Goal: Task Accomplishment & Management: Manage account settings

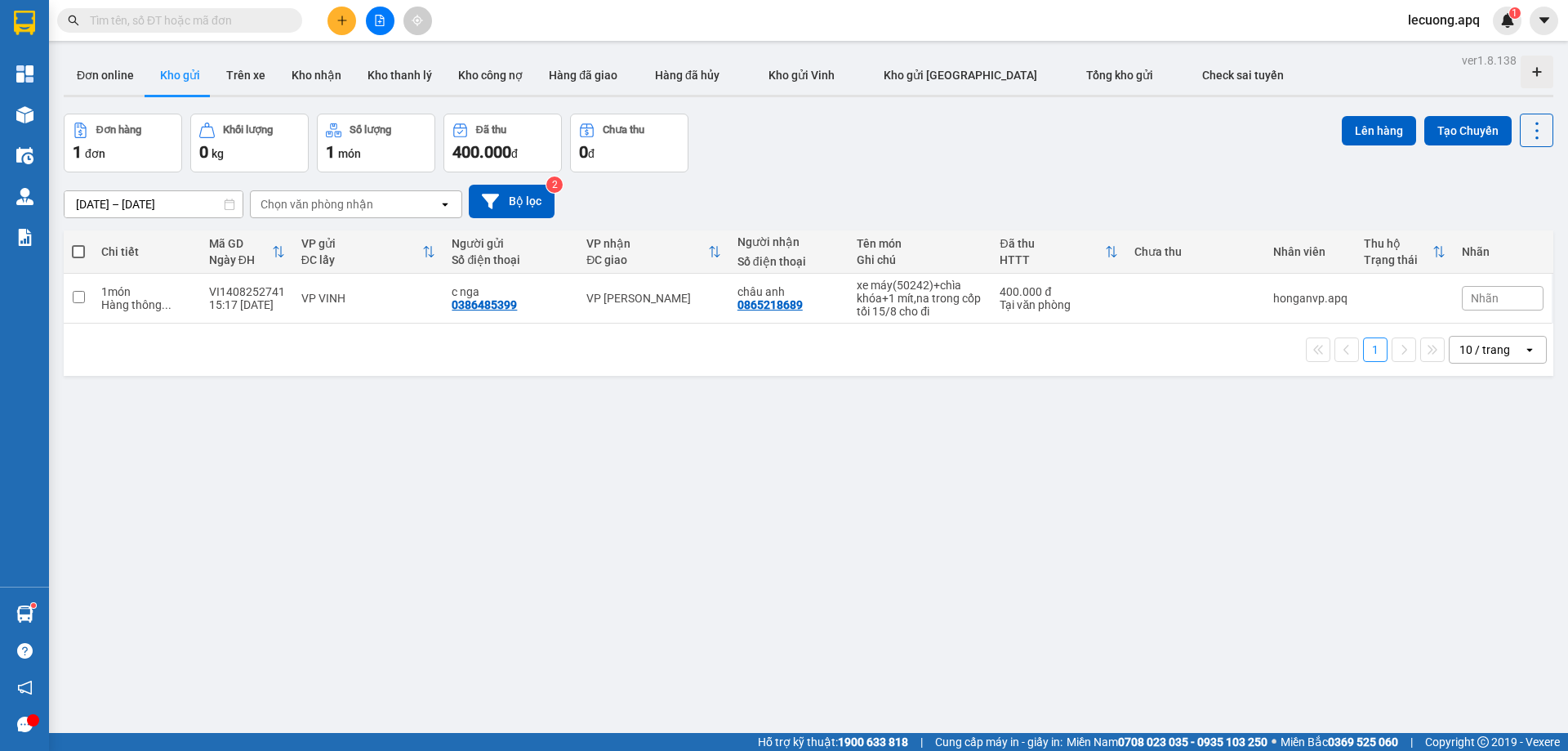
click at [1243, 477] on div "ver 1.8.138 Đơn online Kho gửi Trên xe Kho nhận Kho thanh lý Kho công nợ Hàng đ…" at bounding box center [808, 424] width 1503 height 751
click at [1417, 22] on span "lecuong.apq" at bounding box center [1444, 20] width 98 height 20
click at [1419, 58] on span "Đăng xuất" at bounding box center [1453, 51] width 69 height 18
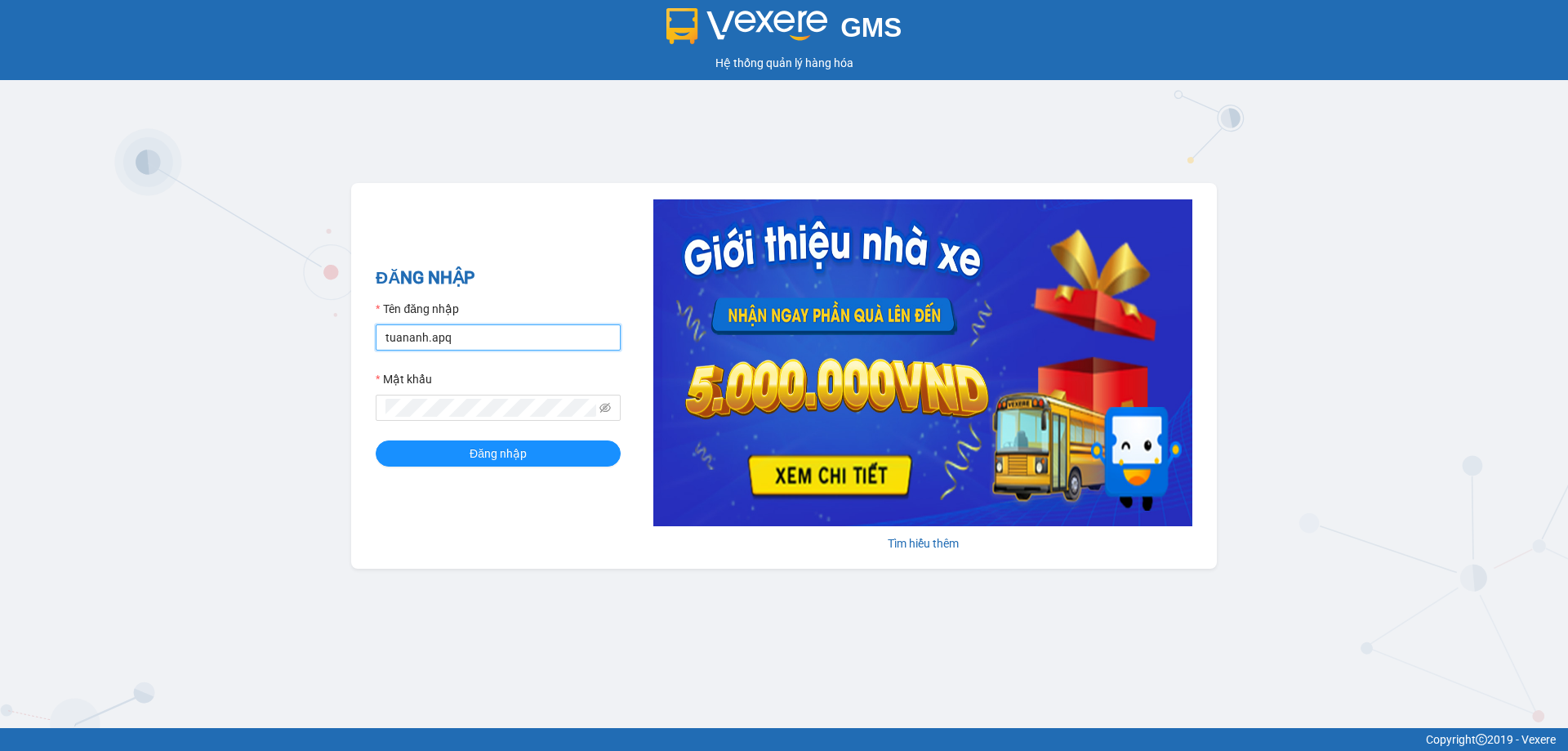
click at [560, 332] on input "tuananh.apq" at bounding box center [498, 337] width 245 height 26
type input "vvanh.apq"
click at [375, 440] on button "Đăng nhập" at bounding box center [498, 453] width 245 height 26
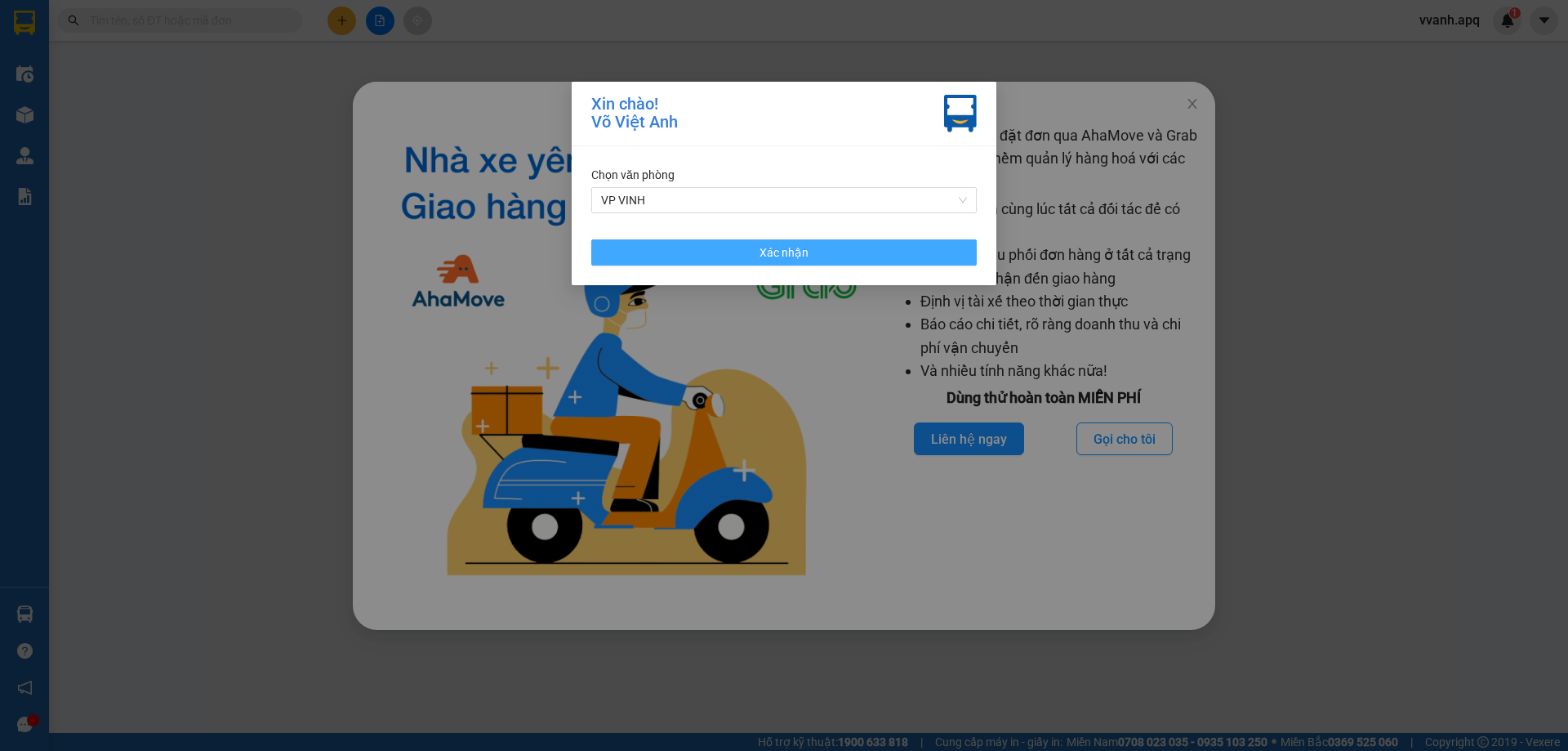
click at [934, 250] on button "Xác nhận" at bounding box center [783, 252] width 386 height 26
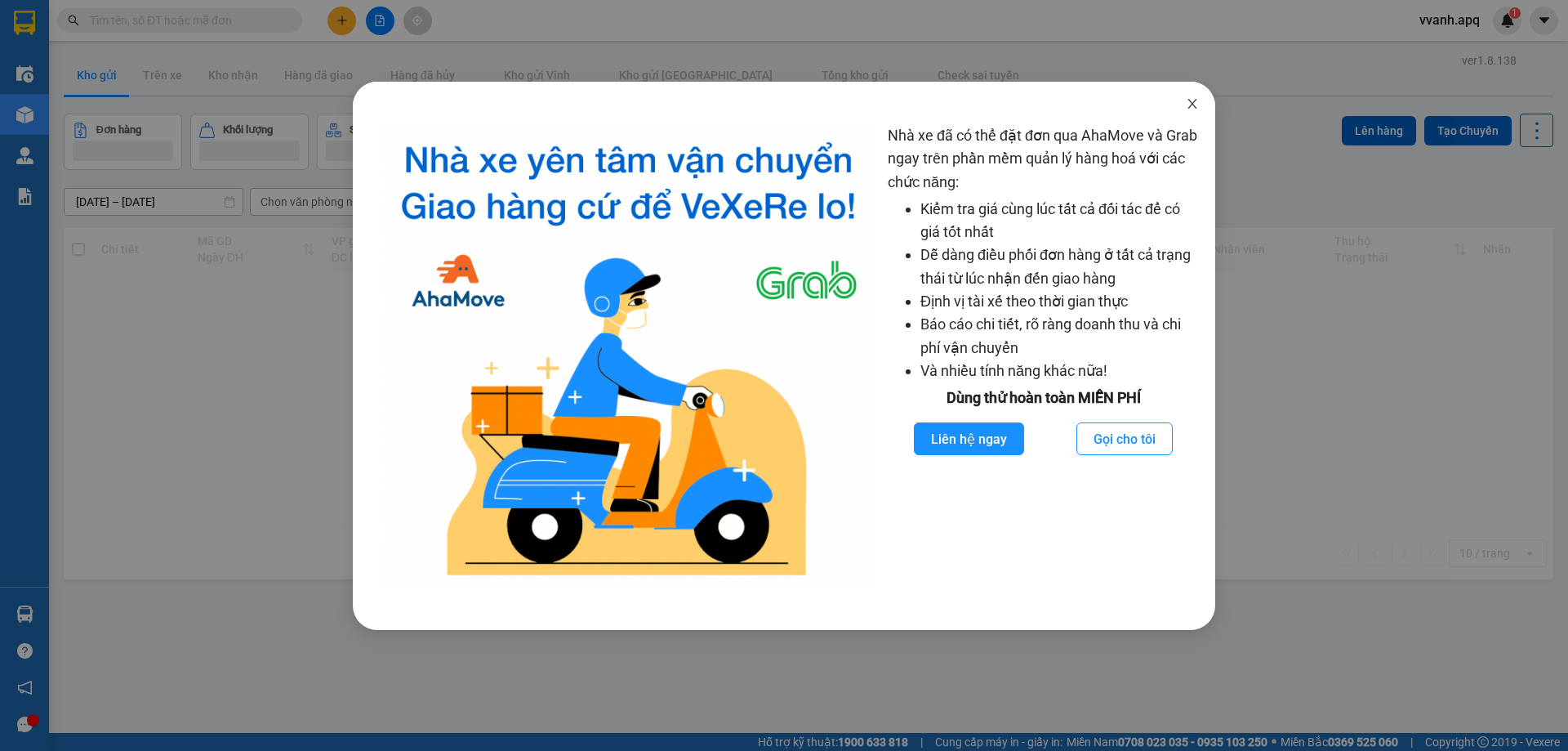
click at [1189, 105] on icon "close" at bounding box center [1192, 104] width 13 height 13
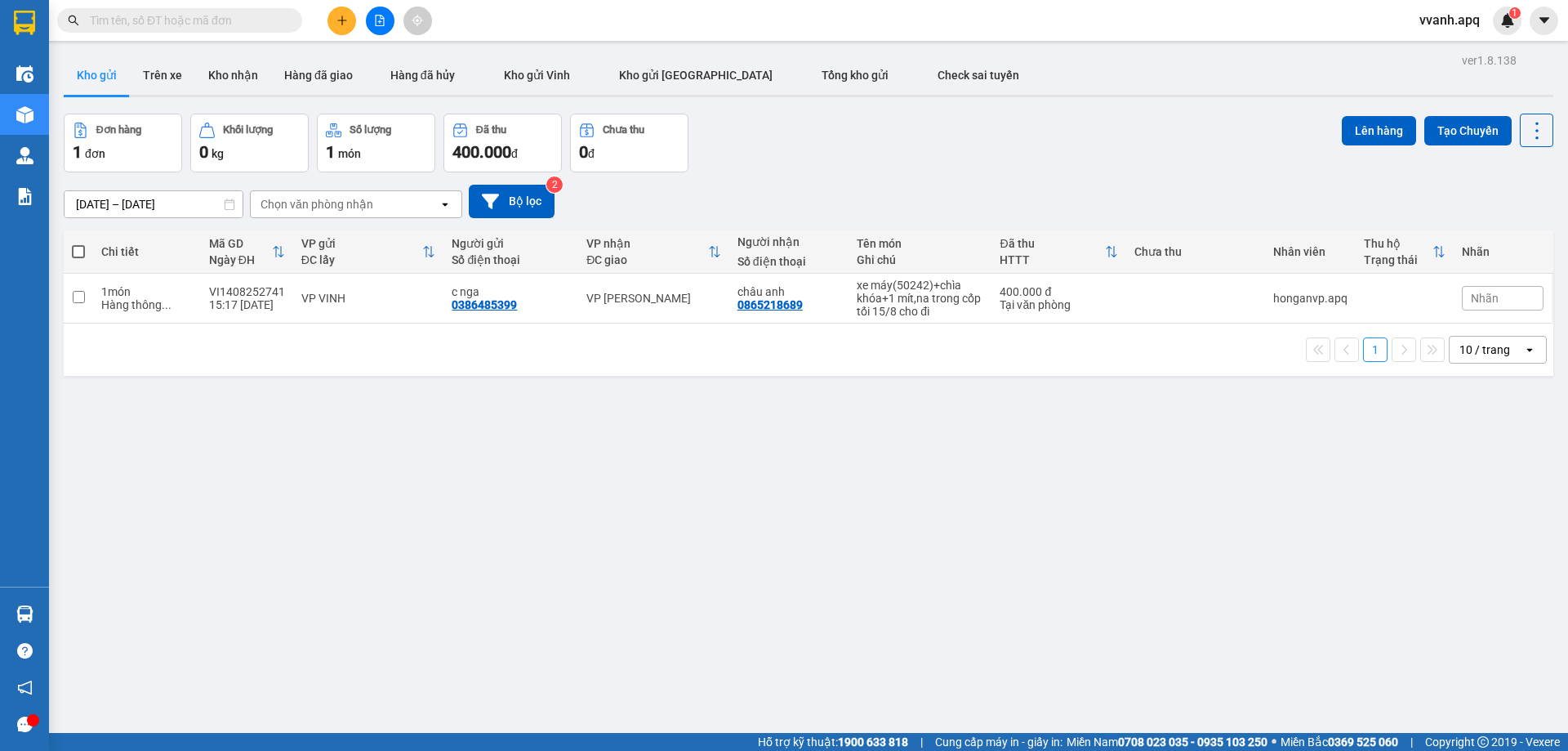
click at [1113, 156] on div "Đơn hàng 1 đơn Khối lượng 0 kg Số lượng 1 món Đã thu 400.000 đ Chưa thu 0 đ Lên…" at bounding box center [808, 143] width 1490 height 59
click at [1461, 125] on button "Tạo Chuyến" at bounding box center [1468, 131] width 87 height 29
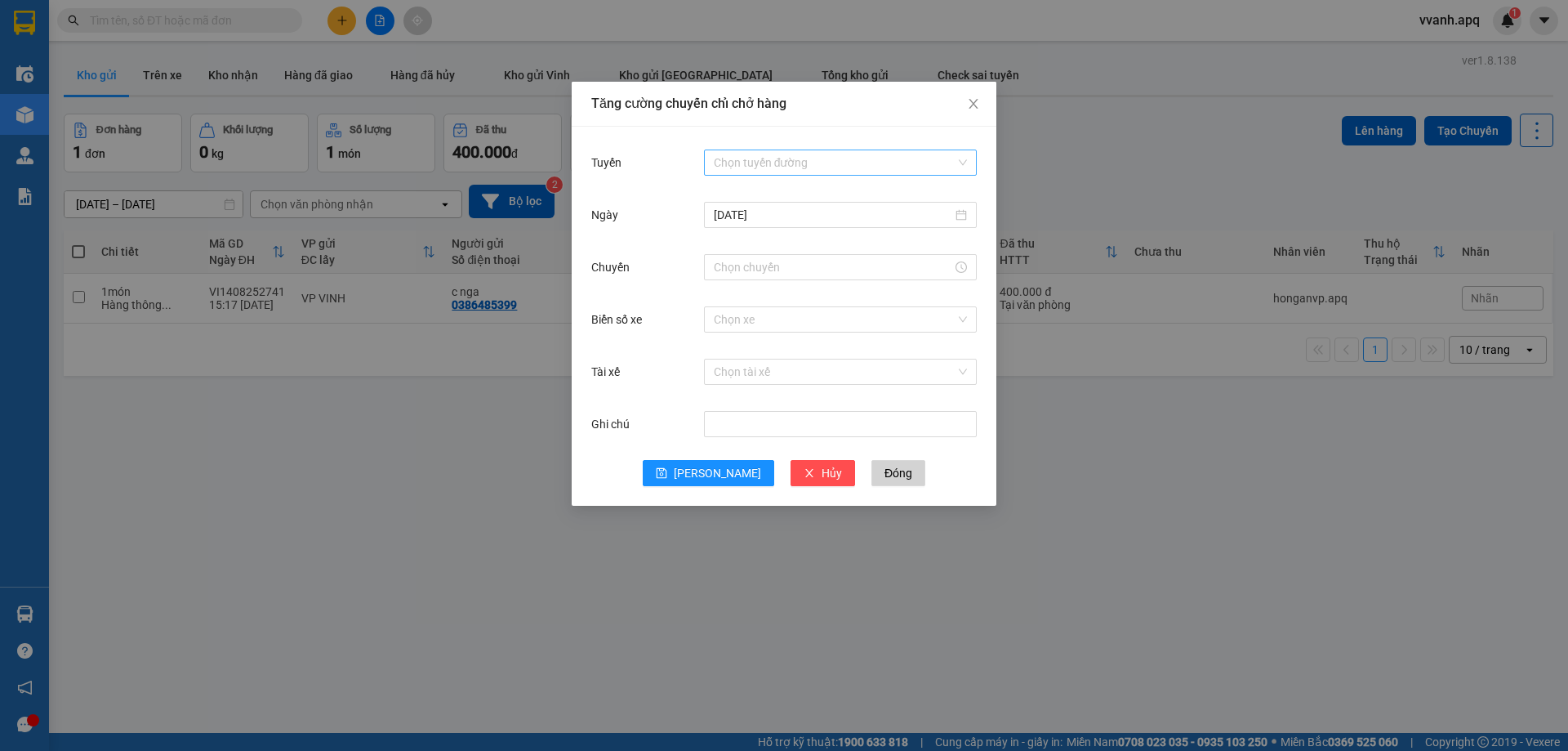
click at [876, 169] on input "Tuyến" at bounding box center [835, 162] width 242 height 25
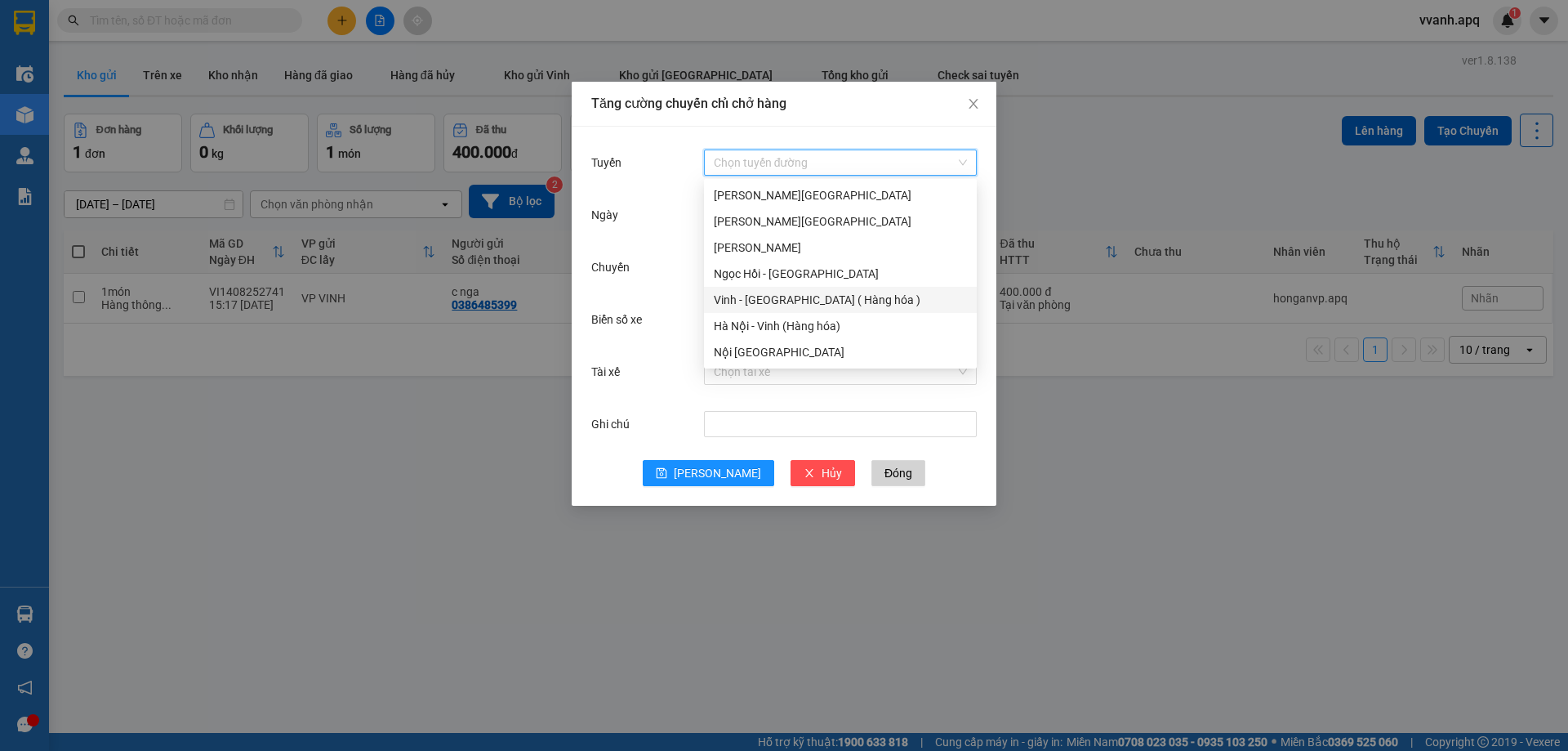
click at [766, 294] on div "Vinh - [GEOGRAPHIC_DATA] ( Hàng hóa )" at bounding box center [840, 300] width 253 height 18
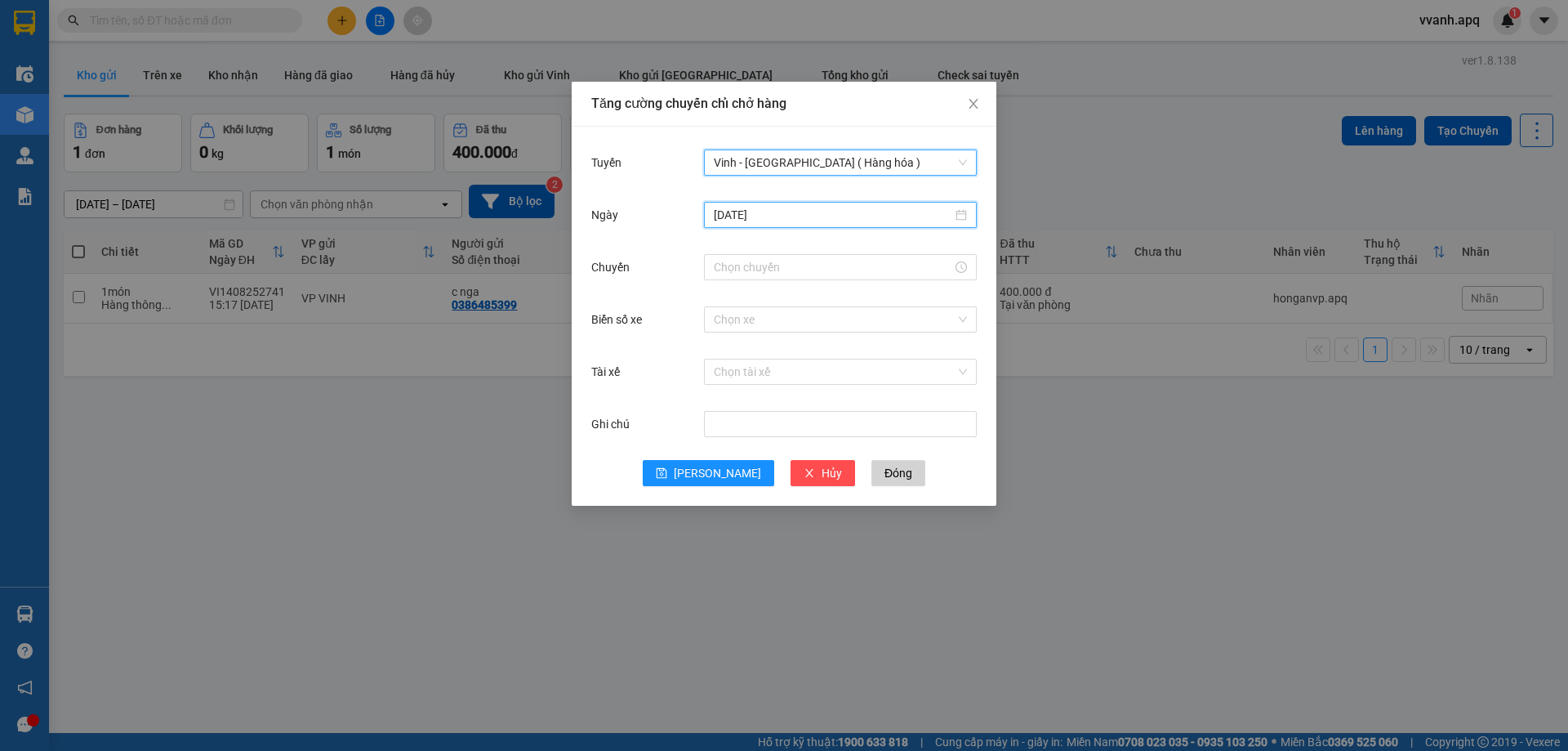
click at [801, 220] on input "[DATE]" at bounding box center [833, 215] width 238 height 18
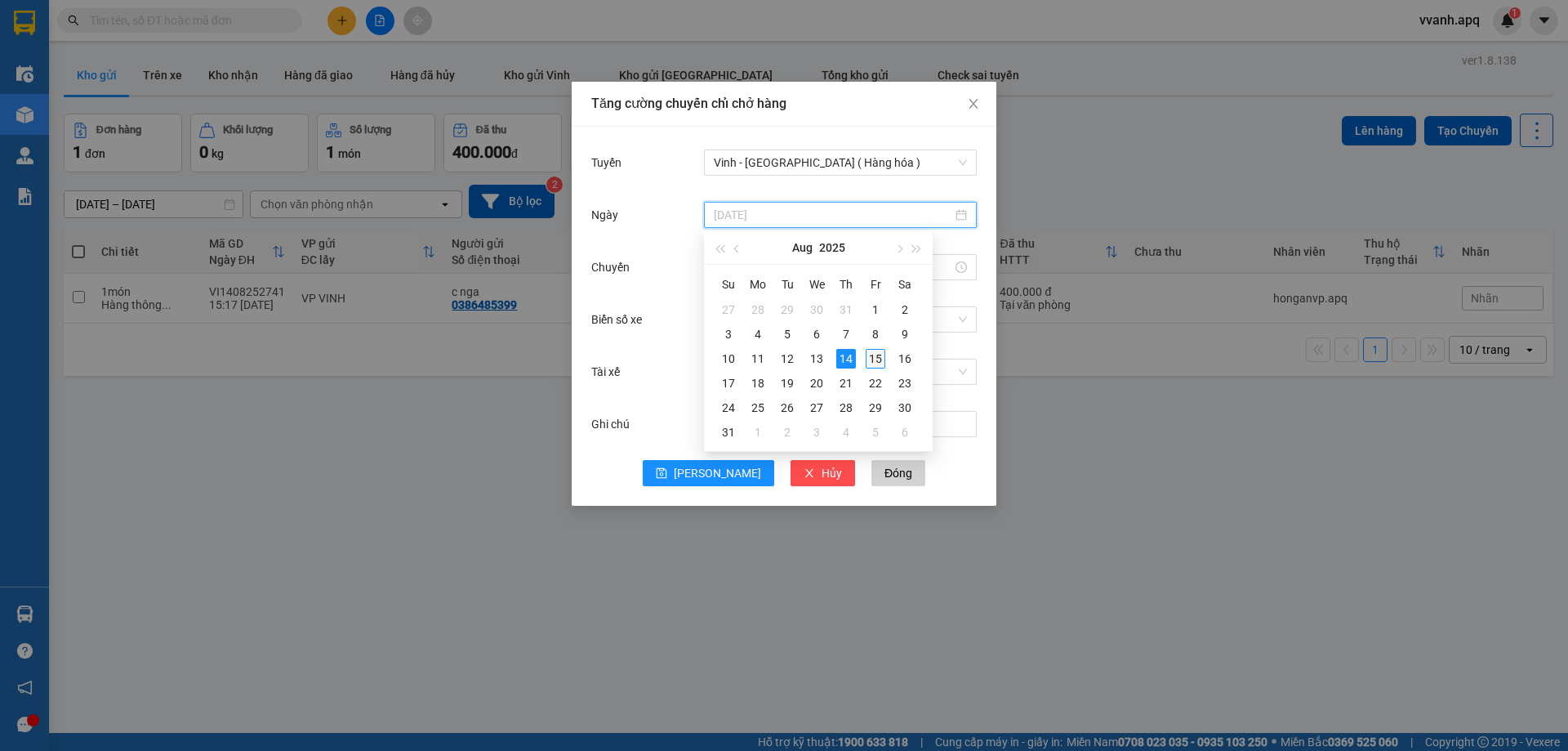
type input "[DATE]"
click at [877, 362] on div "15" at bounding box center [875, 358] width 19 height 19
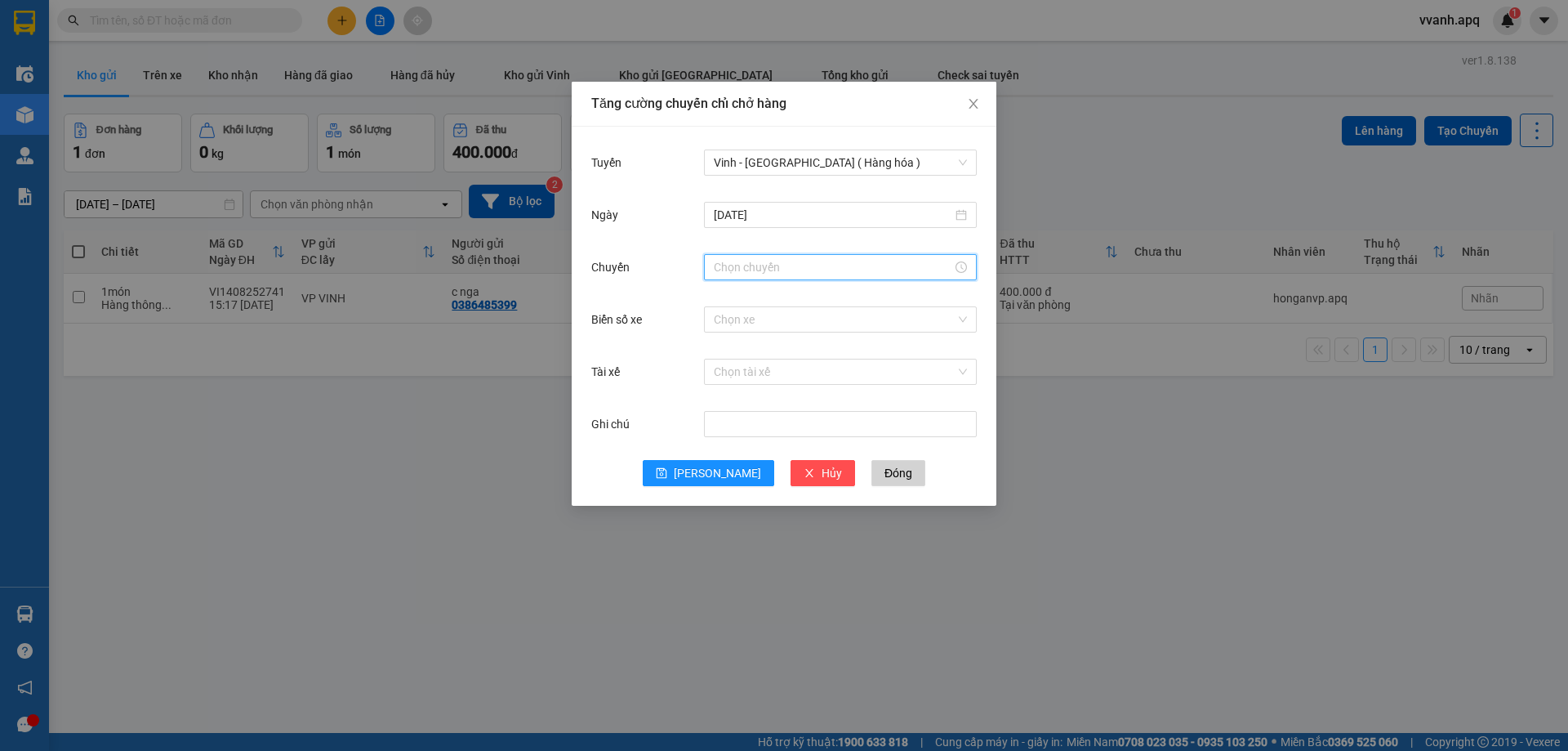
click at [783, 272] on input "Chuyến" at bounding box center [833, 267] width 238 height 18
click at [728, 394] on div "08" at bounding box center [727, 399] width 46 height 23
click at [770, 341] on div "16" at bounding box center [773, 337] width 45 height 23
type input "08:16"
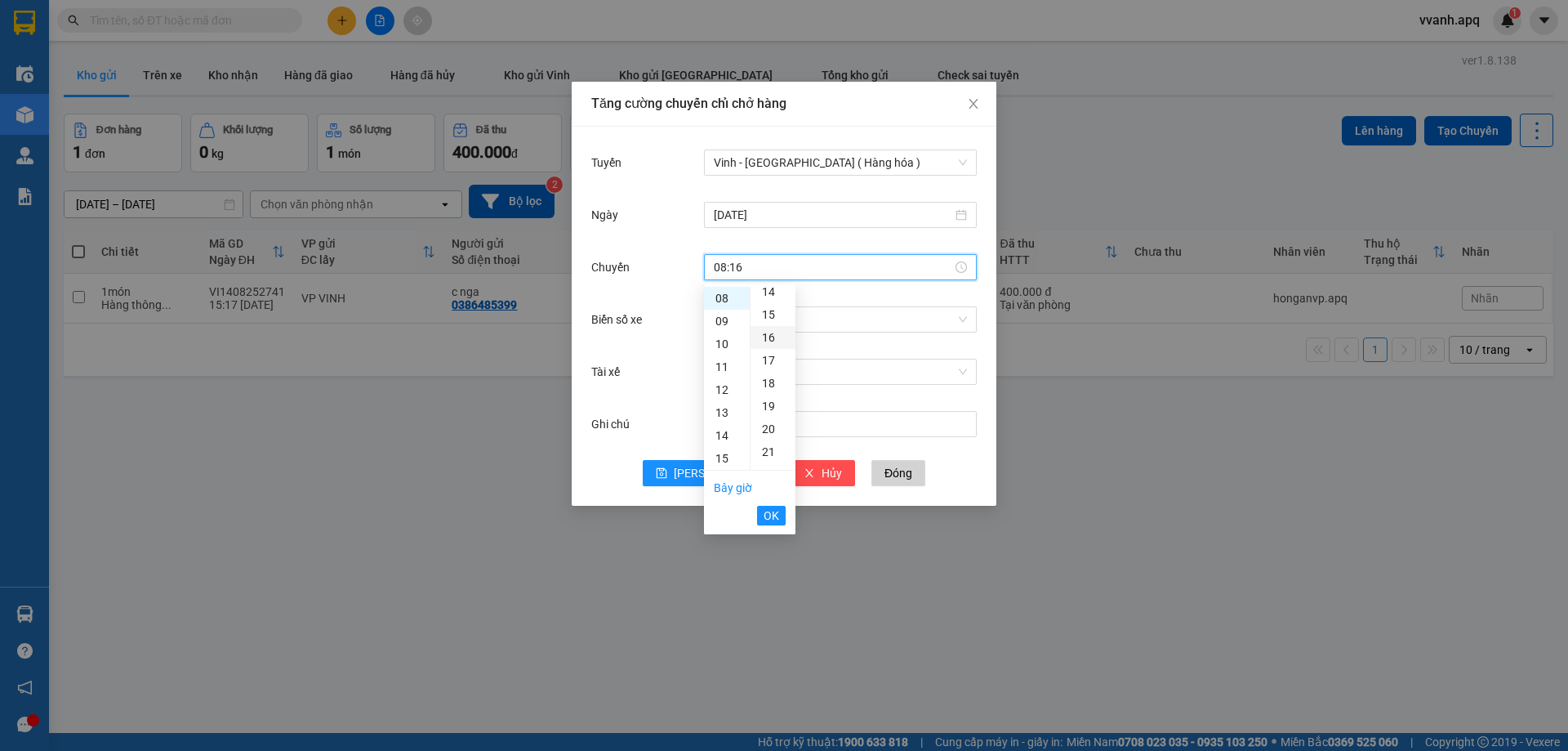
scroll to position [366, 0]
click at [775, 512] on span "OK" at bounding box center [771, 515] width 16 height 18
click at [833, 327] on input "Biển số xe" at bounding box center [835, 319] width 242 height 25
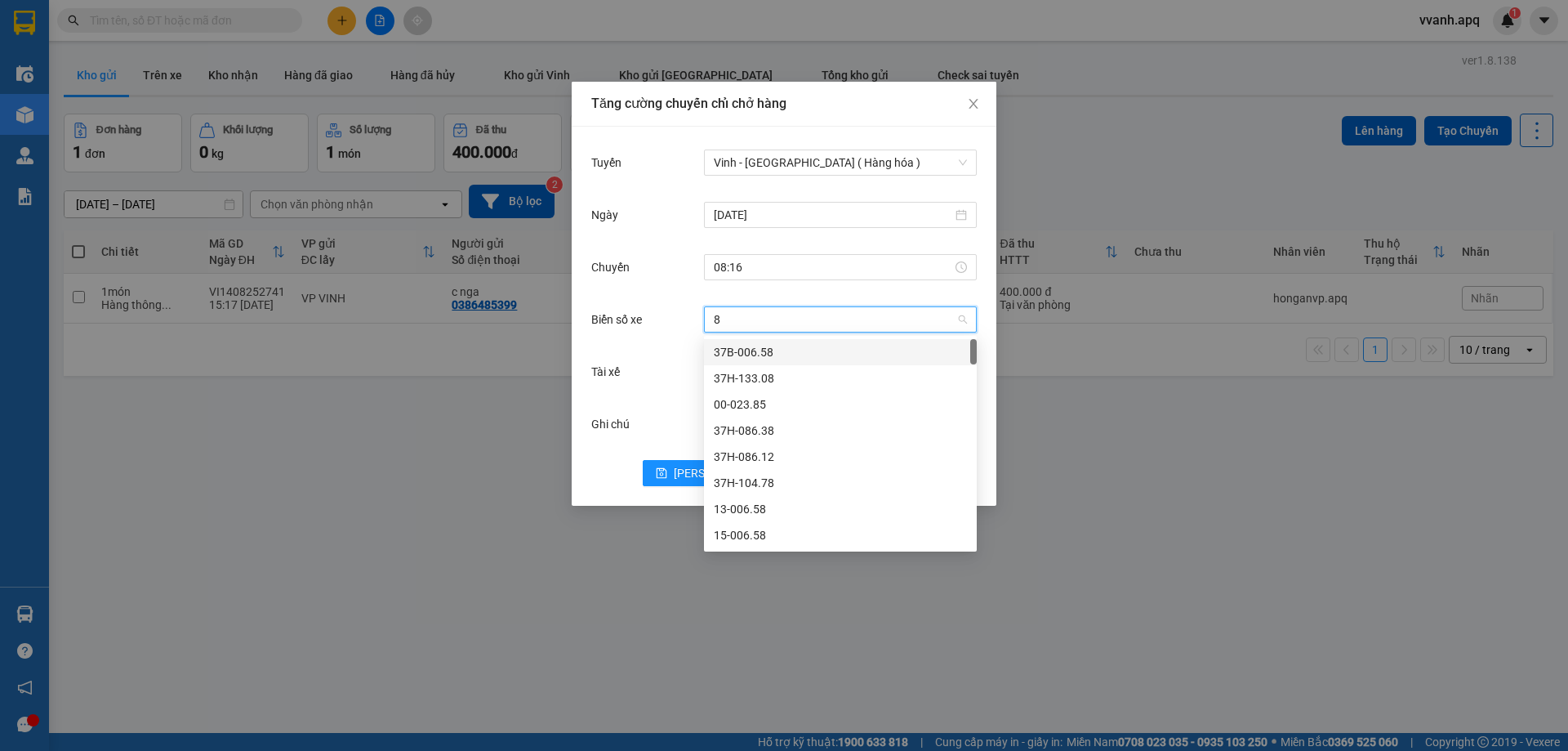
type input "82"
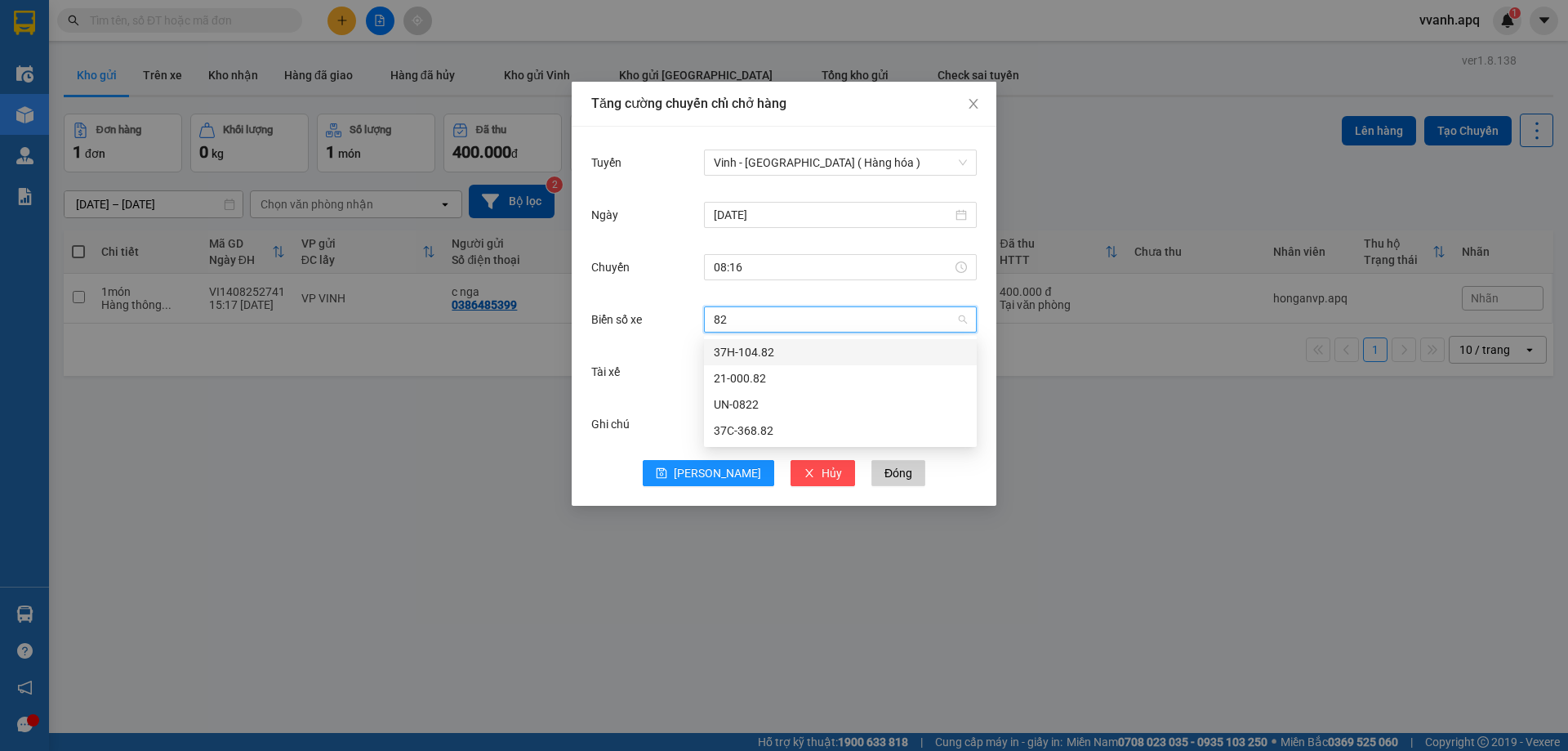
click at [807, 350] on div "37H-104.82" at bounding box center [840, 352] width 253 height 18
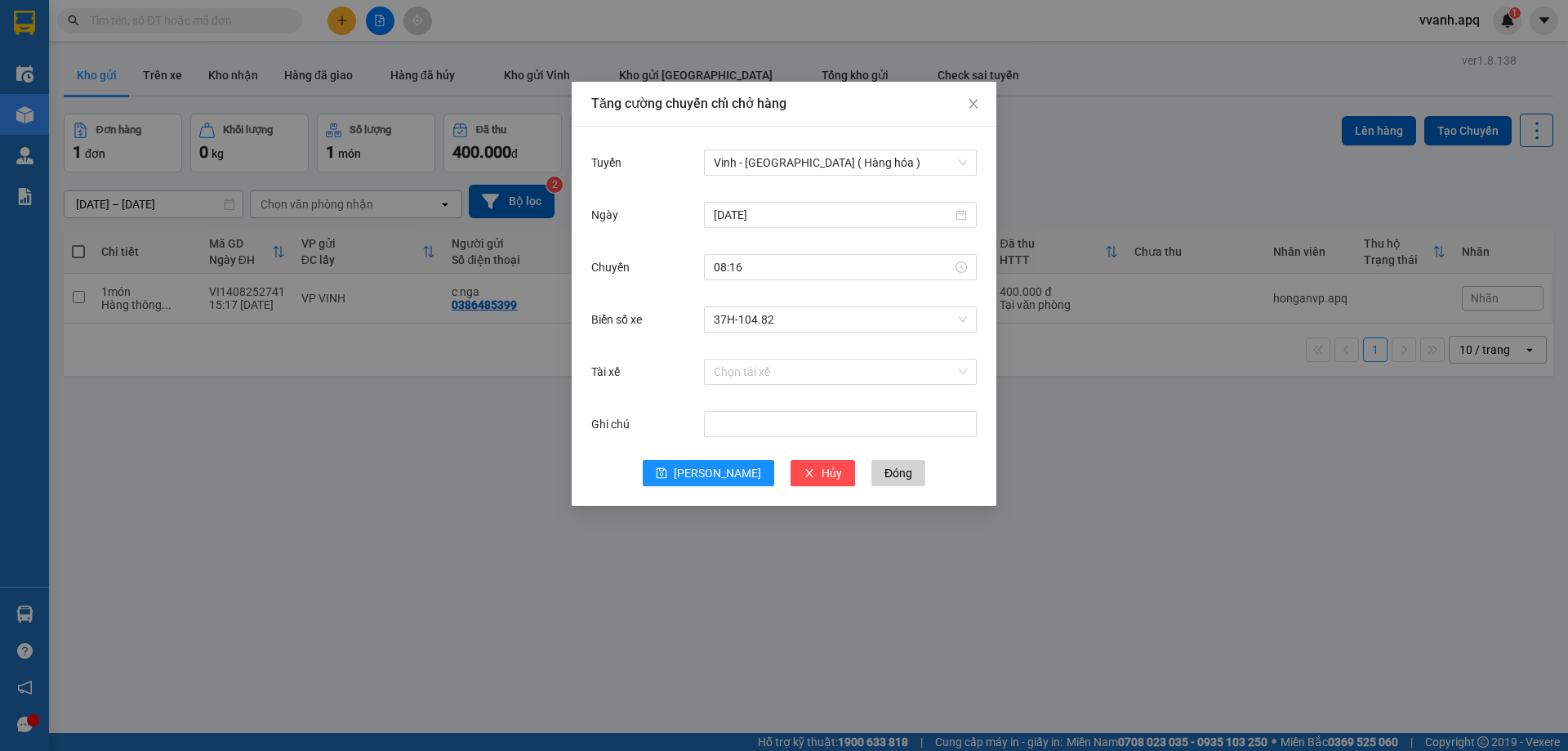
click at [734, 459] on div "Ghi chú" at bounding box center [783, 433] width 386 height 52
click at [731, 466] on button "[PERSON_NAME]" at bounding box center [708, 473] width 132 height 26
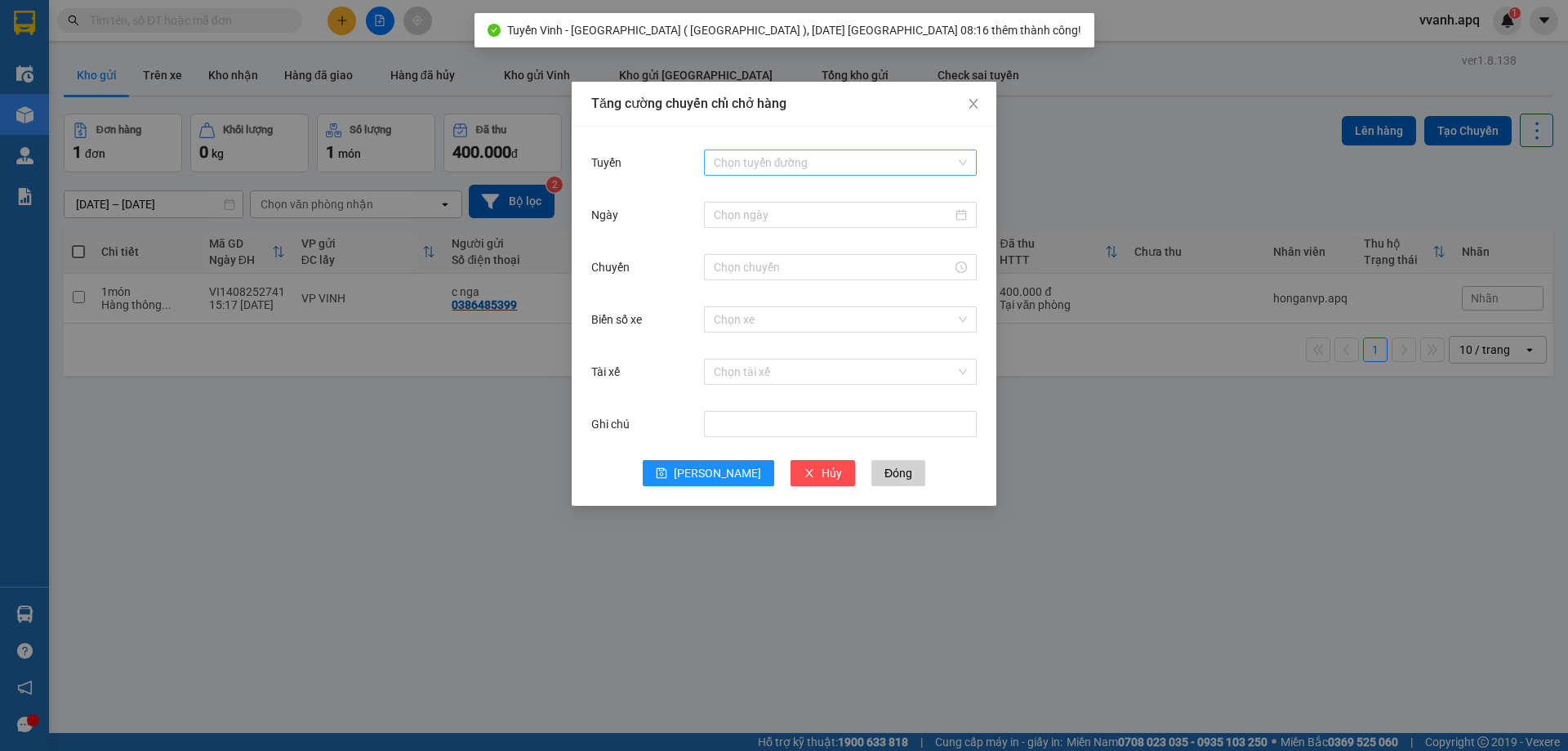
click at [765, 167] on input "Tuyến" at bounding box center [835, 162] width 242 height 25
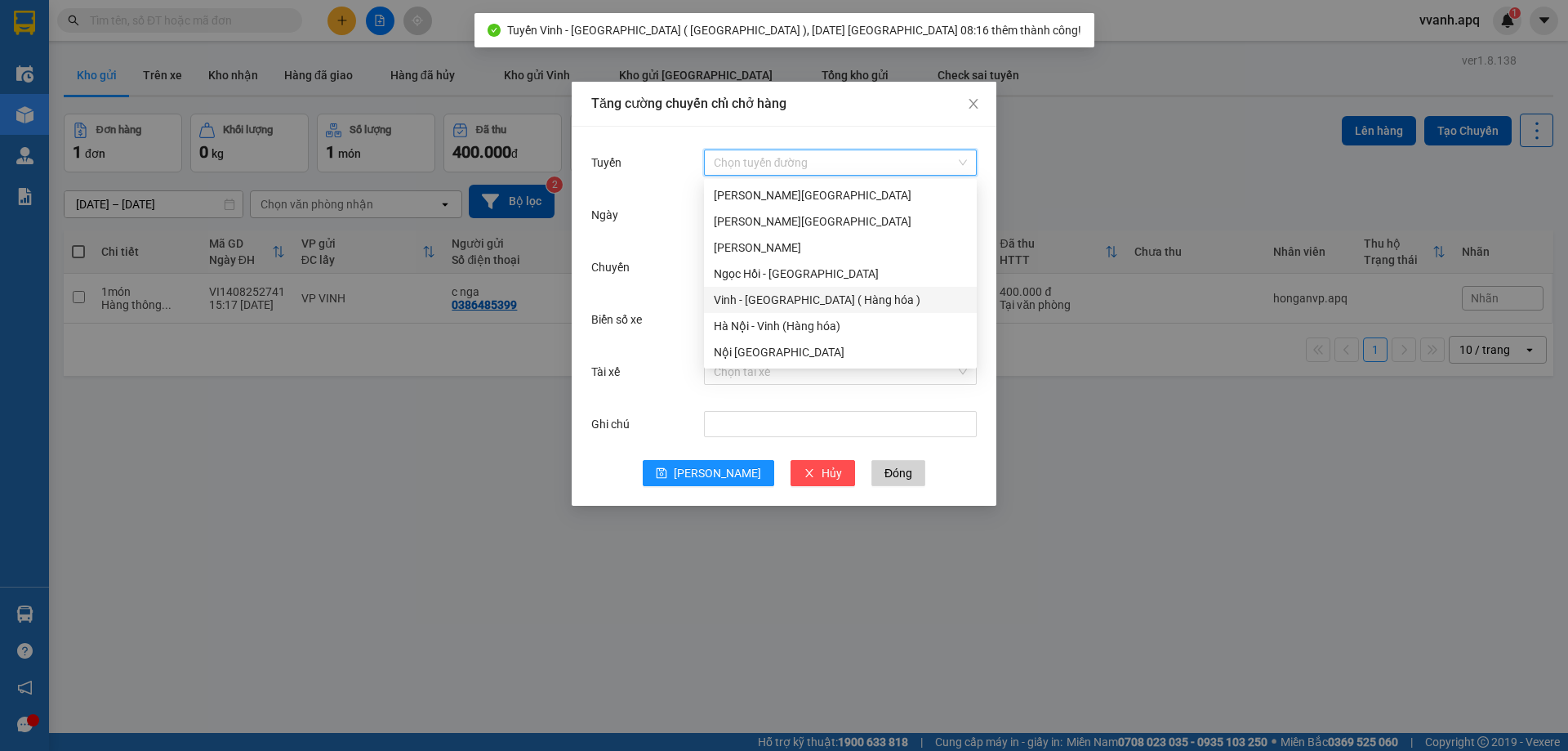
click at [765, 294] on div "Vinh - [GEOGRAPHIC_DATA] ( Hàng hóa )" at bounding box center [840, 300] width 253 height 18
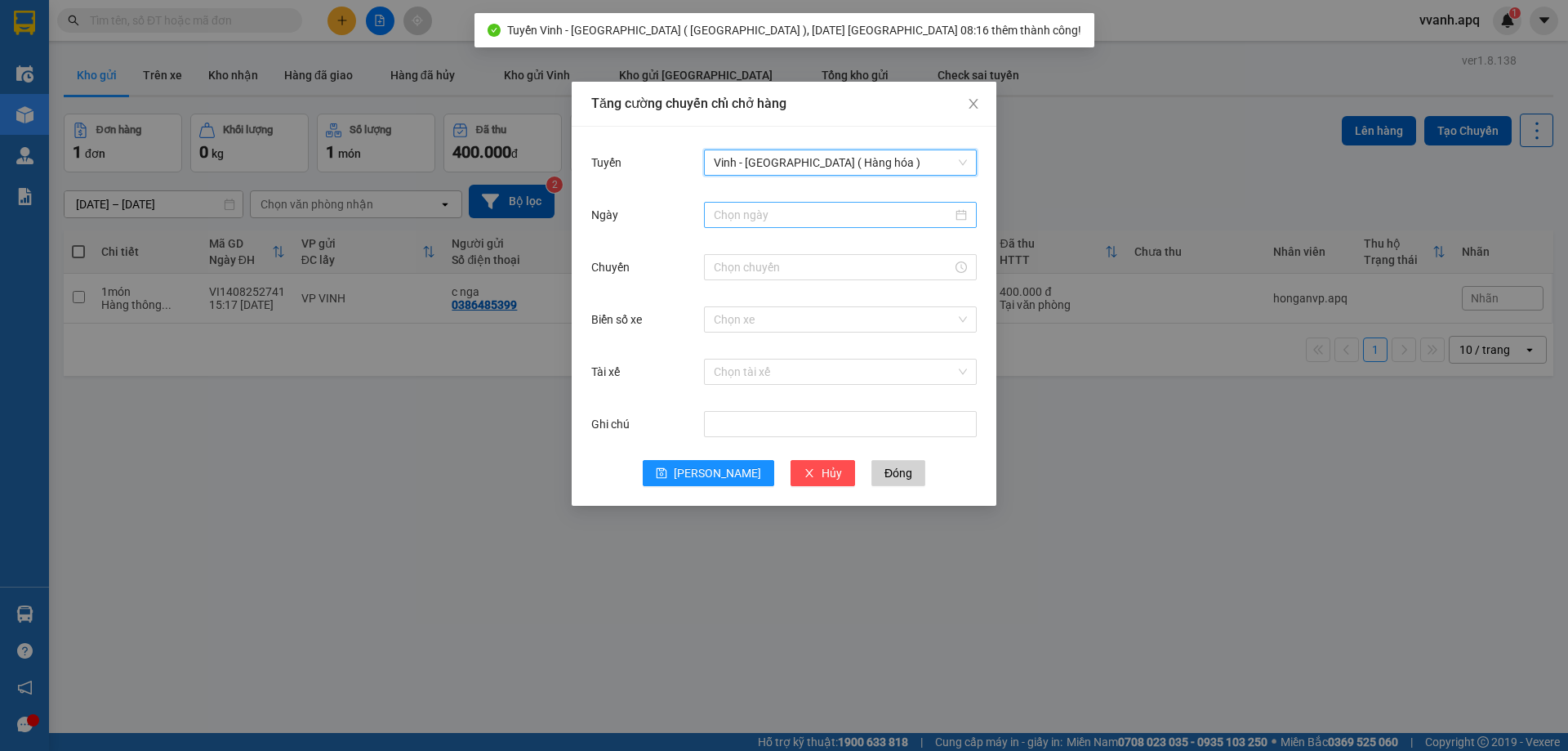
click at [765, 215] on input "Ngày" at bounding box center [833, 215] width 238 height 18
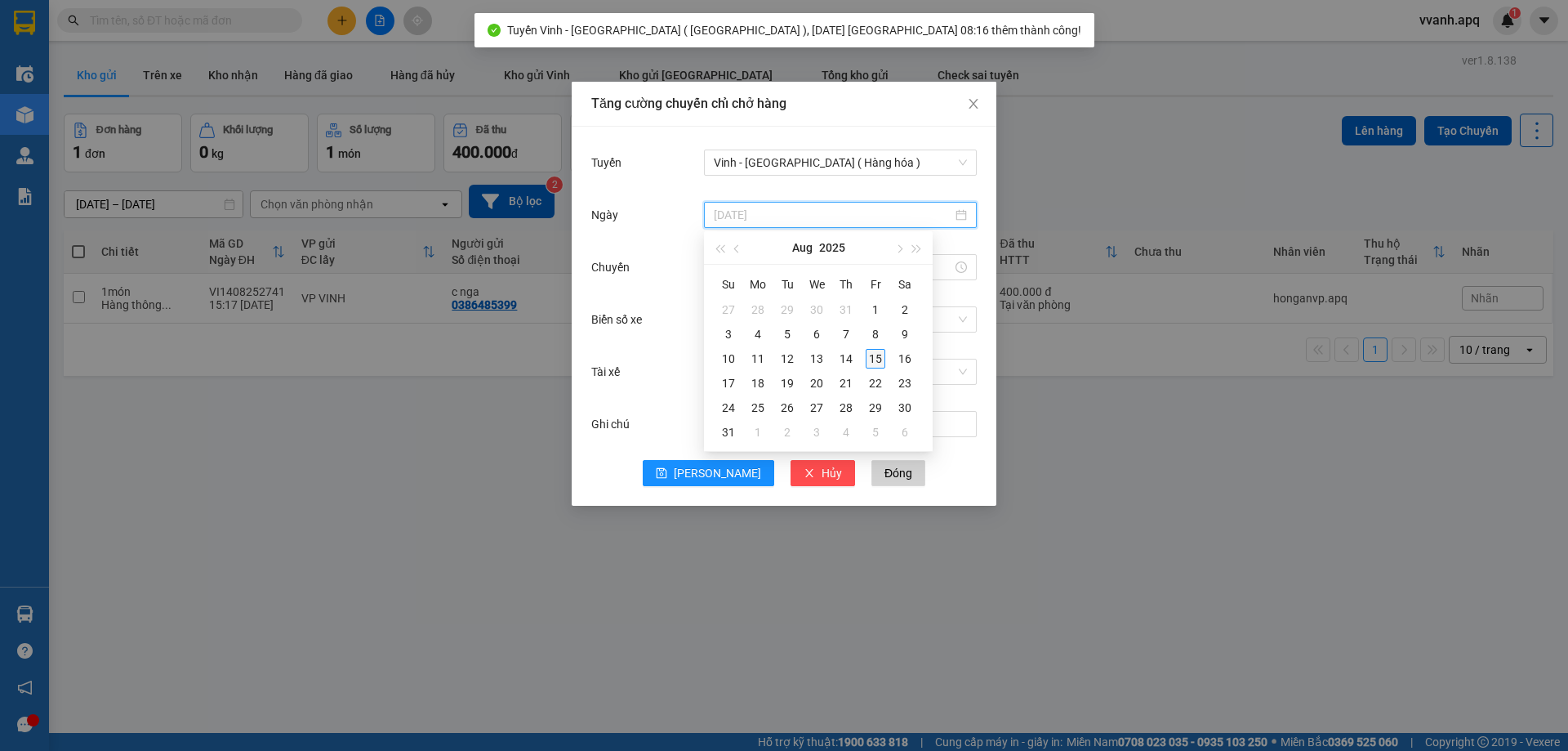
type input "[DATE]"
click at [871, 358] on div "15" at bounding box center [875, 358] width 19 height 19
click at [769, 269] on input "Chuyến" at bounding box center [833, 267] width 238 height 18
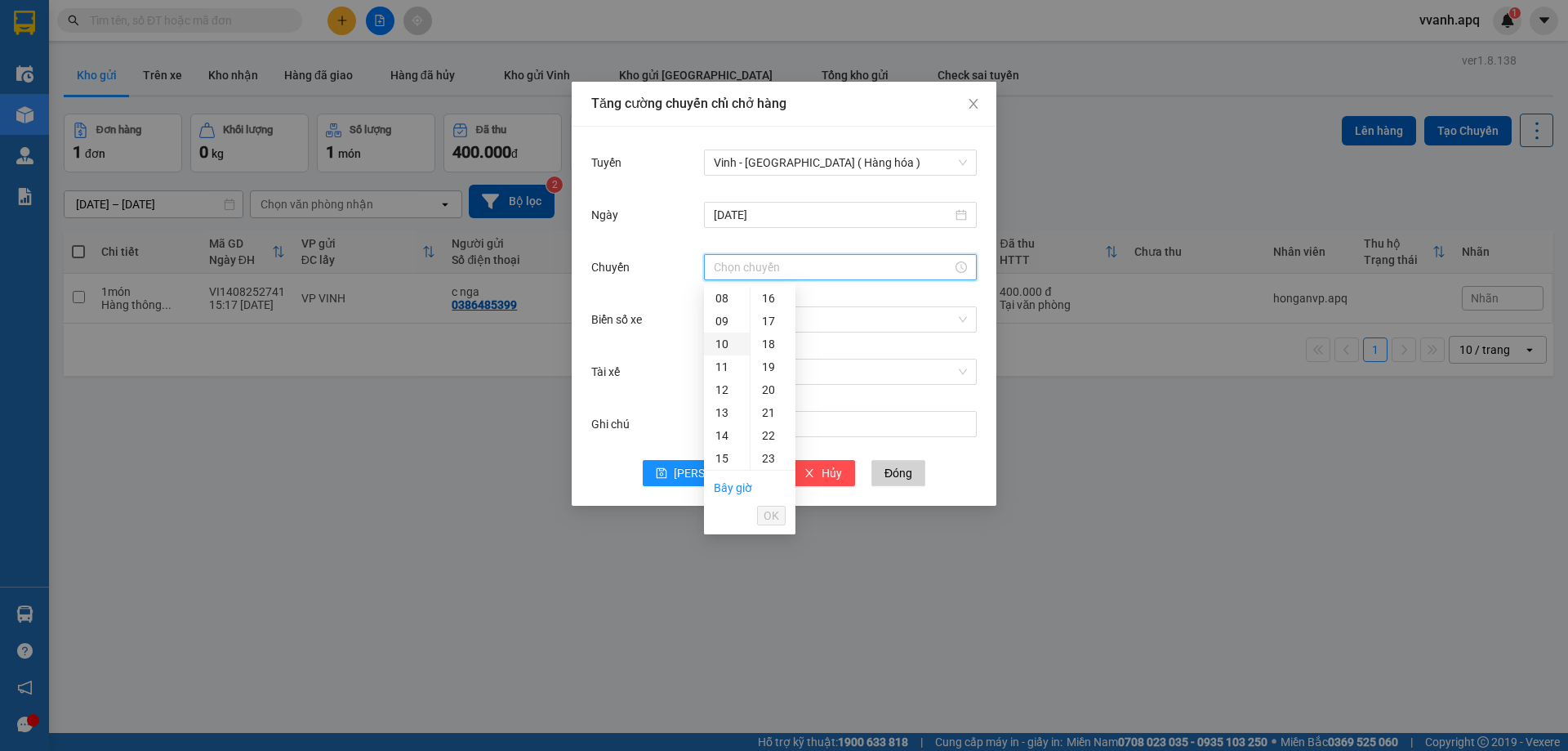
click at [721, 341] on div "10" at bounding box center [727, 343] width 46 height 23
click at [765, 401] on div "08" at bounding box center [773, 399] width 45 height 23
type input "10:08"
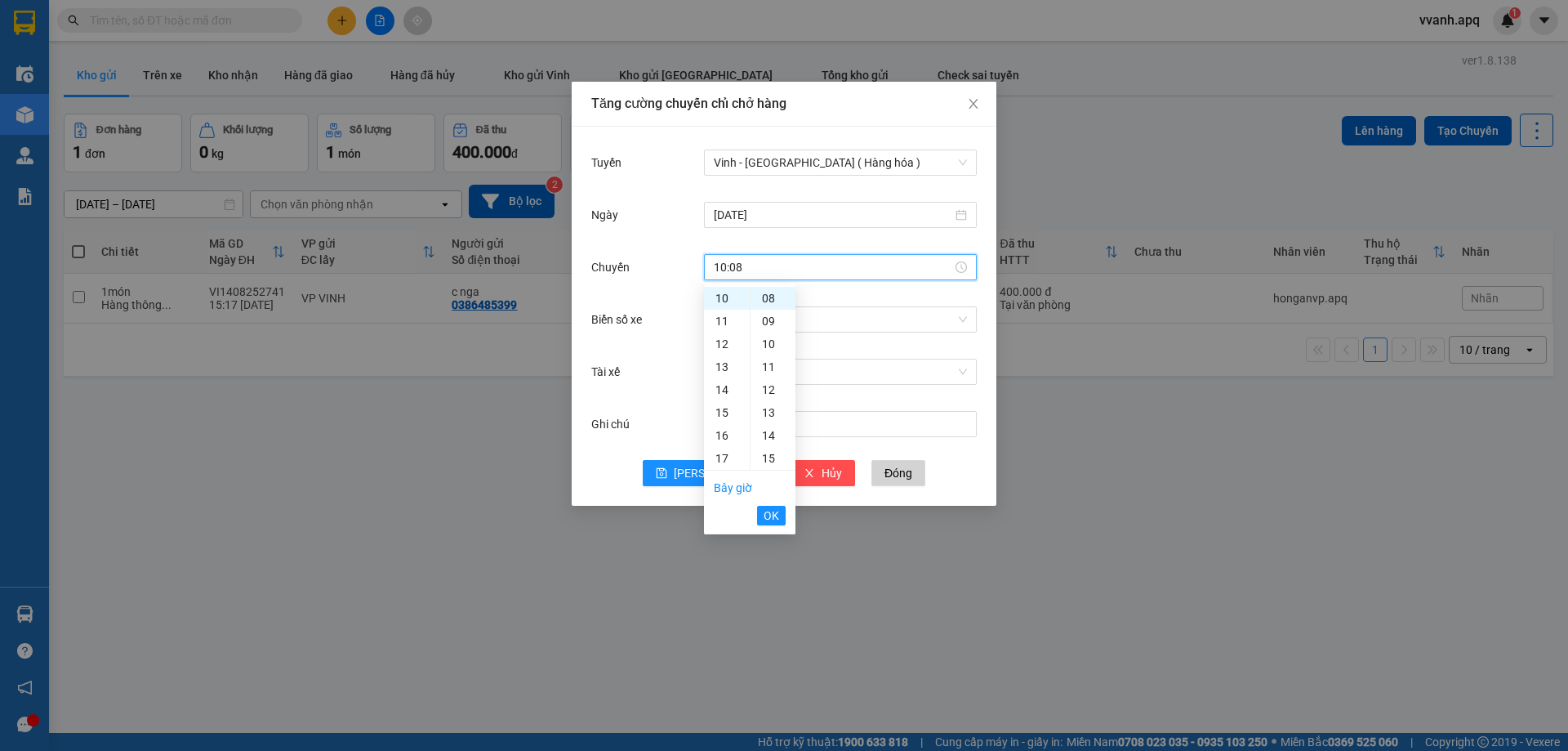
click at [775, 504] on li "OK" at bounding box center [771, 515] width 29 height 28
click at [775, 510] on span "OK" at bounding box center [771, 515] width 16 height 18
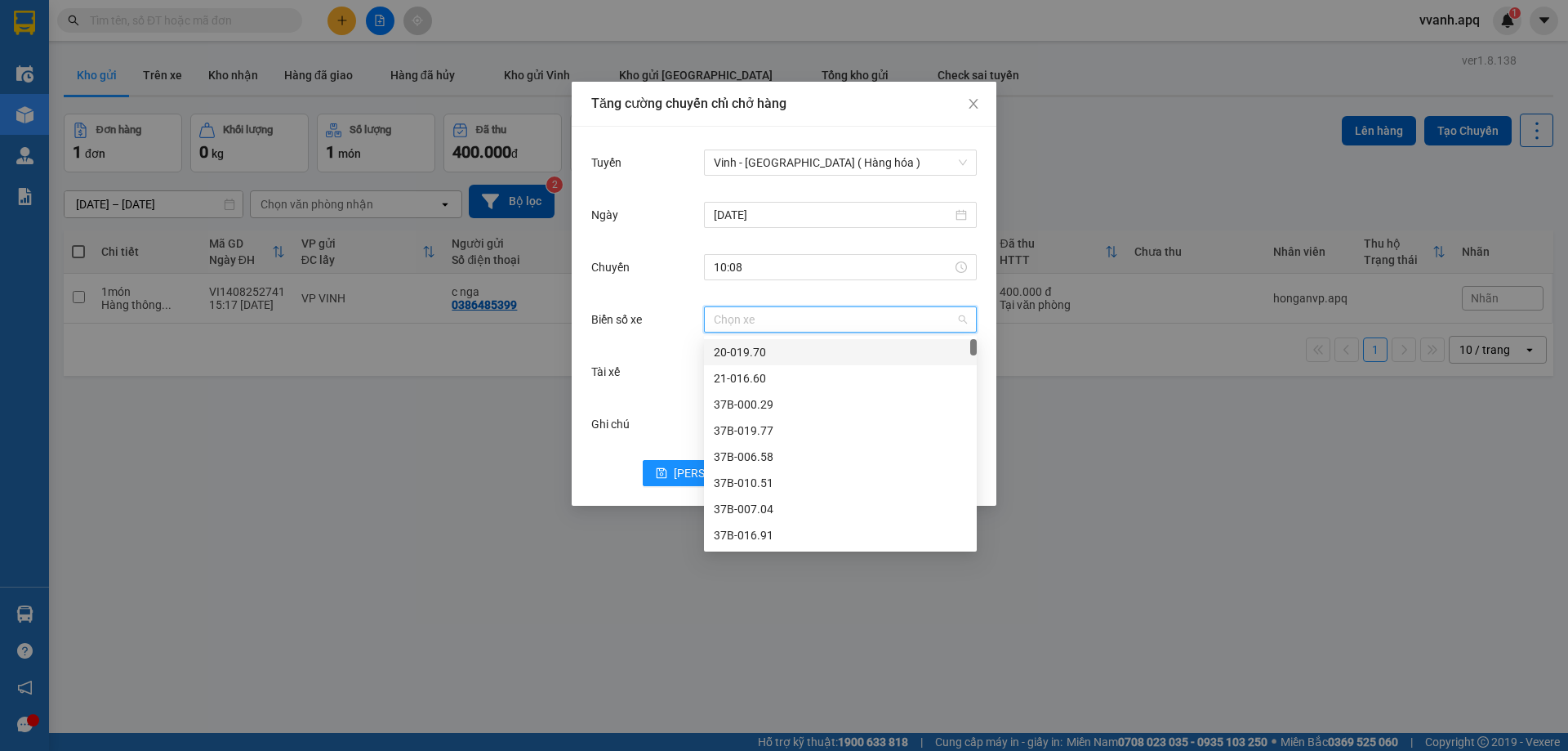
click at [822, 327] on input "Biển số xe" at bounding box center [835, 319] width 242 height 25
type input "73"
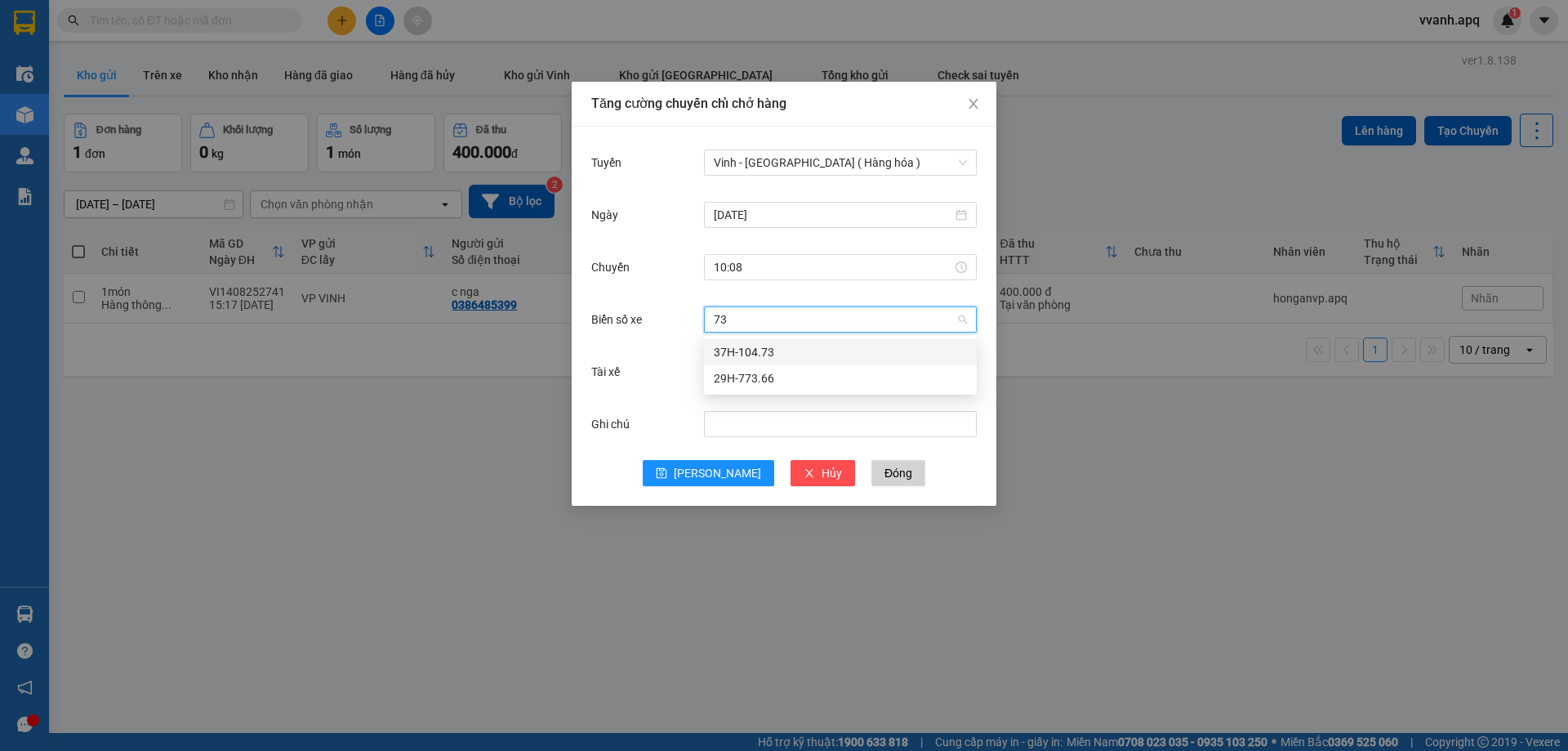
click at [819, 347] on div "37H-104.73" at bounding box center [840, 352] width 253 height 18
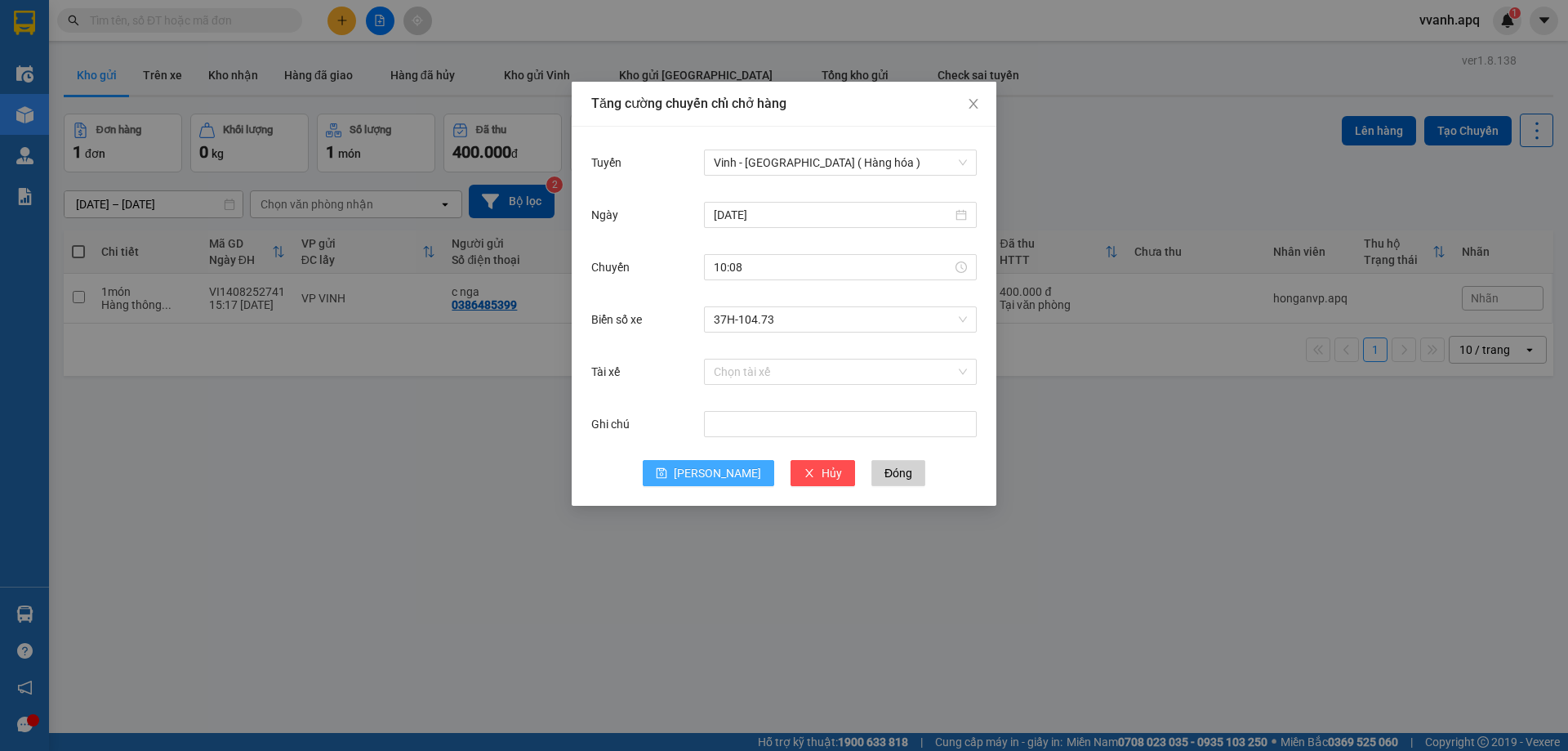
click at [719, 462] on button "[PERSON_NAME]" at bounding box center [708, 473] width 132 height 26
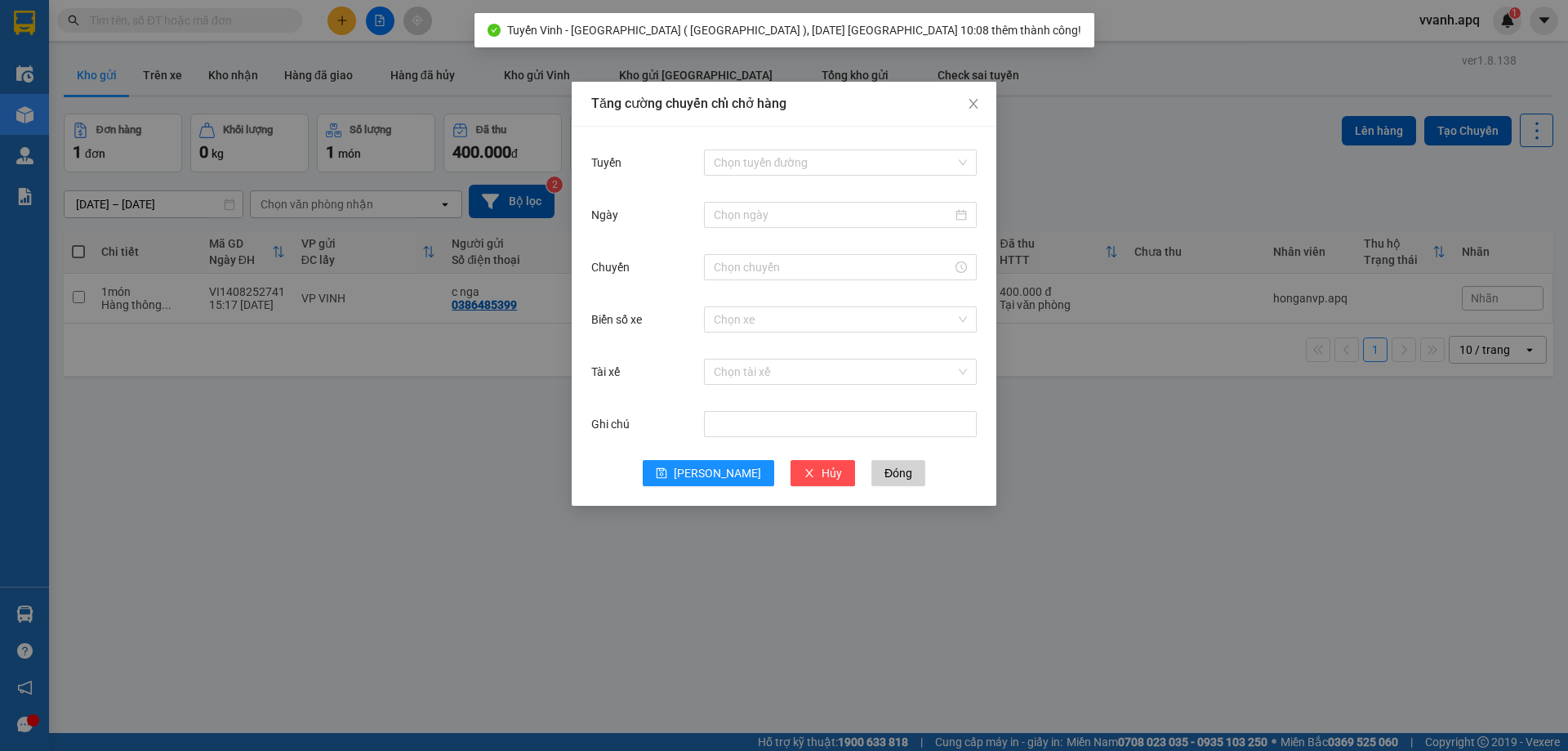
click at [759, 163] on input "Tuyến" at bounding box center [835, 162] width 242 height 25
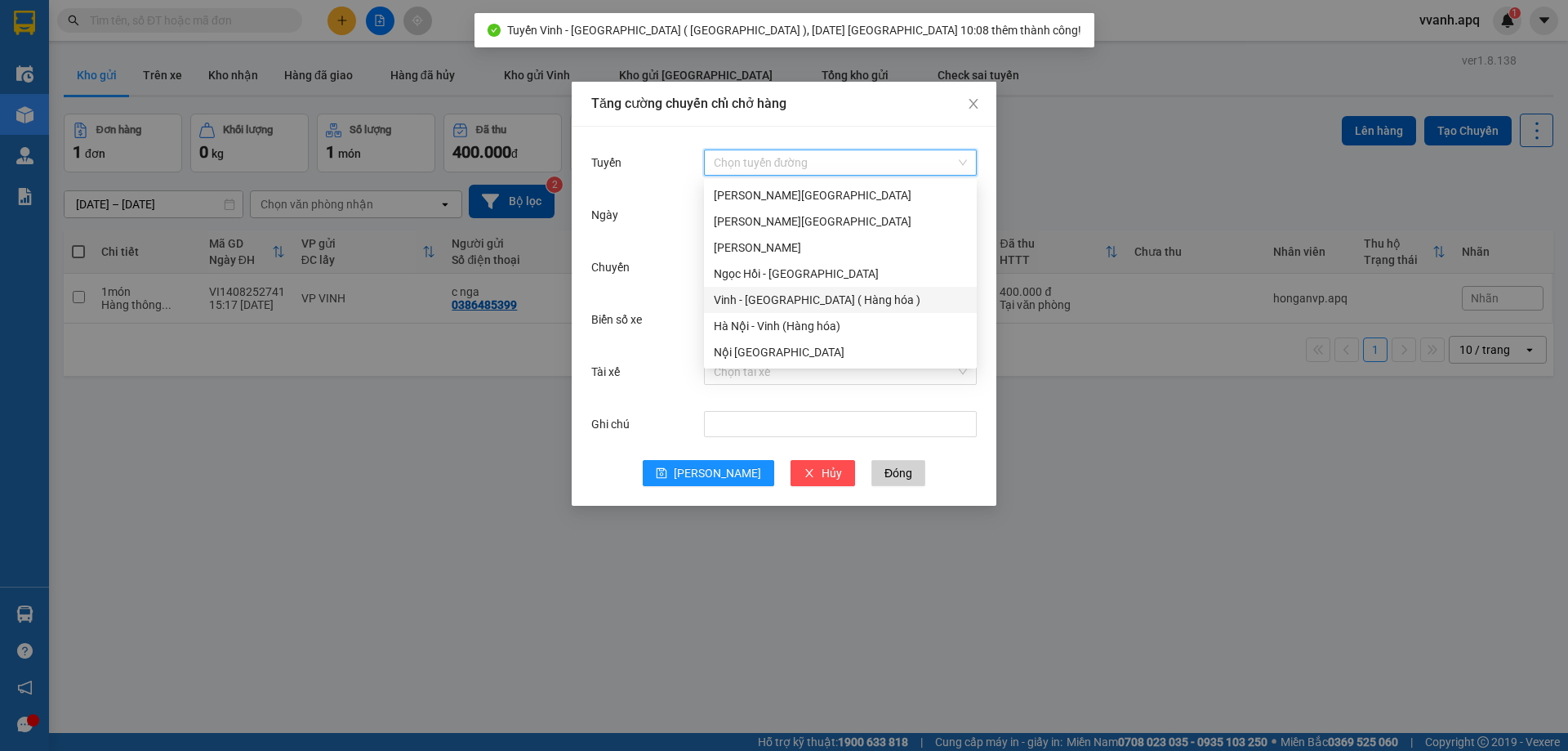
click at [765, 297] on div "Vinh - [GEOGRAPHIC_DATA] ( Hàng hóa )" at bounding box center [840, 300] width 253 height 18
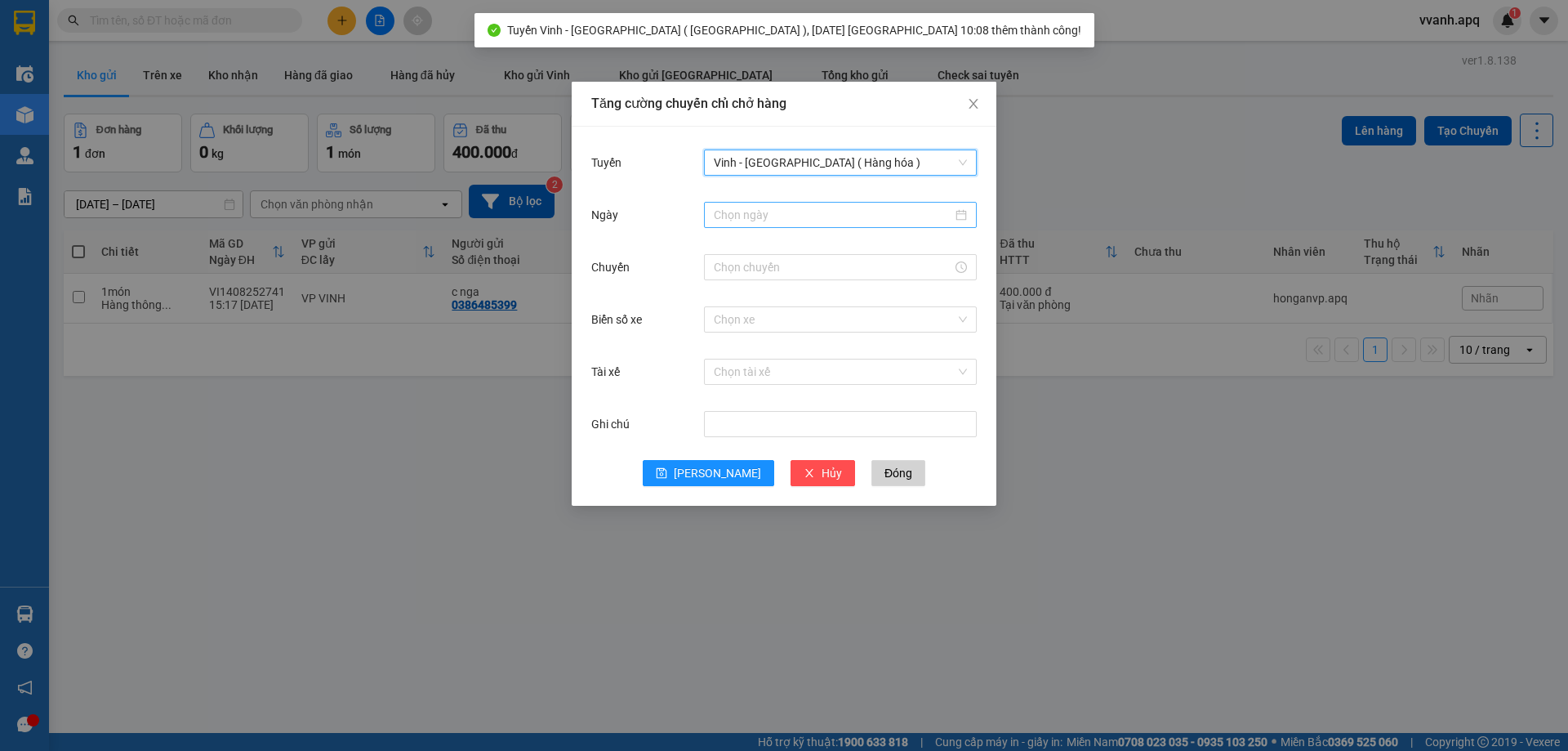
click at [780, 212] on input "Ngày" at bounding box center [833, 215] width 238 height 18
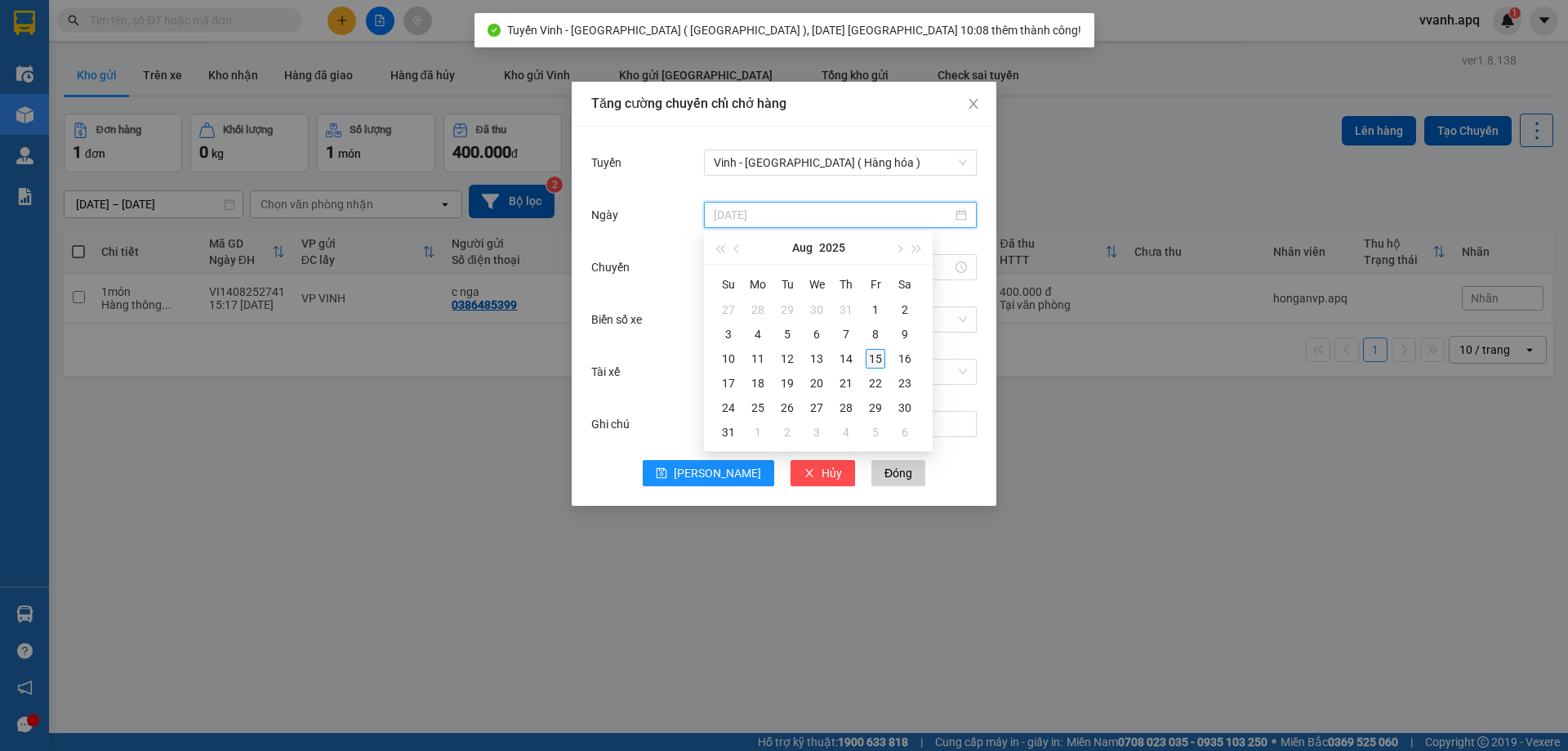
type input "[DATE]"
click at [872, 355] on div "15" at bounding box center [875, 358] width 19 height 19
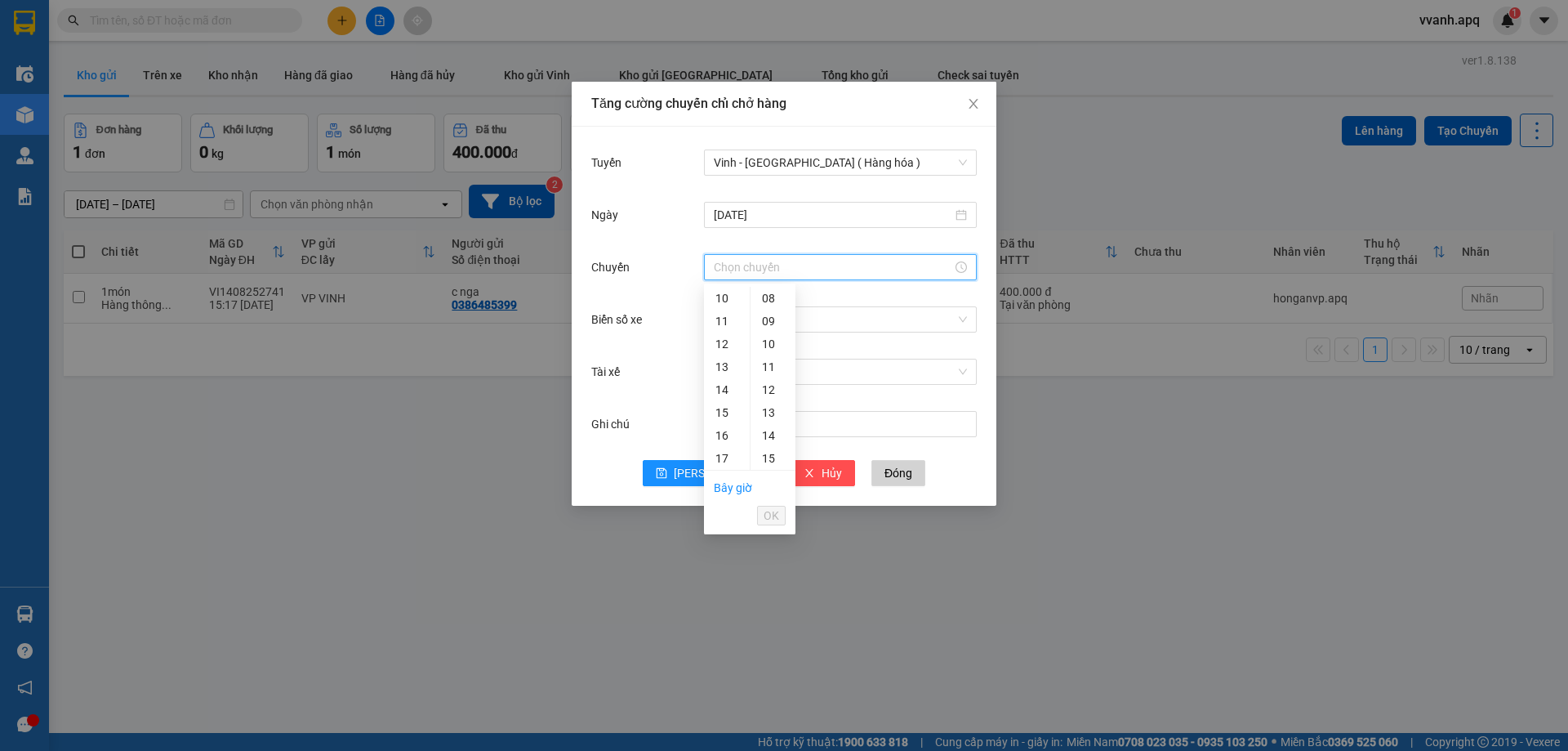
click at [749, 261] on input "Chuyến" at bounding box center [833, 267] width 238 height 18
click at [730, 320] on div "11" at bounding box center [727, 320] width 46 height 23
click at [768, 384] on div "11" at bounding box center [773, 386] width 45 height 23
type input "11:11"
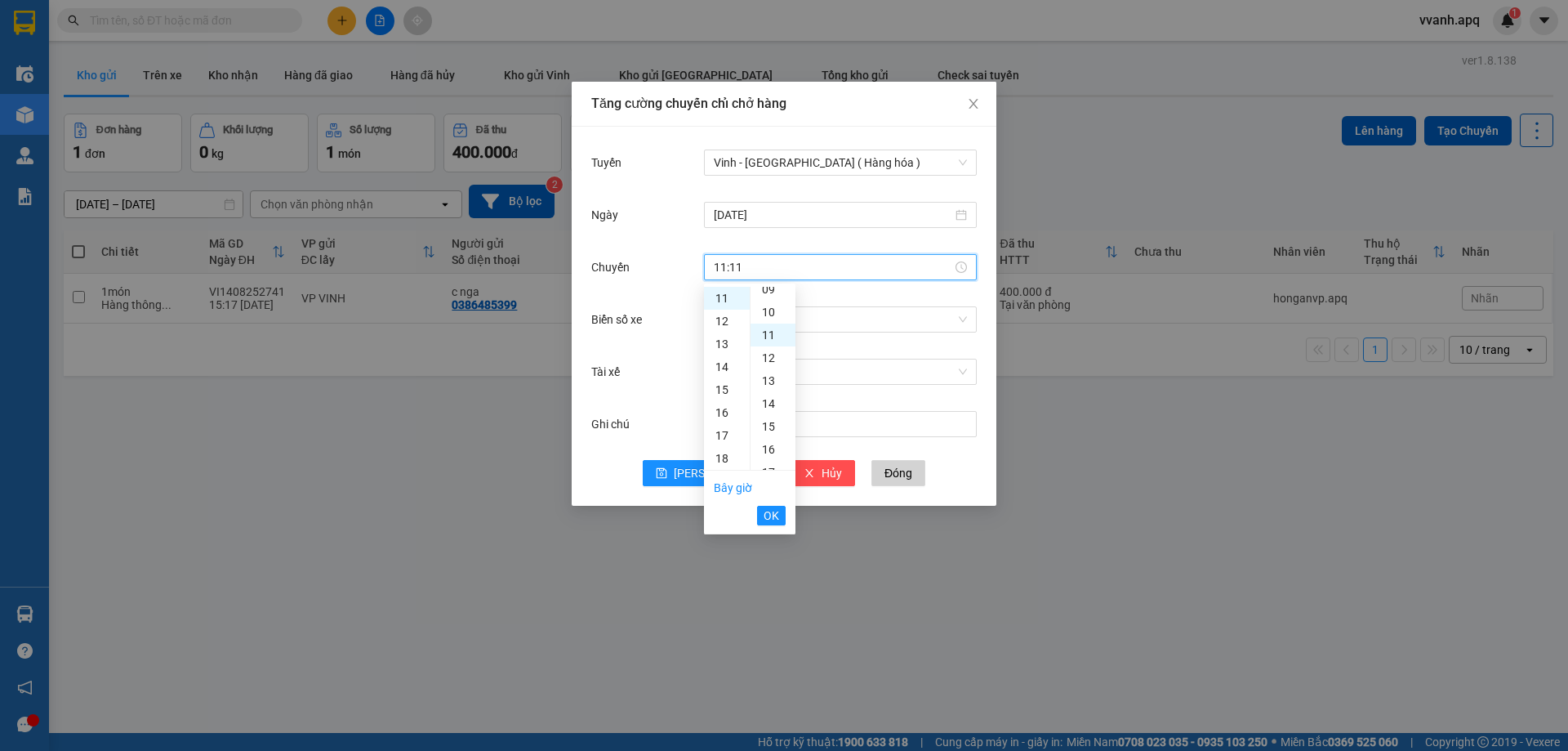
scroll to position [251, 0]
click at [772, 507] on span "OK" at bounding box center [771, 515] width 16 height 18
click at [811, 328] on input "Biển số xe" at bounding box center [835, 319] width 242 height 25
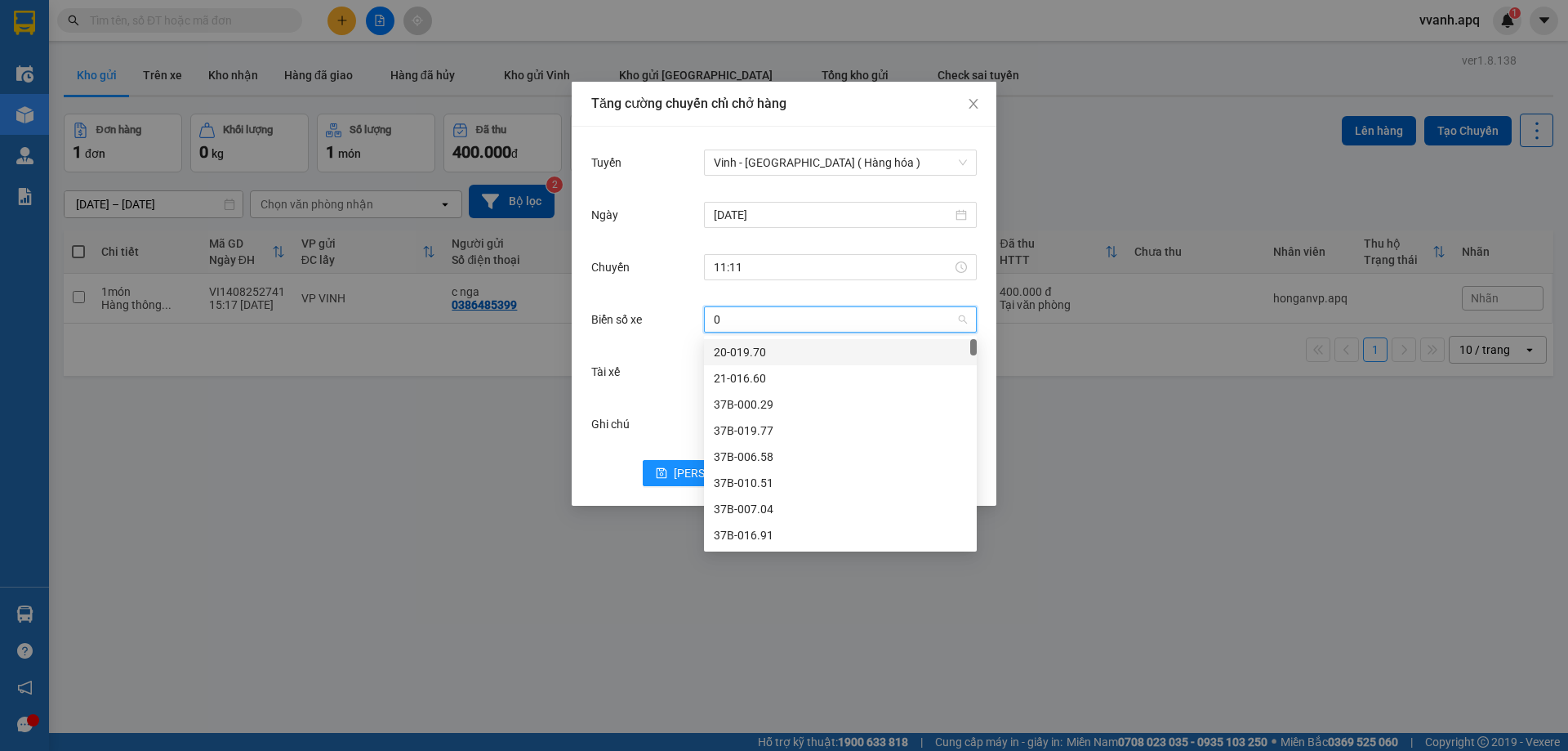
type input "08"
click at [810, 342] on div "37H-133.08" at bounding box center [840, 352] width 272 height 26
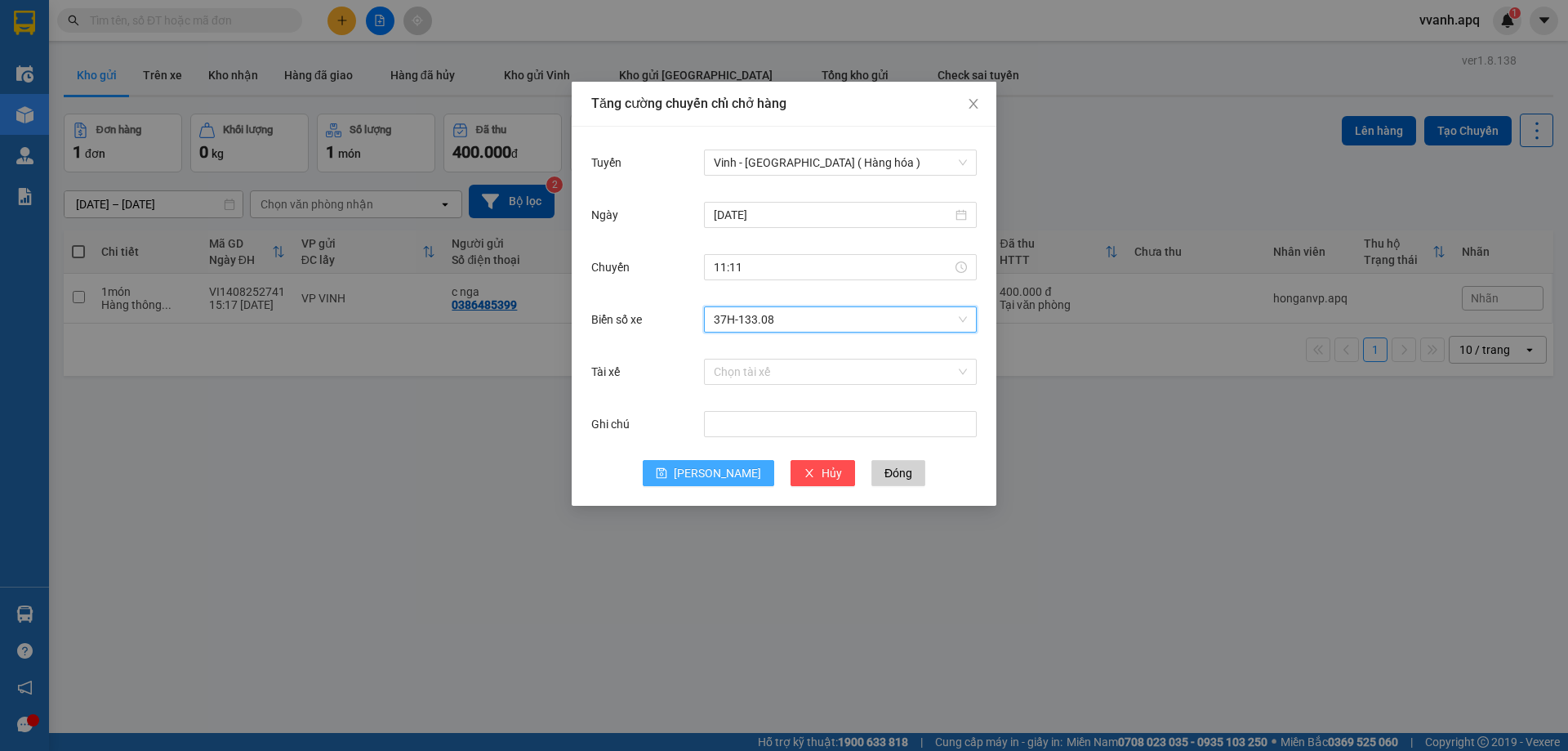
click at [667, 478] on icon "save" at bounding box center [662, 473] width 11 height 11
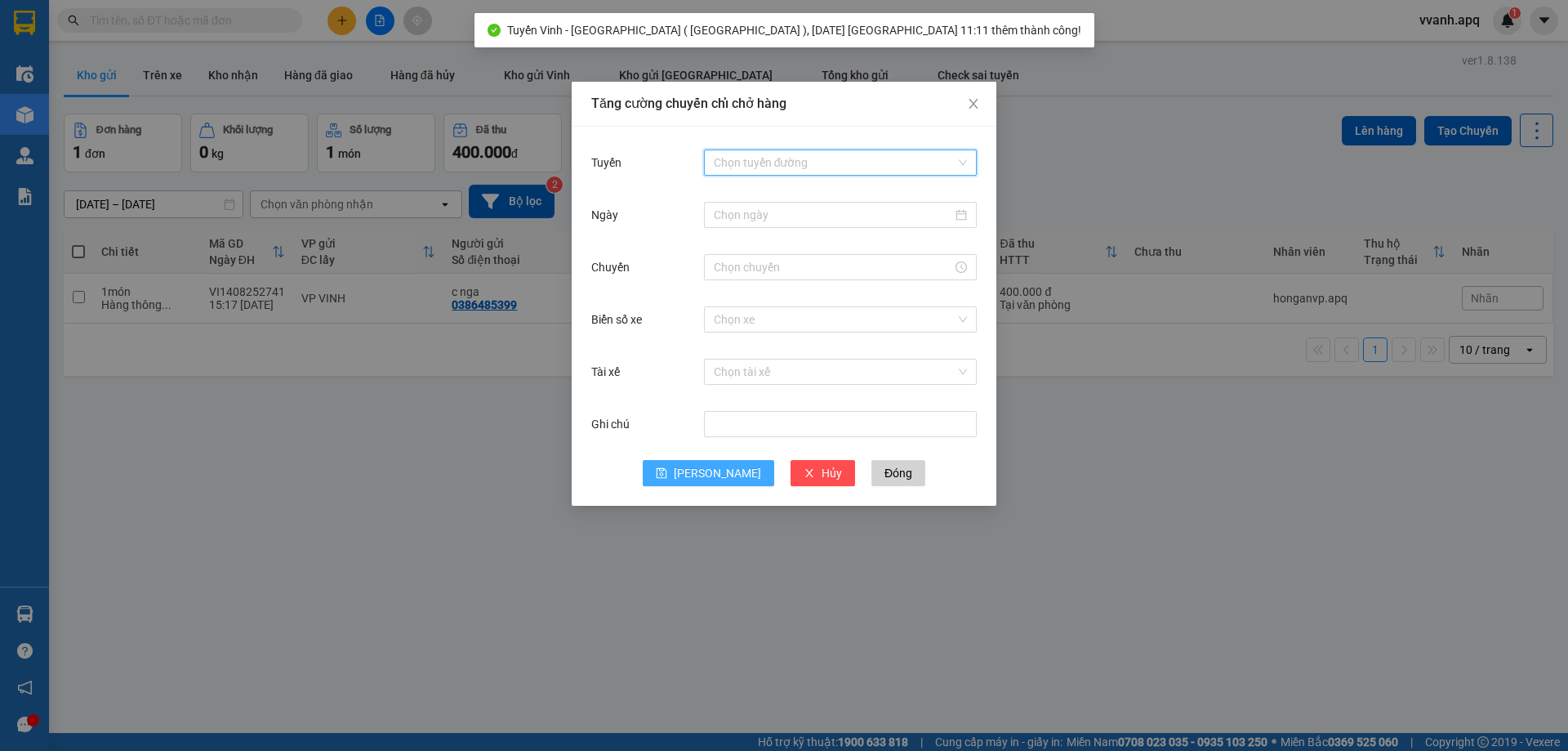
click at [786, 155] on input "Tuyến" at bounding box center [835, 162] width 242 height 25
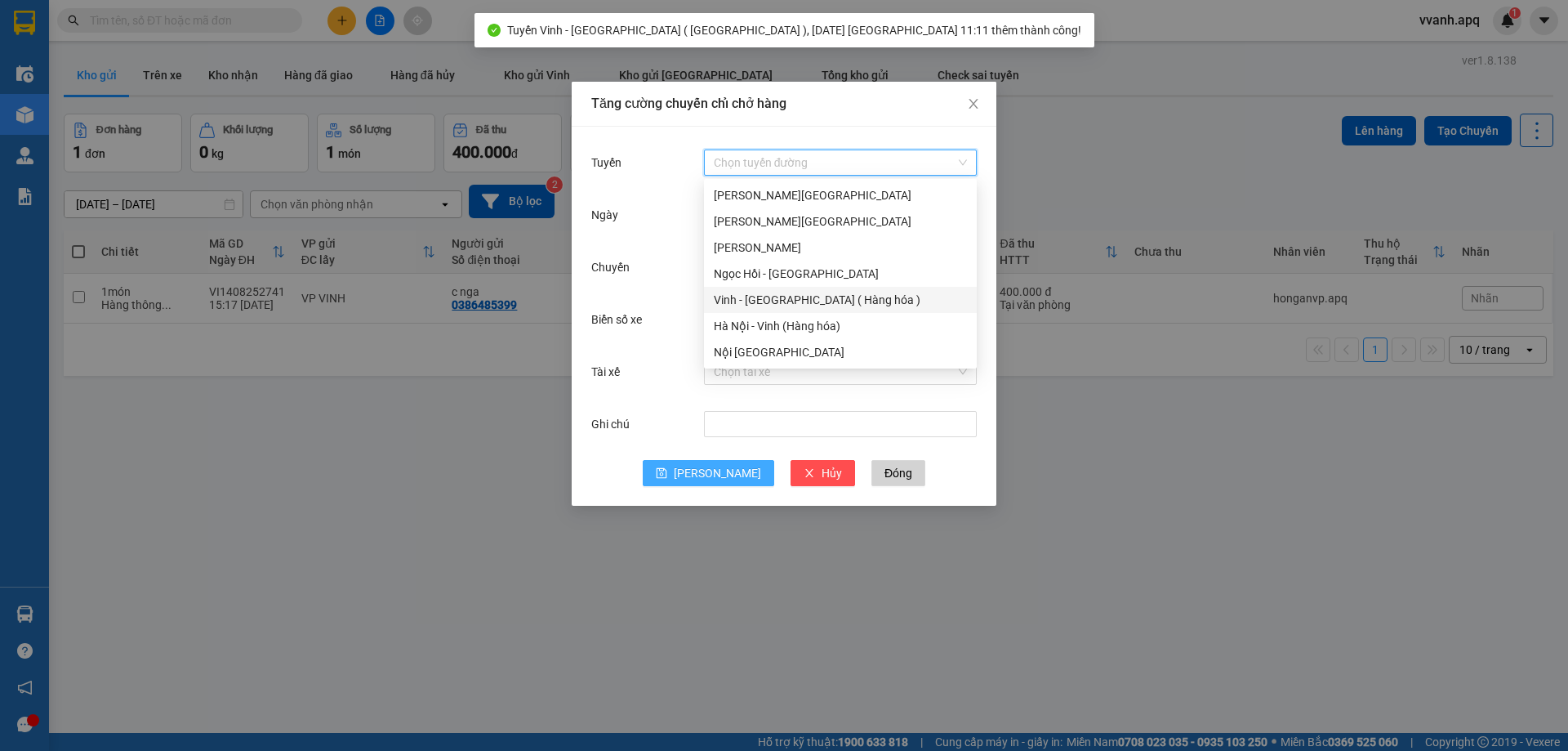
click at [757, 293] on div "Vinh - [GEOGRAPHIC_DATA] ( Hàng hóa )" at bounding box center [840, 300] width 253 height 18
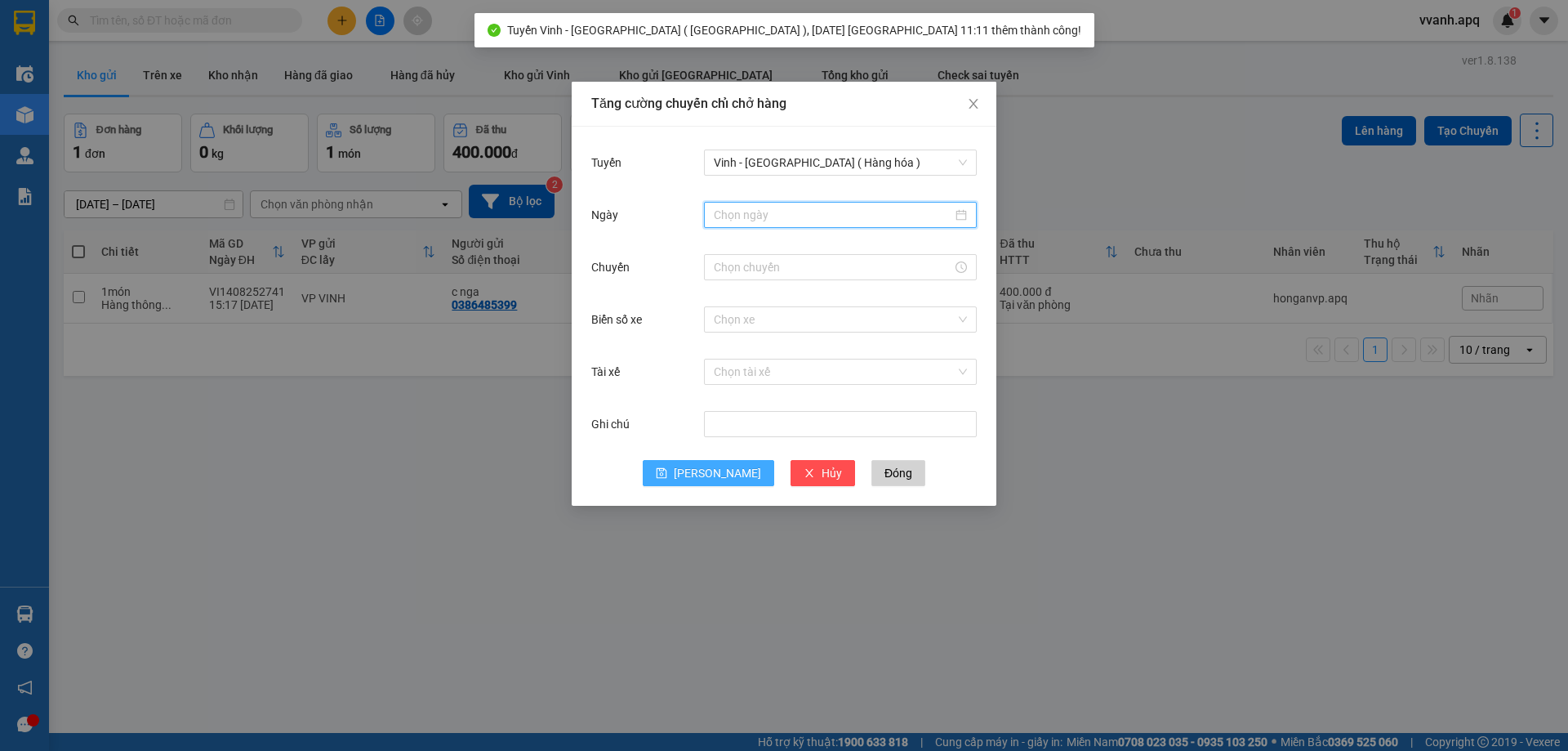
click at [771, 221] on input "Ngày" at bounding box center [833, 215] width 238 height 18
type input "[DATE]"
click at [873, 354] on div "15" at bounding box center [875, 358] width 19 height 19
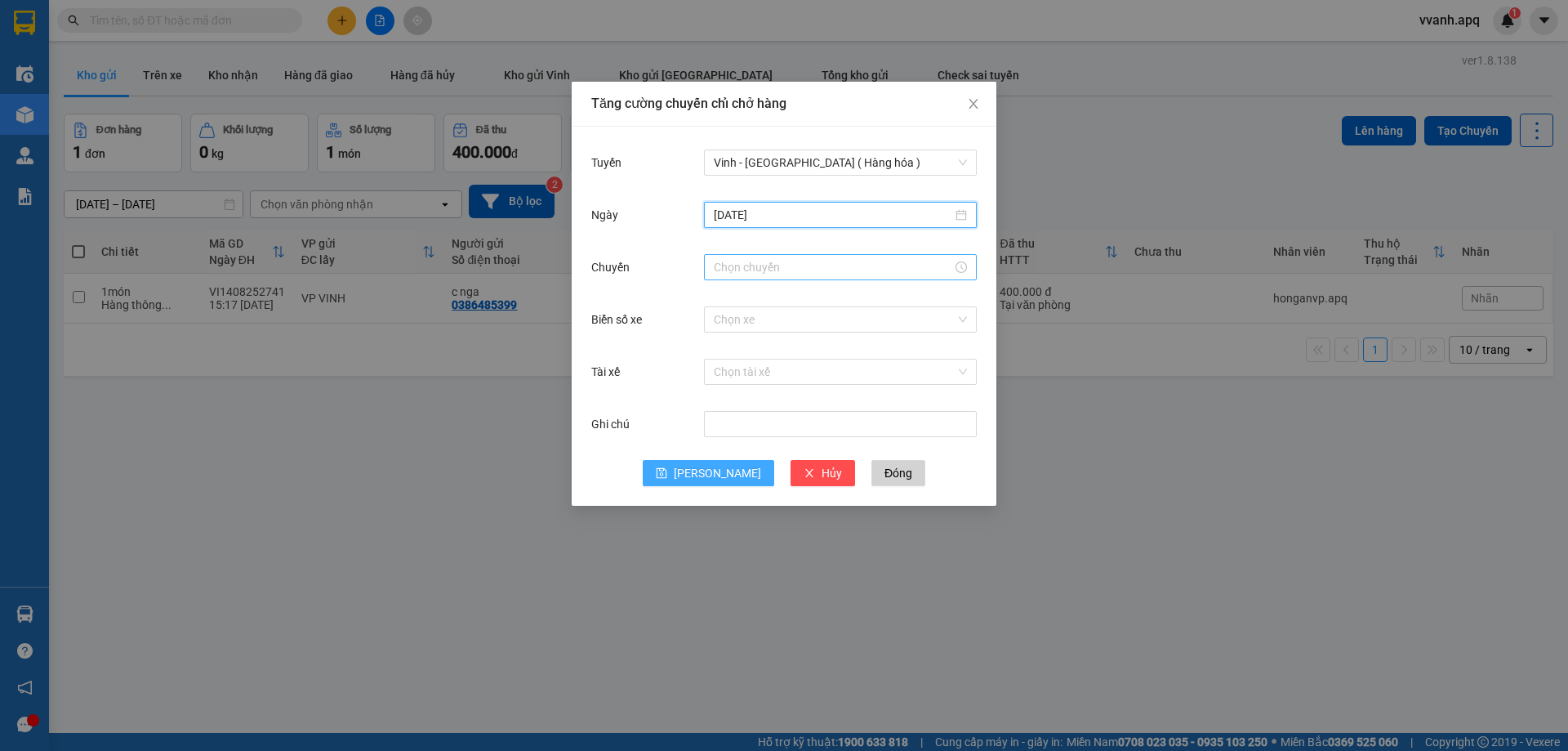
click at [787, 262] on input "Chuyến" at bounding box center [833, 267] width 238 height 18
click at [721, 325] on div "12" at bounding box center [727, 320] width 46 height 23
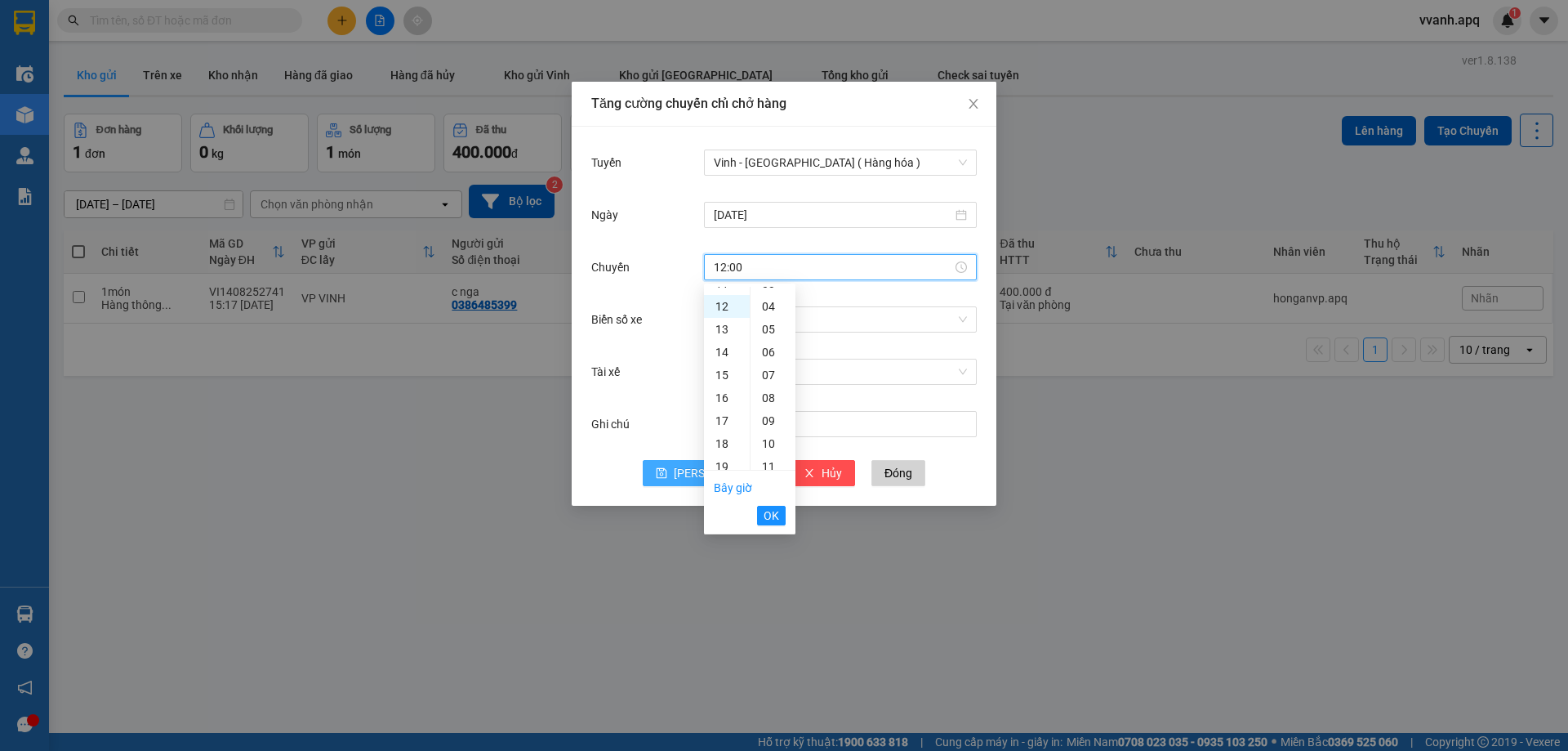
scroll to position [0, 0]
click at [768, 370] on div "03" at bounding box center [773, 366] width 45 height 23
type input "12:03"
click at [768, 519] on span "OK" at bounding box center [771, 515] width 16 height 18
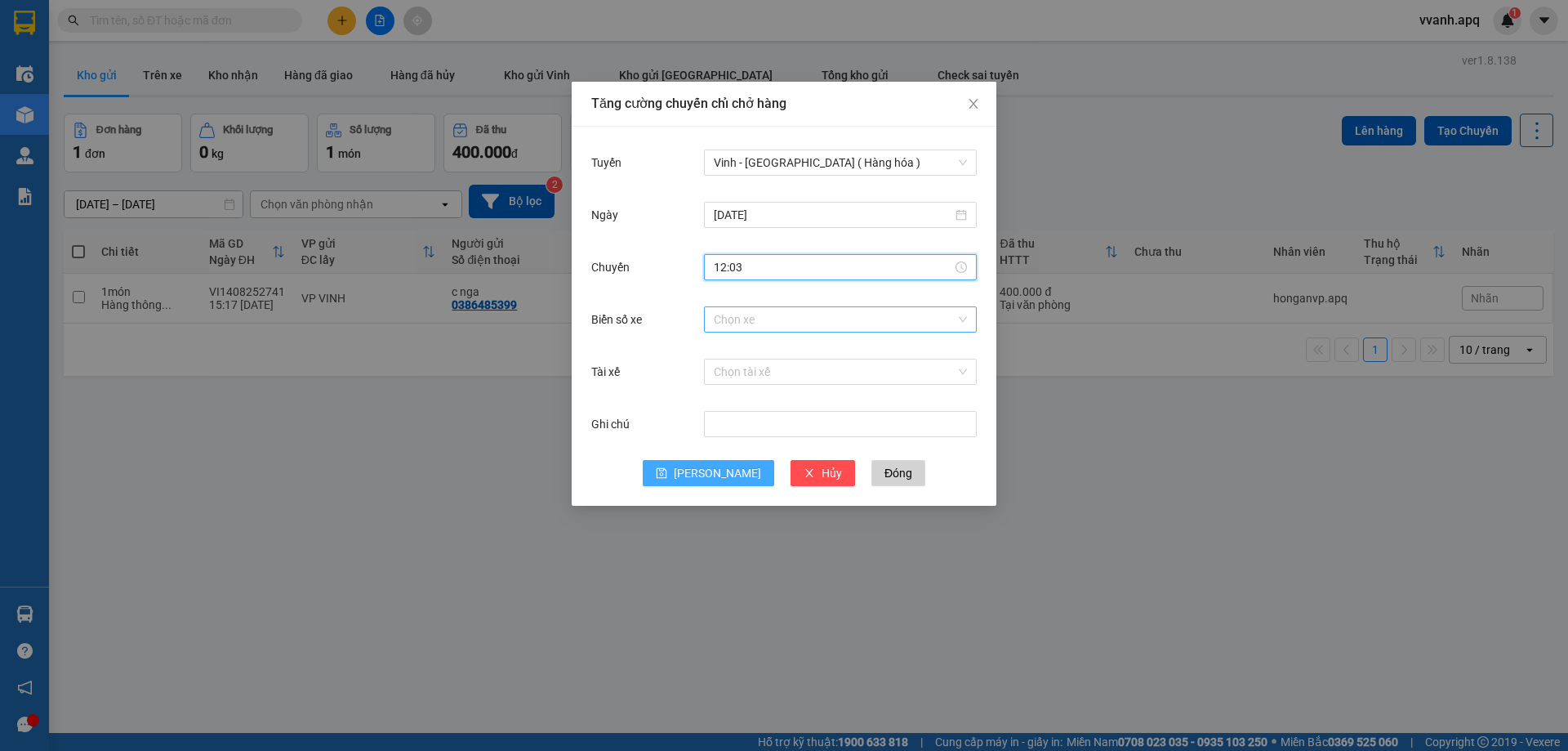
click at [809, 310] on input "Biển số xe" at bounding box center [835, 319] width 242 height 25
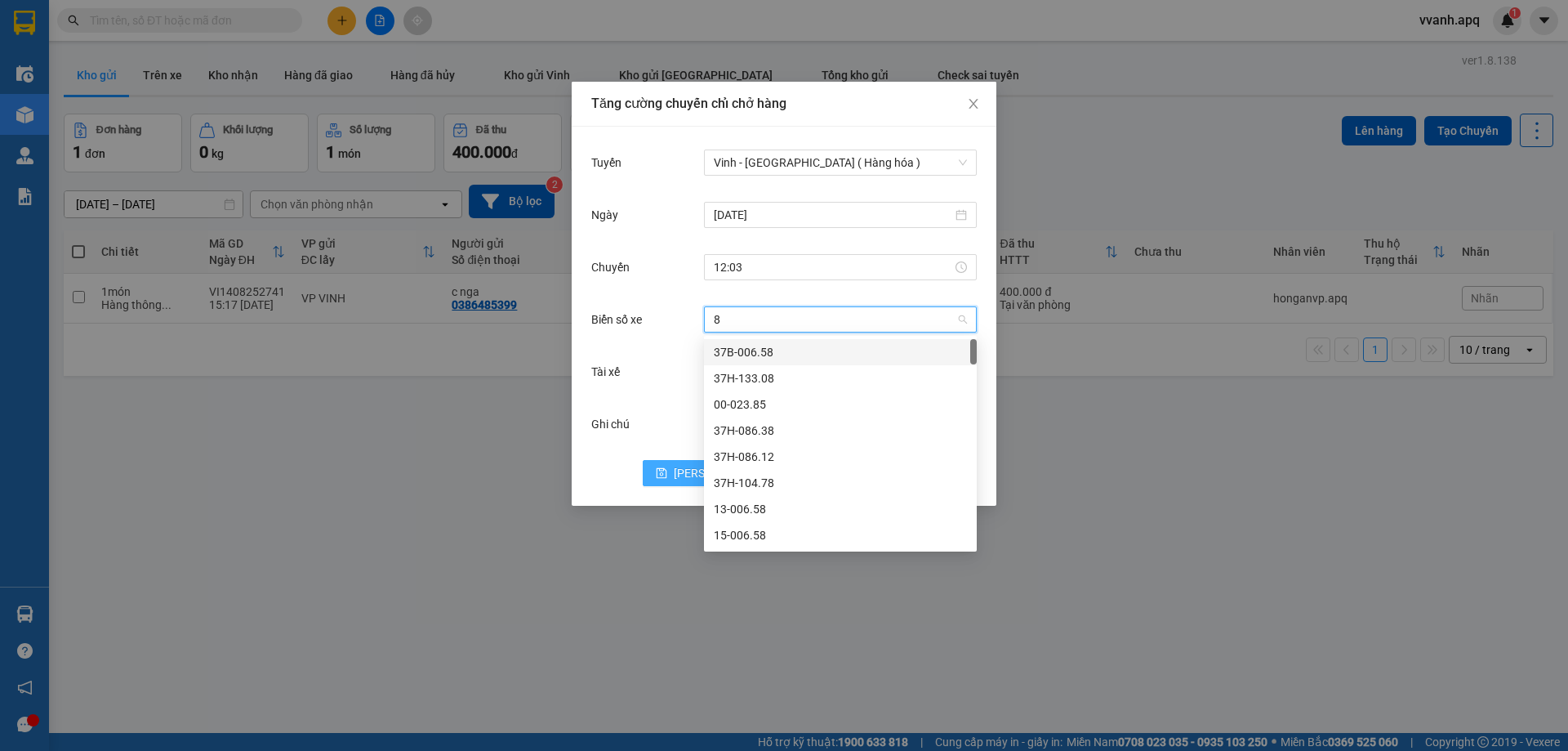
type input "81"
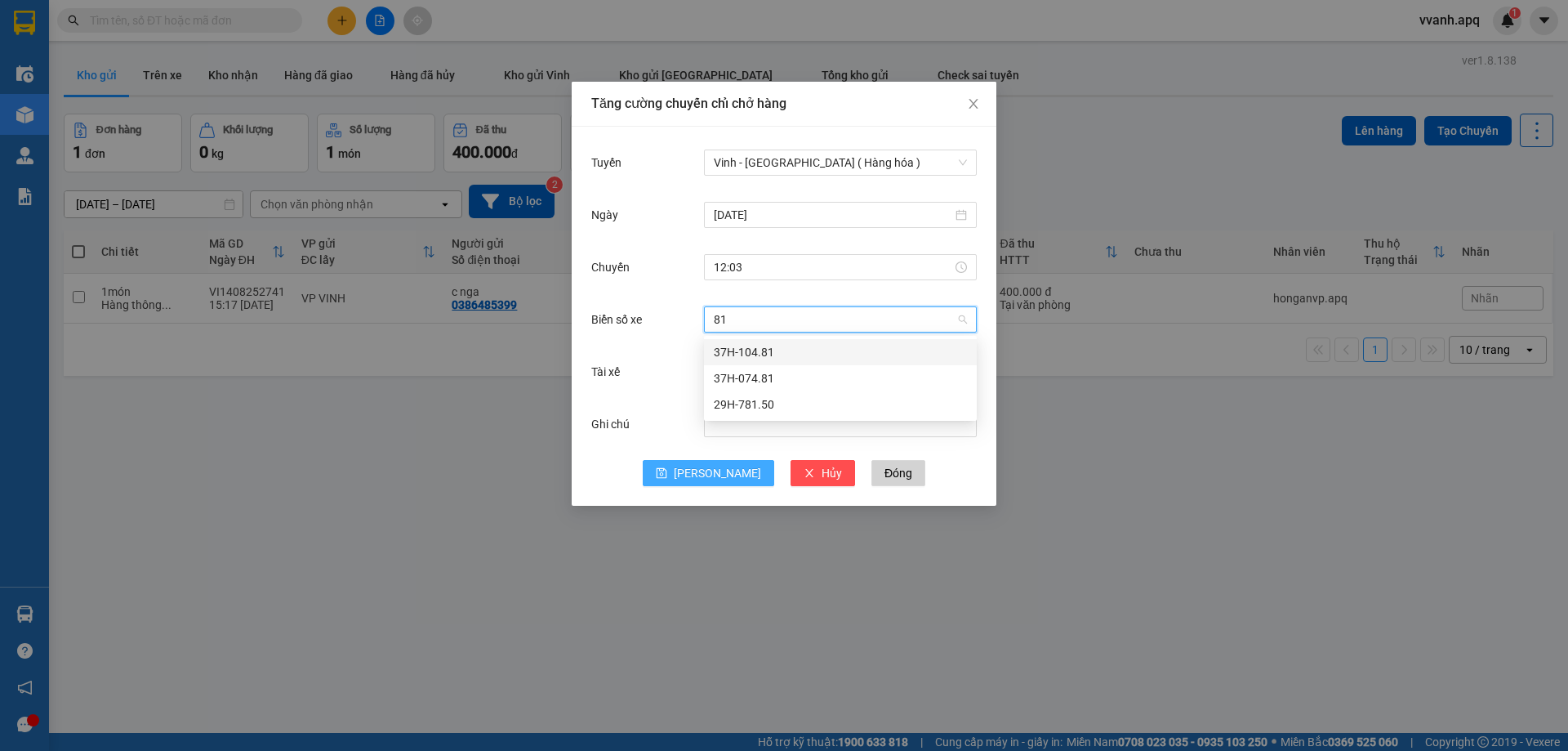
click at [790, 357] on div "37H-104.81" at bounding box center [840, 352] width 253 height 18
click at [718, 468] on span "[PERSON_NAME]" at bounding box center [717, 473] width 87 height 18
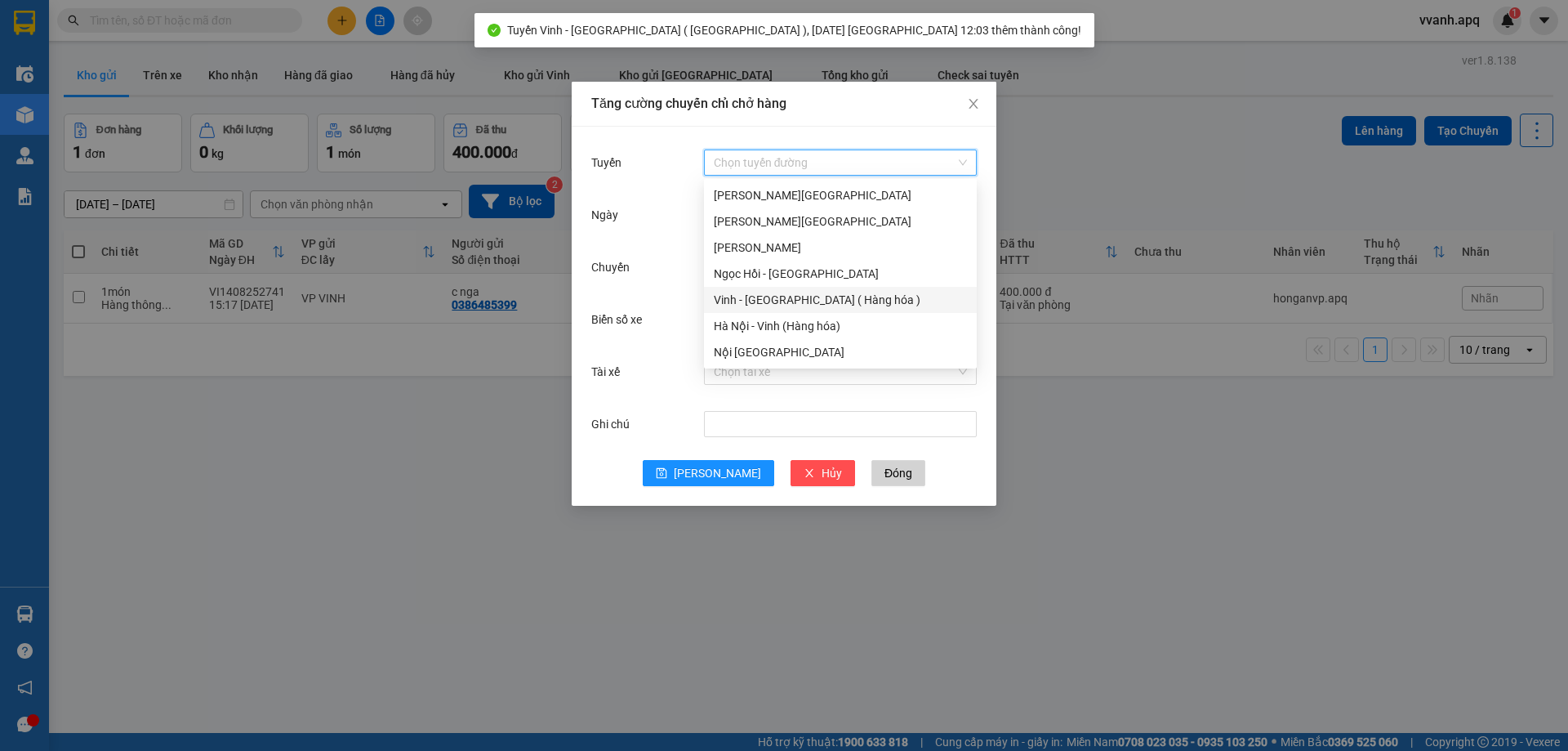
click at [787, 168] on input "Tuyến" at bounding box center [835, 162] width 242 height 25
click at [790, 297] on div "Vinh - [GEOGRAPHIC_DATA] ( Hàng hóa )" at bounding box center [840, 300] width 253 height 18
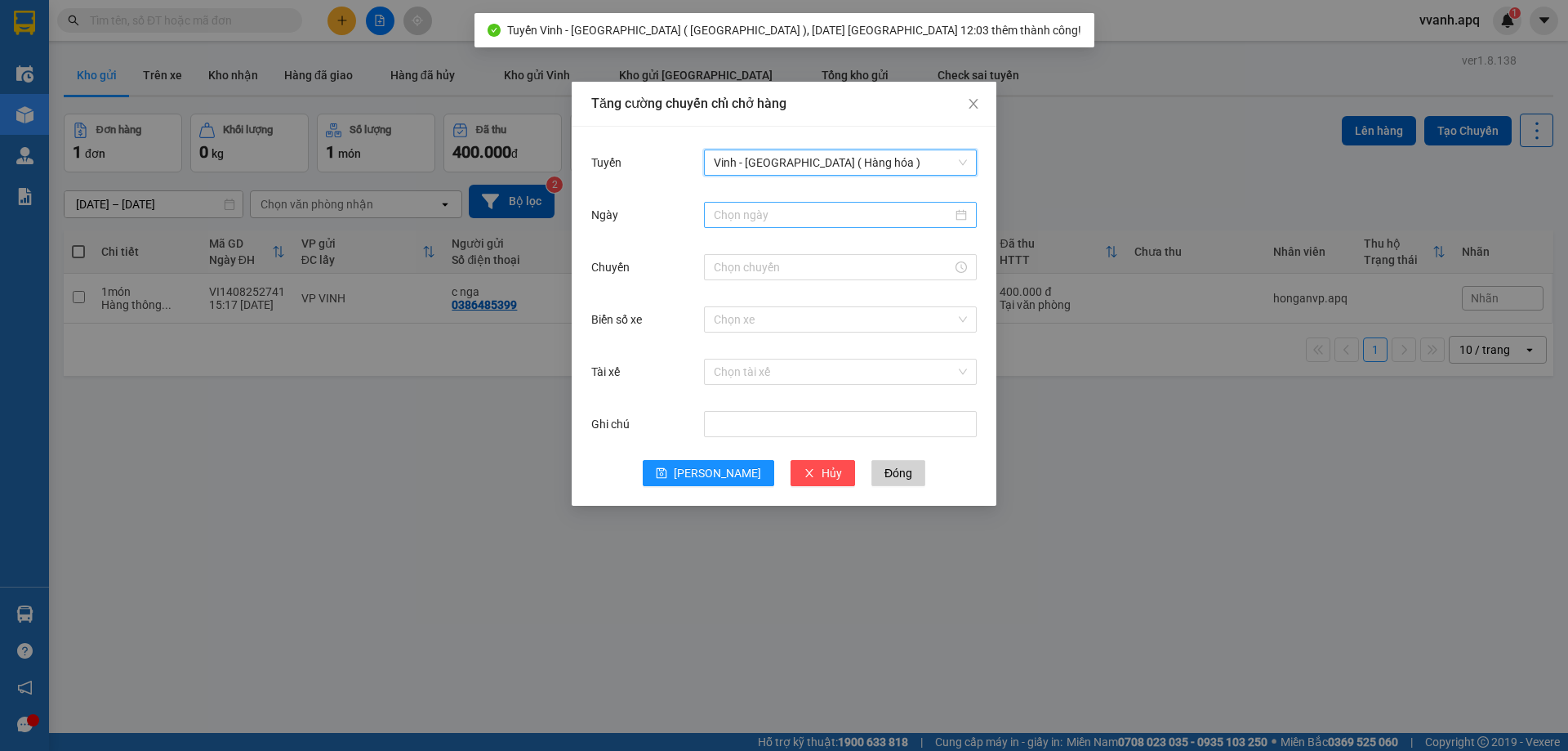
click at [795, 221] on input "Ngày" at bounding box center [833, 215] width 238 height 18
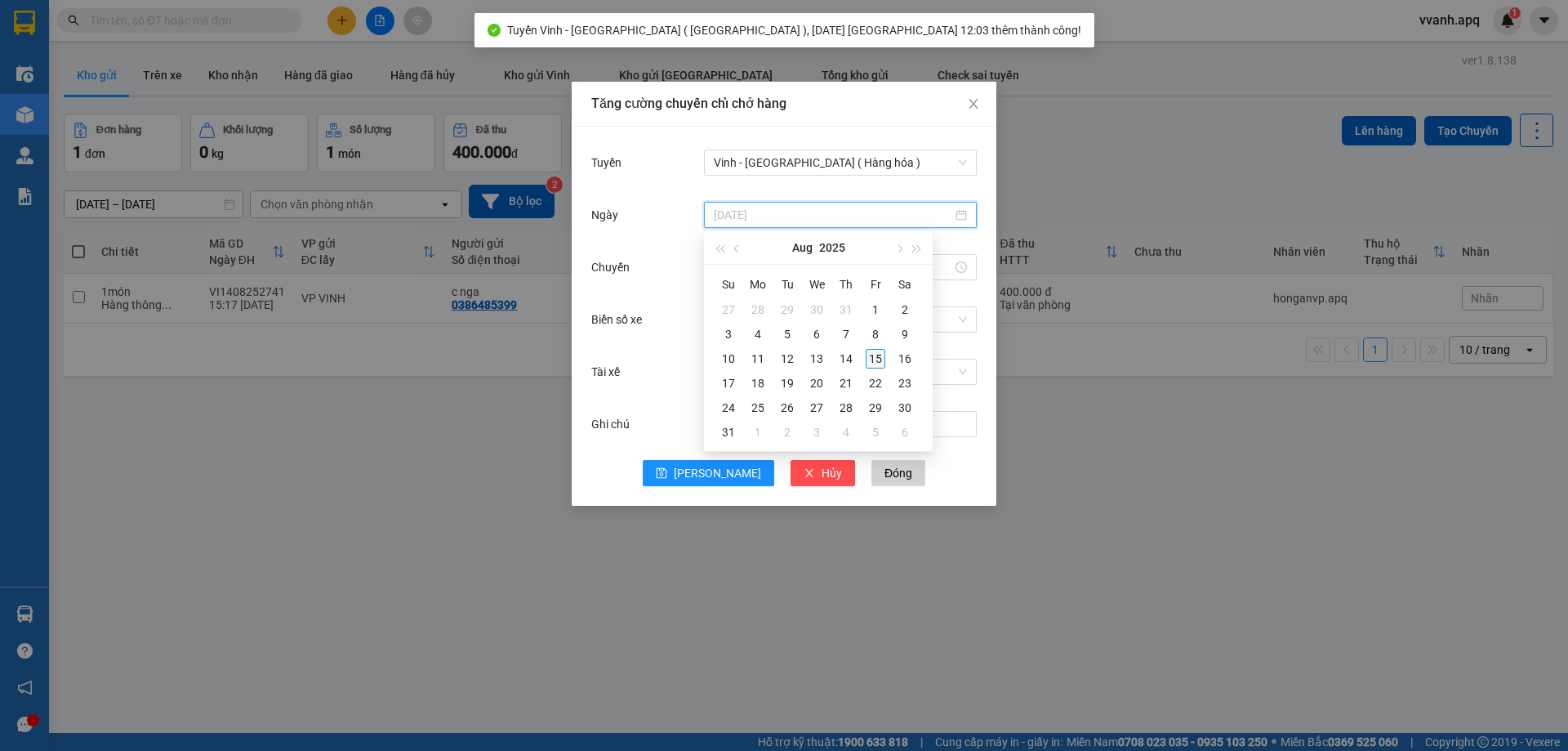
type input "[DATE]"
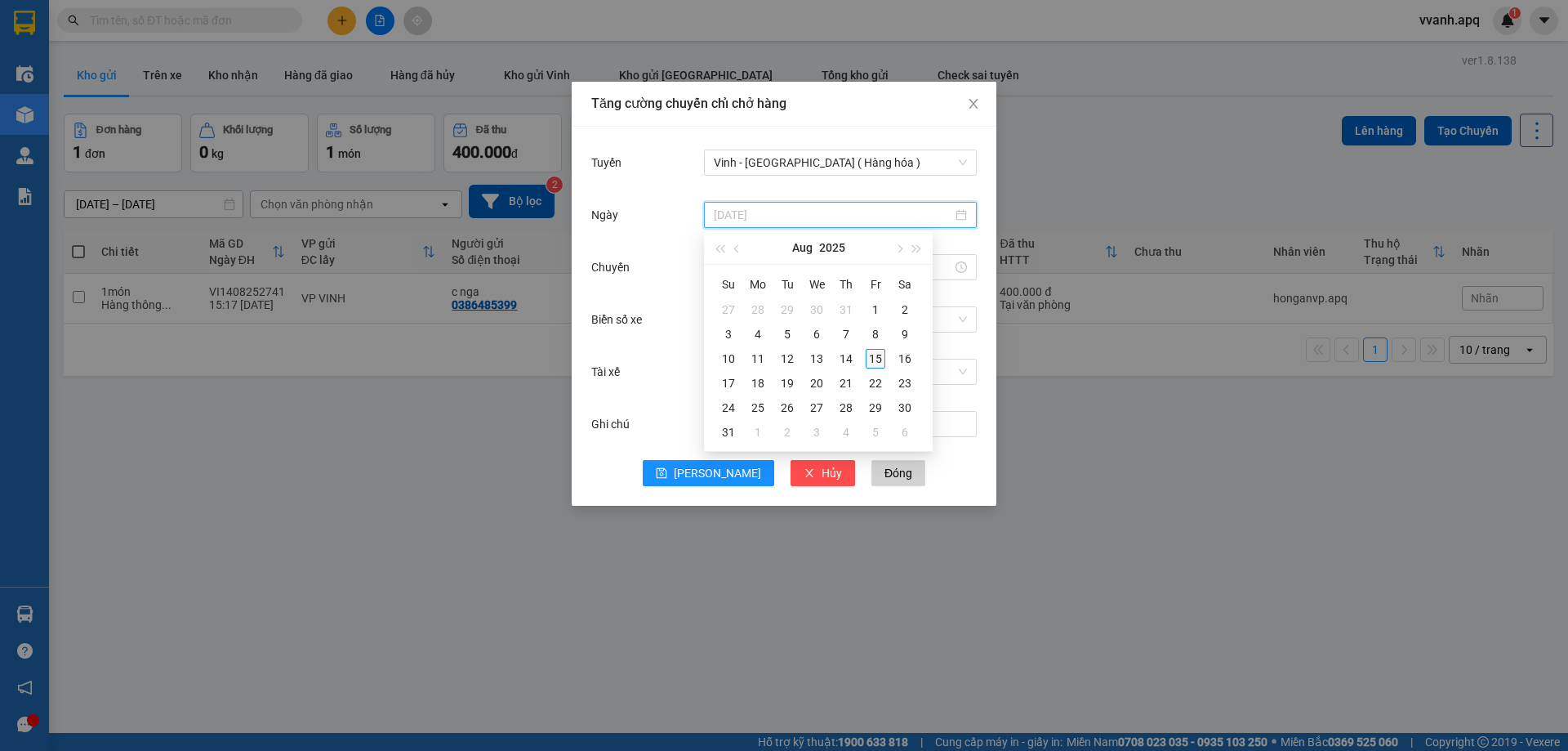
click at [873, 351] on div "15" at bounding box center [875, 358] width 19 height 19
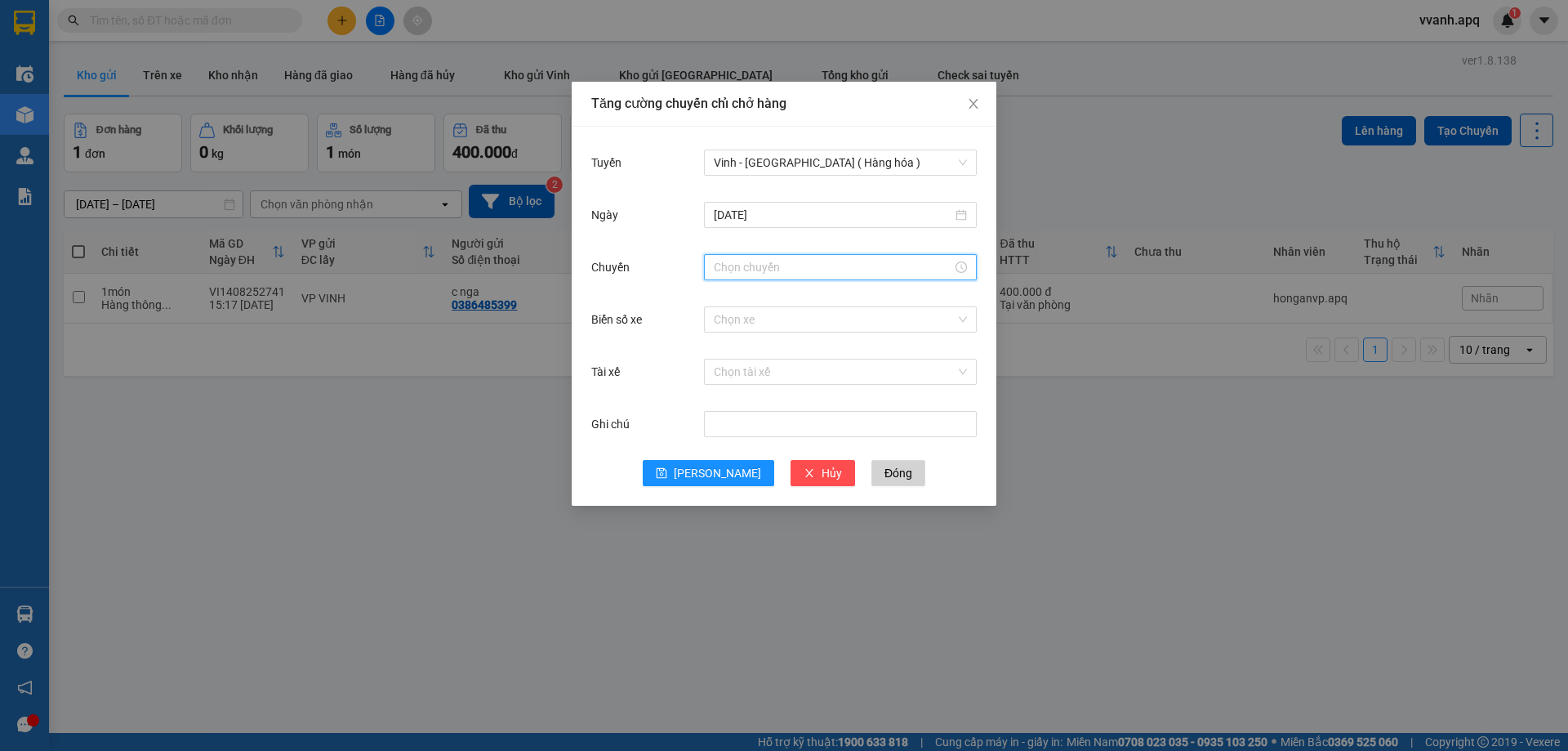
click at [754, 272] on input "Chuyến" at bounding box center [833, 267] width 238 height 18
click at [721, 326] on div "13" at bounding box center [727, 320] width 46 height 23
click at [771, 347] on div "02" at bounding box center [773, 343] width 45 height 23
type input "13:02"
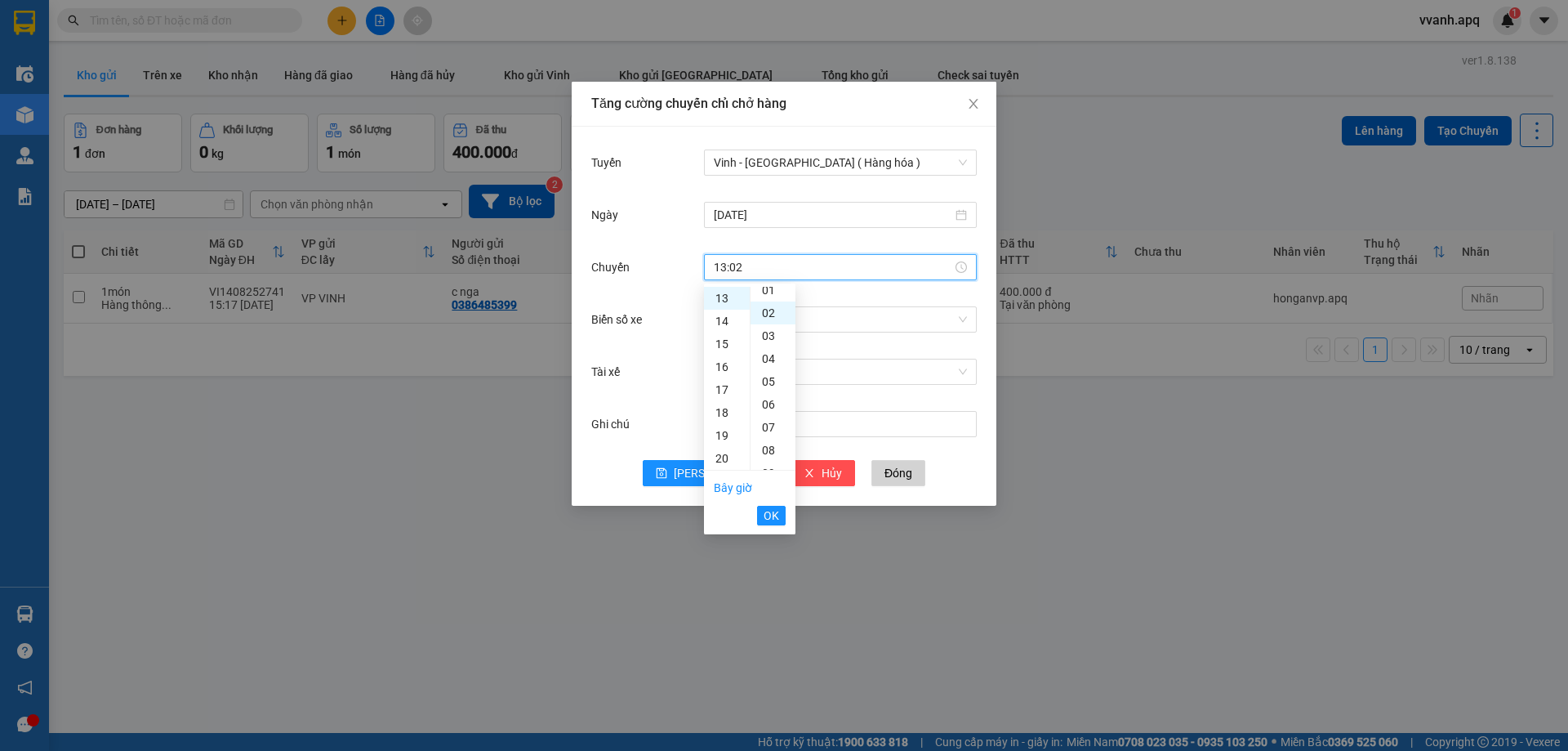
scroll to position [46, 0]
click at [779, 511] on button "OK" at bounding box center [771, 514] width 29 height 19
click at [823, 316] on input "Biển số xe" at bounding box center [835, 319] width 242 height 25
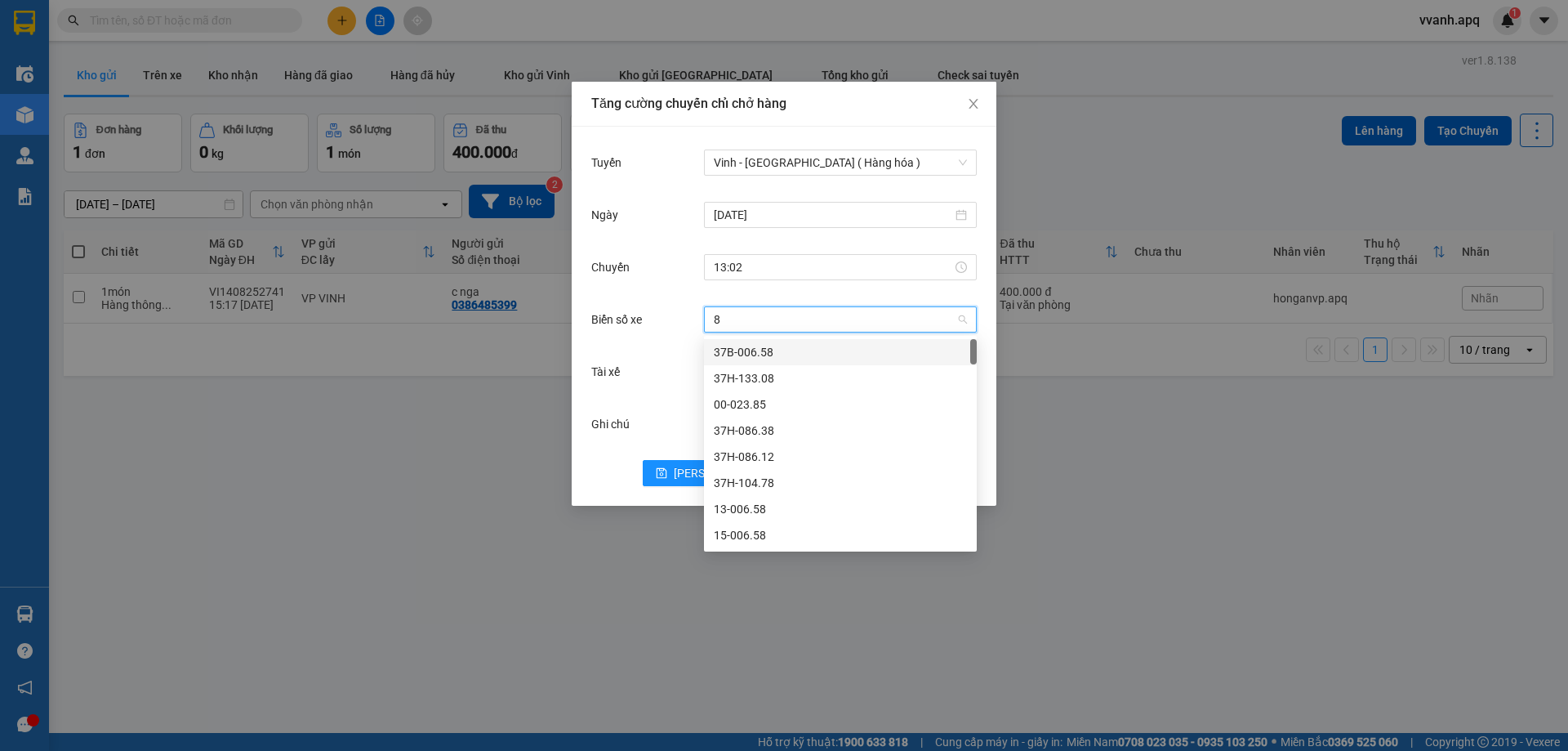
type input "81"
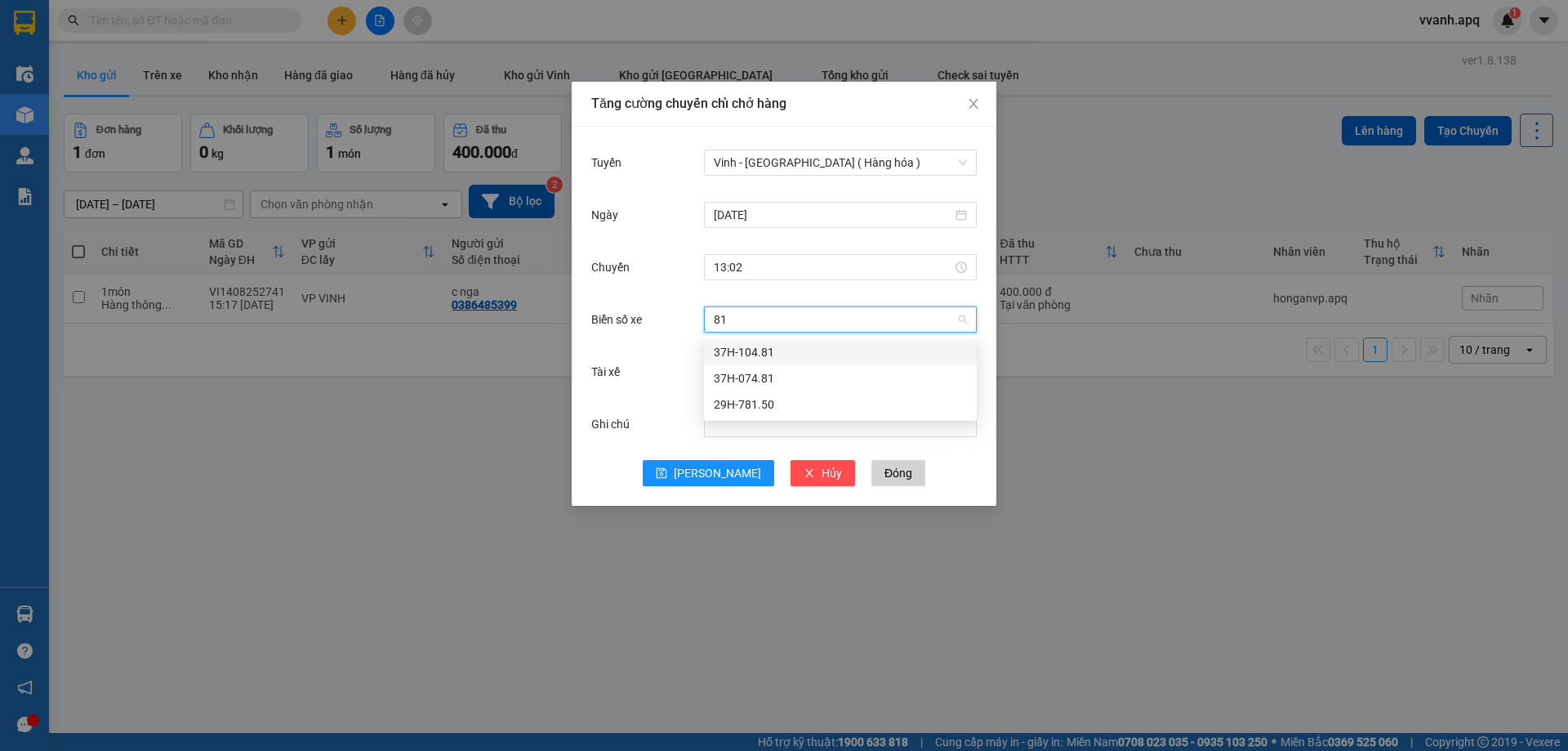
click at [813, 346] on div "37H-104.81" at bounding box center [840, 352] width 253 height 18
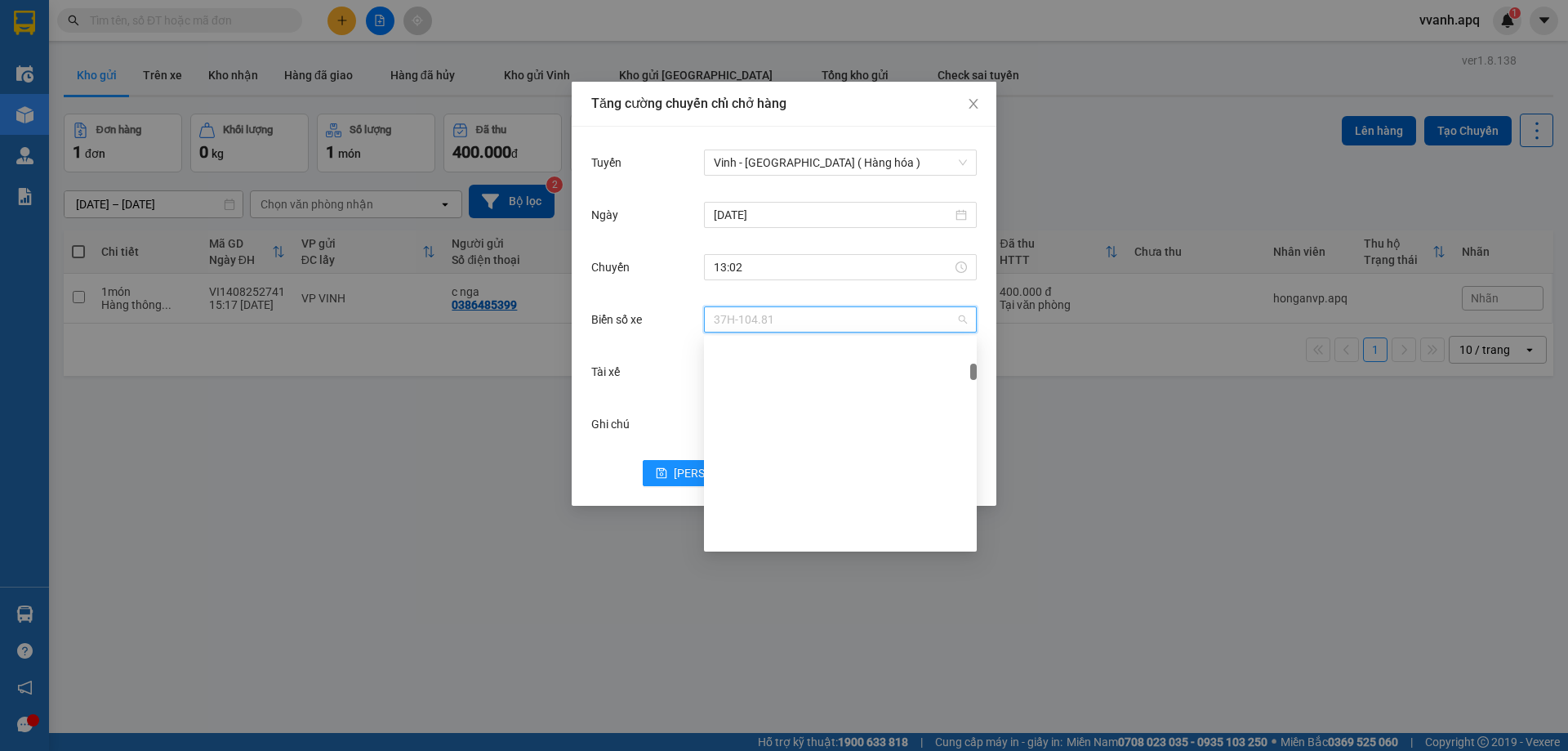
click at [808, 311] on span "37H-104.81" at bounding box center [840, 319] width 253 height 25
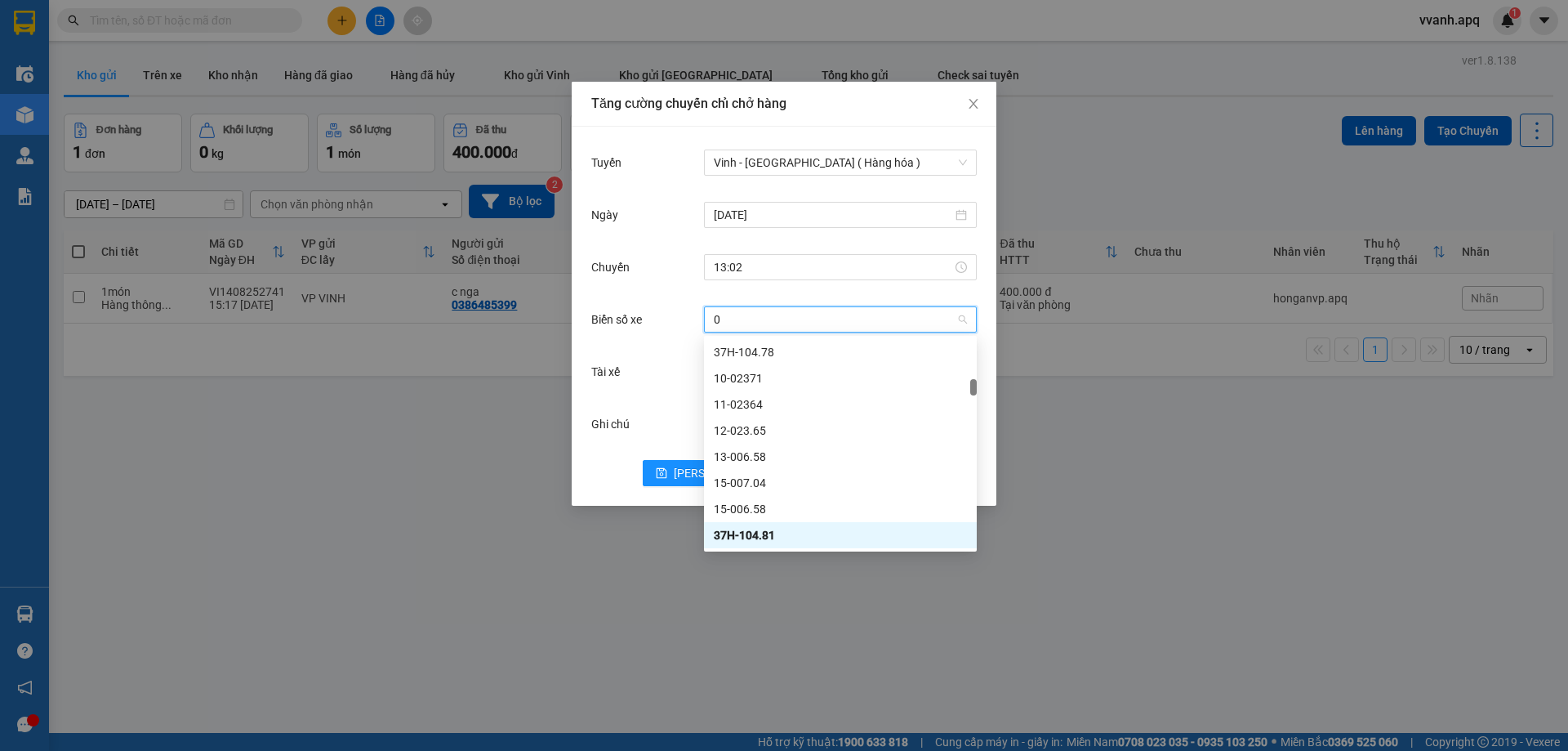
type input "00"
click at [787, 313] on input "00" at bounding box center [835, 319] width 242 height 25
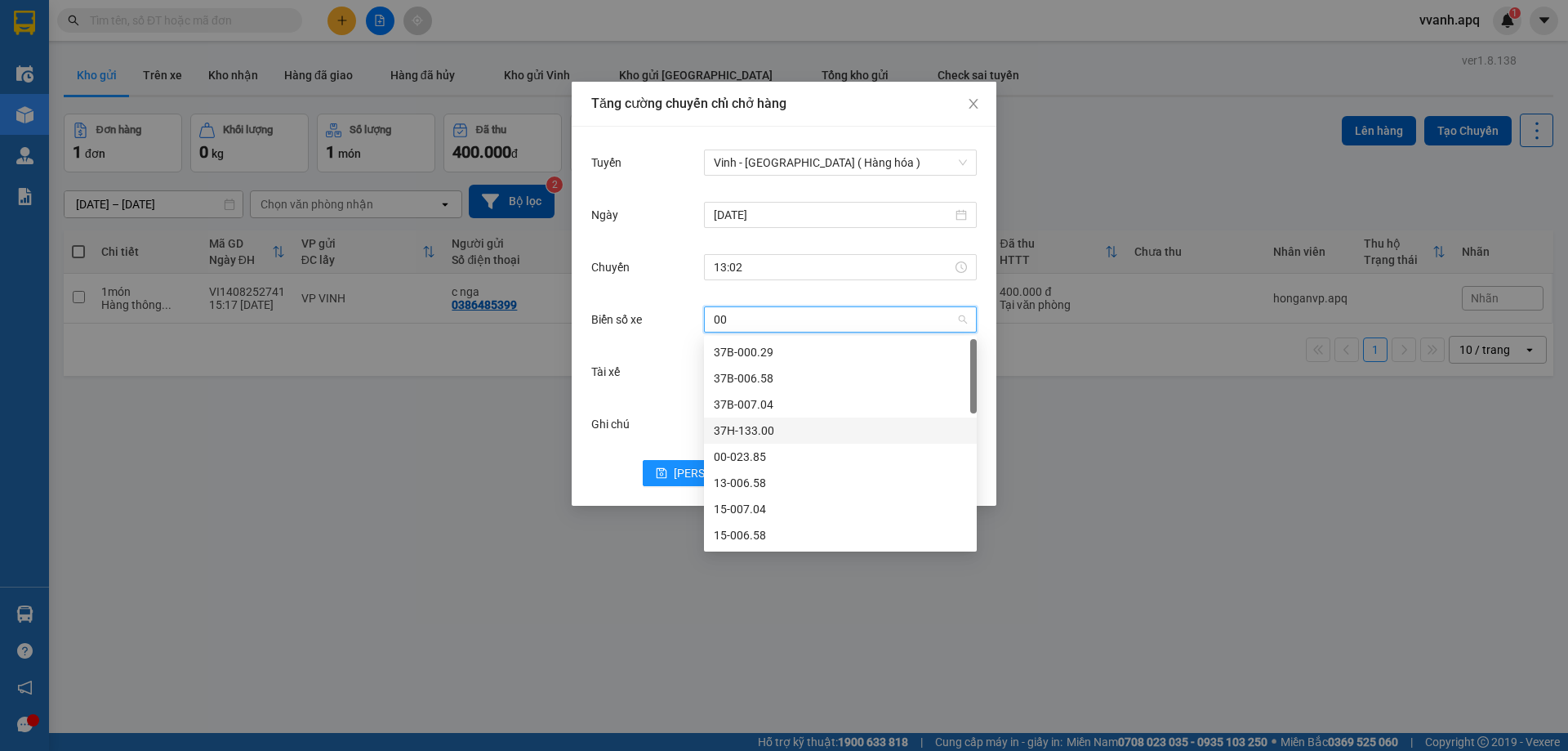
click at [802, 435] on div "37H-133.00" at bounding box center [840, 431] width 253 height 18
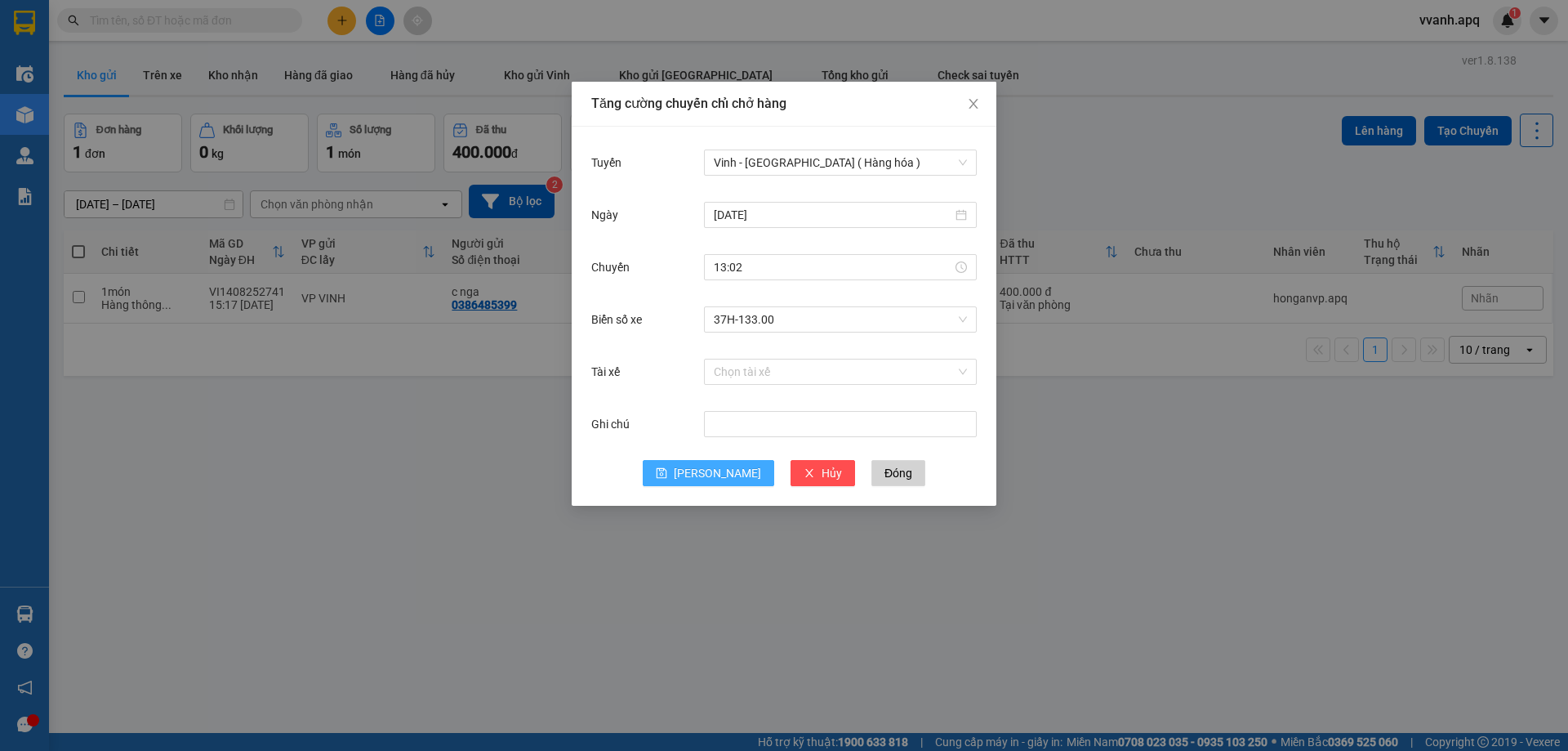
click at [717, 469] on span "[PERSON_NAME]" at bounding box center [717, 473] width 87 height 18
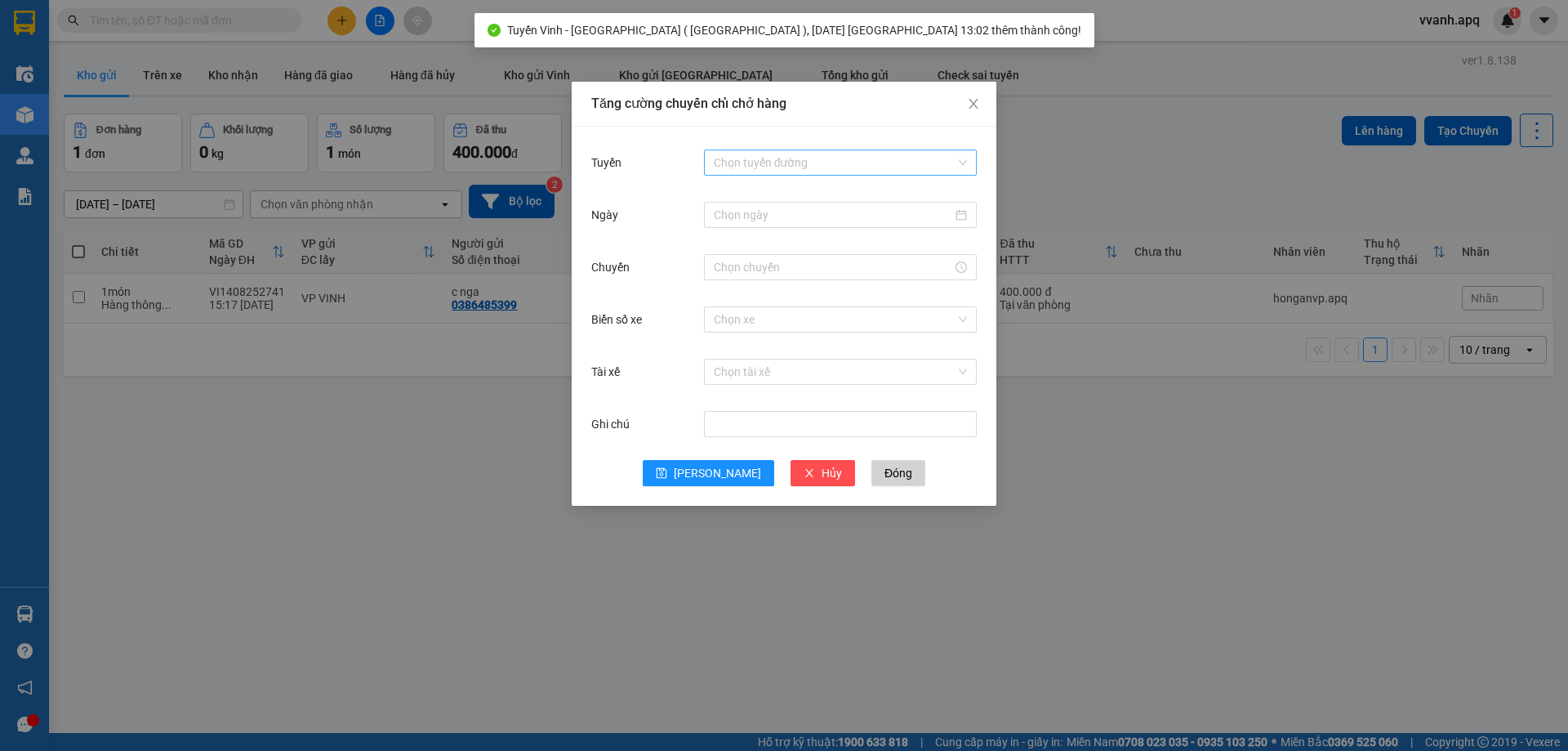
click at [763, 166] on input "Tuyến" at bounding box center [835, 162] width 242 height 25
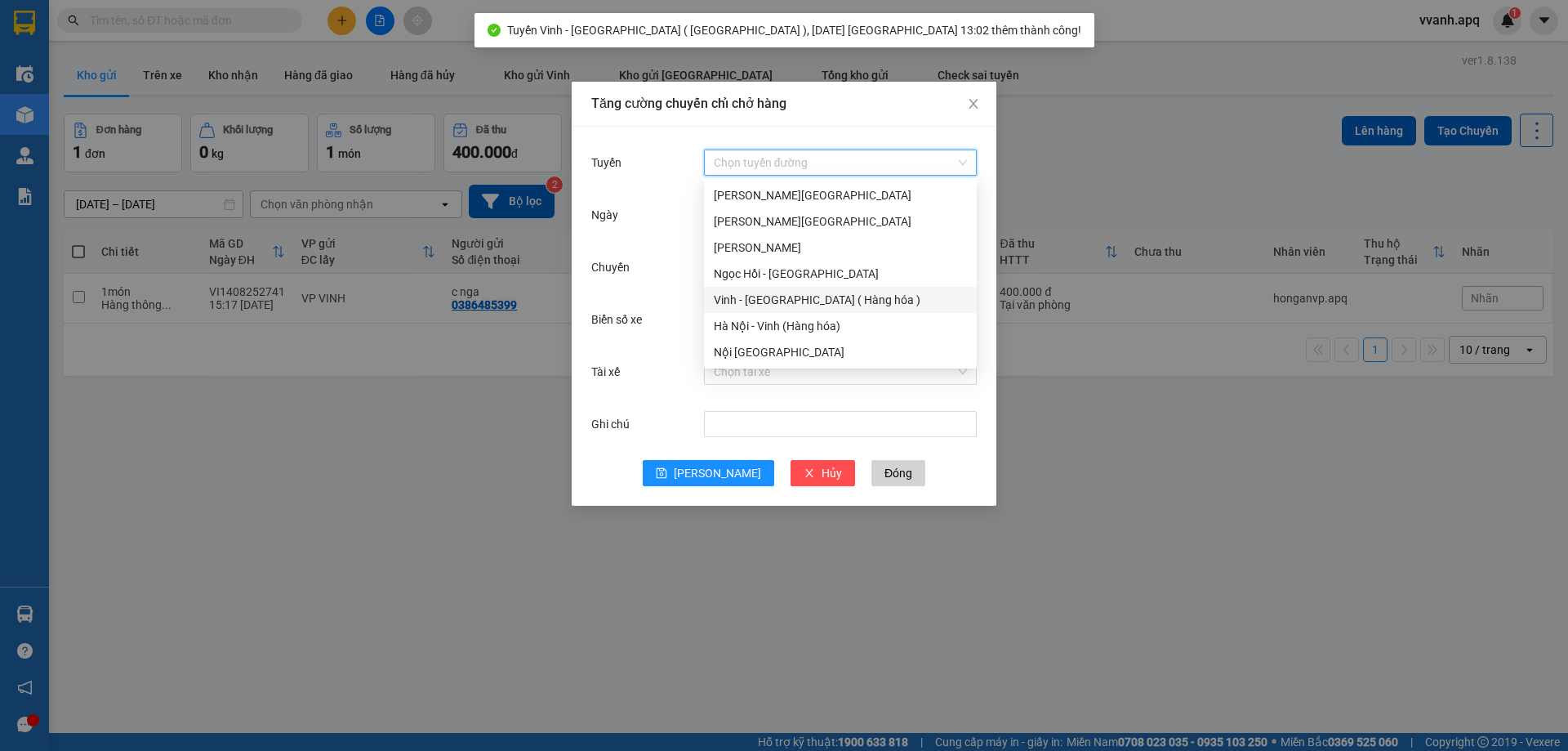
click at [758, 295] on div "Vinh - [GEOGRAPHIC_DATA] ( Hàng hóa )" at bounding box center [840, 300] width 253 height 18
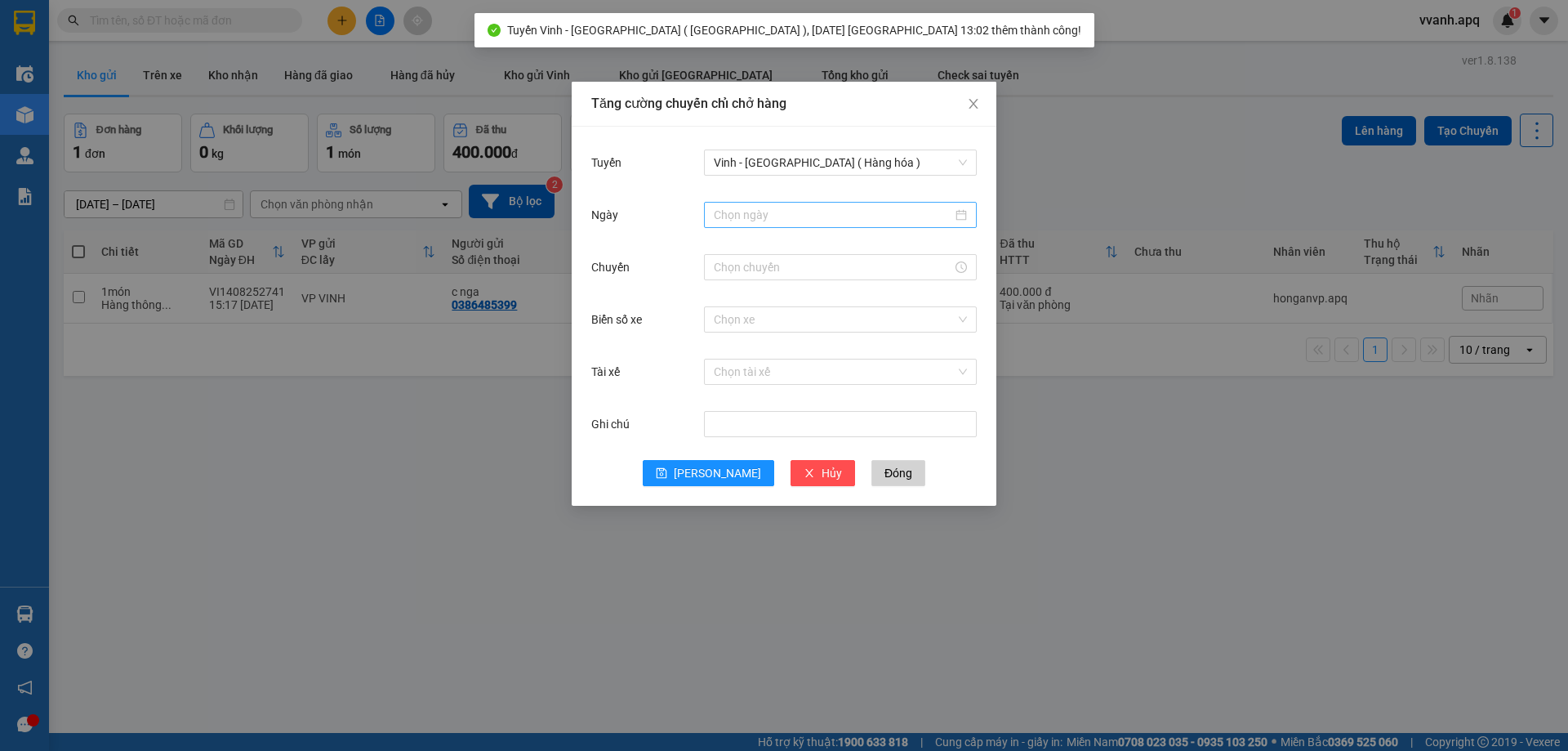
click at [769, 202] on div at bounding box center [840, 214] width 272 height 26
type input "[DATE]"
click at [876, 359] on div "15" at bounding box center [875, 358] width 19 height 19
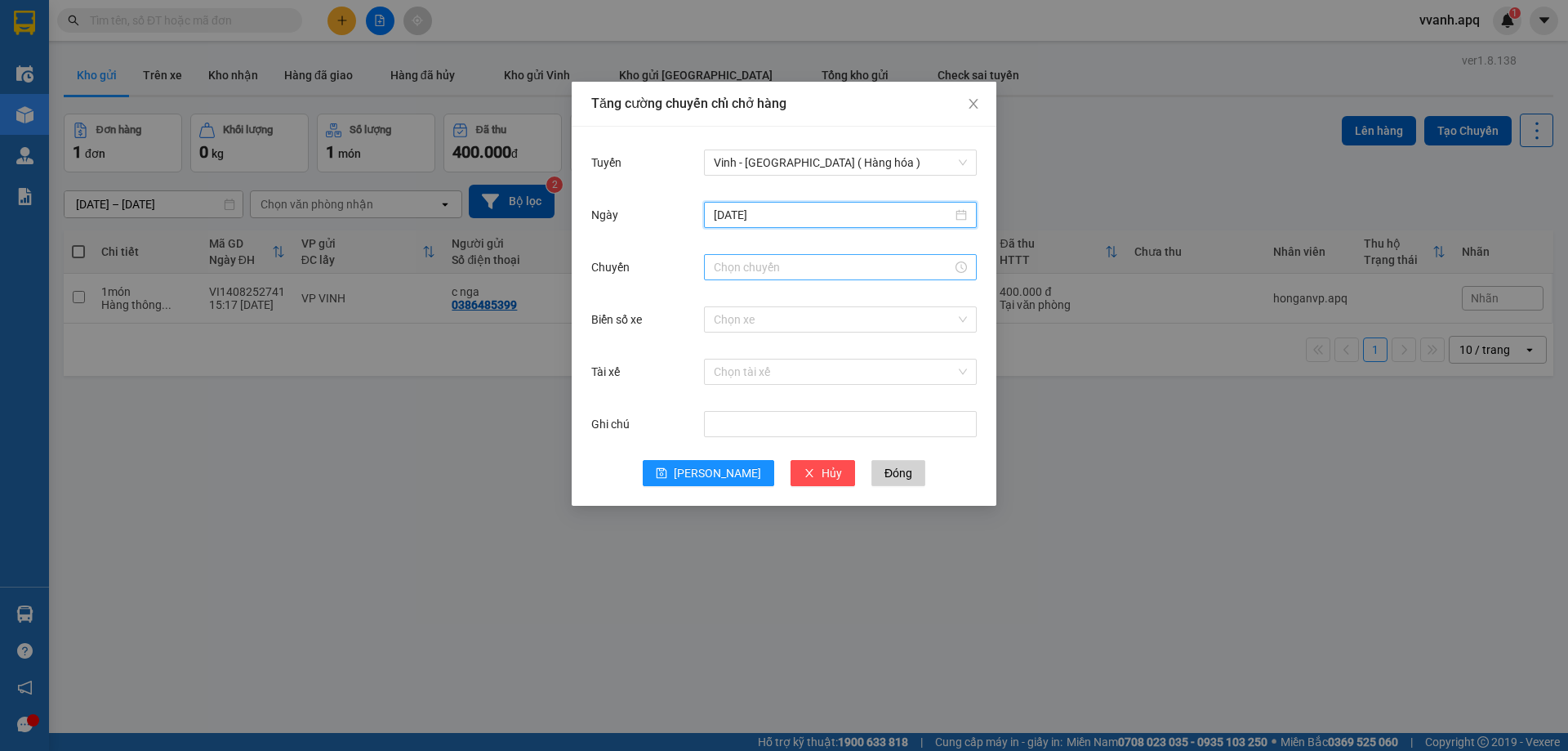
click at [774, 275] on input "Chuyến" at bounding box center [833, 267] width 238 height 18
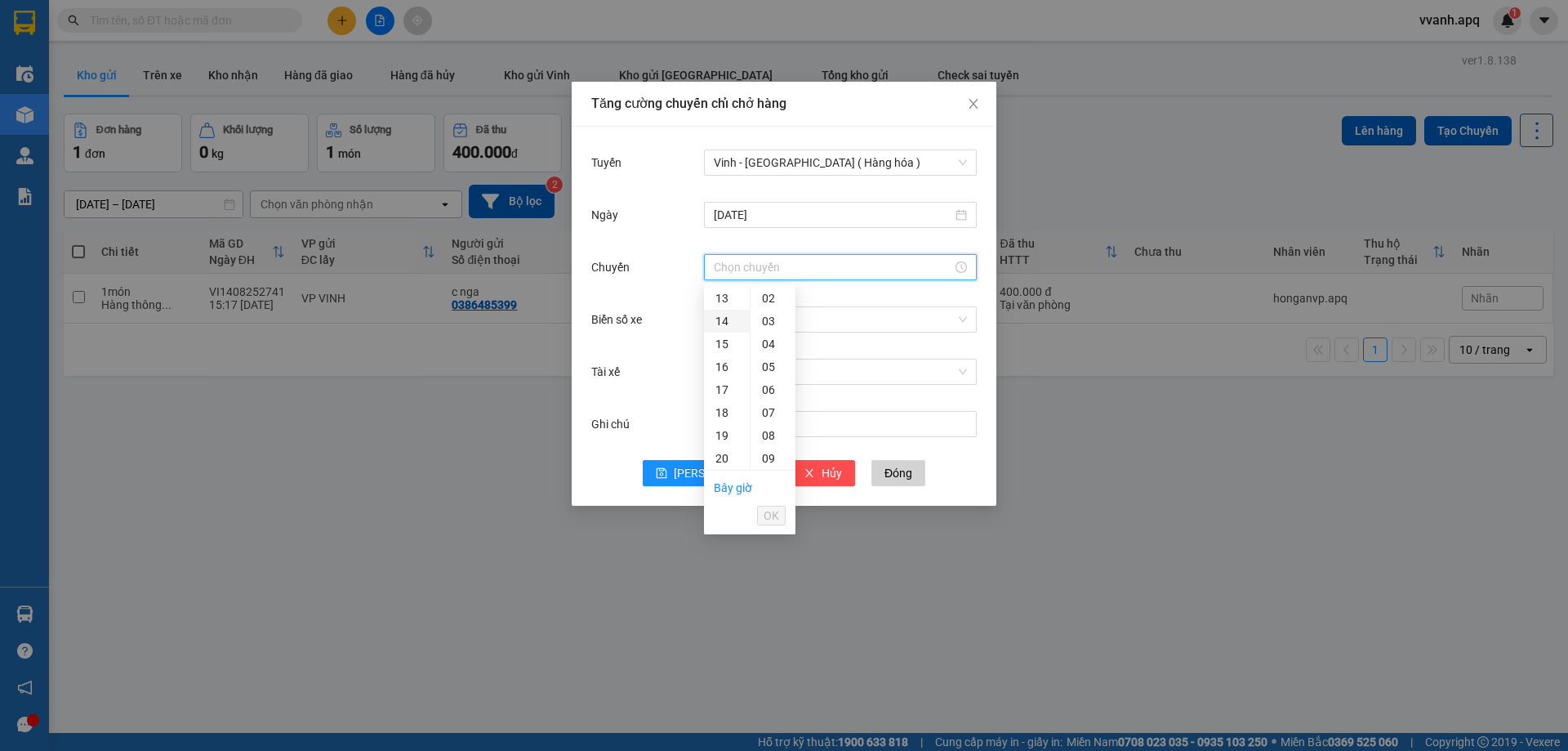
click at [724, 317] on div "14" at bounding box center [727, 320] width 46 height 23
click at [772, 419] on div "09" at bounding box center [773, 422] width 45 height 23
type input "14:09"
click at [772, 518] on span "OK" at bounding box center [771, 515] width 16 height 18
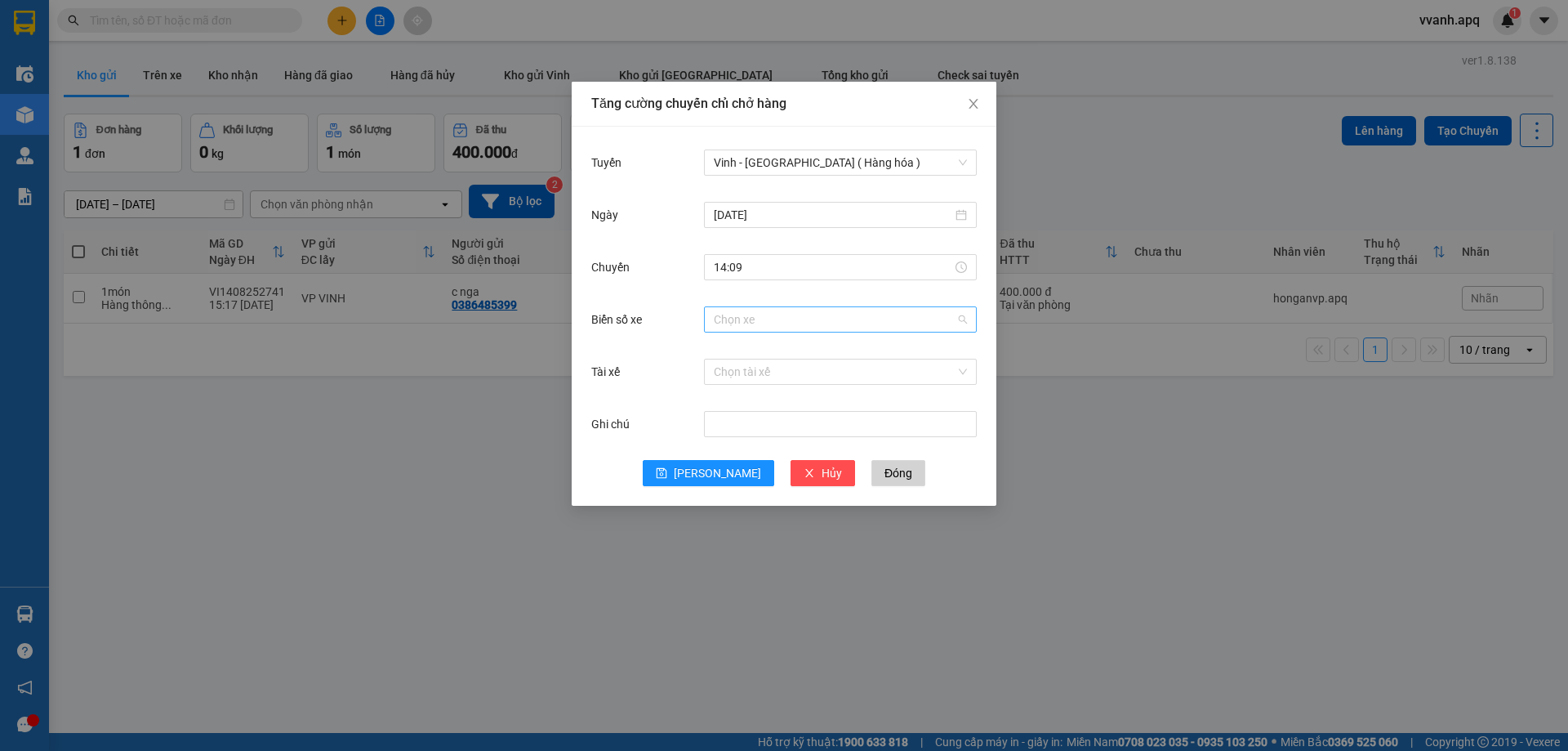
click at [795, 326] on input "Biển số xe" at bounding box center [835, 319] width 242 height 25
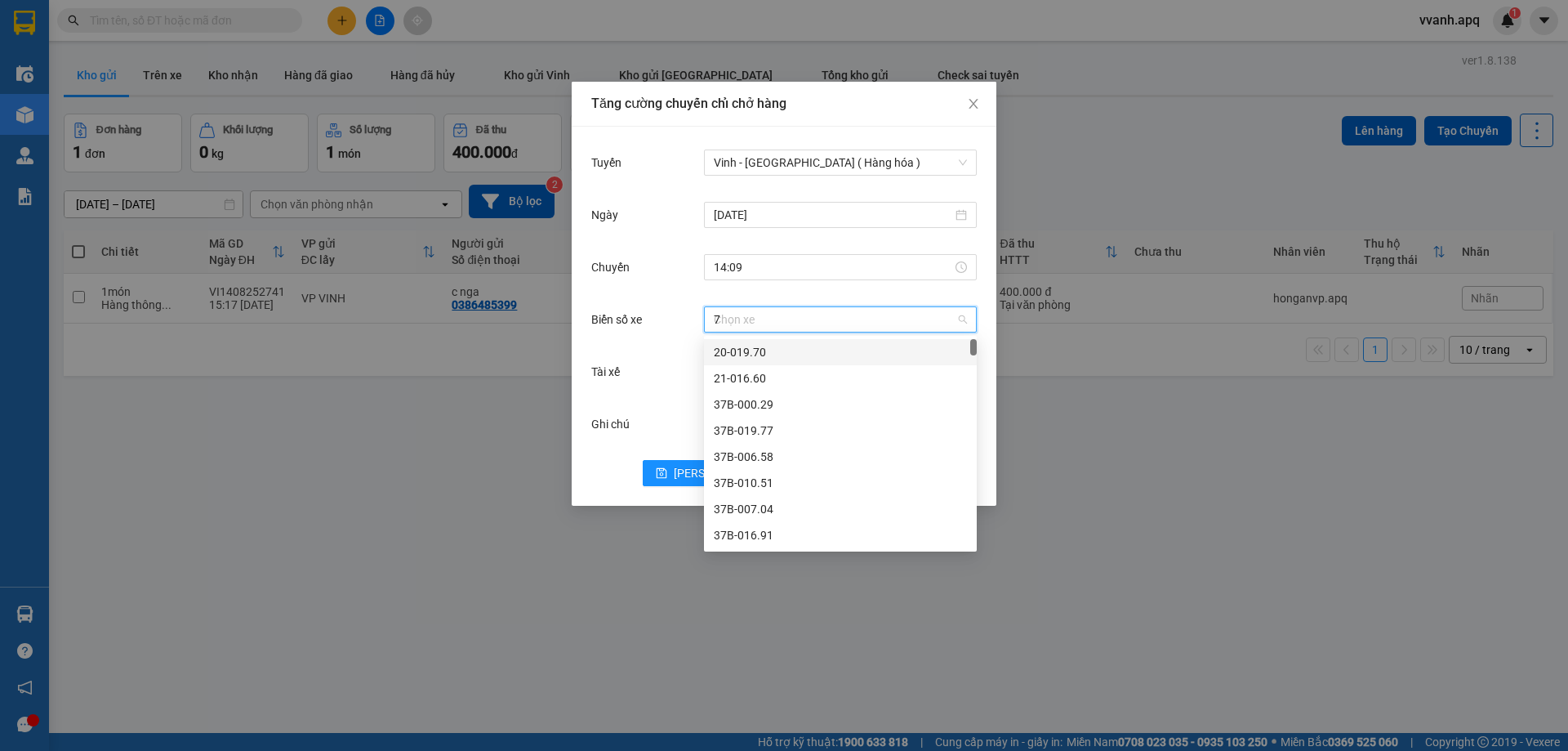
type input "78"
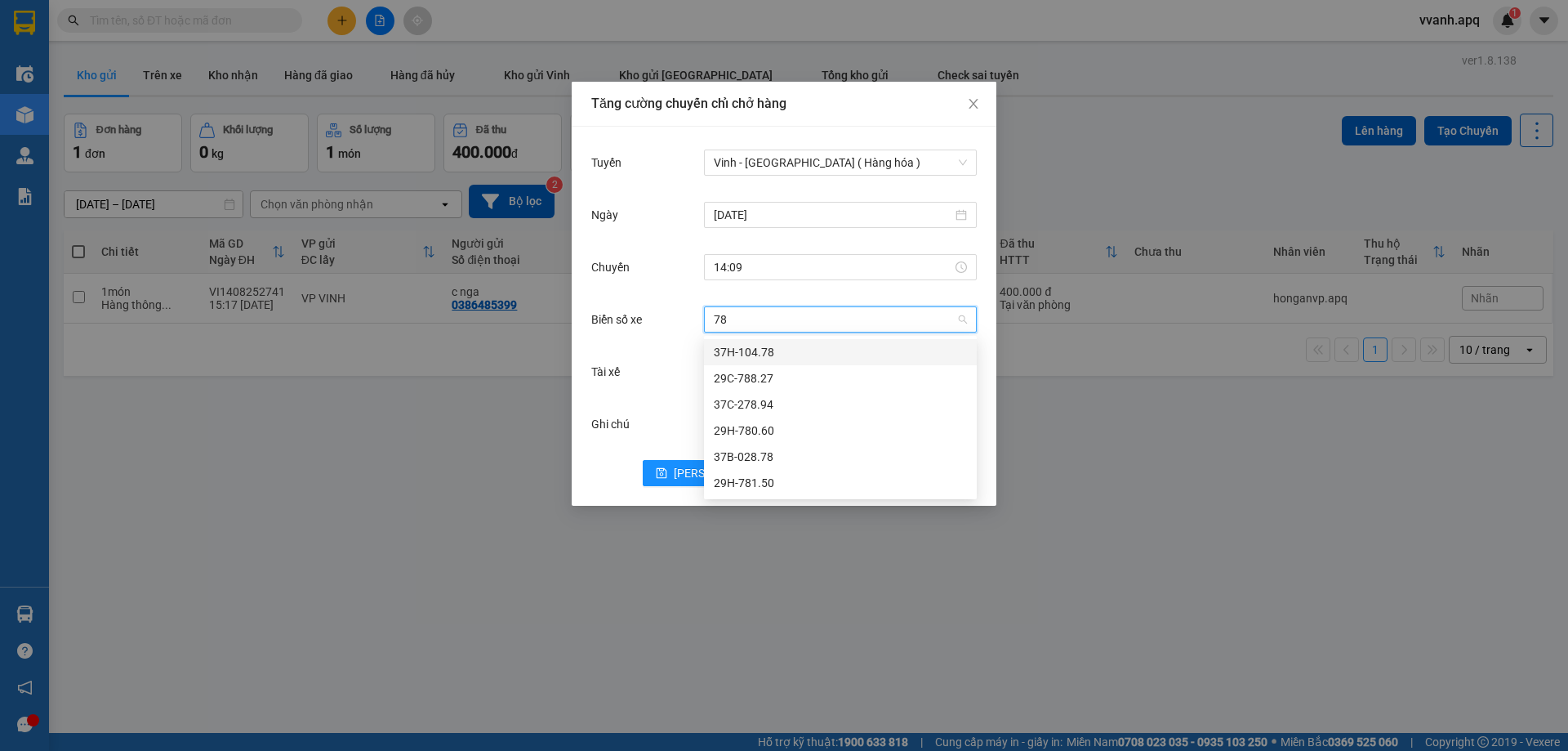
click at [791, 352] on div "37H-104.78" at bounding box center [840, 352] width 253 height 18
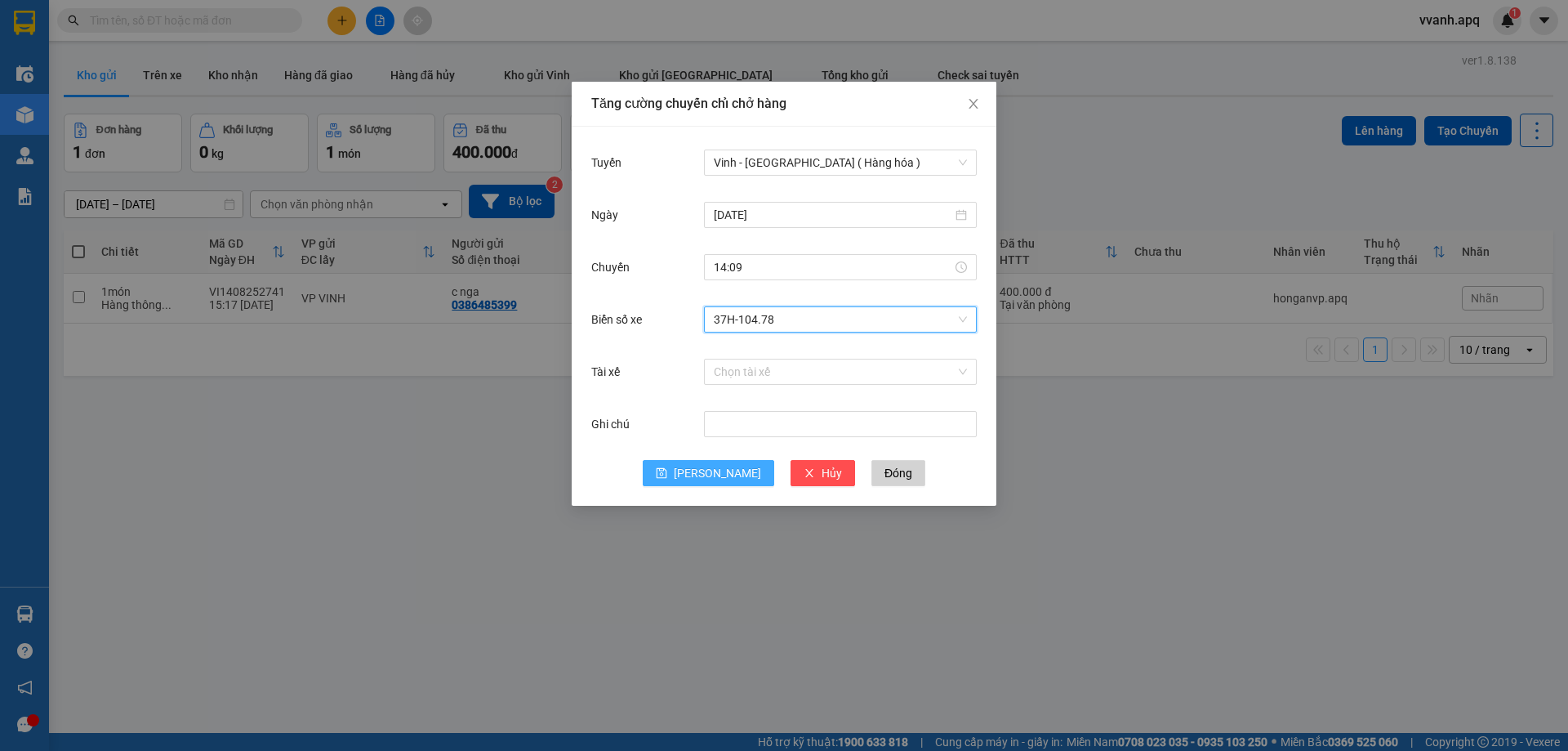
click at [699, 462] on button "[PERSON_NAME]" at bounding box center [708, 473] width 132 height 26
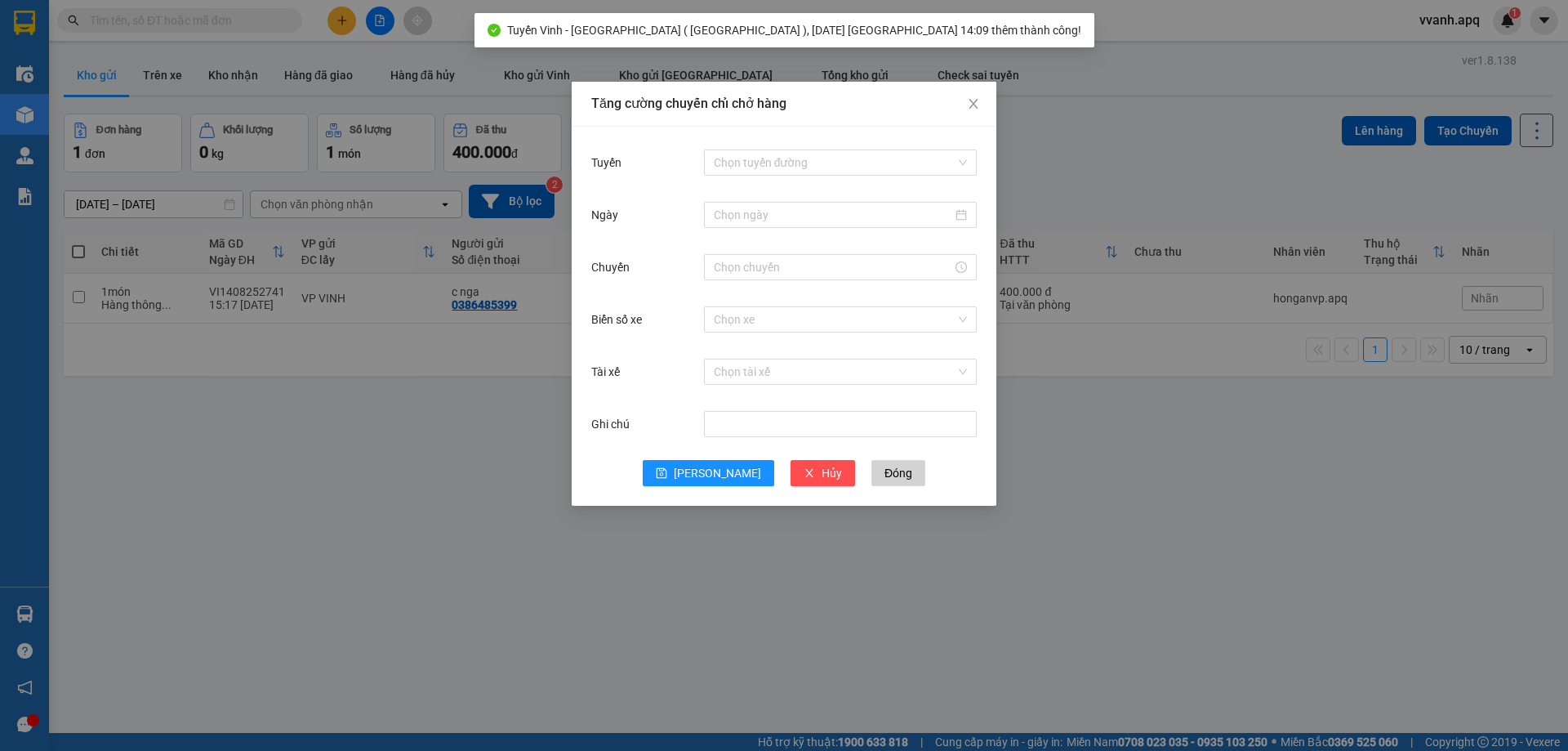
click at [779, 178] on div "Chọn tuyến đường" at bounding box center [840, 162] width 272 height 32
click at [778, 165] on input "Tuyến" at bounding box center [835, 162] width 242 height 25
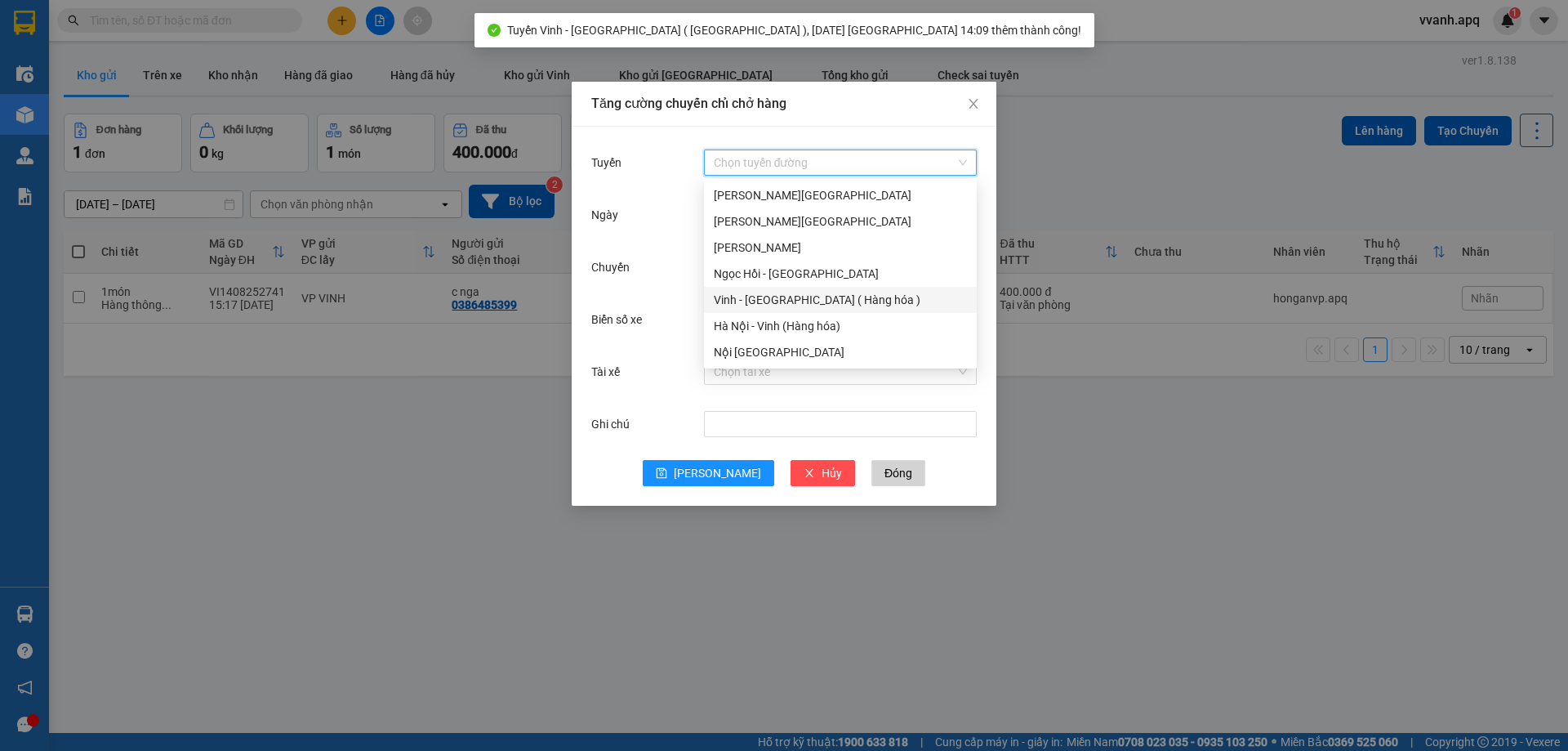
click at [787, 300] on div "Vinh - [GEOGRAPHIC_DATA] ( Hàng hóa )" at bounding box center [840, 300] width 253 height 18
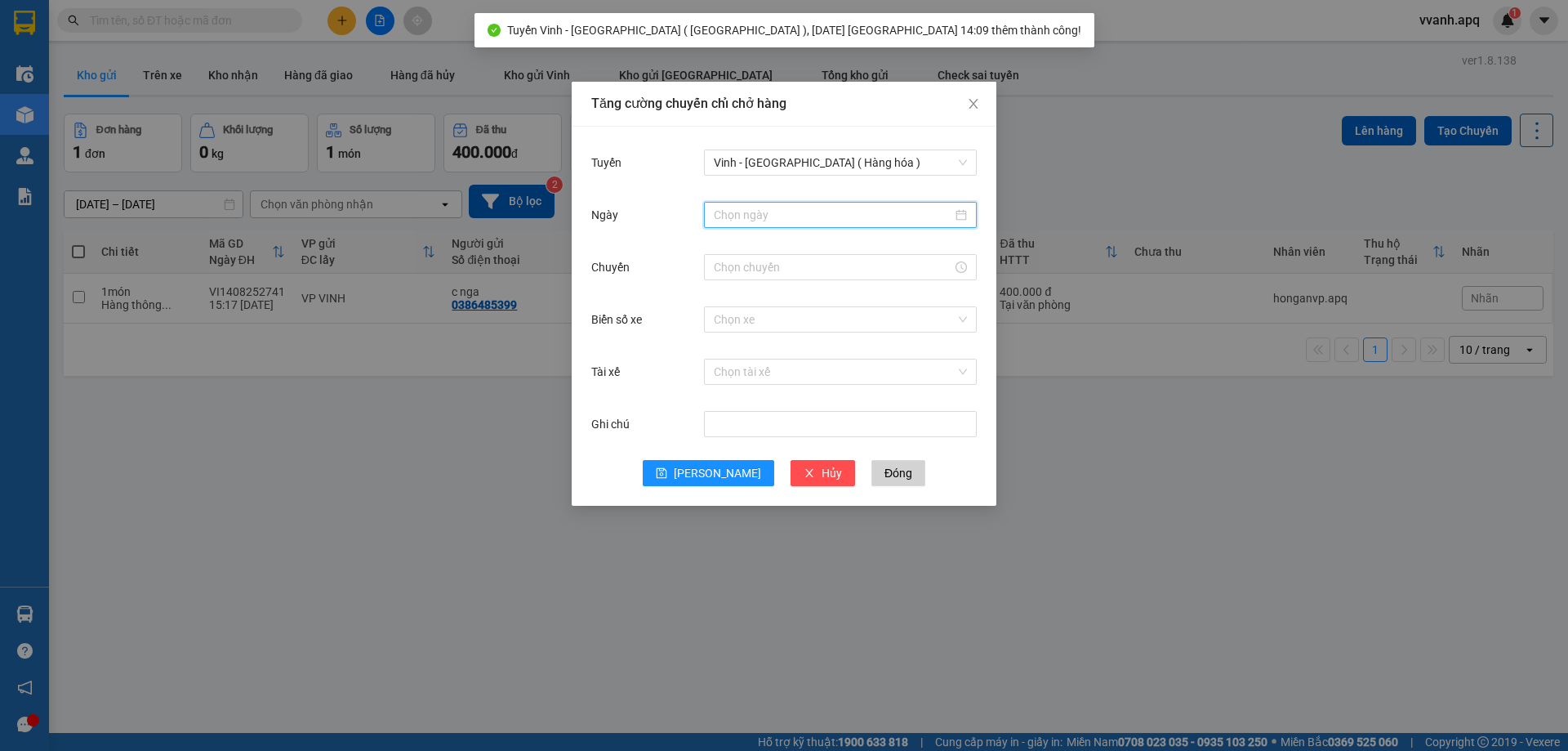
click at [809, 221] on input "Ngày" at bounding box center [833, 215] width 238 height 18
type input "[DATE]"
drag, startPoint x: 872, startPoint y: 352, endPoint x: 785, endPoint y: 278, distance: 114.2
click at [872, 352] on div "15" at bounding box center [875, 358] width 19 height 19
click at [769, 271] on input "Chuyến" at bounding box center [833, 267] width 238 height 18
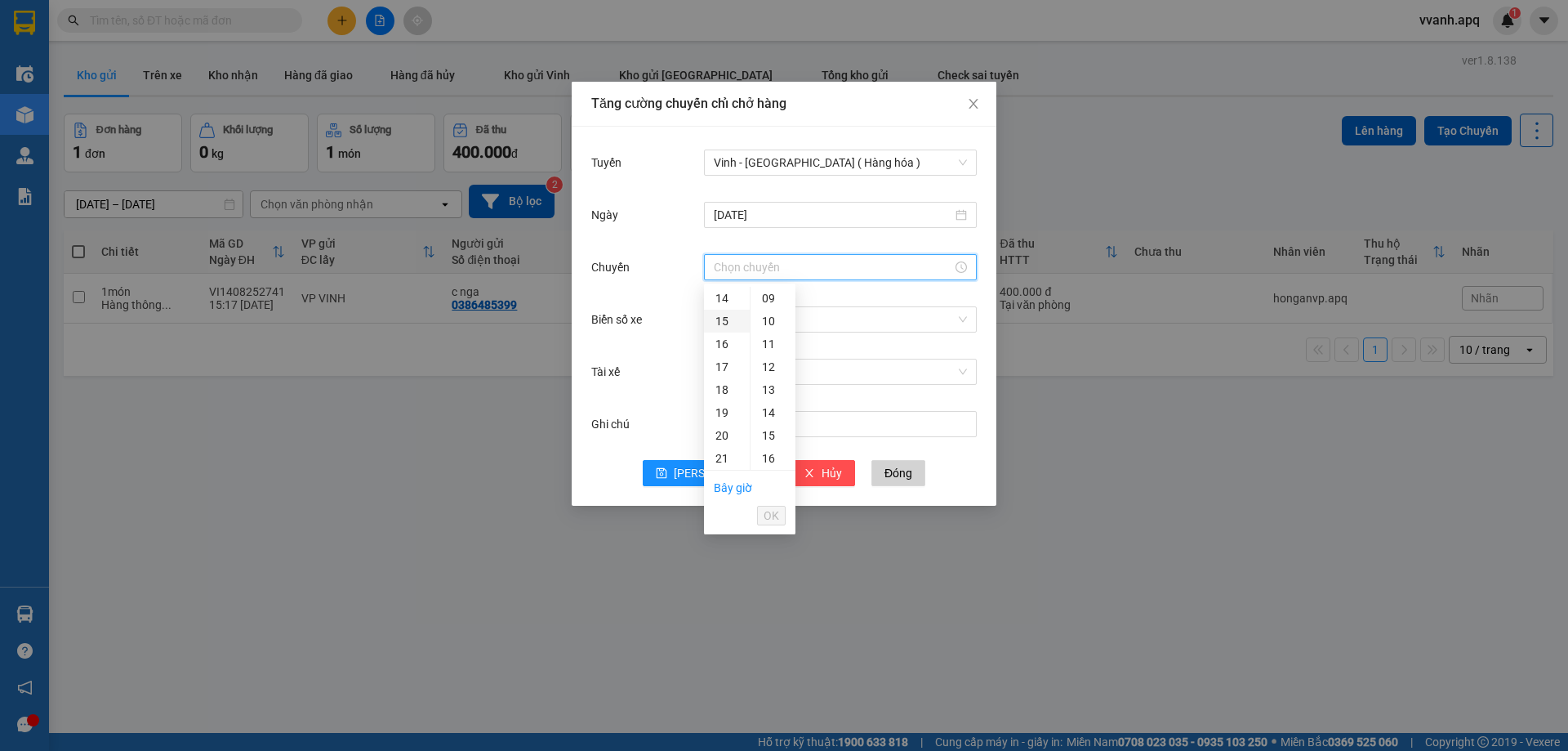
click at [728, 325] on div "15" at bounding box center [727, 320] width 46 height 23
click at [767, 386] on div "04" at bounding box center [773, 389] width 45 height 23
type input "15:04"
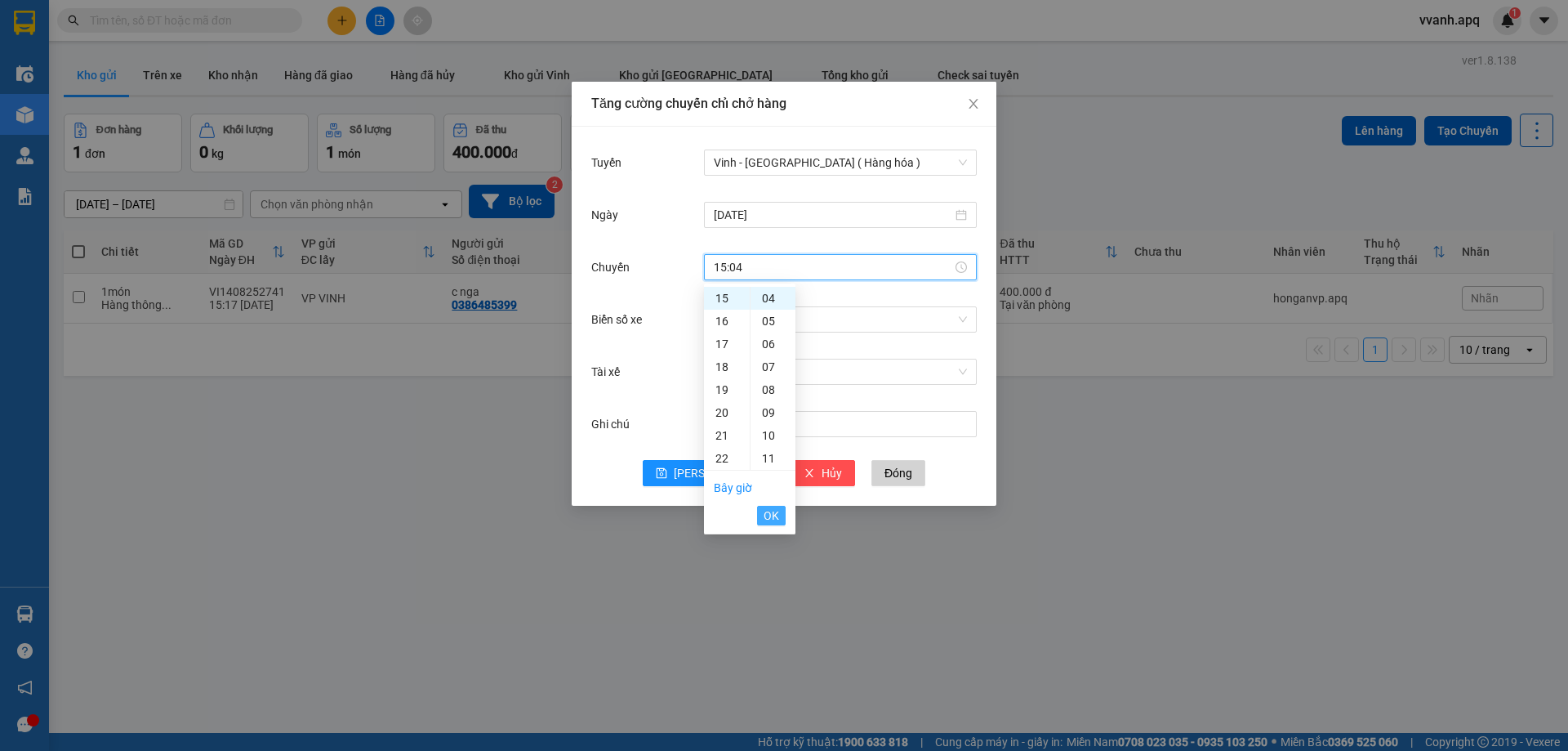
click at [783, 508] on button "OK" at bounding box center [771, 514] width 29 height 19
click at [830, 330] on input "Biển số xe" at bounding box center [835, 319] width 242 height 25
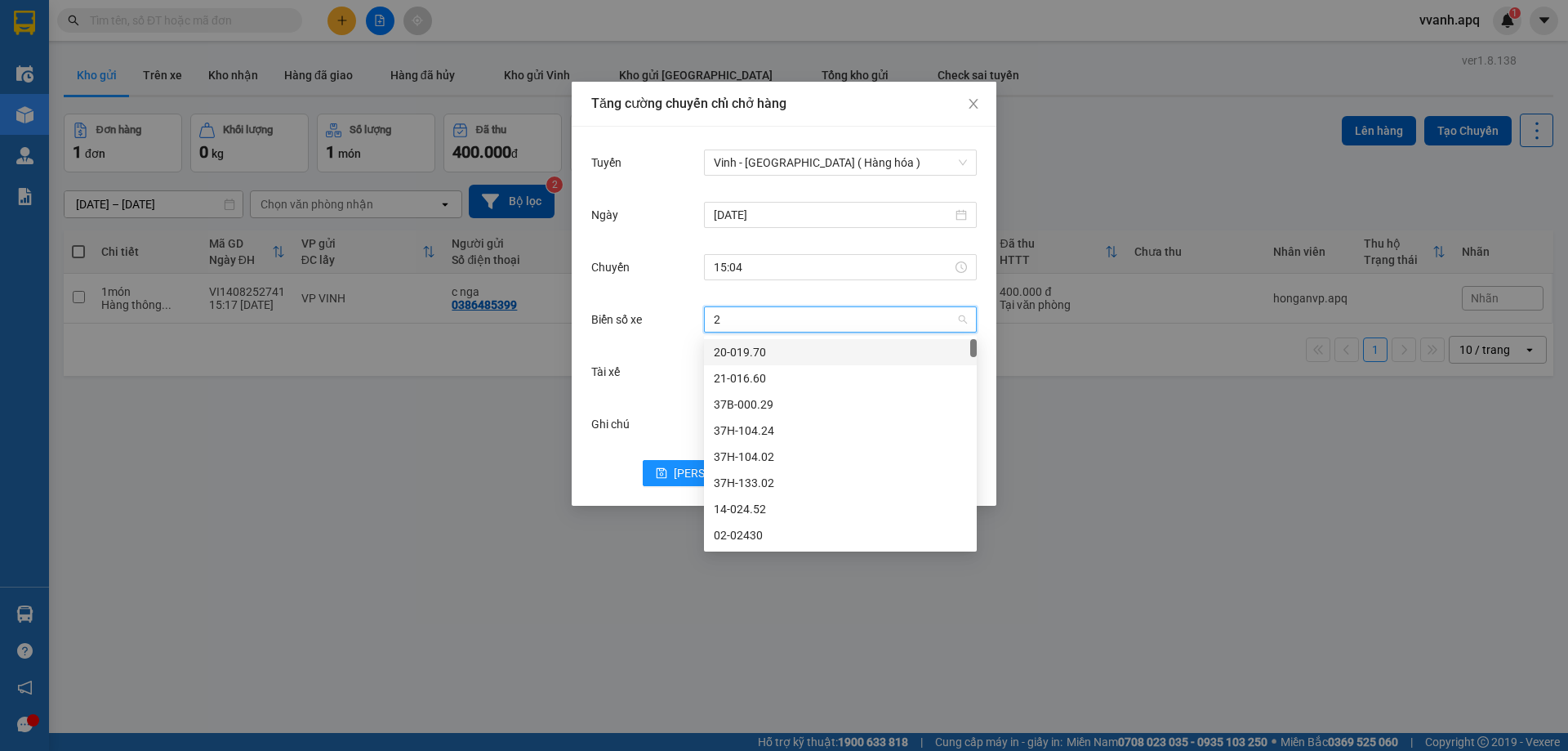
type input "24"
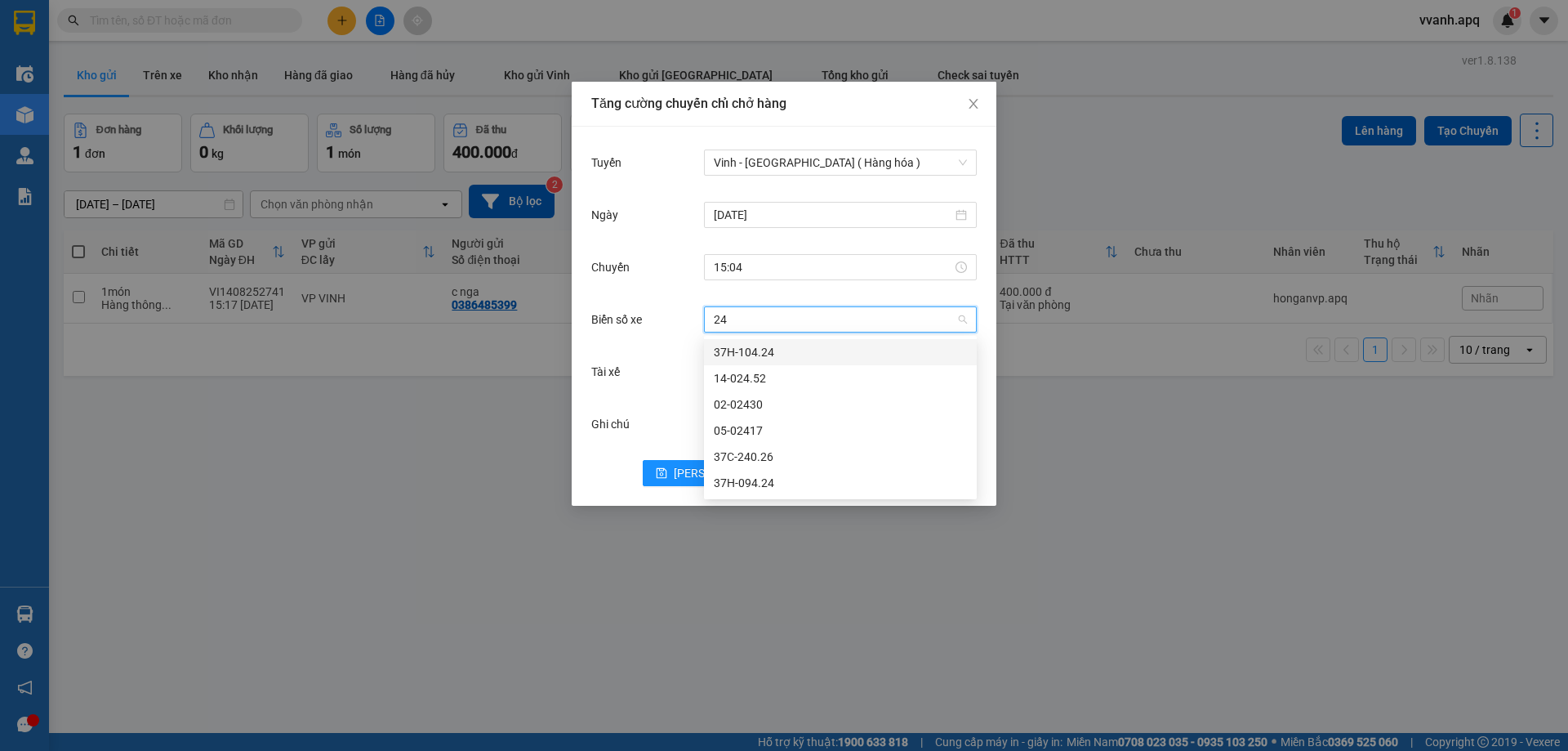
click at [822, 340] on div "37H-104.24" at bounding box center [840, 352] width 272 height 26
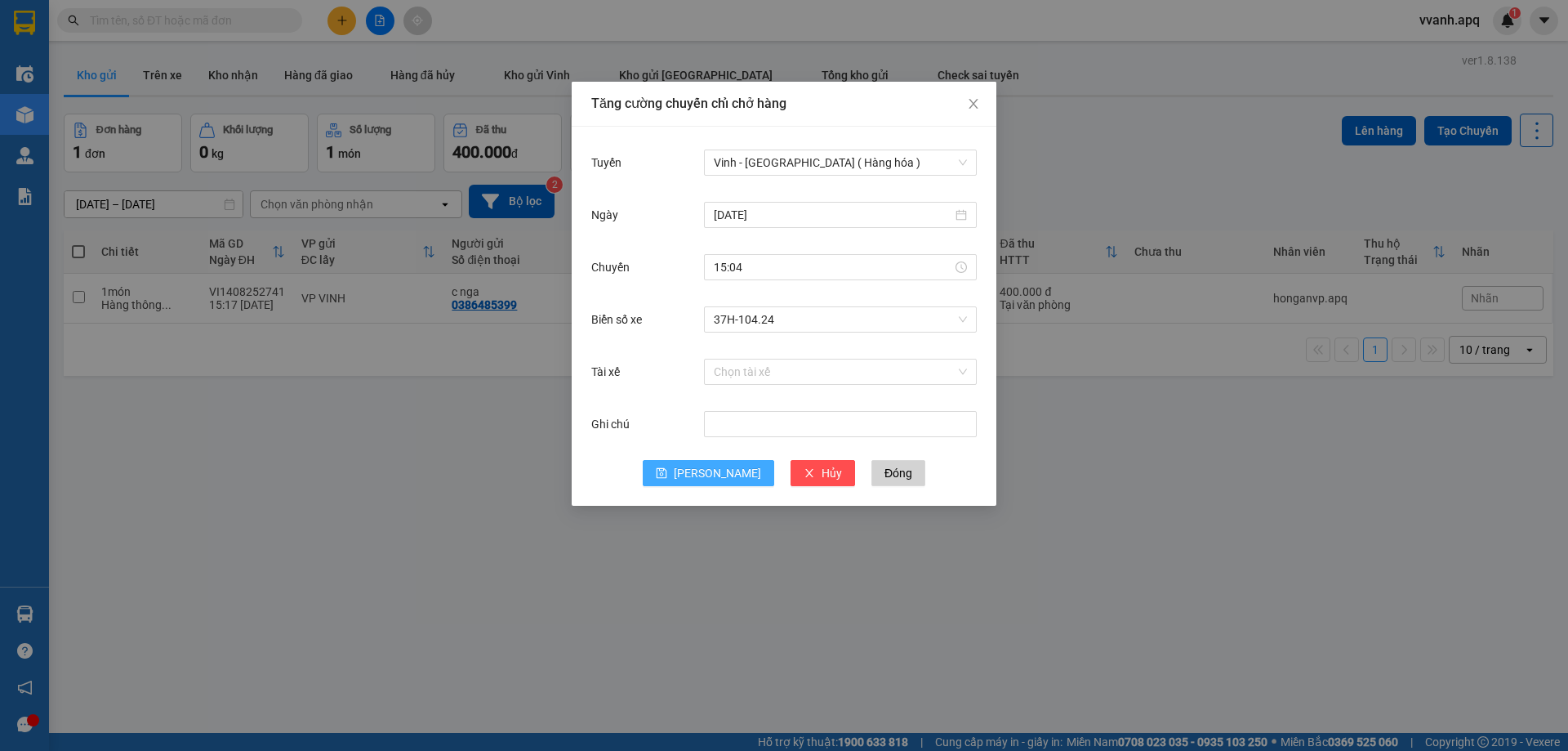
click at [719, 480] on span "[PERSON_NAME]" at bounding box center [717, 473] width 87 height 18
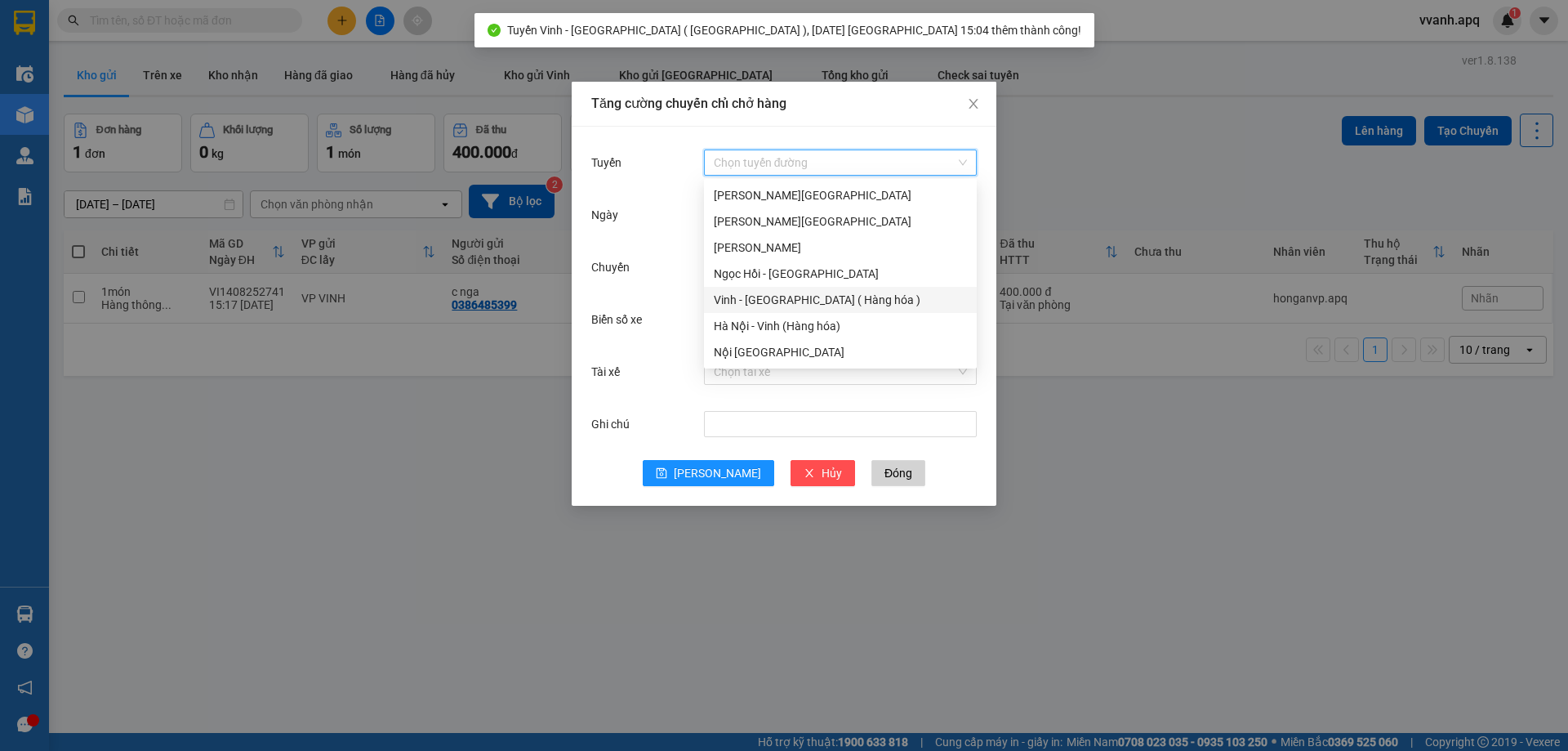
click at [780, 174] on input "Tuyến" at bounding box center [835, 162] width 242 height 25
click at [782, 292] on div "Vinh - [GEOGRAPHIC_DATA] ( Hàng hóa )" at bounding box center [840, 300] width 253 height 18
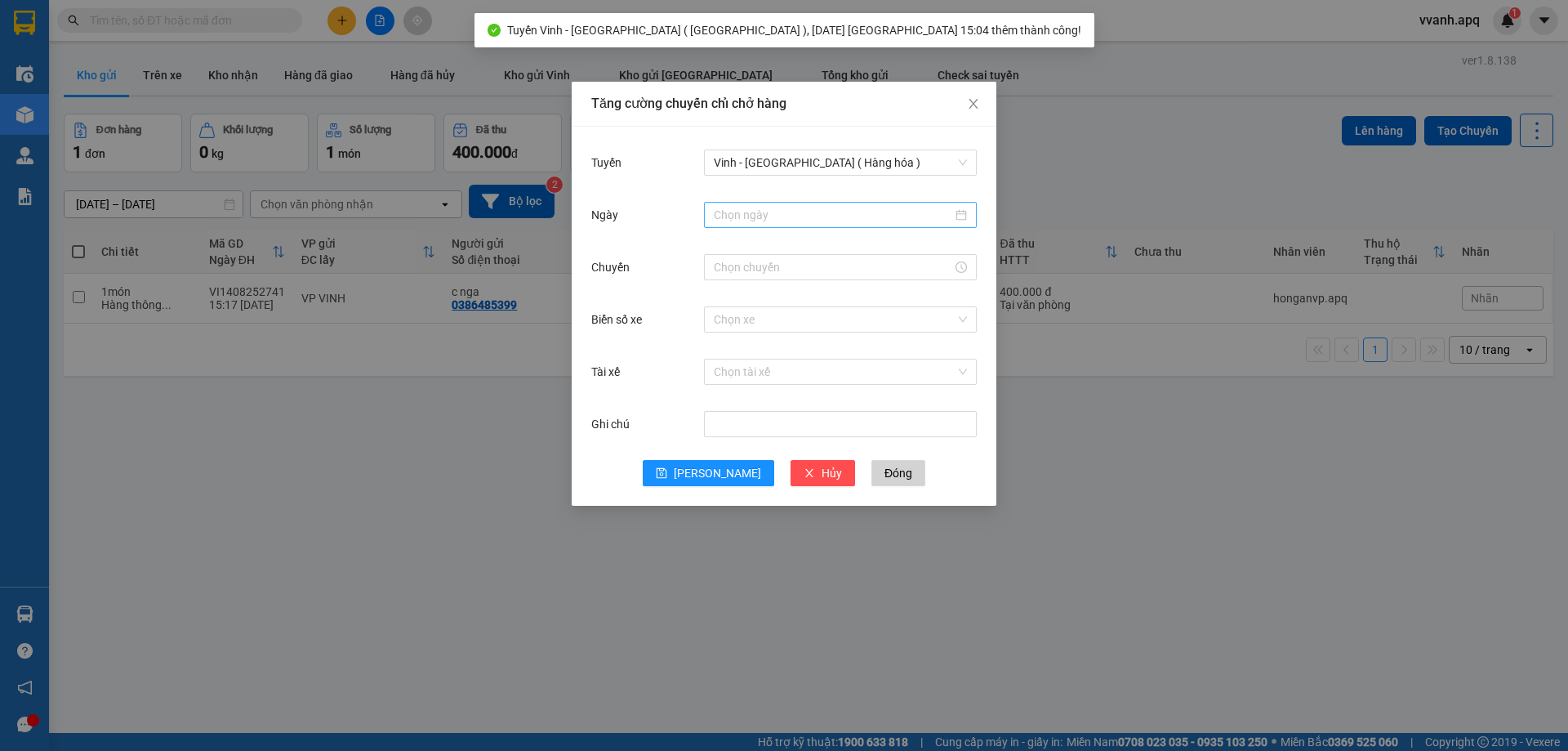
click at [805, 204] on div at bounding box center [840, 214] width 272 height 26
type input "[DATE]"
click at [878, 357] on div "15" at bounding box center [875, 358] width 19 height 19
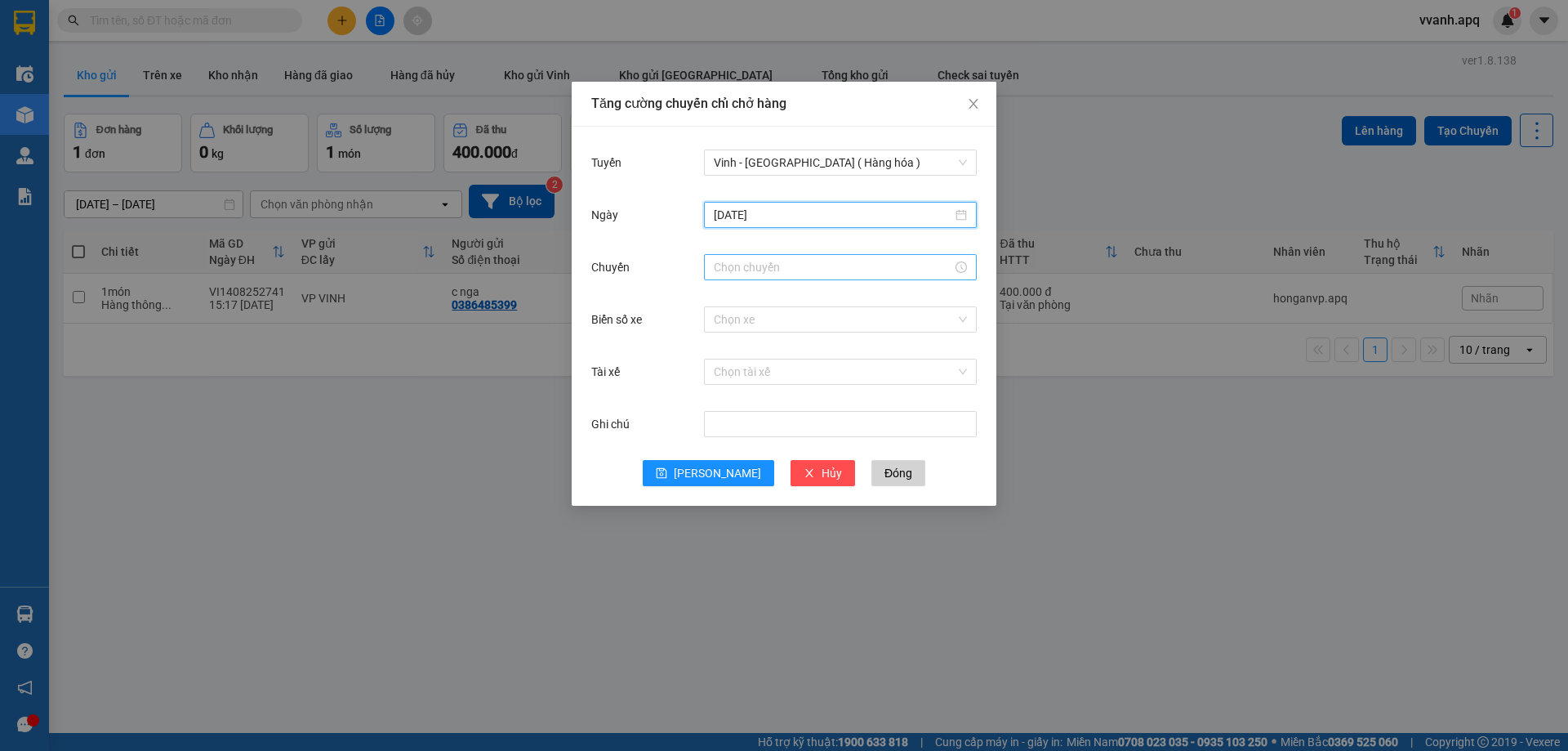
click at [789, 274] on input "Chuyến" at bounding box center [833, 267] width 238 height 18
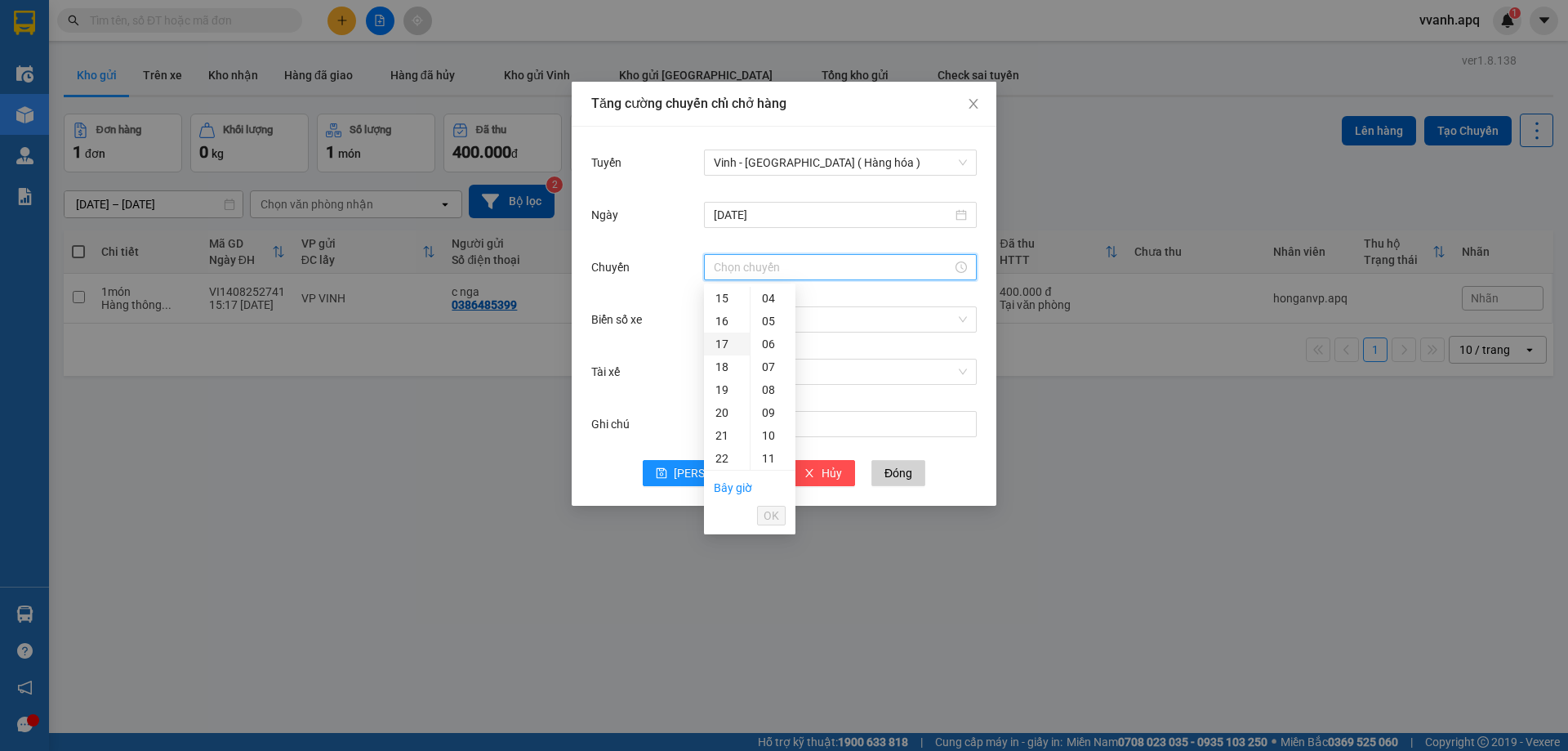
click at [717, 334] on div "17" at bounding box center [727, 343] width 46 height 23
click at [768, 379] on div "07" at bounding box center [773, 376] width 45 height 23
type input "17:07"
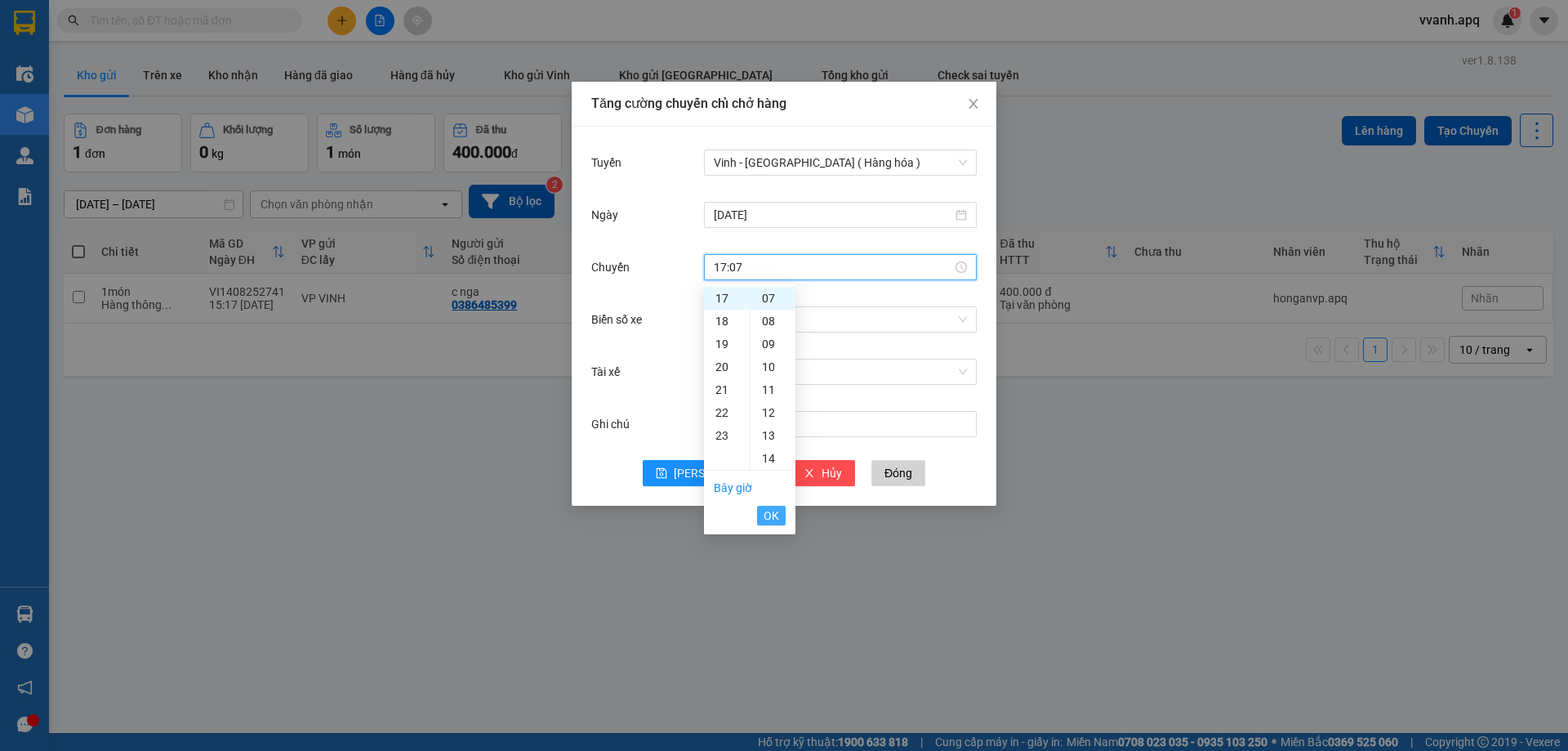
click at [760, 507] on button "OK" at bounding box center [771, 514] width 29 height 19
click at [804, 323] on input "Biển số xe" at bounding box center [835, 319] width 242 height 25
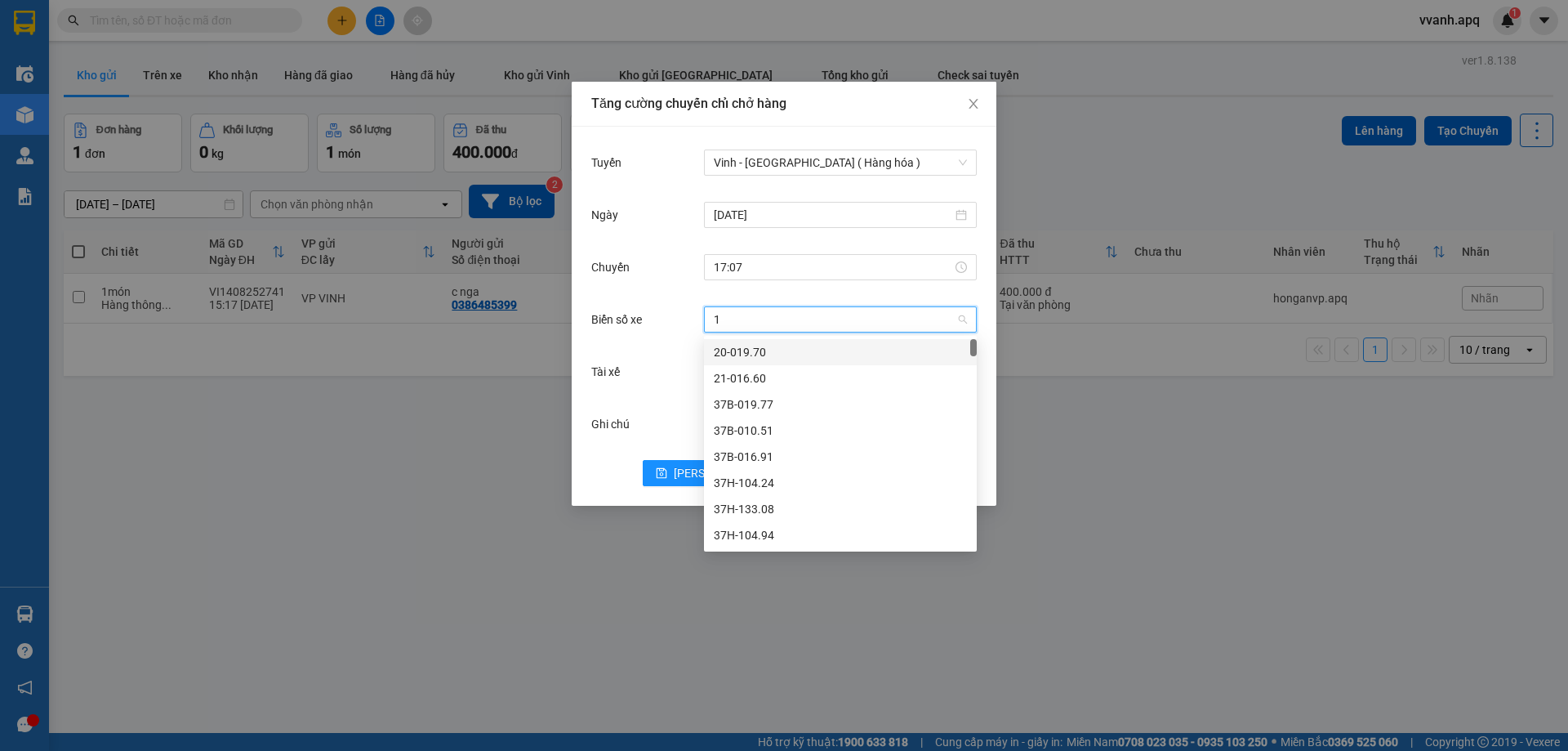
type input "12"
click at [729, 354] on div "37H-086.12" at bounding box center [840, 352] width 253 height 18
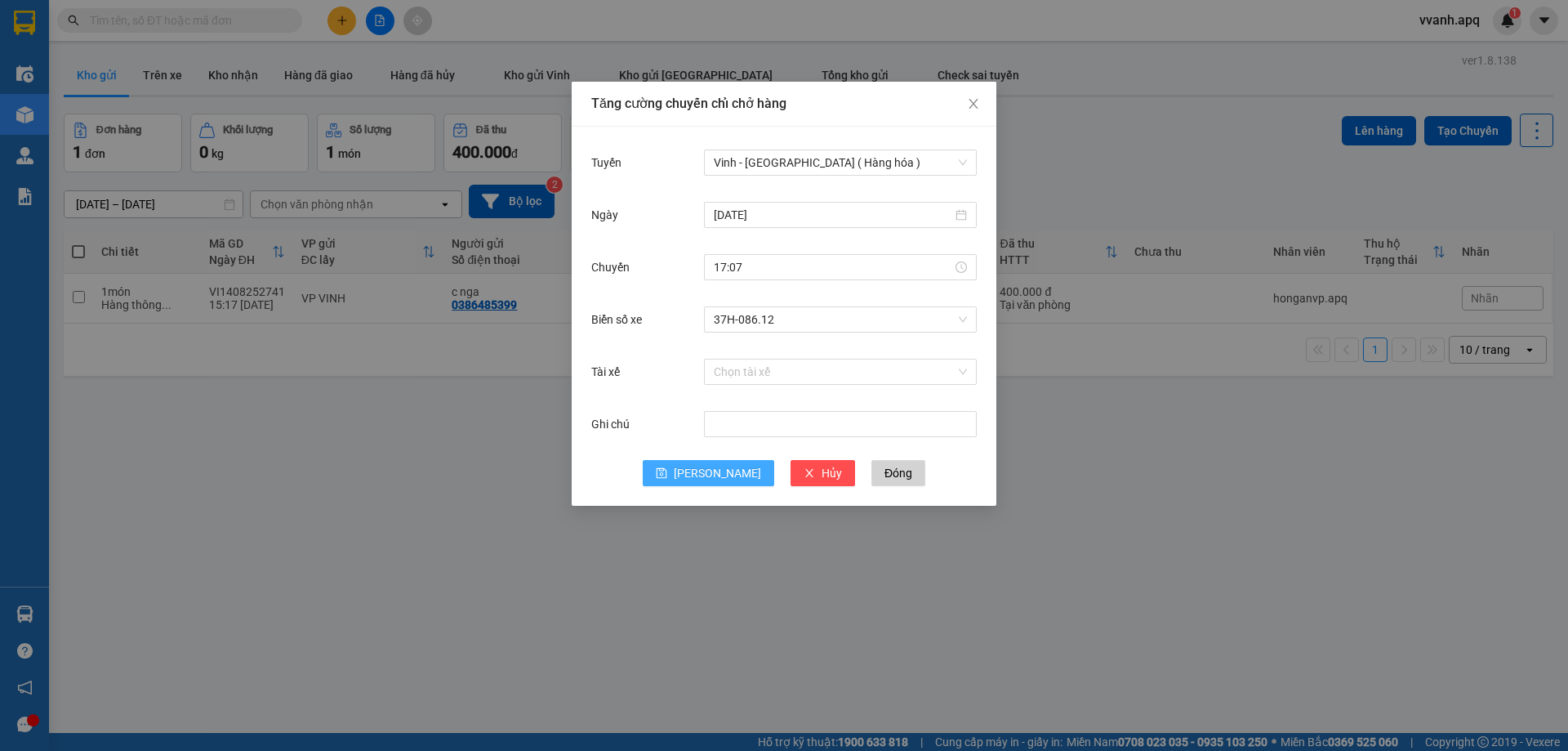
click at [707, 460] on button "[PERSON_NAME]" at bounding box center [708, 473] width 132 height 26
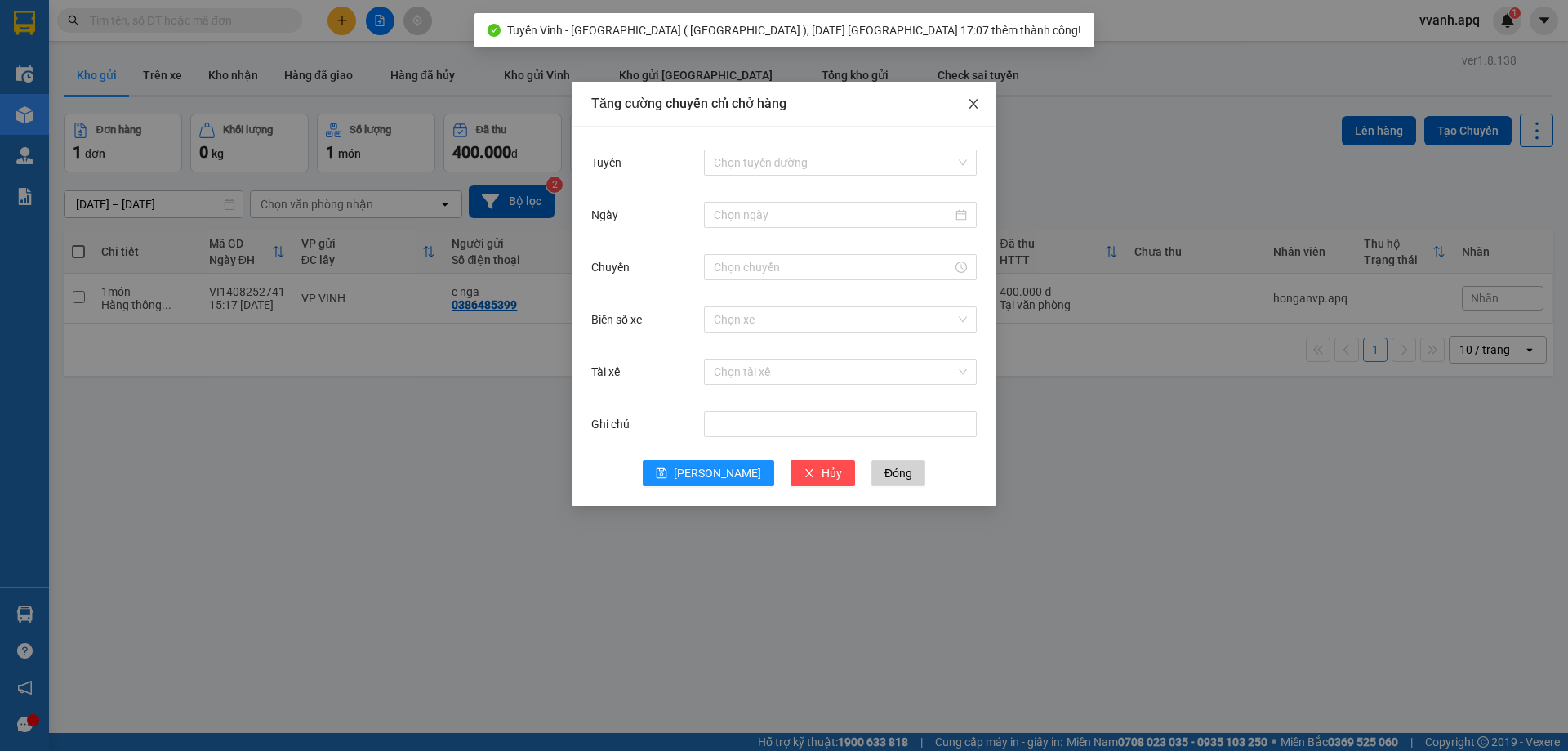
click at [979, 106] on icon "close" at bounding box center [974, 104] width 13 height 13
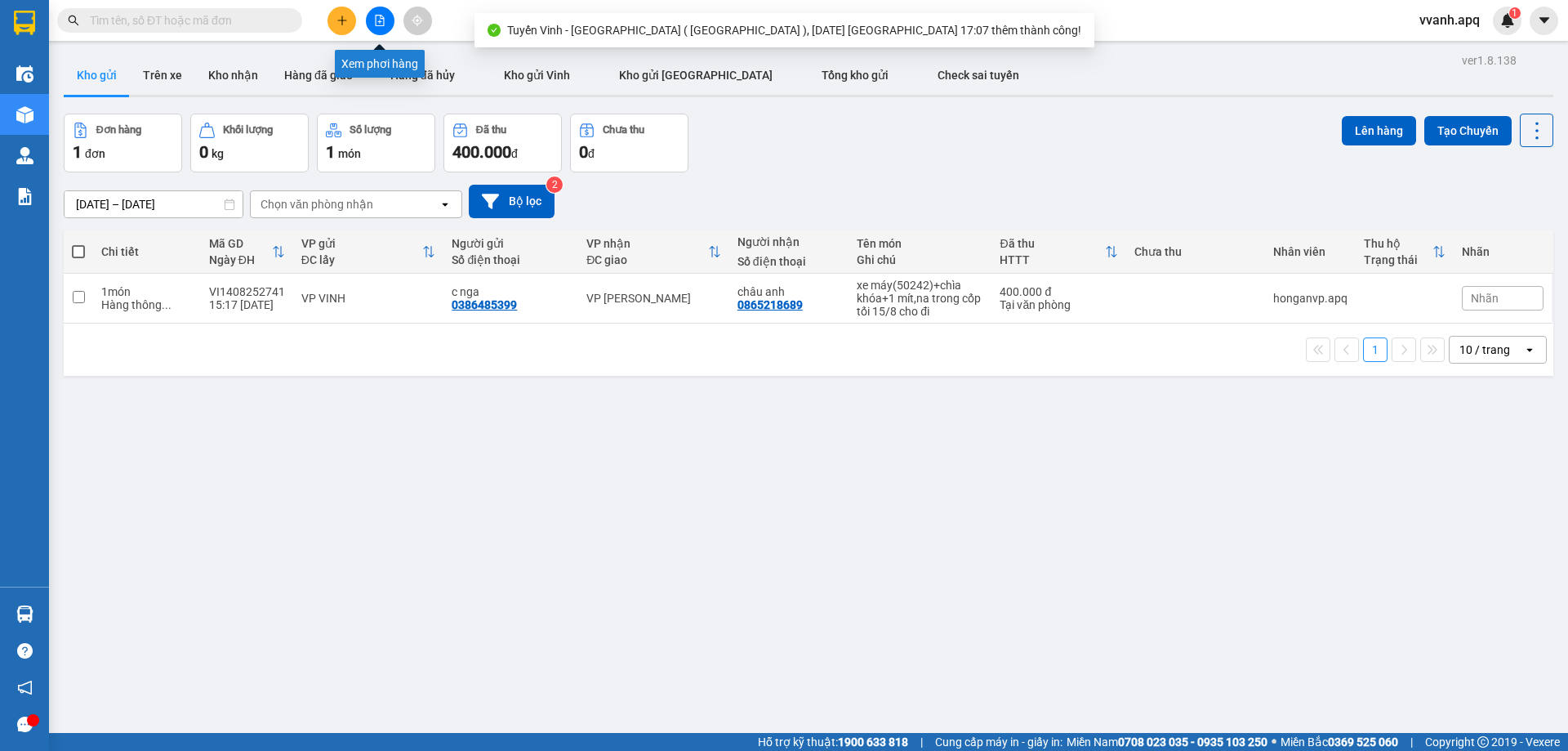
click at [374, 25] on button at bounding box center [380, 20] width 29 height 29
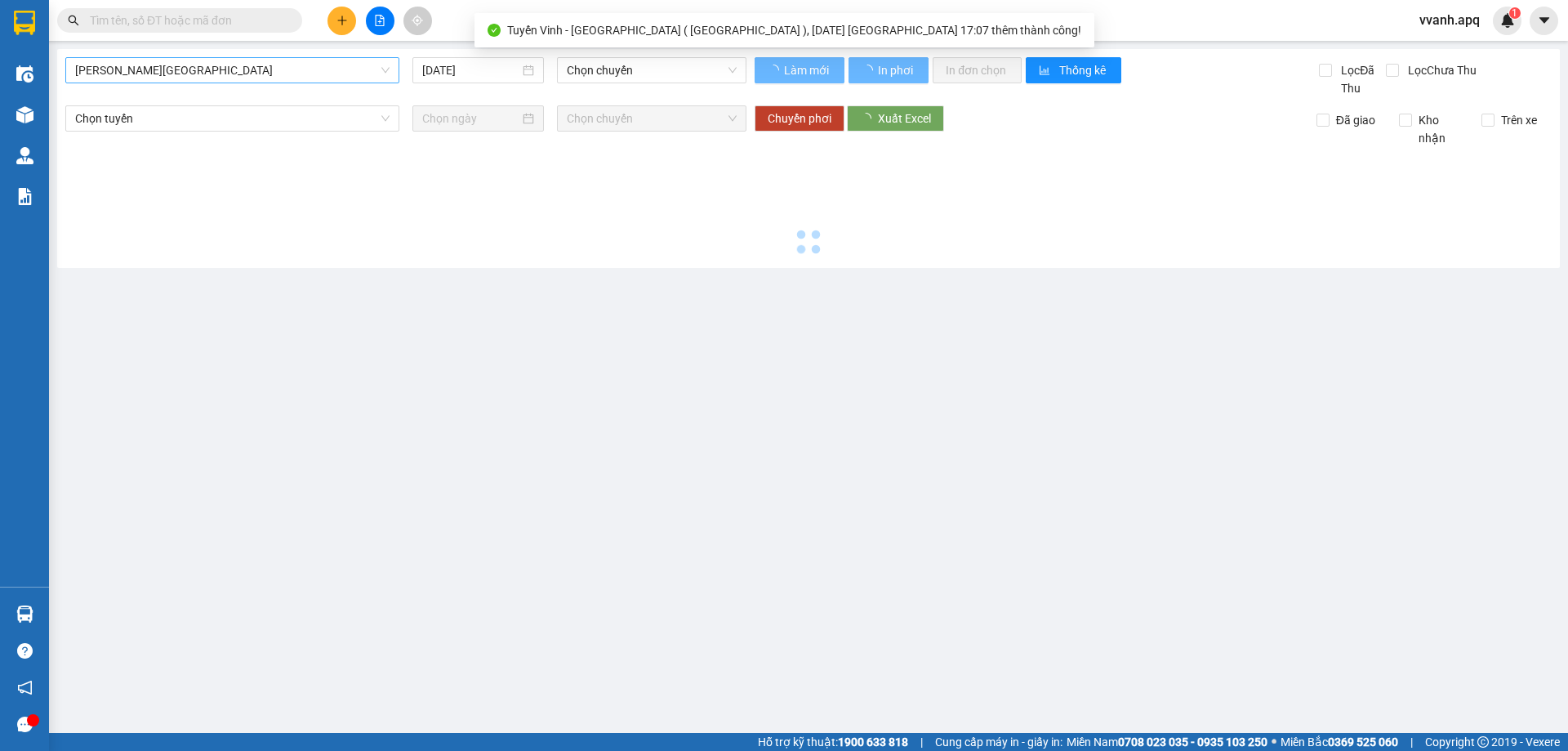
type input "[DATE]"
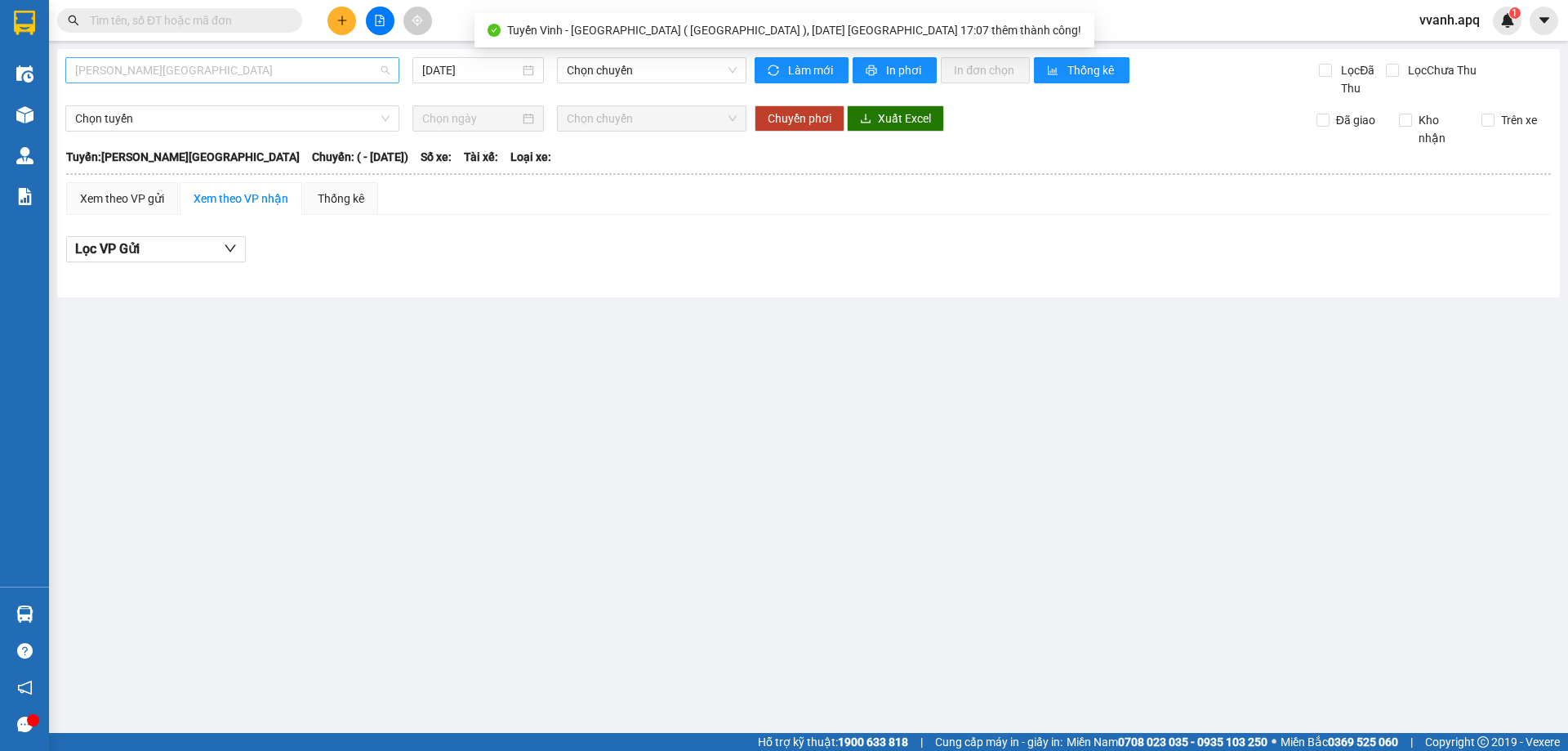
click at [263, 65] on span "[PERSON_NAME][GEOGRAPHIC_DATA]" at bounding box center [233, 70] width 315 height 25
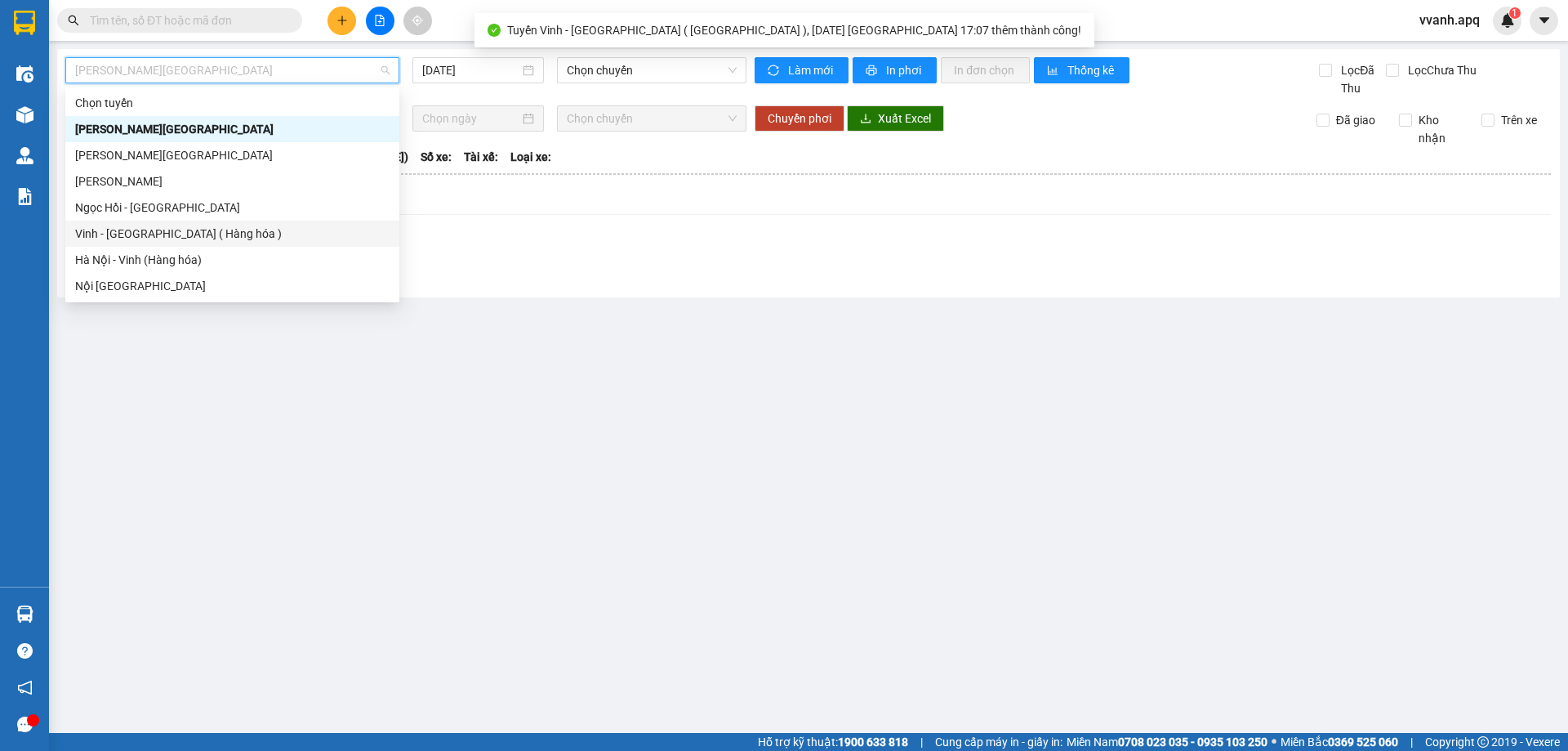
click at [202, 227] on div "Vinh - [GEOGRAPHIC_DATA] ( Hàng hóa )" at bounding box center [233, 234] width 315 height 18
type input "[DATE]"
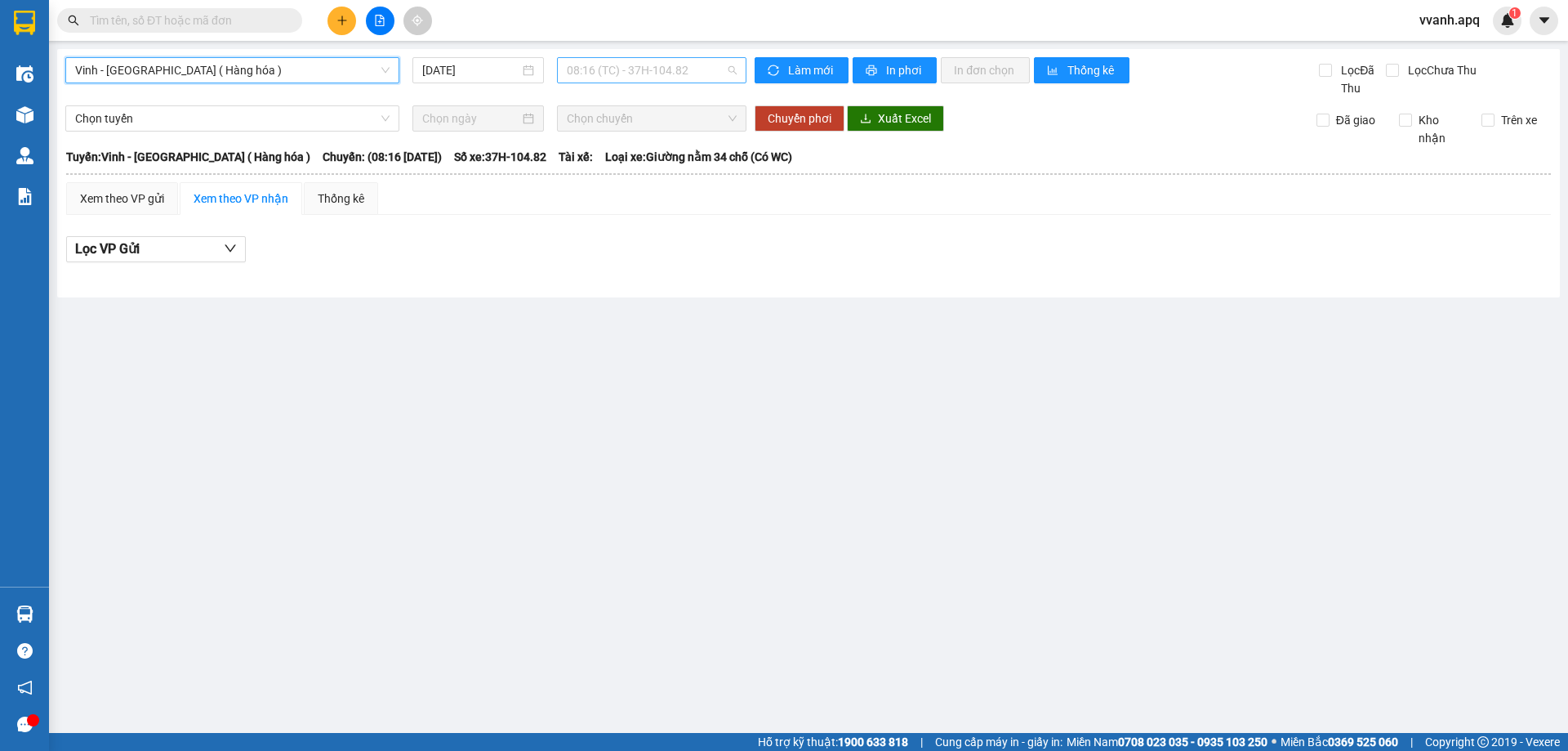
click at [577, 81] on span "08:16 (TC) - 37H-104.82" at bounding box center [651, 70] width 170 height 25
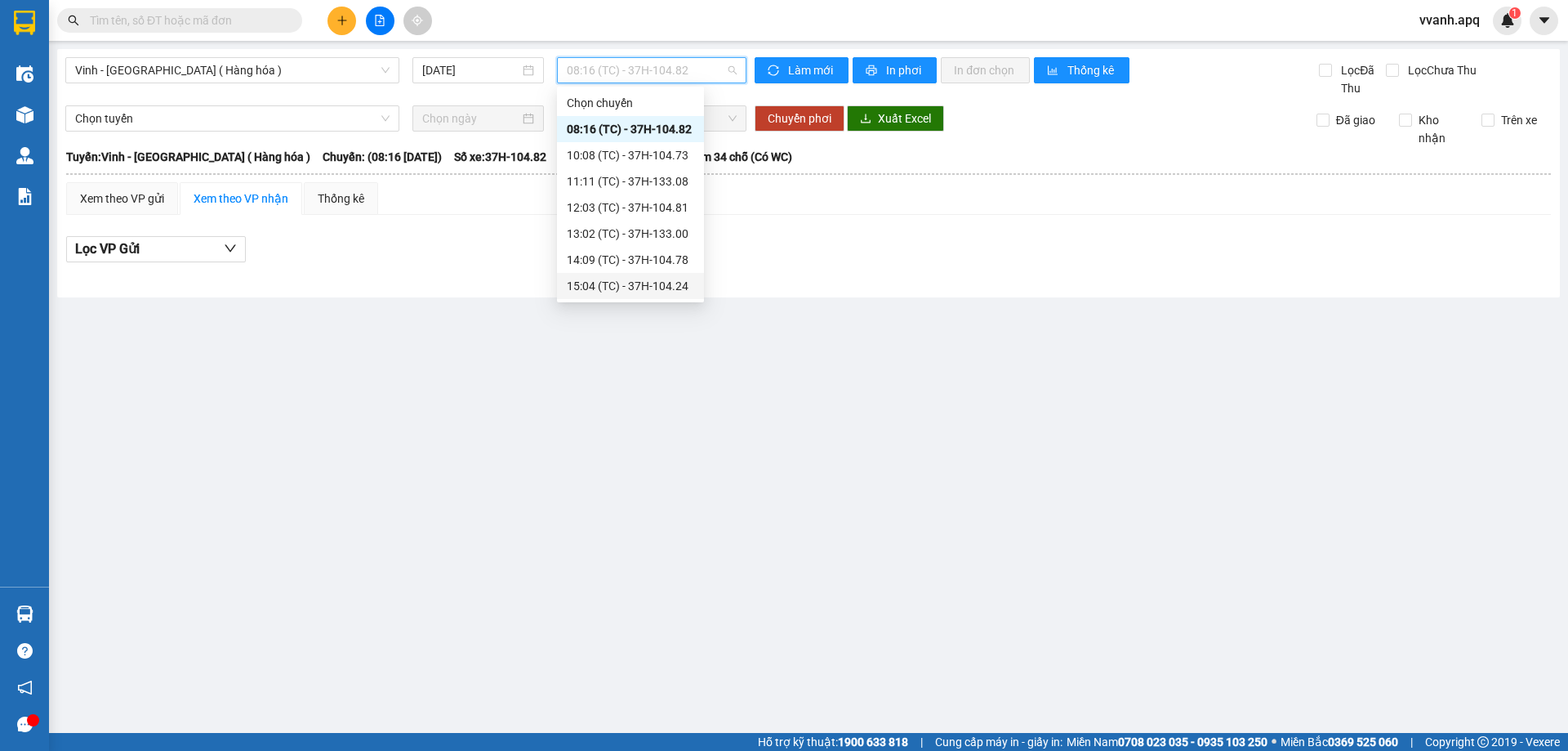
click at [548, 358] on main "Vinh - [GEOGRAPHIC_DATA] ( Hàng hóa ) [DATE] 08:16 (TC) - 37H-104.82 Làm mới In…" at bounding box center [784, 366] width 1568 height 733
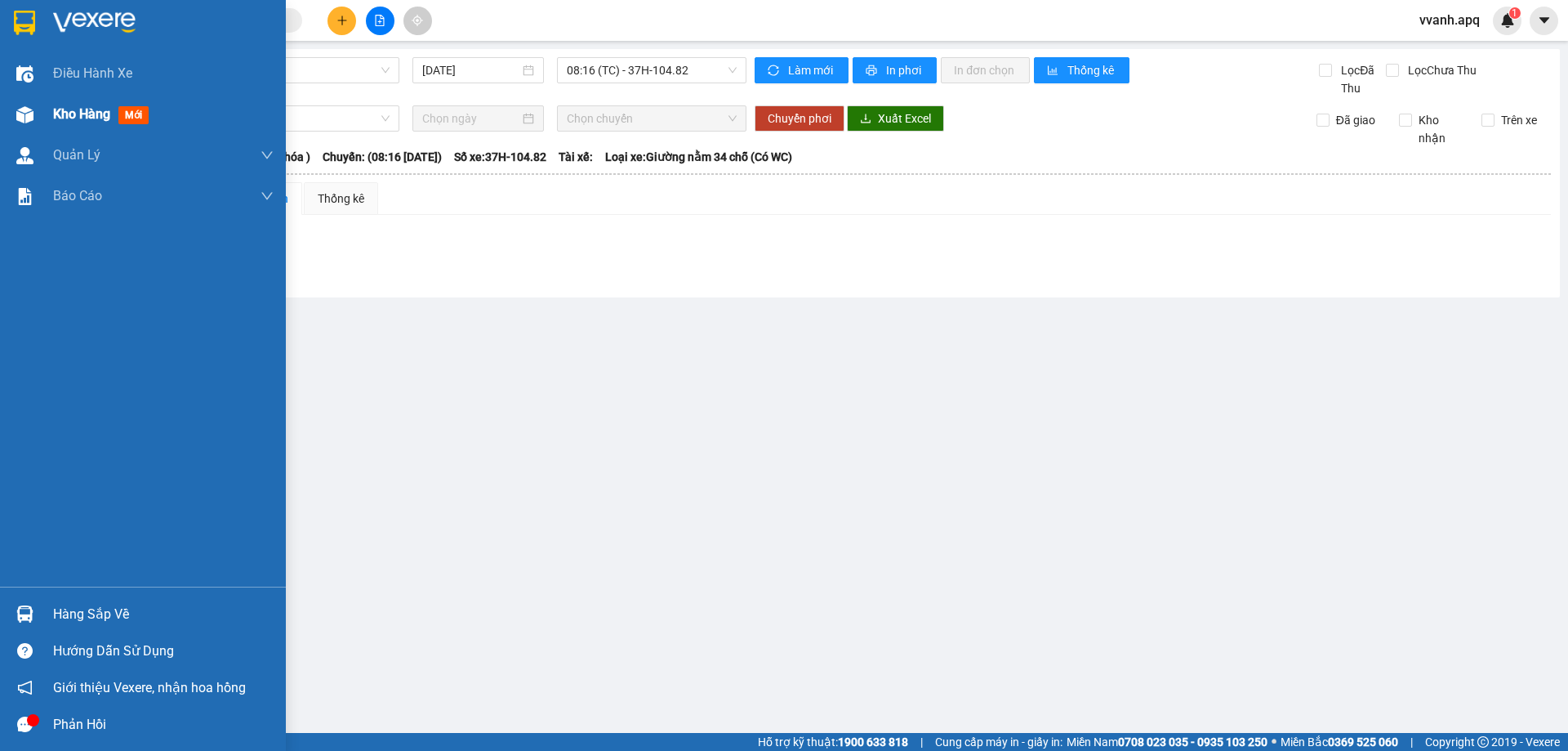
click at [30, 116] on img at bounding box center [25, 114] width 17 height 17
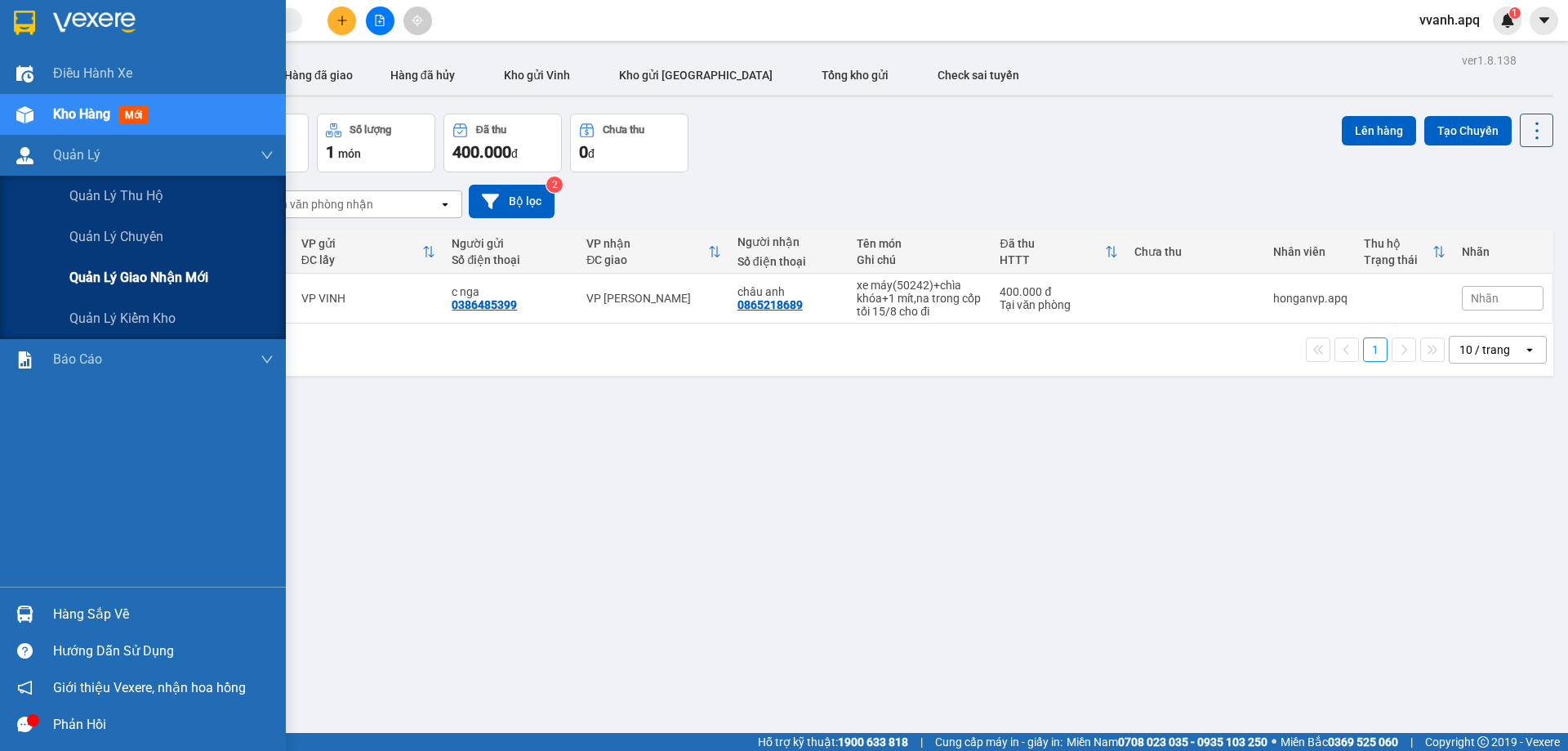
click at [151, 265] on div "Quản lý giao nhận mới" at bounding box center [171, 278] width 204 height 40
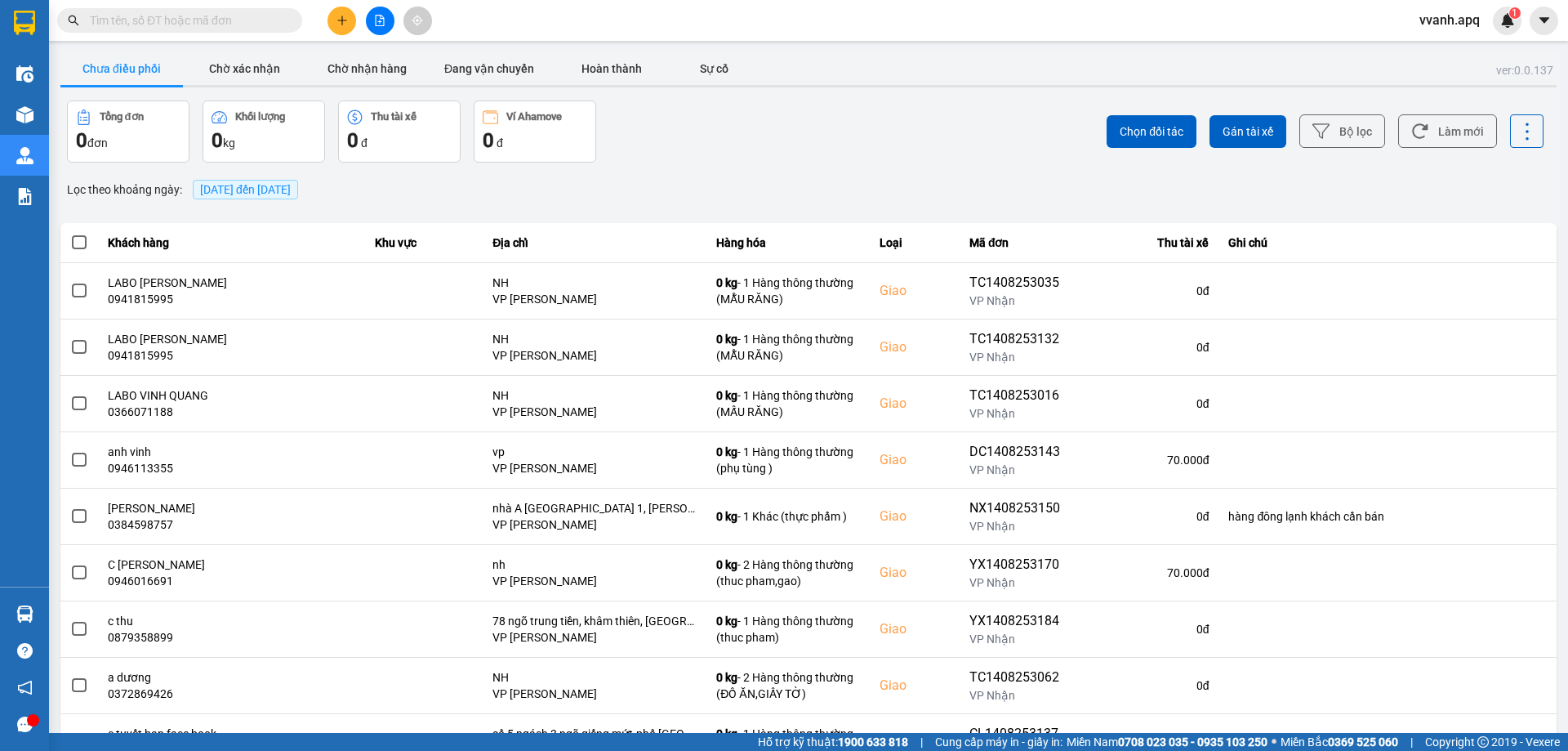
click at [517, 50] on div "ver: 0.0.137 Chưa điều phối Chờ xác nhận Chờ nhận hàng Đang vận chuyển Hoàn thà…" at bounding box center [808, 452] width 1503 height 807
click at [519, 62] on button "Đang vận chuyển" at bounding box center [489, 68] width 122 height 32
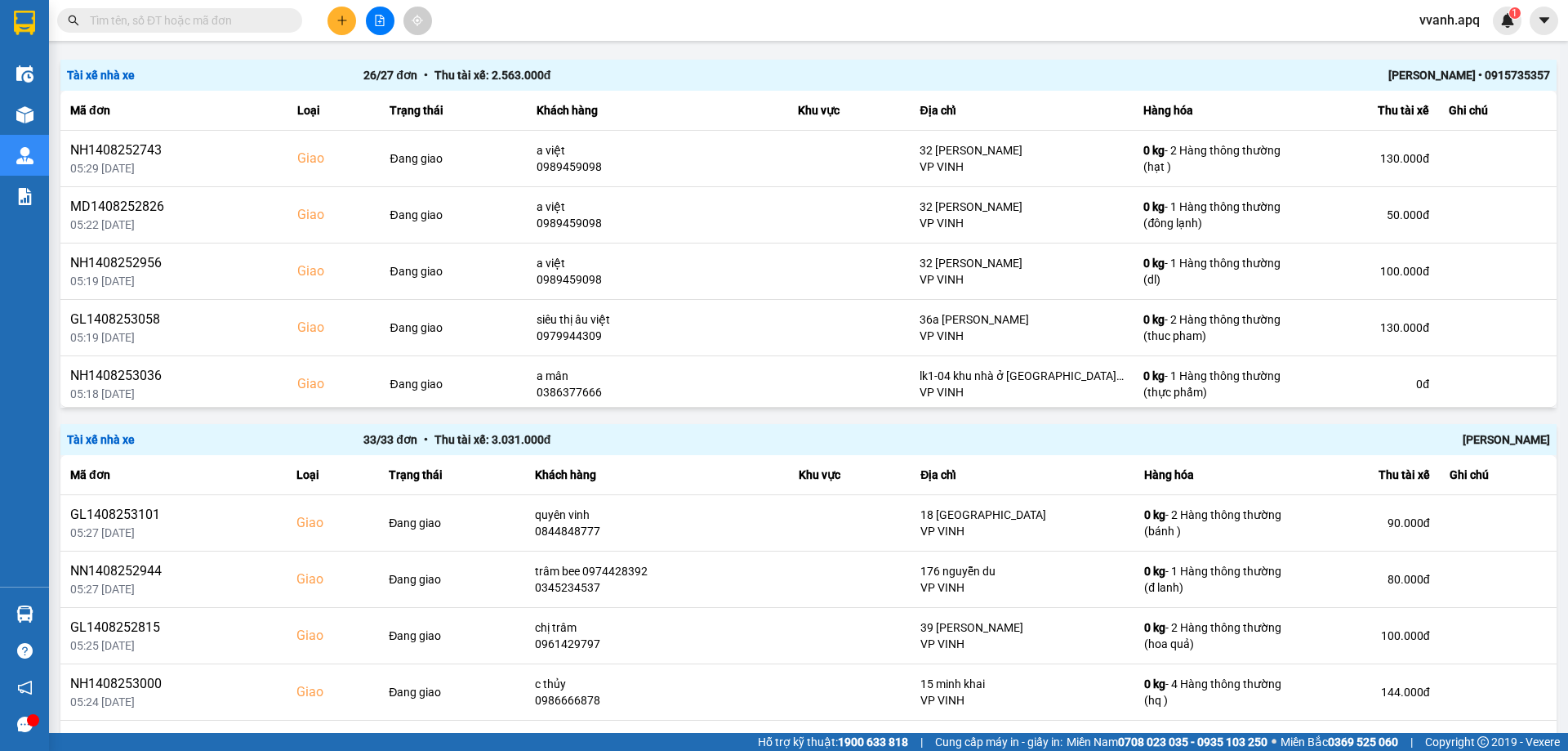
scroll to position [245, 0]
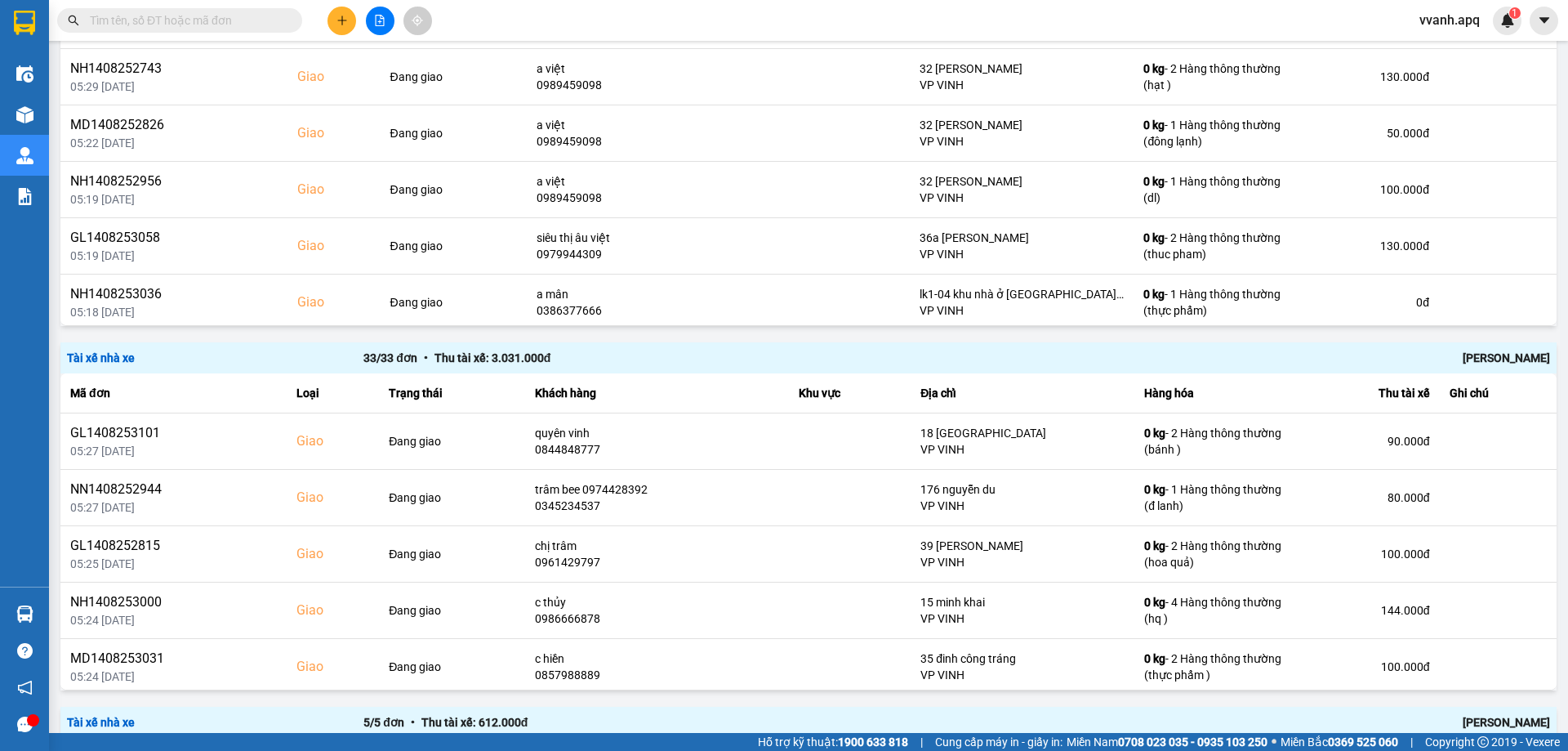
click at [1471, 361] on div "[PERSON_NAME]" at bounding box center [1253, 358] width 593 height 18
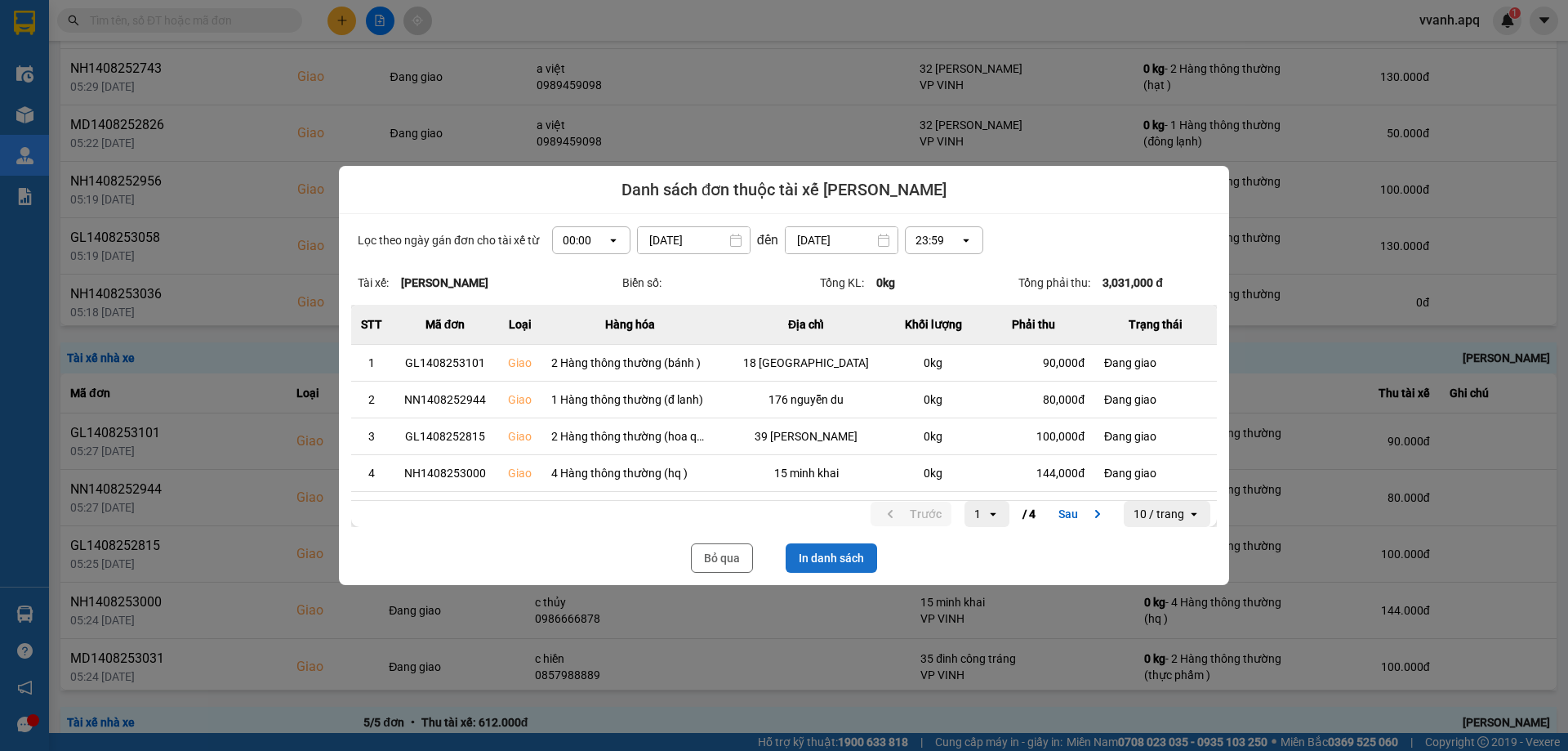
click at [834, 551] on button "In danh sách" at bounding box center [831, 558] width 91 height 29
drag, startPoint x: 723, startPoint y: 552, endPoint x: 601, endPoint y: 21, distance: 544.8
click at [723, 552] on button "Bỏ qua" at bounding box center [721, 558] width 62 height 29
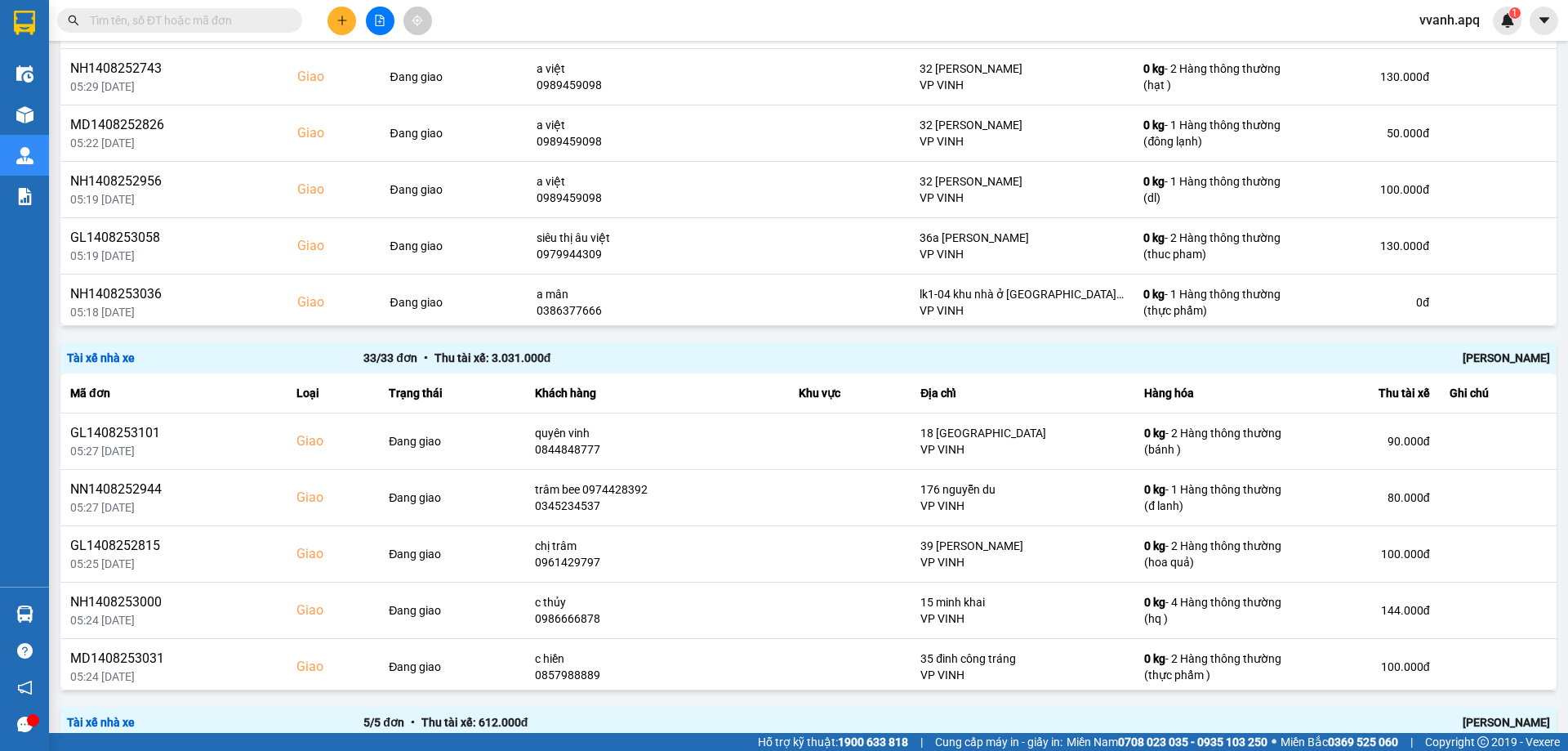
drag, startPoint x: 223, startPoint y: 20, endPoint x: 286, endPoint y: 20, distance: 63.0
click at [223, 20] on input "text" at bounding box center [186, 20] width 192 height 18
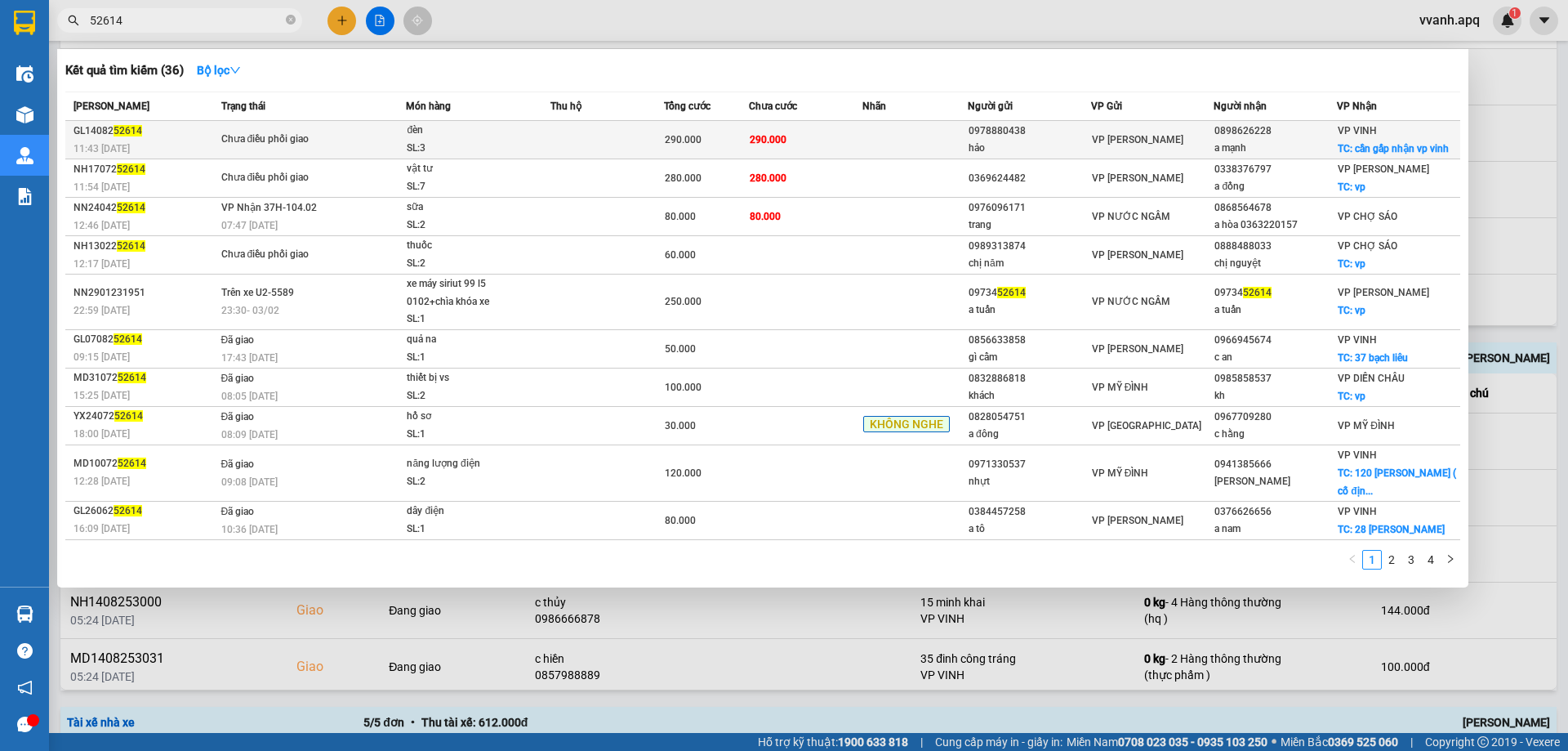
type input "52614"
click at [591, 126] on td at bounding box center [606, 140] width 113 height 39
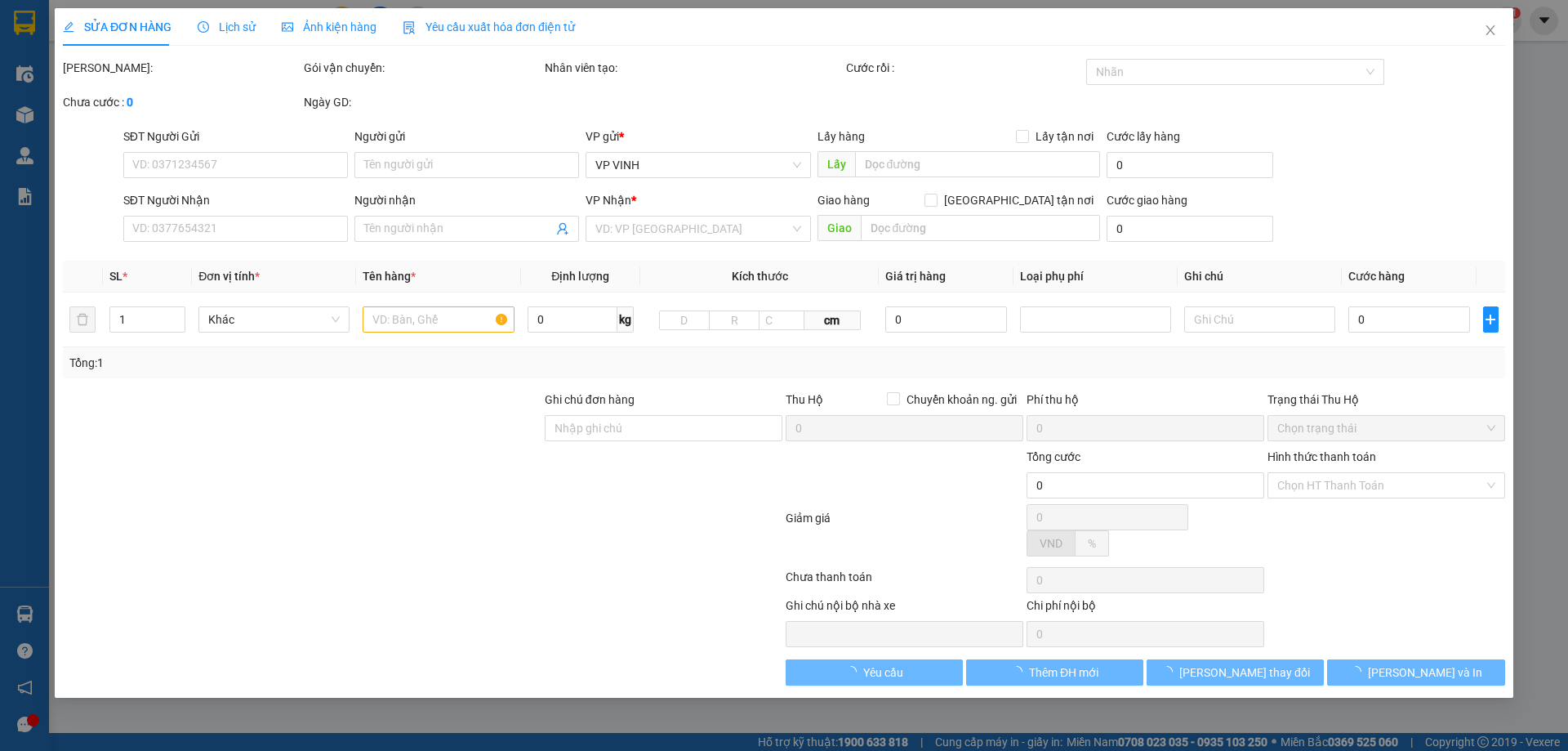
click at [213, 26] on span "Lịch sử" at bounding box center [226, 27] width 58 height 13
type input "0978880438"
type input "hảo"
type input "0898626228"
type input "a mạnh"
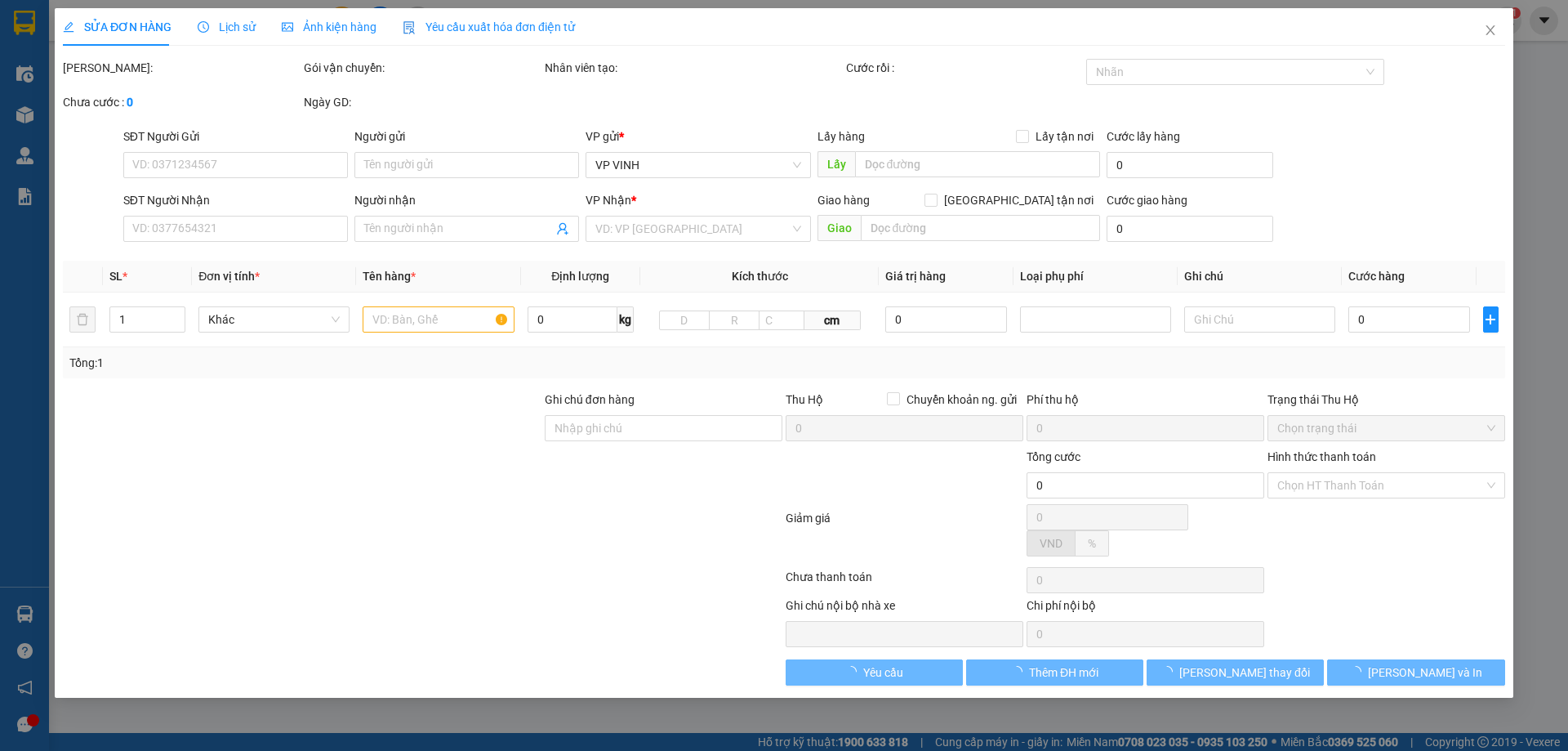
checkbox input "true"
type input "cần gấp nhận vp vinh"
type input "290.000"
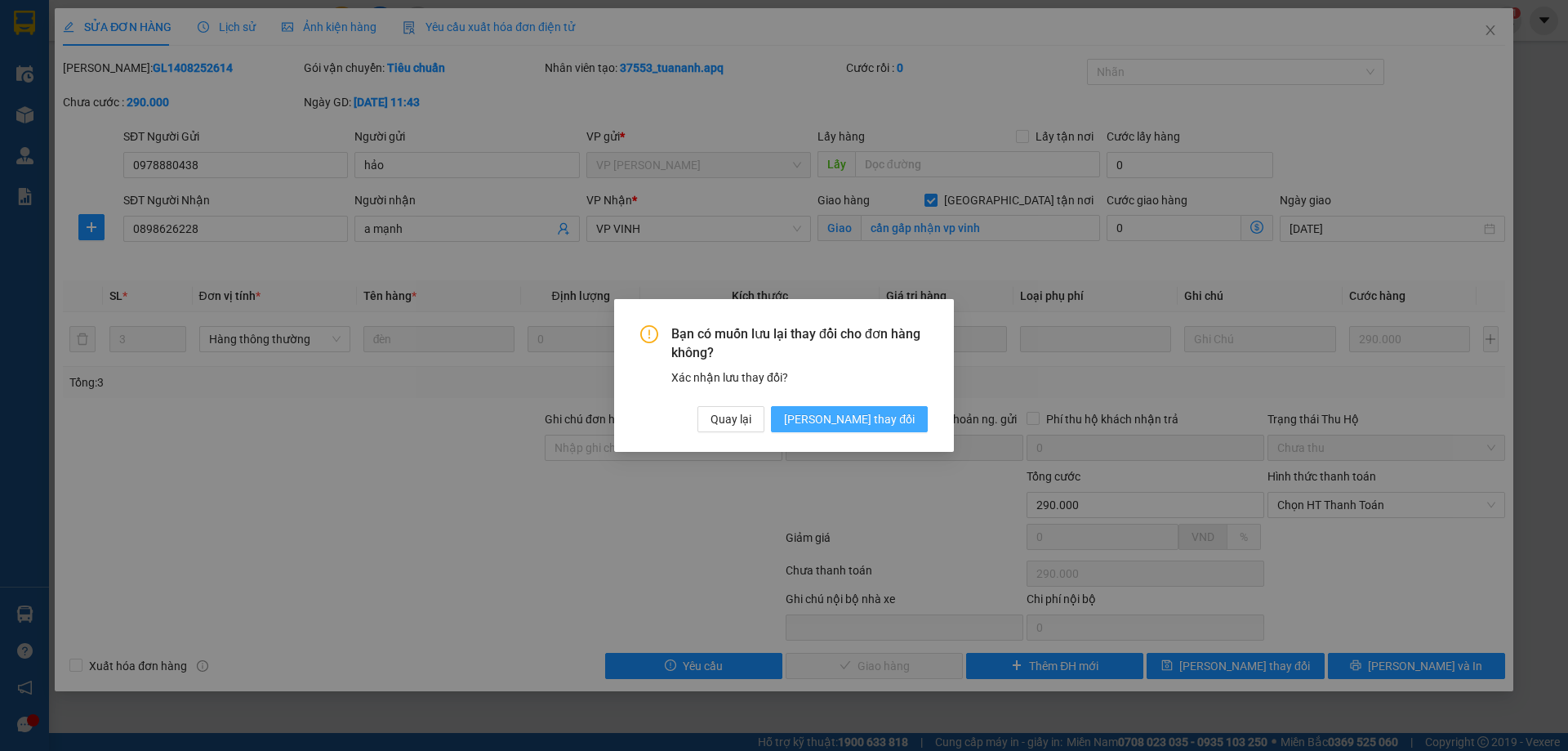
click at [870, 421] on span "[PERSON_NAME] thay đổi" at bounding box center [849, 419] width 131 height 18
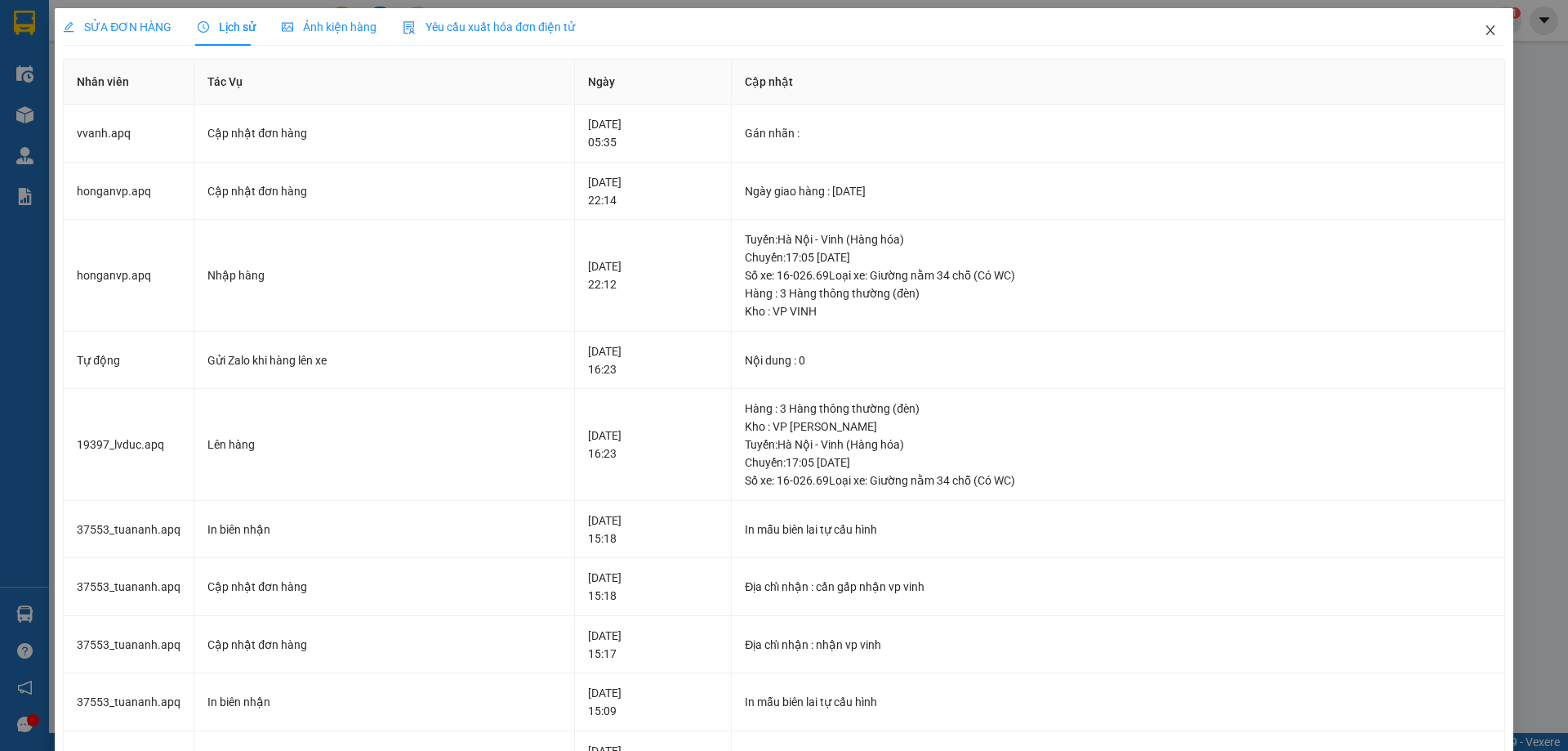
click at [1483, 26] on icon "close" at bounding box center [1490, 30] width 13 height 13
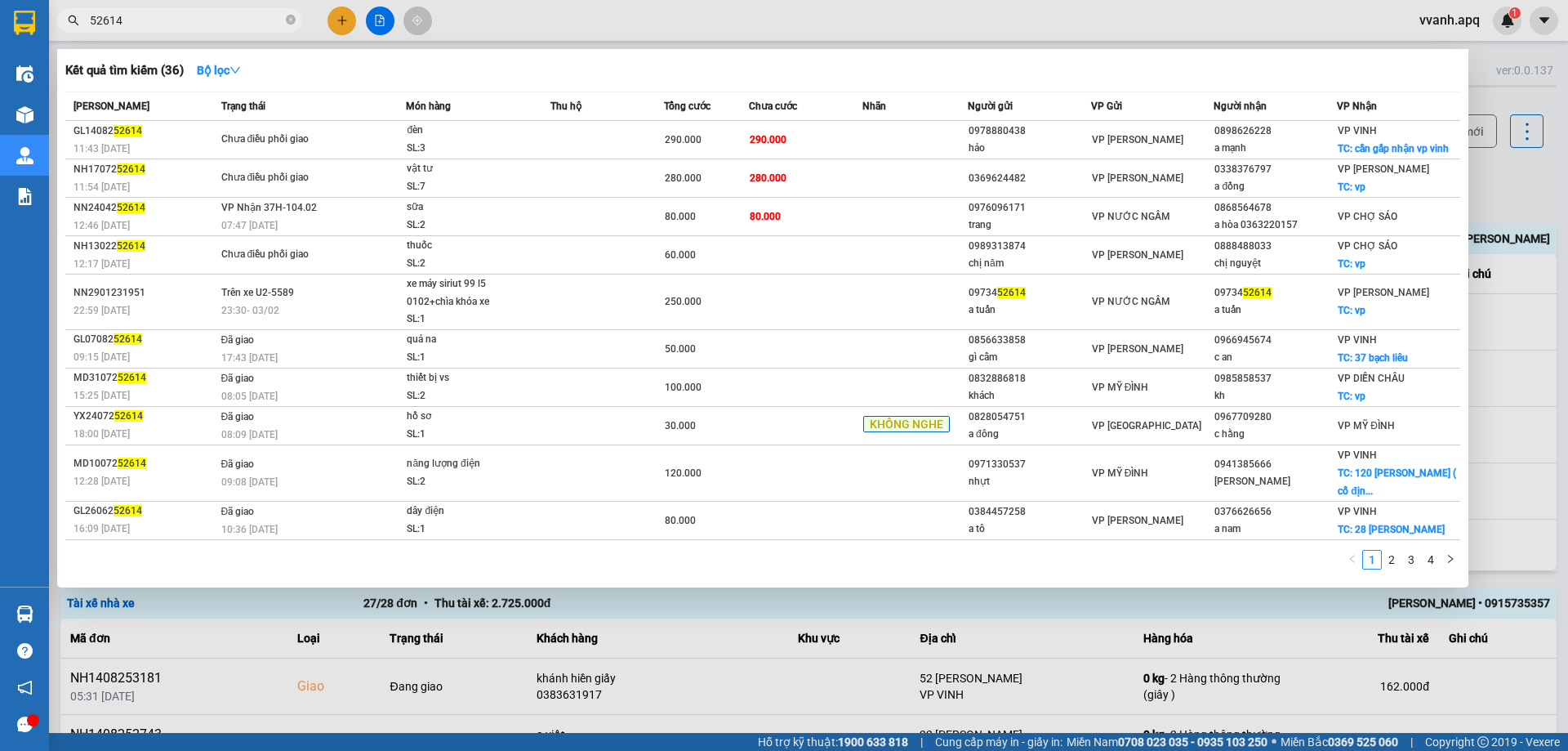
click at [196, 15] on input "52614" at bounding box center [186, 20] width 192 height 18
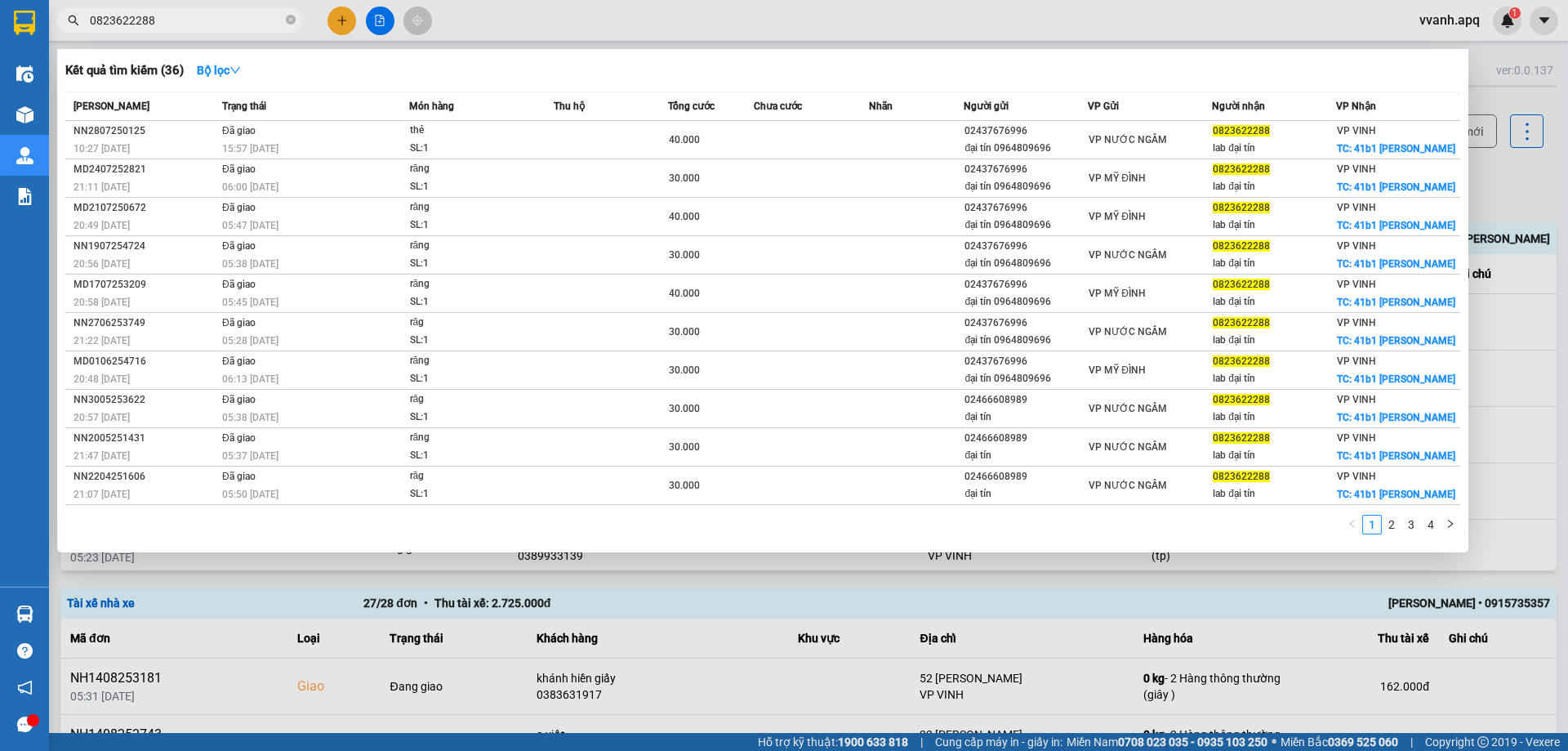
click at [121, 23] on input "0823622288" at bounding box center [186, 20] width 192 height 18
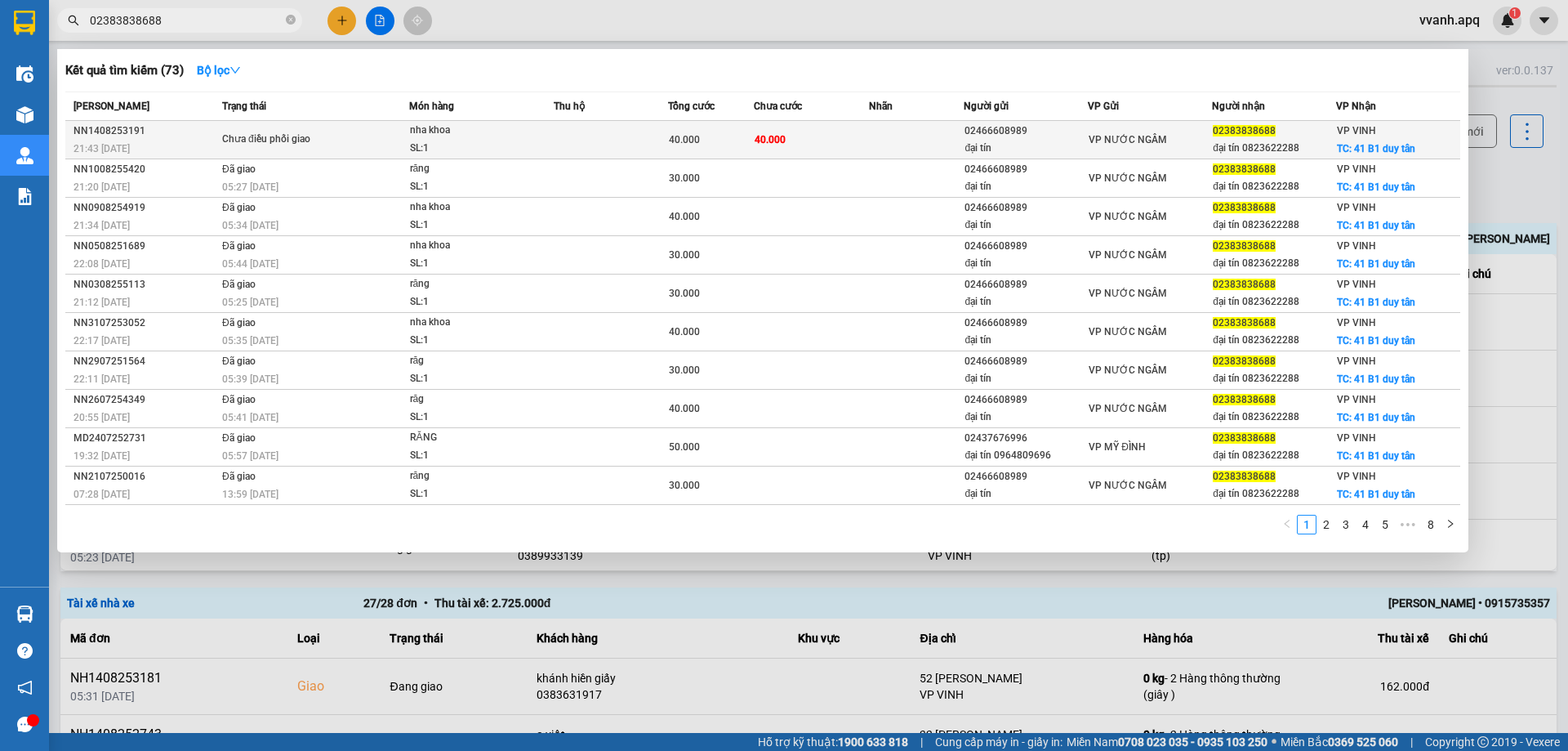
type input "02383838688"
click at [824, 129] on td "40.000" at bounding box center [811, 140] width 114 height 39
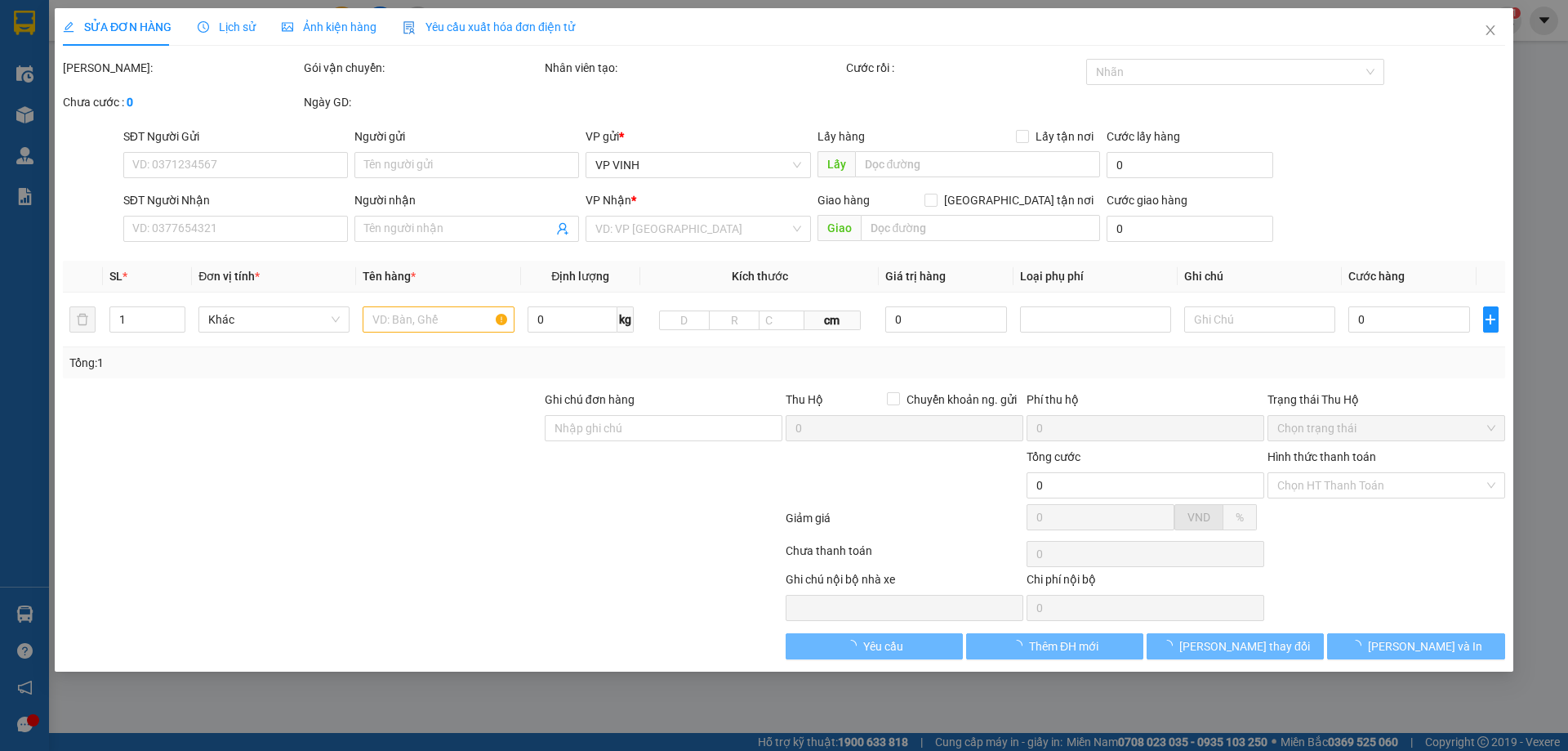
type input "02466608989"
type input "đại tín"
type input "02383838688"
type input "đại tín 0823622288"
checkbox input "true"
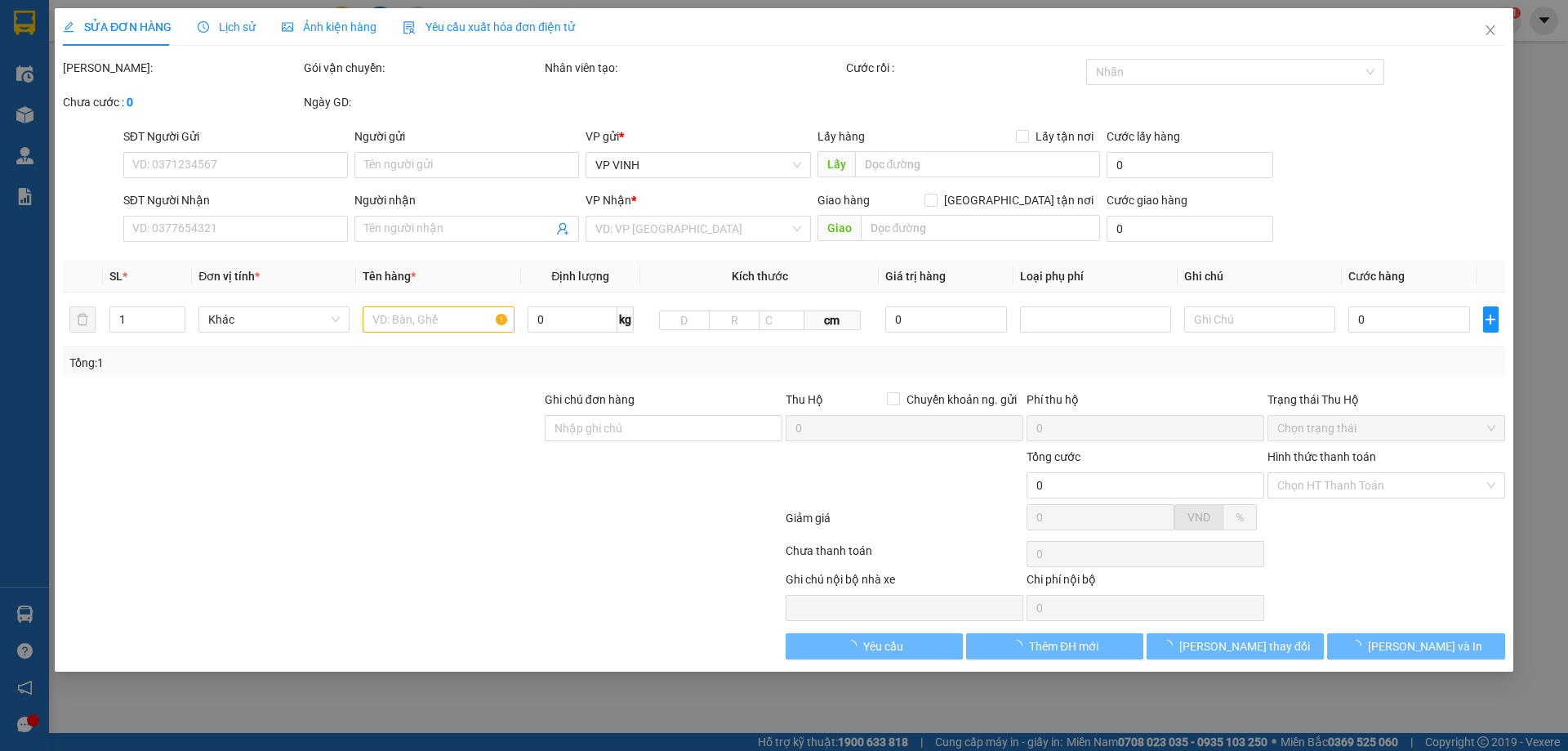
type input "41 B1 duy tân"
type input "40.000"
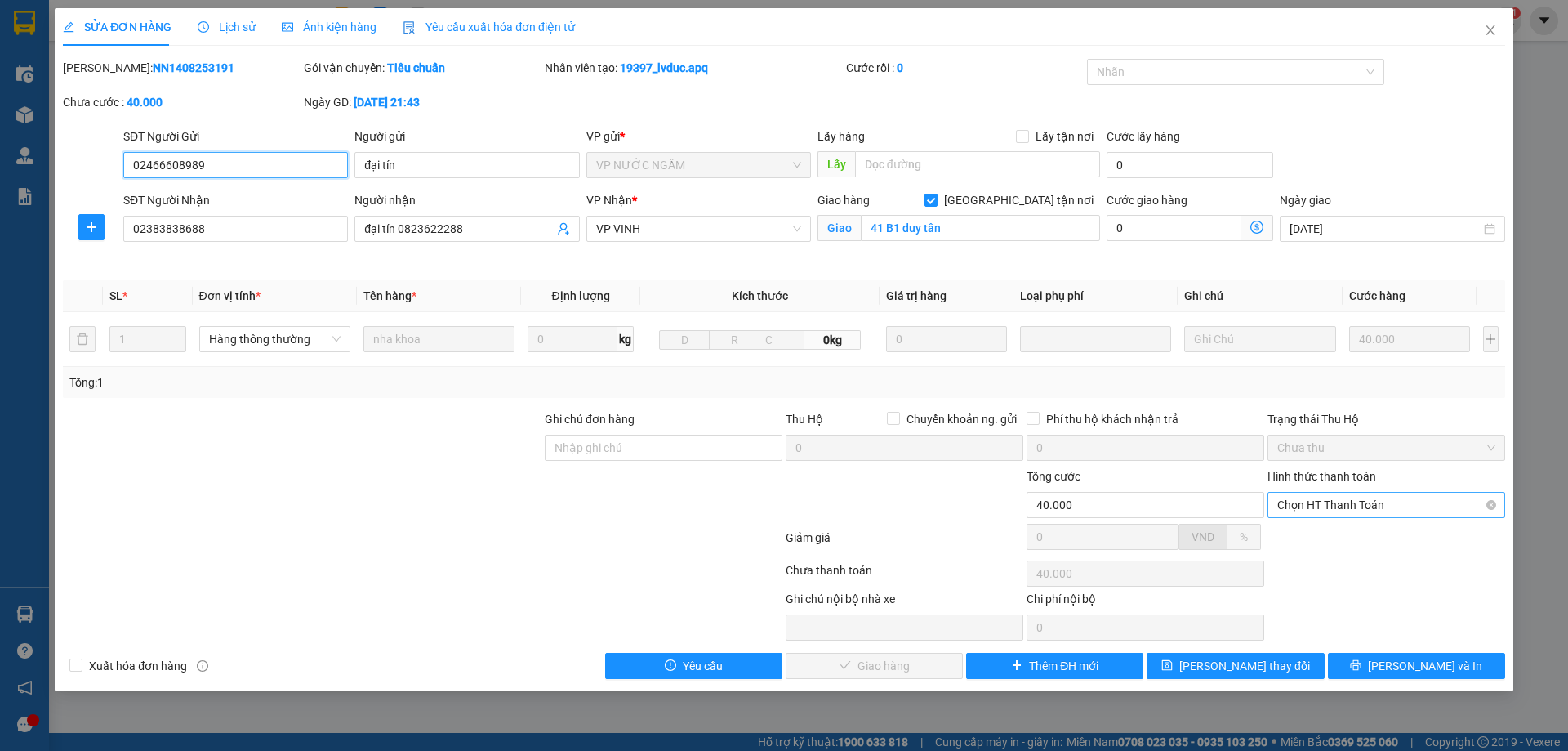
click at [1311, 512] on span "Chọn HT Thanh Toán" at bounding box center [1386, 504] width 218 height 25
click at [1324, 546] on div "Tại văn phòng" at bounding box center [1386, 537] width 218 height 18
type input "0"
click at [909, 679] on div "SỬA ĐƠN HÀNG Lịch sử Ảnh kiện hàng Yêu cầu xuất hóa đơn điện tử Total Paid Fee …" at bounding box center [783, 350] width 1458 height 683
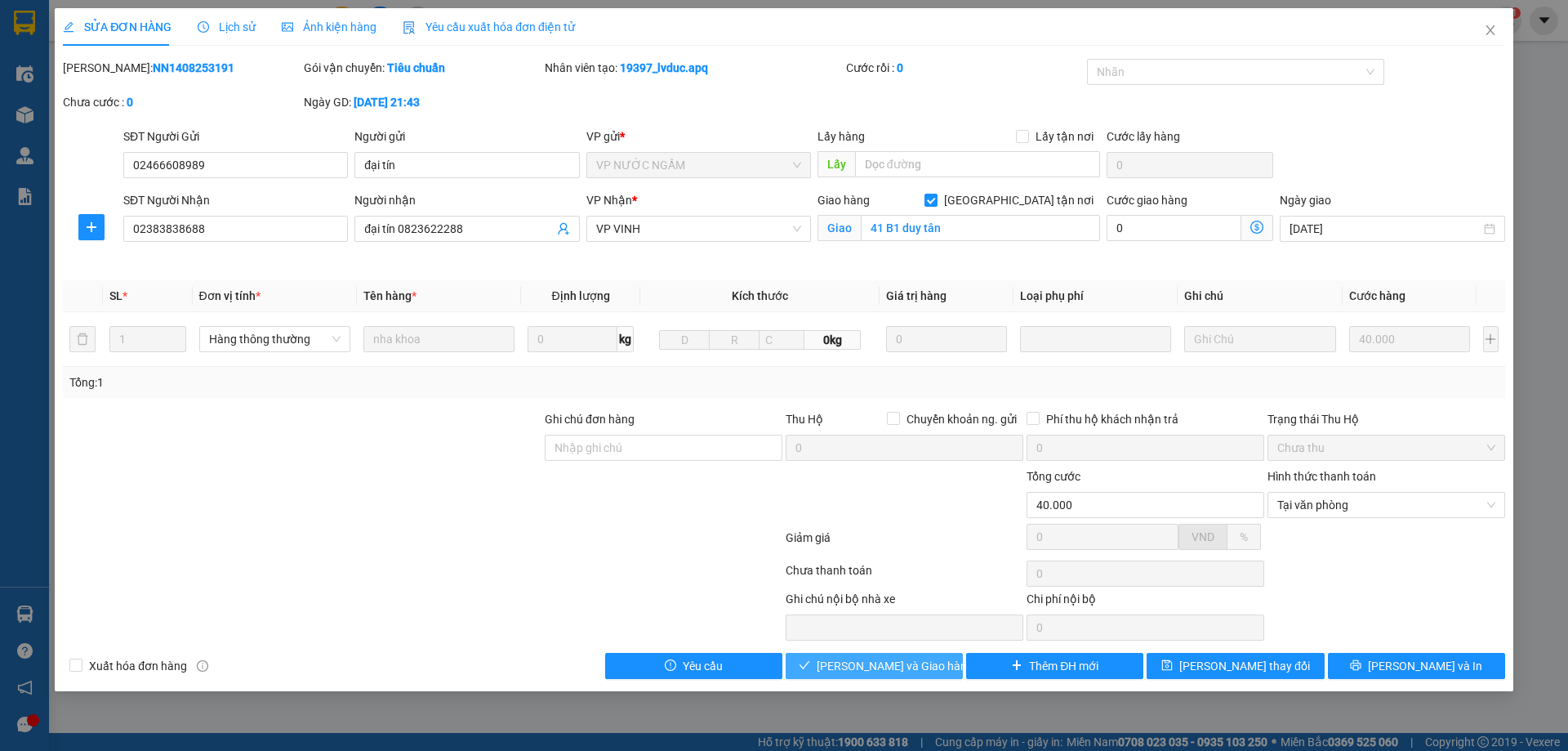
click at [894, 669] on span "[PERSON_NAME] và Giao hàng" at bounding box center [894, 665] width 156 height 18
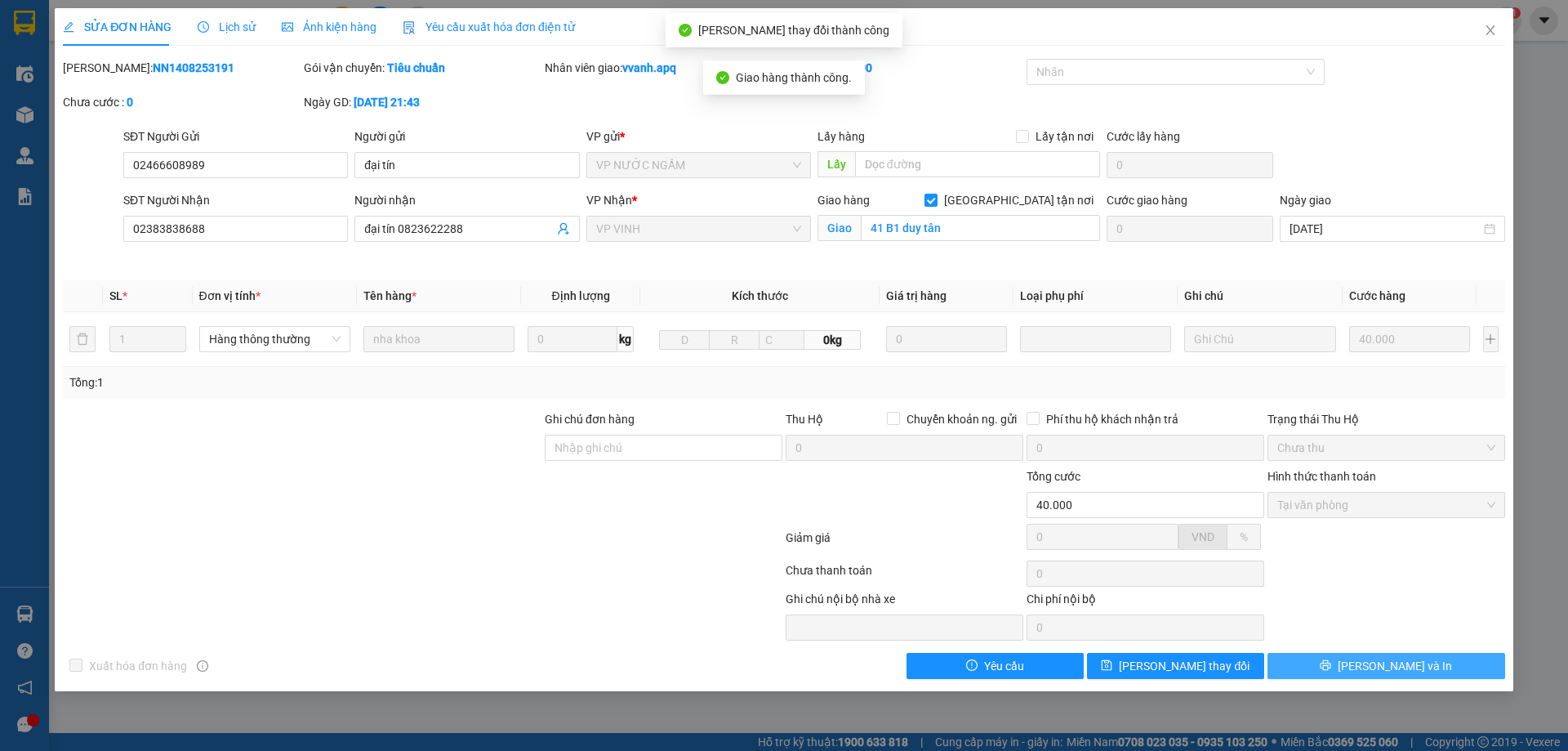
click at [1350, 670] on button "[PERSON_NAME] và In" at bounding box center [1386, 665] width 237 height 26
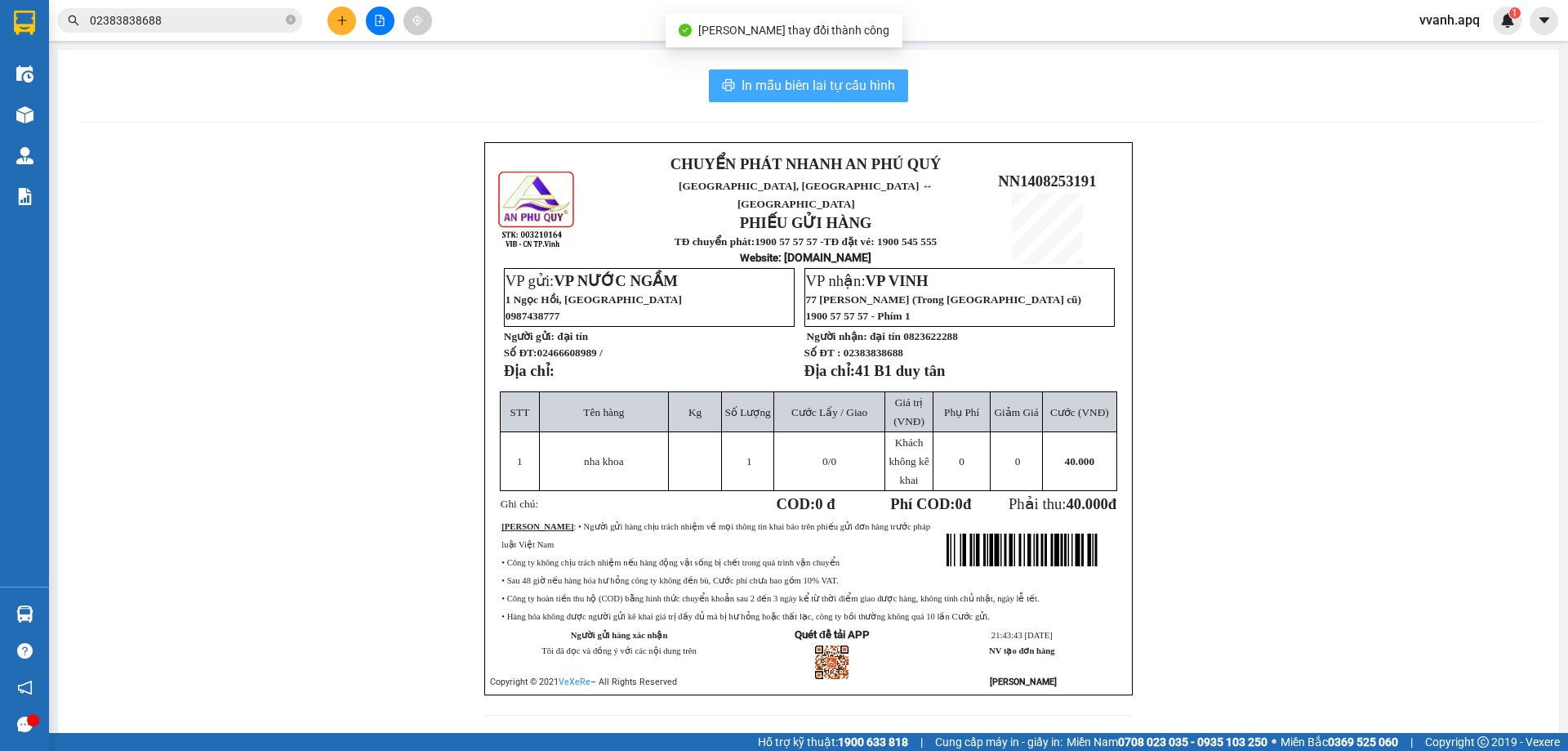
click at [878, 91] on span "In mẫu biên lai tự cấu hình" at bounding box center [818, 86] width 154 height 20
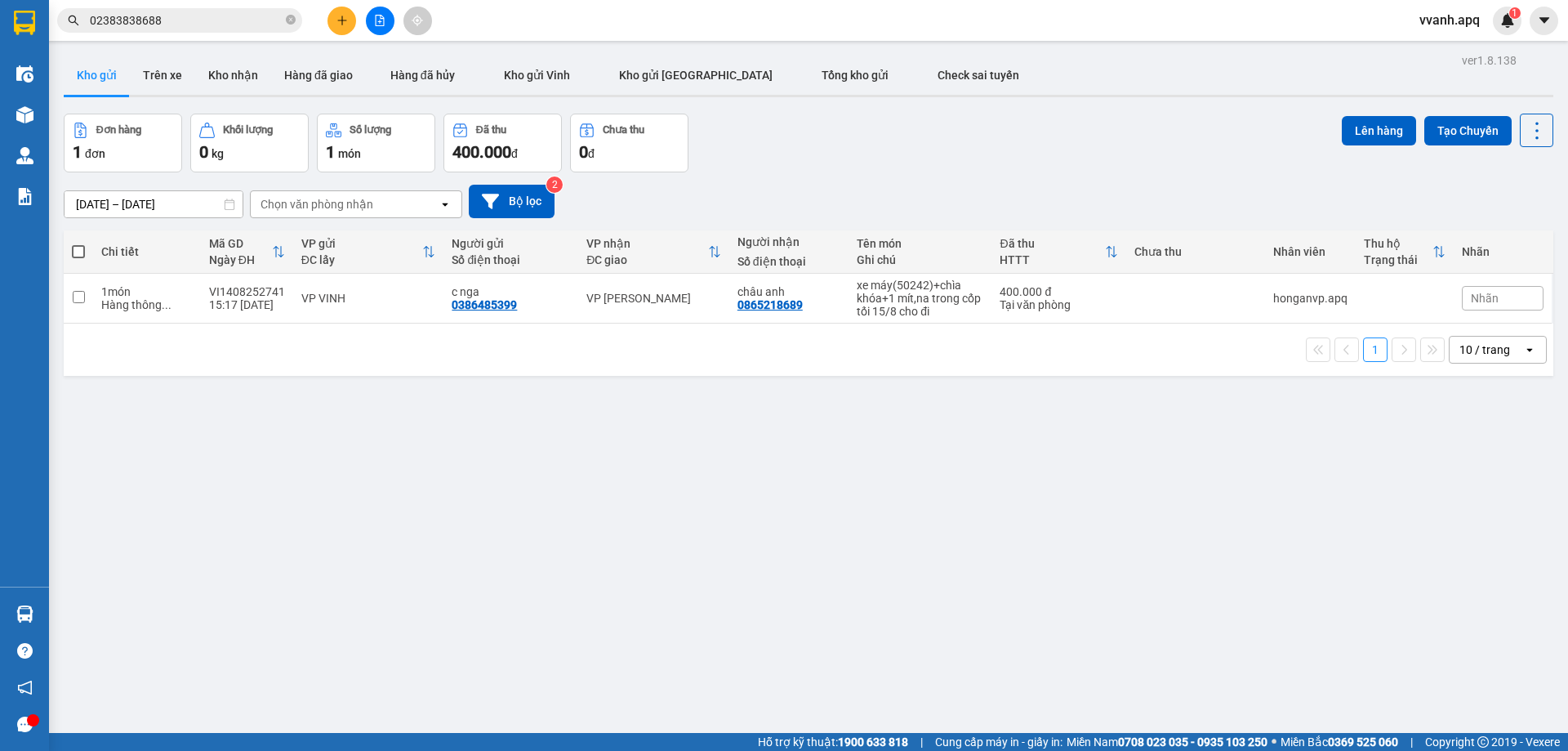
click at [938, 39] on div "Kết quả tìm kiếm ( 73 ) Bộ lọc Mã ĐH Trạng thái Món hàng Thu hộ Tổng cước Chưa …" at bounding box center [784, 20] width 1568 height 40
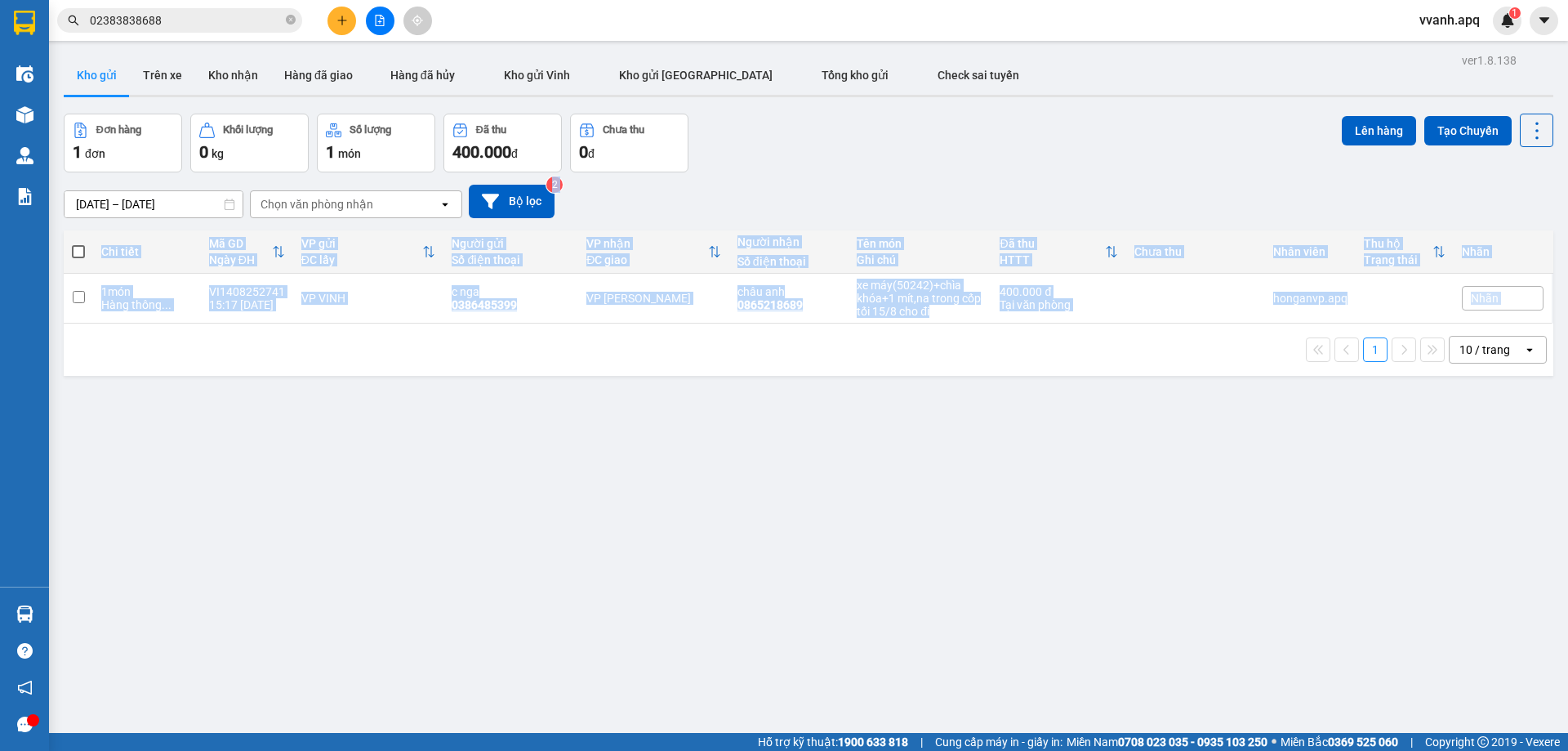
drag, startPoint x: 1112, startPoint y: 180, endPoint x: 1147, endPoint y: 393, distance: 215.9
click at [1147, 393] on div "ver 1.8.138 Kho gửi Trên xe Kho nhận Hàng đã giao Hàng đã hủy Kho gửi [PERSON_N…" at bounding box center [808, 424] width 1503 height 751
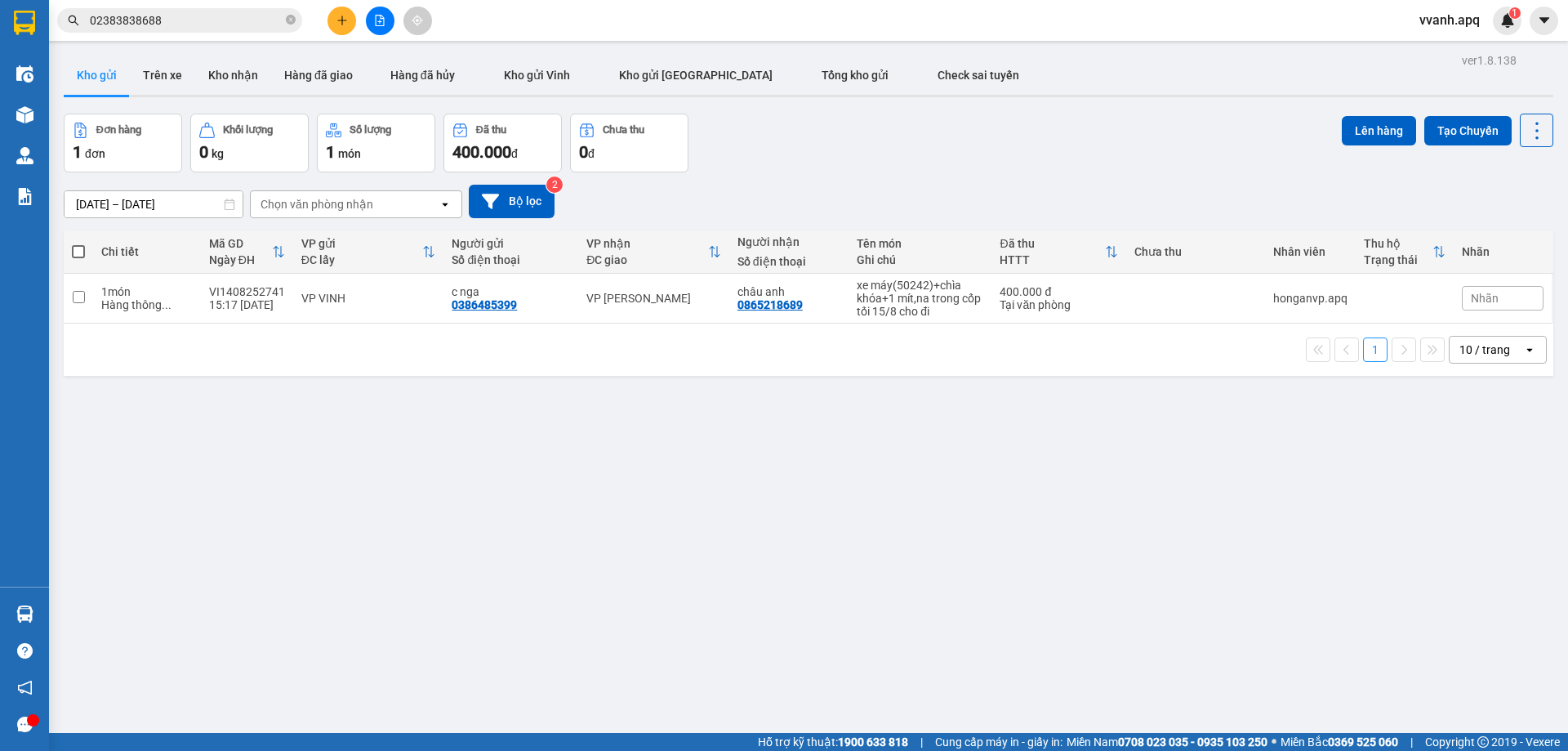
click at [237, 26] on input "02383838688" at bounding box center [186, 20] width 192 height 18
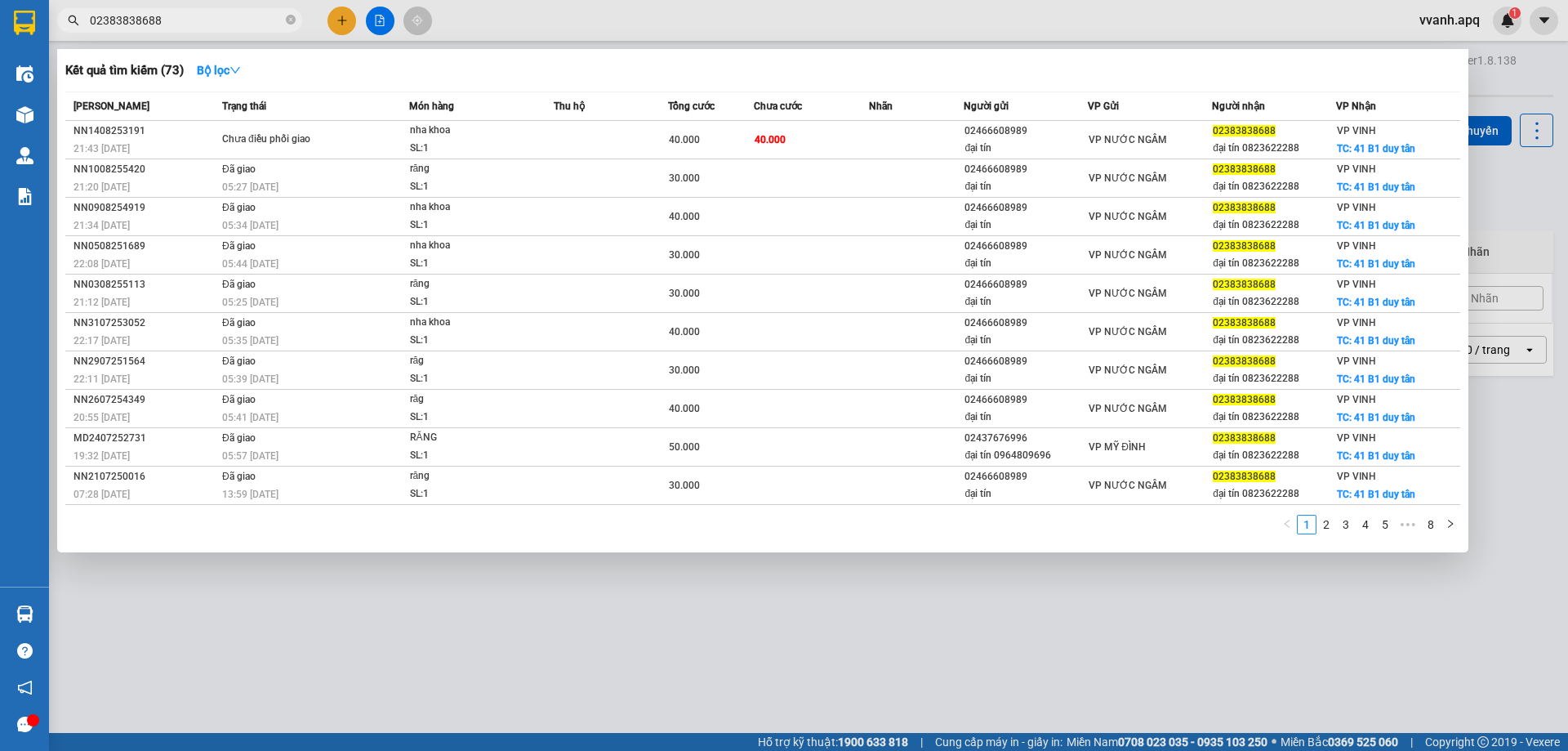
click at [237, 26] on input "02383838688" at bounding box center [186, 20] width 192 height 18
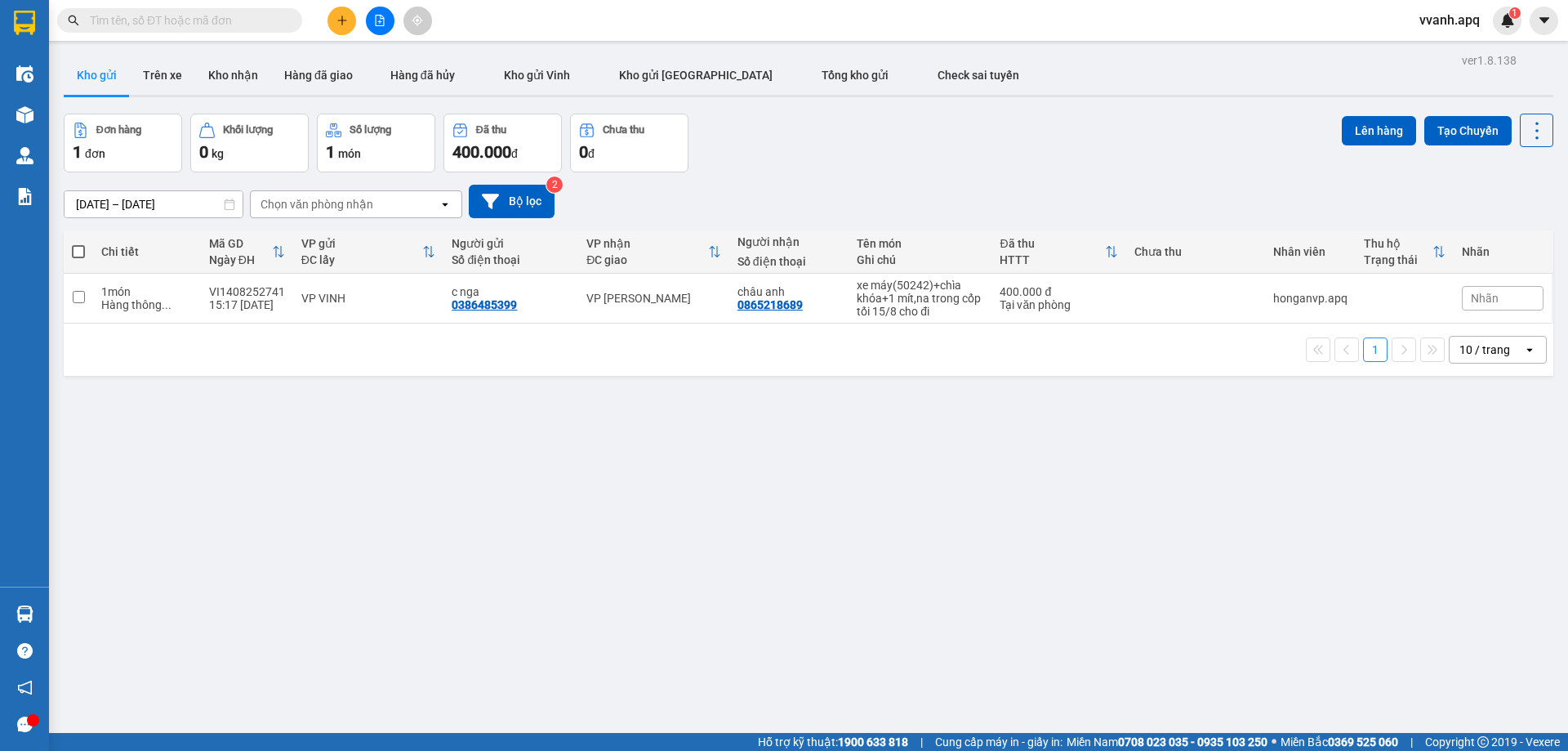
paste input "02383838688"
type input "02383838688"
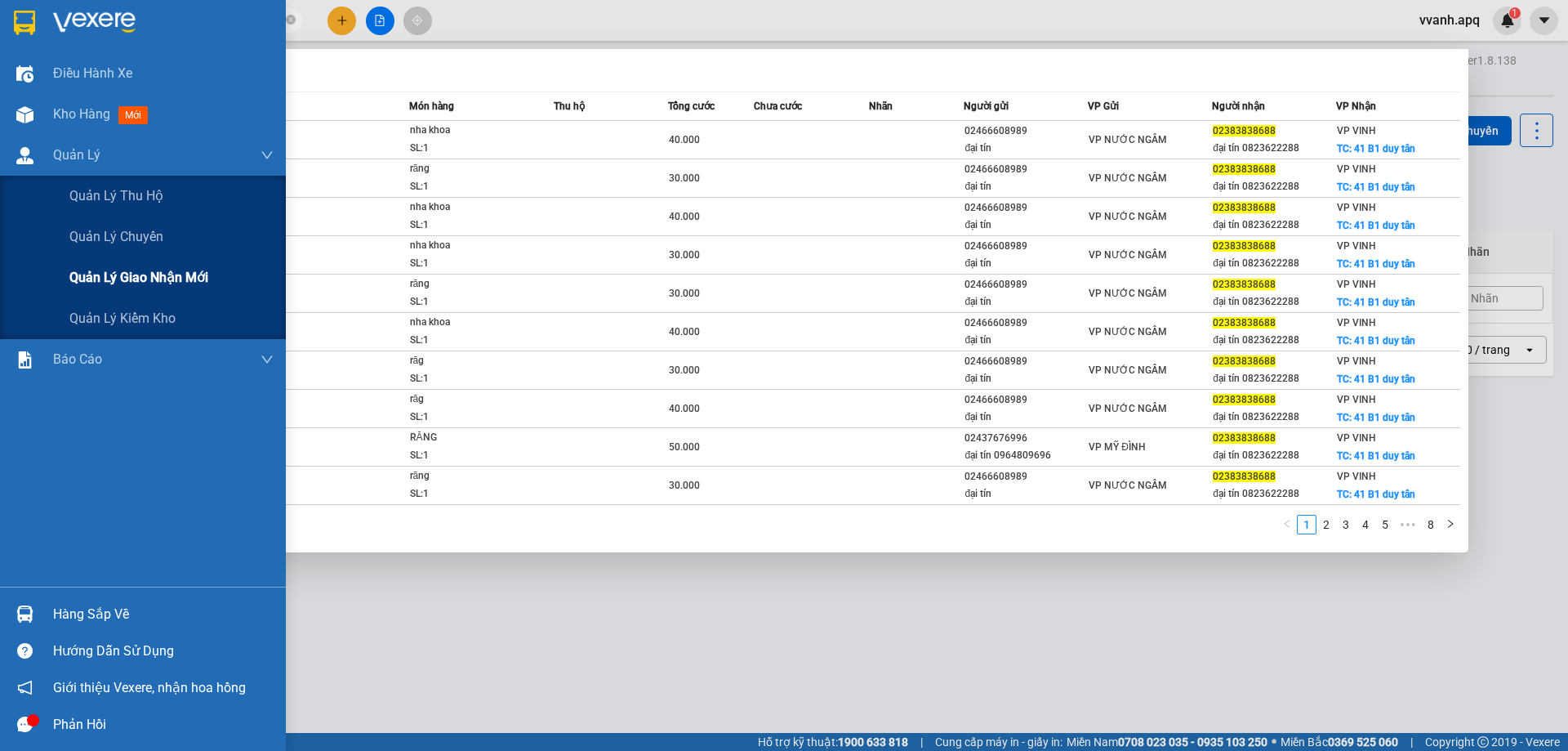
click at [146, 272] on span "Quản lý giao nhận mới" at bounding box center [138, 277] width 139 height 20
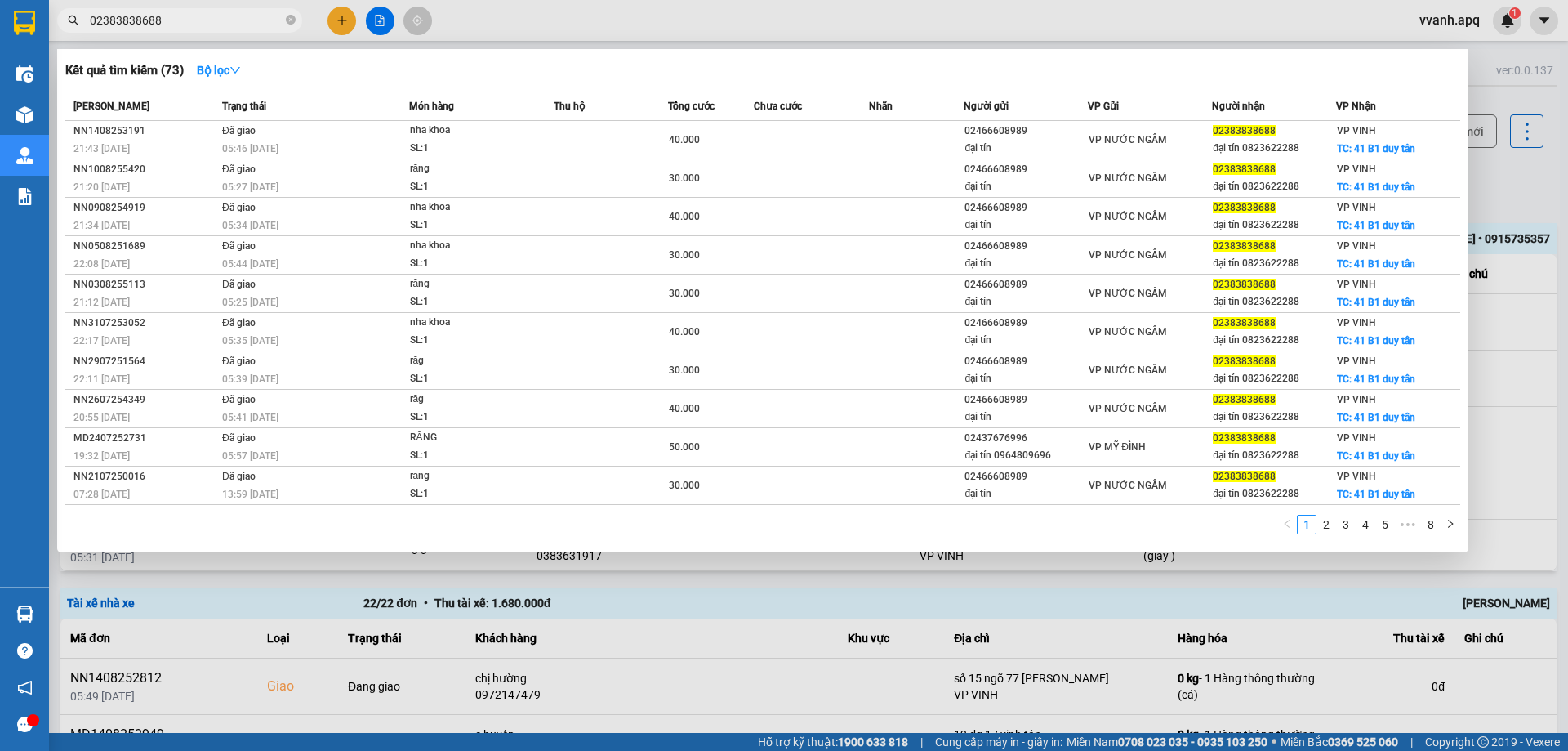
click at [606, 26] on div at bounding box center [784, 376] width 1568 height 751
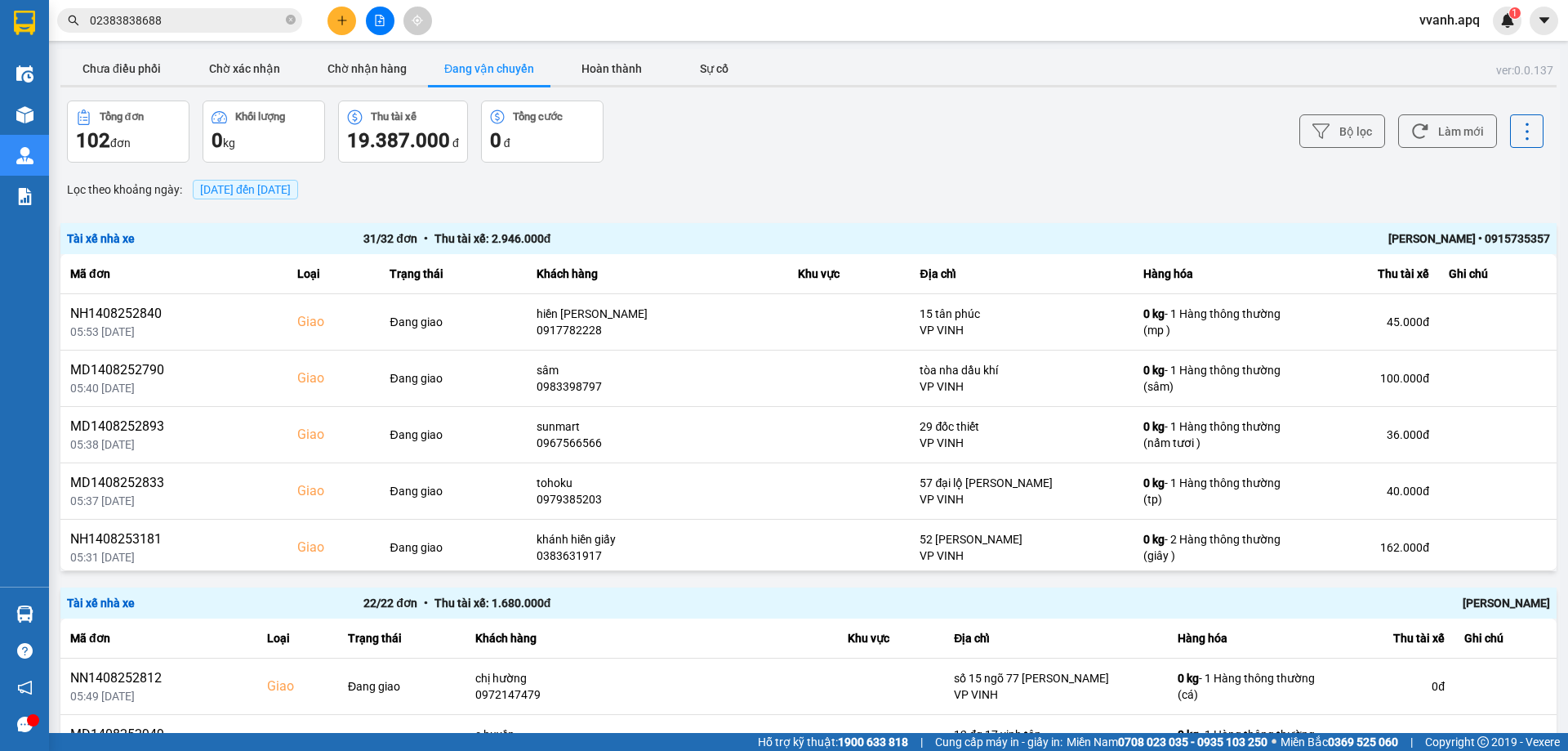
click at [1395, 244] on div "[PERSON_NAME] • 0915735357" at bounding box center [1253, 238] width 593 height 18
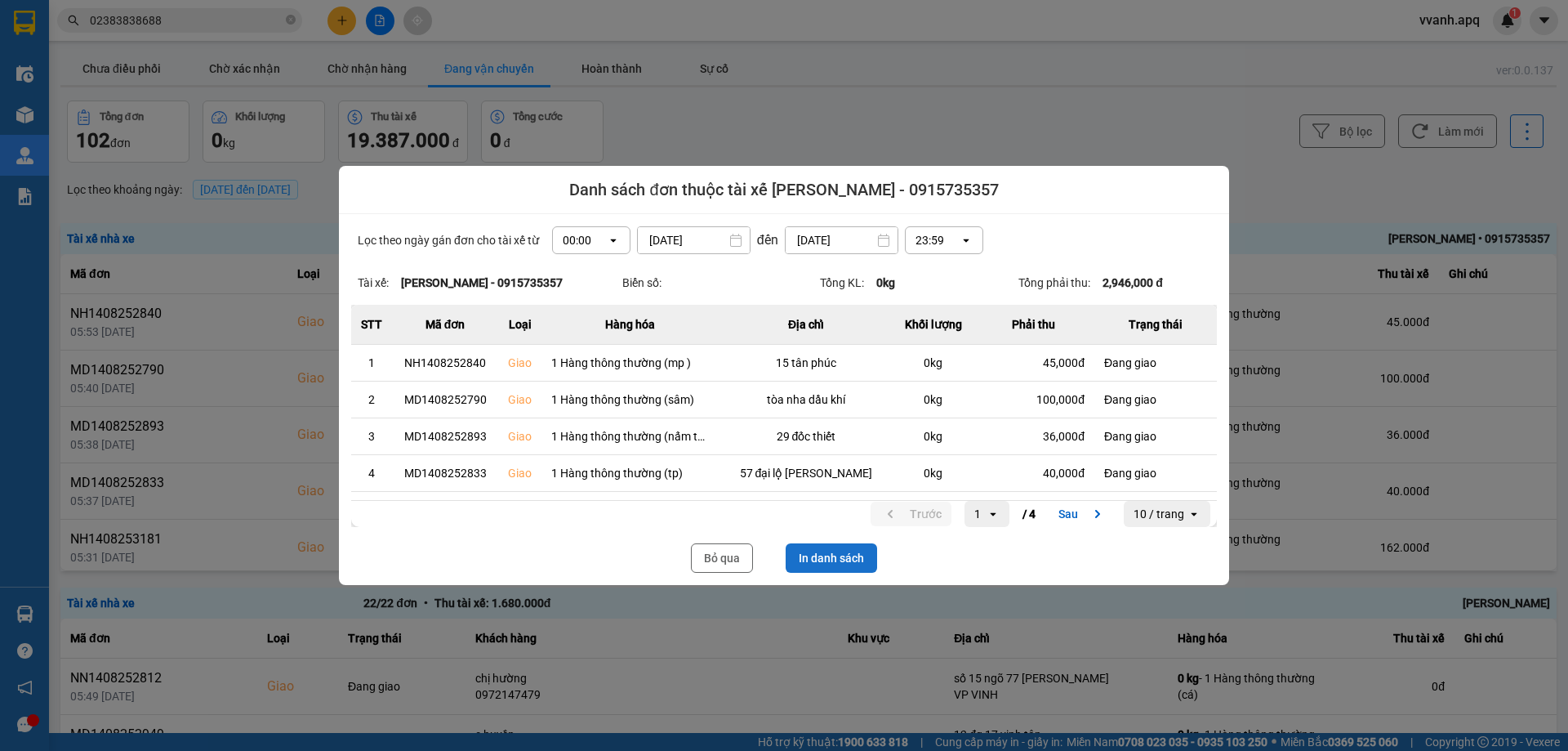
click at [836, 562] on button "In danh sách" at bounding box center [831, 558] width 91 height 29
click at [704, 572] on div "Lọc theo ngày gán đơn cho tài xế từ 00:00 open [DATE] Press the down arrow key …" at bounding box center [783, 399] width 890 height 371
click at [704, 565] on button "Bỏ qua" at bounding box center [721, 558] width 62 height 29
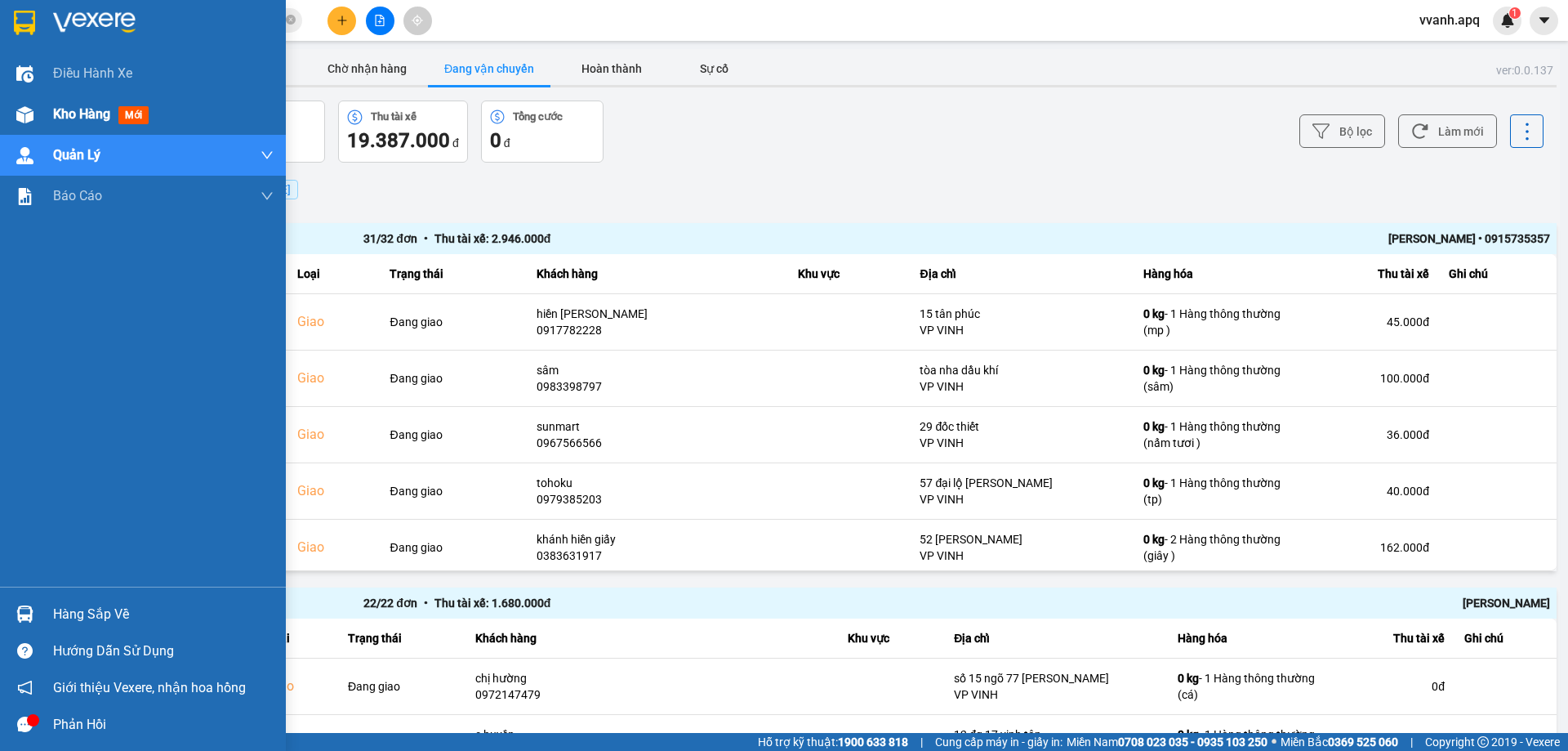
click at [32, 124] on div at bounding box center [25, 114] width 29 height 29
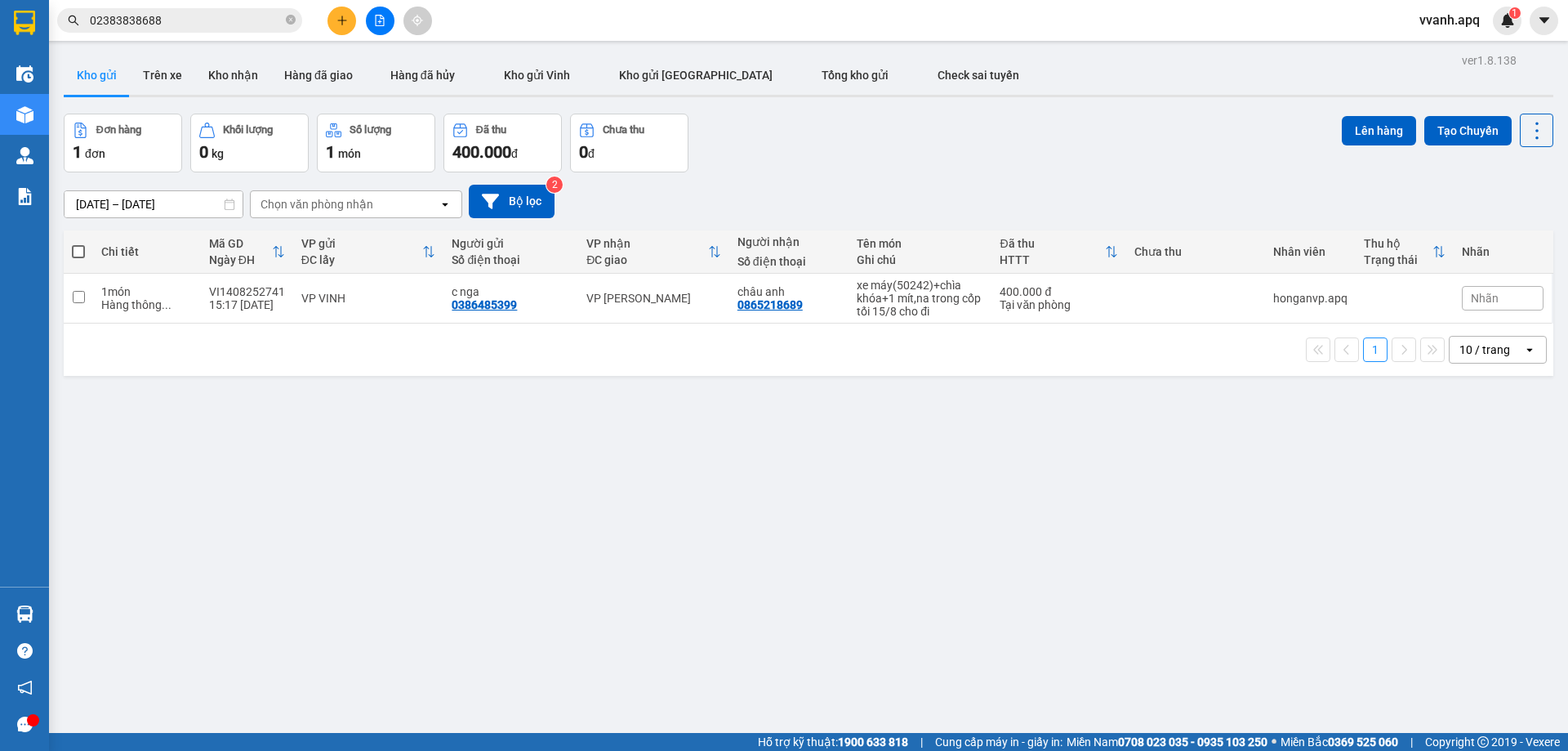
click at [946, 173] on div "[DATE] – [DATE] Press the down arrow key to interact with the calendar and sele…" at bounding box center [808, 201] width 1490 height 58
click at [344, 18] on icon "plus" at bounding box center [342, 20] width 11 height 11
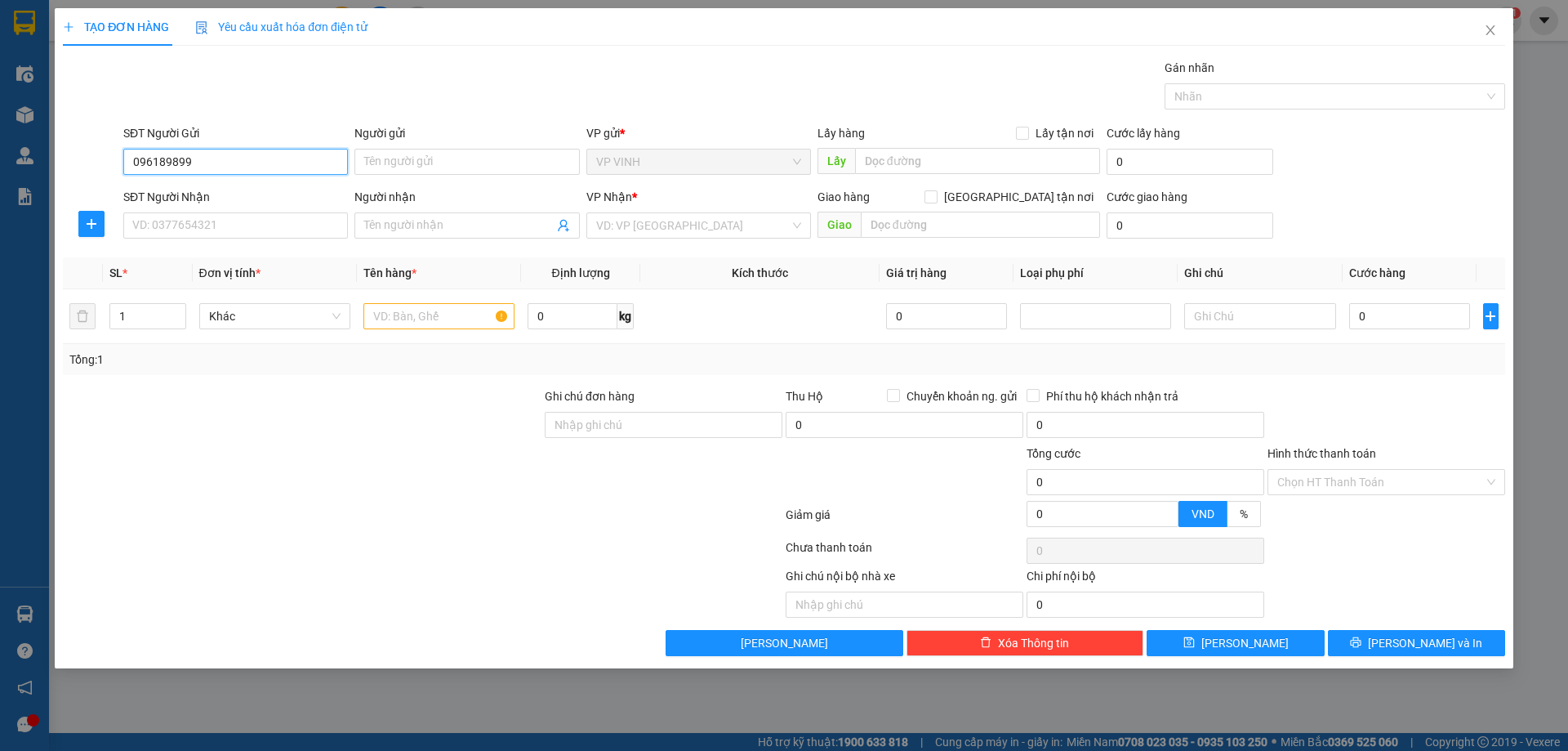
type input "0961898995"
click at [233, 191] on div "0961898995 - việt anh phv" at bounding box center [236, 194] width 205 height 18
type input "việt anh phv"
type input "0961898995"
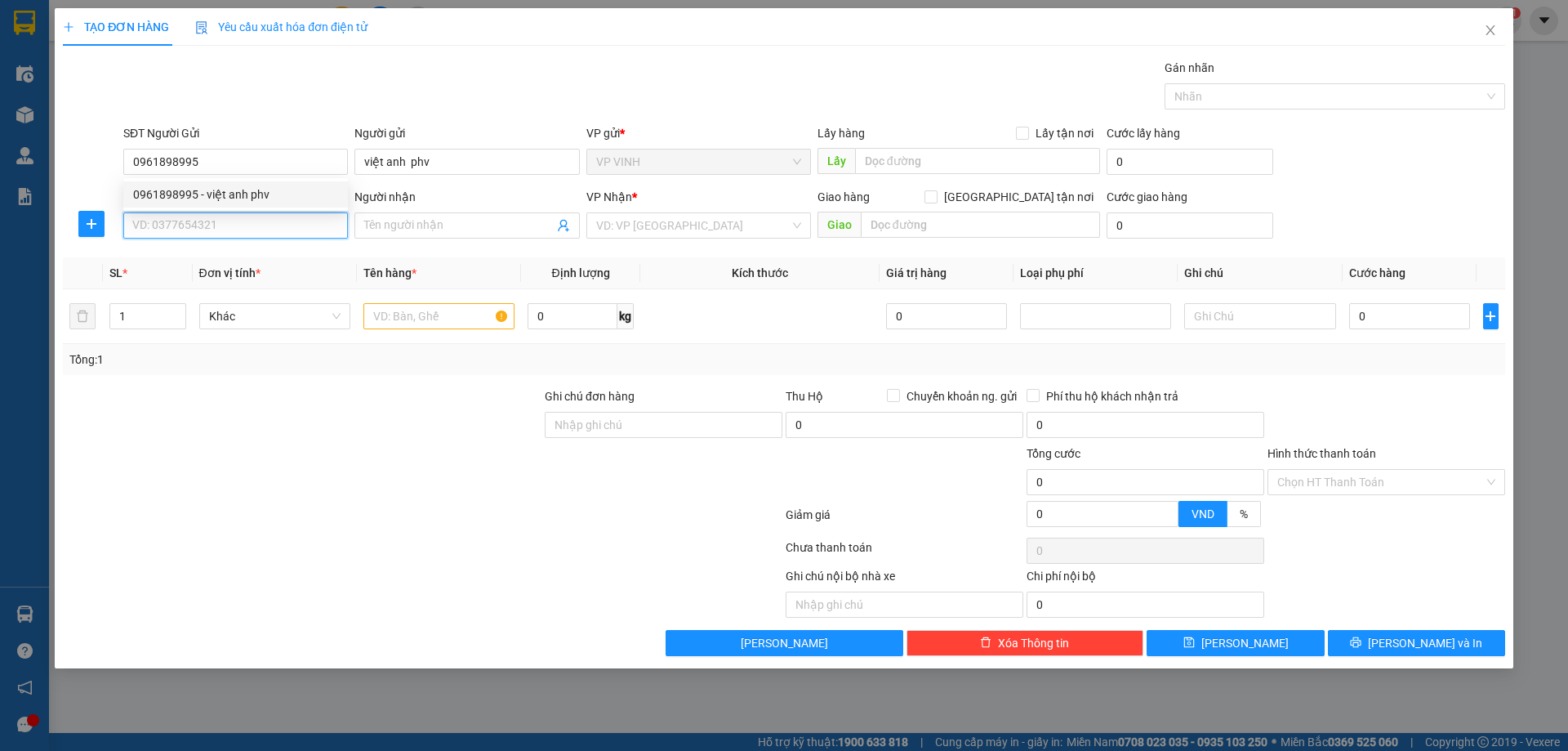
click at [233, 214] on input "SĐT Người Nhận" at bounding box center [236, 225] width 225 height 26
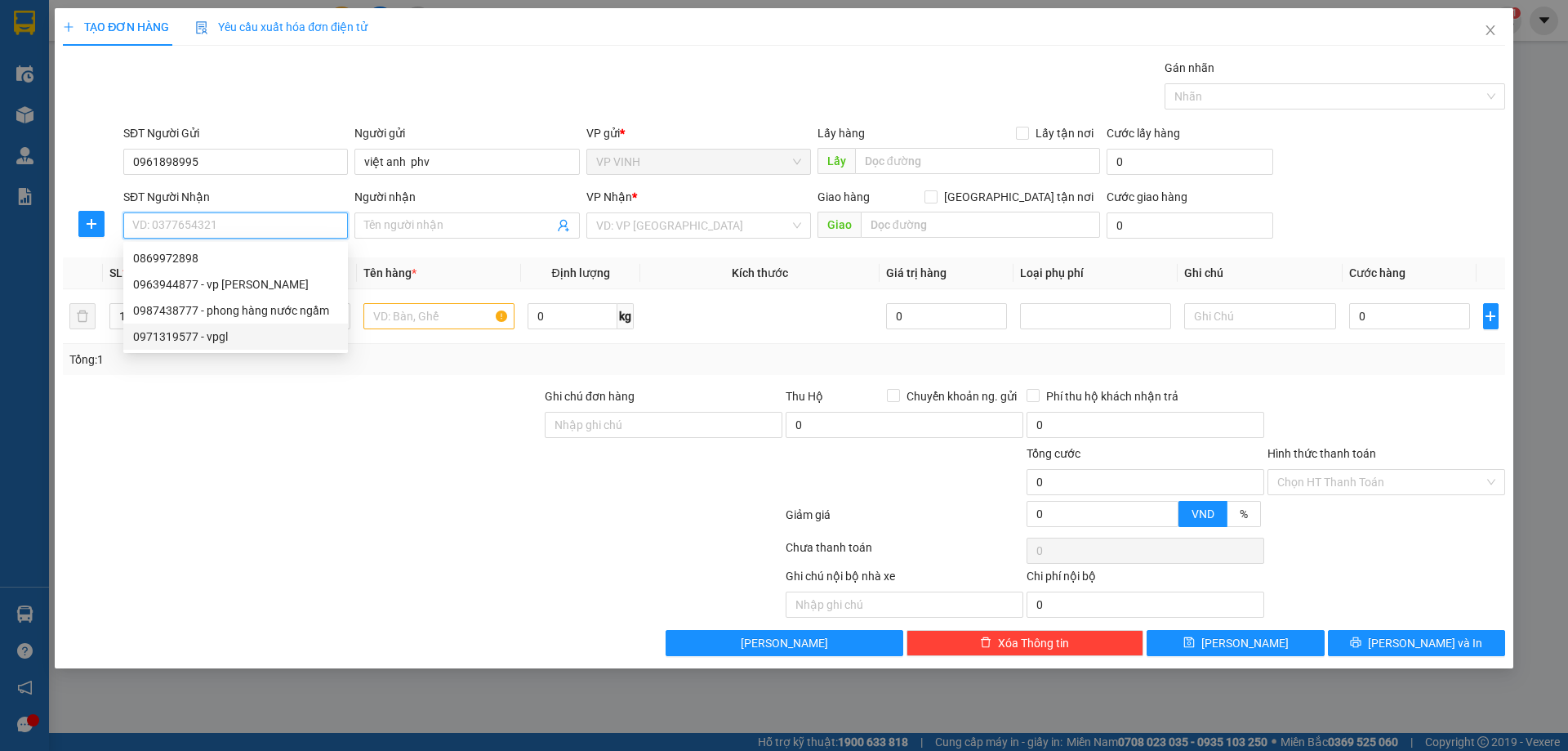
click at [235, 331] on div "0971319577 - vpgl" at bounding box center [236, 337] width 205 height 18
type input "0971319577"
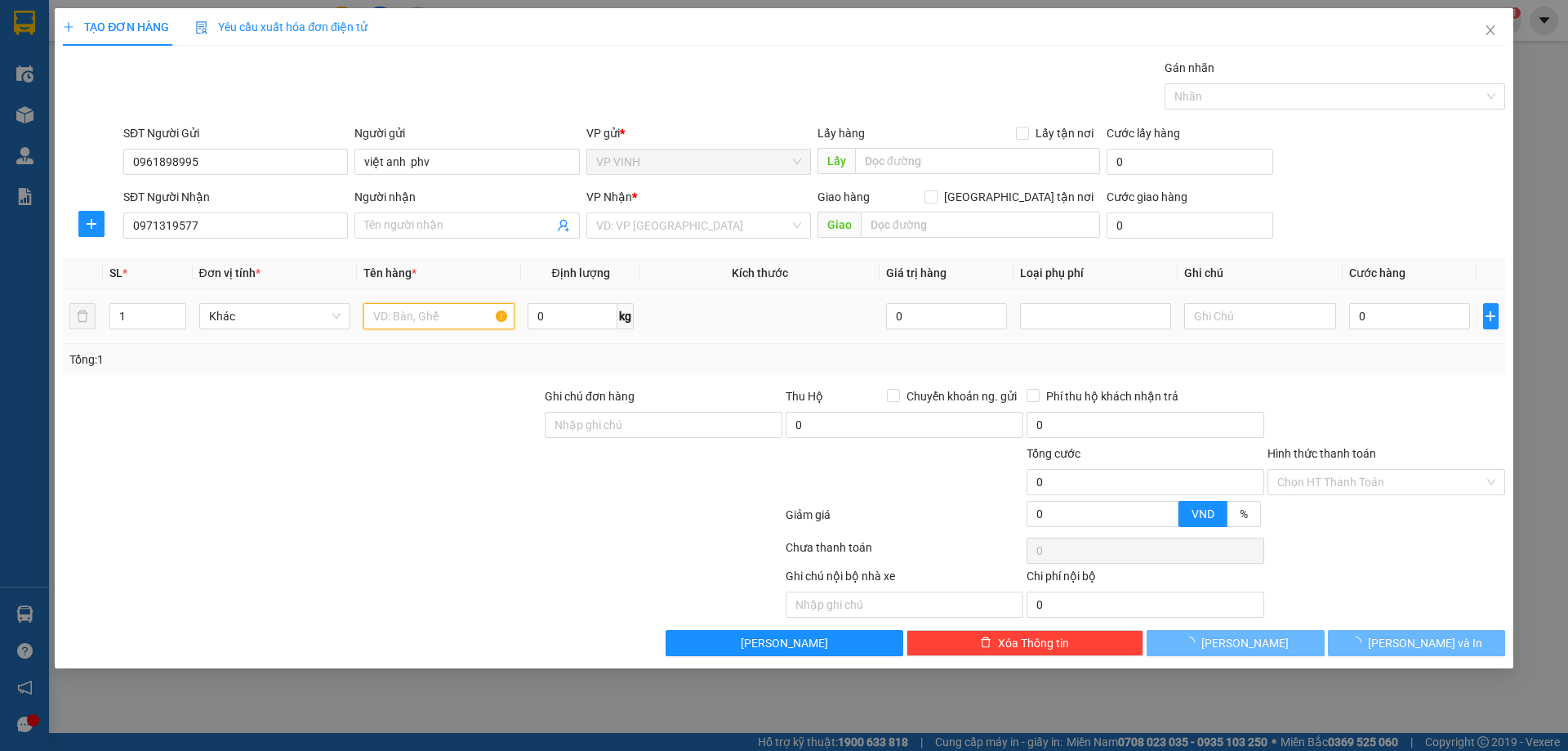
click at [440, 316] on input "text" at bounding box center [439, 316] width 151 height 26
type input "vpgl"
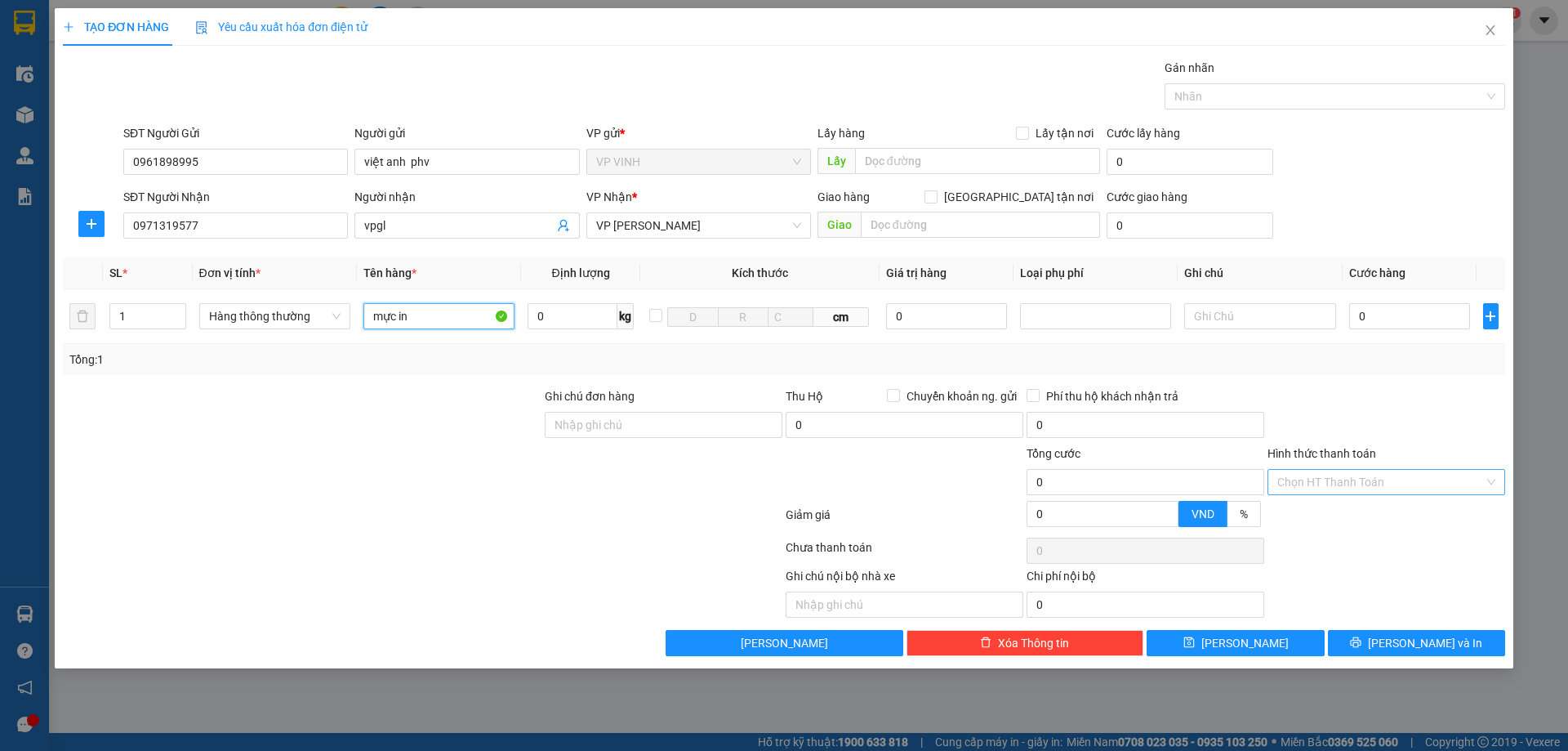
type input "mực in"
click at [1319, 477] on input "Hình thức thanh toán" at bounding box center [1380, 481] width 207 height 25
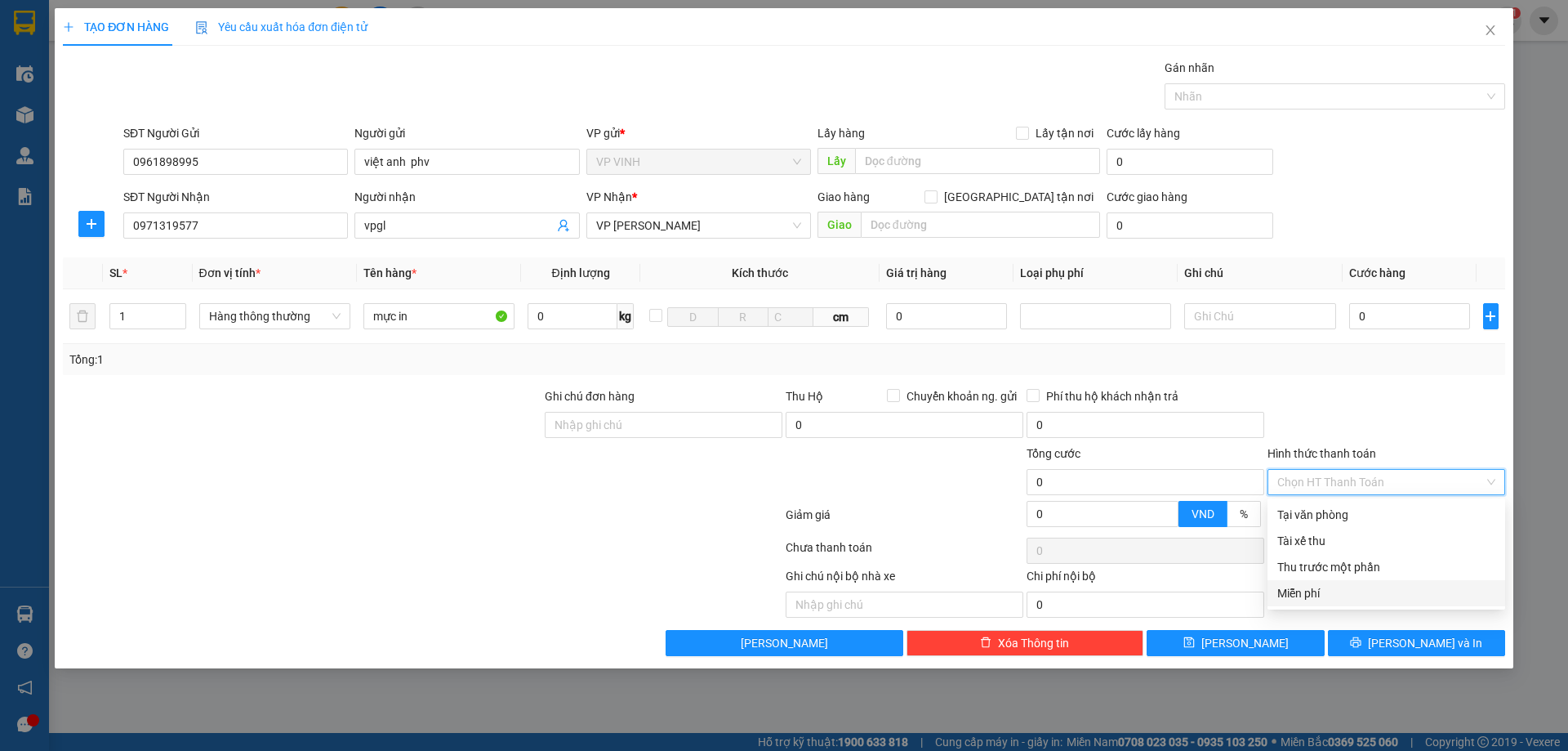
click at [1336, 591] on div "Miễn phí" at bounding box center [1386, 593] width 218 height 18
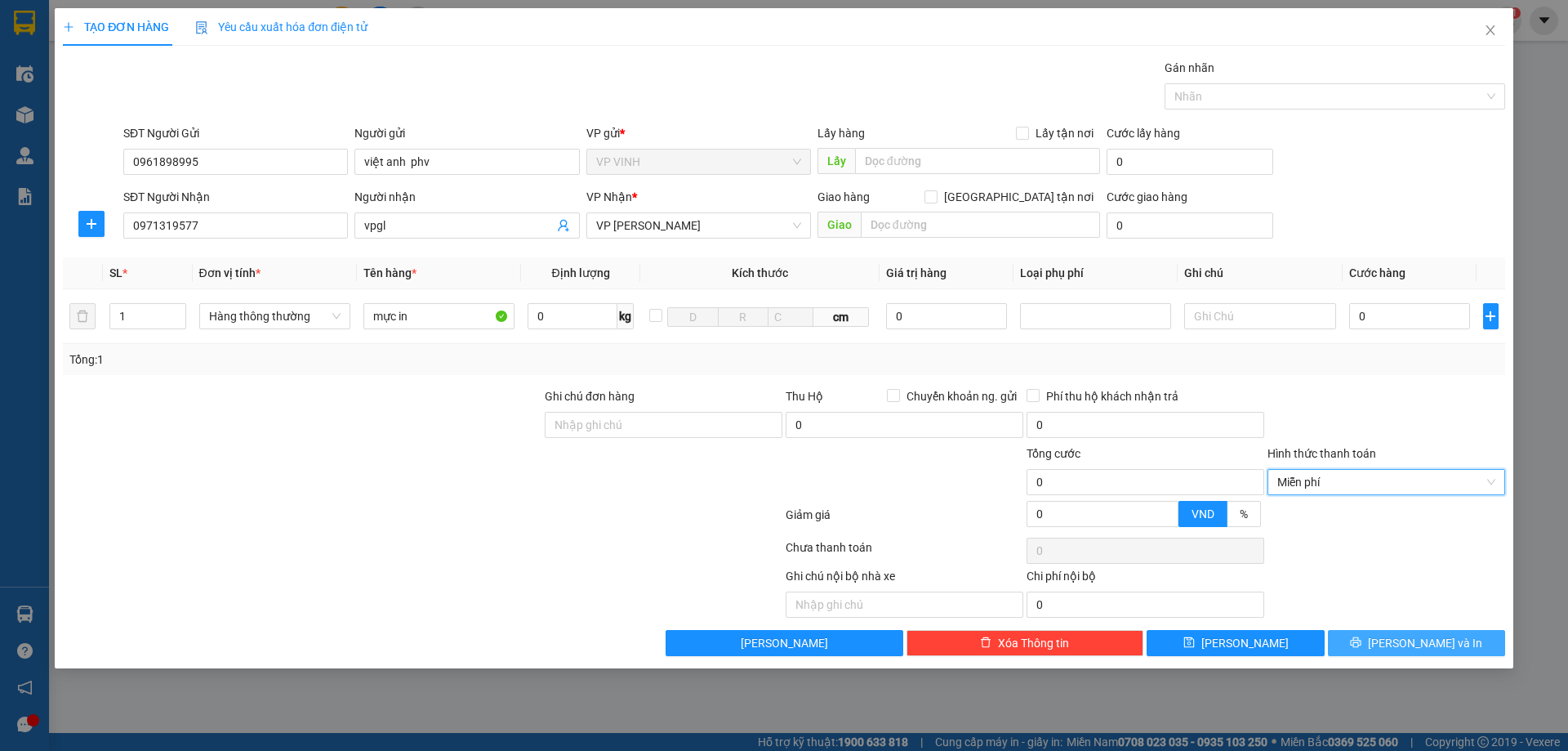
click at [1361, 641] on icon "printer" at bounding box center [1355, 641] width 11 height 11
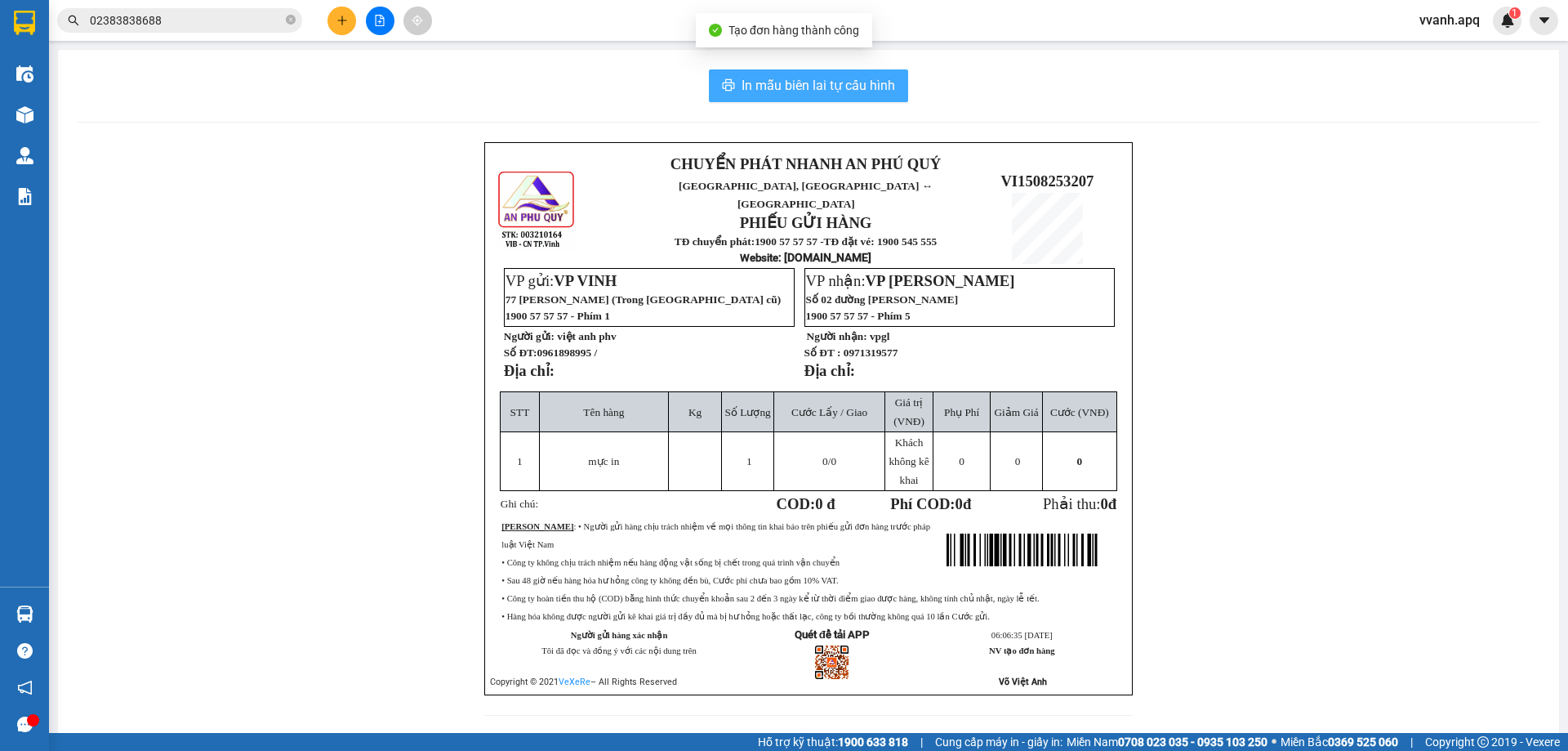
click at [839, 98] on button "In mẫu biên lai tự cấu hình" at bounding box center [808, 85] width 200 height 32
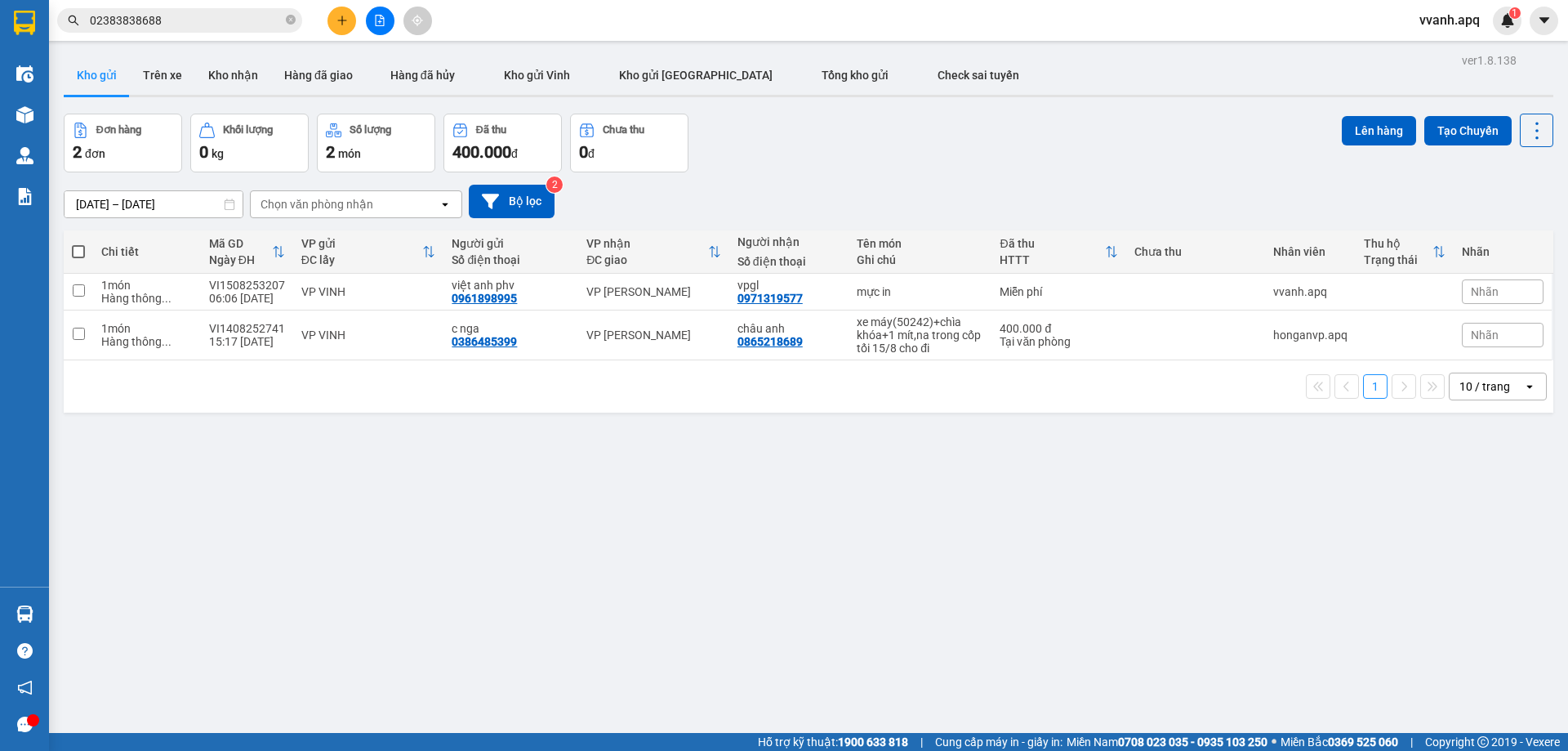
click at [923, 576] on div "ver 1.8.138 Kho gửi Trên xe Kho nhận Hàng đã giao Hàng đã hủy Kho gửi Vinh Kho …" at bounding box center [808, 424] width 1503 height 751
click at [990, 465] on div "ver 1.8.138 Kho gửi Trên xe Kho nhận Hàng đã giao Hàng đã hủy Kho gửi Vinh Kho …" at bounding box center [808, 424] width 1503 height 751
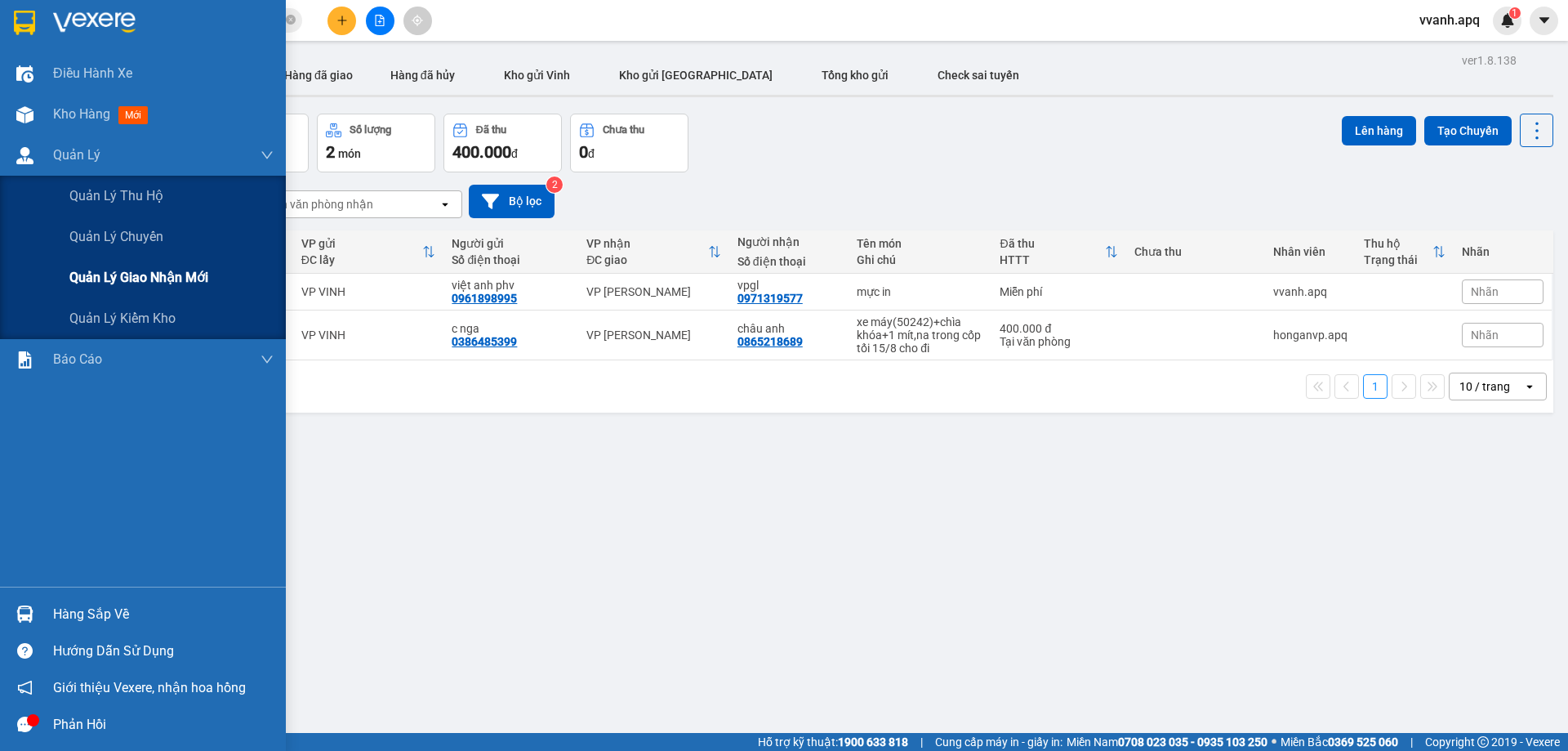
click at [140, 266] on div "Quản lý giao nhận mới" at bounding box center [171, 278] width 204 height 40
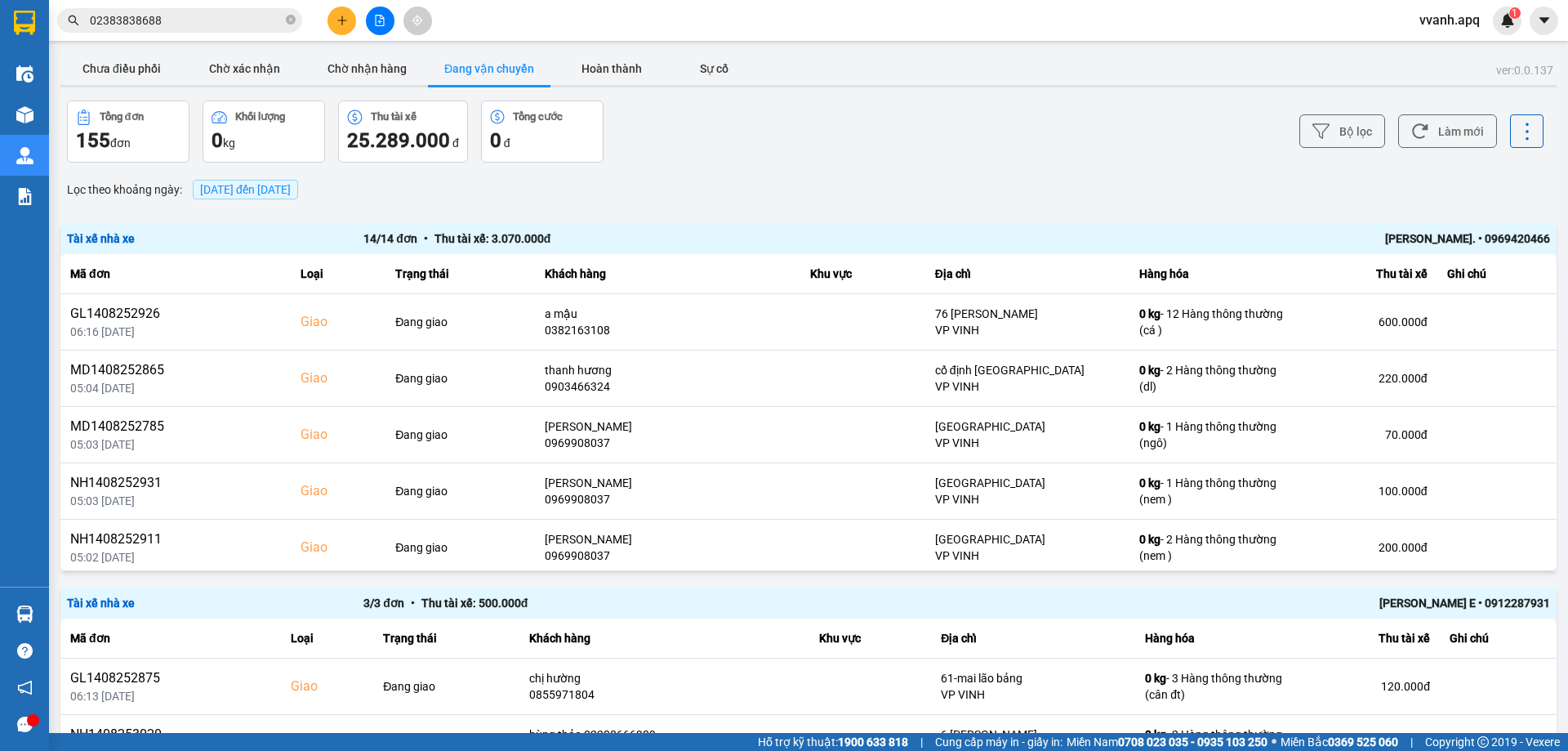
click at [1438, 234] on div "[PERSON_NAME]. • 0969420466" at bounding box center [1253, 238] width 593 height 18
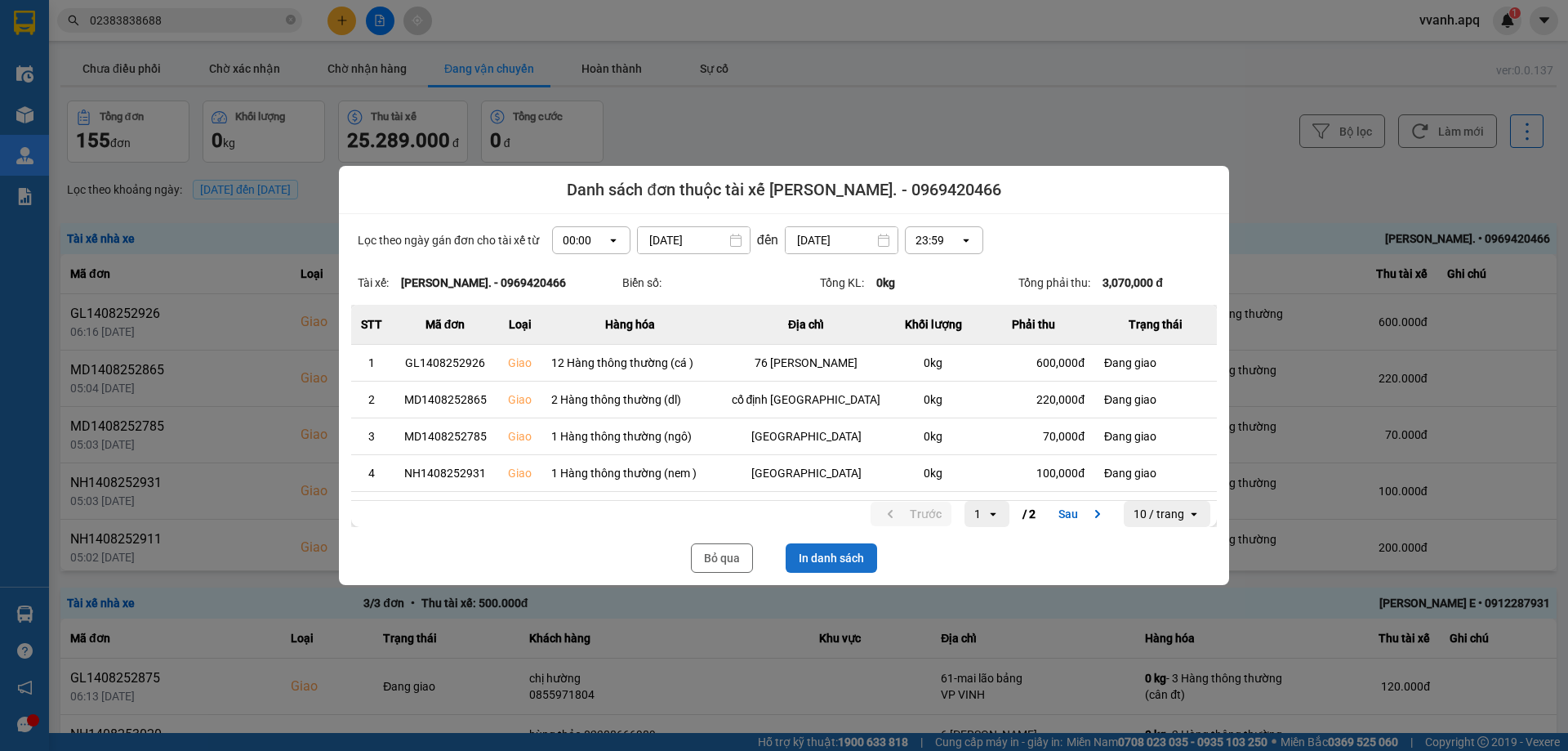
click at [806, 556] on button "In danh sách" at bounding box center [831, 558] width 91 height 29
click at [736, 557] on button "Bỏ qua" at bounding box center [721, 558] width 62 height 29
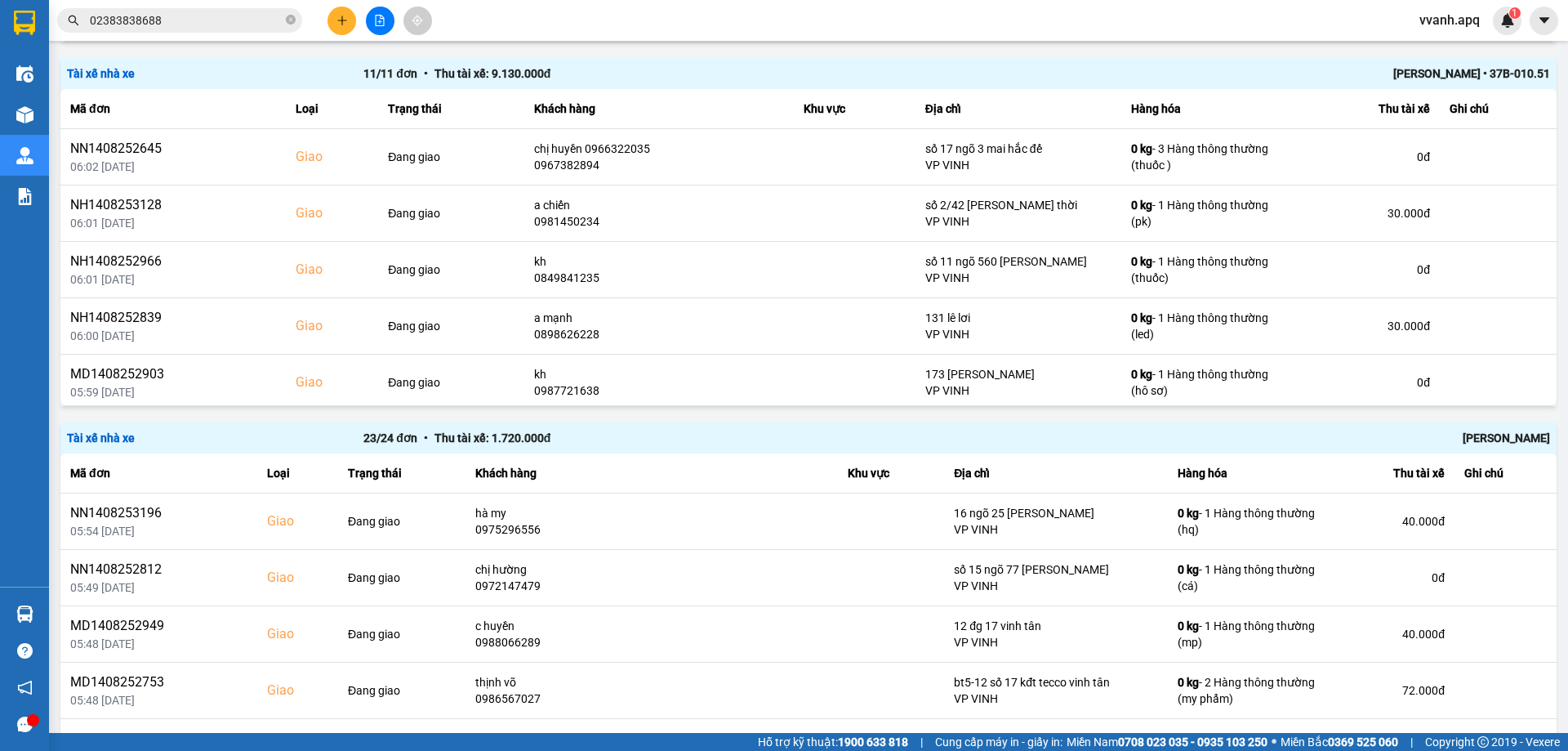
scroll to position [1960, 0]
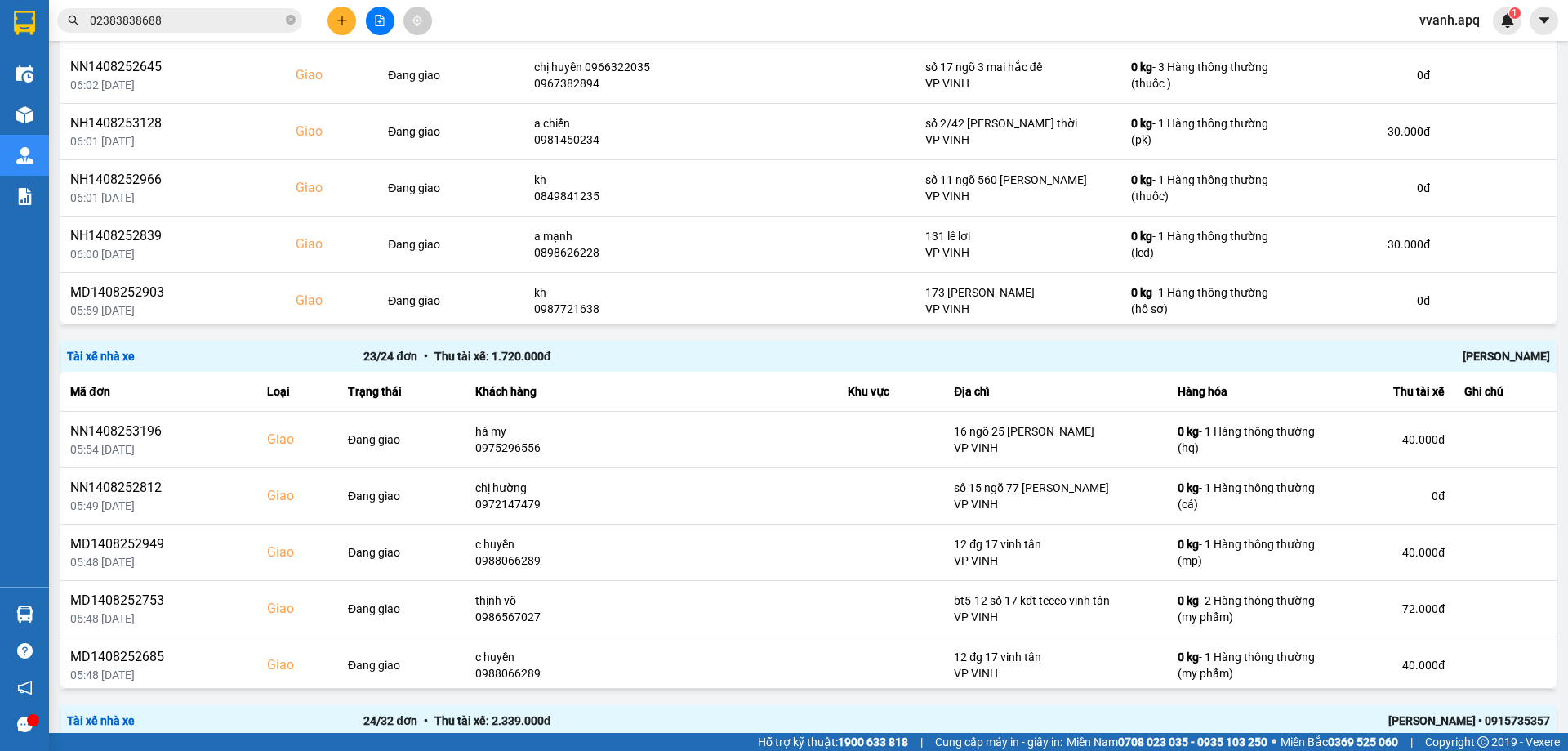
click at [1512, 341] on div "Tài xế nhà xe 23 / 24 đơn • Thu tài xế: 1.720.000 đ [PERSON_NAME]" at bounding box center [809, 356] width 1496 height 31
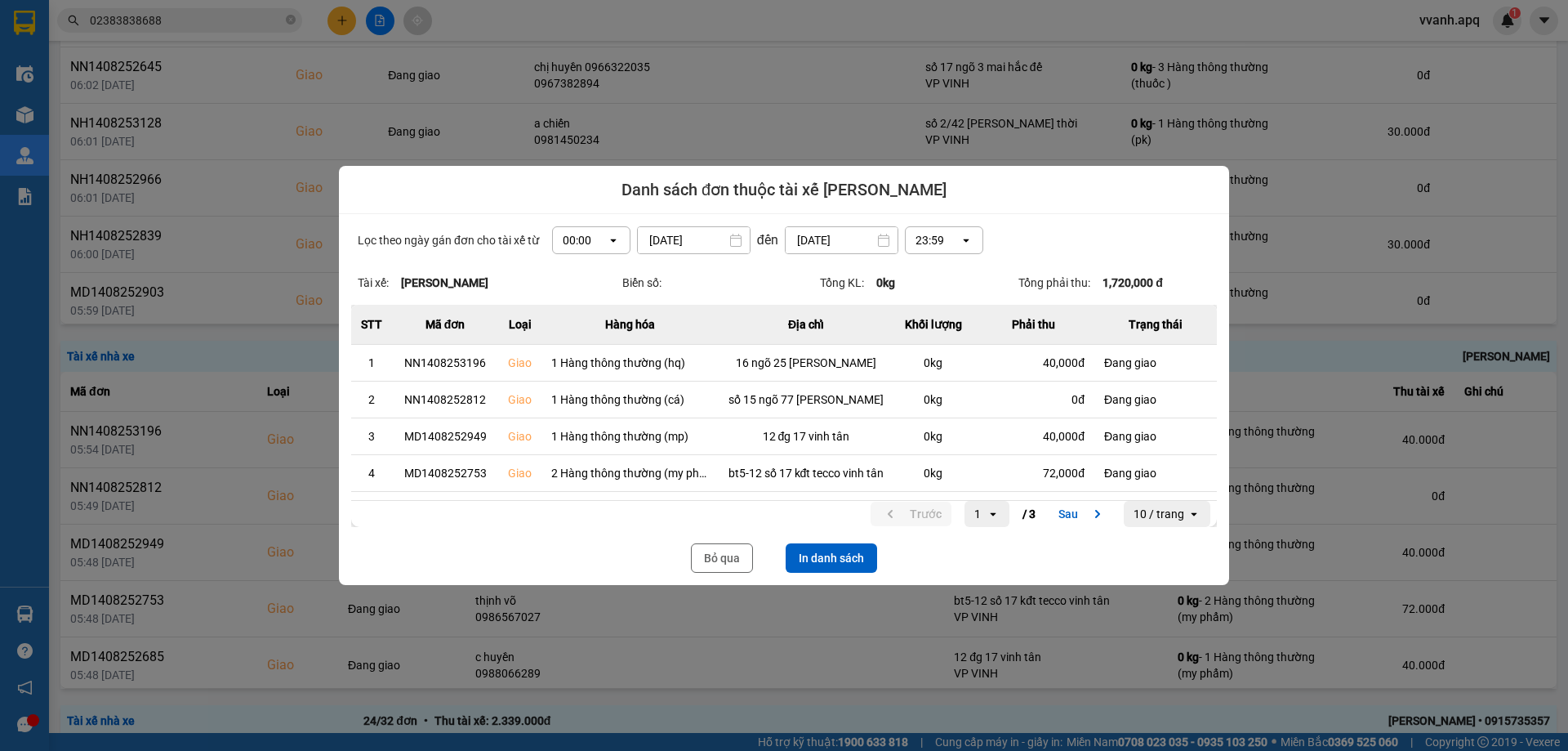
click at [818, 544] on button "In danh sách" at bounding box center [831, 558] width 91 height 29
click at [705, 550] on button "Bỏ qua" at bounding box center [721, 558] width 62 height 29
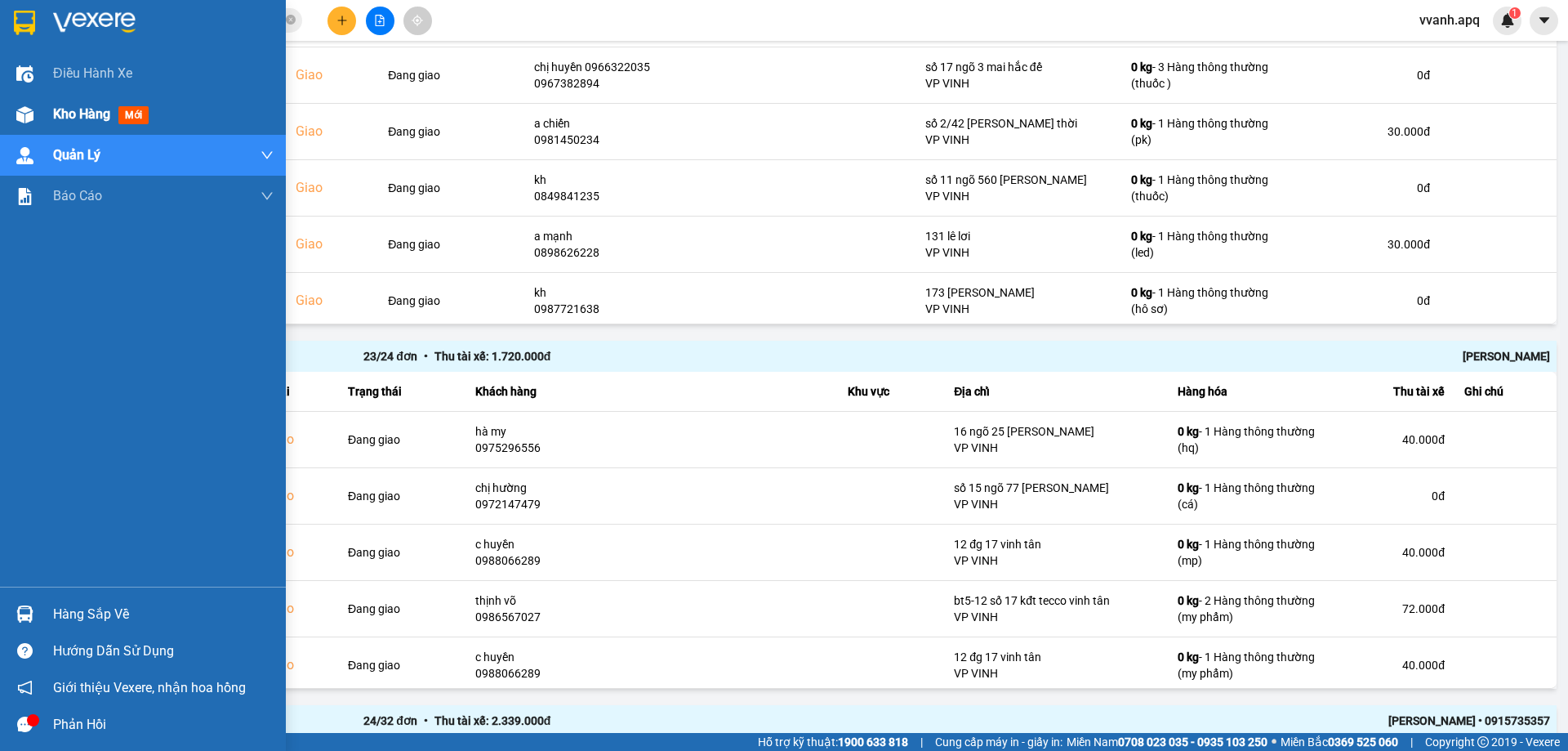
click at [35, 121] on div at bounding box center [25, 114] width 29 height 29
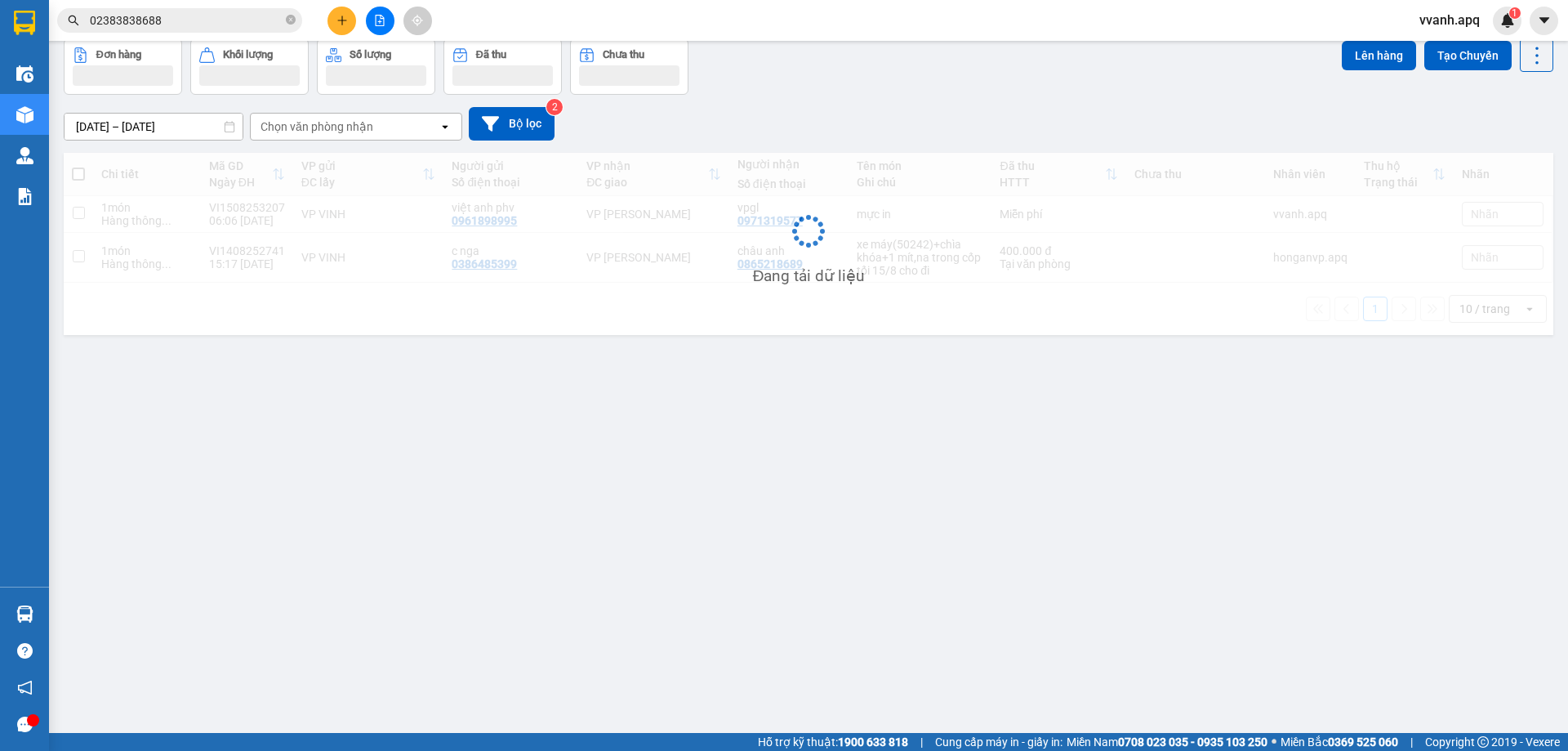
scroll to position [75, 0]
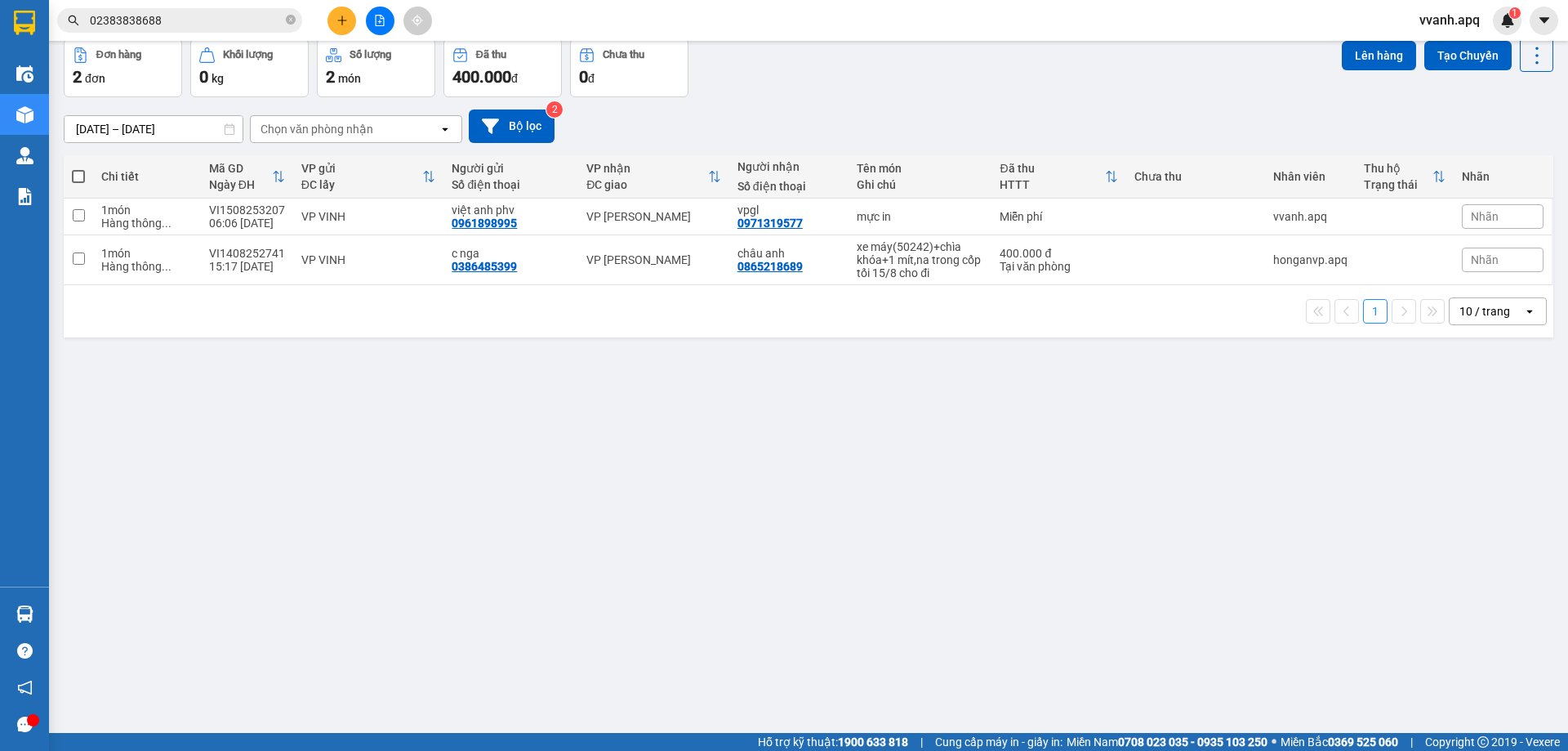
click at [883, 444] on div "ver 1.8.138 Kho gửi Trên xe Kho nhận Hàng đã giao Hàng đã hủy Kho gửi Vinh Kho …" at bounding box center [808, 350] width 1503 height 751
click at [194, 17] on input "02383838688" at bounding box center [186, 20] width 192 height 18
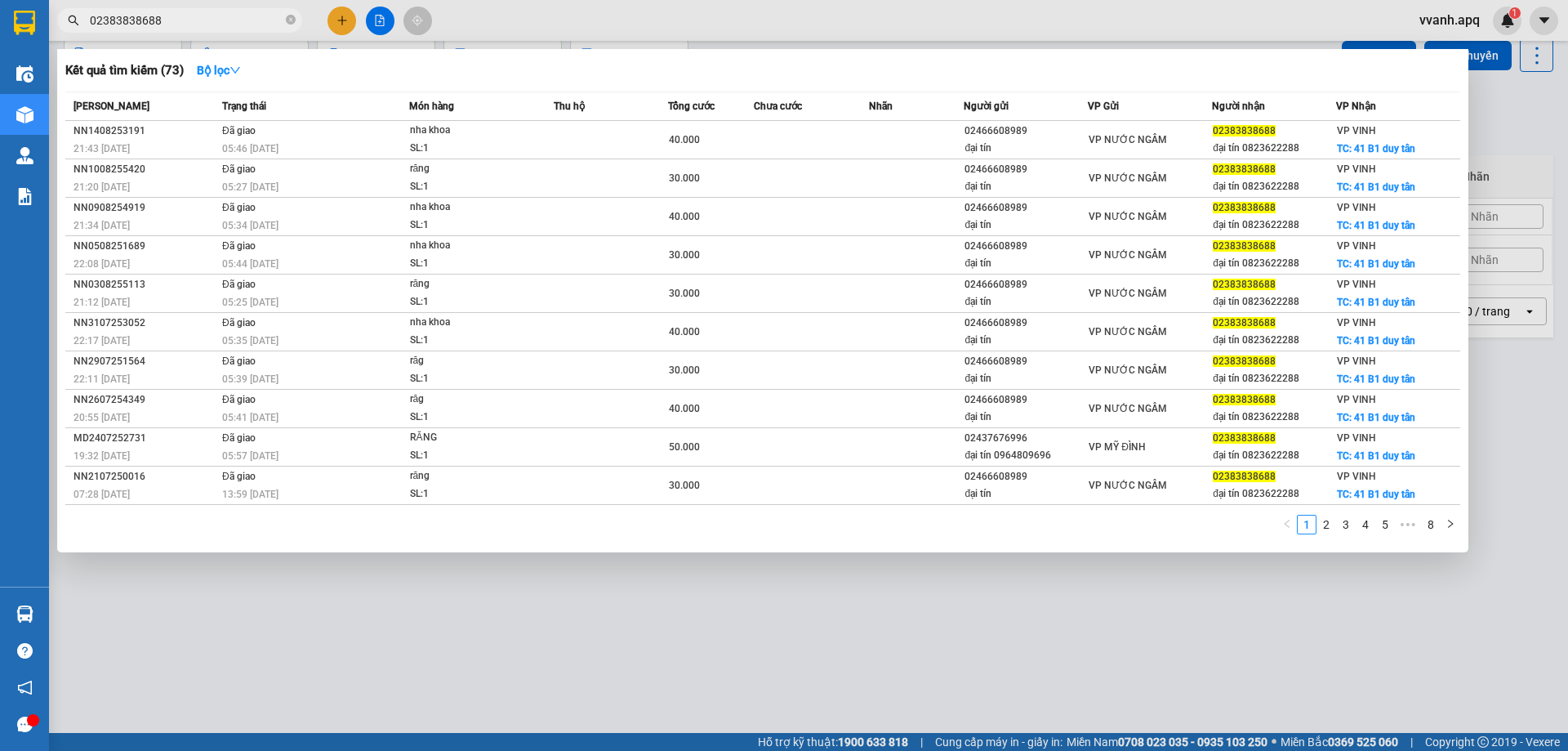
click at [194, 17] on input "02383838688" at bounding box center [186, 20] width 192 height 18
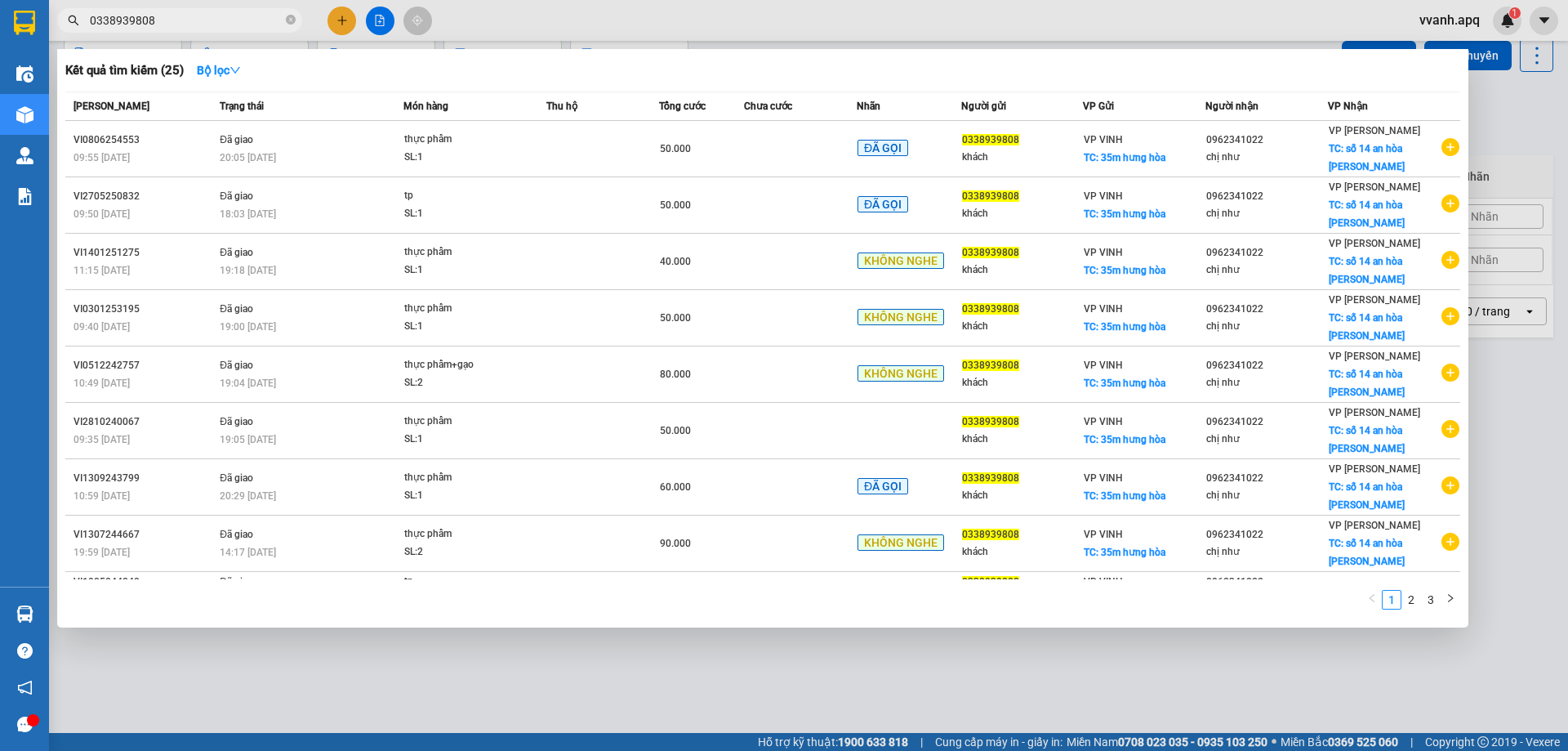
click at [201, 26] on input "0338939808" at bounding box center [186, 20] width 192 height 18
type input "0338939808"
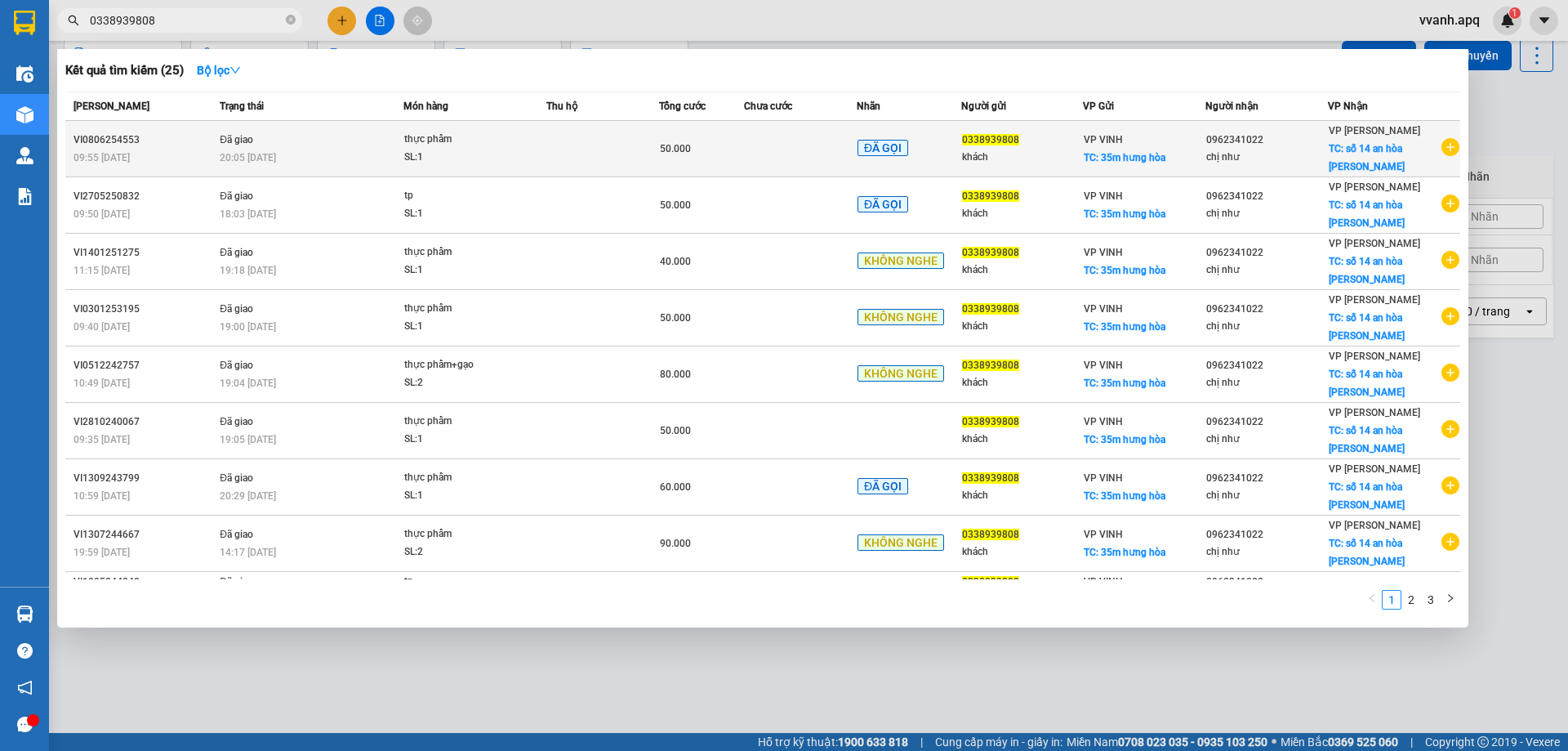
click at [657, 137] on td at bounding box center [603, 148] width 112 height 56
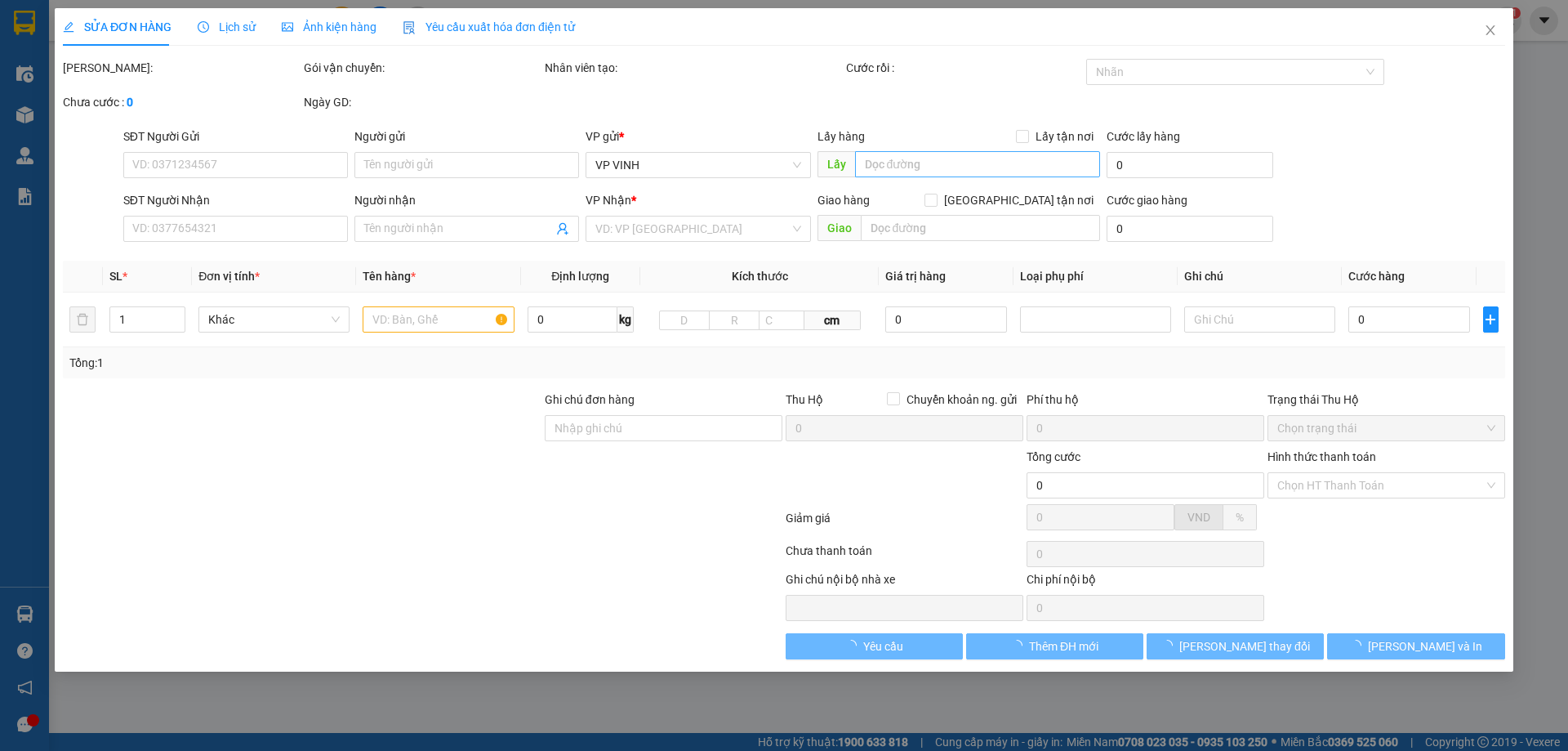
type input "0338939808"
type input "khách"
checkbox input "true"
type input "35m hưng hòa"
type input "0962341022"
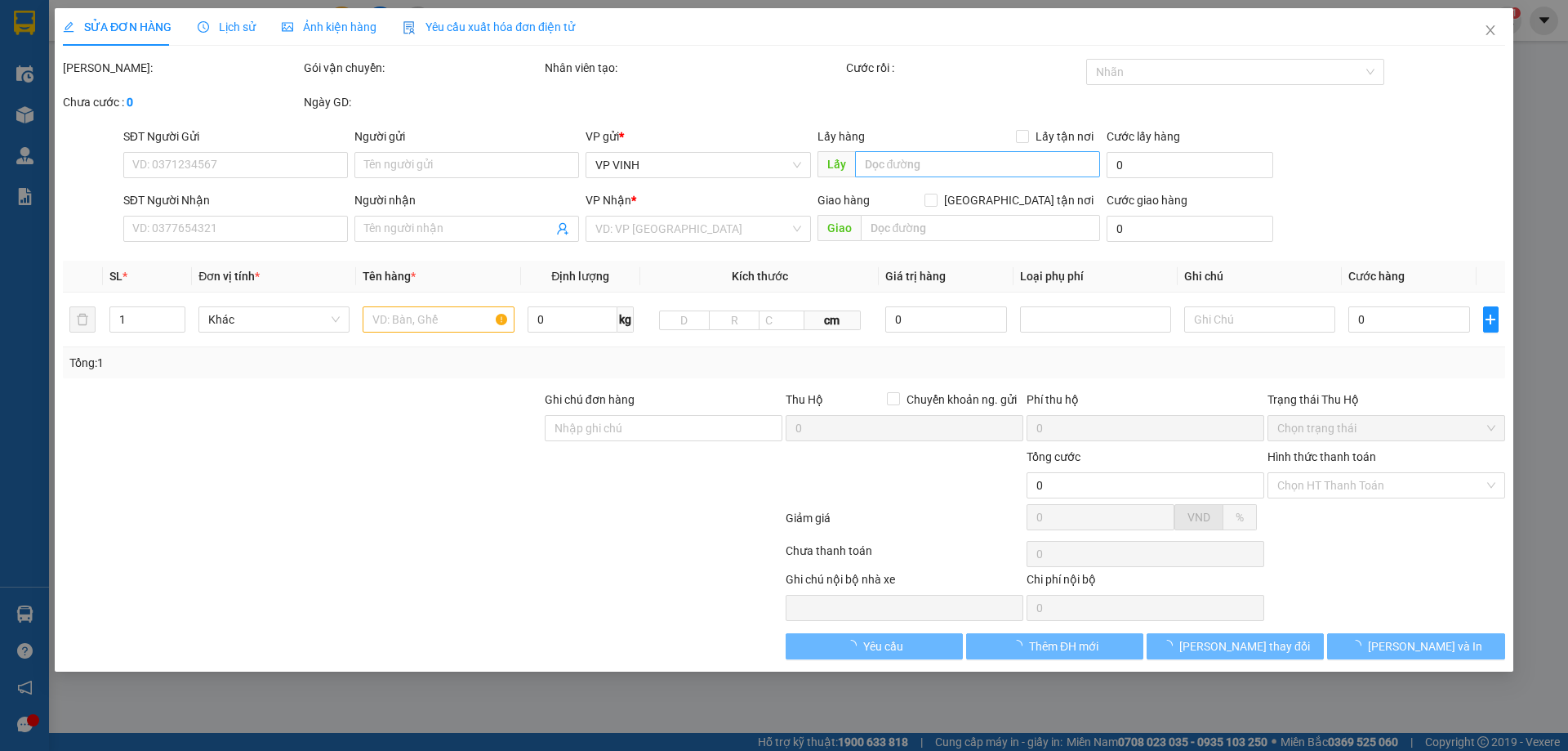
type input "chị như"
checkbox input "true"
type input "số 14 an [PERSON_NAME]"
type input "50.000"
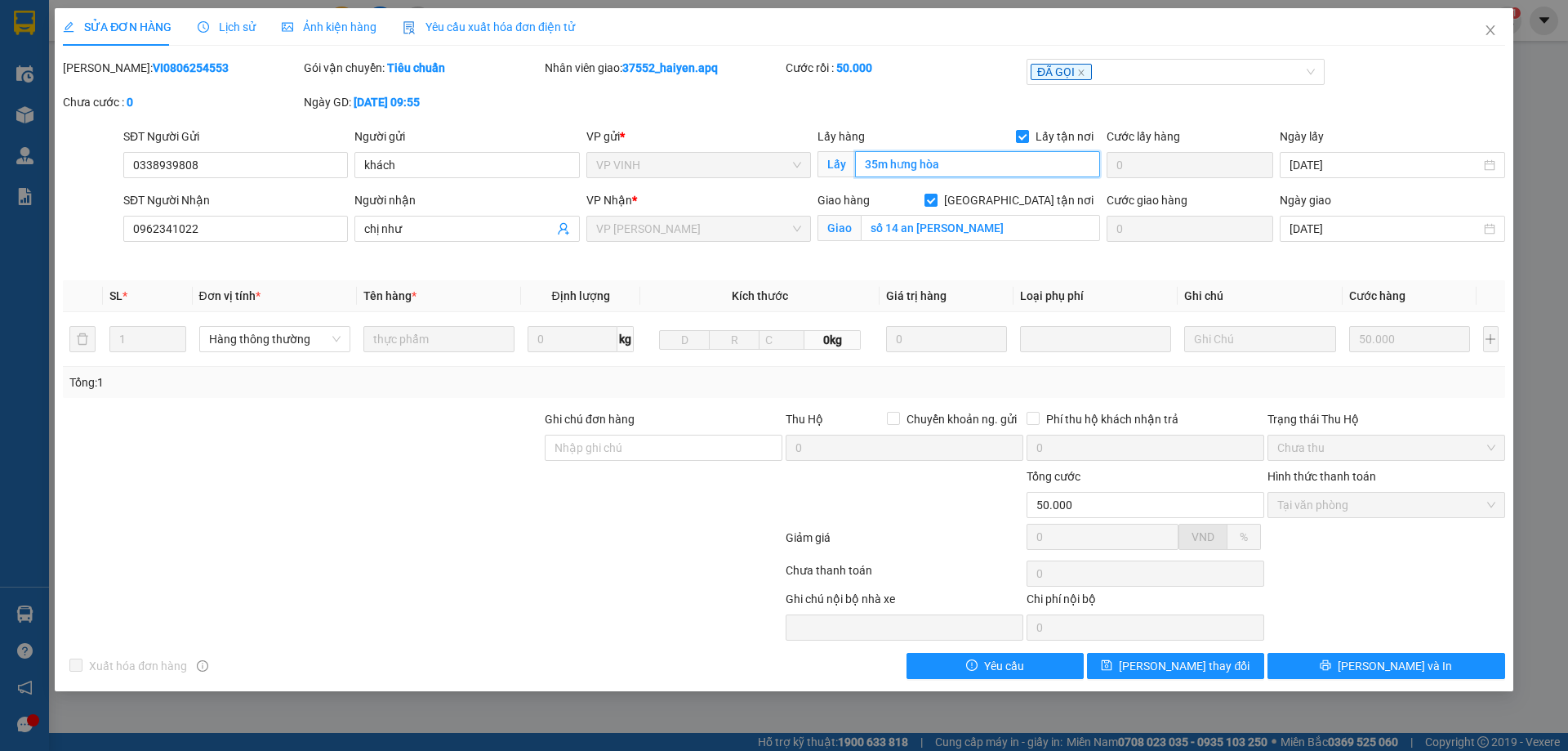
click at [889, 173] on input "35m hưng hòa" at bounding box center [977, 164] width 245 height 26
click at [1491, 32] on icon "close" at bounding box center [1490, 30] width 9 height 10
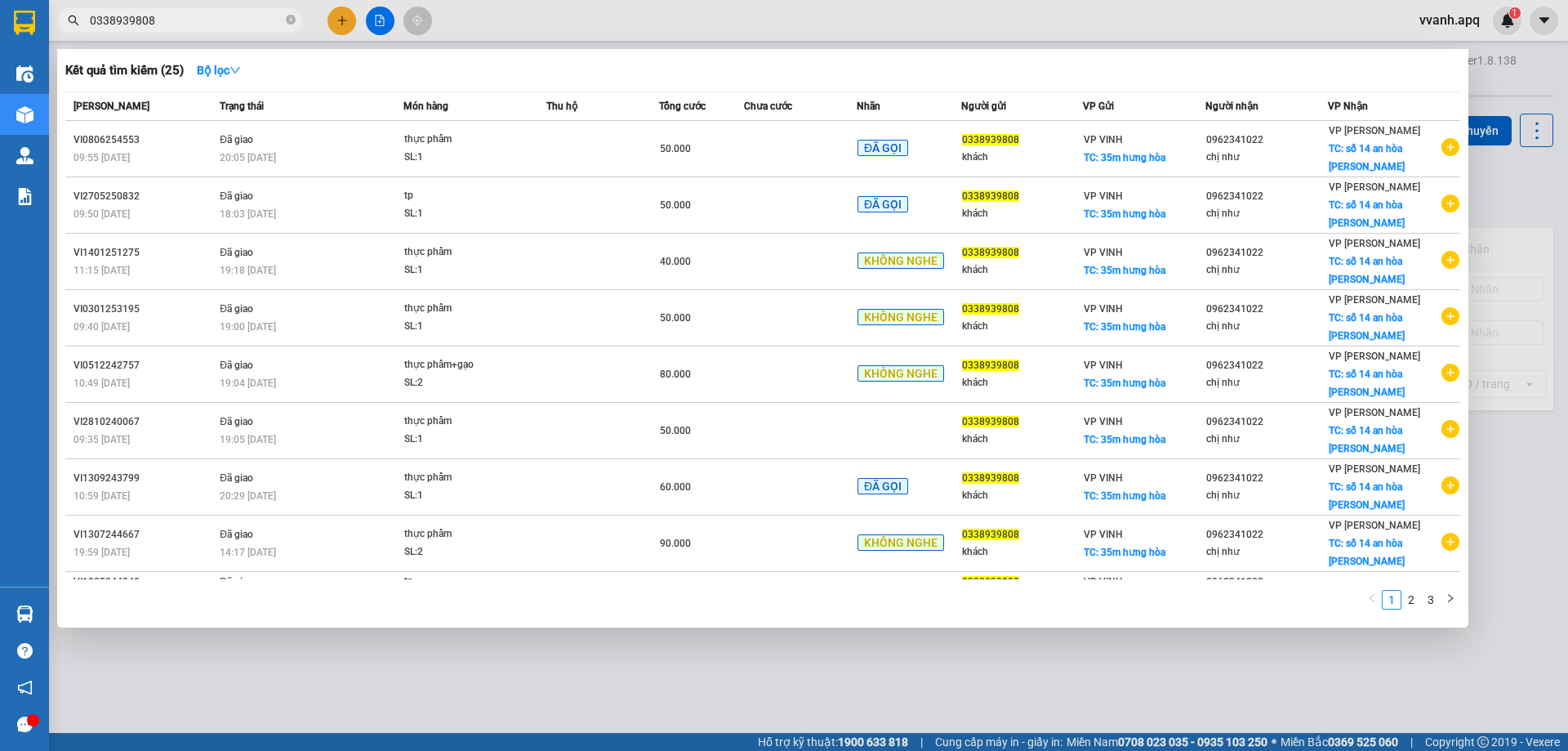
click at [164, 26] on input "0338939808" at bounding box center [186, 20] width 192 height 18
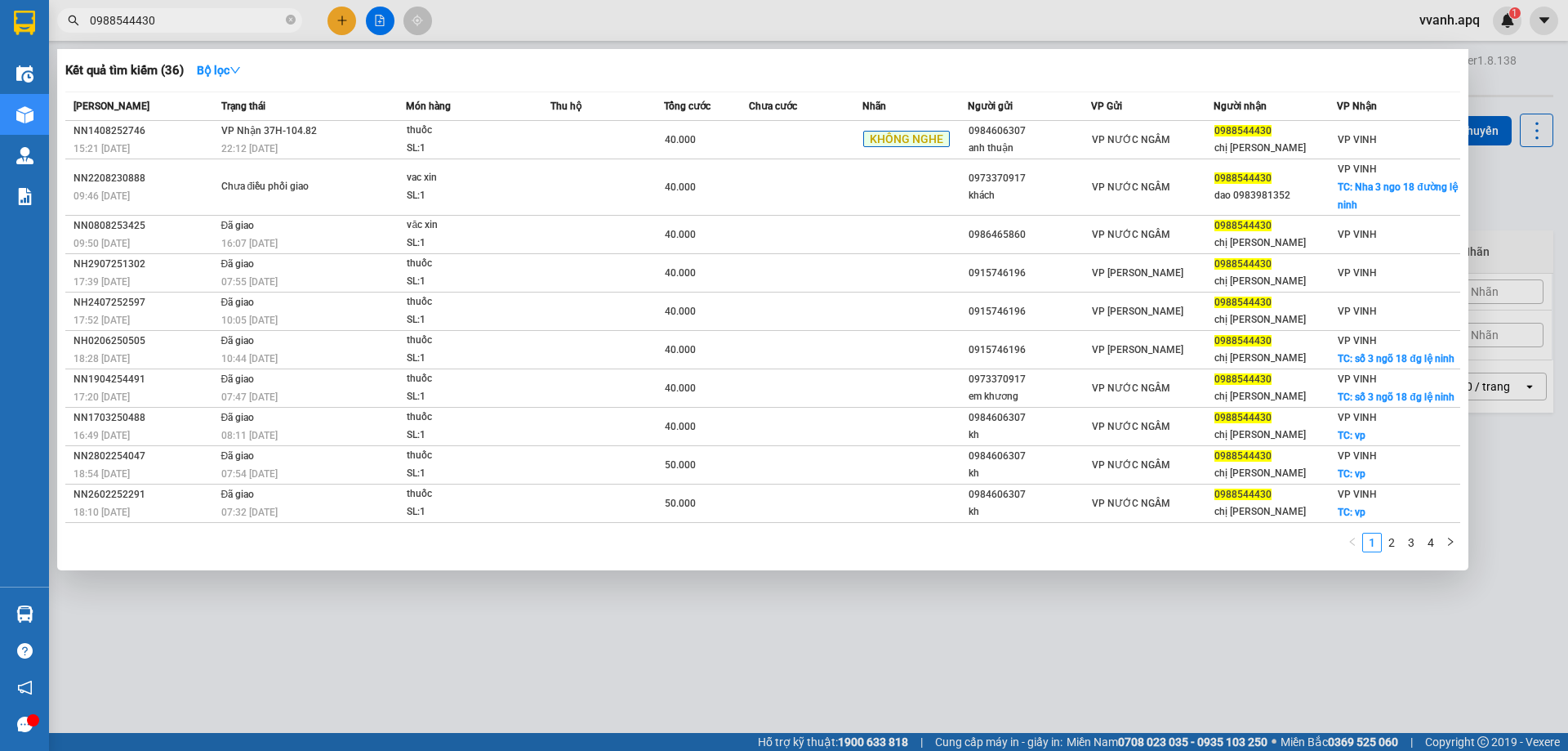
click at [536, 25] on div at bounding box center [784, 376] width 1568 height 751
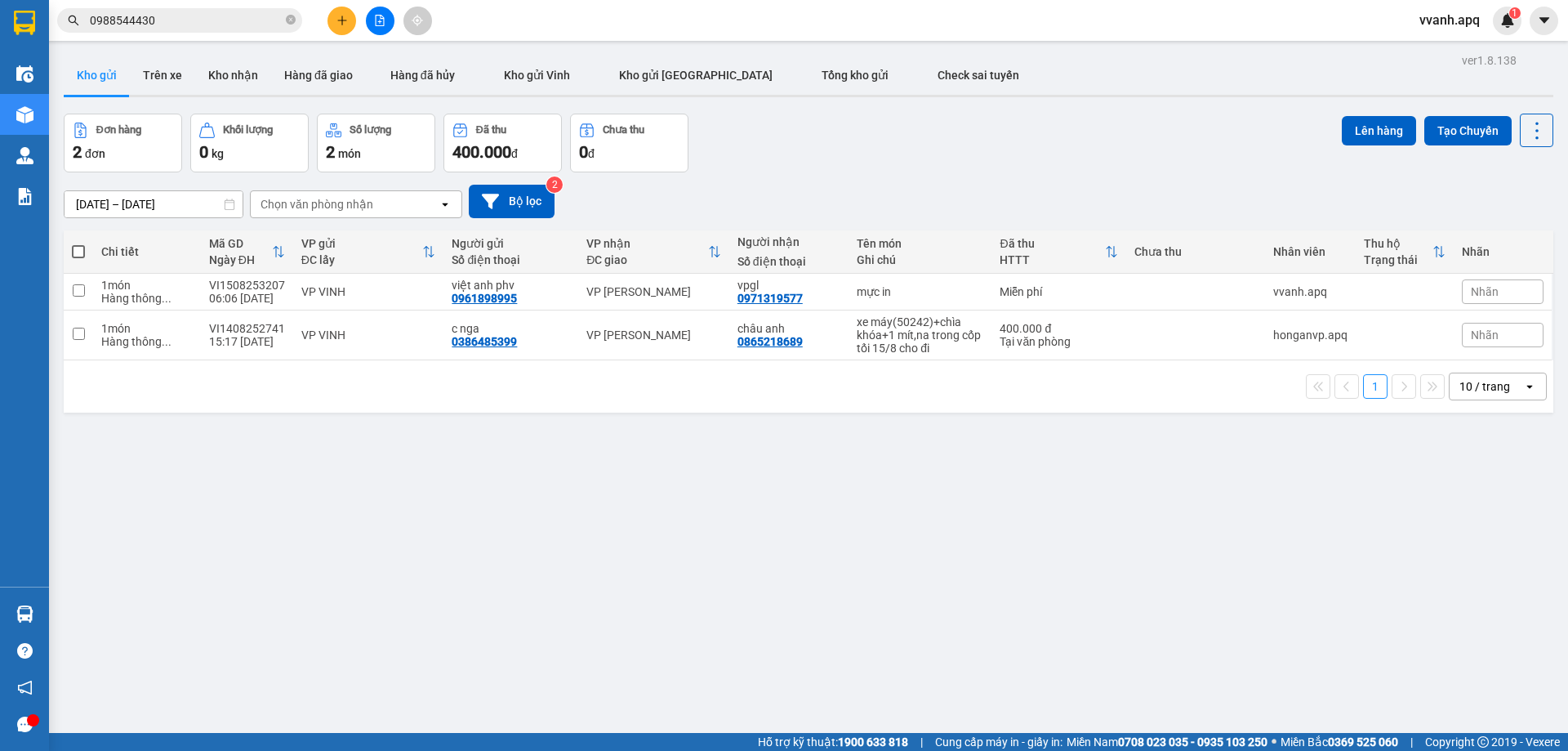
click at [234, 22] on input "0988544430" at bounding box center [186, 20] width 192 height 18
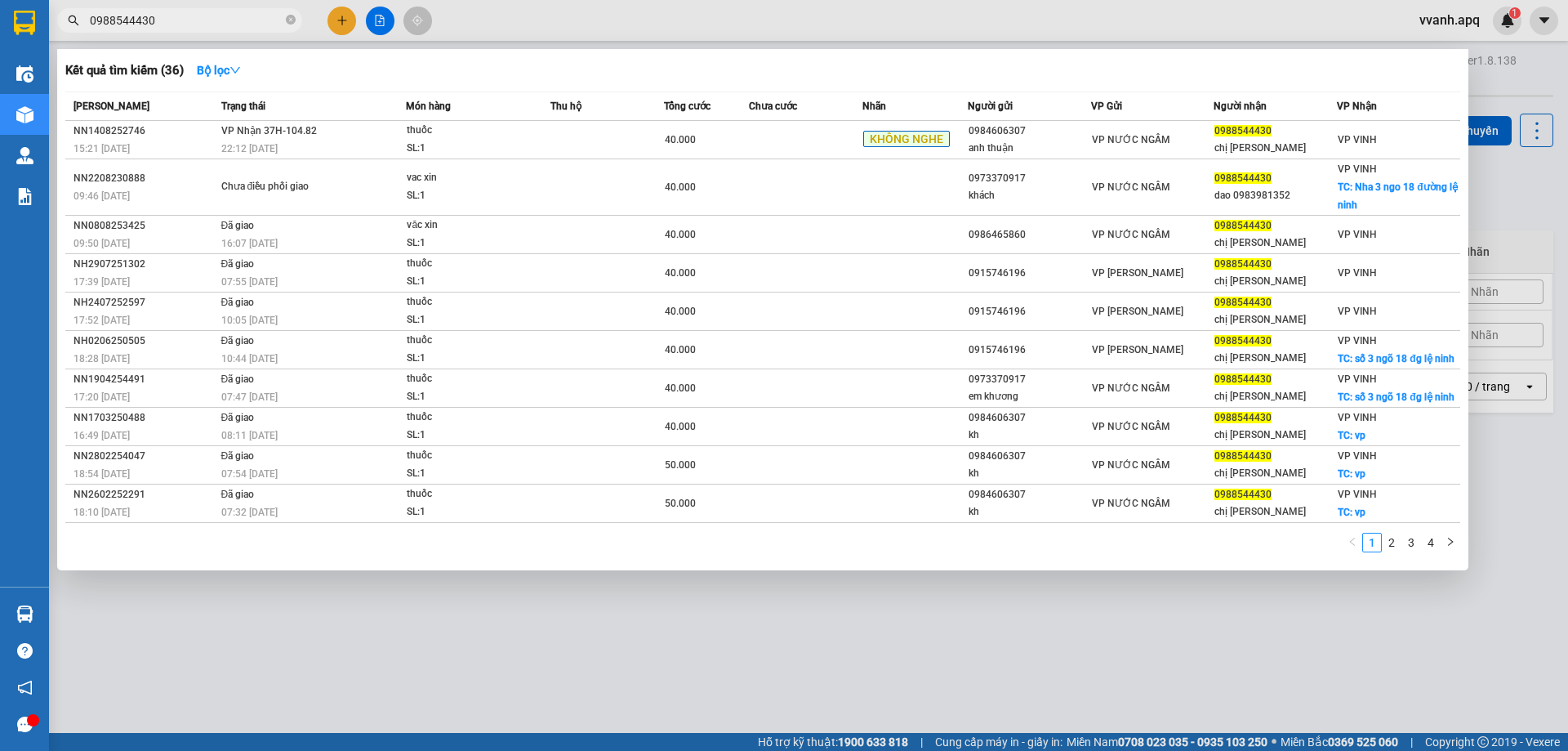
click at [234, 22] on input "0988544430" at bounding box center [186, 20] width 192 height 18
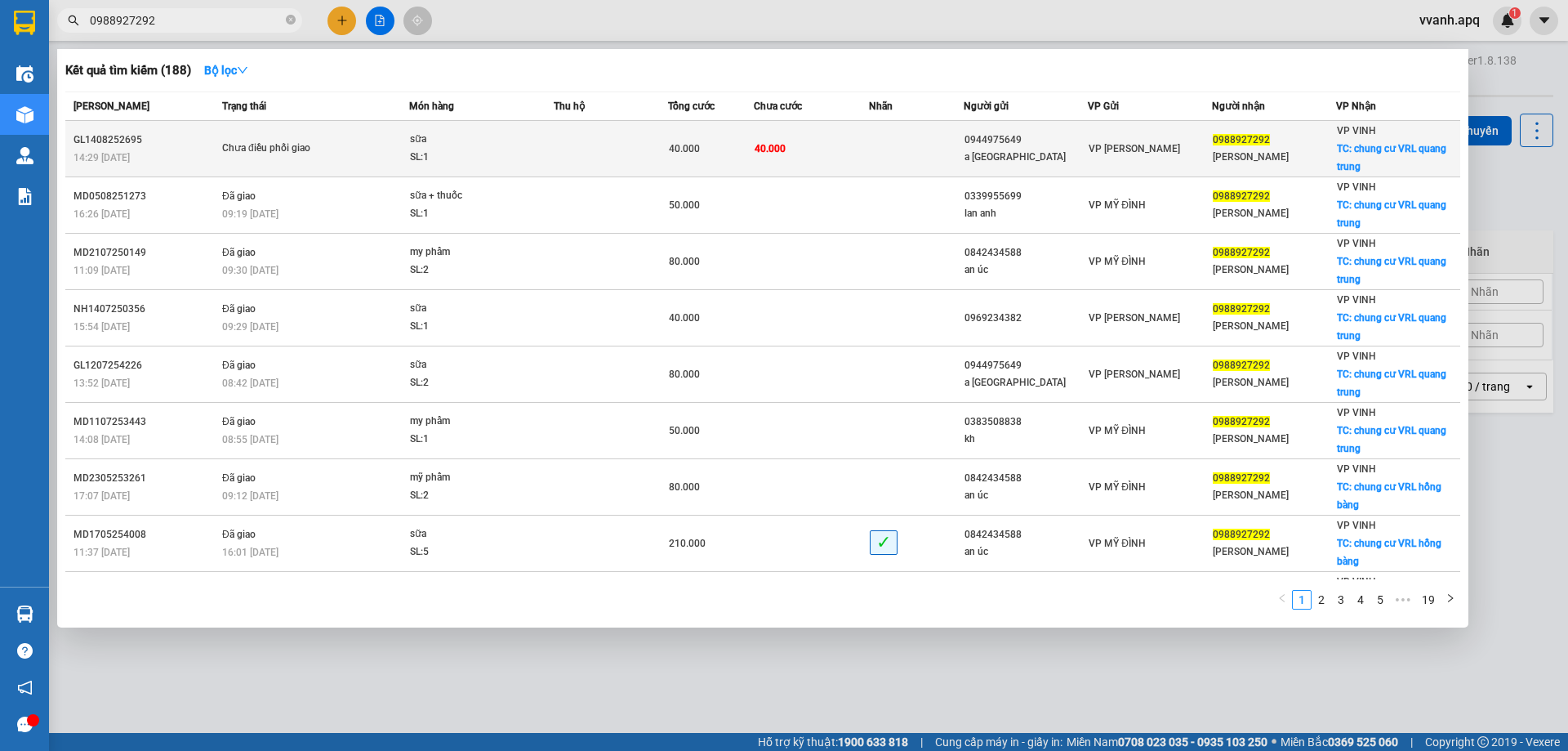
type input "0988927292"
click at [1134, 131] on td "VP [PERSON_NAME]" at bounding box center [1149, 148] width 124 height 56
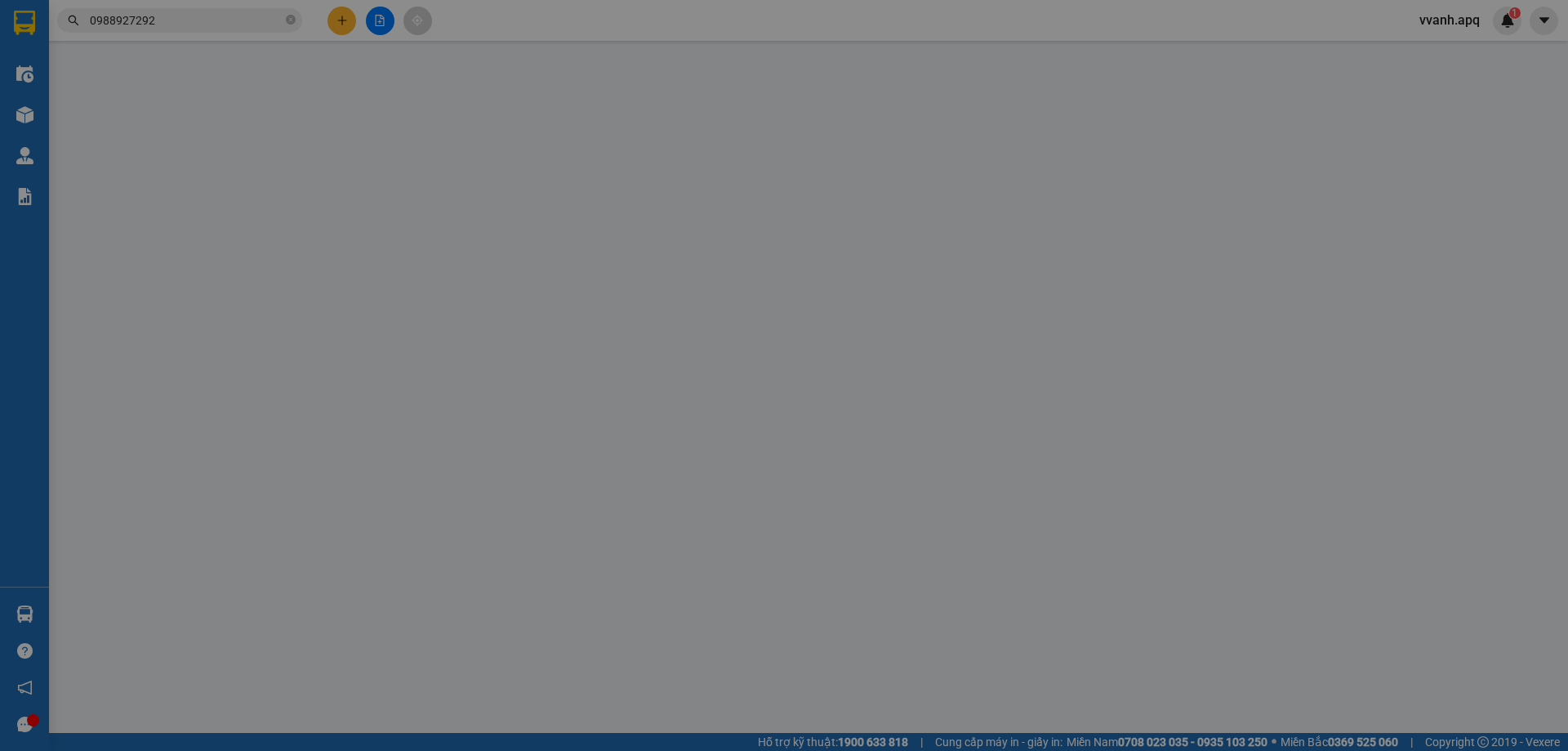
type input "0944975649"
type input "a [GEOGRAPHIC_DATA]"
type input "0988927292"
type input "[PERSON_NAME]"
checkbox input "true"
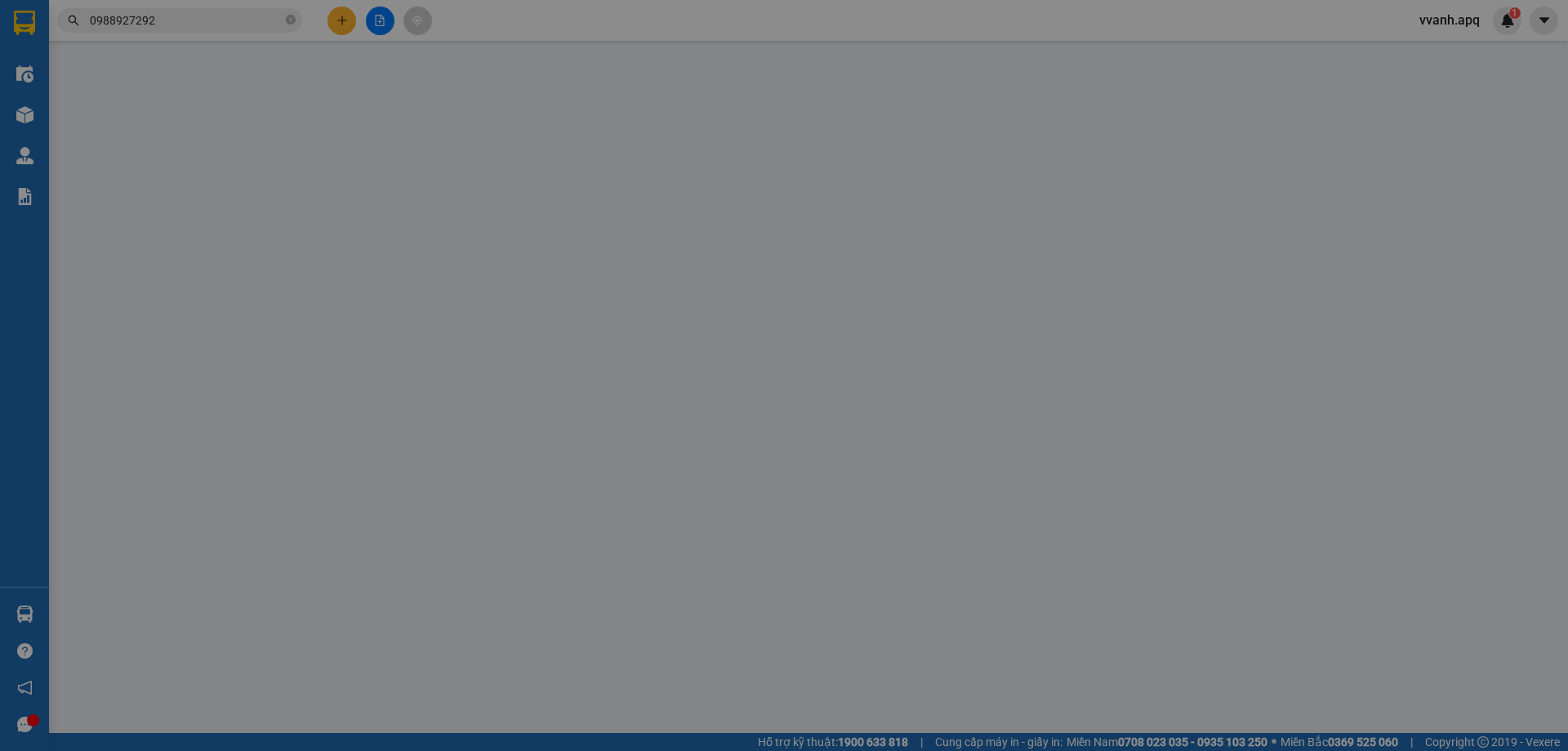
type input "chung cư VRL [GEOGRAPHIC_DATA]"
type input "40.000"
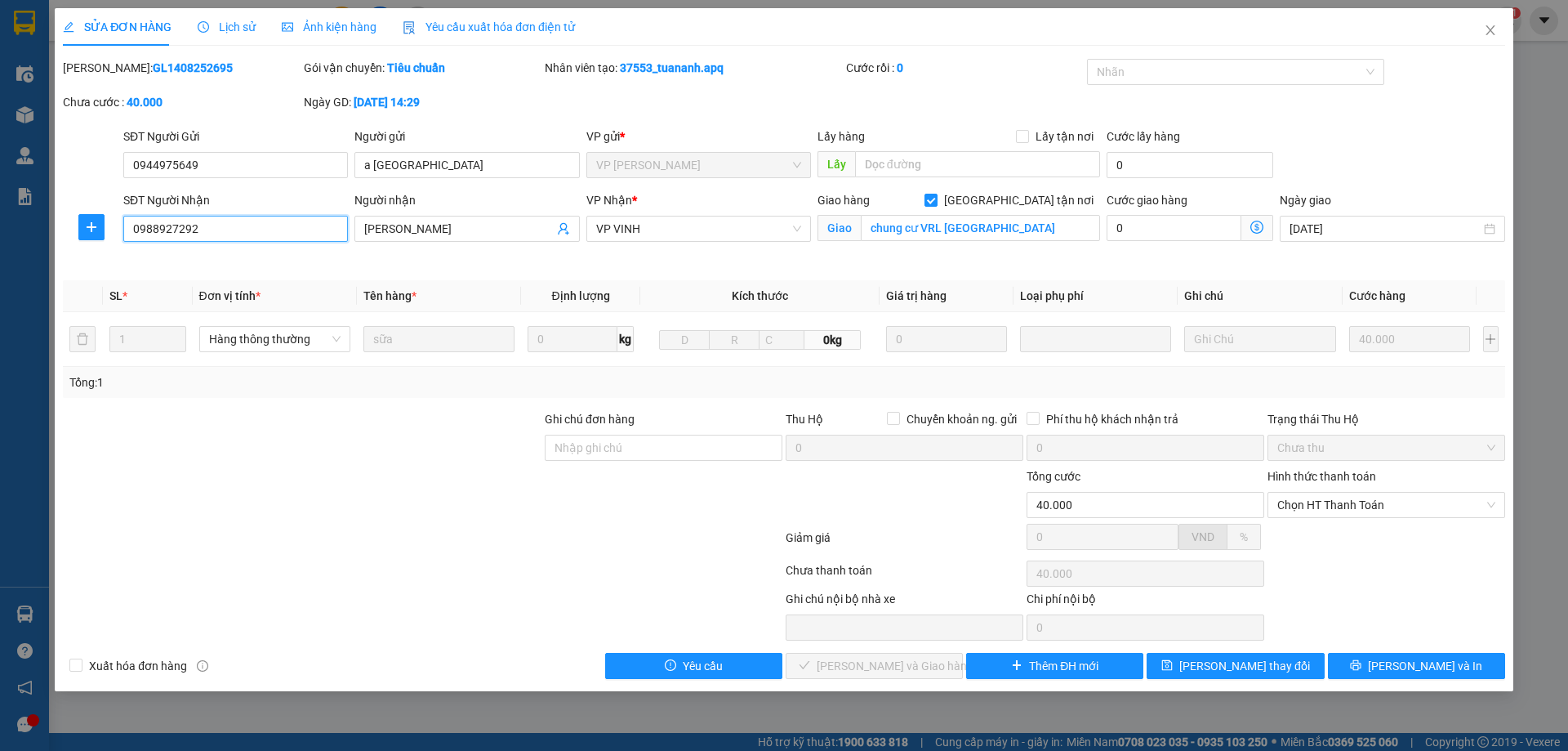
click at [195, 236] on input "0988927292" at bounding box center [236, 228] width 225 height 26
click at [1494, 31] on icon "close" at bounding box center [1490, 30] width 13 height 13
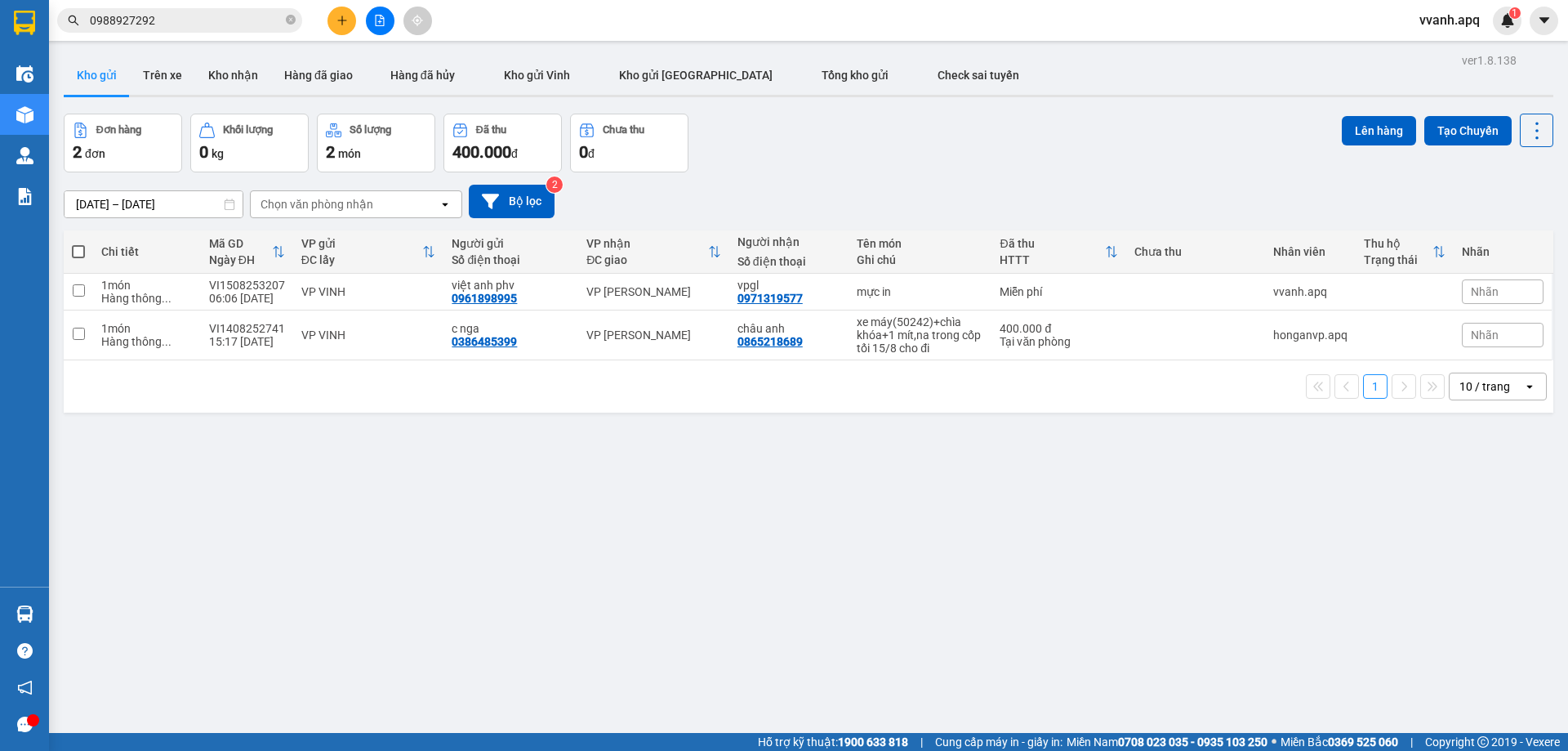
click at [235, 23] on input "0988927292" at bounding box center [186, 20] width 192 height 18
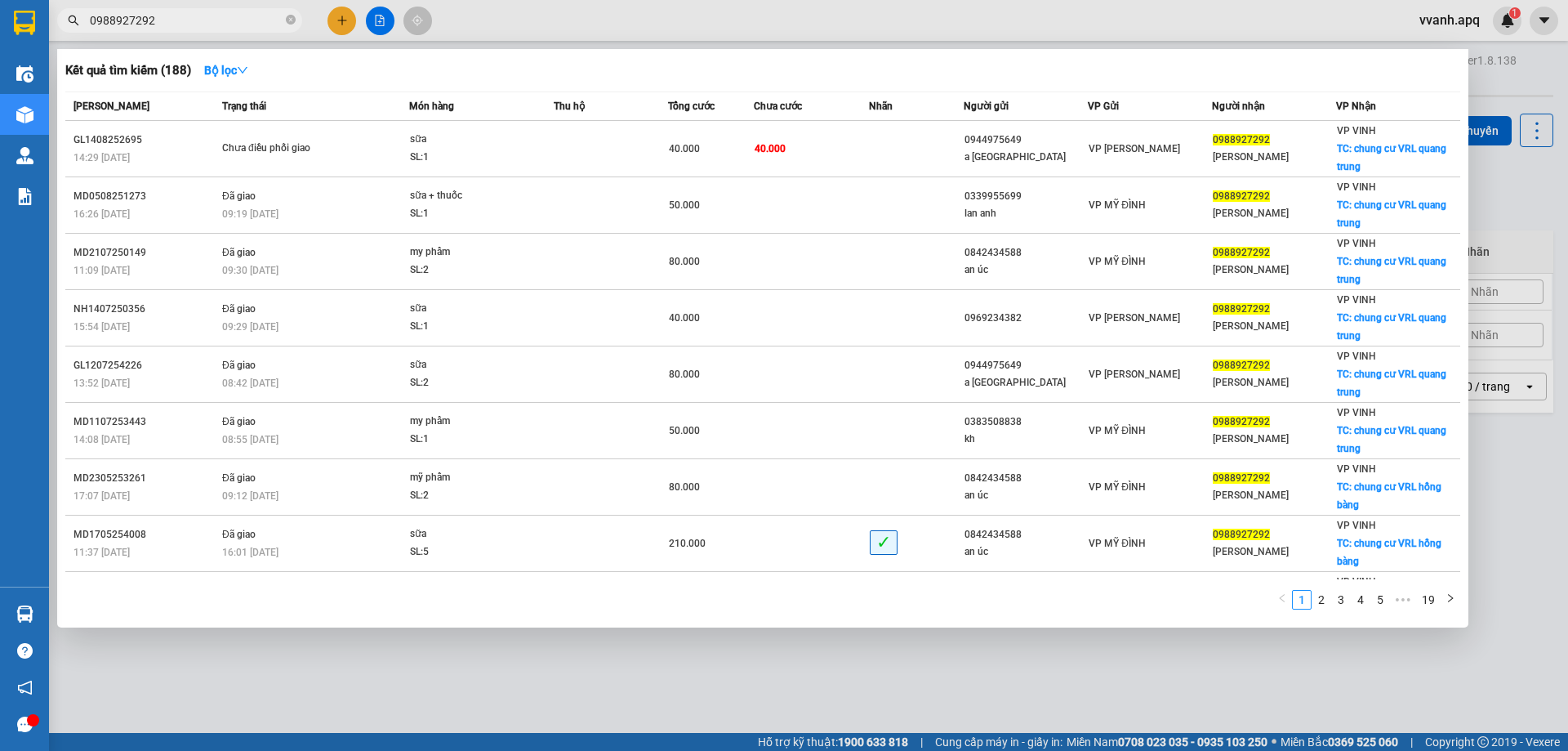
click at [235, 23] on input "0988927292" at bounding box center [186, 20] width 192 height 18
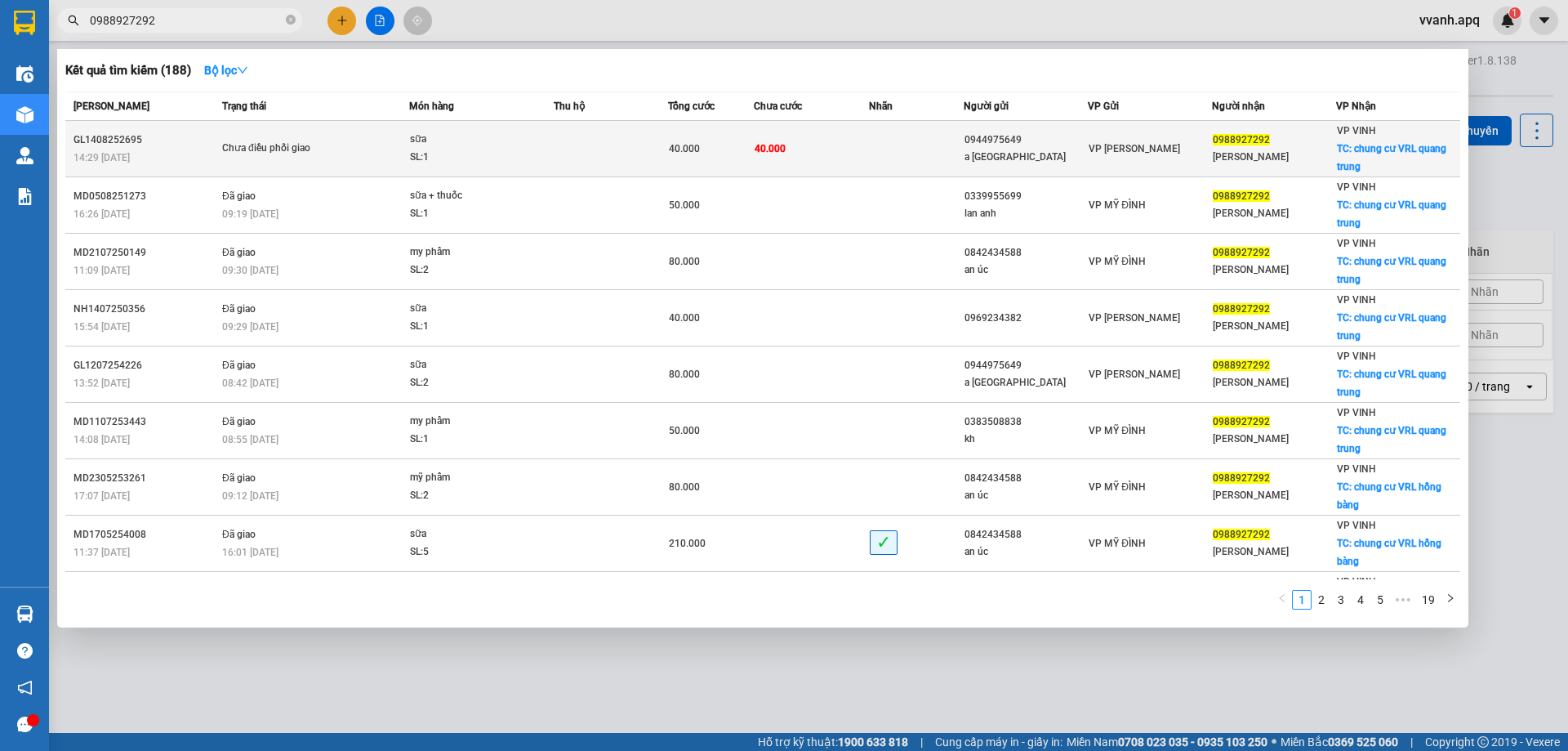
click at [605, 155] on td at bounding box center [611, 148] width 114 height 56
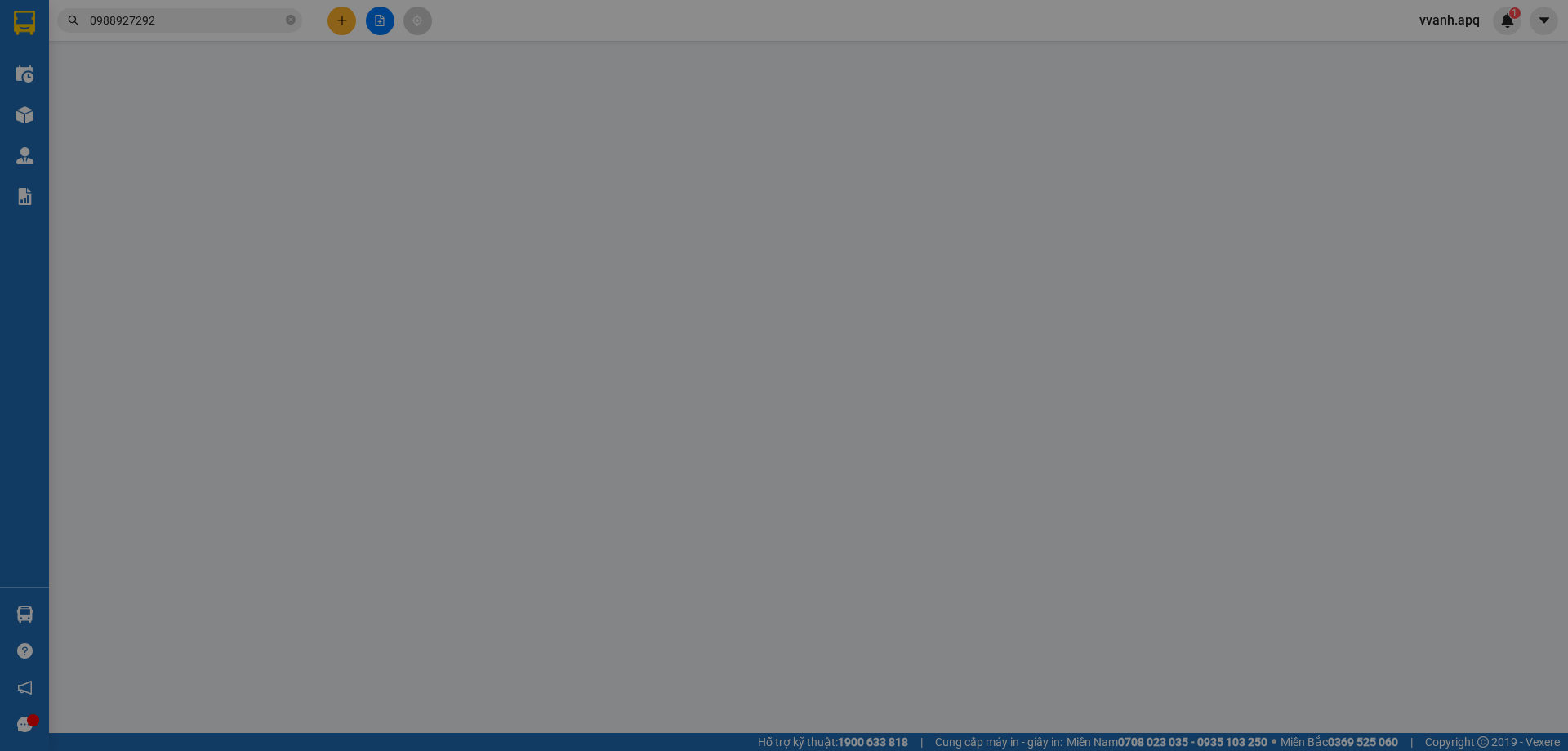
type input "0944975649"
type input "a [GEOGRAPHIC_DATA]"
type input "0988927292"
type input "[PERSON_NAME]"
checkbox input "true"
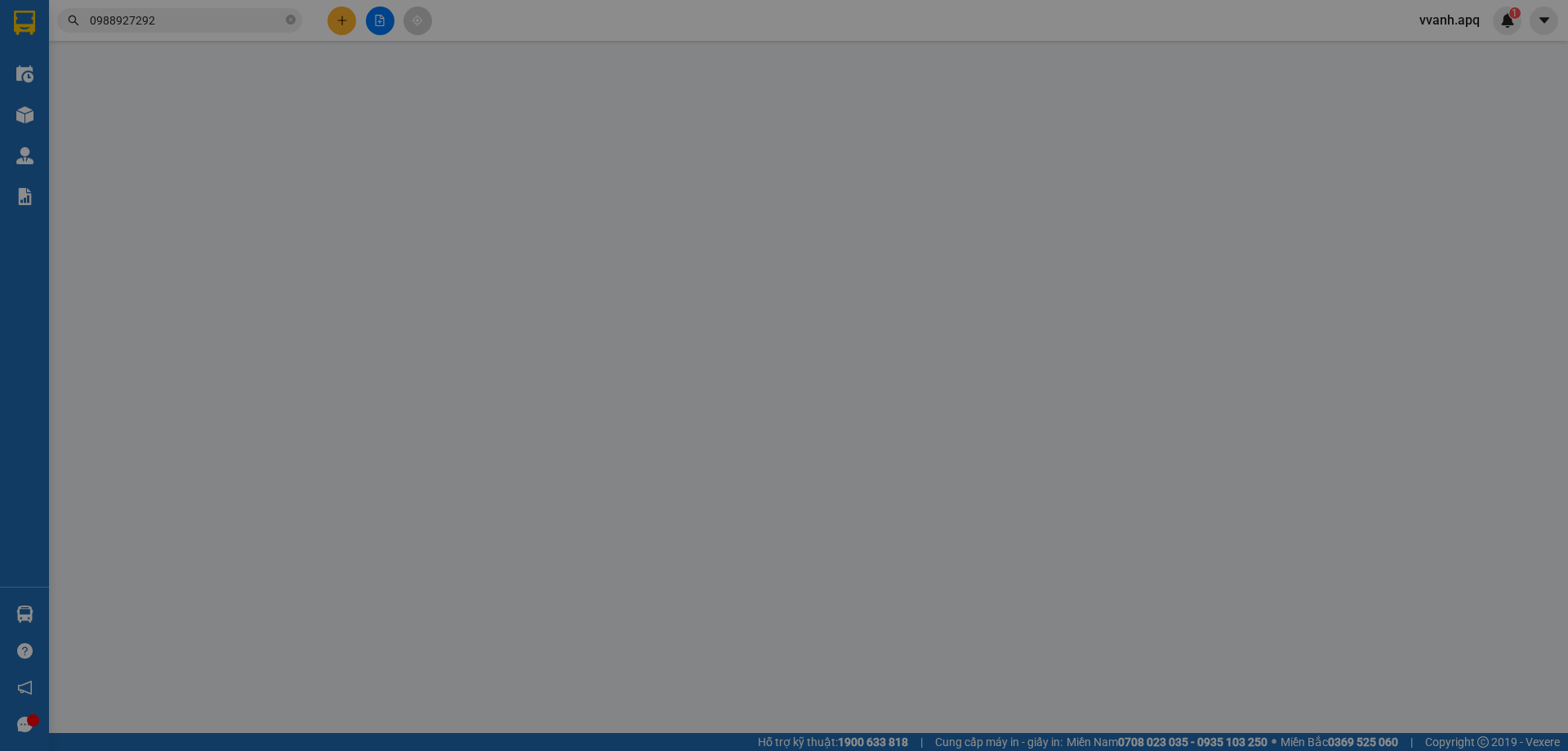
type input "chung cư VRL [GEOGRAPHIC_DATA]"
type input "40.000"
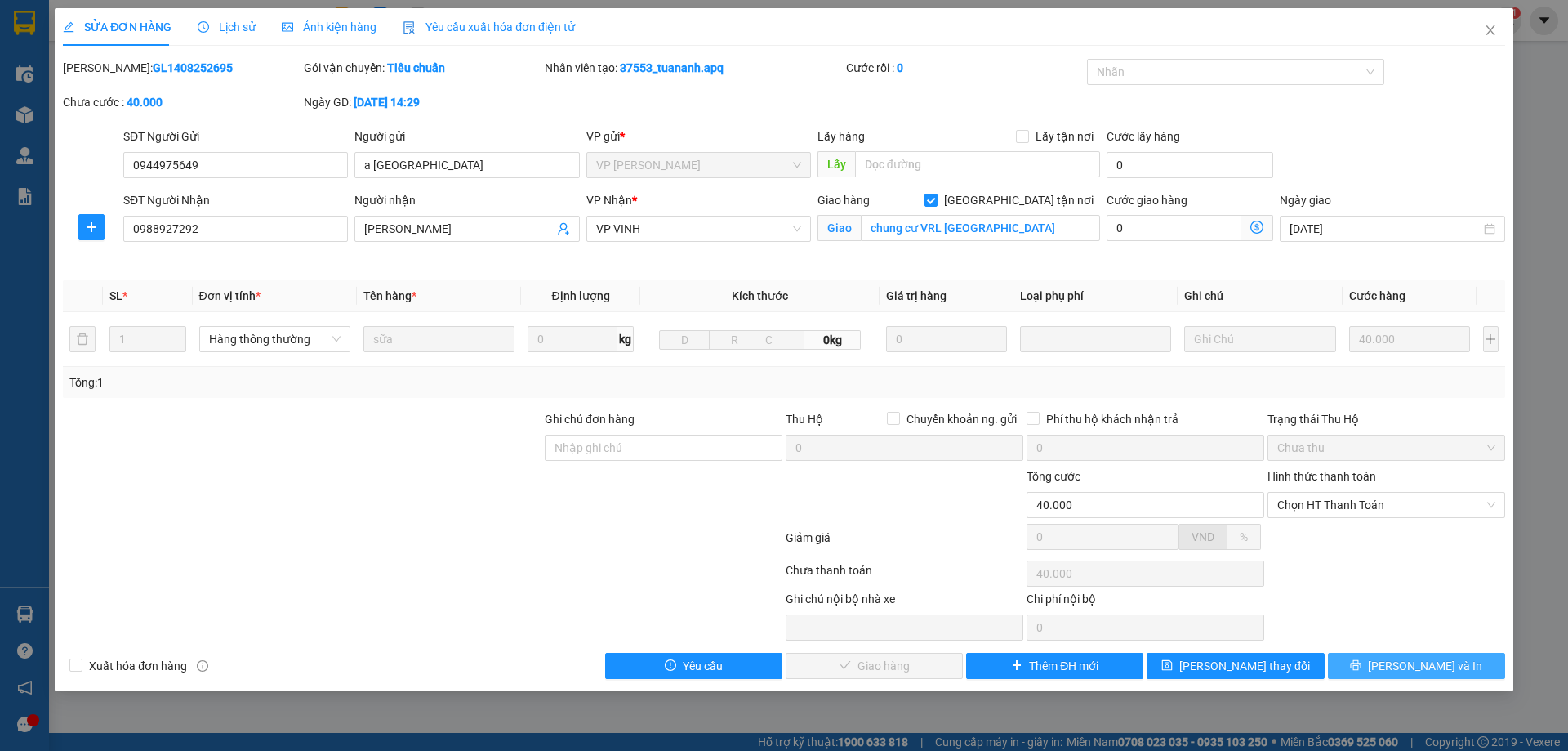
click at [1369, 673] on button "[PERSON_NAME] và In" at bounding box center [1416, 665] width 178 height 26
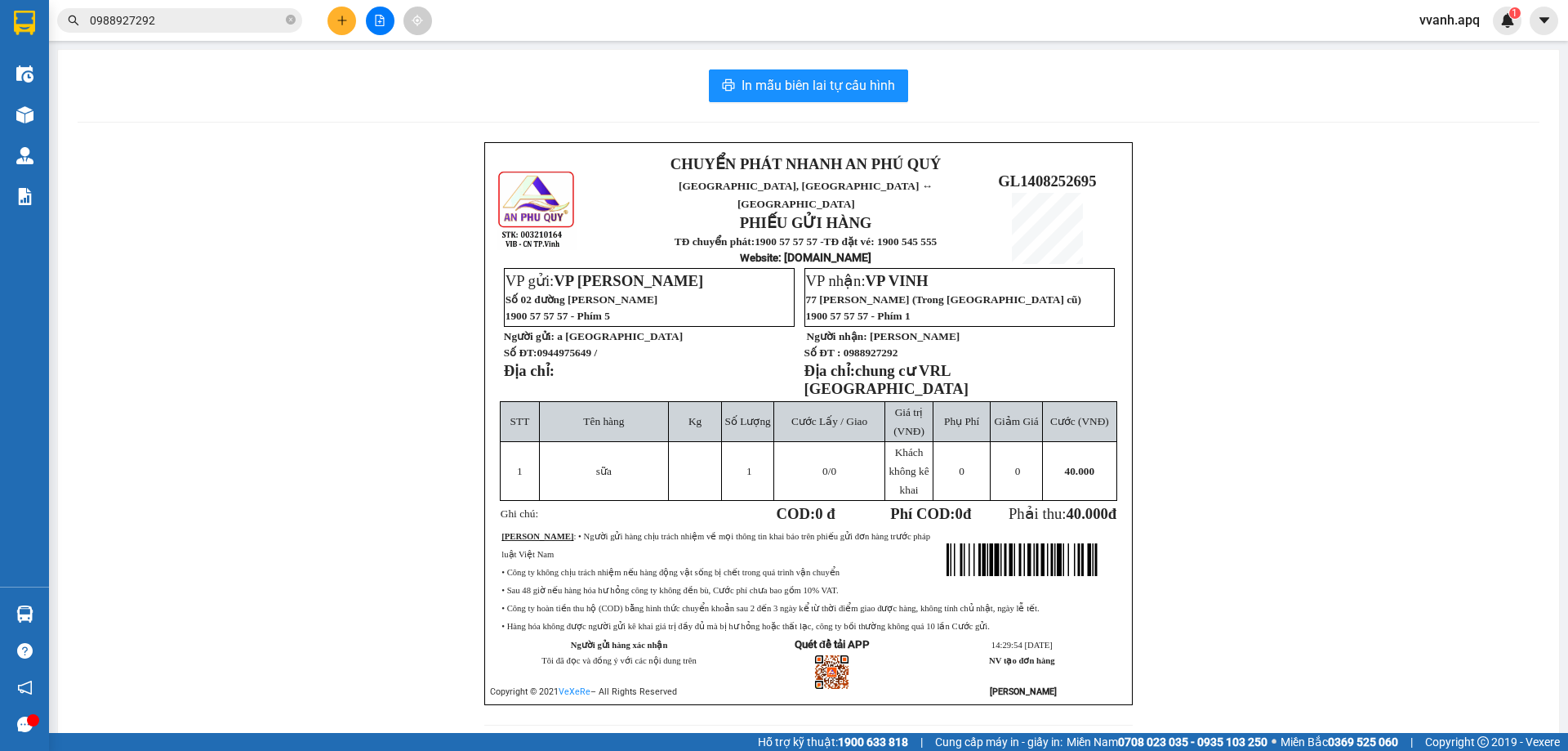
click at [910, 184] on p "[GEOGRAPHIC_DATA], [GEOGRAPHIC_DATA] ↔ [GEOGRAPHIC_DATA]" at bounding box center [805, 193] width 334 height 36
click at [213, 16] on input "0988927292" at bounding box center [186, 20] width 192 height 18
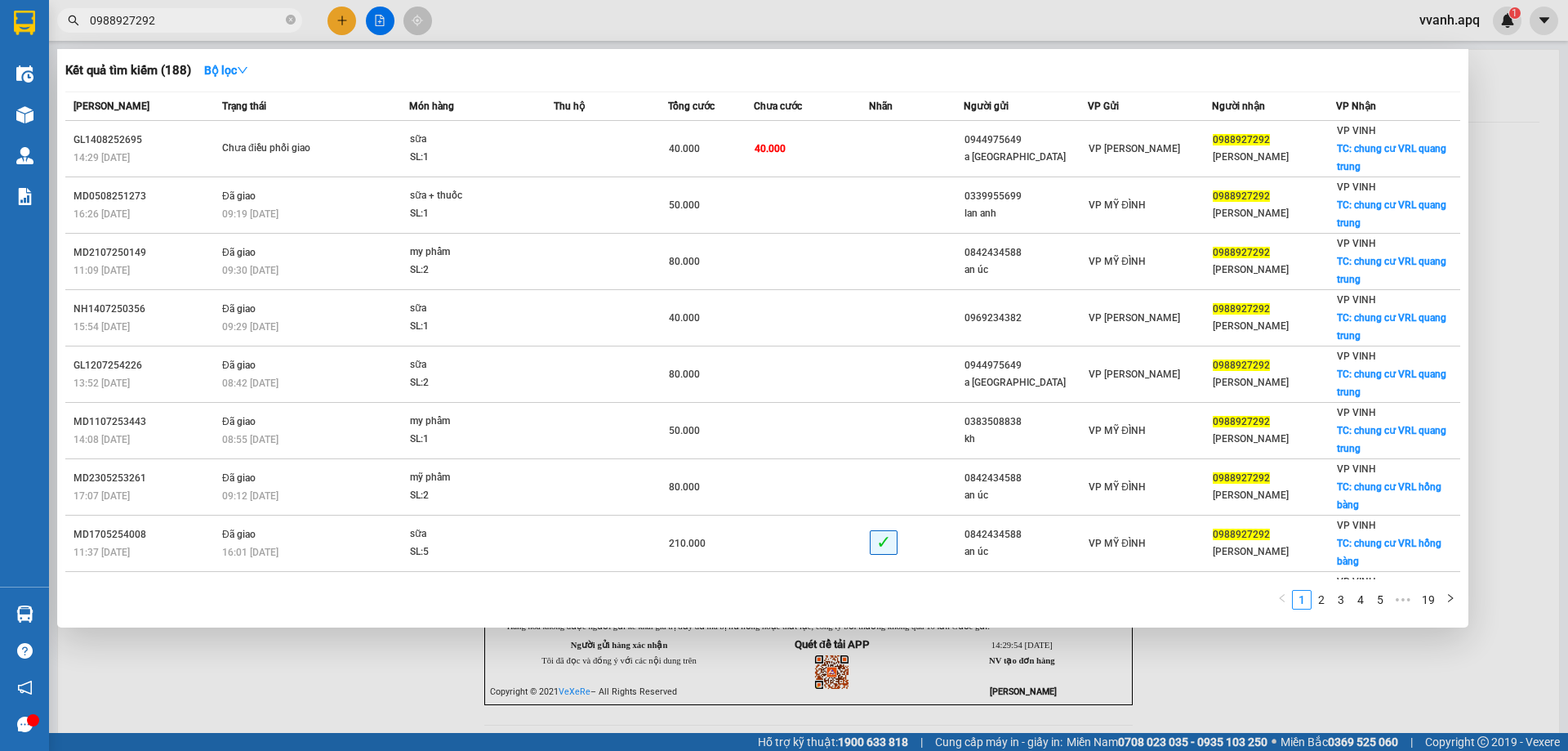
click at [213, 16] on input "0988927292" at bounding box center [186, 20] width 192 height 18
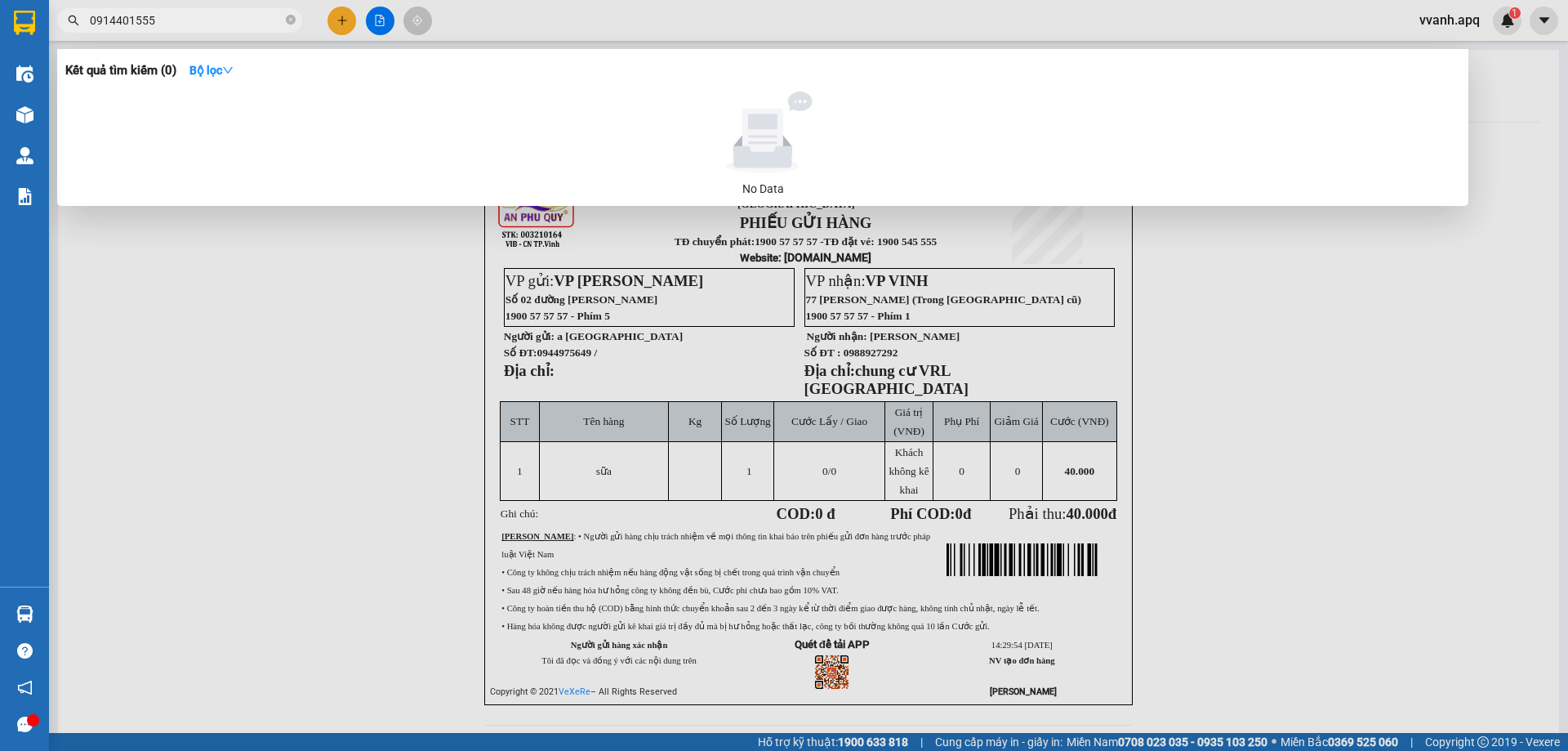
click at [178, 16] on input "0914401555" at bounding box center [186, 20] width 192 height 18
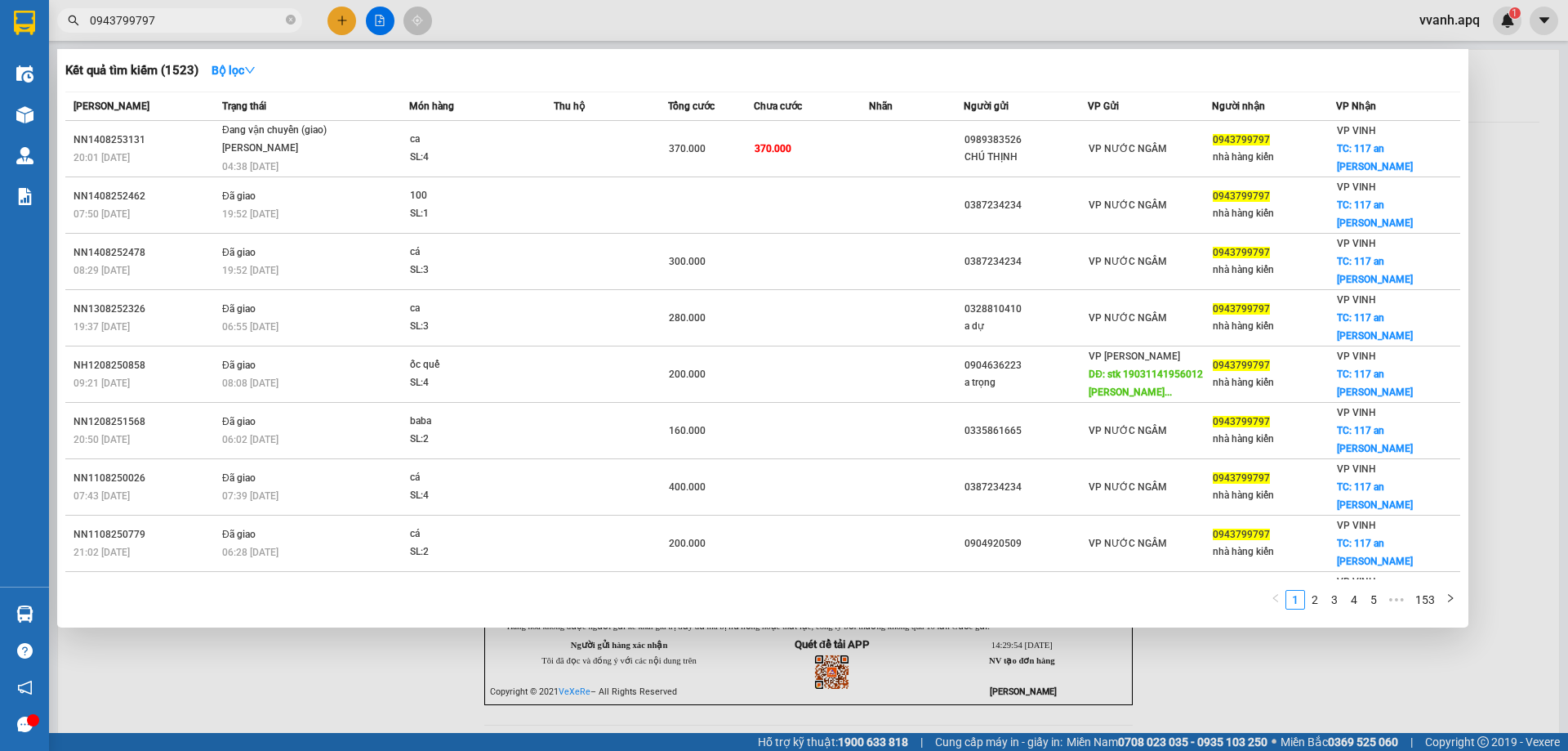
click at [731, 29] on div at bounding box center [784, 376] width 1568 height 751
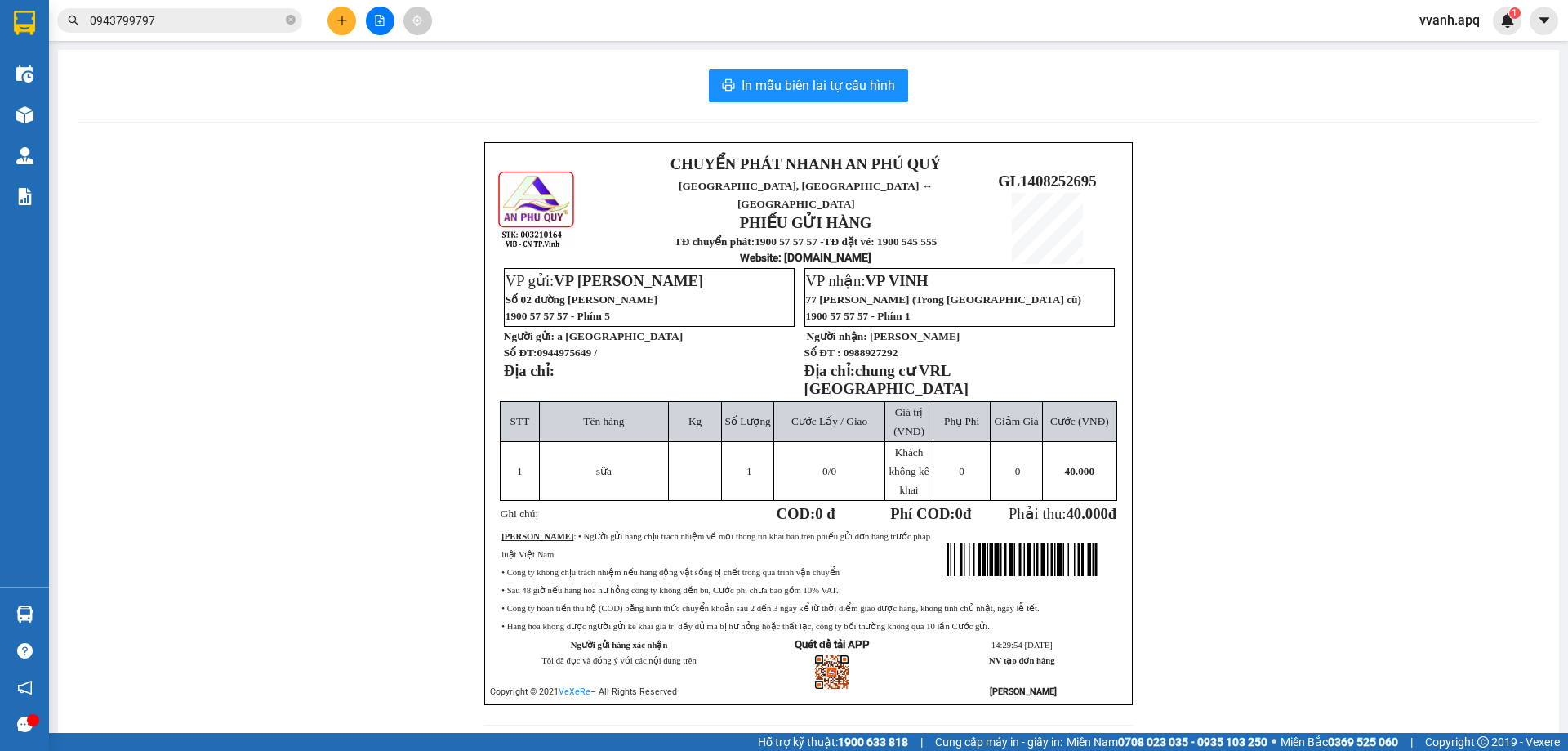
click at [732, 314] on td "VP gửi: VP [PERSON_NAME] 02 đường [PERSON_NAME] 1900 57 57 57 - Phím 5 Người gử…" at bounding box center [648, 334] width 290 height 134
click at [852, 346] on span "0988927292" at bounding box center [870, 352] width 54 height 12
copy span "0988927292"
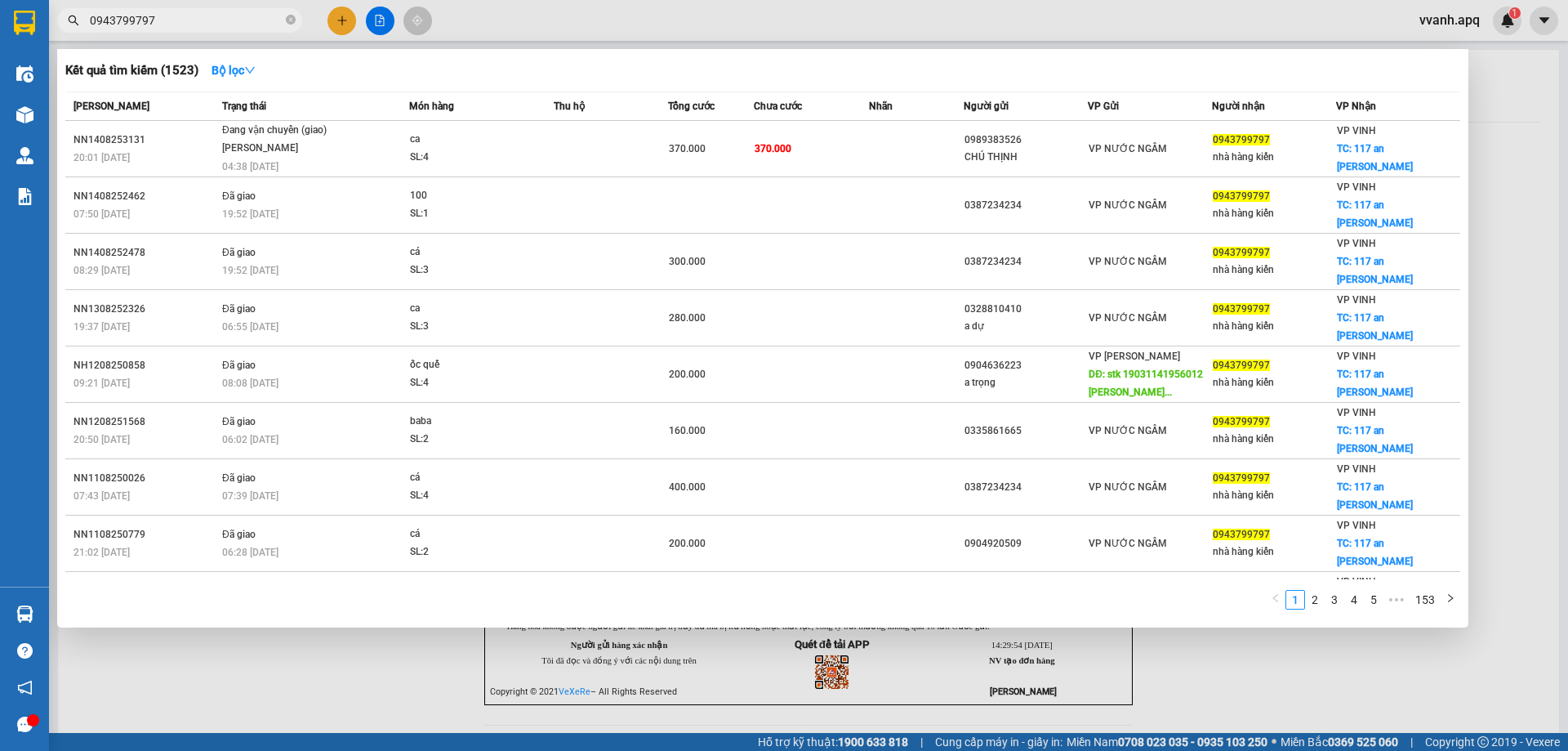
click at [243, 18] on input "0943799797" at bounding box center [186, 20] width 192 height 18
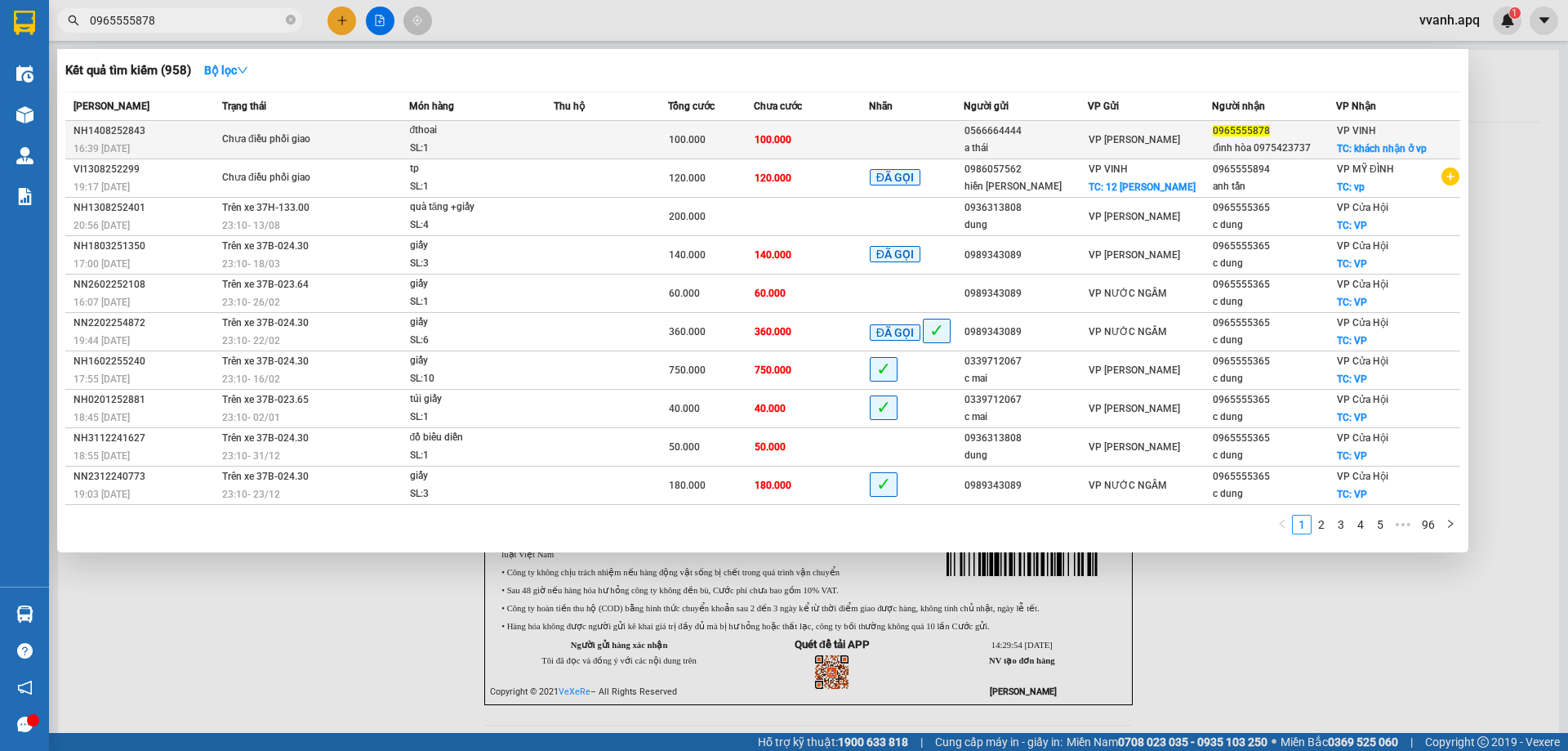
type input "0965555878"
click at [638, 140] on td at bounding box center [611, 140] width 114 height 39
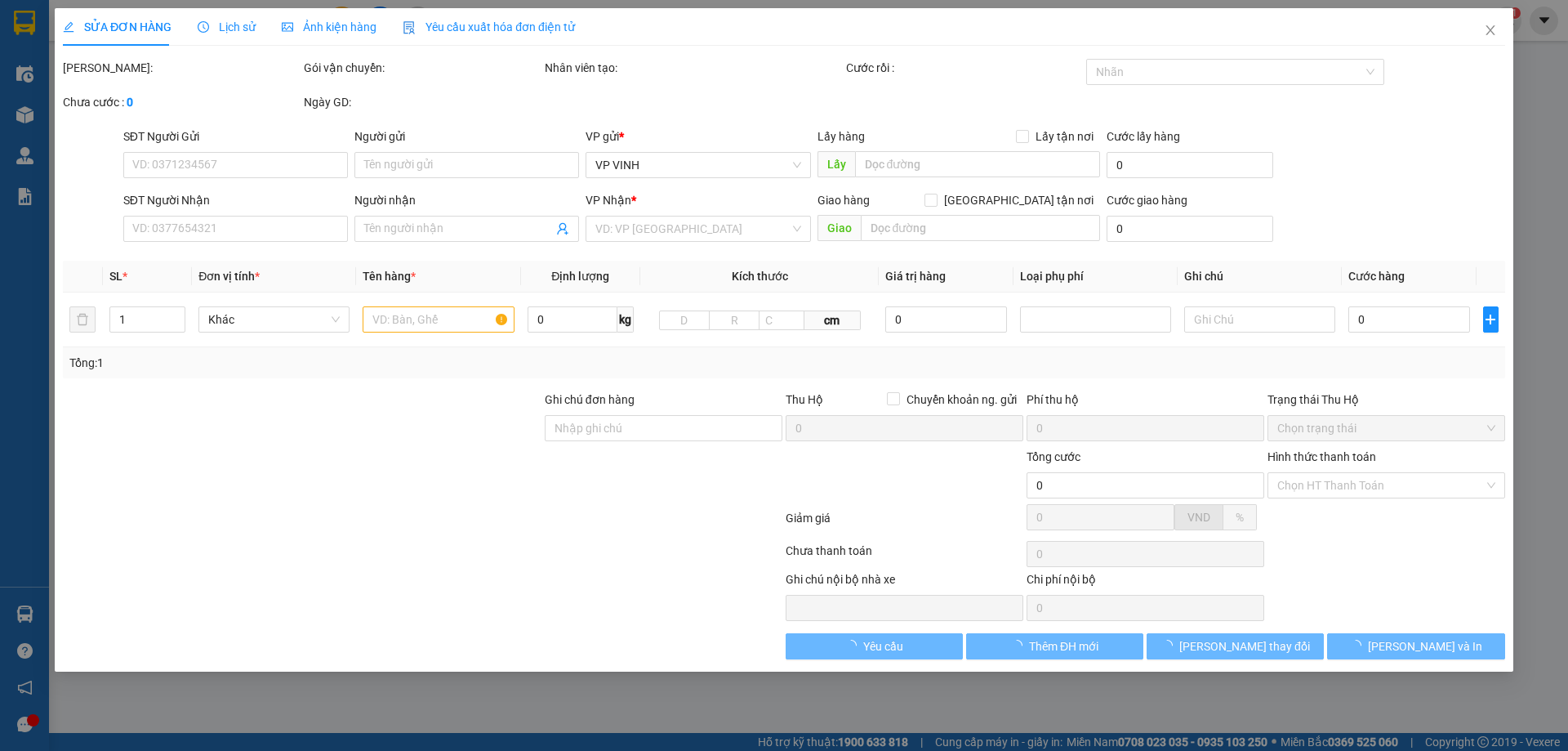
type input "0566664444"
type input "a thái"
type input "0965555878"
type input "đỉnh hòa 0975423737"
checkbox input "true"
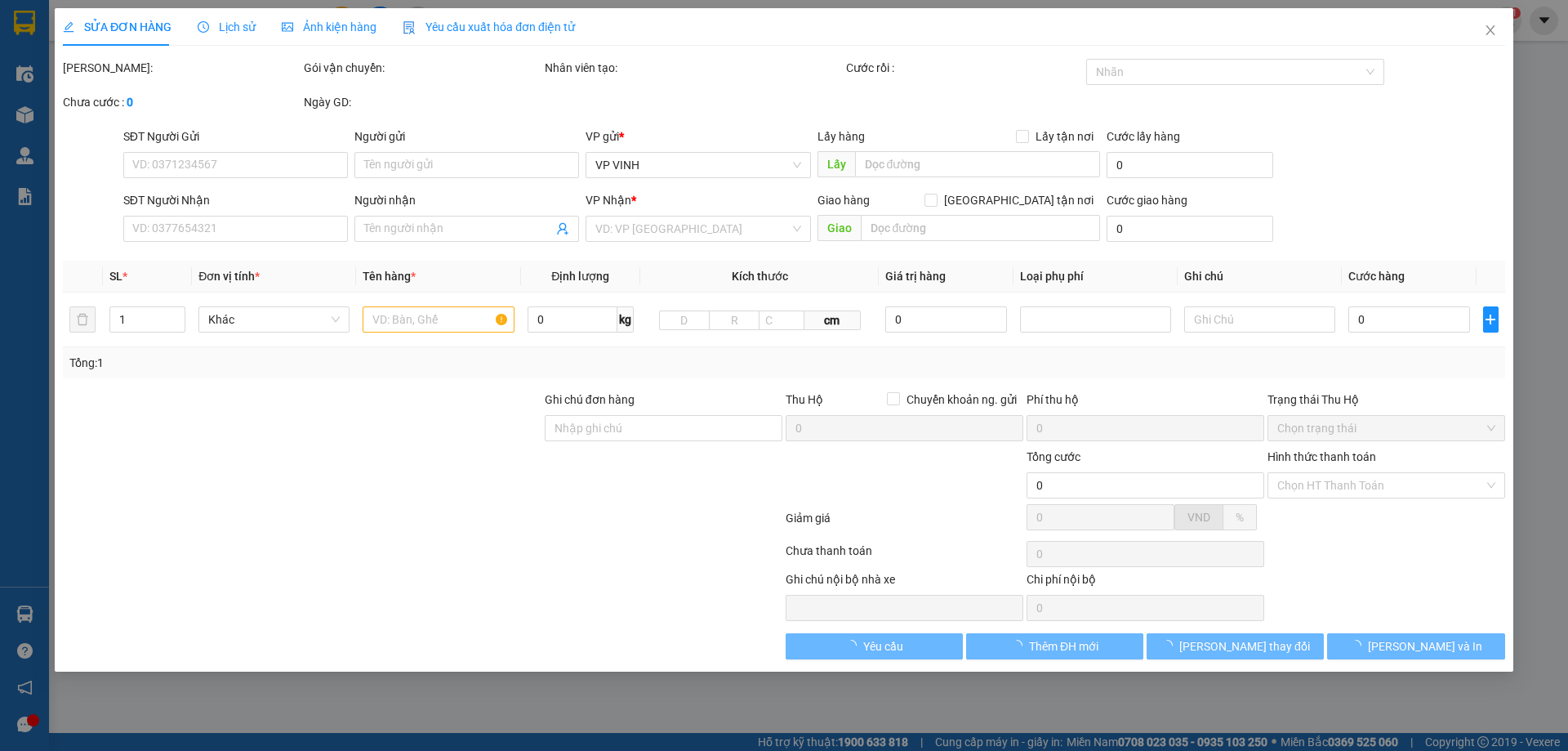
type input "khách nhận ở vp"
type input "100.000"
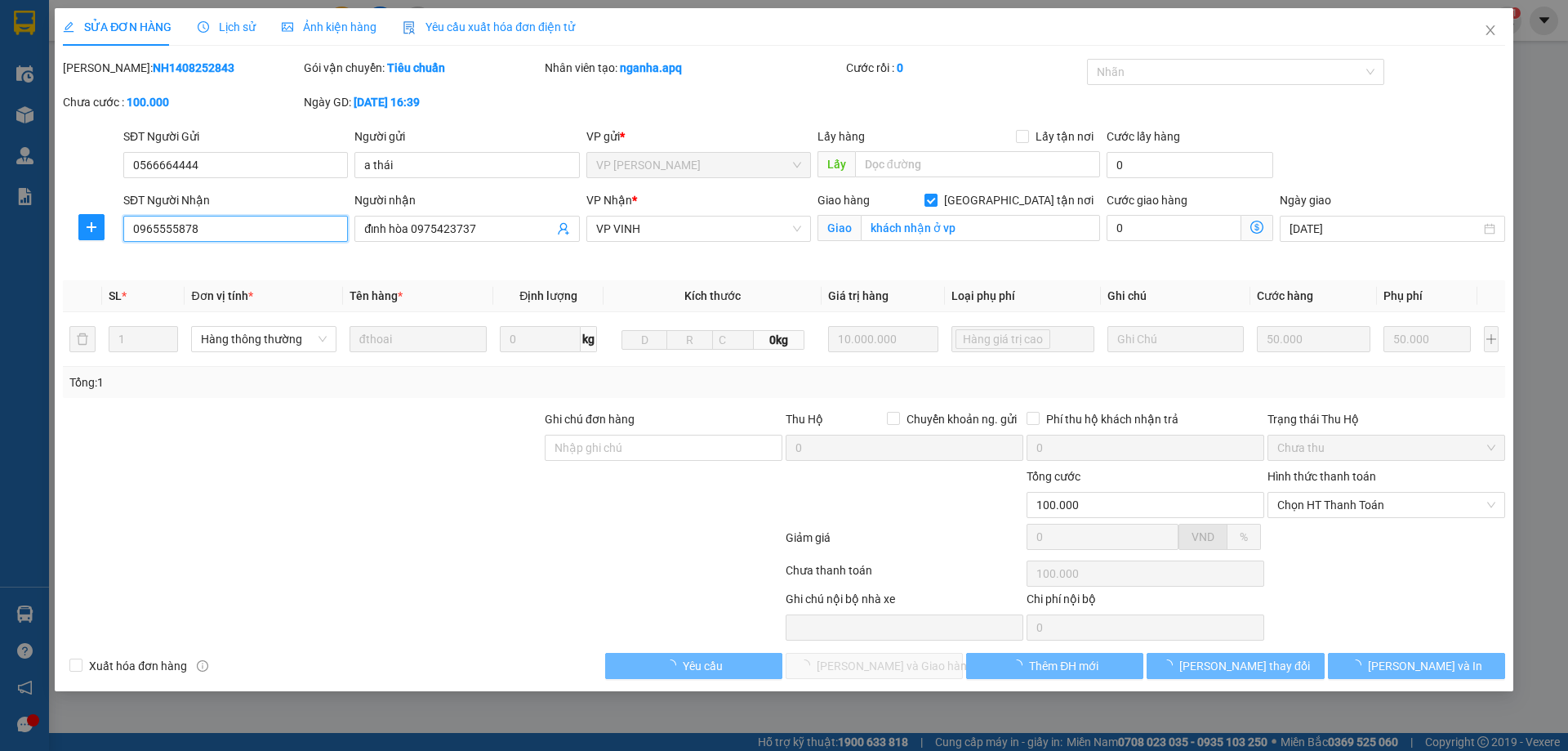
click at [286, 227] on input "0965555878" at bounding box center [236, 228] width 225 height 26
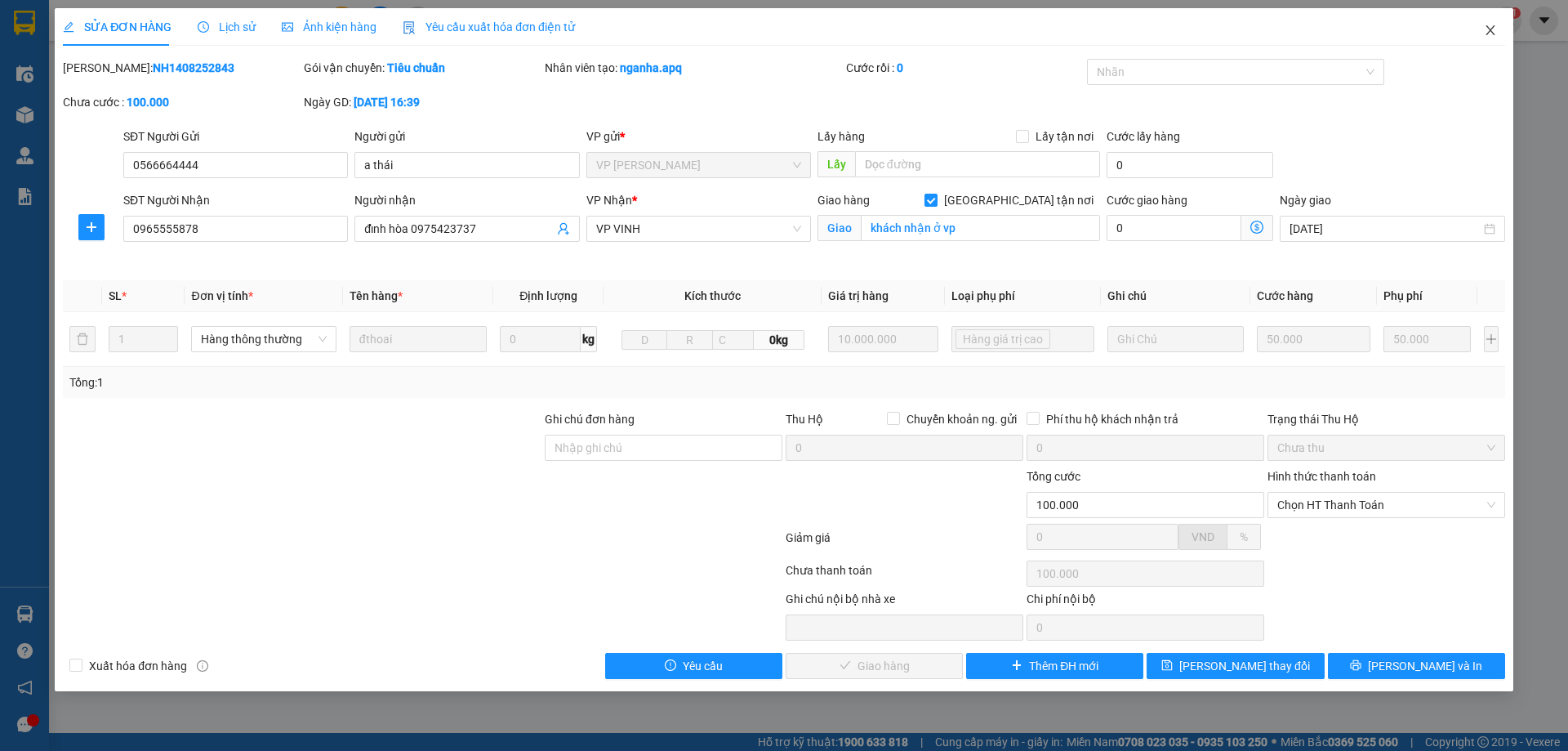
click at [1495, 30] on icon "close" at bounding box center [1490, 30] width 13 height 13
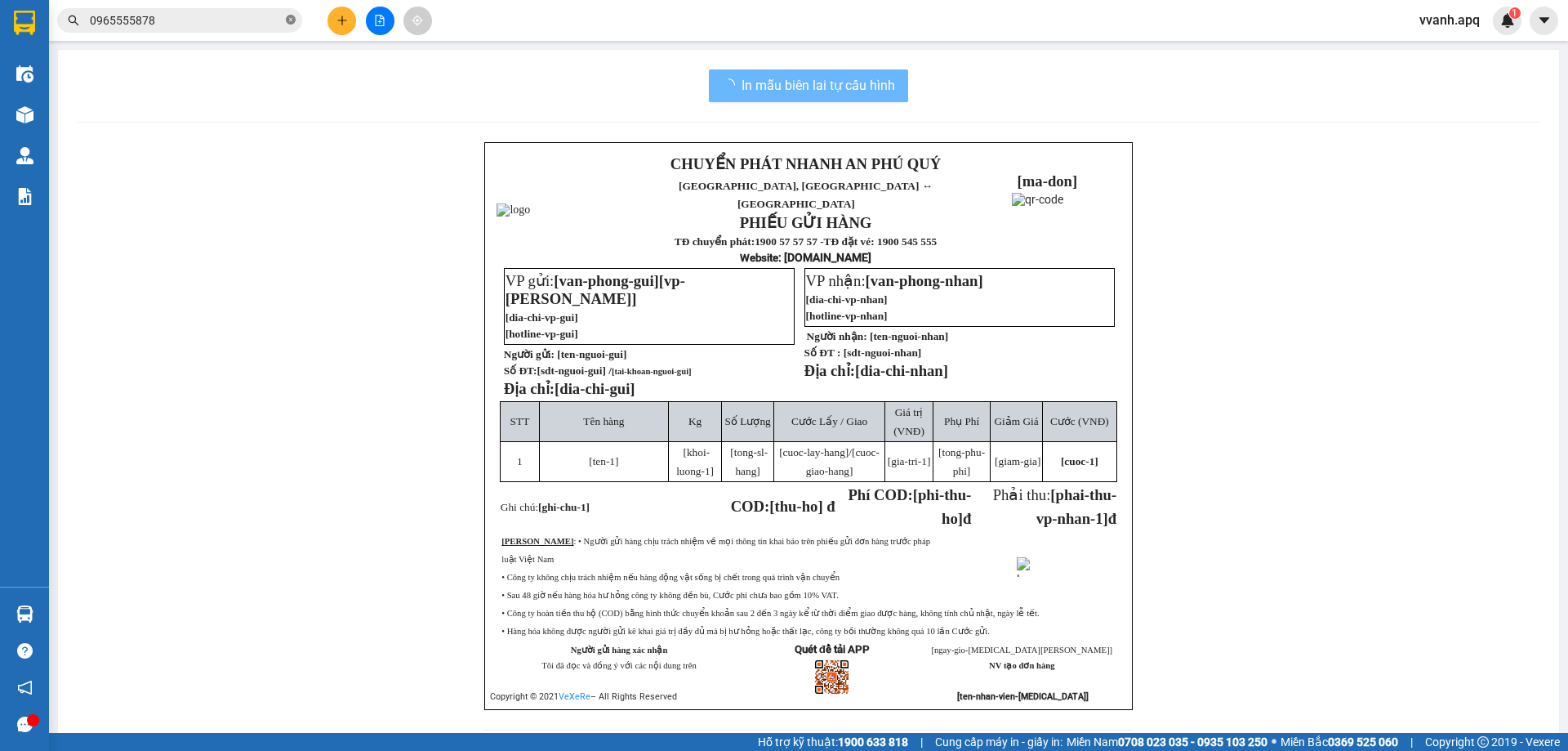
click at [292, 22] on icon "close-circle" at bounding box center [291, 19] width 10 height 10
click at [259, 21] on input "text" at bounding box center [186, 20] width 192 height 18
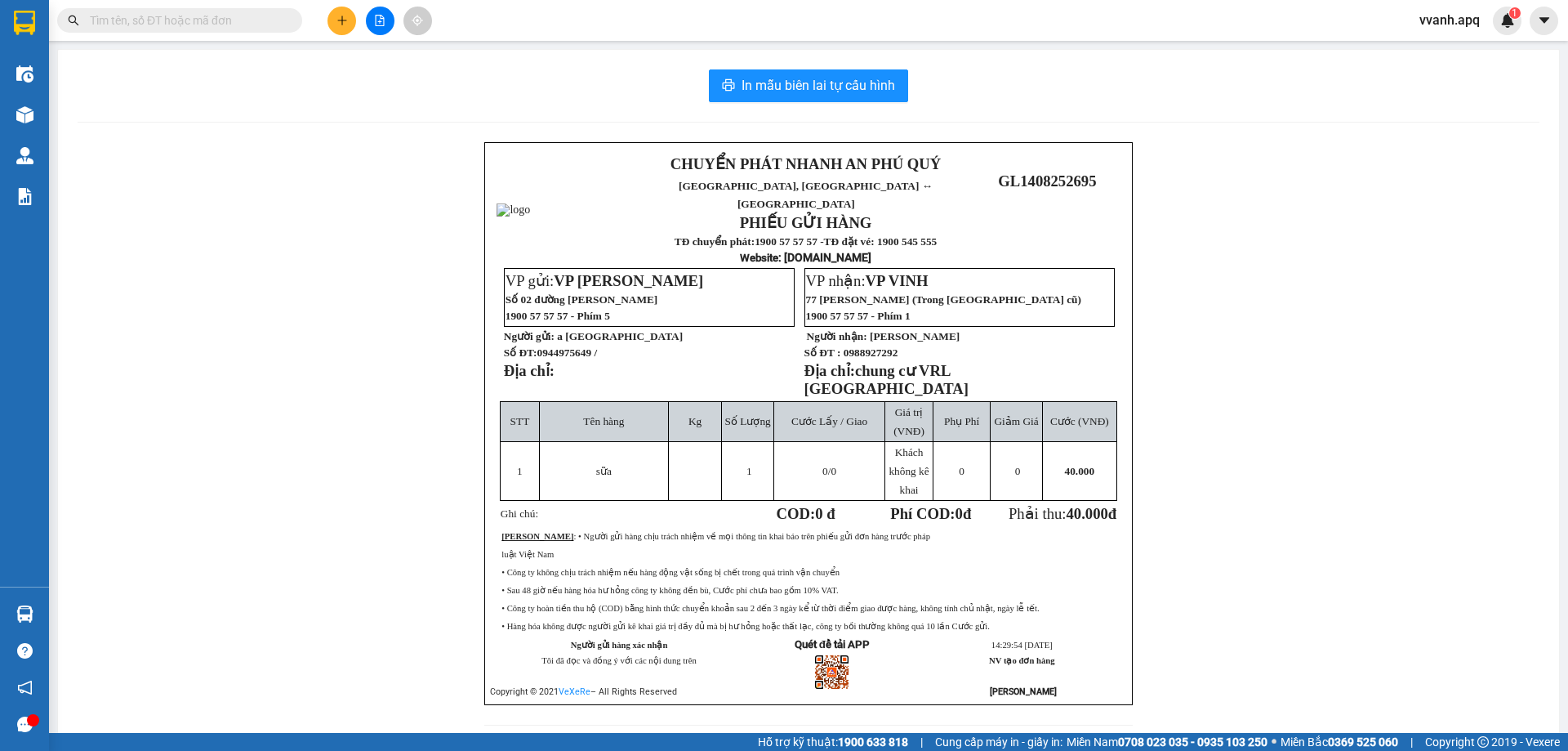
paste input "0965555878"
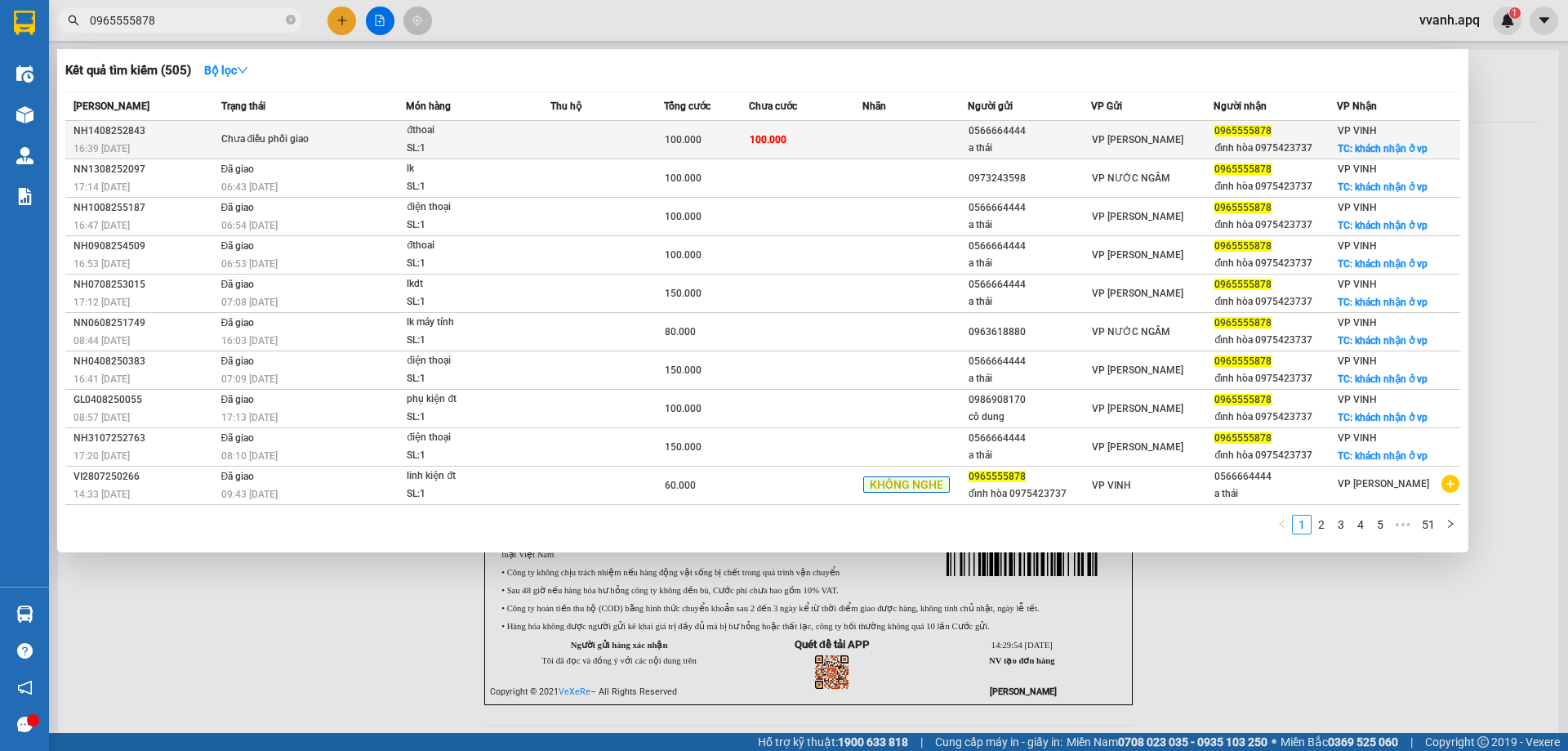
type input "0965555878"
click at [620, 150] on td at bounding box center [606, 140] width 113 height 39
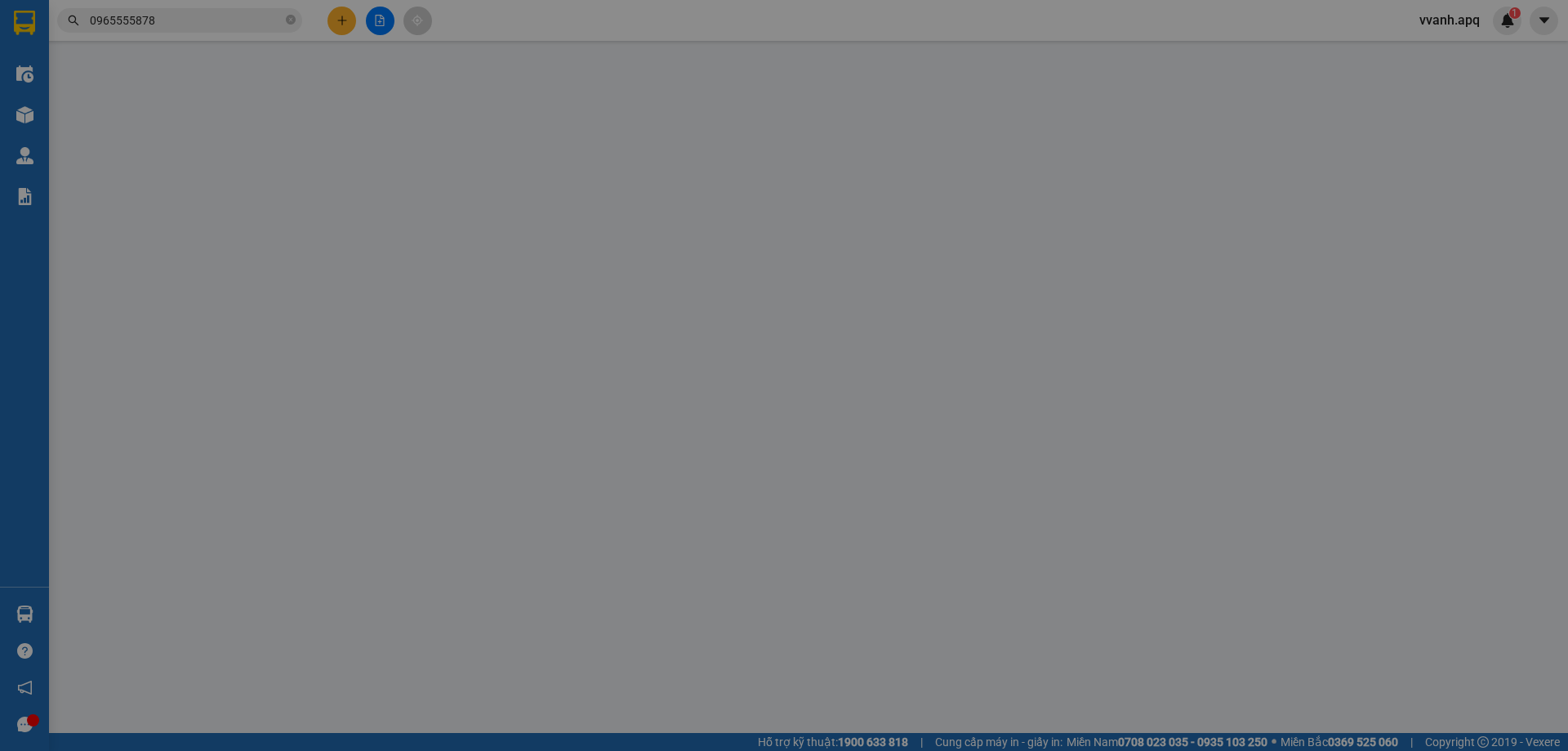
type input "0566664444"
type input "a thái"
type input "0965555878"
type input "đỉnh hòa 0975423737"
checkbox input "true"
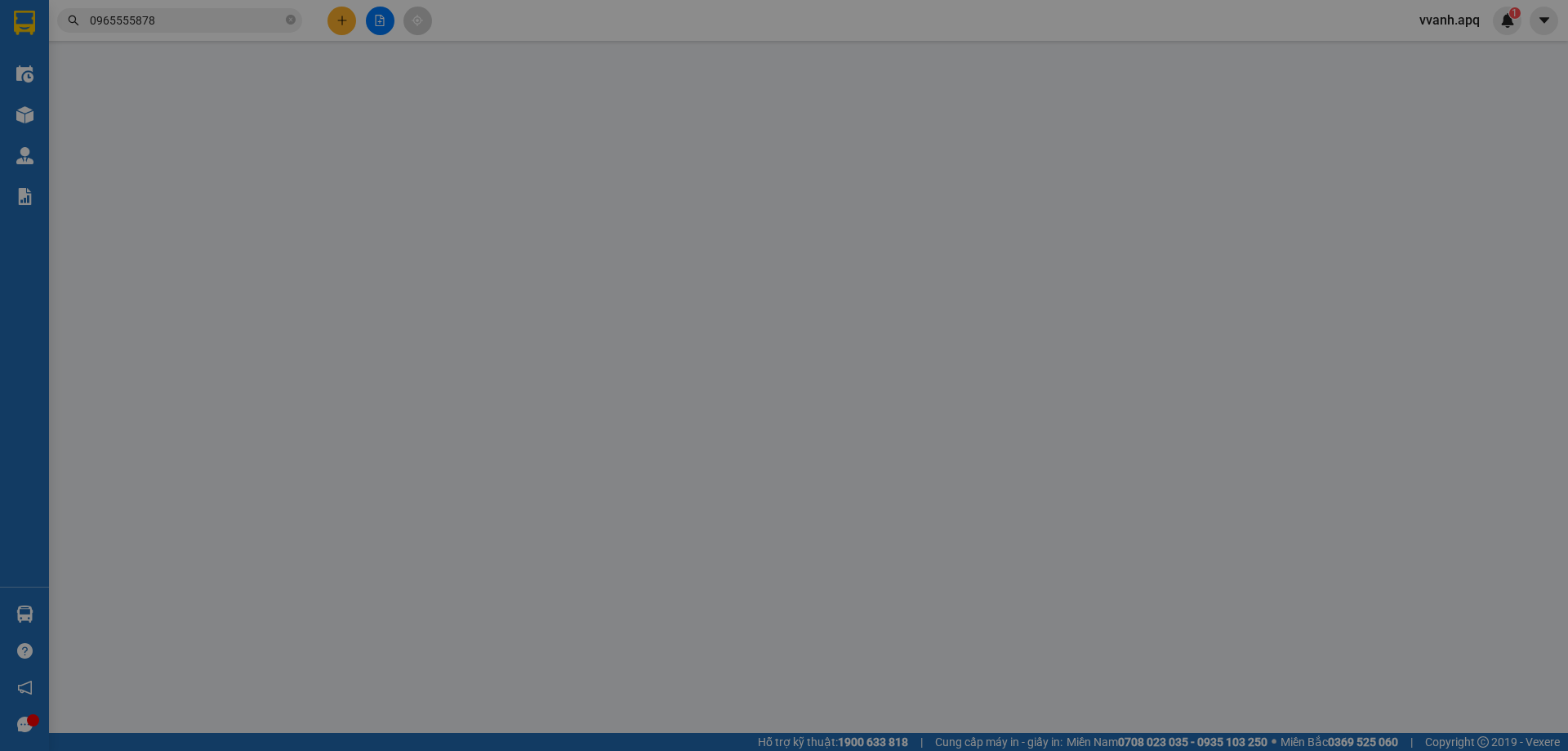
type input "khách nhận ở vp"
type input "100.000"
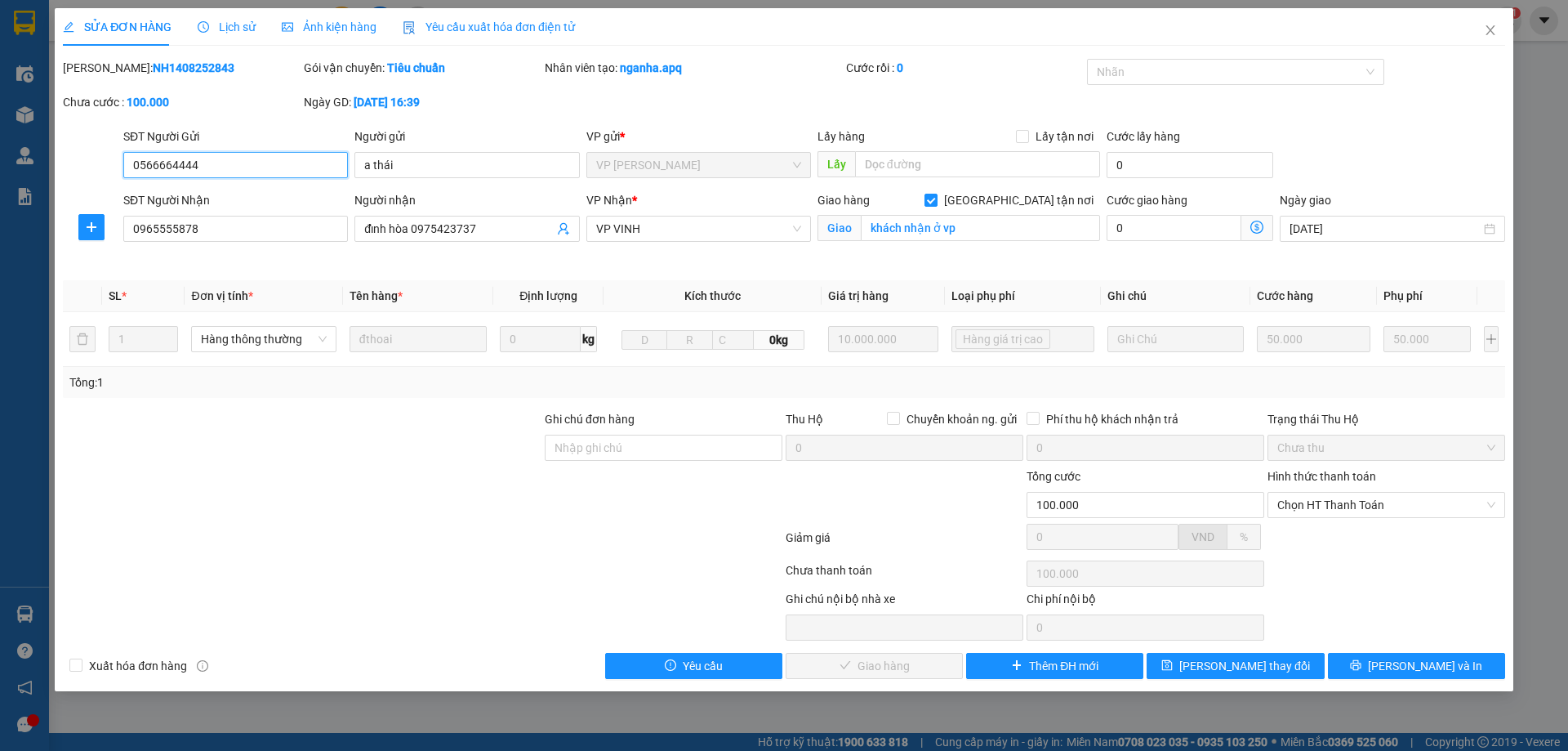
click at [1339, 515] on span "Chọn HT Thanh Toán" at bounding box center [1386, 504] width 218 height 25
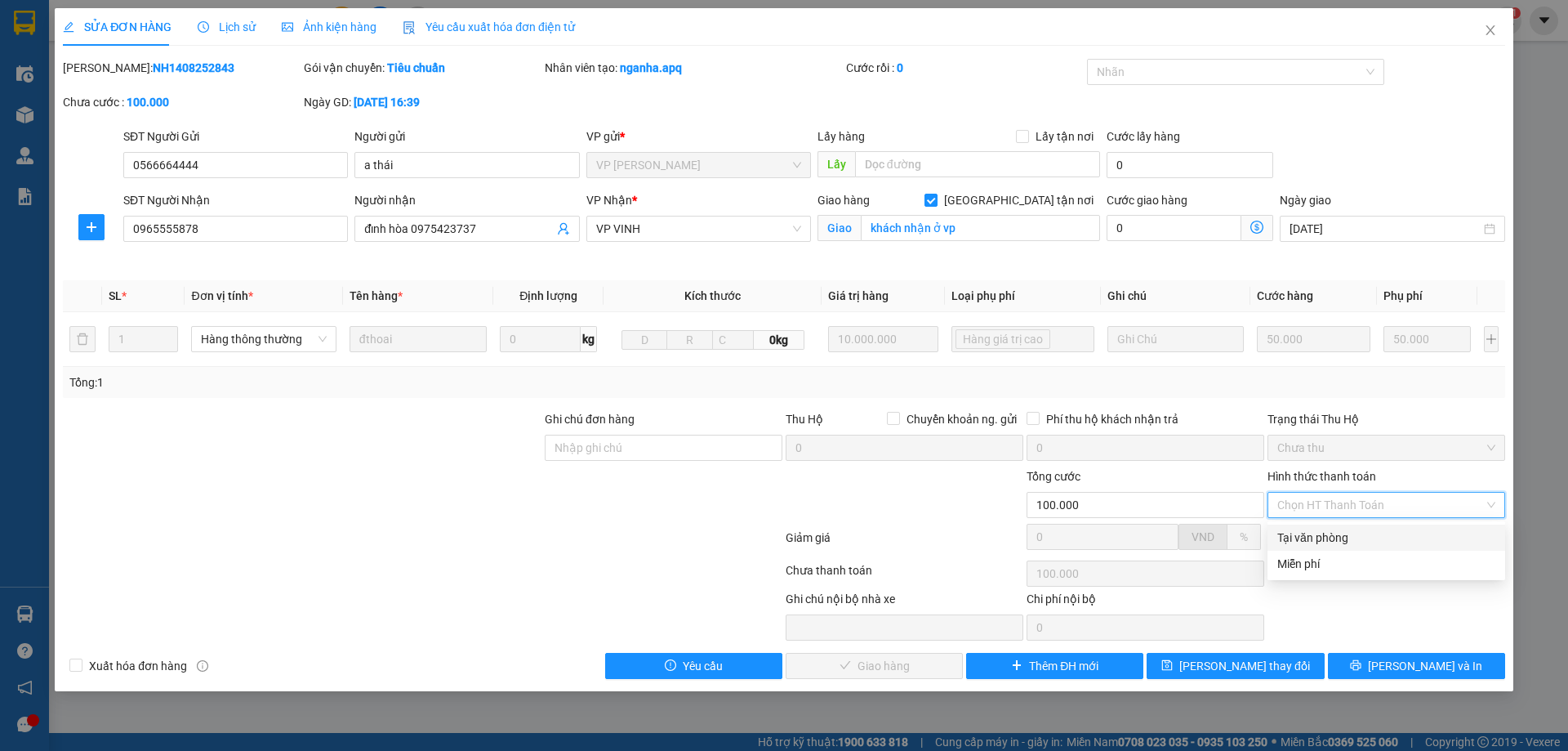
click at [1333, 537] on div "Tại văn phòng" at bounding box center [1386, 537] width 218 height 18
type input "0"
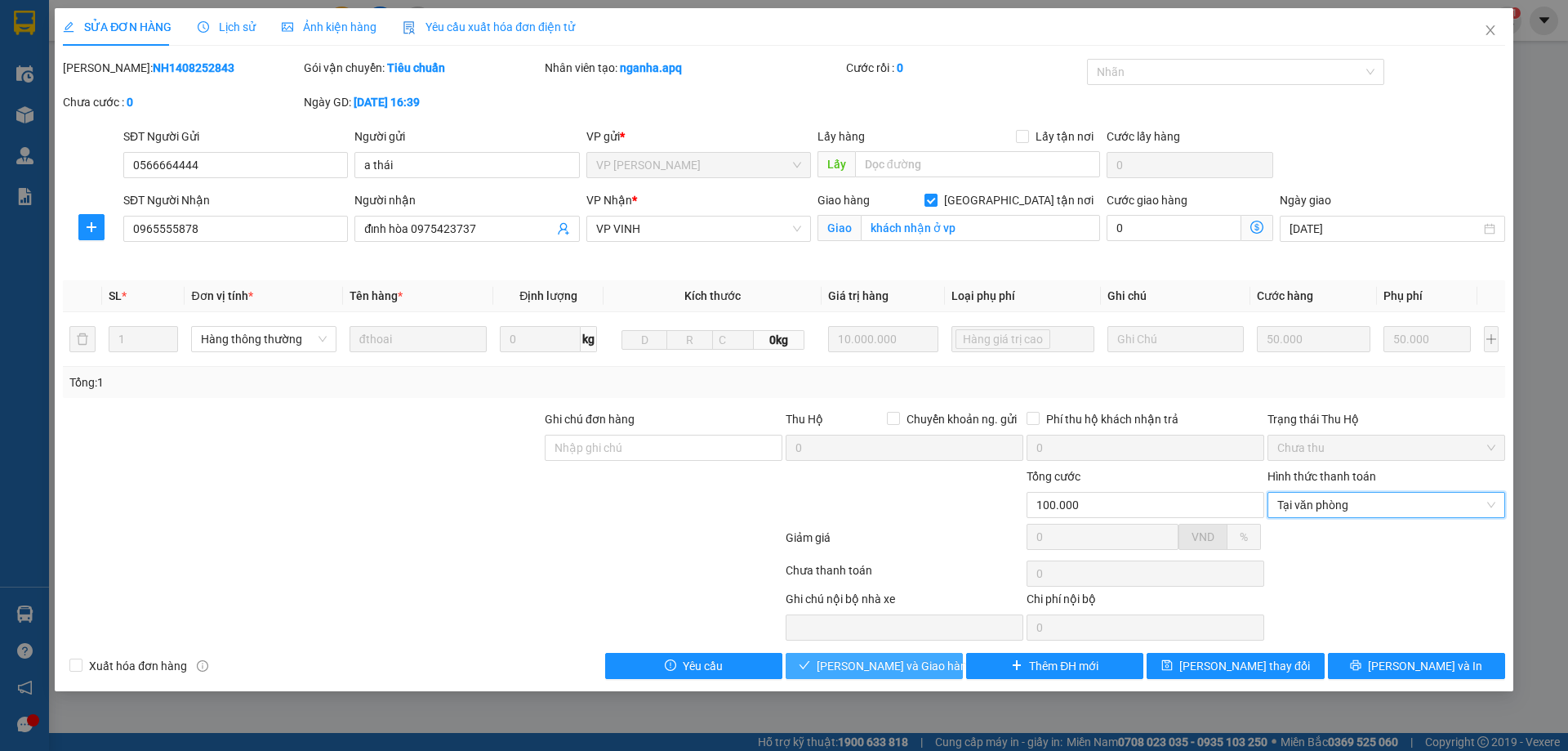
click at [894, 664] on span "[PERSON_NAME] và Giao hàng" at bounding box center [894, 665] width 156 height 18
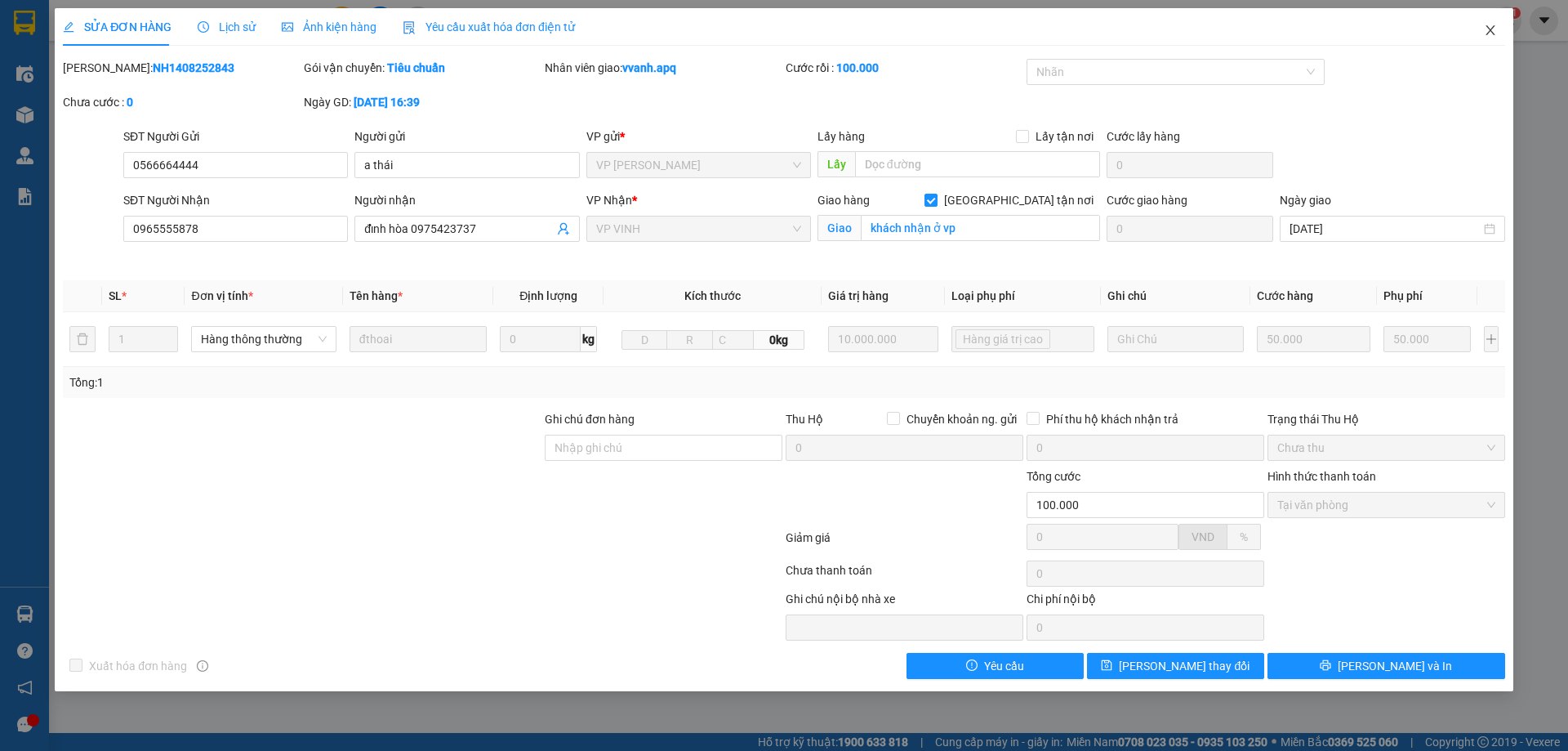
click at [1485, 36] on icon "close" at bounding box center [1490, 30] width 13 height 13
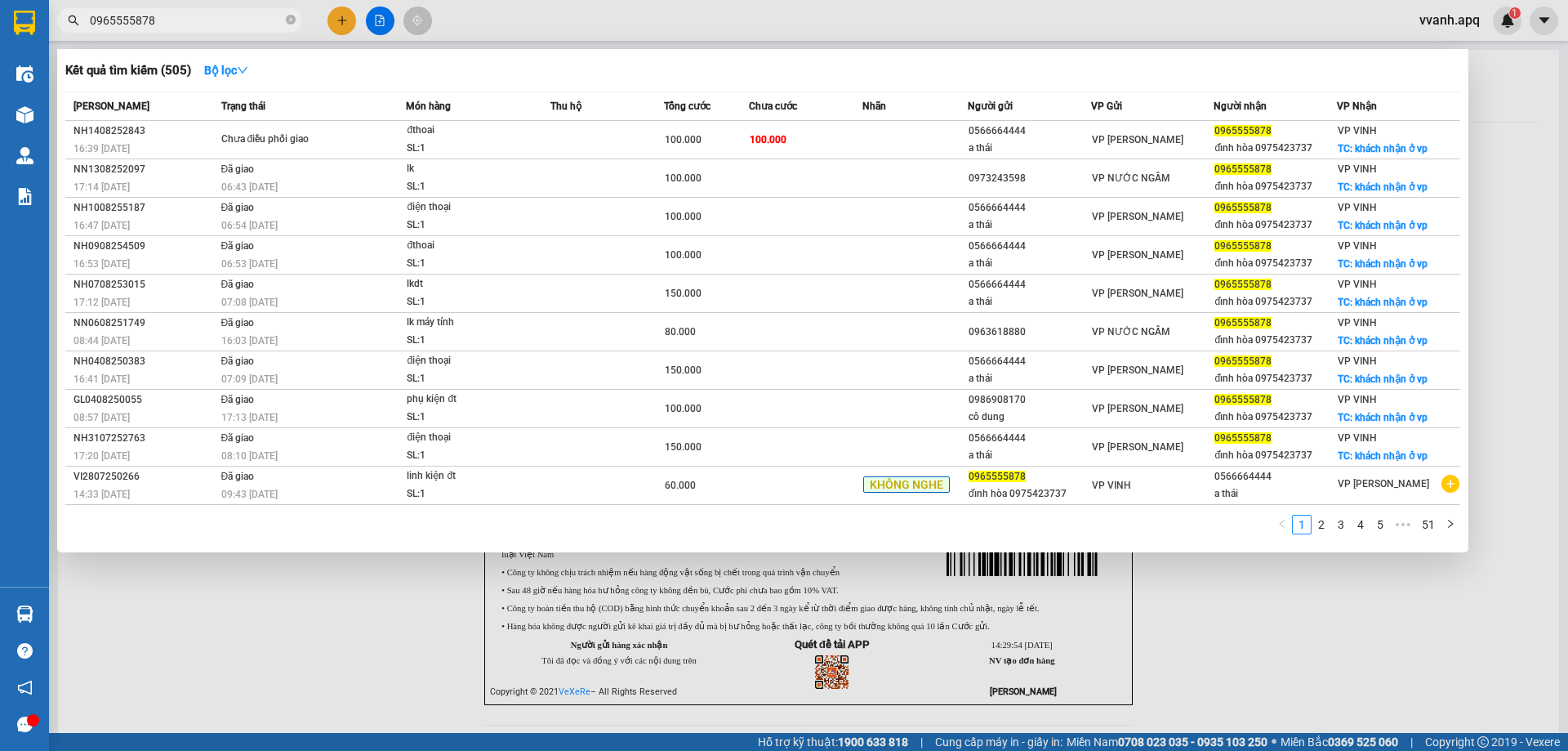
click at [252, 26] on input "0965555878" at bounding box center [186, 20] width 192 height 18
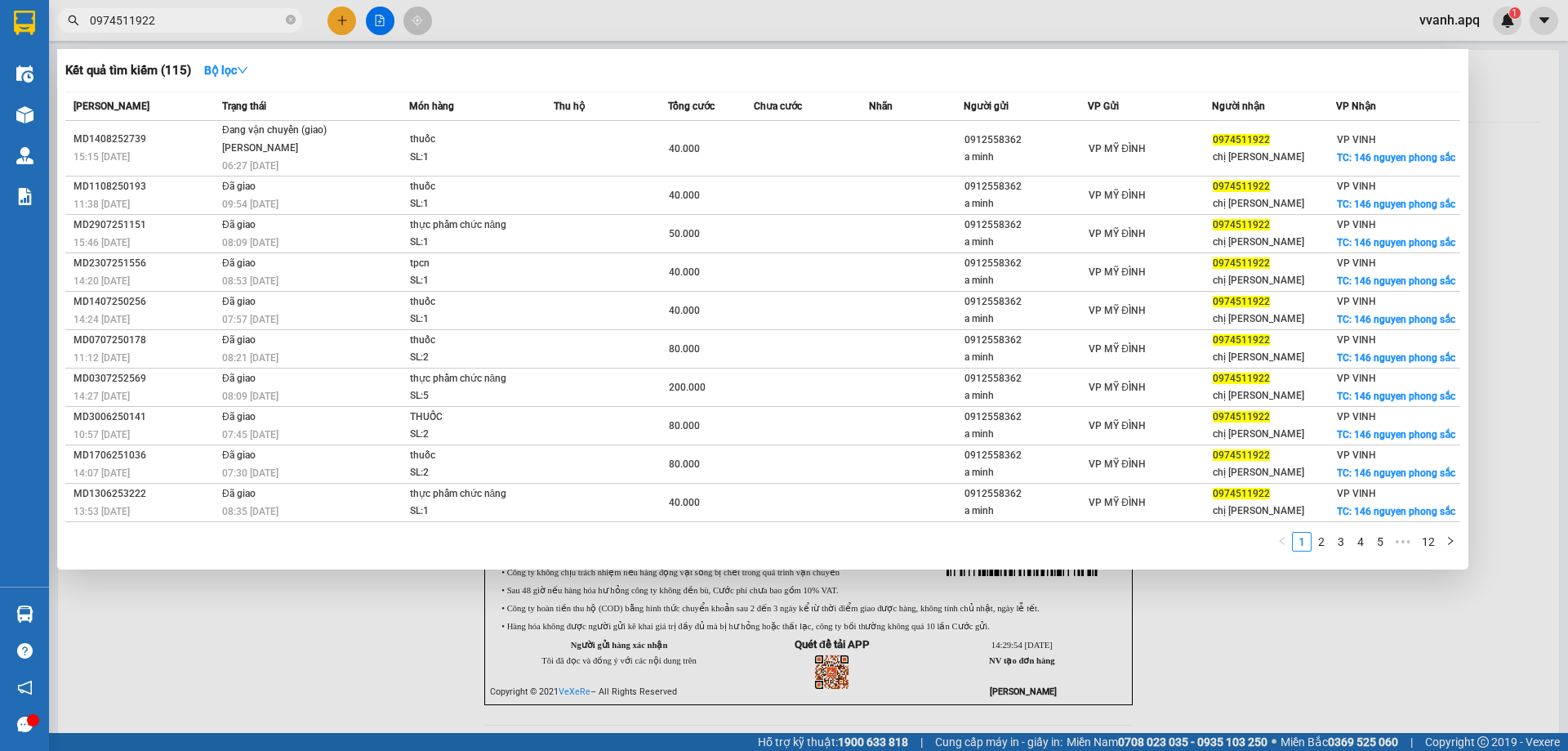
click at [599, 19] on div at bounding box center [784, 376] width 1568 height 751
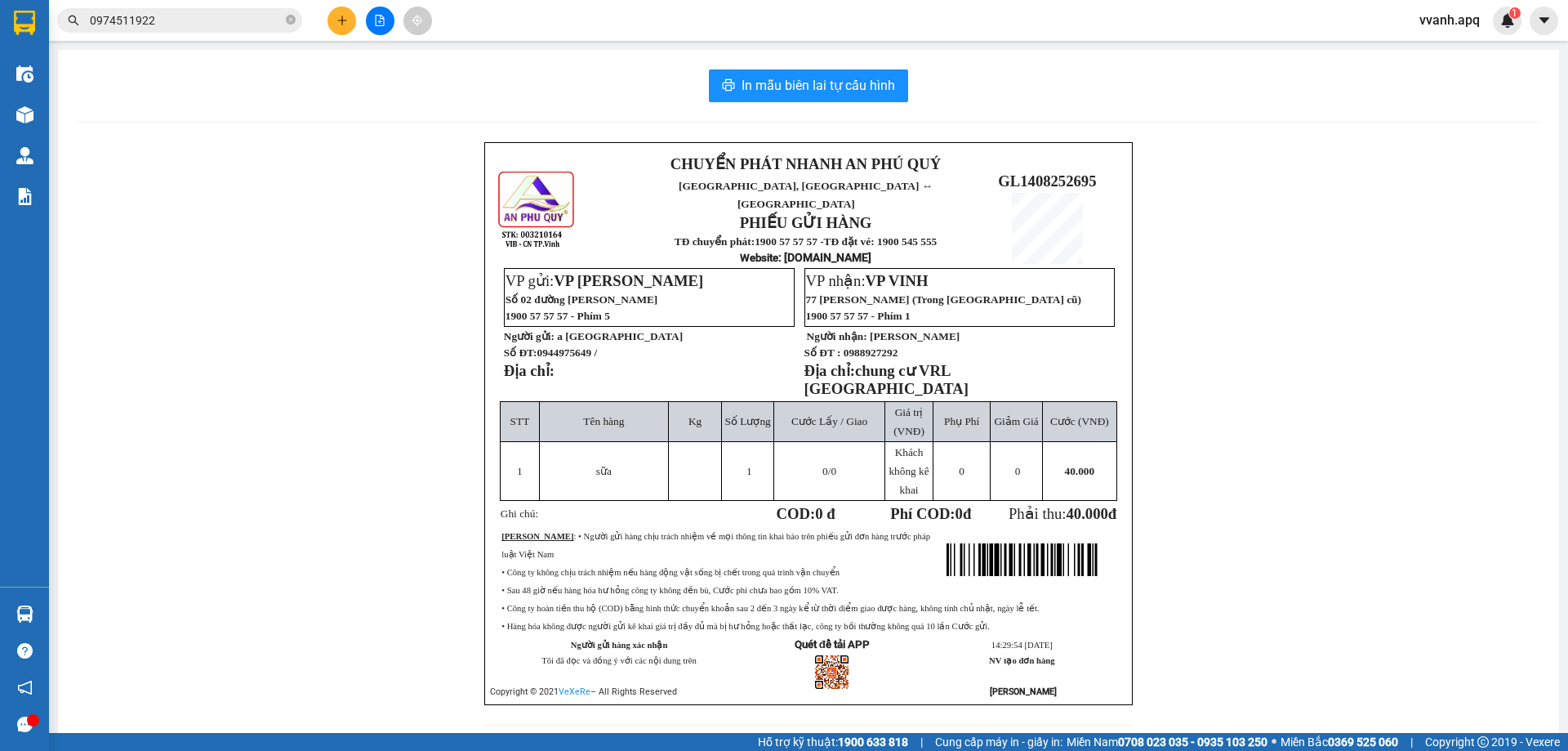
drag, startPoint x: 172, startPoint y: 22, endPoint x: 411, endPoint y: 116, distance: 256.8
click at [172, 22] on input "0974511922" at bounding box center [186, 20] width 192 height 18
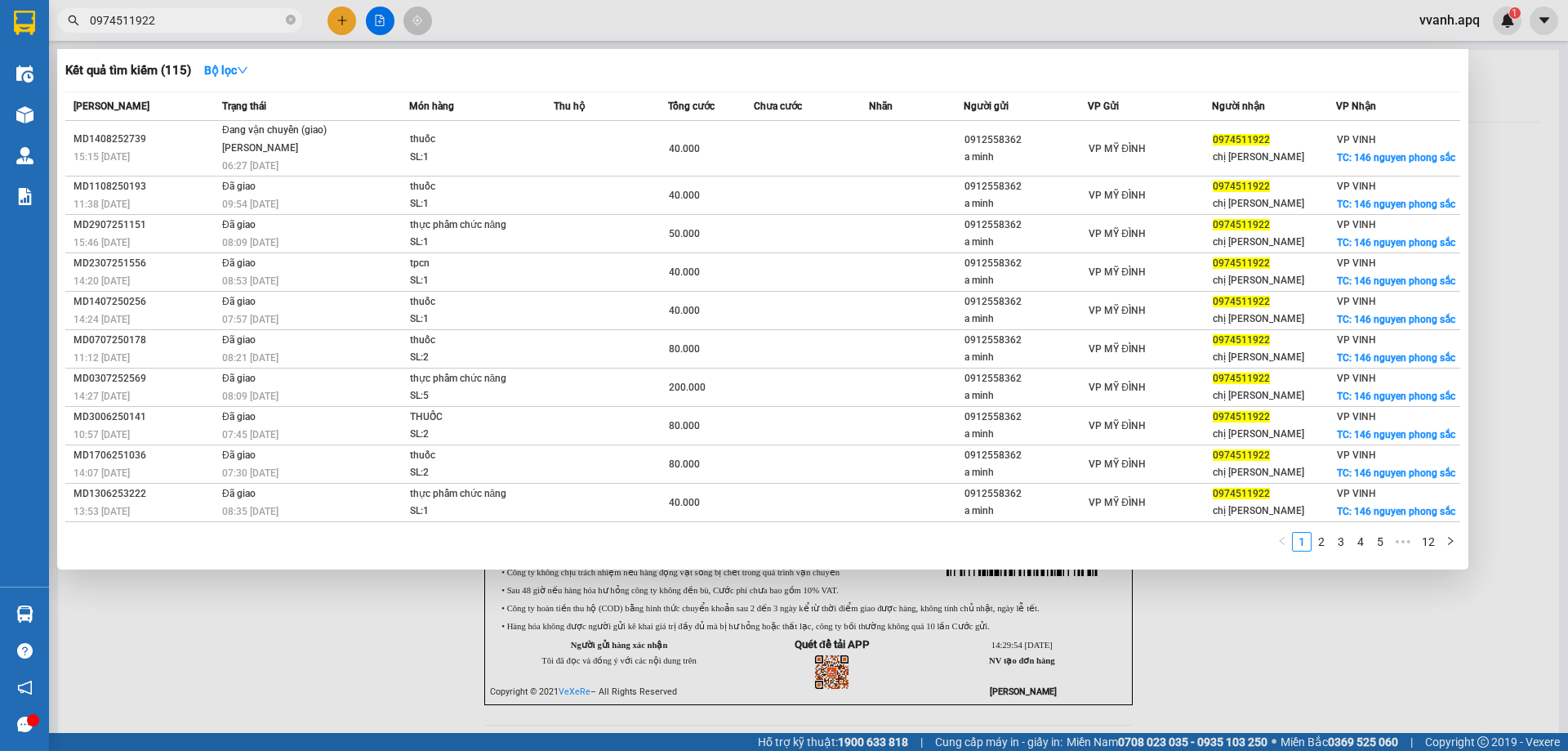
click at [703, 32] on div at bounding box center [784, 376] width 1568 height 751
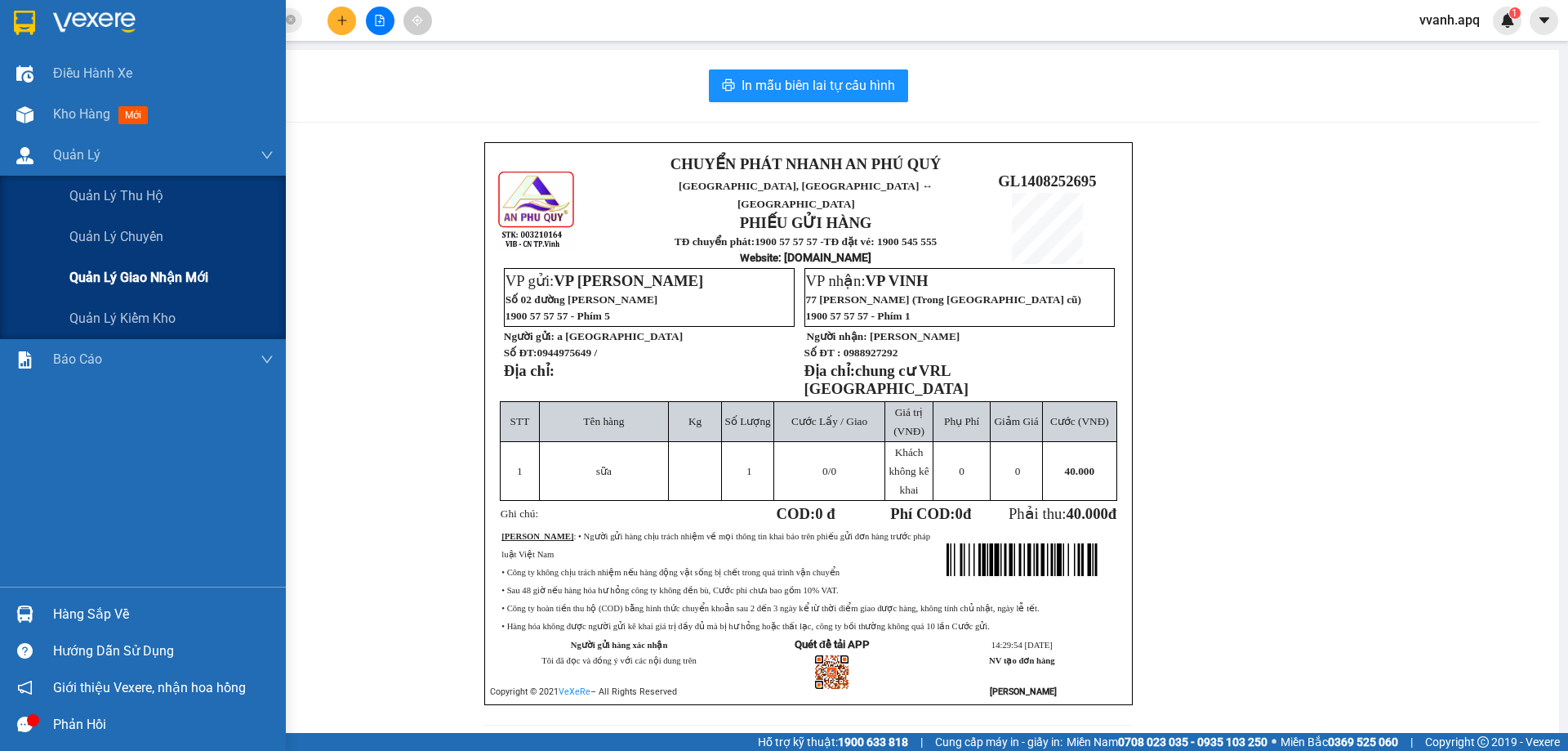
click at [112, 269] on span "Quản lý giao nhận mới" at bounding box center [138, 277] width 139 height 20
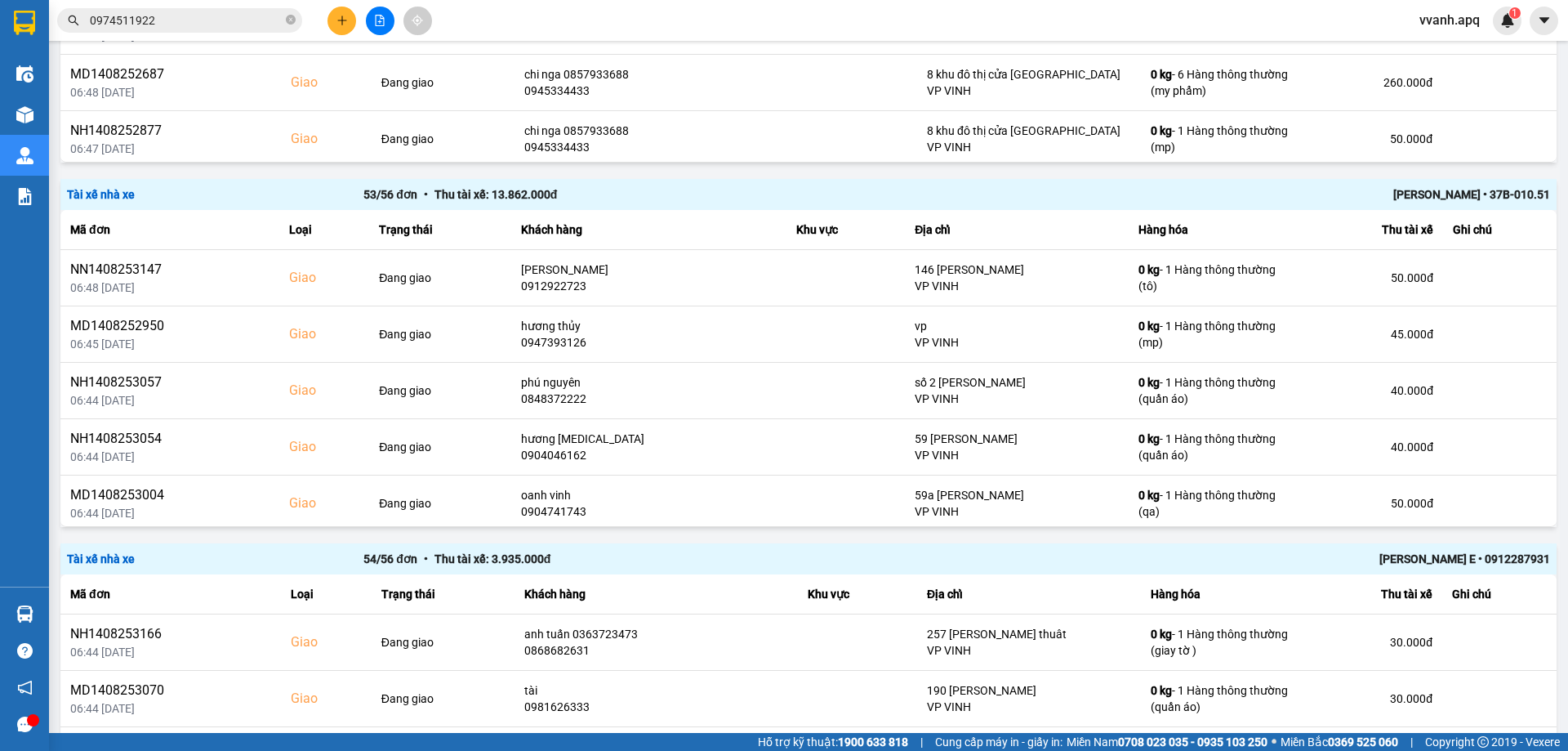
scroll to position [490, 0]
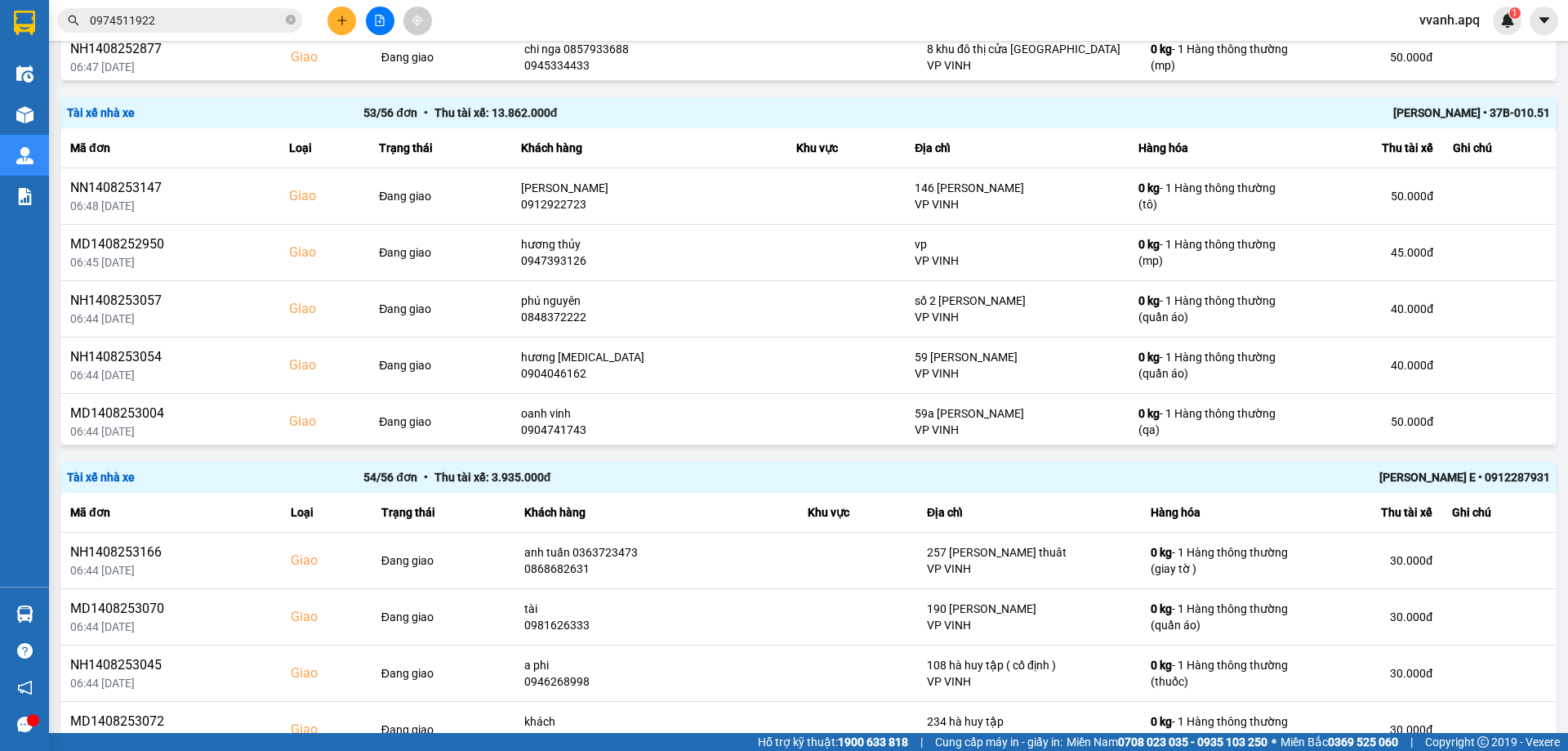
click at [1416, 481] on div "[PERSON_NAME] E • 0912287931" at bounding box center [1253, 477] width 593 height 18
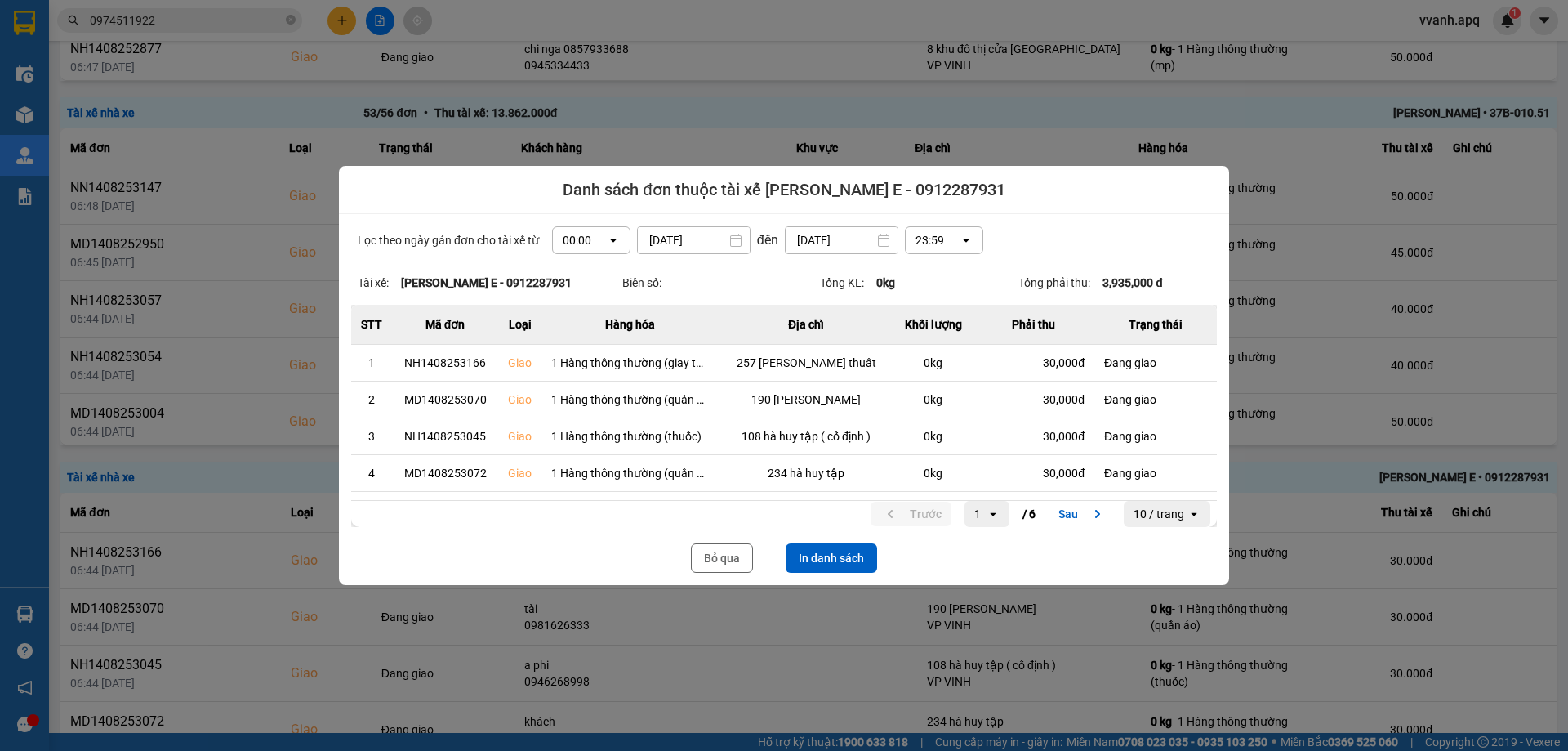
click at [816, 542] on div "Lọc theo ngày gán đơn cho tài xế từ 00:00 open 15/08/2025 Press the down arrow …" at bounding box center [783, 399] width 890 height 371
click at [820, 554] on button "In danh sách" at bounding box center [831, 558] width 91 height 29
click at [702, 565] on button "Bỏ qua" at bounding box center [721, 558] width 62 height 29
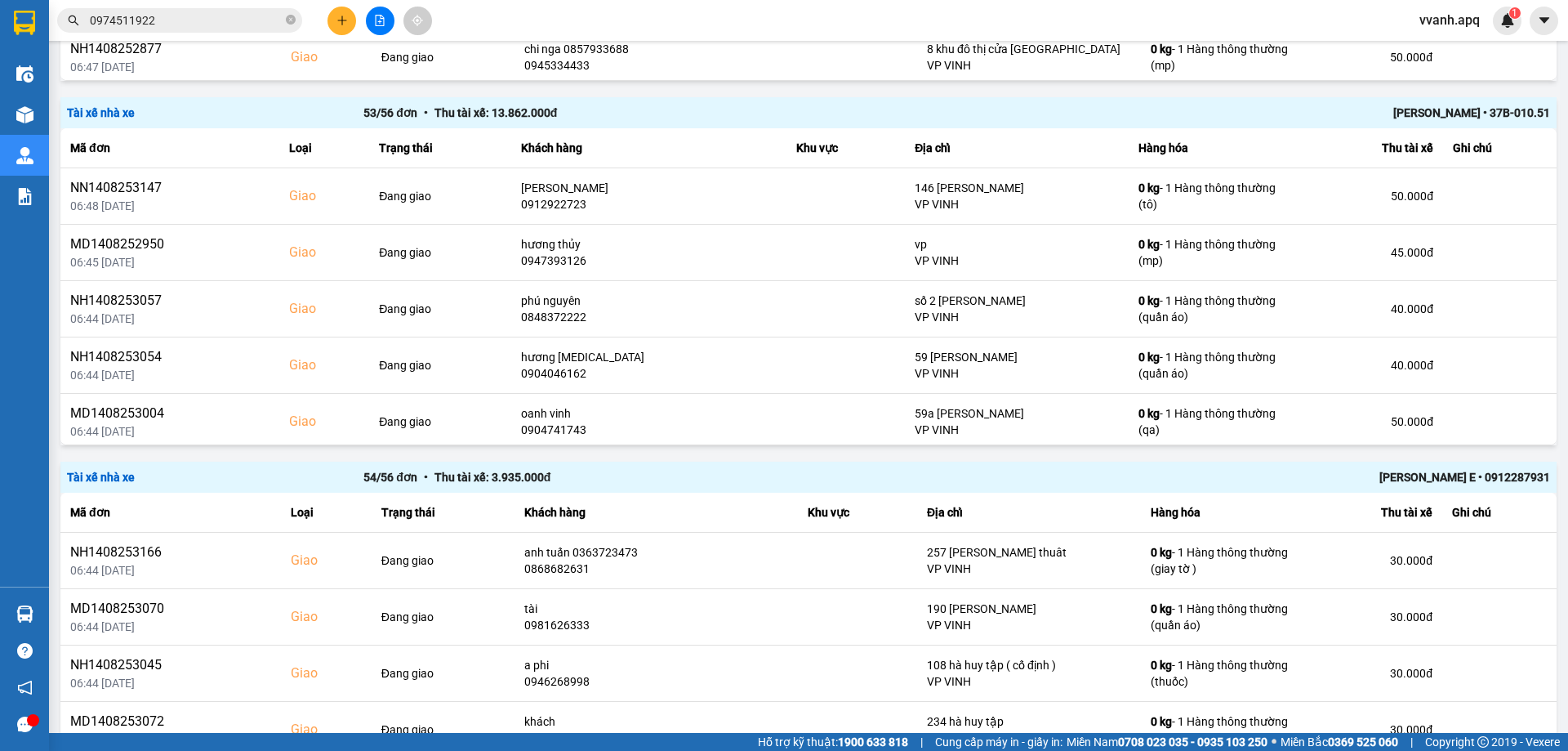
click at [1447, 113] on div "[PERSON_NAME] • 37B-010.51" at bounding box center [1253, 113] width 593 height 18
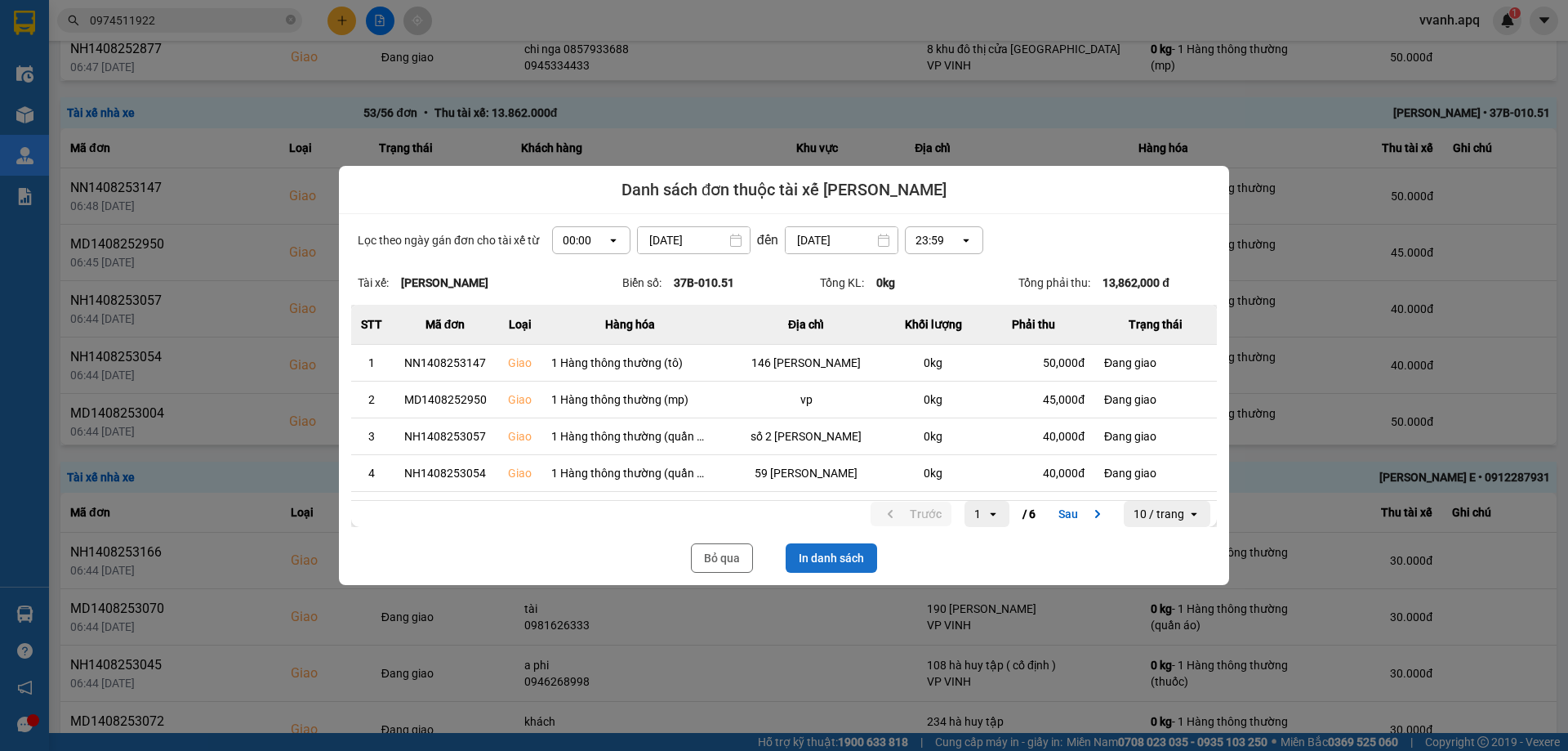
click at [816, 567] on button "In danh sách" at bounding box center [831, 558] width 91 height 29
click at [726, 550] on button "Bỏ qua" at bounding box center [721, 558] width 62 height 29
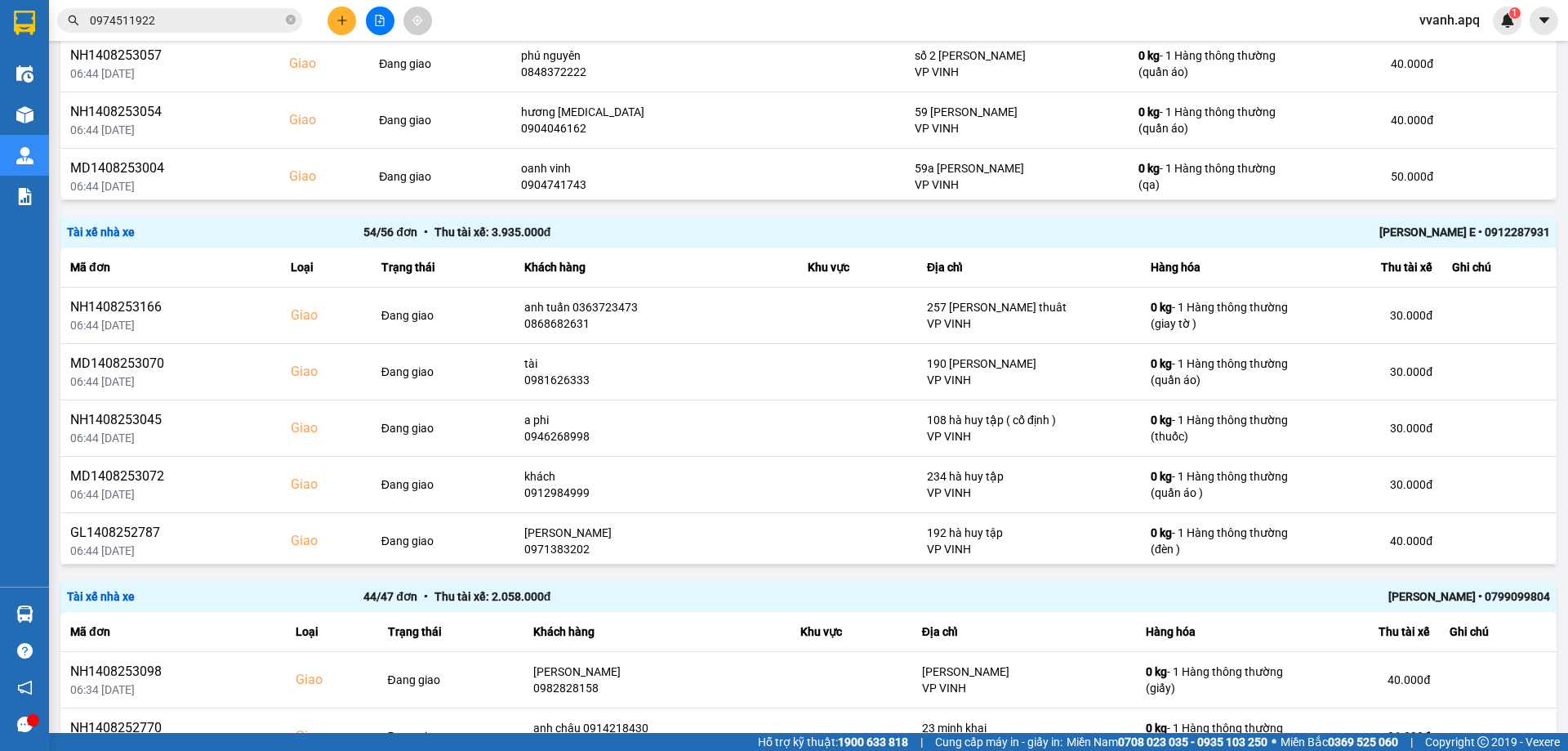
scroll to position [980, 0]
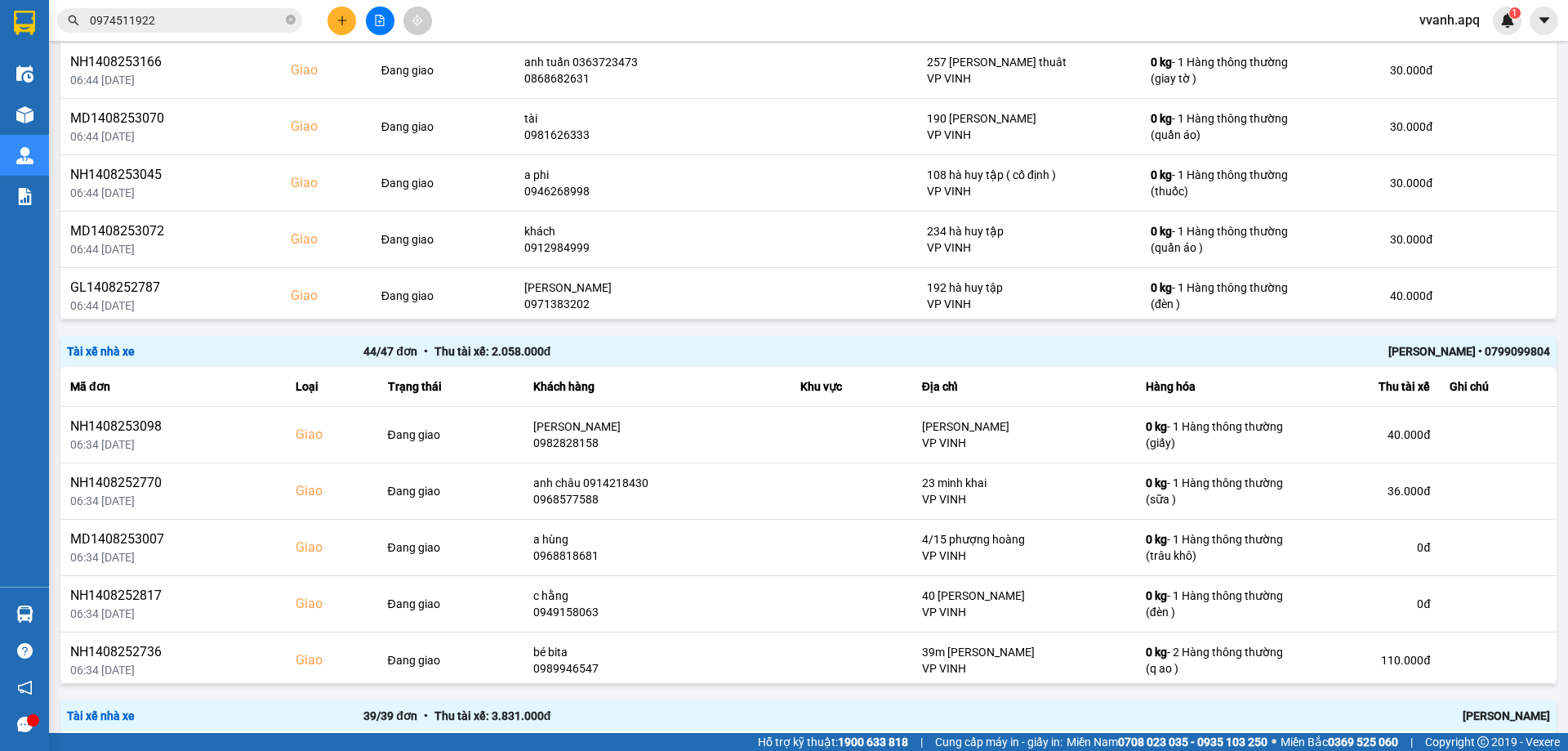
click at [1429, 347] on div "[PERSON_NAME] • 0799099804" at bounding box center [1253, 352] width 593 height 18
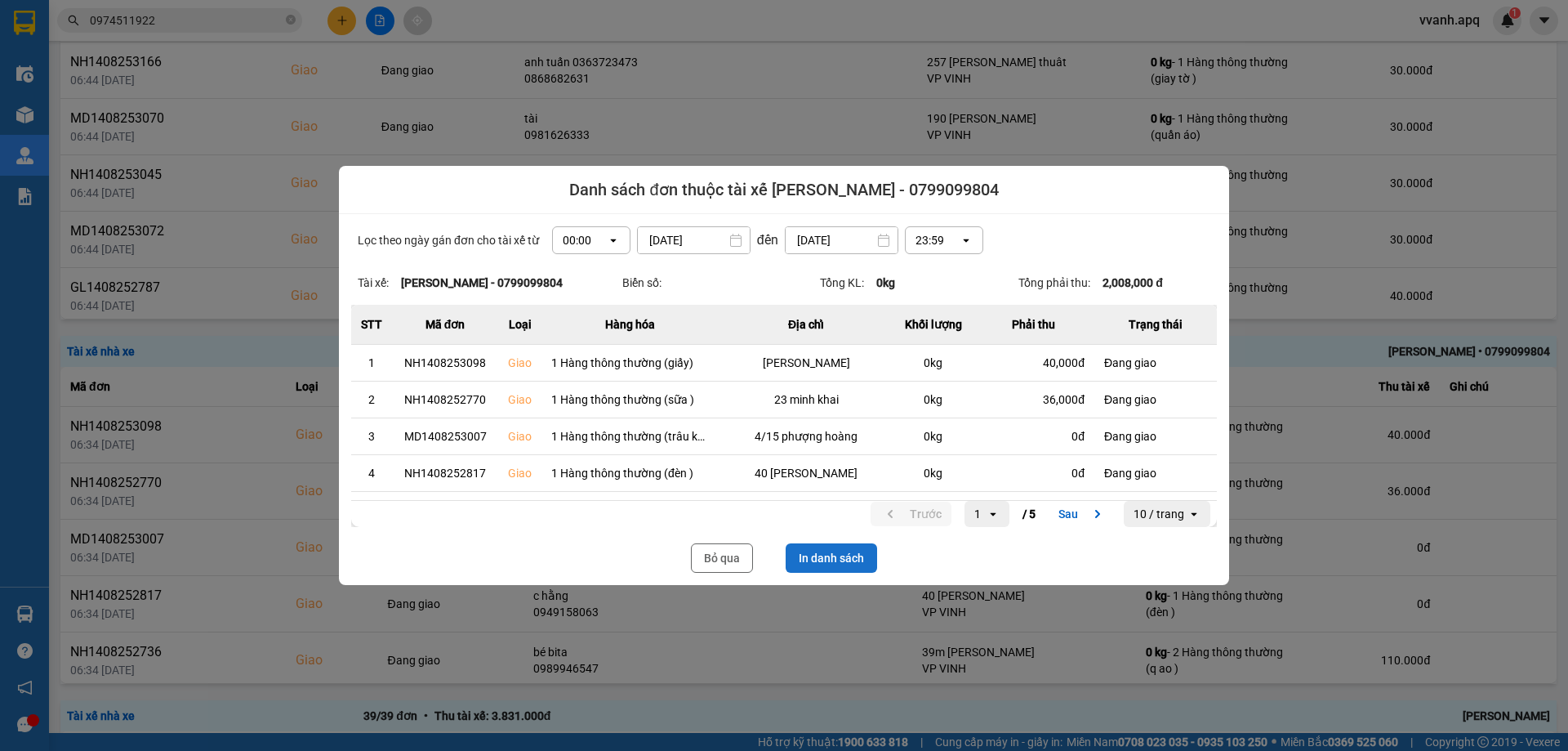
click at [835, 558] on button "In danh sách" at bounding box center [831, 558] width 91 height 29
click at [705, 566] on button "Bỏ qua" at bounding box center [721, 558] width 62 height 29
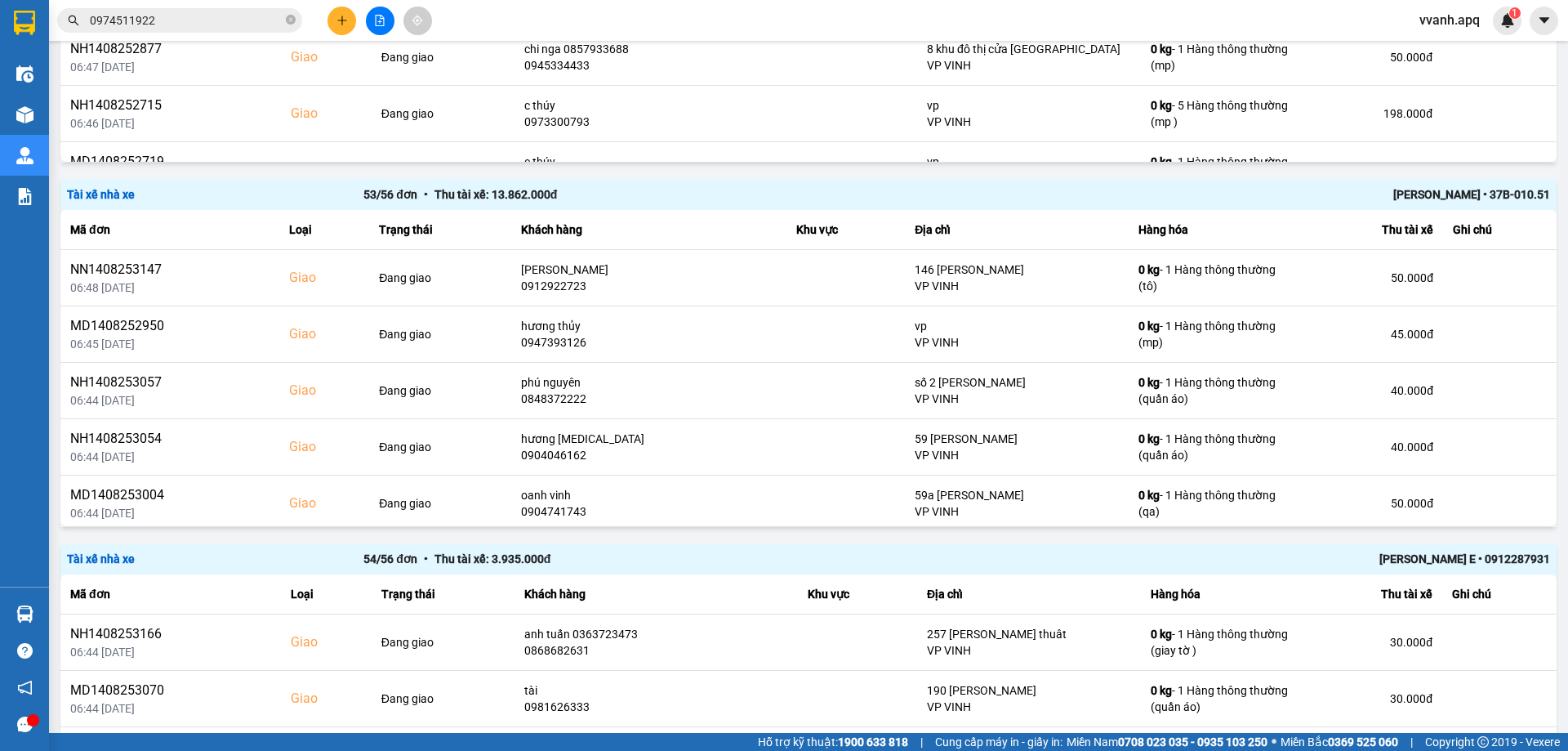
scroll to position [82, 0]
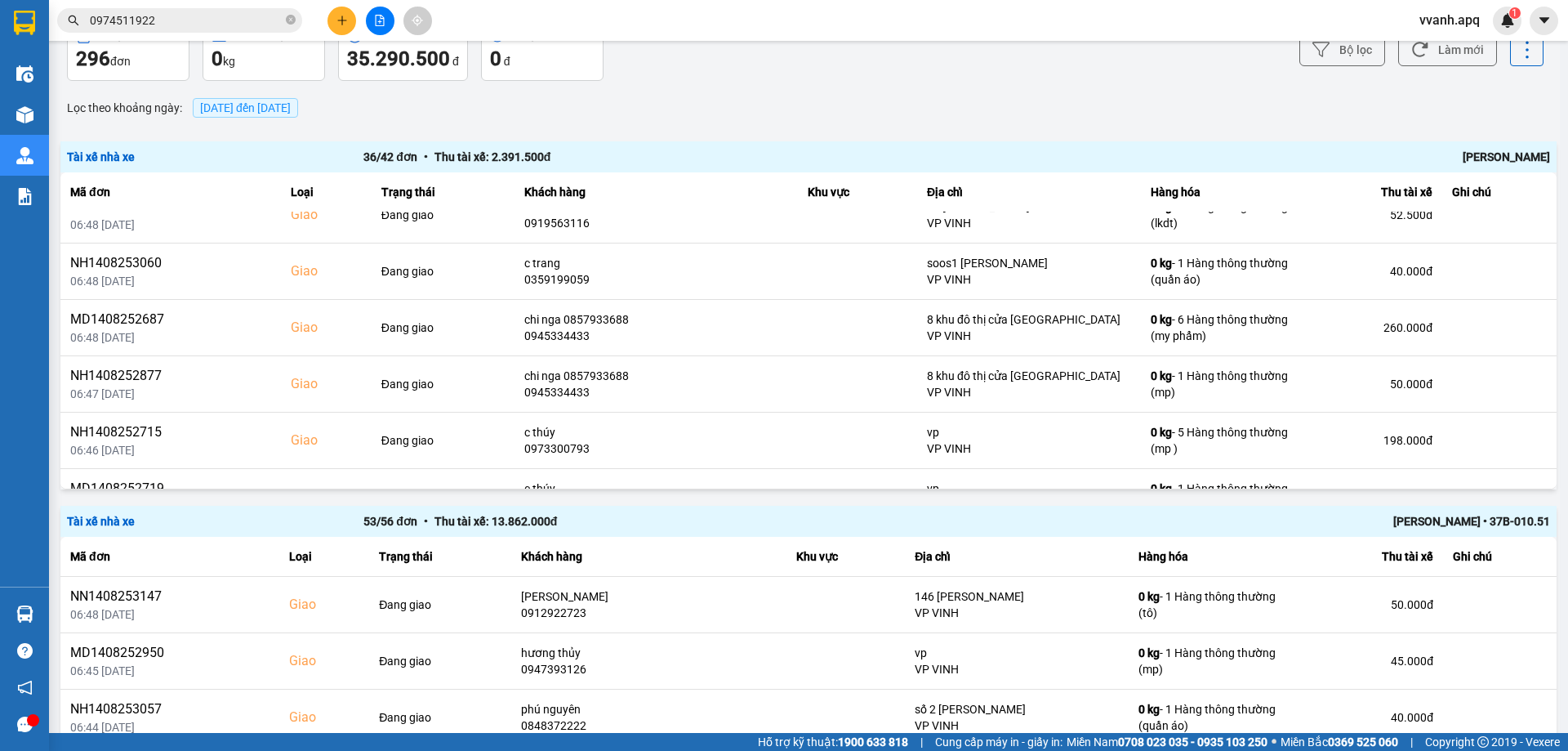
click at [1527, 156] on div "[PERSON_NAME]" at bounding box center [1253, 157] width 593 height 18
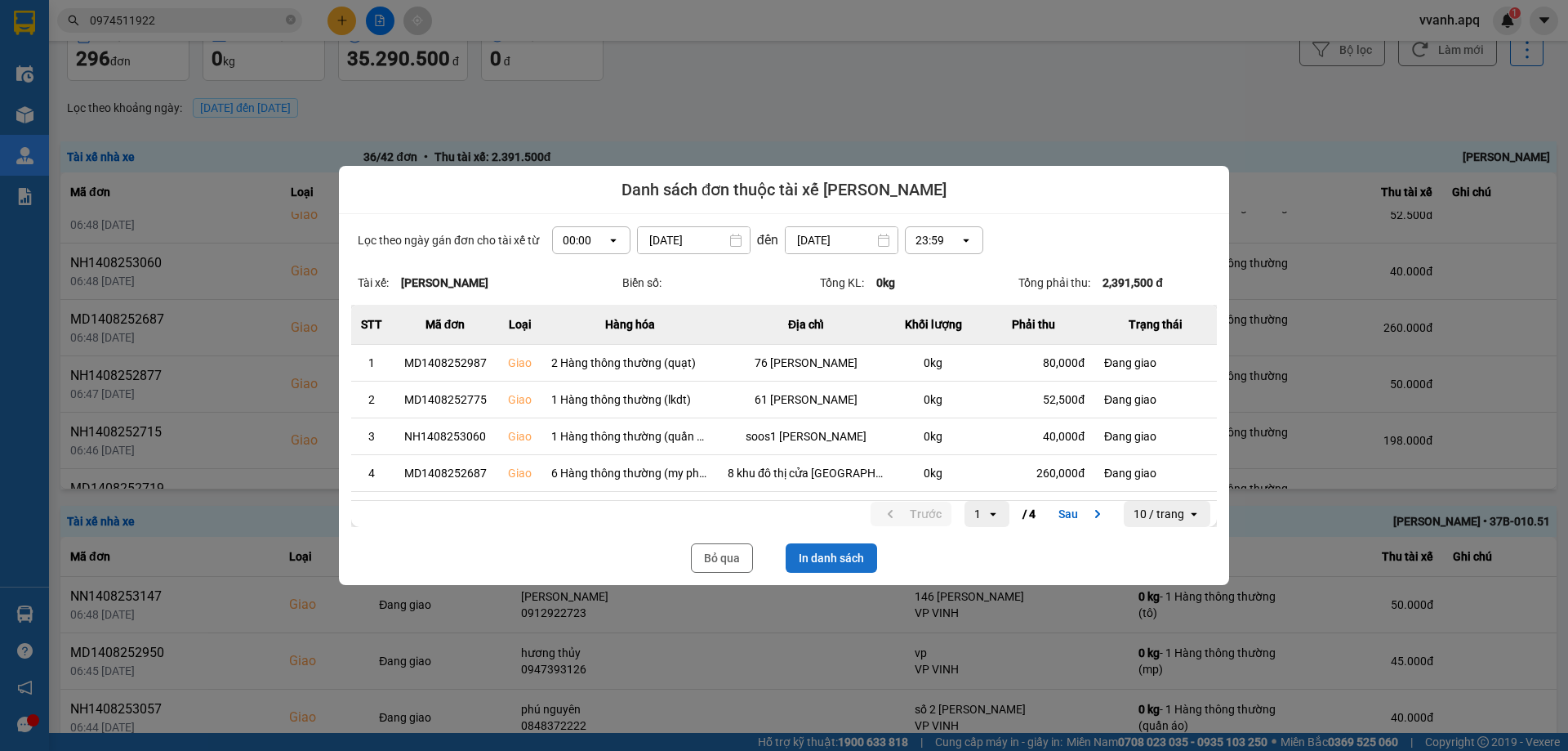
click at [816, 559] on button "In danh sách" at bounding box center [831, 558] width 91 height 29
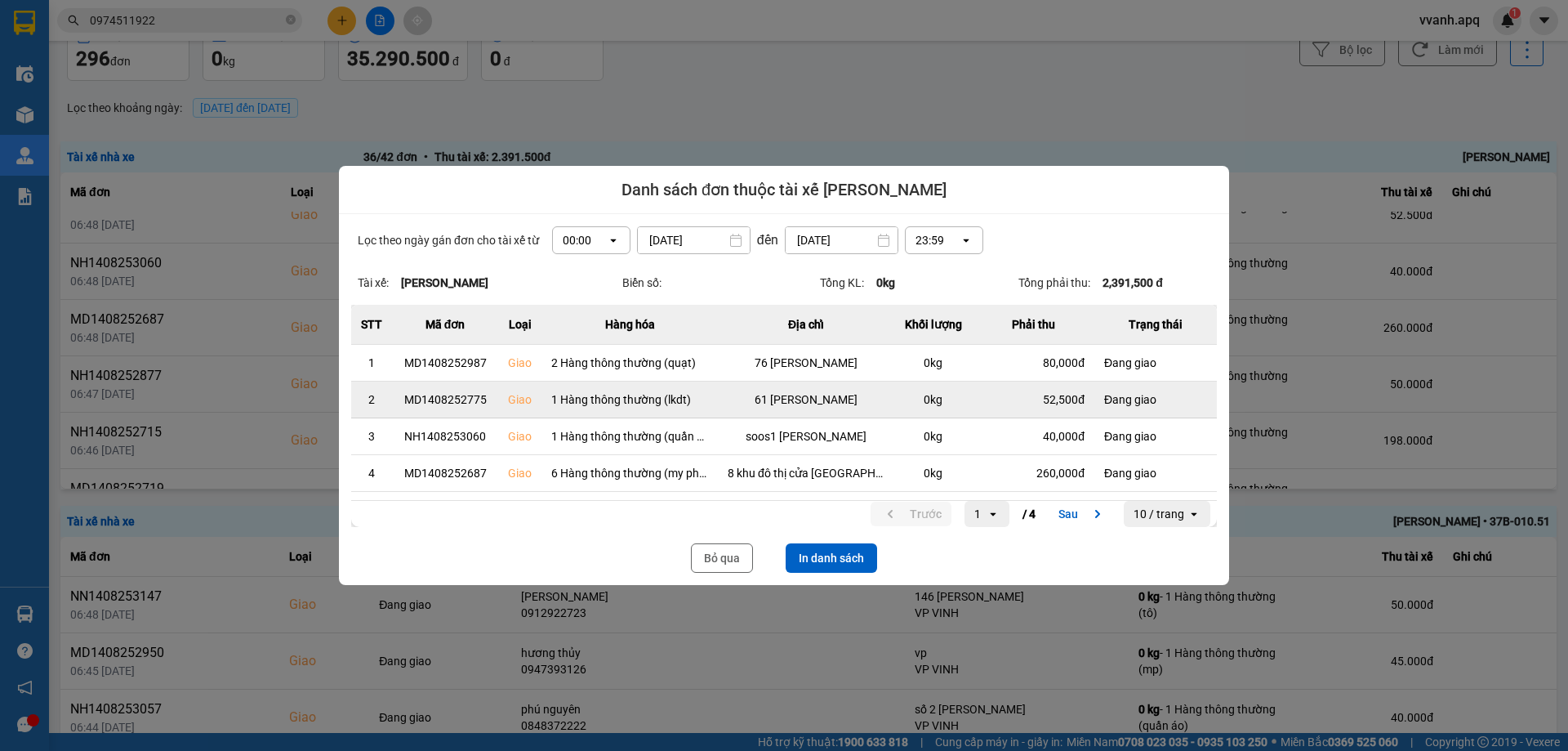
scroll to position [0, 0]
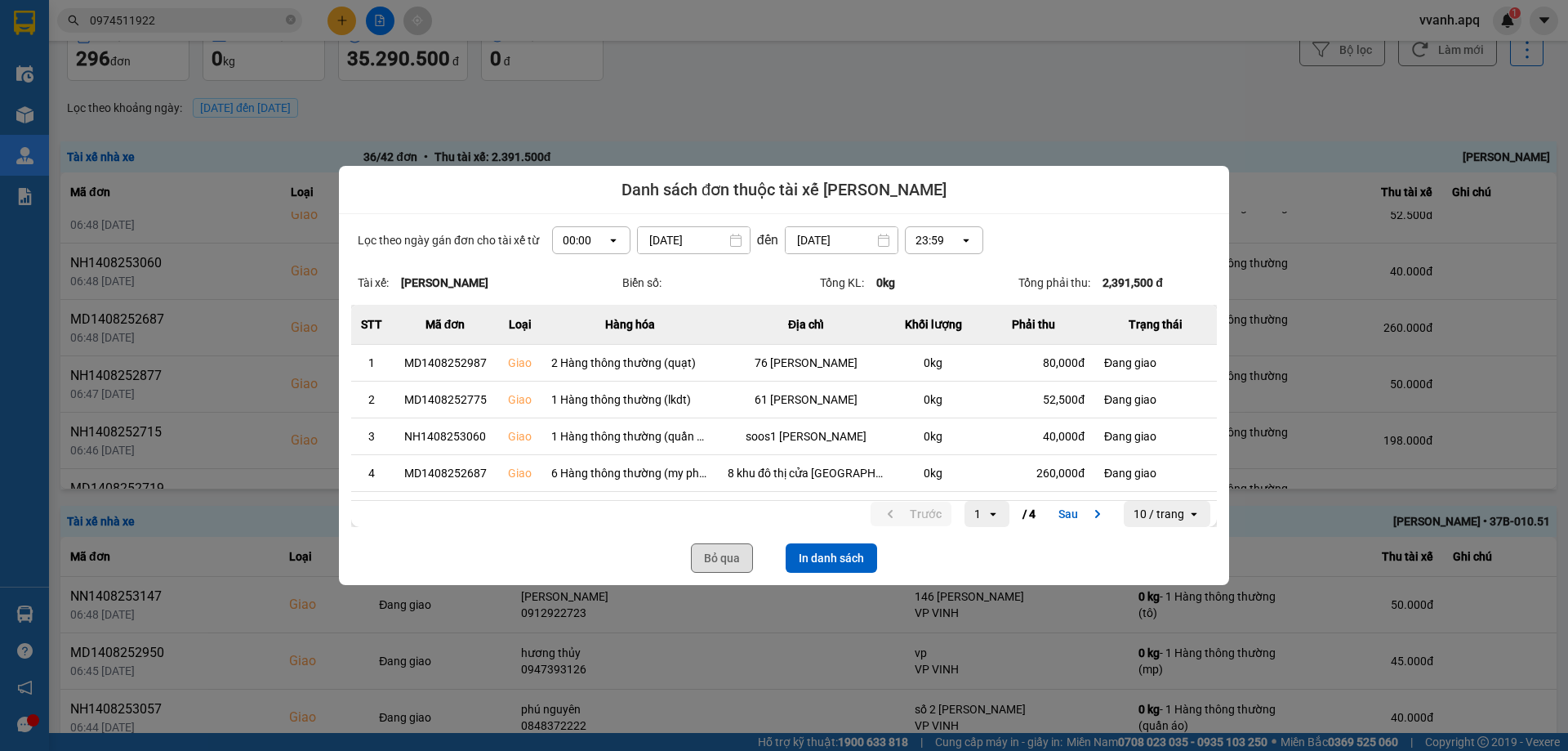
click at [746, 555] on button "Bỏ qua" at bounding box center [721, 558] width 62 height 29
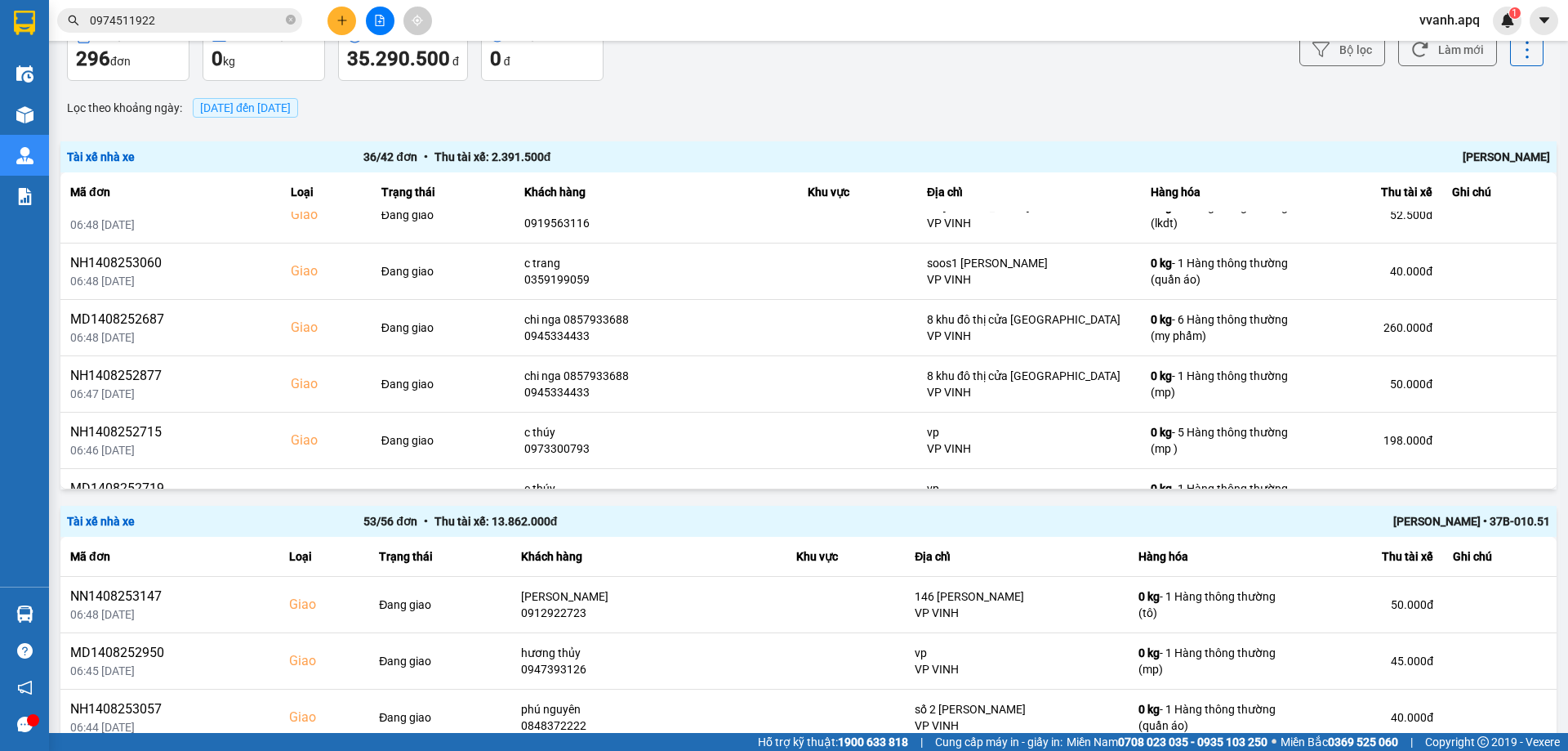
click at [223, 15] on input "0974511922" at bounding box center [186, 20] width 192 height 18
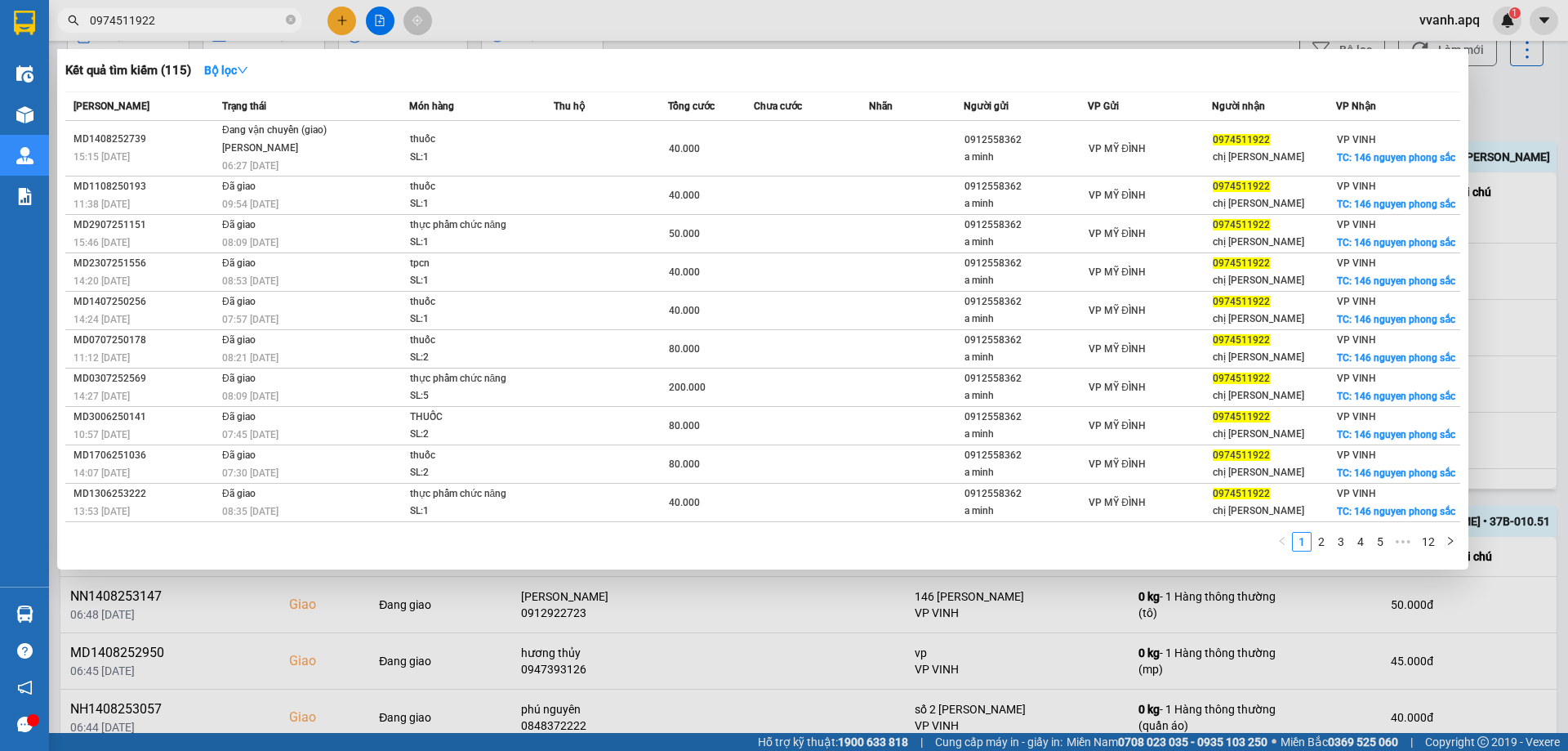
click at [223, 15] on input "0974511922" at bounding box center [186, 20] width 192 height 18
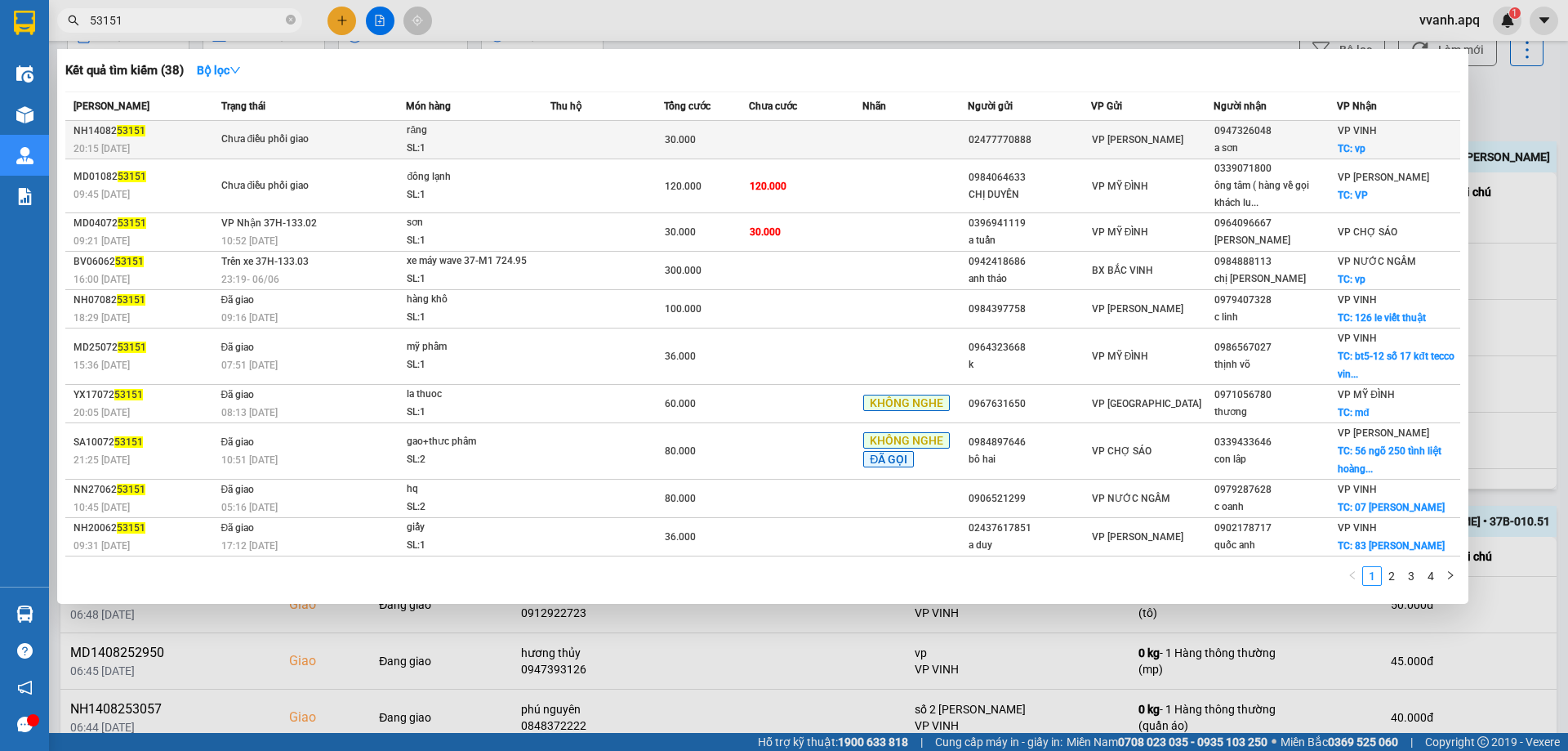
type input "53151"
click at [408, 150] on div "SL: 1" at bounding box center [467, 149] width 122 height 18
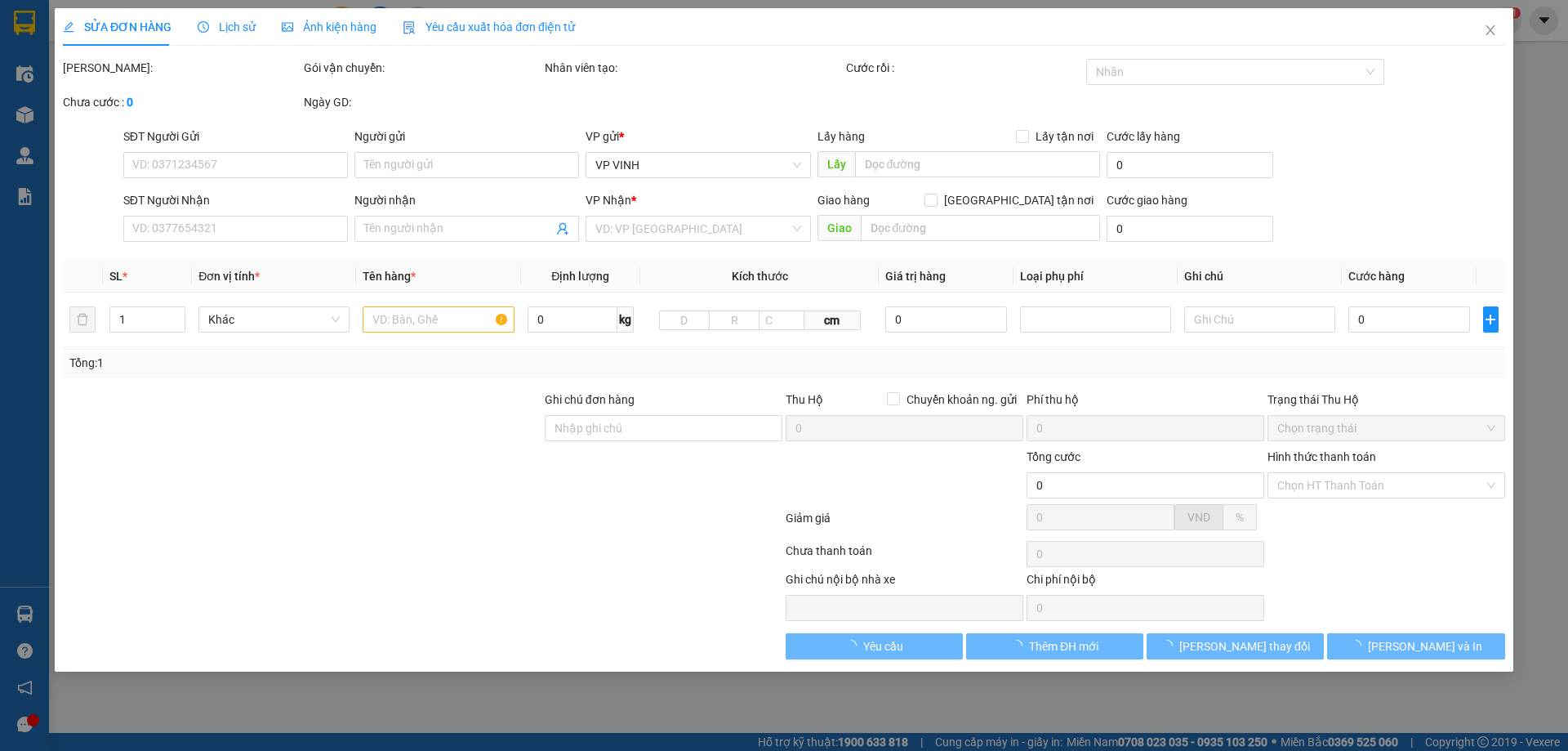
type input "02477770888"
type input "0947326048"
type input "a sơn"
checkbox input "true"
type input "vp"
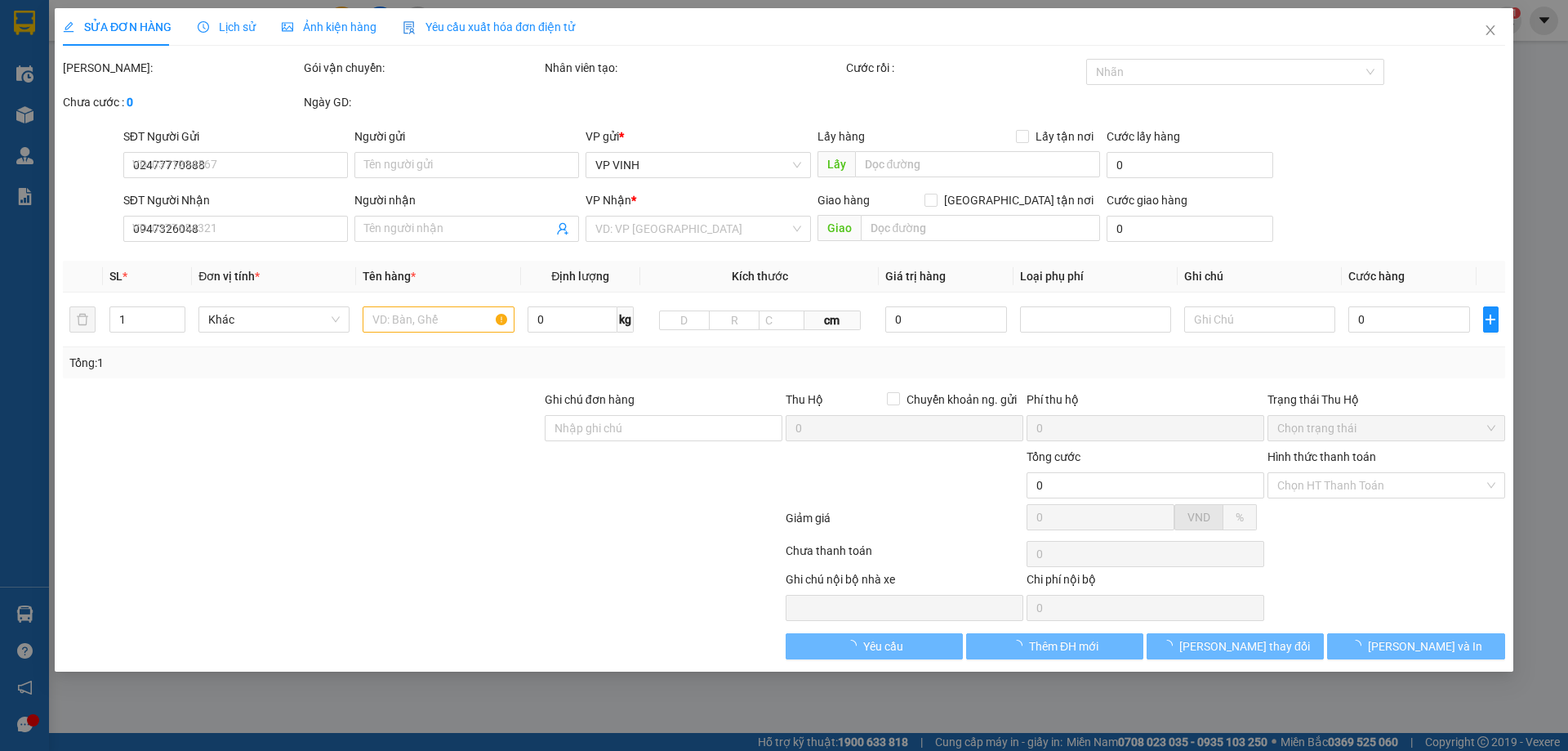
type input "30.000"
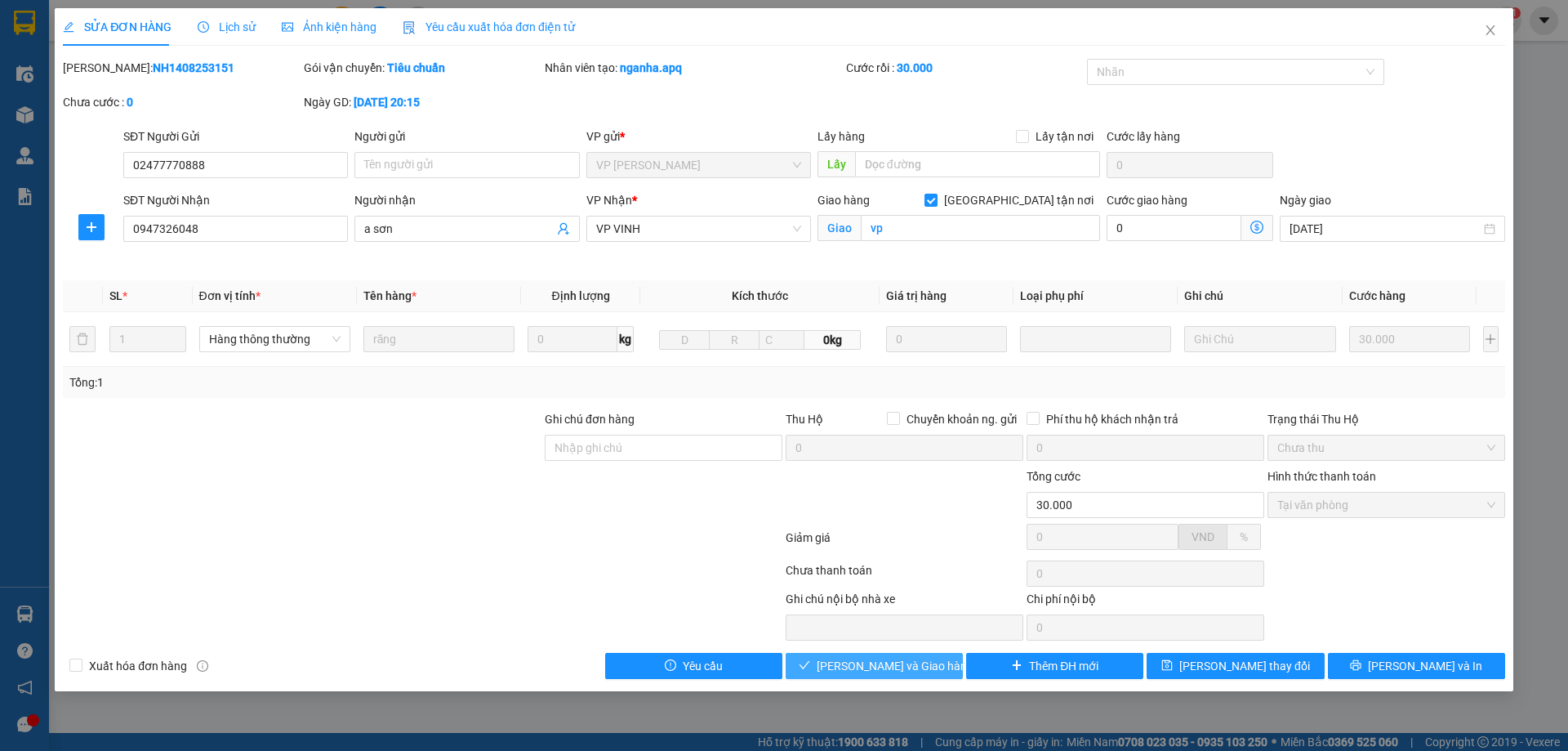
click at [859, 665] on span "[PERSON_NAME] và Giao hàng" at bounding box center [894, 665] width 156 height 18
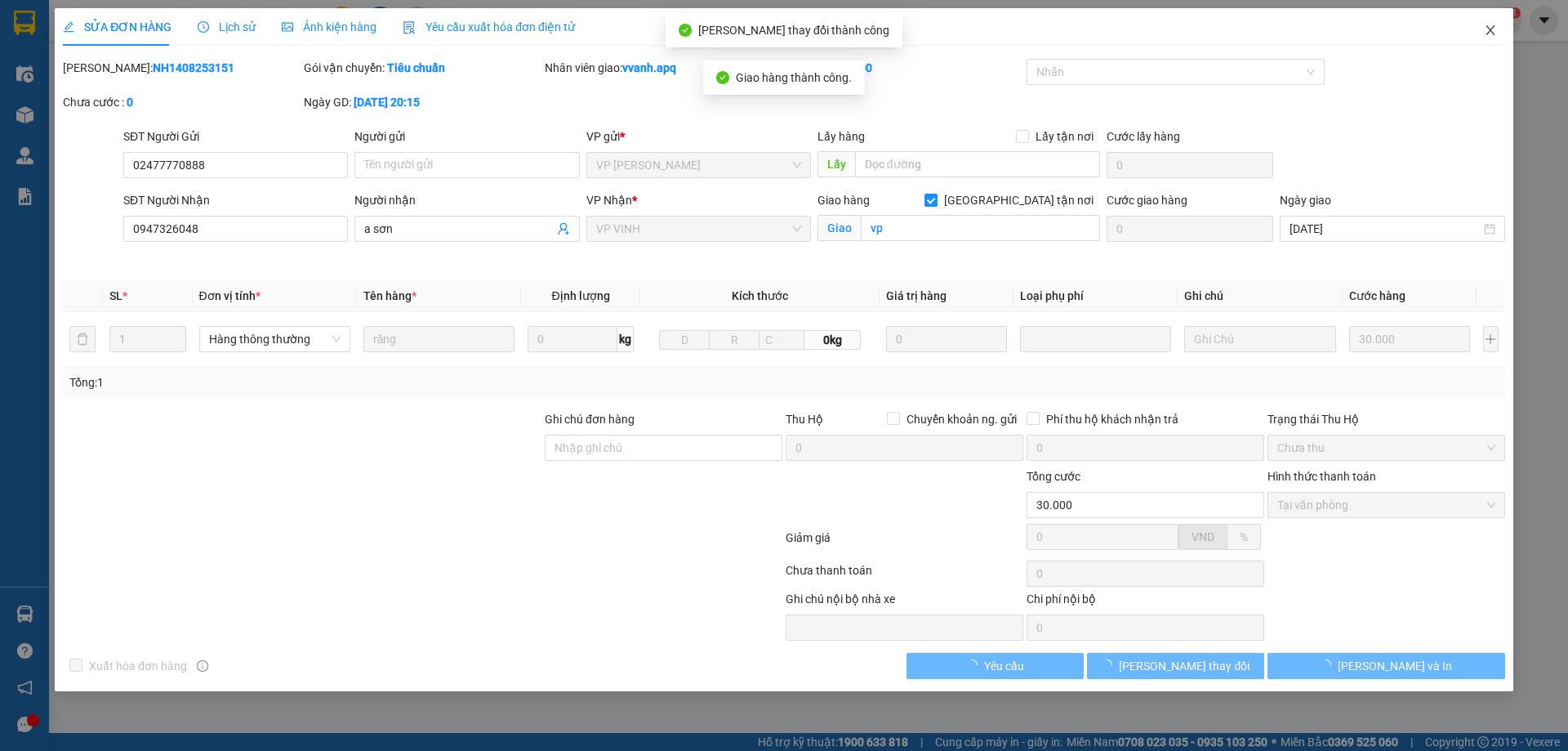
click at [1482, 43] on span "Close" at bounding box center [1491, 31] width 46 height 46
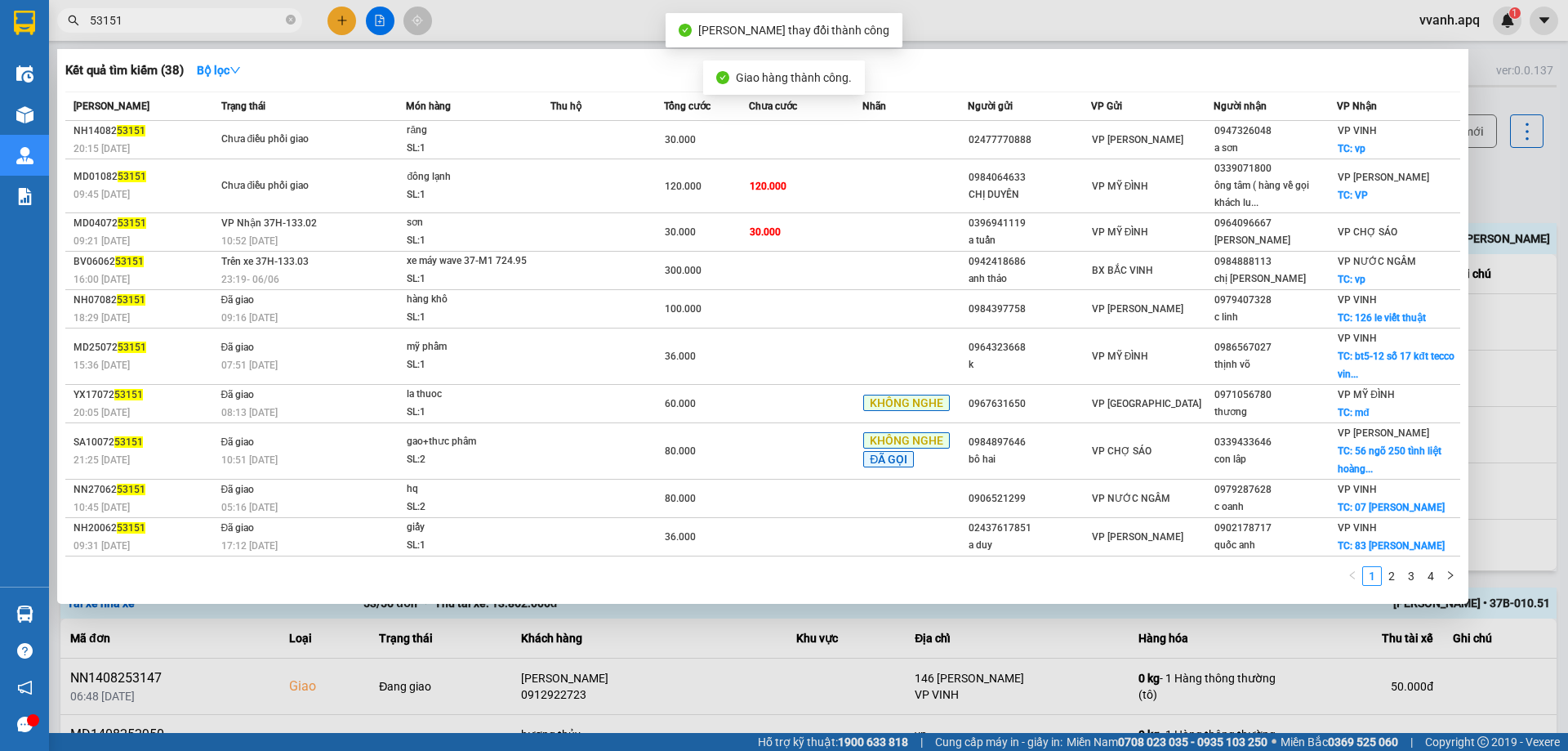
click at [221, 23] on input "53151" at bounding box center [186, 20] width 192 height 18
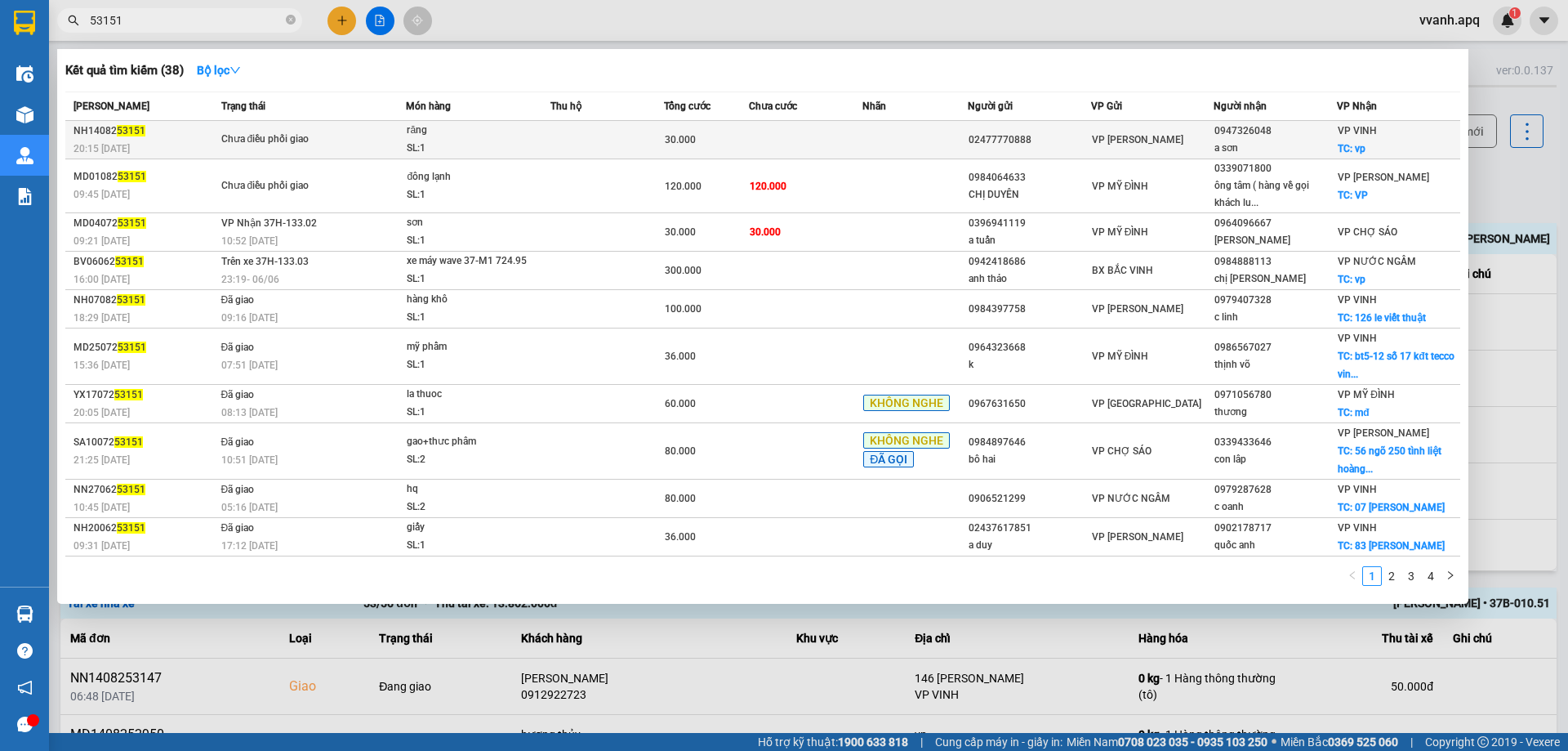
click at [381, 133] on span "Chưa điều phối giao" at bounding box center [313, 140] width 185 height 18
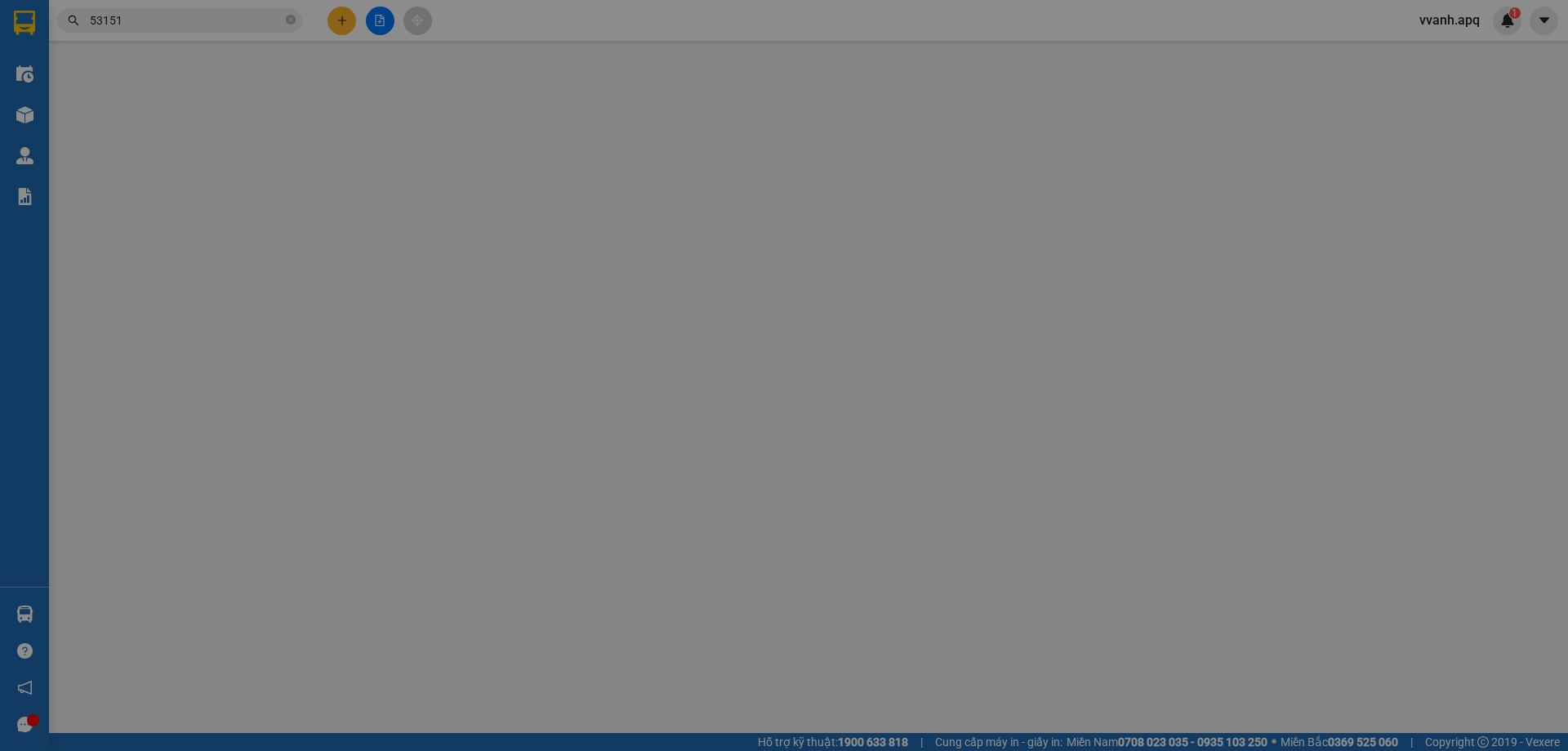
type input "02477770888"
type input "0947326048"
type input "a sơn"
checkbox input "true"
type input "vp"
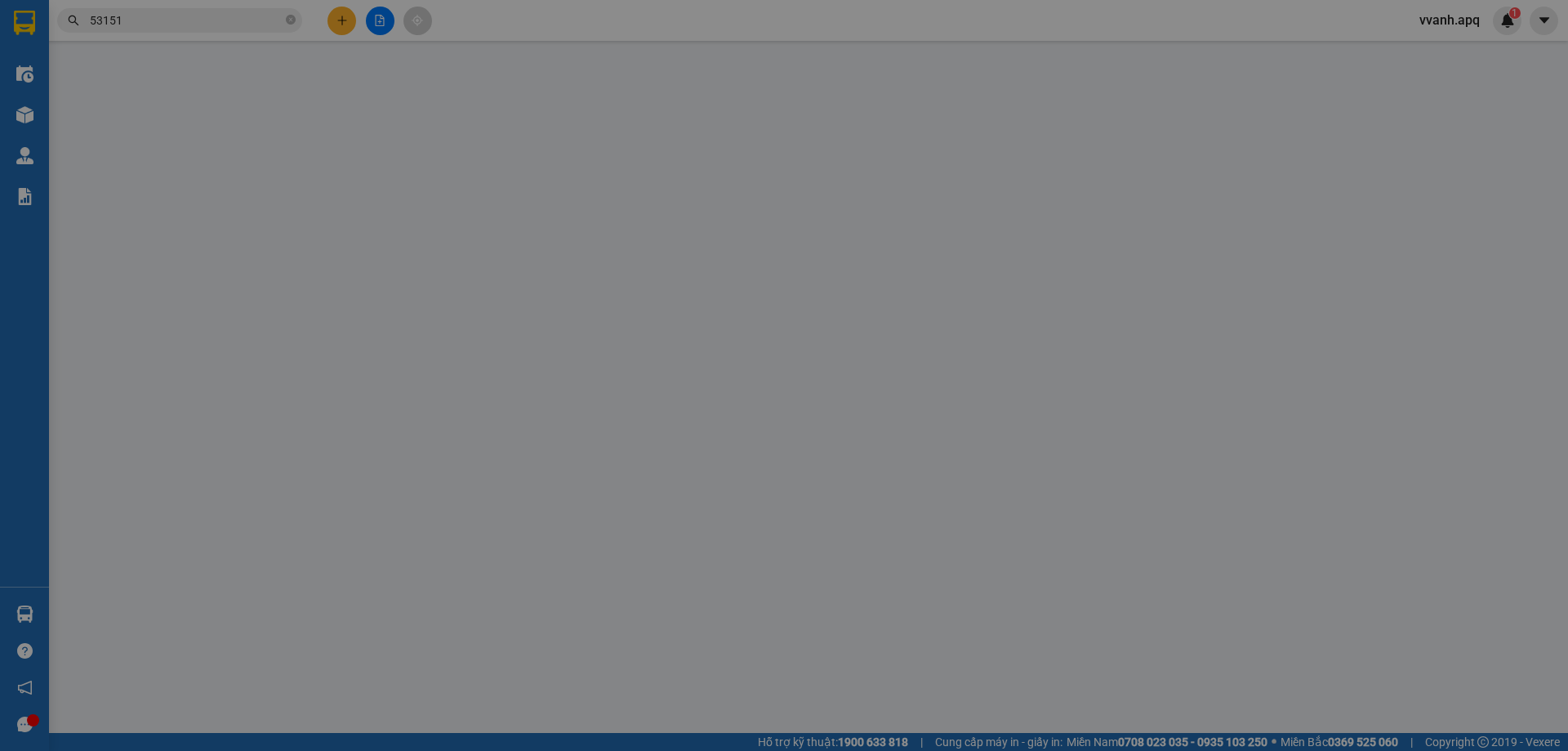
type input "30.000"
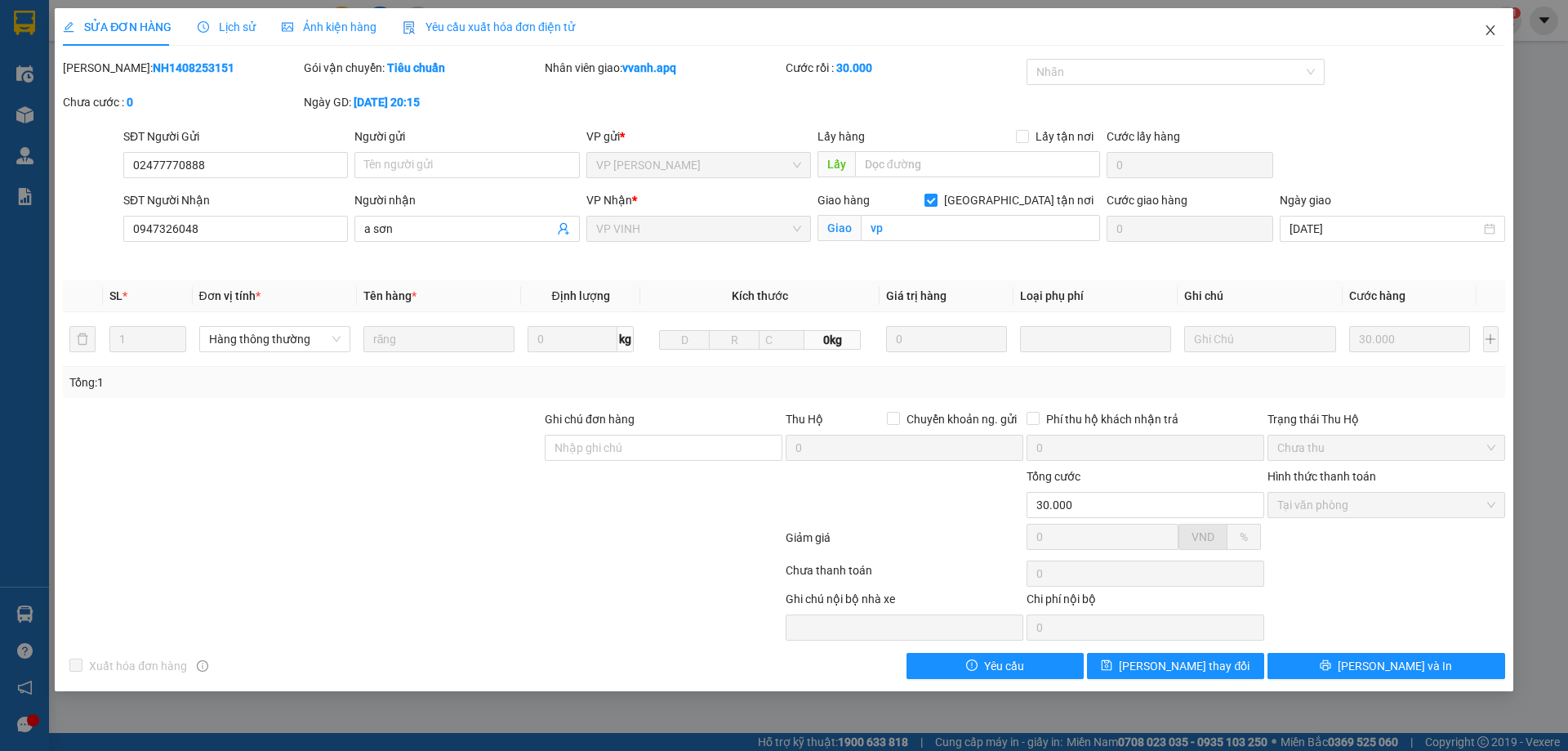
click at [1495, 30] on icon "close" at bounding box center [1490, 30] width 13 height 13
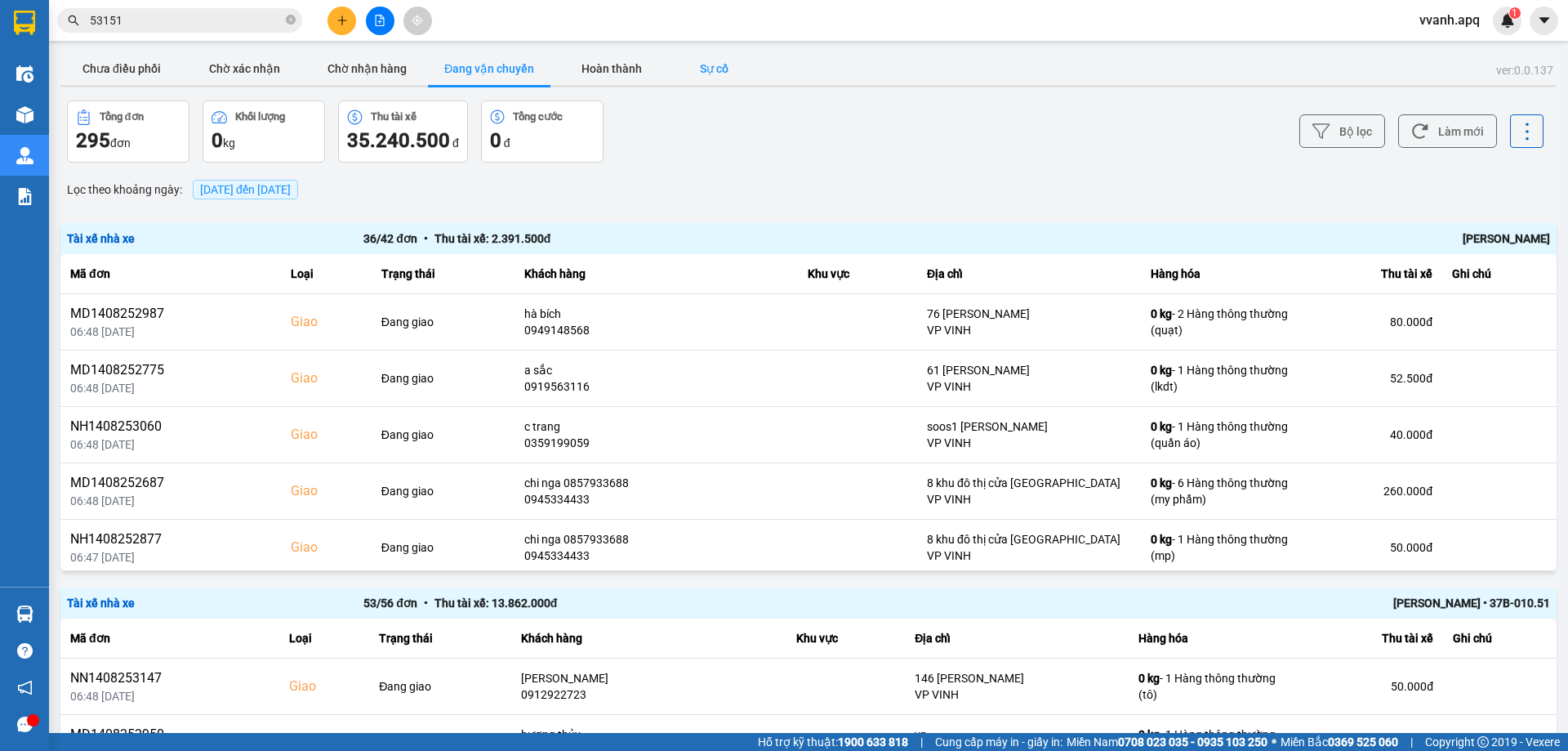
click at [686, 78] on button "Sự cố" at bounding box center [713, 68] width 82 height 32
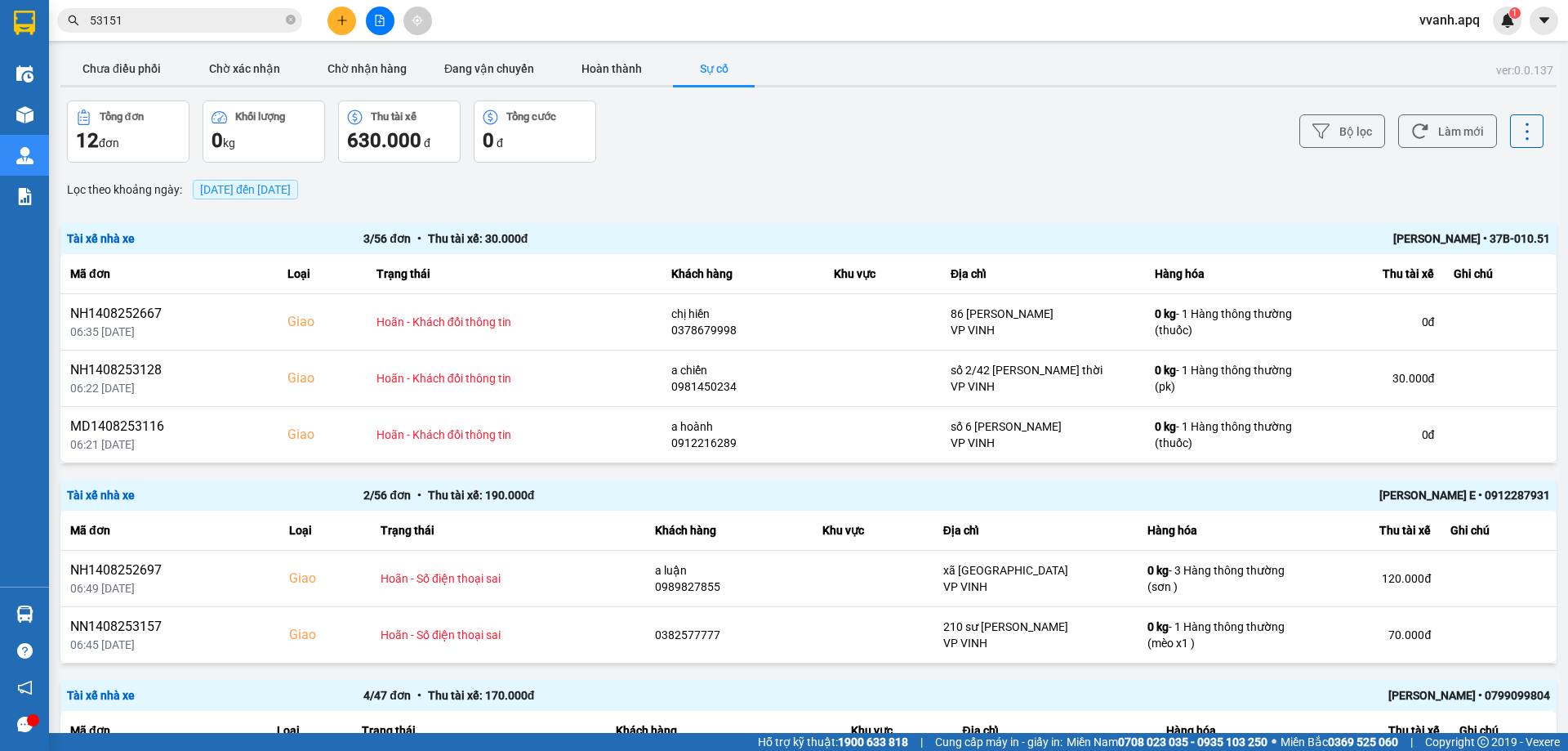
click at [291, 187] on span "[DATE] đến [DATE]" at bounding box center [245, 190] width 90 height 13
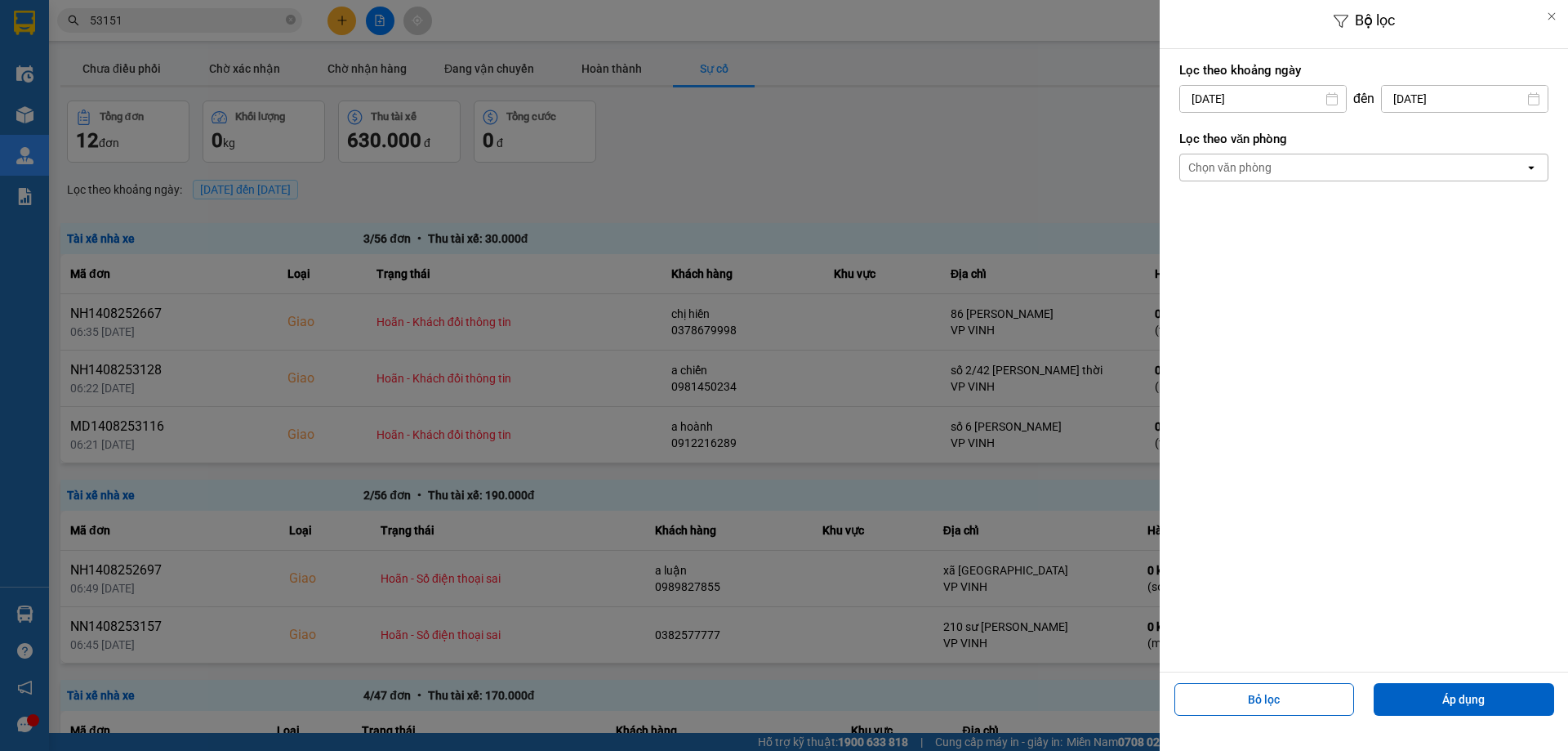
click at [979, 168] on div at bounding box center [784, 376] width 1568 height 751
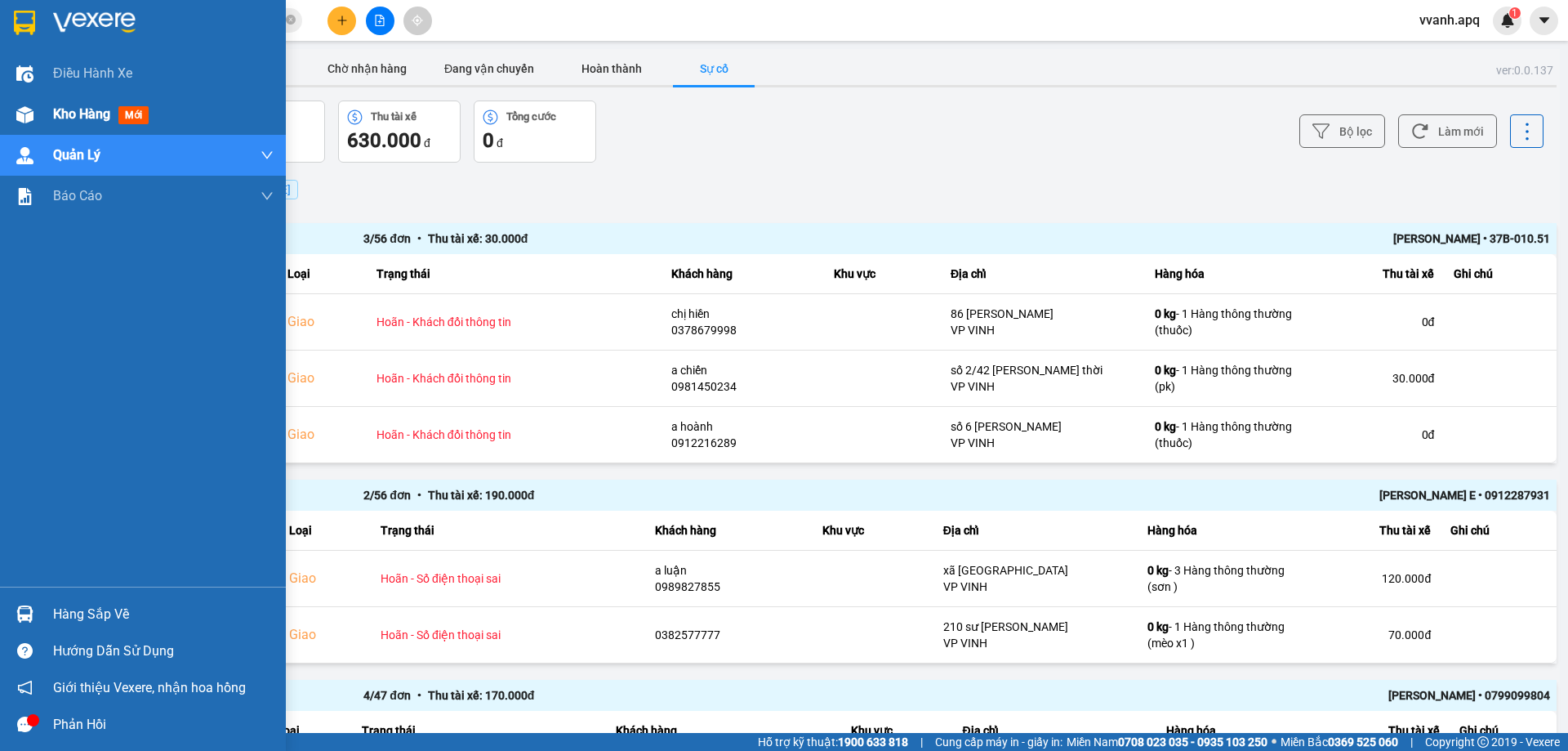
click at [32, 106] on img at bounding box center [25, 114] width 17 height 17
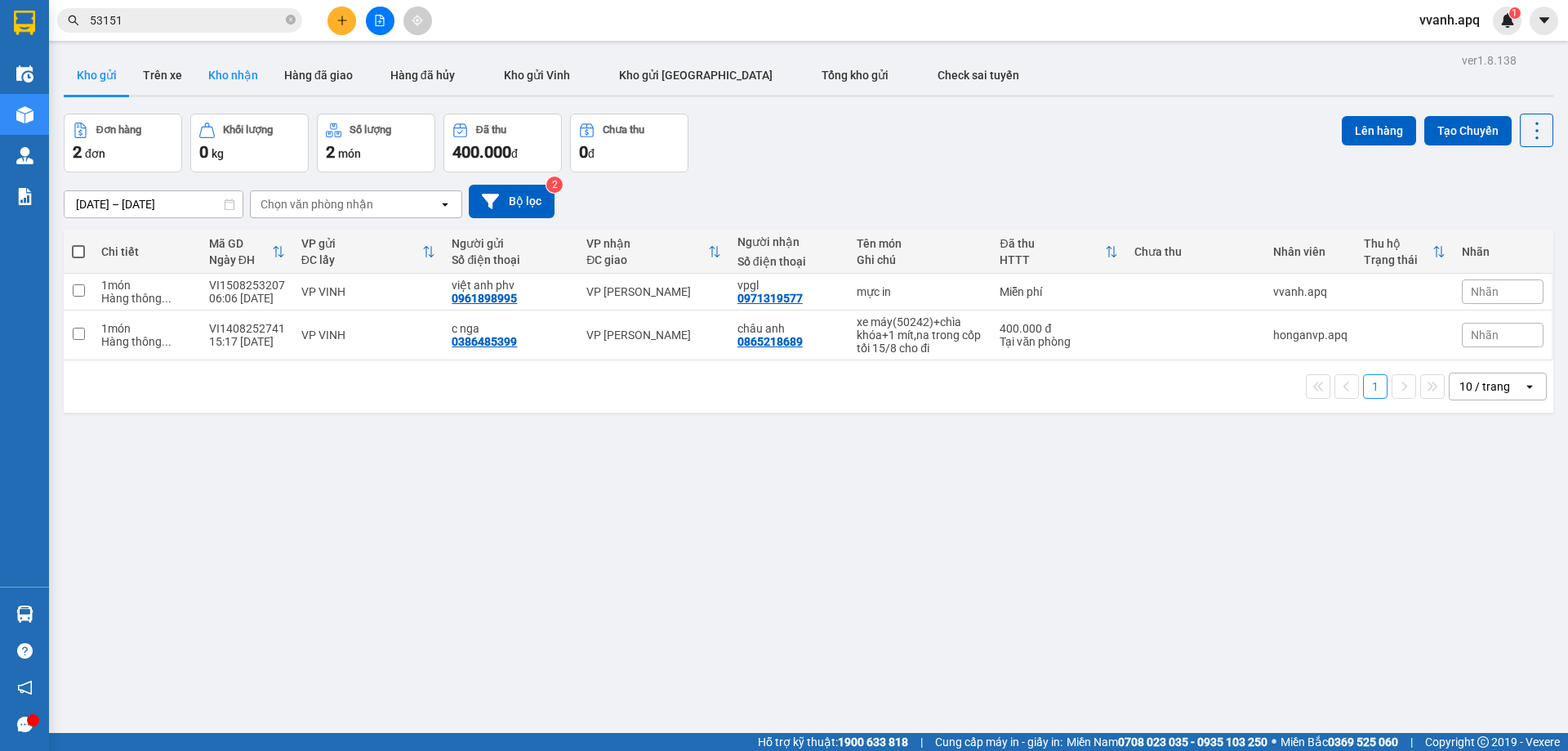
click at [226, 78] on button "Kho nhận" at bounding box center [233, 75] width 76 height 40
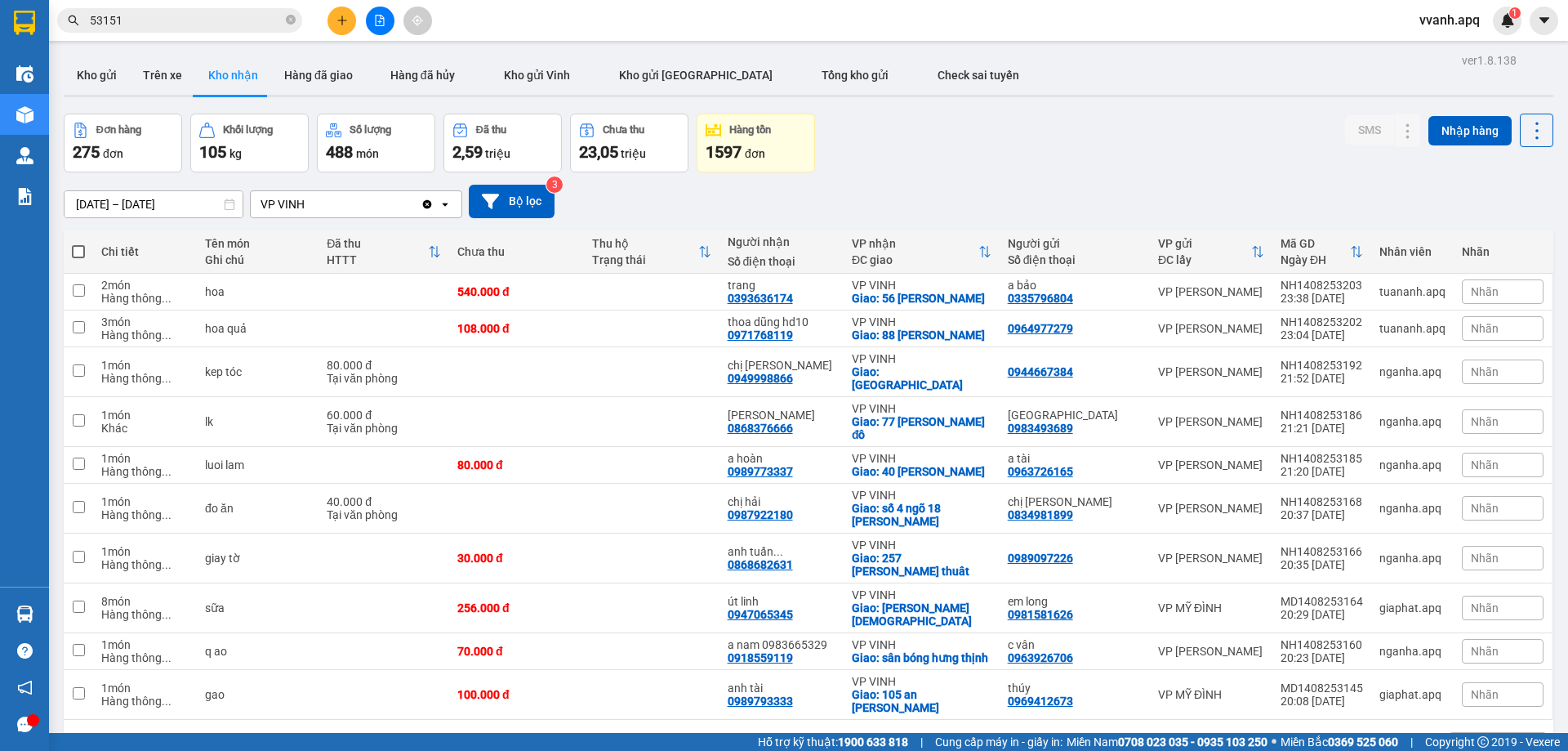
click at [171, 213] on div "ver 1.8.138 Kho gửi Trên xe Kho nhận Hàng đã giao Hàng đã hủy Kho gửi Vinh Kho …" at bounding box center [808, 424] width 1503 height 751
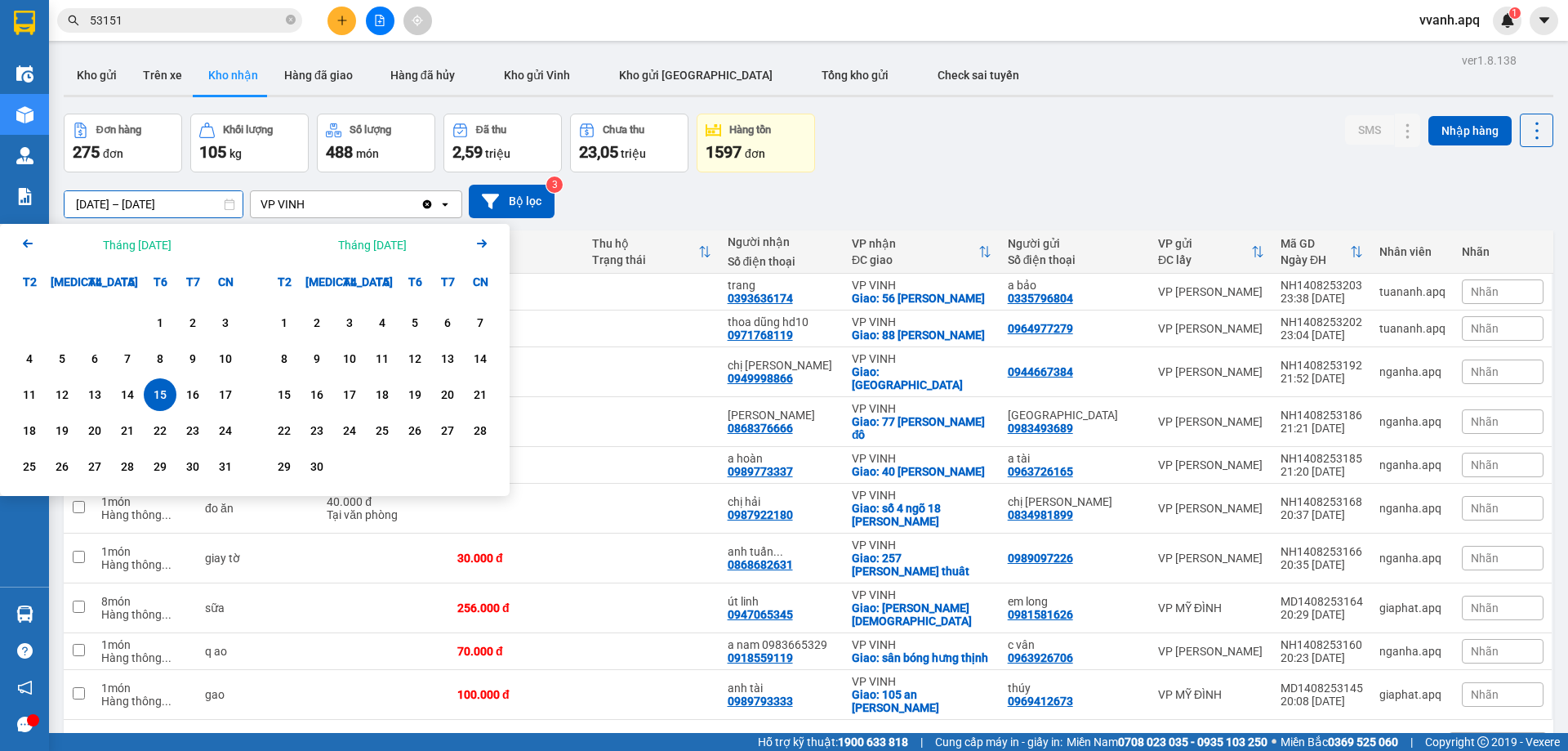
click at [1027, 144] on div "Đơn hàng 275 đơn Khối lượng 105 kg Số lượng 488 món Đã thu 2,59 triệu Chưa thu …" at bounding box center [808, 143] width 1490 height 59
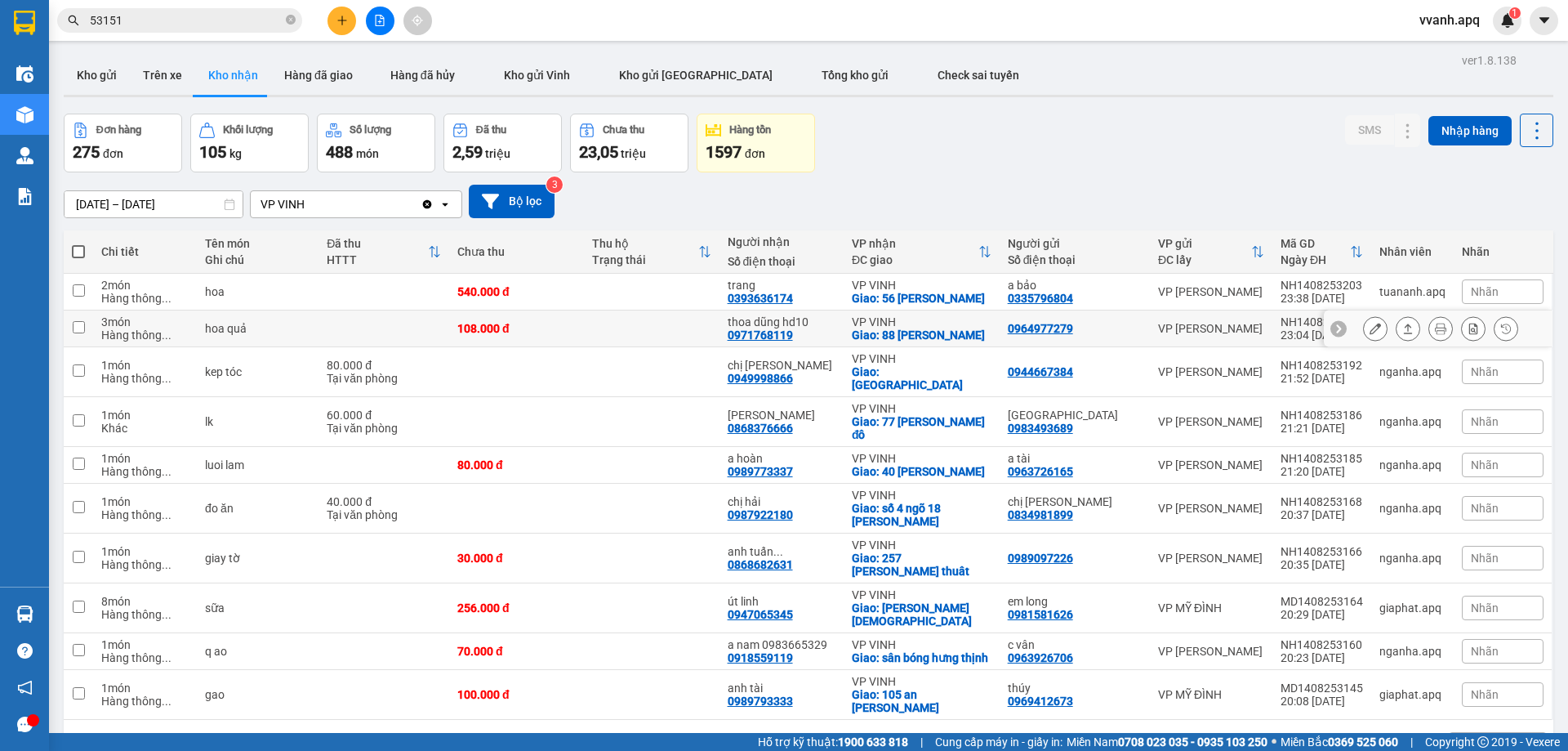
scroll to position [75, 0]
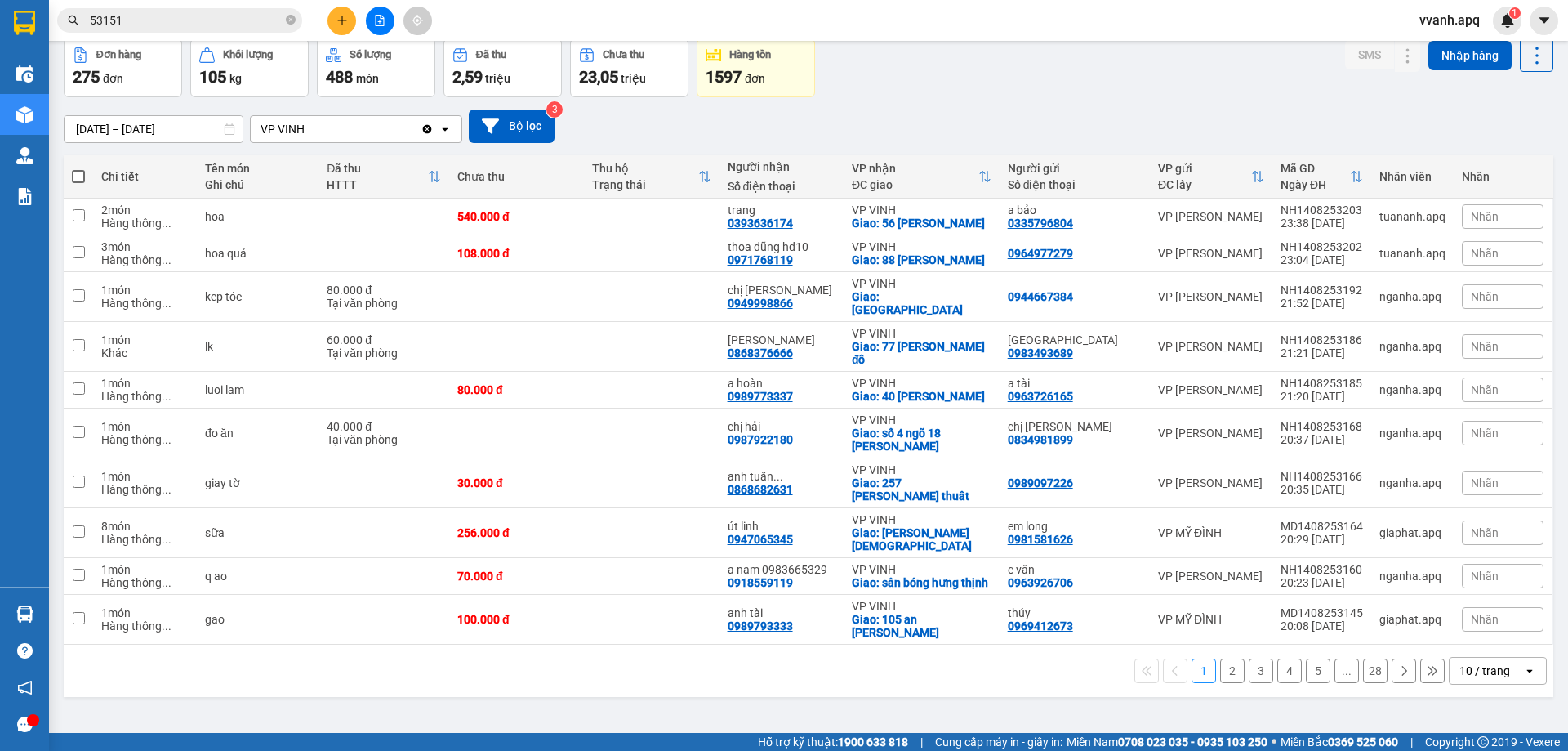
click at [1479, 663] on div "10 / trang" at bounding box center [1484, 671] width 51 height 17
click at [1475, 606] on span "100 / trang" at bounding box center [1479, 608] width 59 height 17
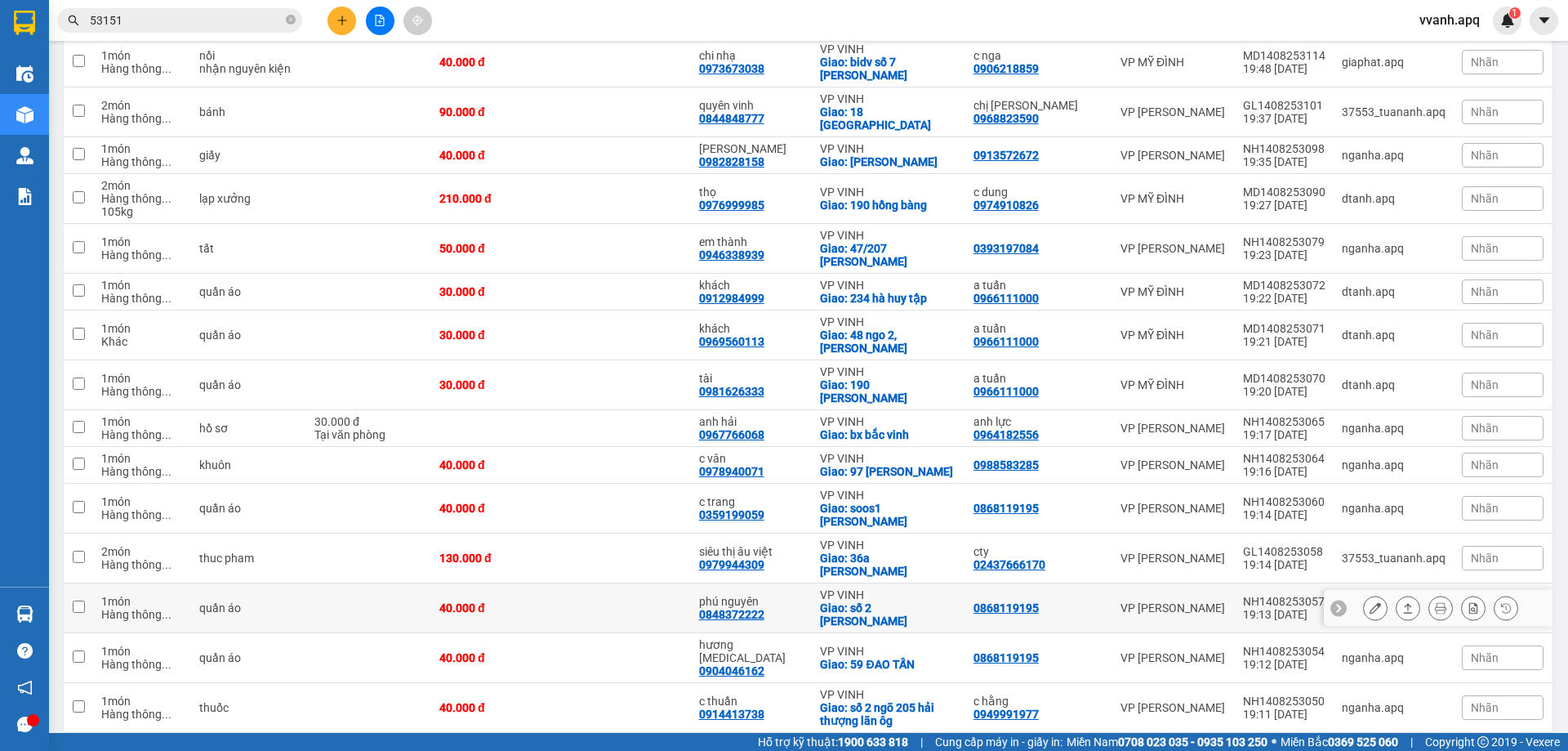
scroll to position [974, 0]
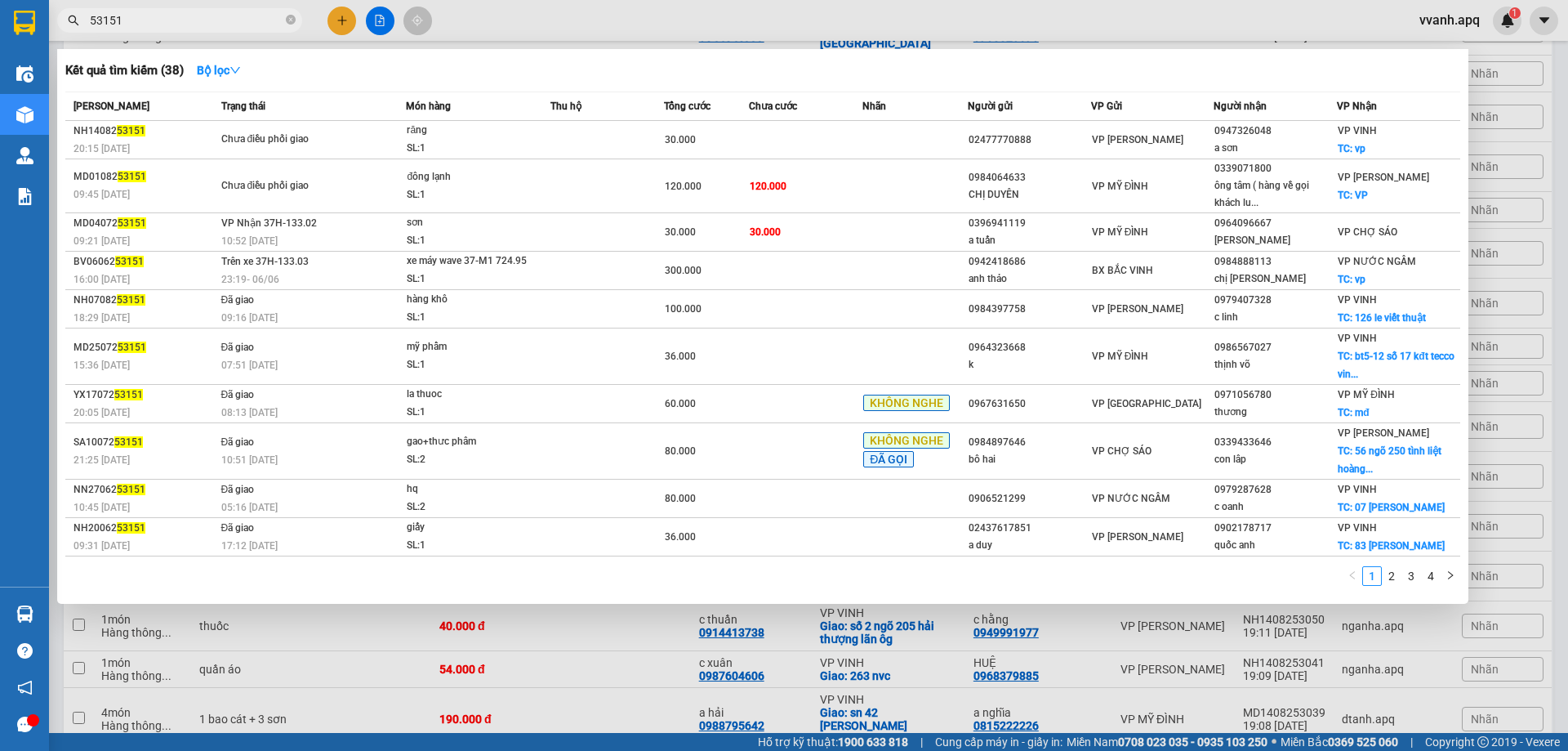
click at [200, 28] on input "53151" at bounding box center [186, 20] width 192 height 18
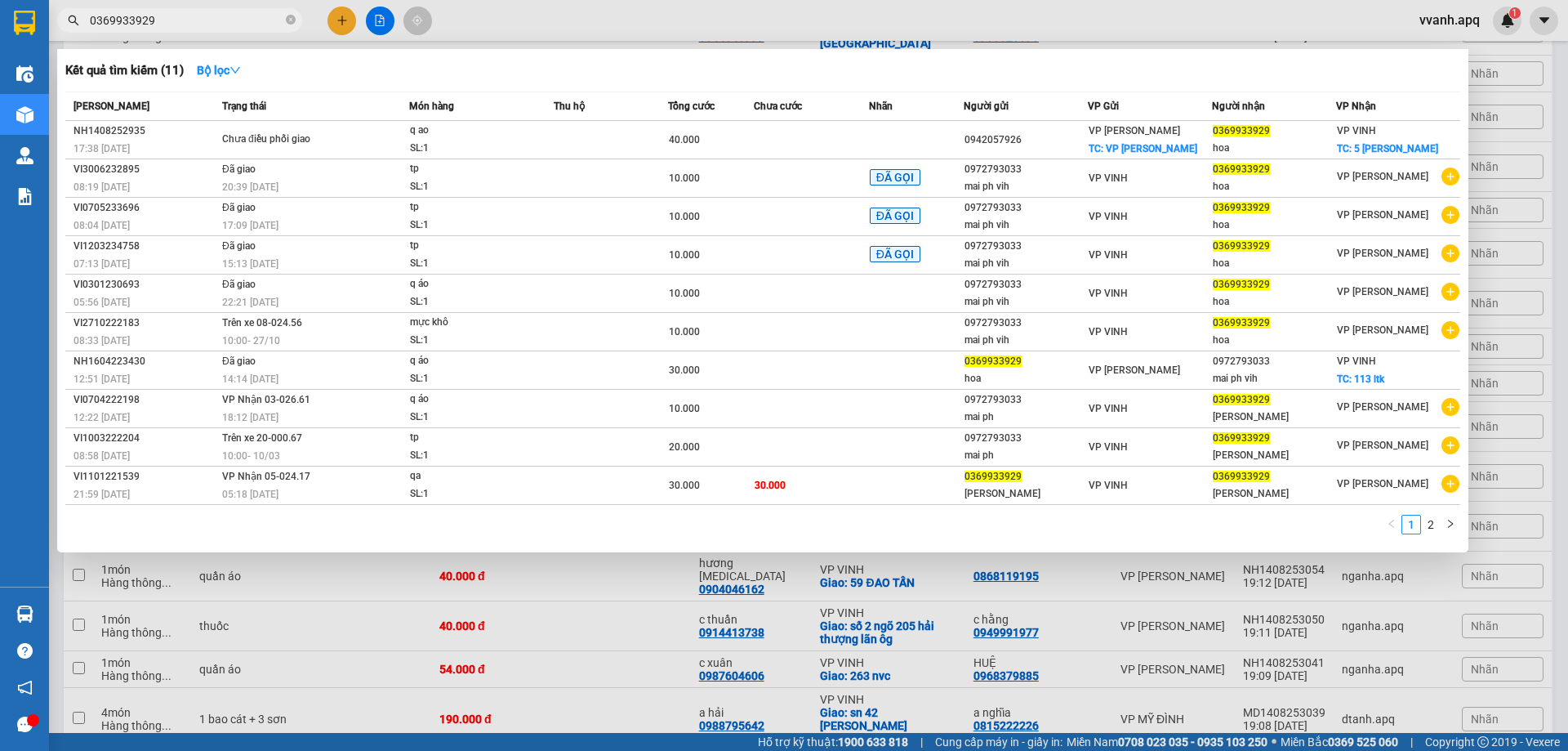
type input "0369933929"
click at [381, 17] on div at bounding box center [784, 376] width 1568 height 751
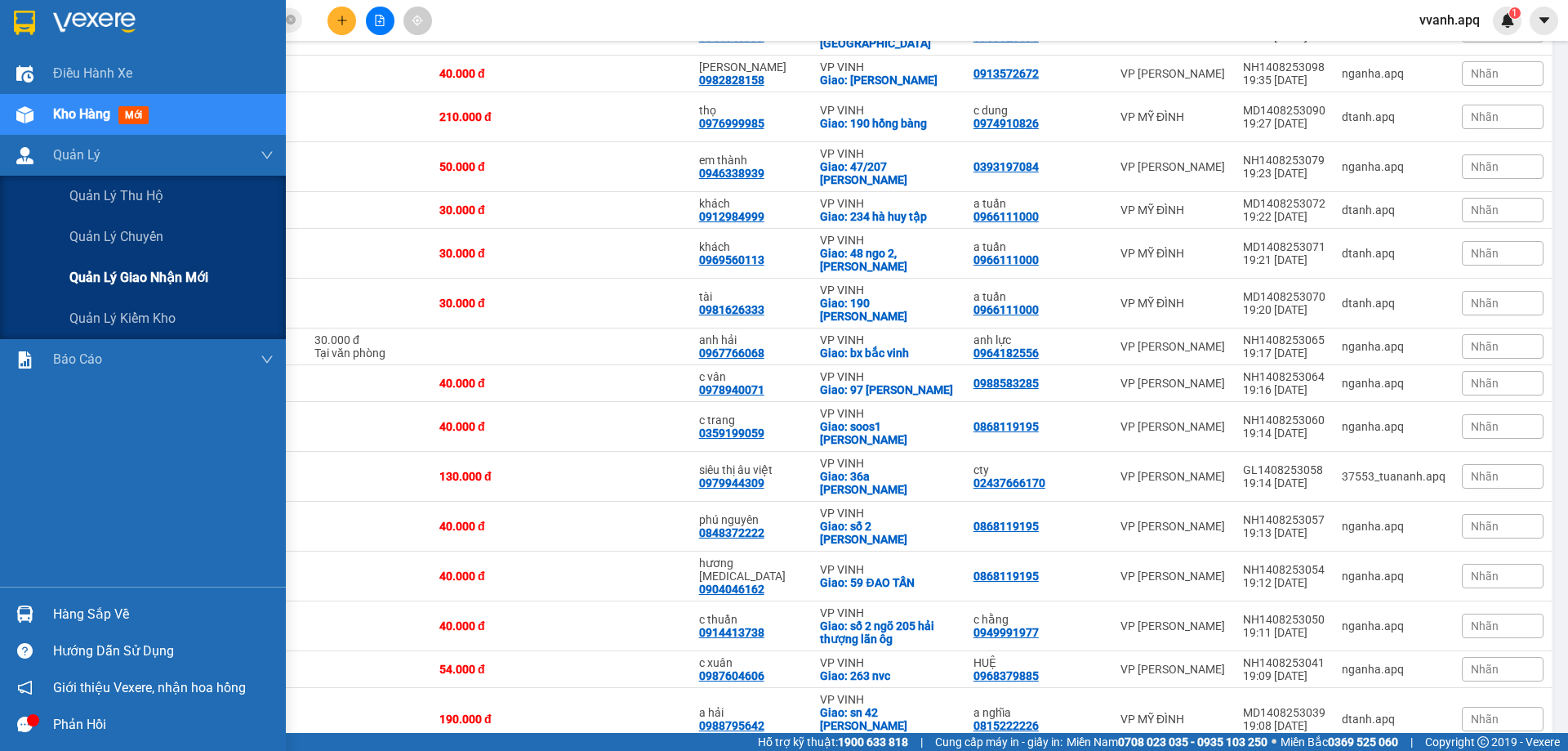
click at [135, 279] on span "Quản lý giao nhận mới" at bounding box center [138, 277] width 139 height 20
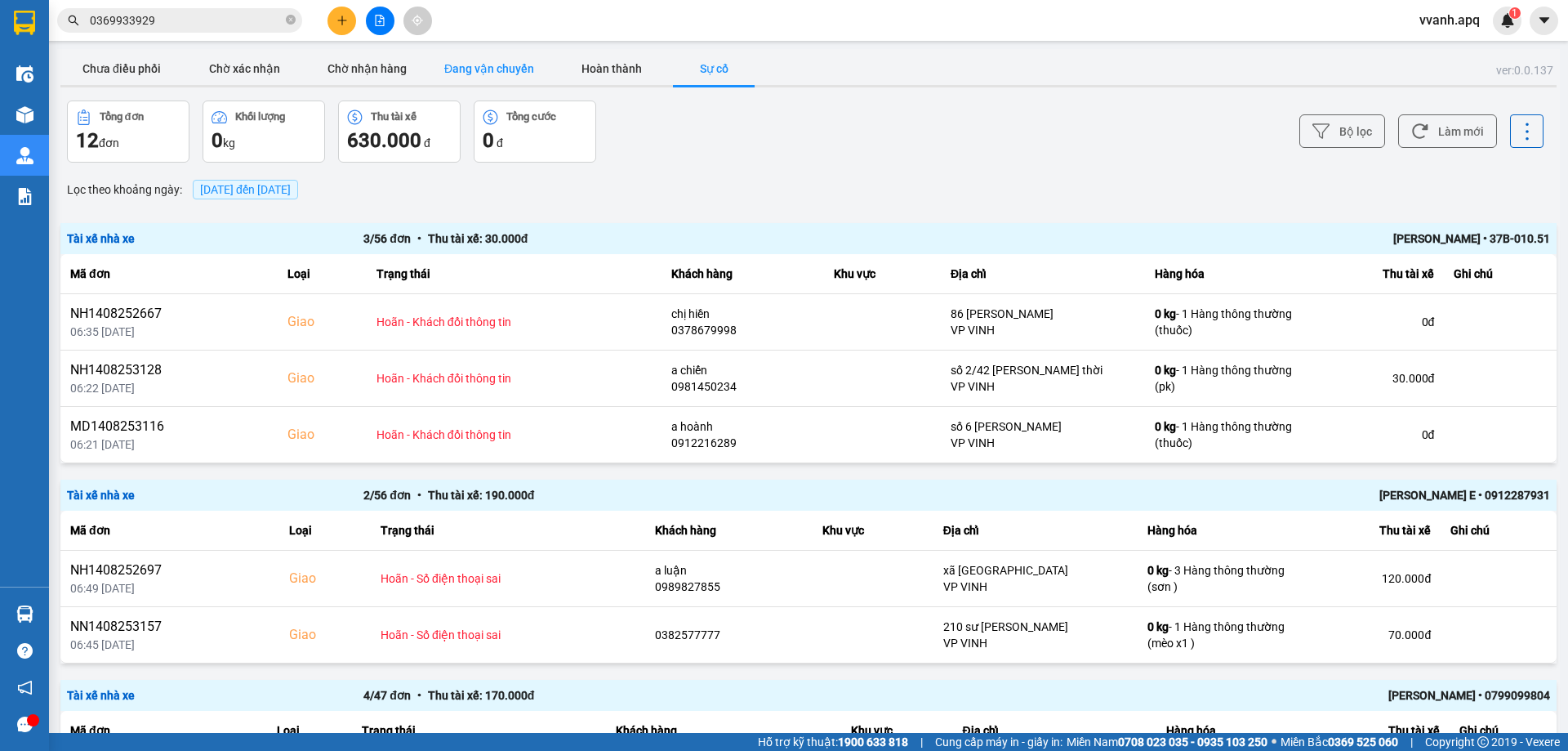
click at [483, 67] on button "Đang vận chuyển" at bounding box center [489, 68] width 122 height 32
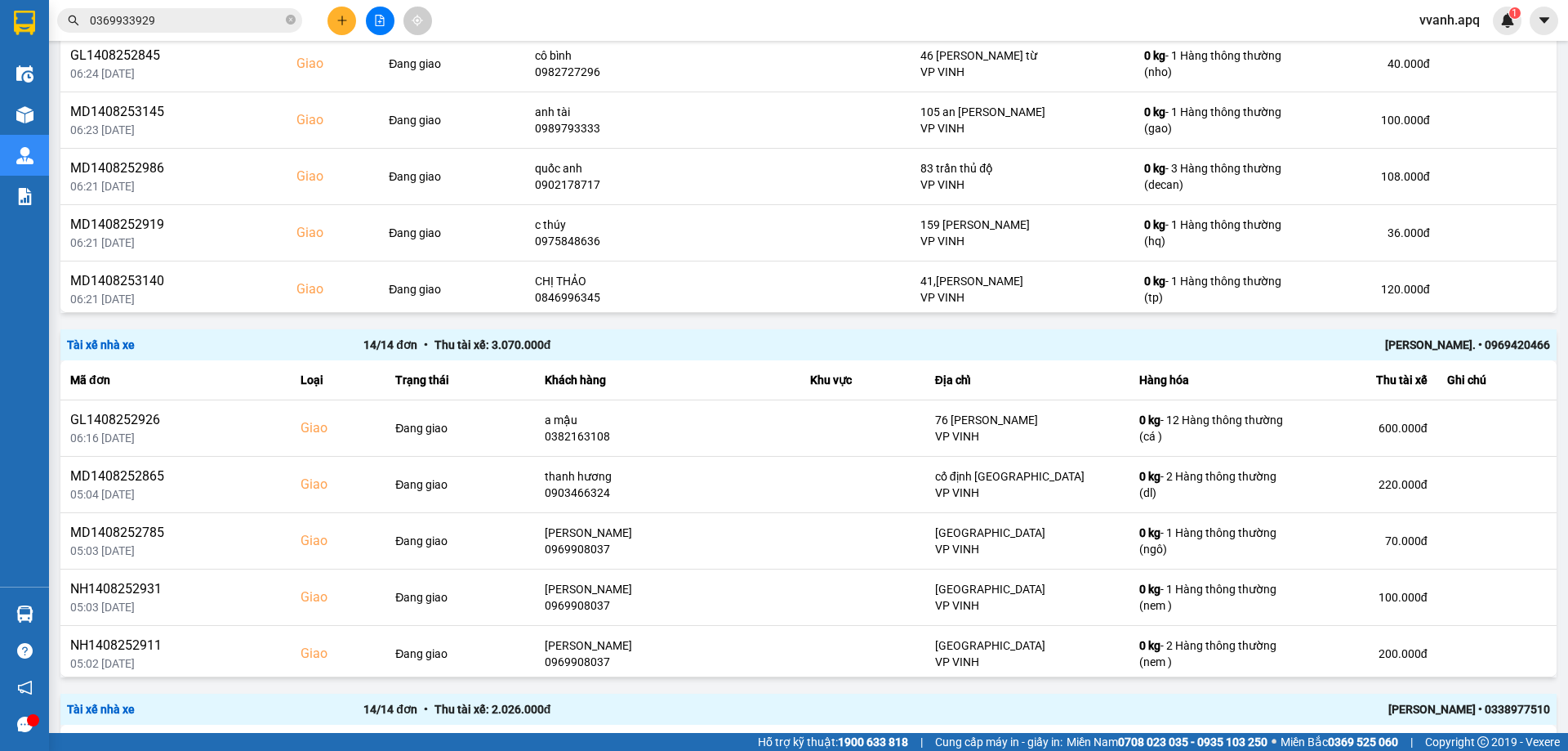
scroll to position [2205, 0]
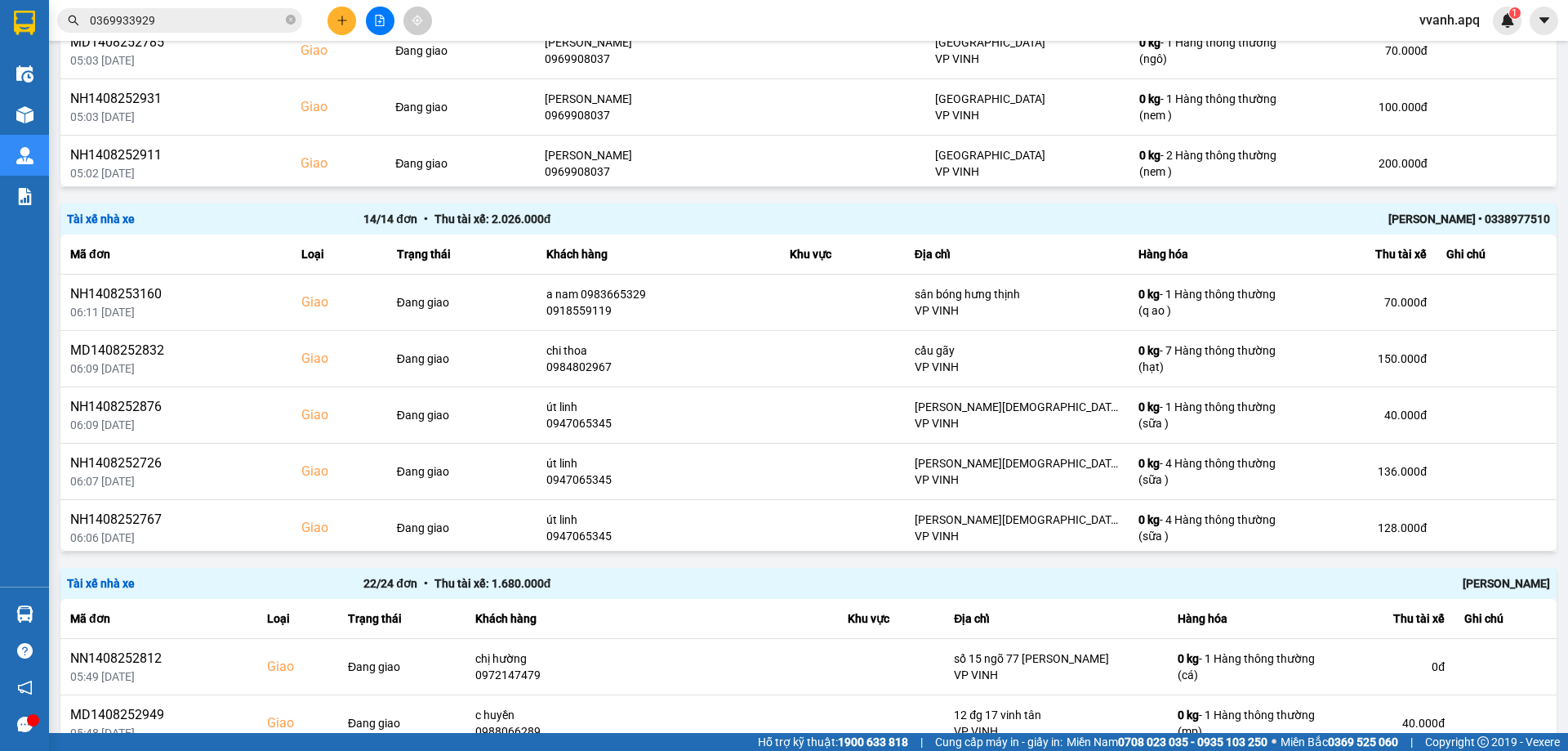
click at [1039, 210] on div "[PERSON_NAME] • 0338977510" at bounding box center [1253, 219] width 593 height 18
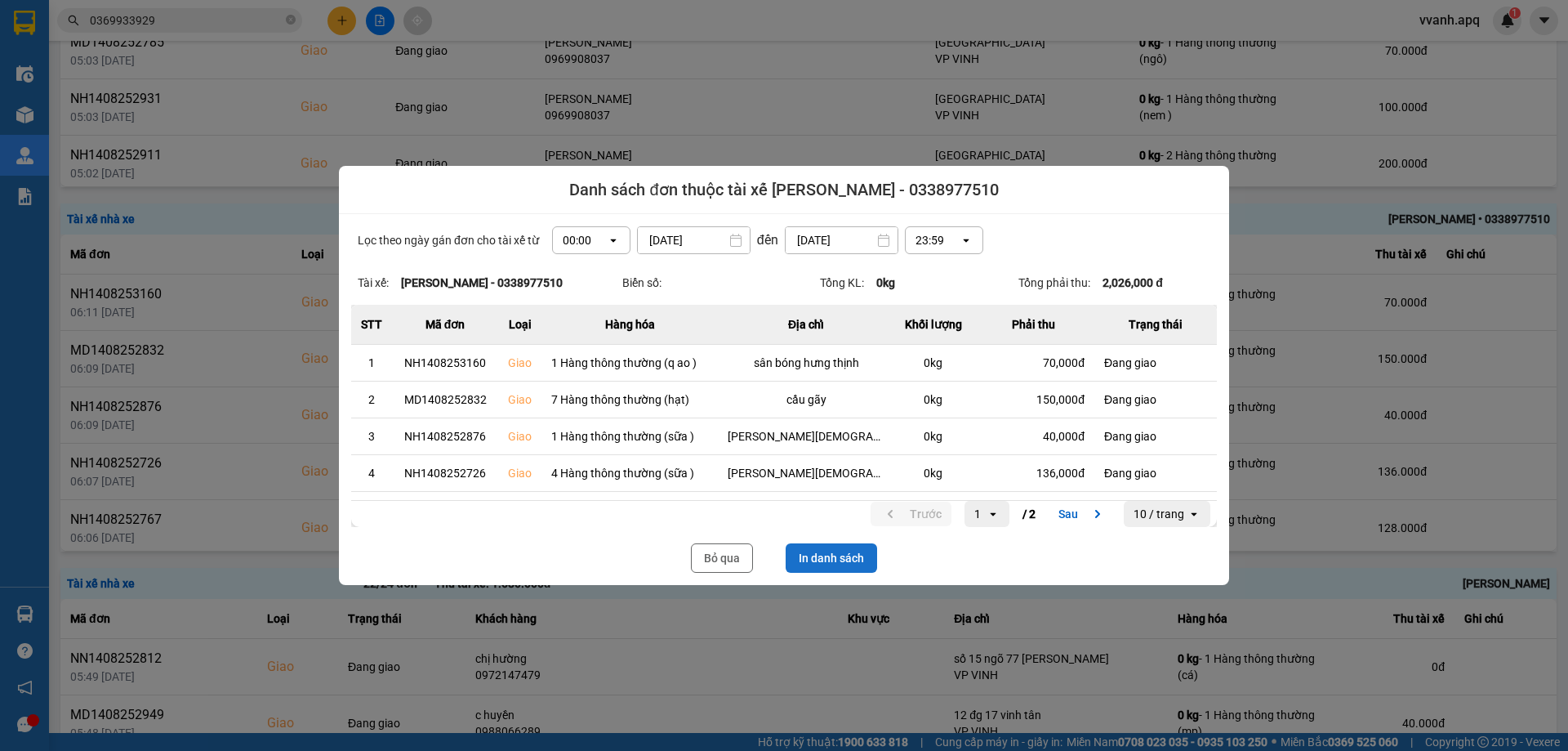
click at [835, 554] on button "In danh sách" at bounding box center [831, 558] width 91 height 29
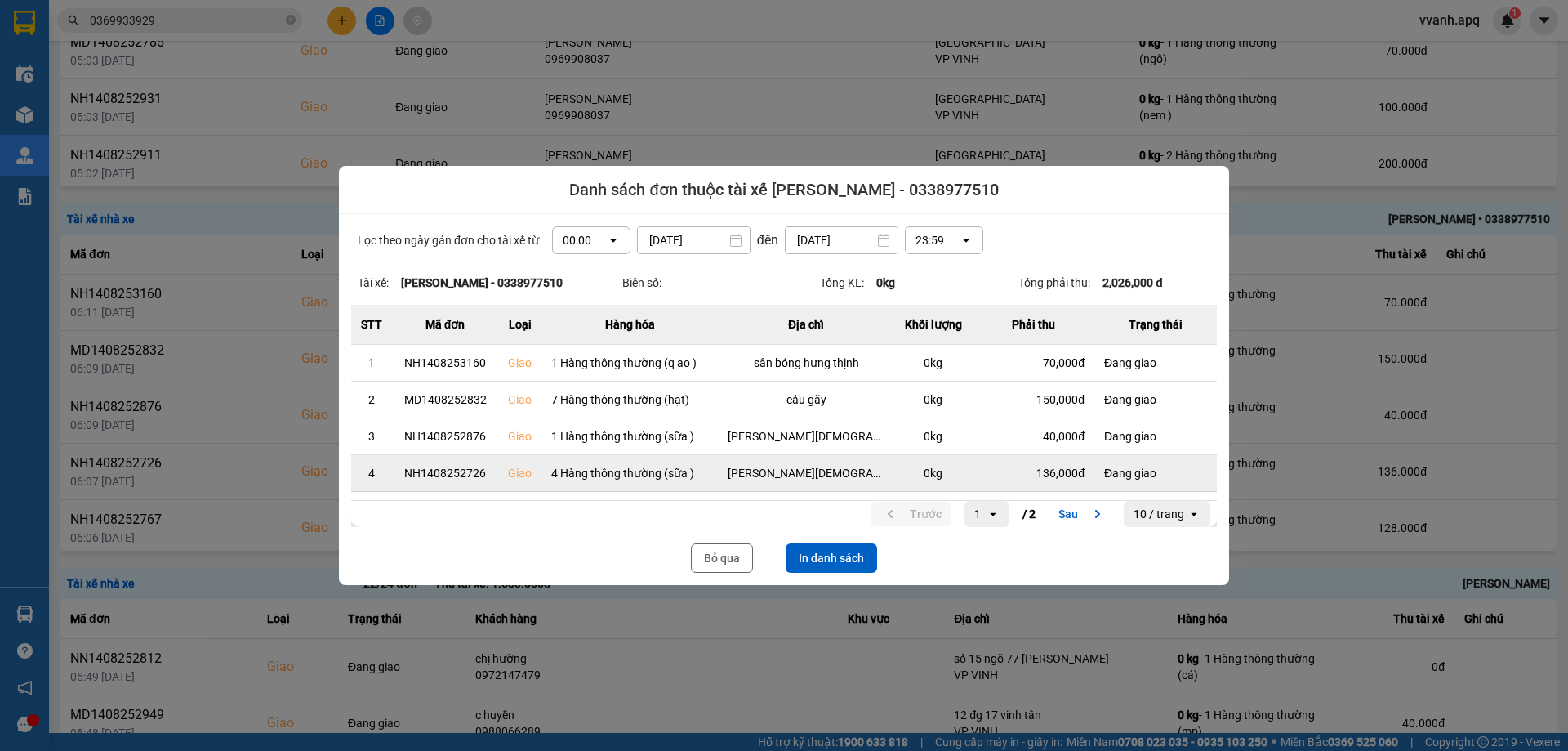
scroll to position [0, 0]
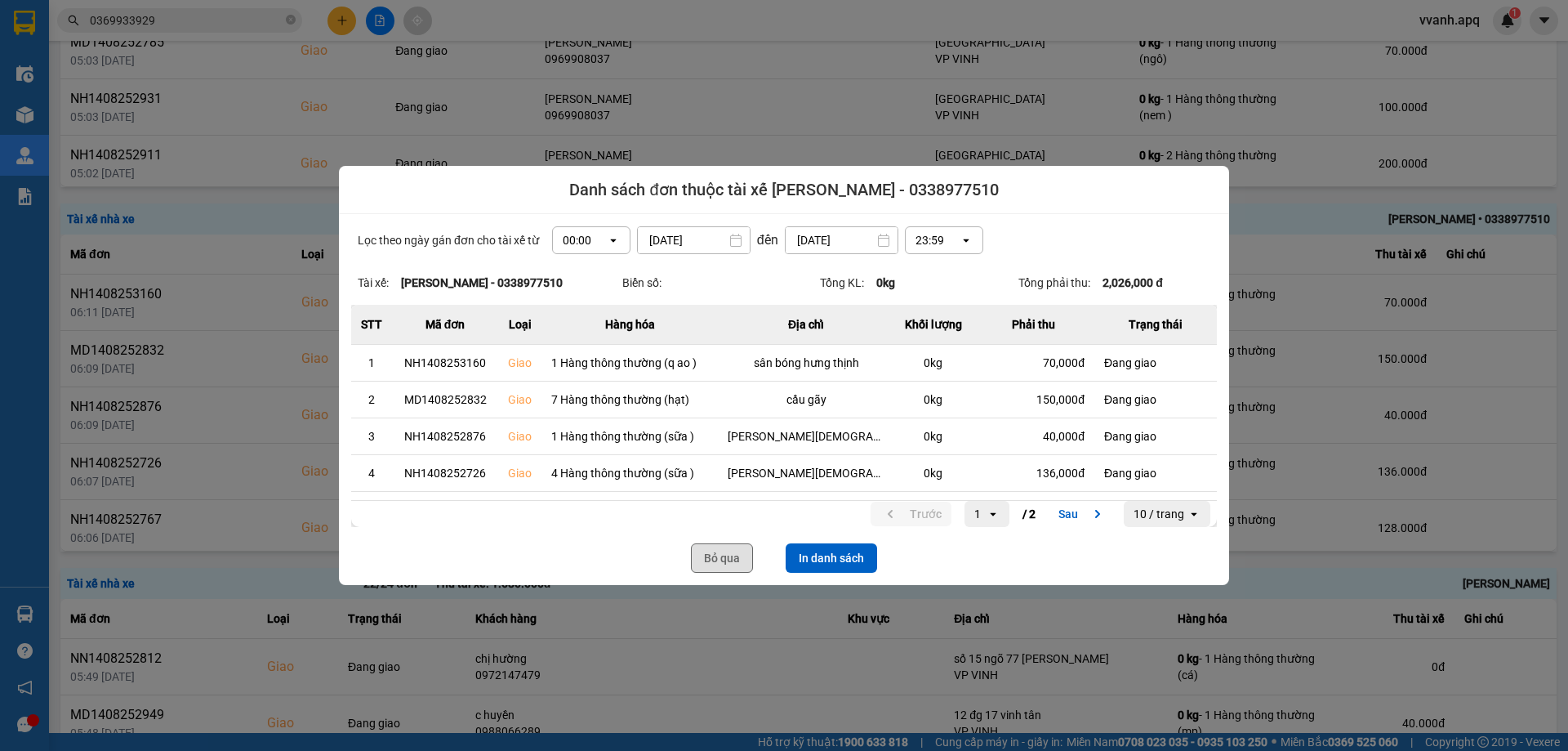
click at [743, 560] on button "Bỏ qua" at bounding box center [721, 558] width 62 height 29
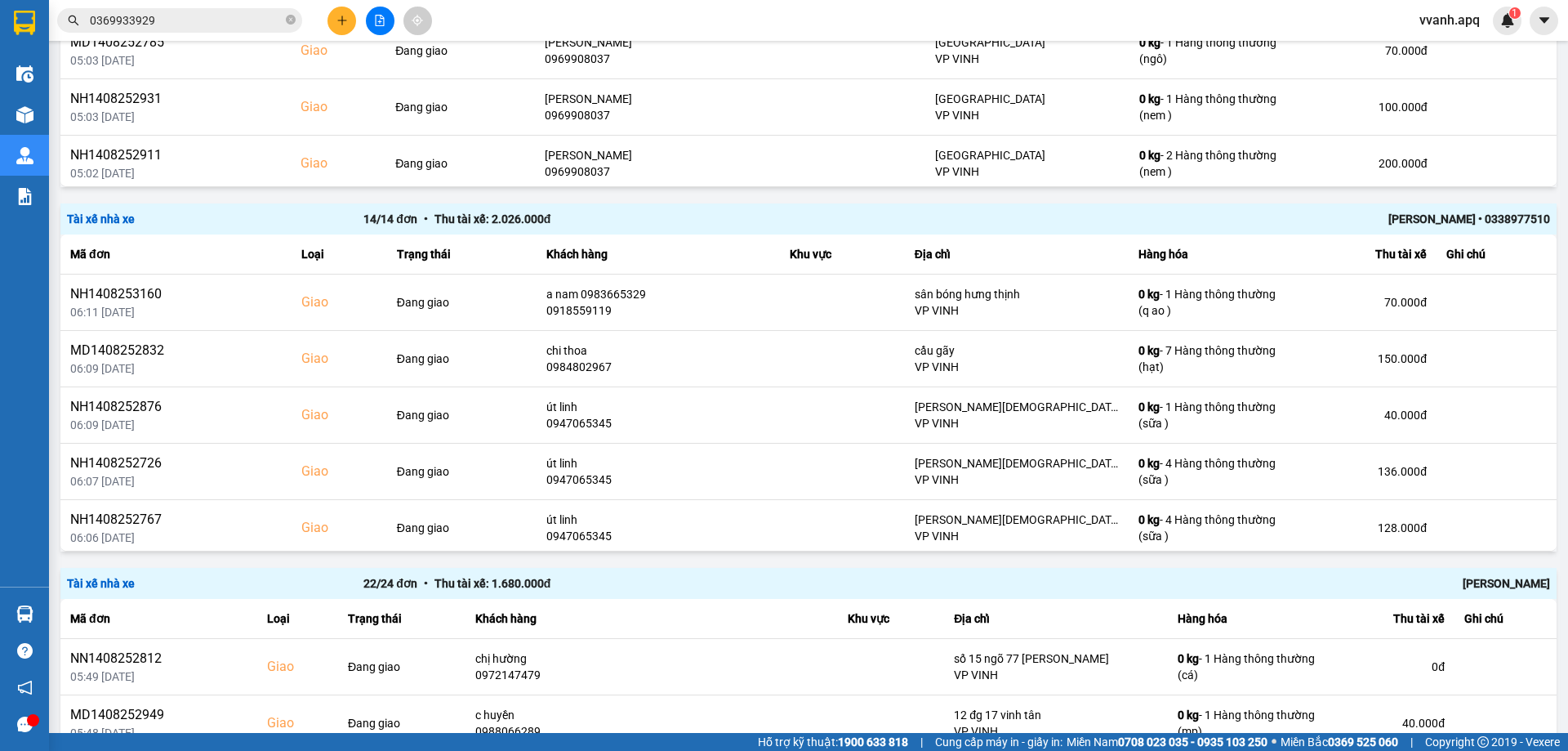
click at [127, 16] on input "0369933929" at bounding box center [186, 20] width 192 height 18
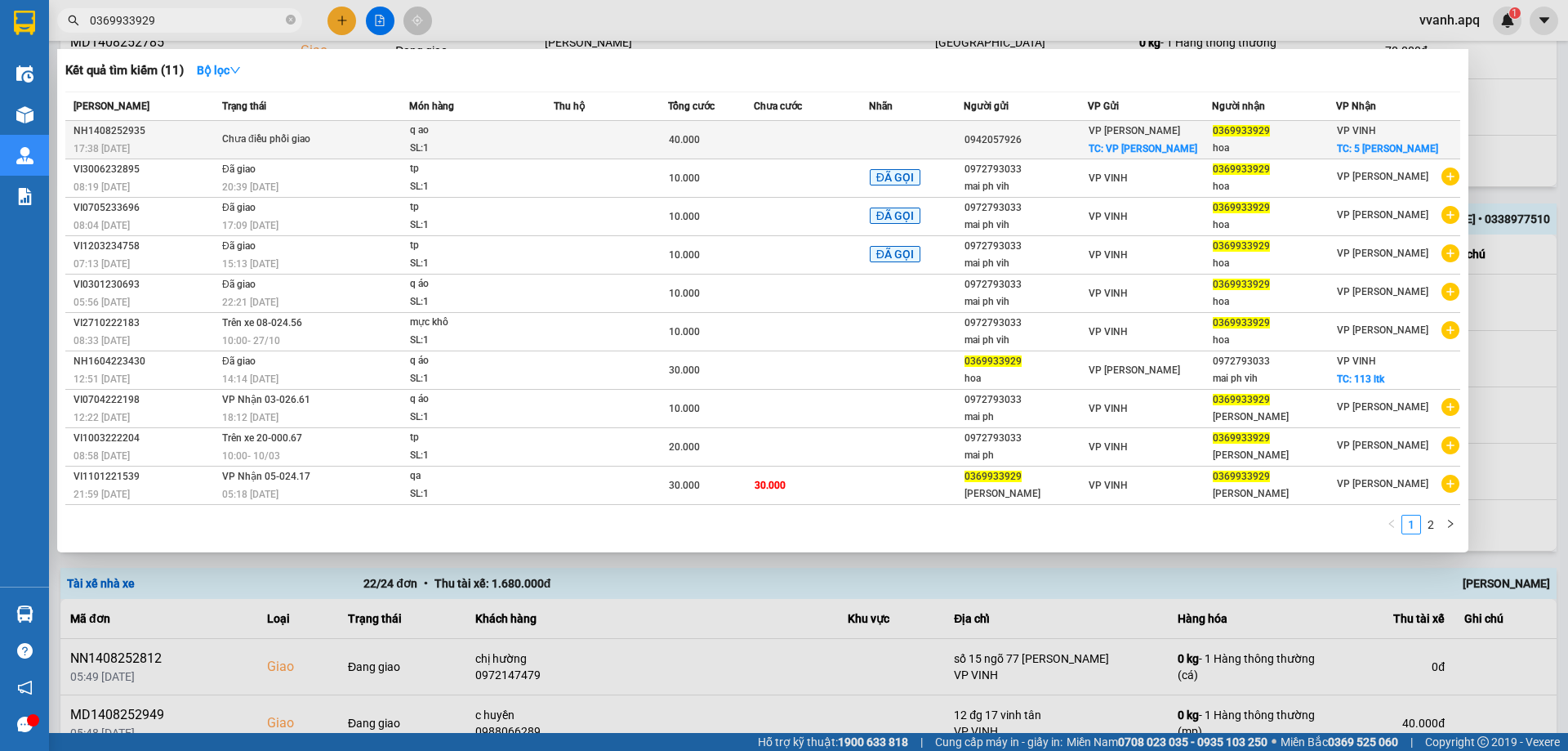
click at [775, 131] on td at bounding box center [811, 140] width 114 height 39
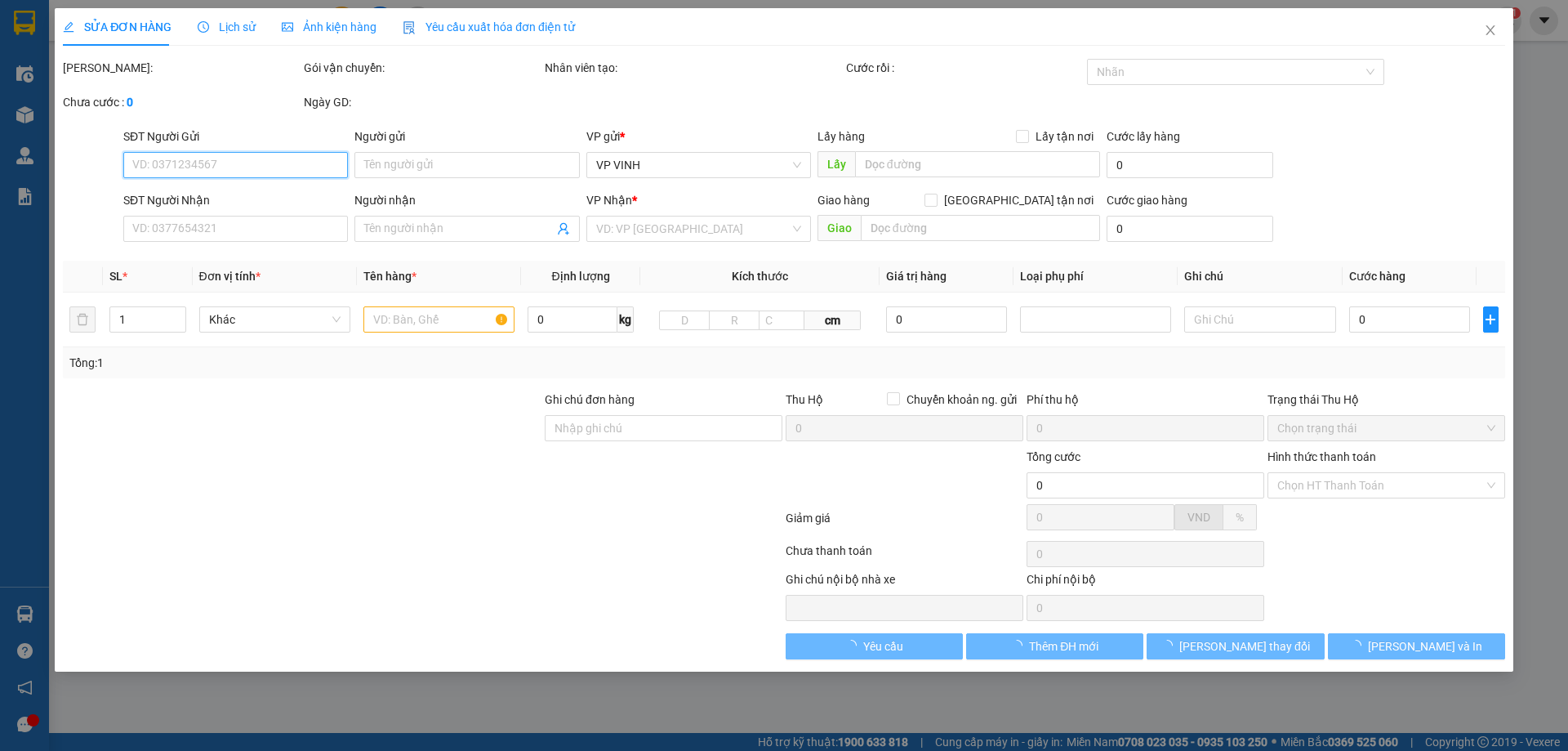
type input "0942057926"
checkbox input "true"
type input "VP Ngọc Hồi"
type input "0369933929"
type input "hoa"
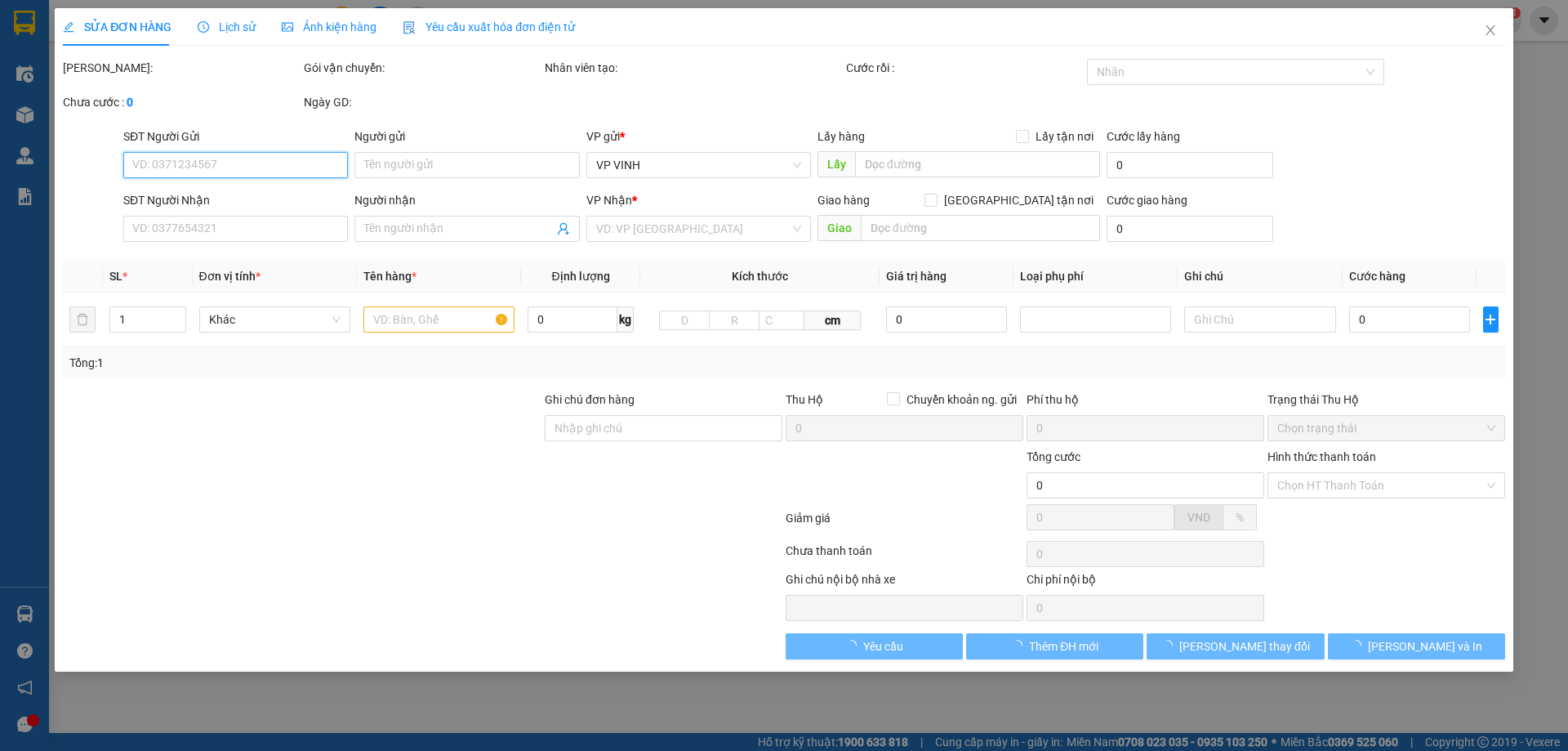
checkbox input "true"
type input "5 kim đồng"
type input "40.000"
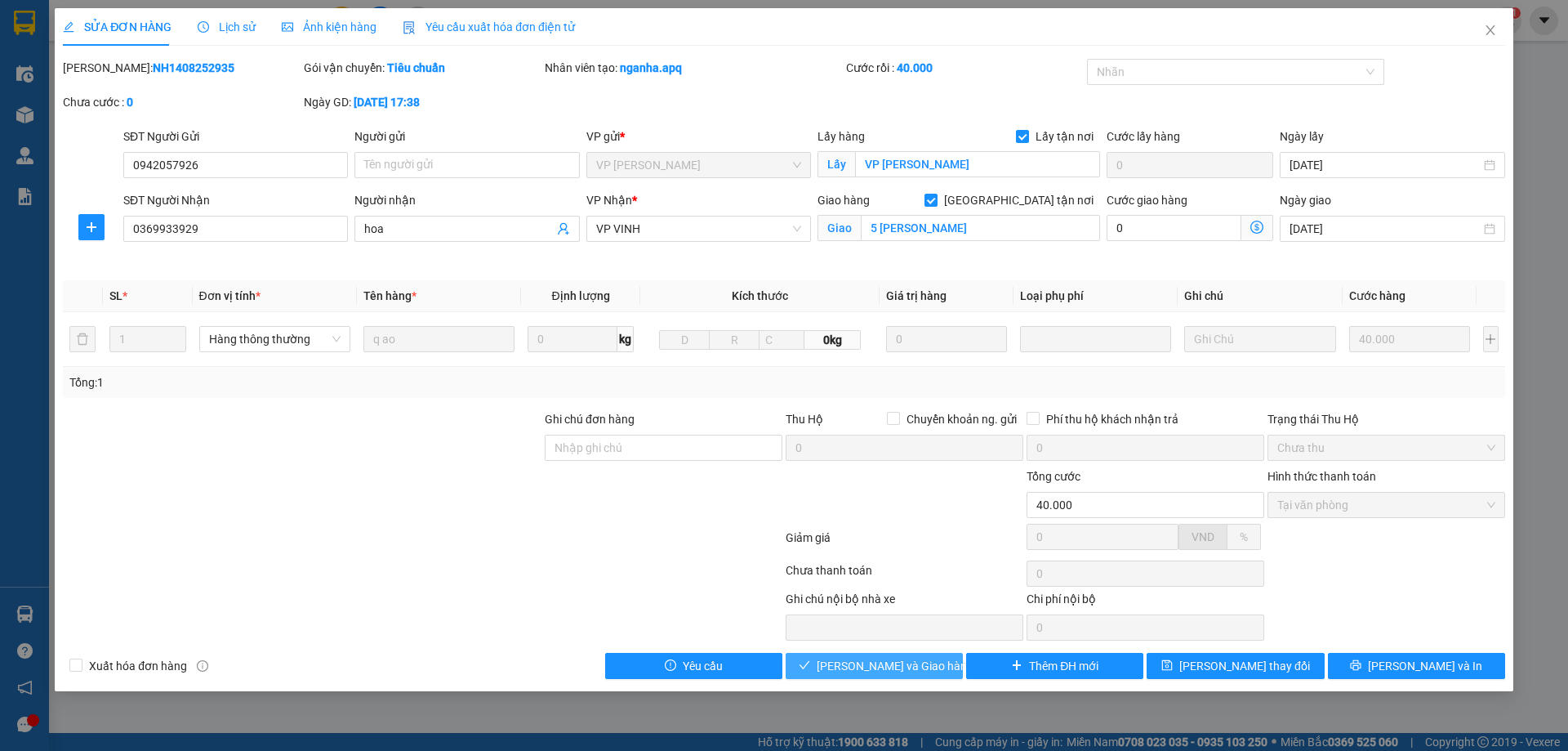
click at [859, 664] on span "[PERSON_NAME] và Giao hàng" at bounding box center [894, 665] width 156 height 18
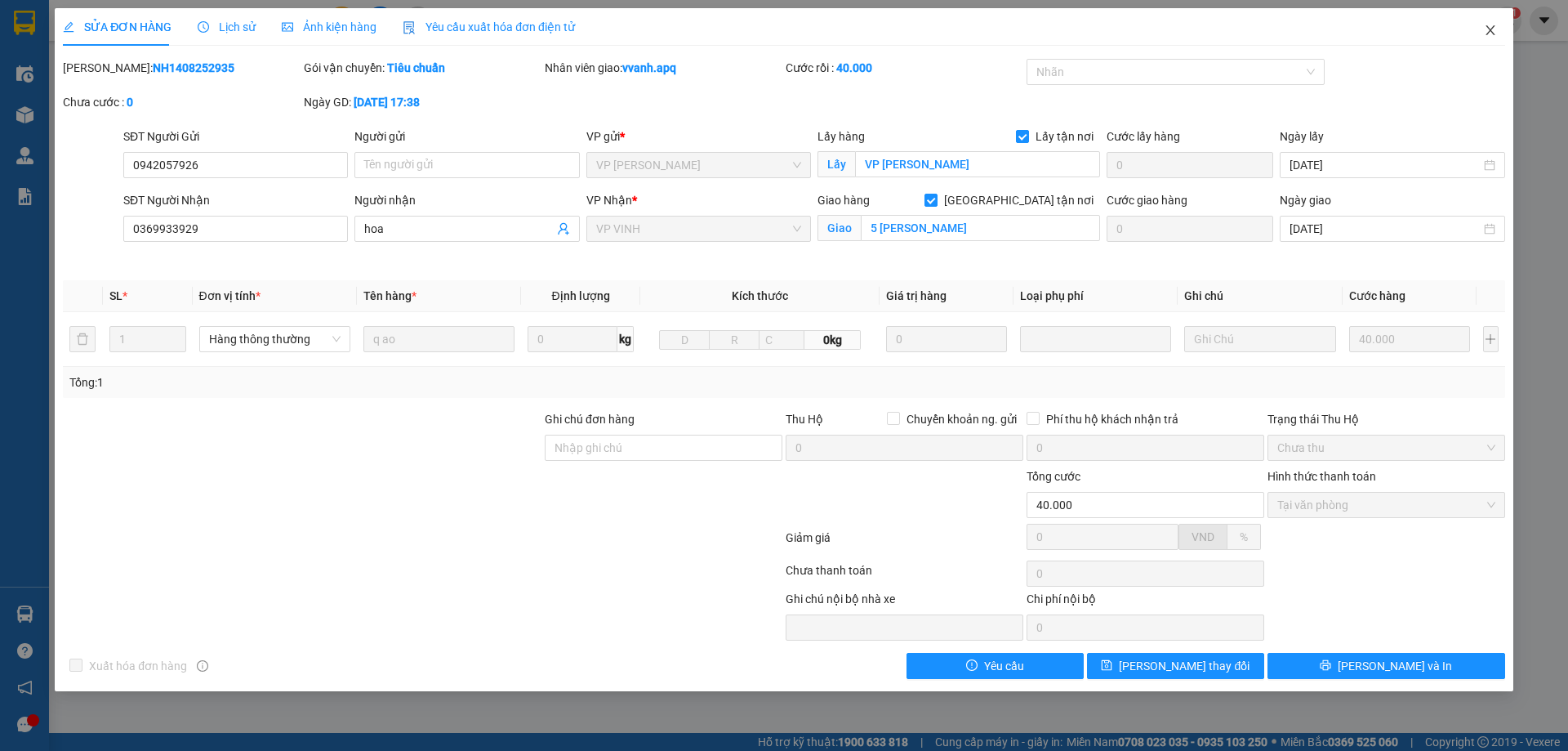
click at [1482, 37] on span "Close" at bounding box center [1491, 31] width 46 height 46
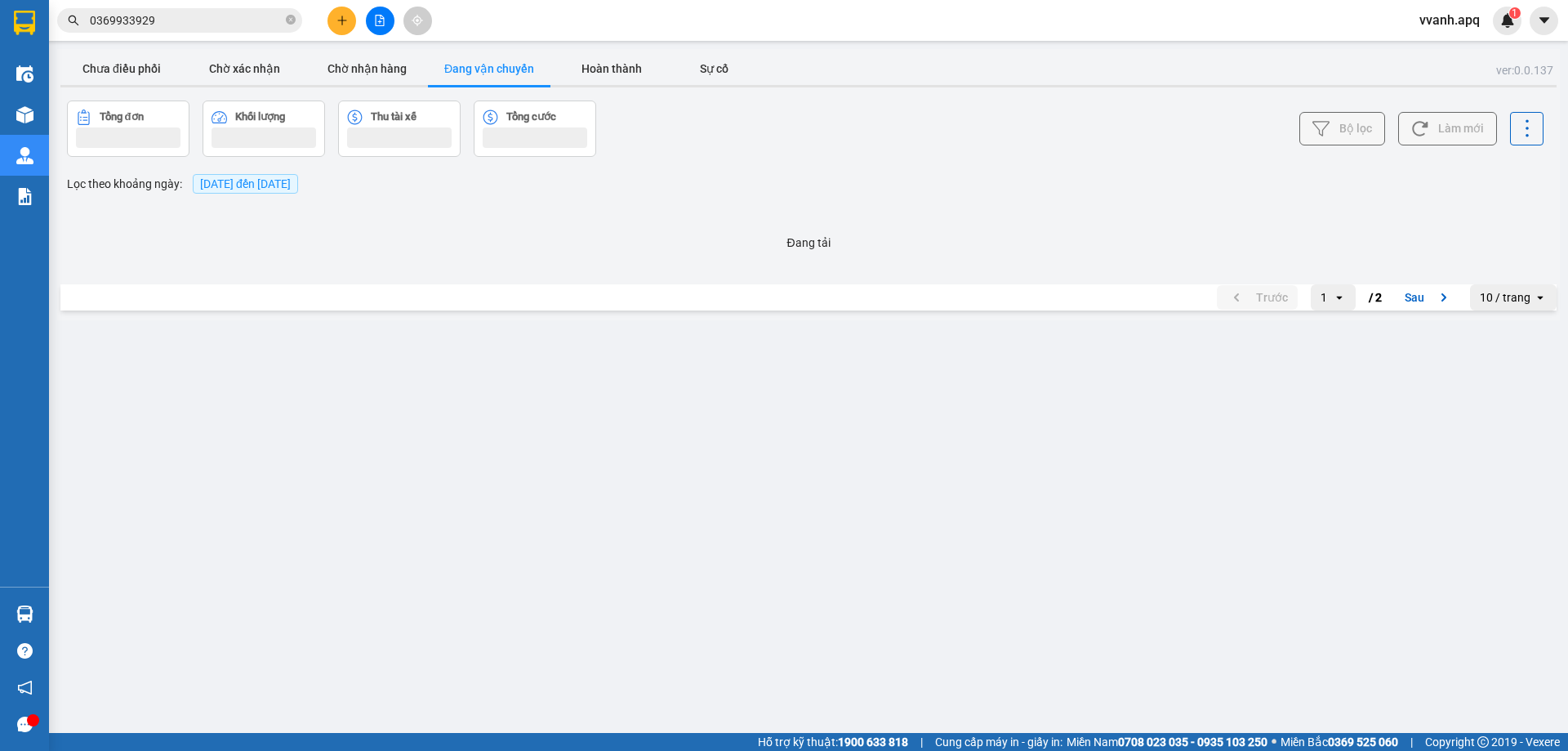
click at [208, 17] on input "0369933929" at bounding box center [186, 20] width 192 height 18
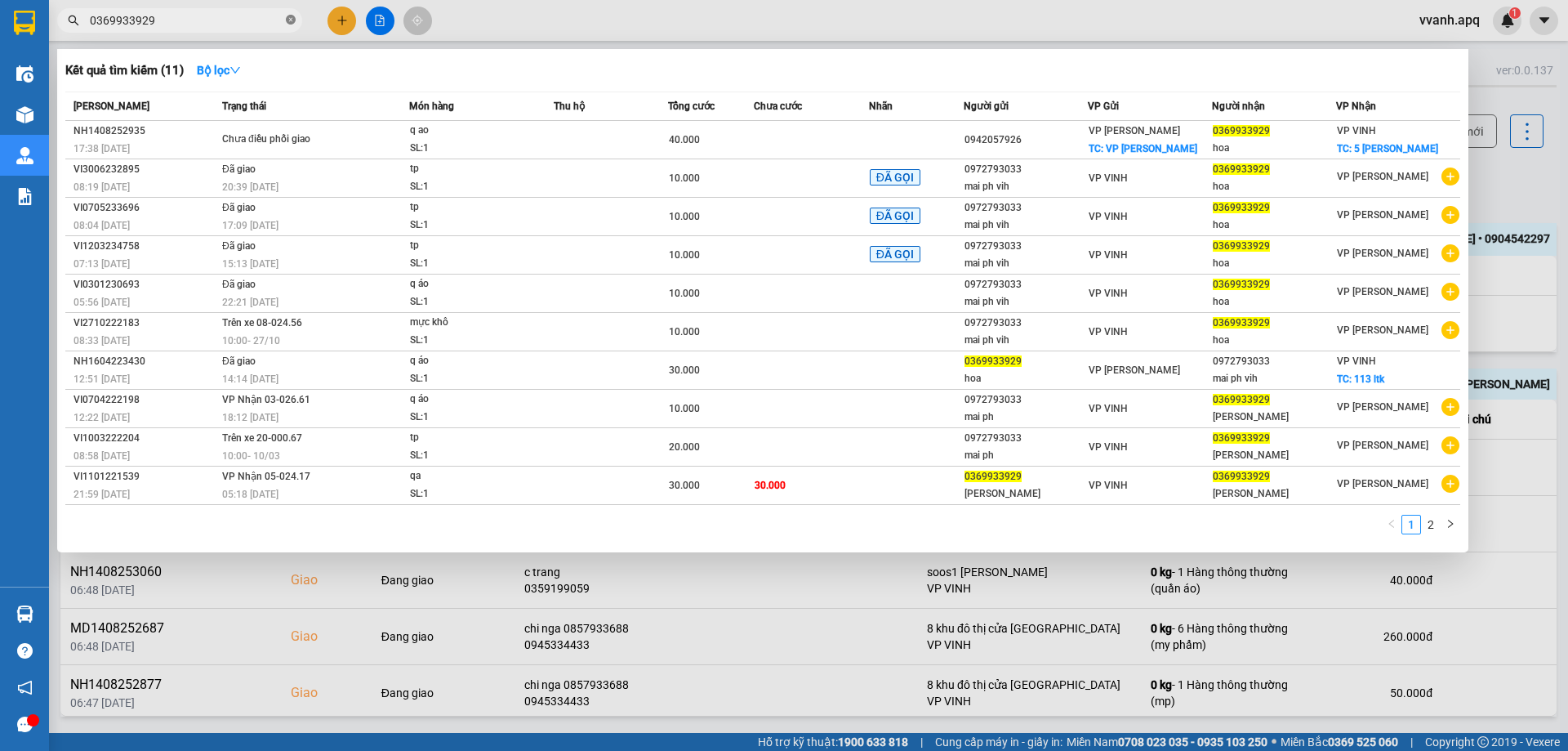
click at [289, 25] on icon "close-circle" at bounding box center [291, 19] width 10 height 10
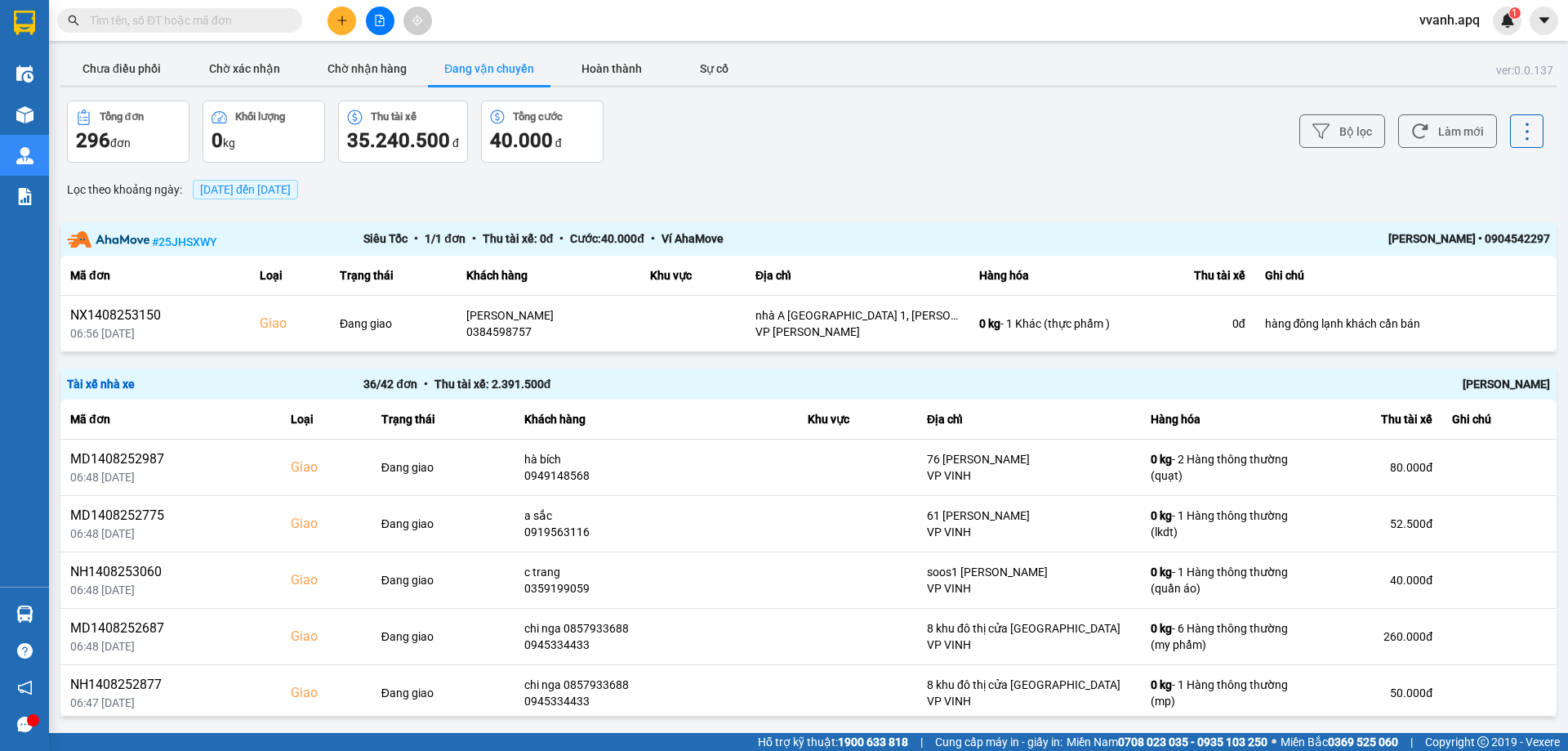
paste input "0369933929"
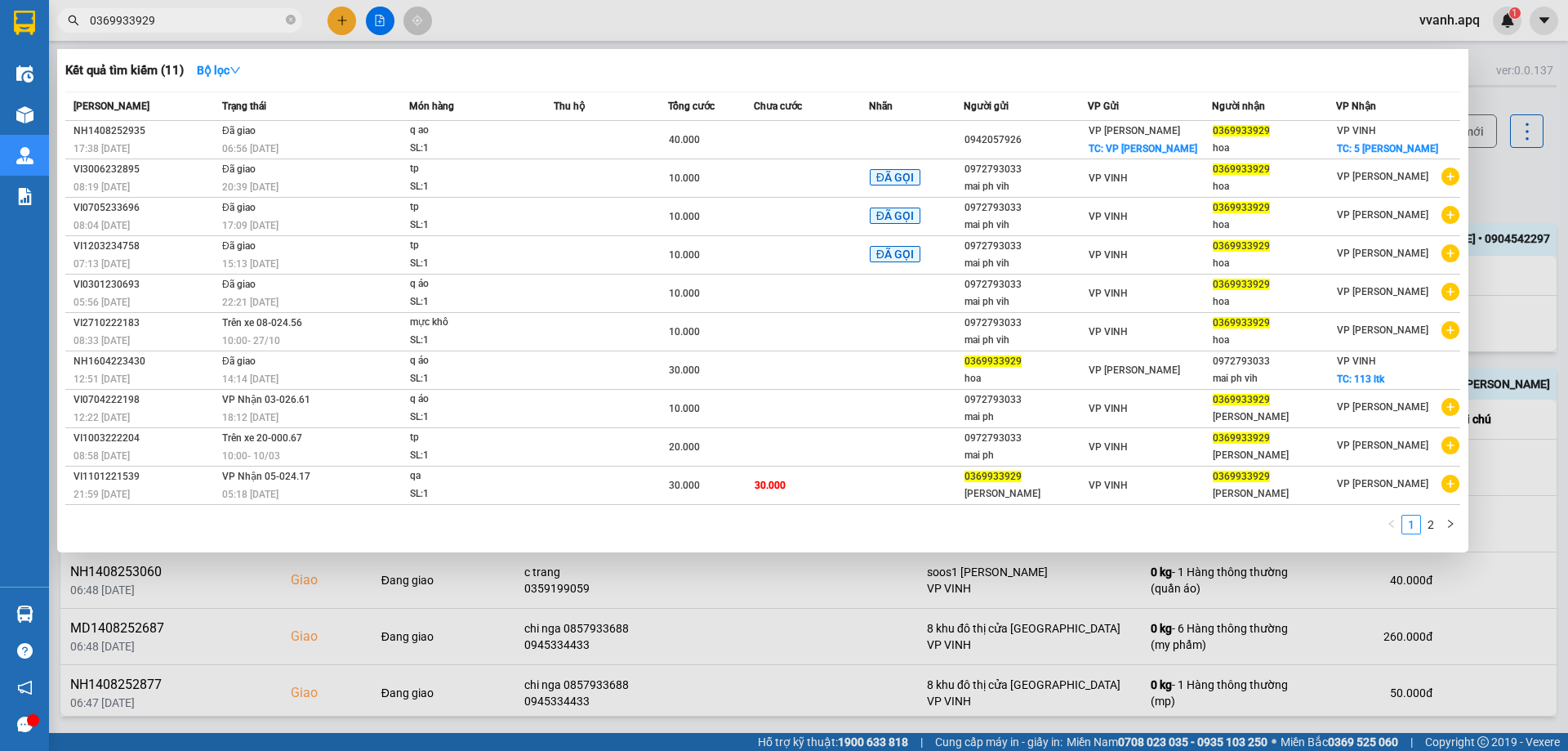
click at [521, 24] on div at bounding box center [784, 376] width 1568 height 751
click at [227, 30] on span "0369933929" at bounding box center [179, 20] width 245 height 25
click at [225, 13] on input "0369933929" at bounding box center [186, 20] width 192 height 18
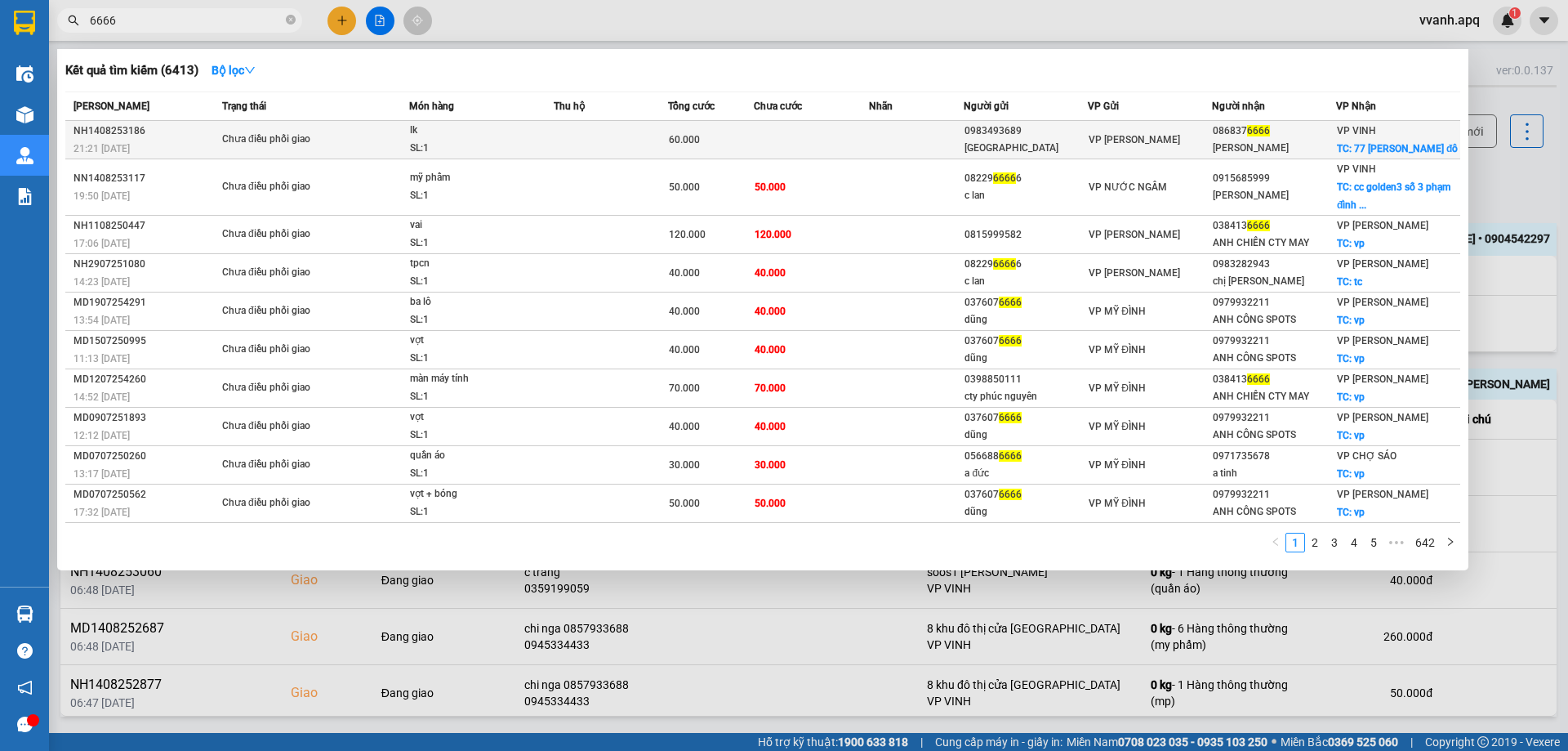
type input "6666"
click at [815, 142] on td at bounding box center [811, 140] width 114 height 39
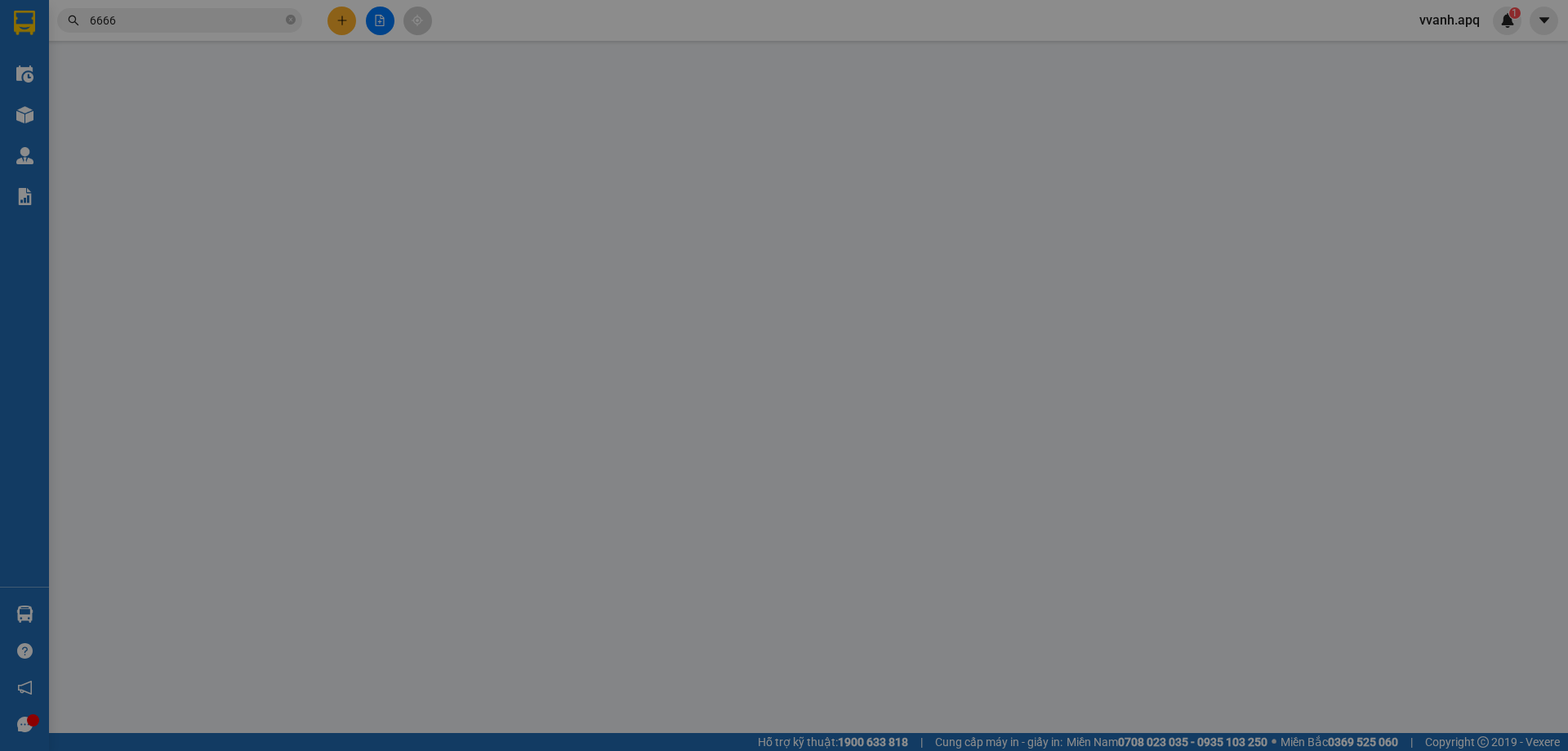
type input "0983493689"
type input "nhật nam"
type input "0868376666"
type input "ngoc vũ"
checkbox input "true"
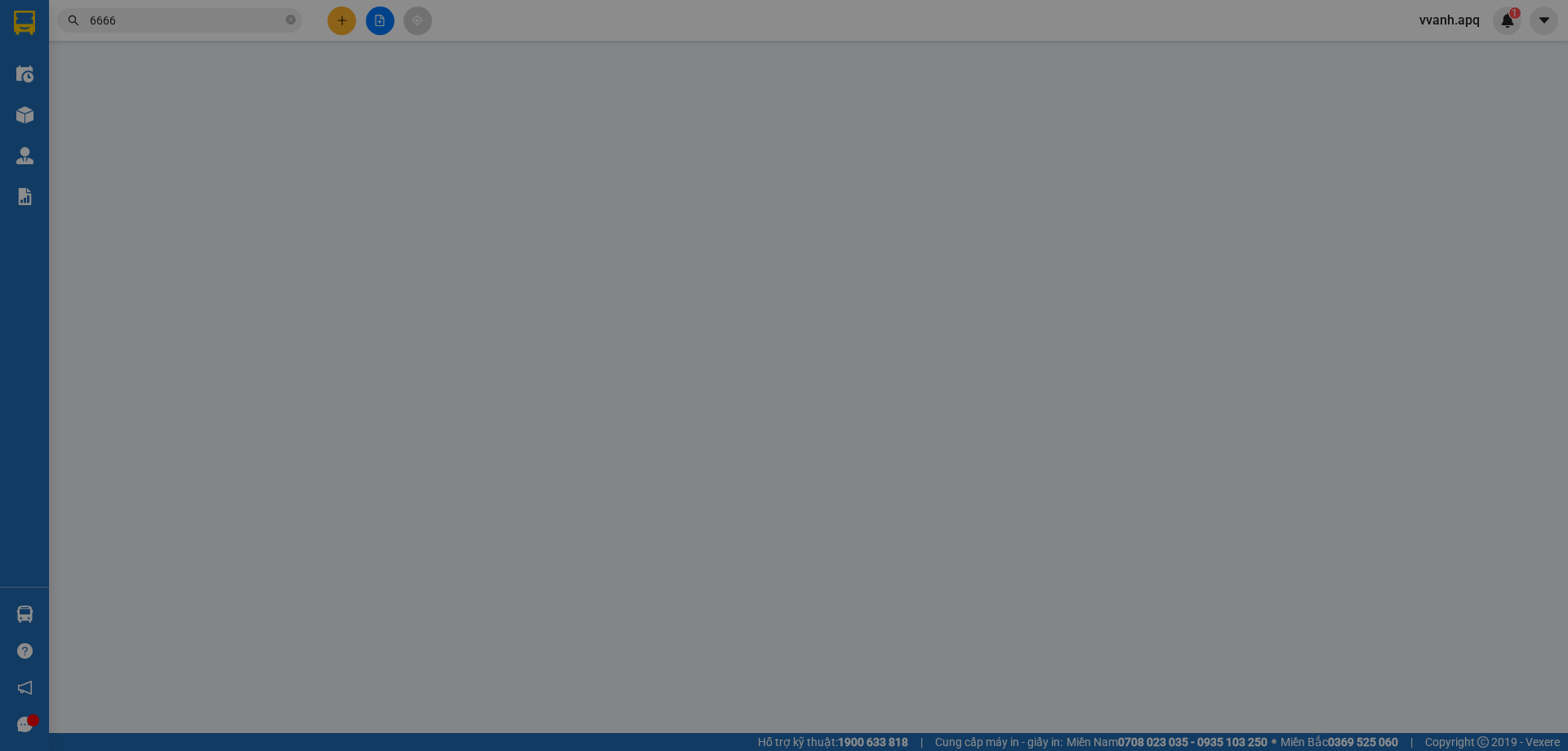
type input "77 nguyễn du trung đô"
type input "60.000"
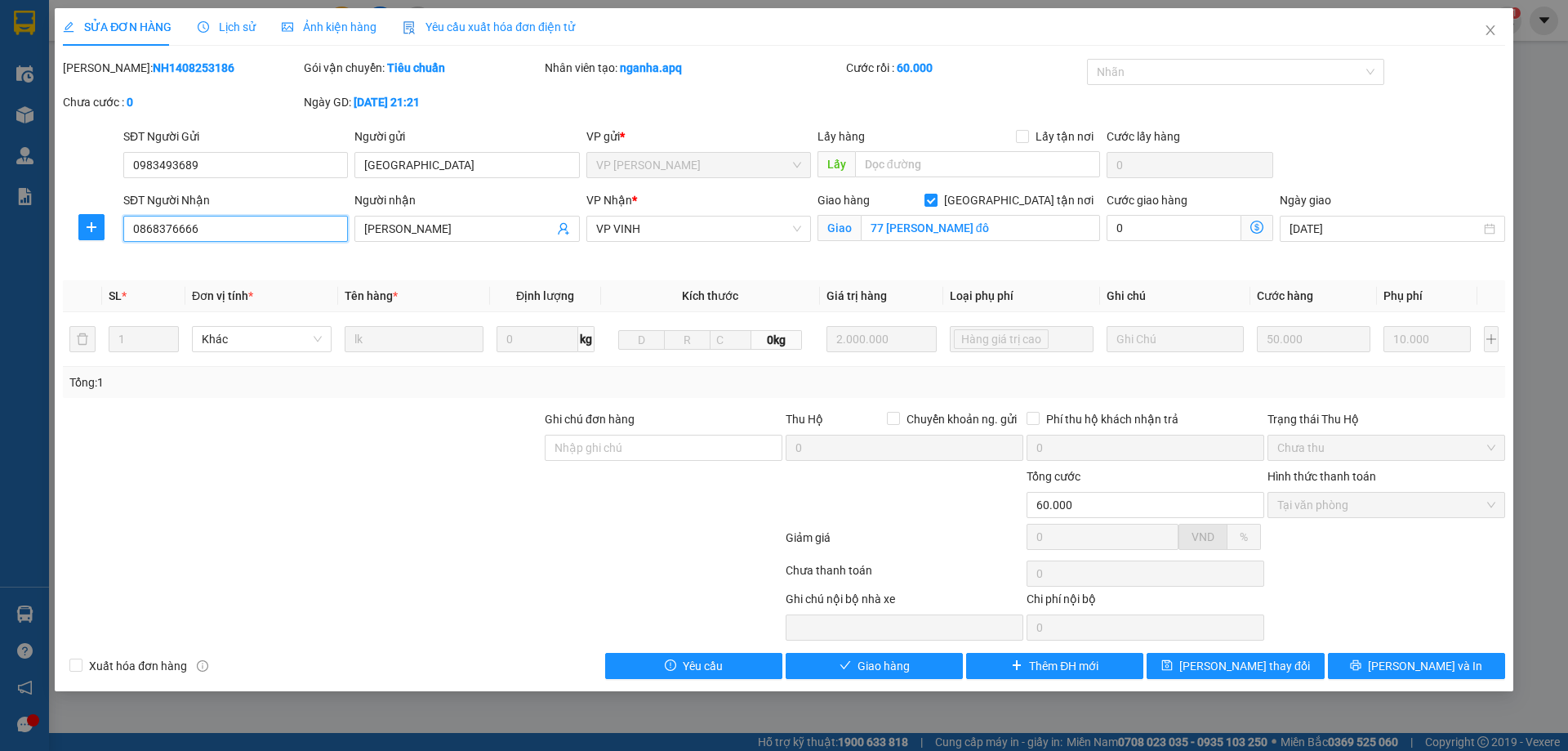
click at [256, 234] on input "0868376666" at bounding box center [236, 228] width 225 height 26
click at [1487, 47] on span "Close" at bounding box center [1491, 31] width 46 height 46
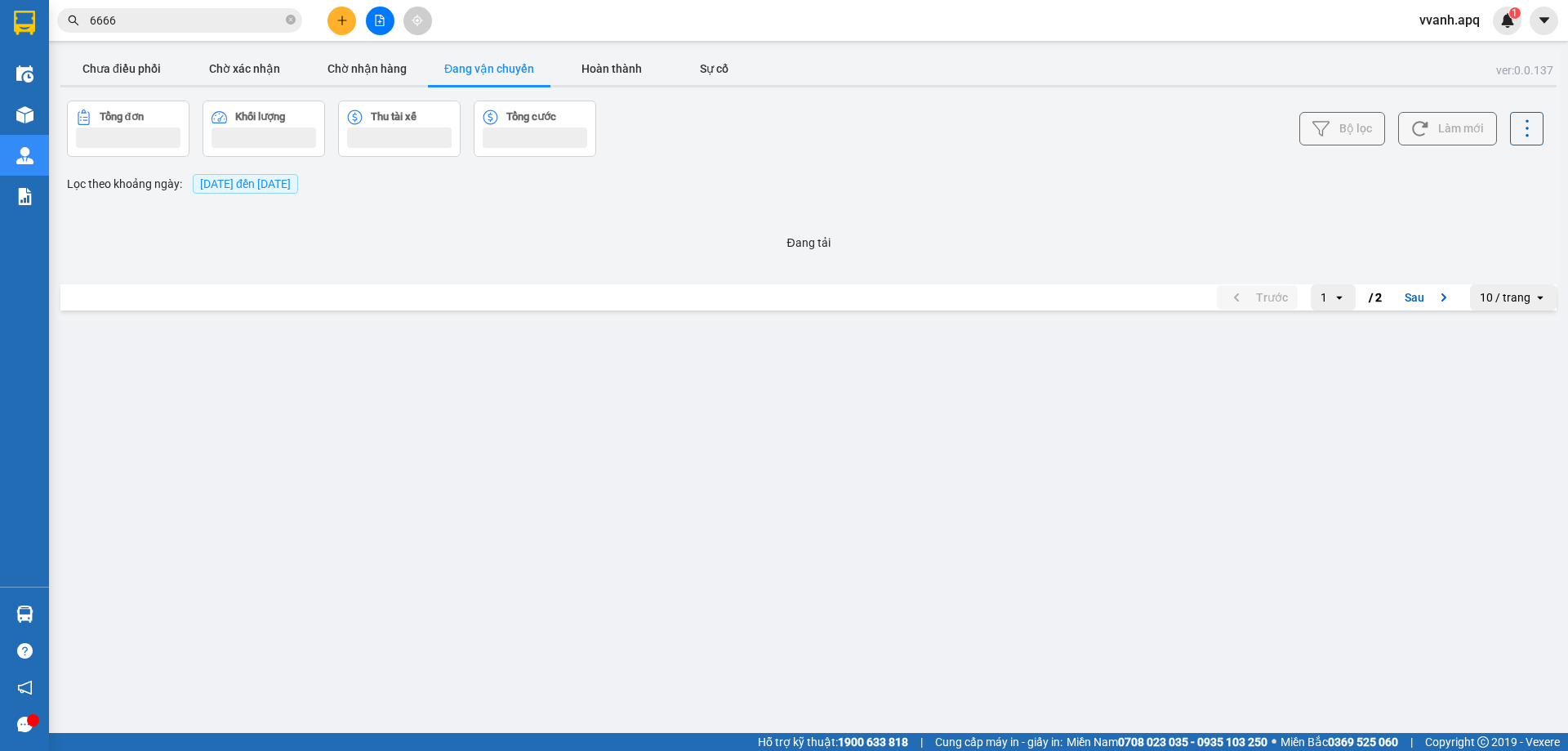
click at [224, 27] on input "6666" at bounding box center [186, 20] width 192 height 18
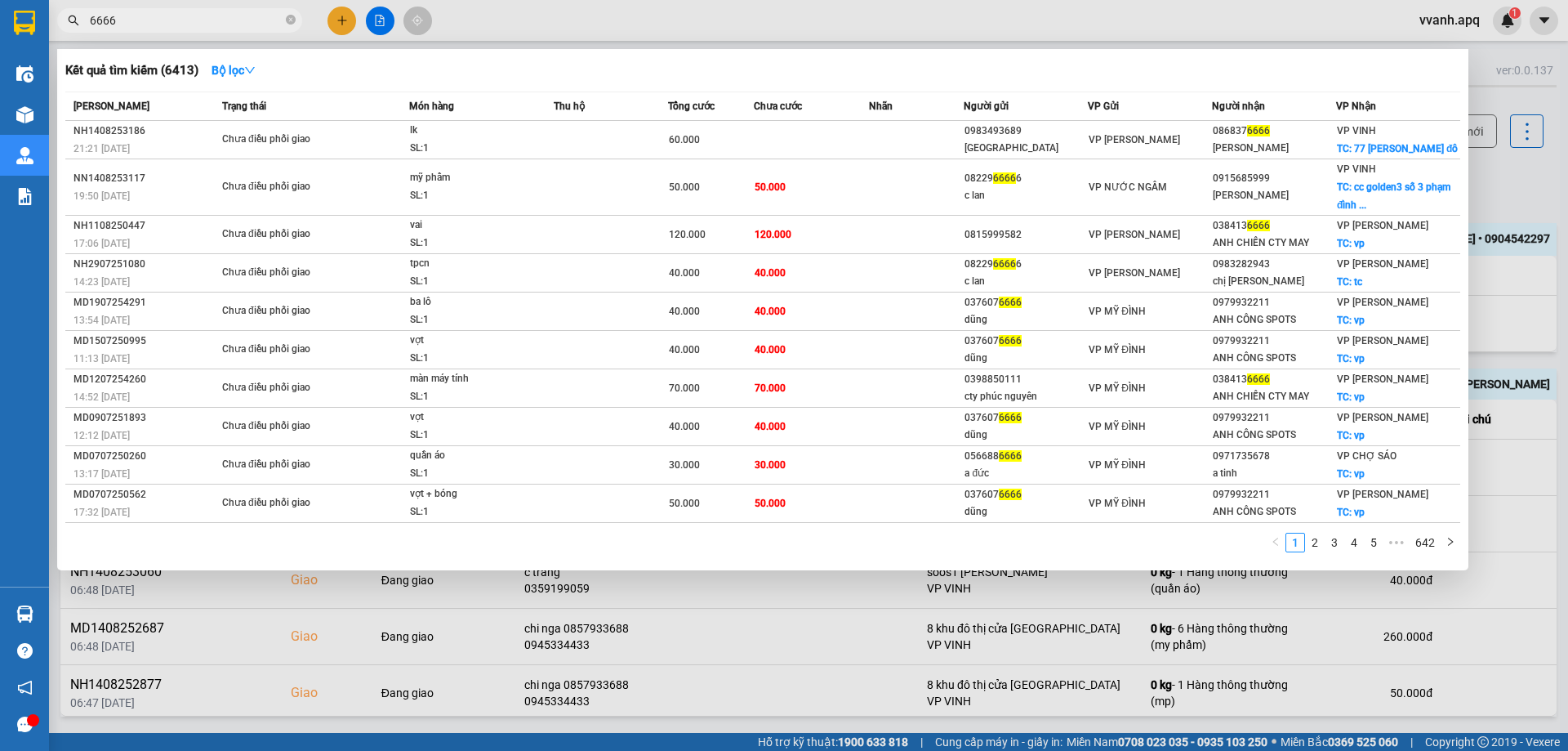
click at [223, 24] on input "6666" at bounding box center [186, 20] width 192 height 18
paste input "086837"
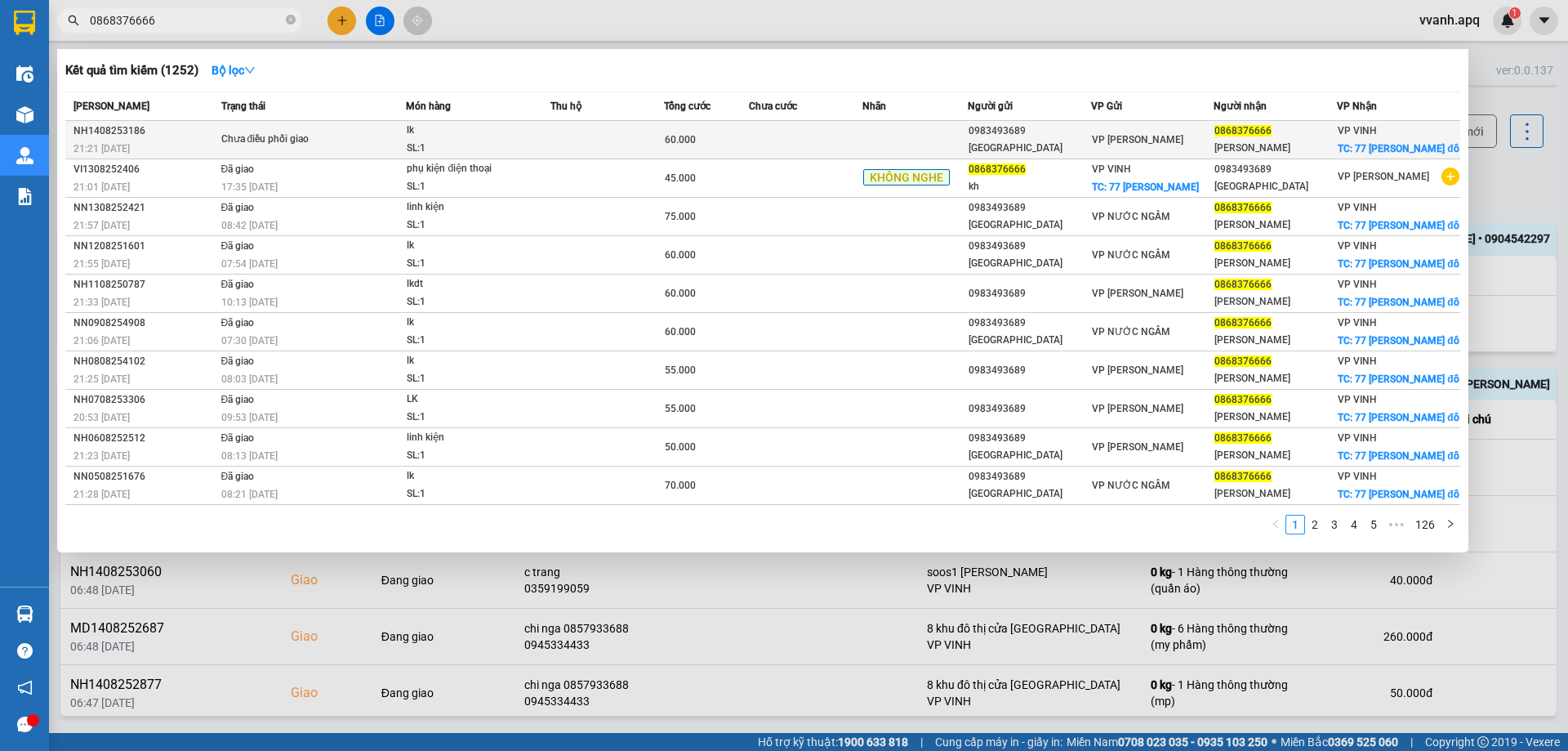
type input "0868376666"
click at [492, 144] on div "SL: 1" at bounding box center [467, 149] width 122 height 18
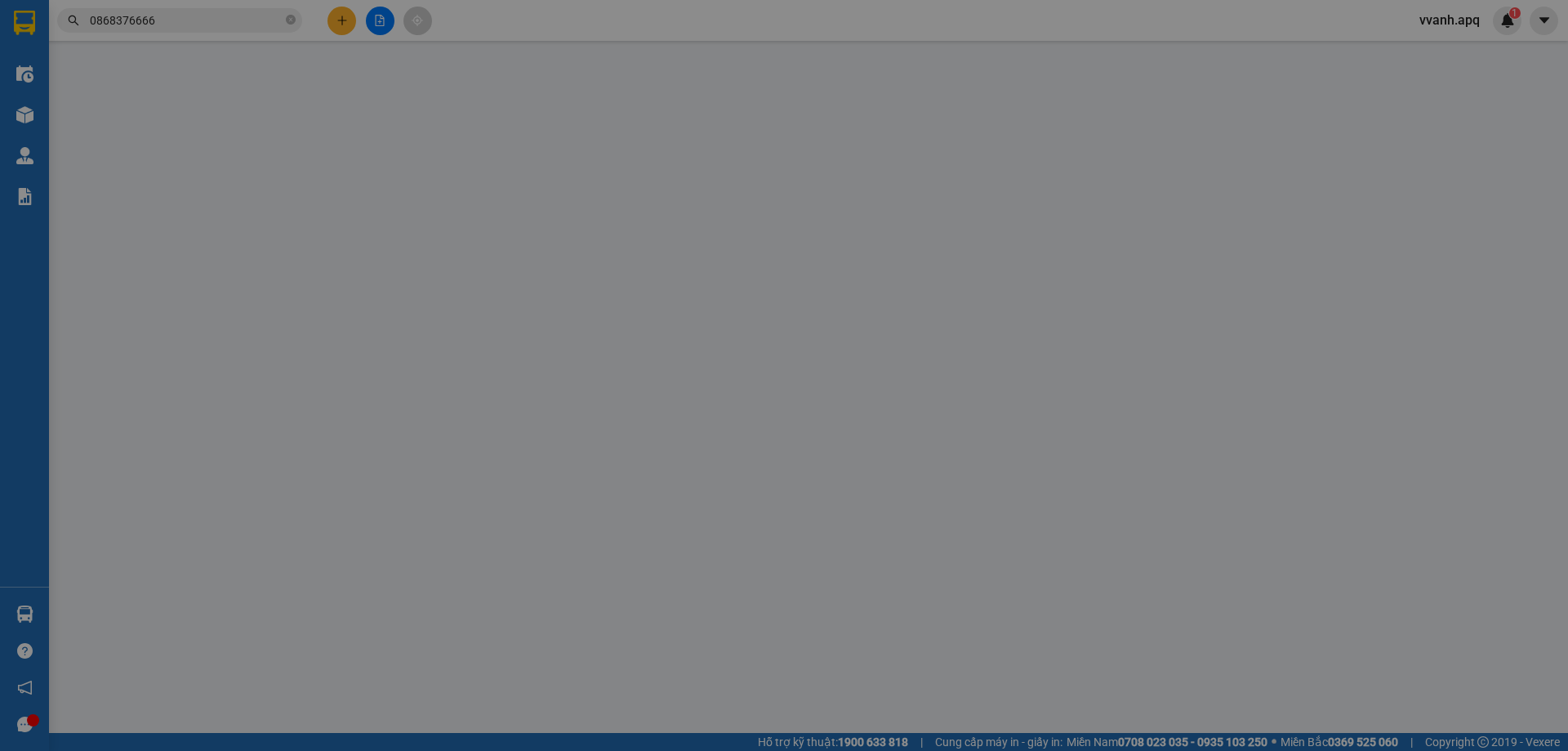
type input "0983493689"
type input "nhật nam"
type input "0868376666"
type input "ngoc vũ"
checkbox input "true"
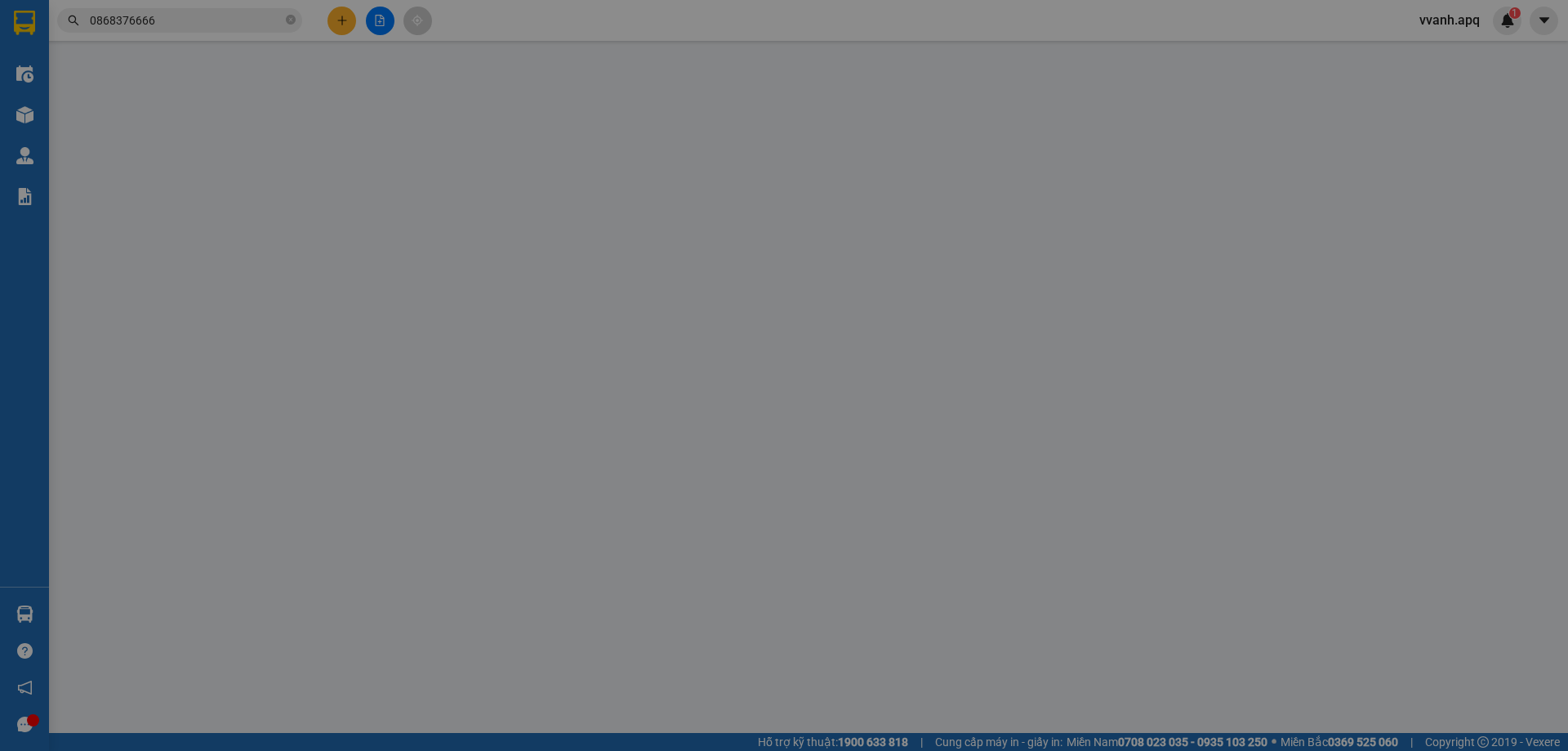
type input "77 nguyễn du trung đô"
type input "60.000"
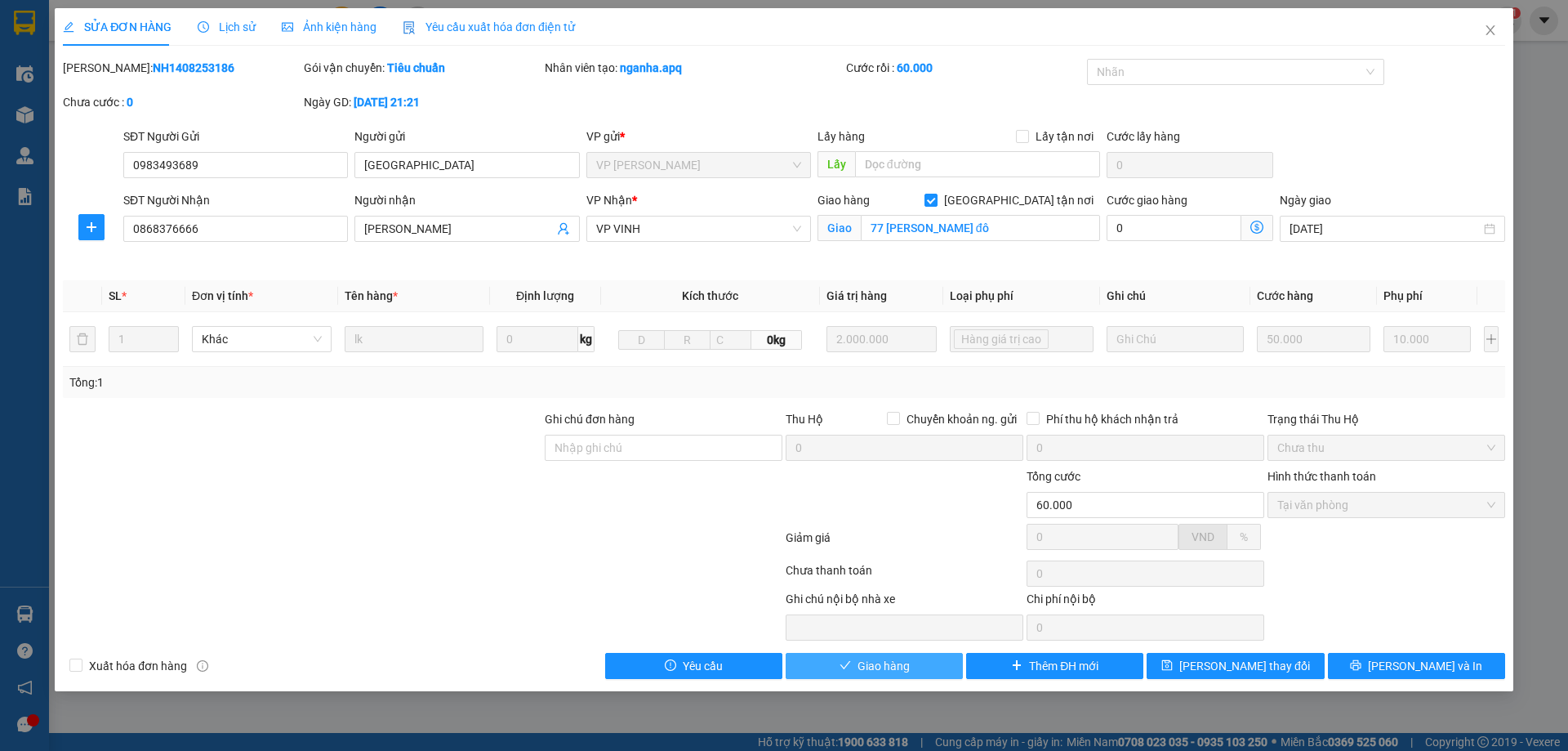
click at [867, 663] on span "Giao hàng" at bounding box center [883, 665] width 52 height 18
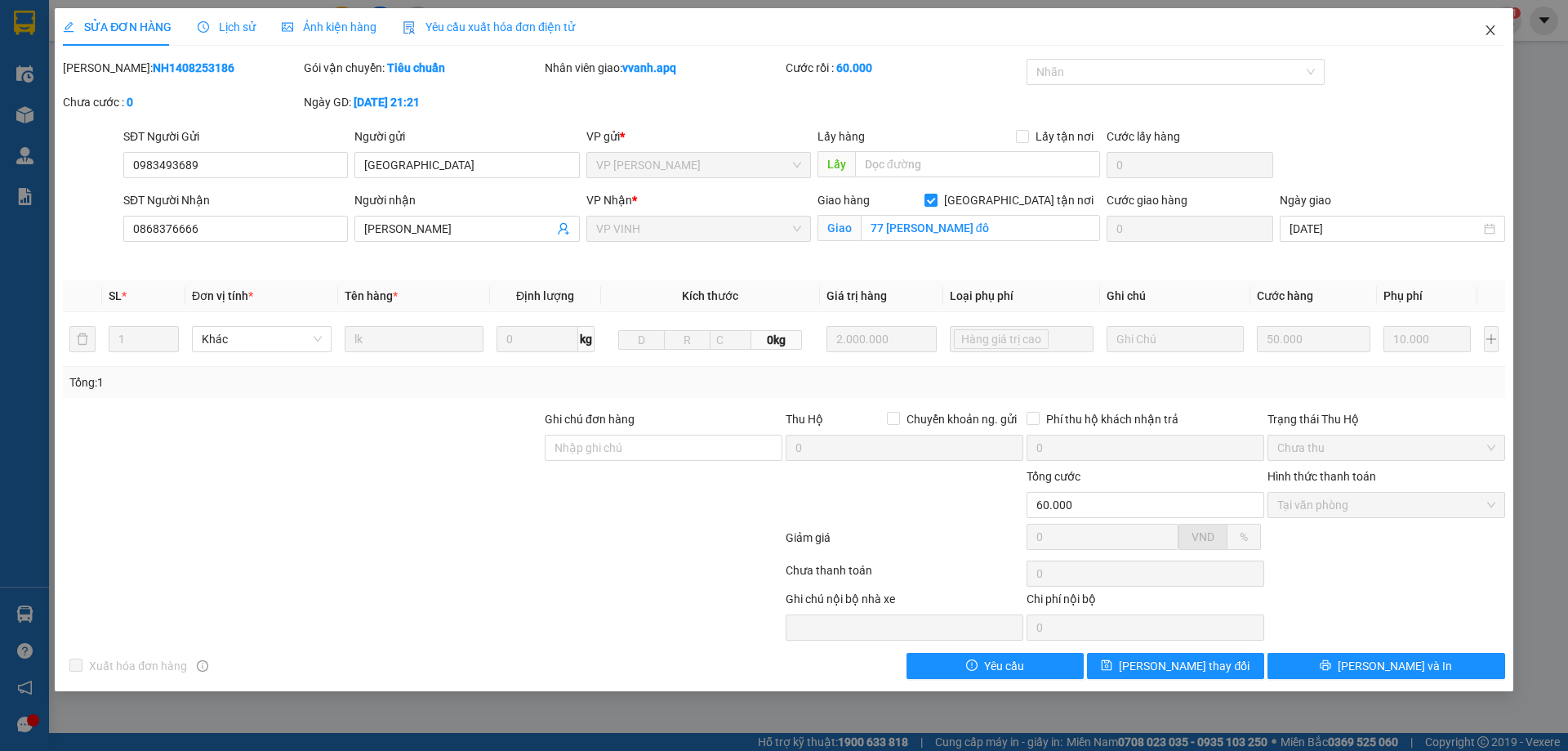
click at [1470, 40] on span "Close" at bounding box center [1491, 31] width 46 height 46
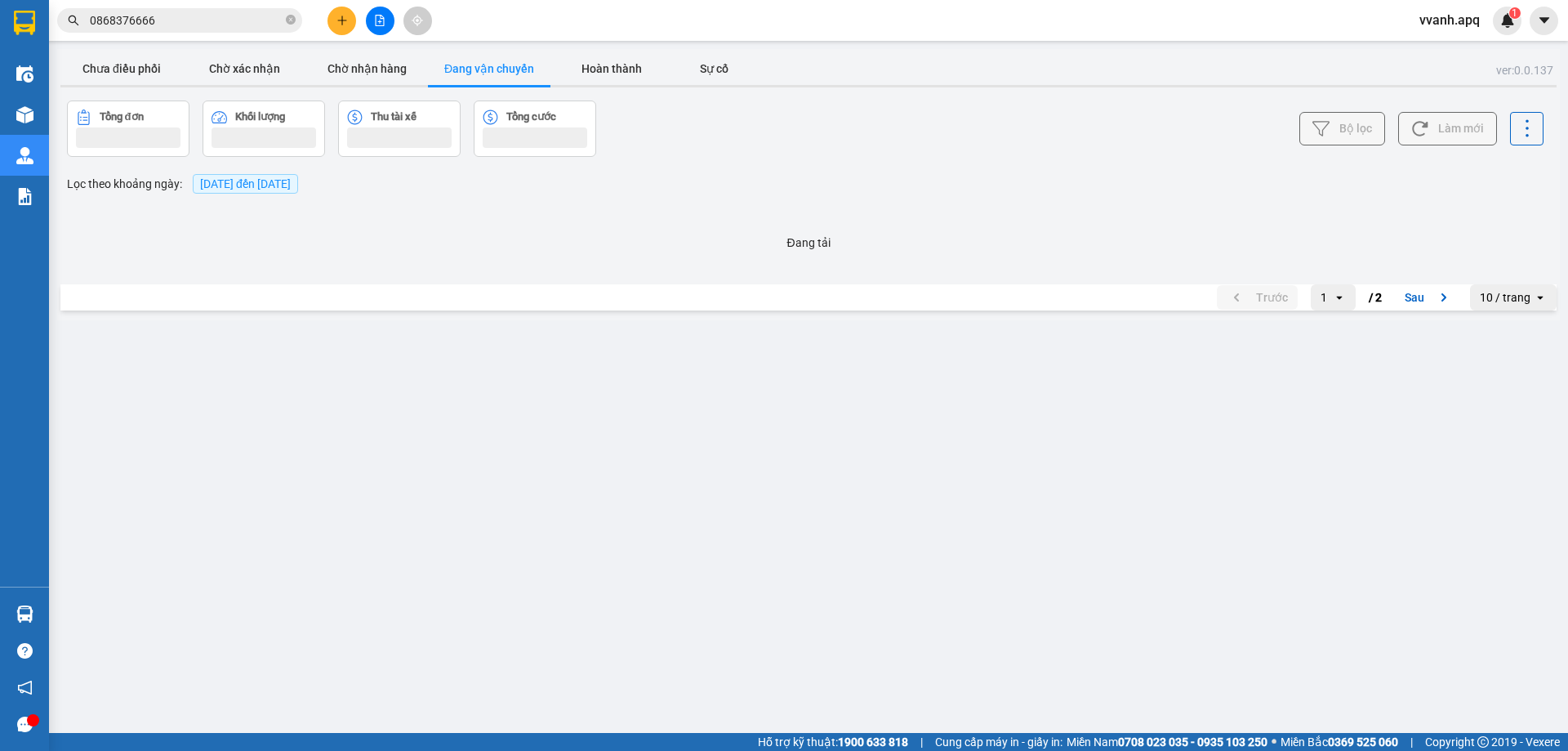
click at [179, 20] on input "0868376666" at bounding box center [186, 20] width 192 height 18
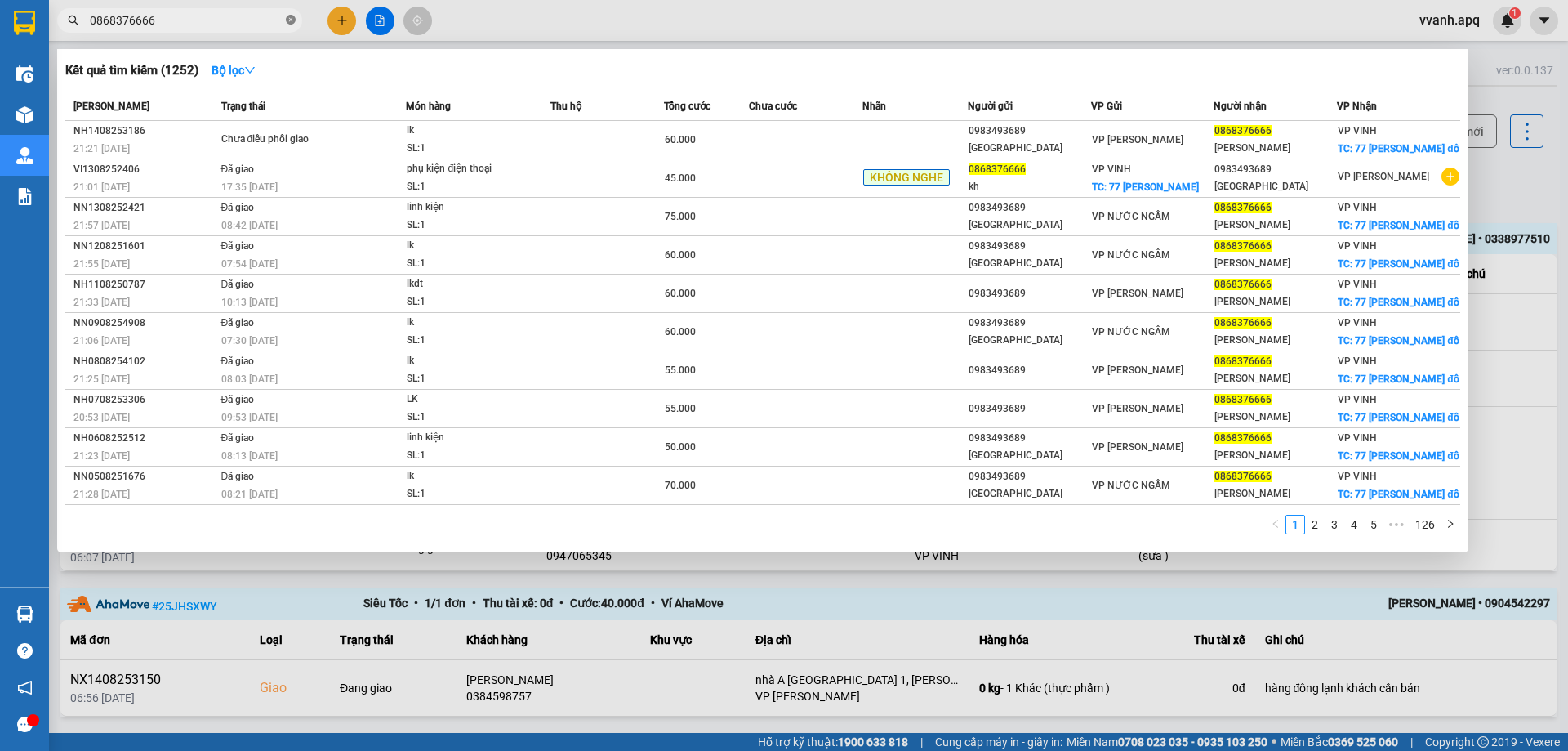
click at [292, 18] on icon "close-circle" at bounding box center [291, 19] width 10 height 10
paste input "0868376666"
type input "0868376666"
click at [559, 23] on div at bounding box center [784, 376] width 1568 height 751
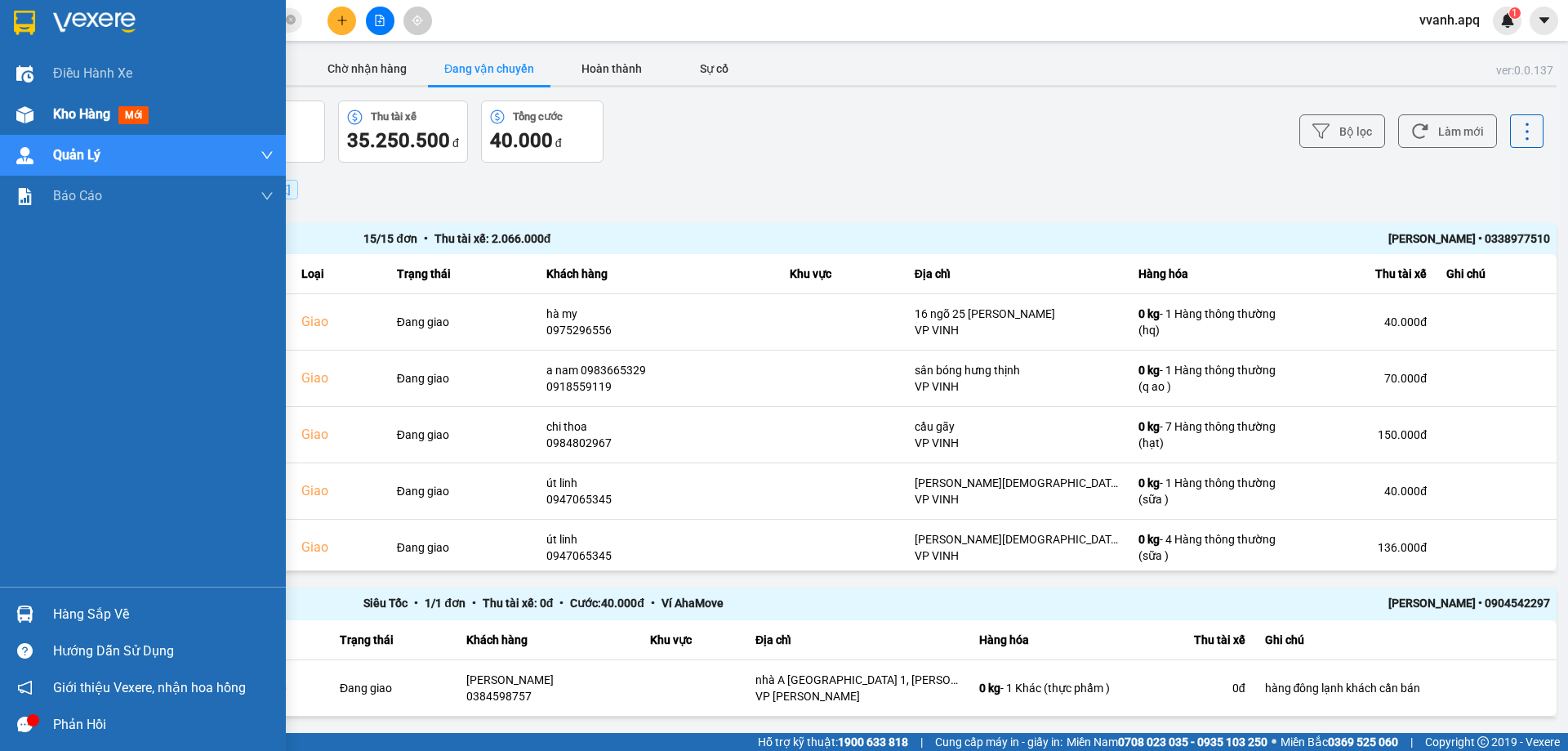
click at [37, 126] on div at bounding box center [25, 114] width 29 height 29
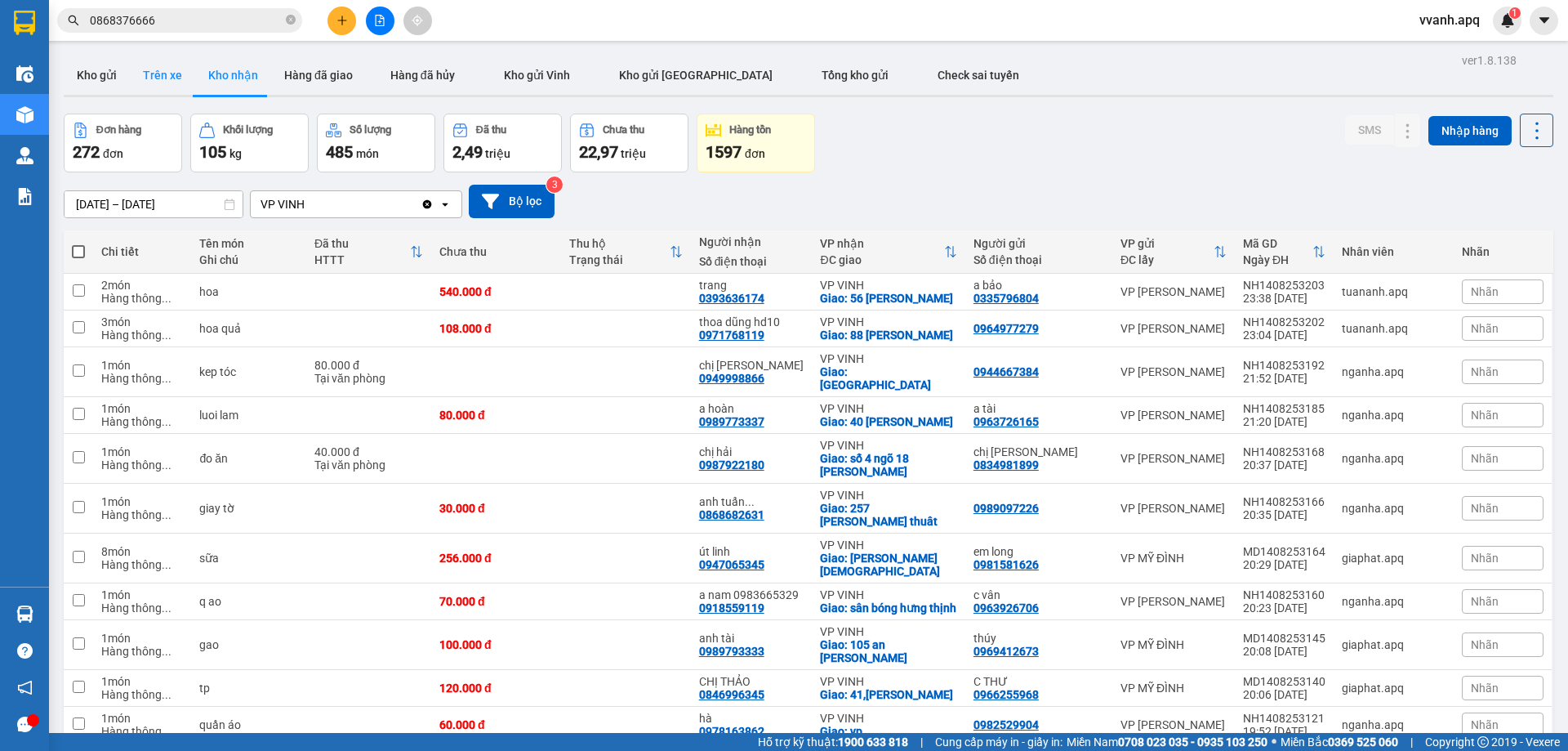
click at [167, 73] on button "Trên xe" at bounding box center [162, 75] width 65 height 40
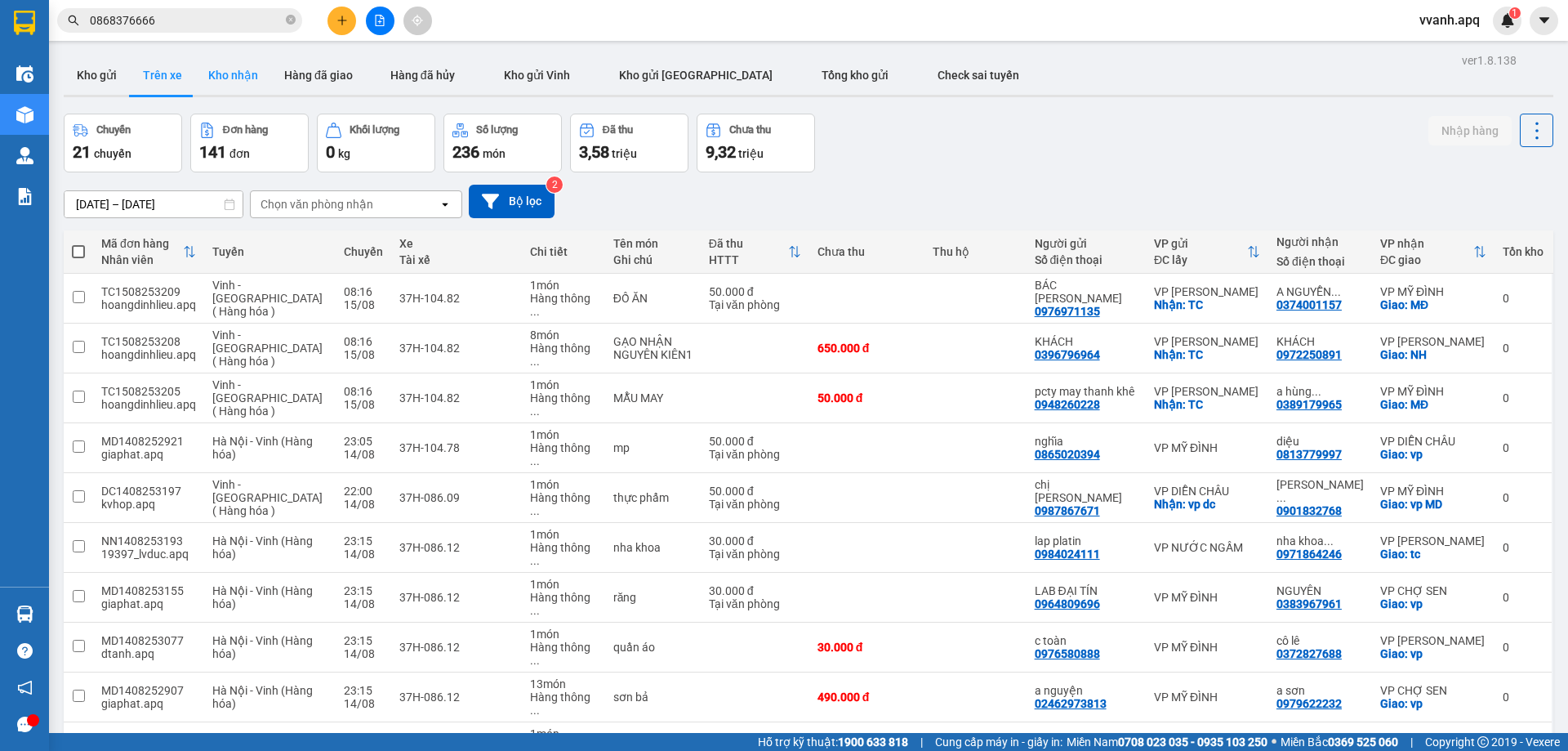
click at [245, 66] on button "Kho nhận" at bounding box center [233, 75] width 76 height 40
type input "15/08/2025 – 15/08/2025"
